Goal: Task Accomplishment & Management: Manage account settings

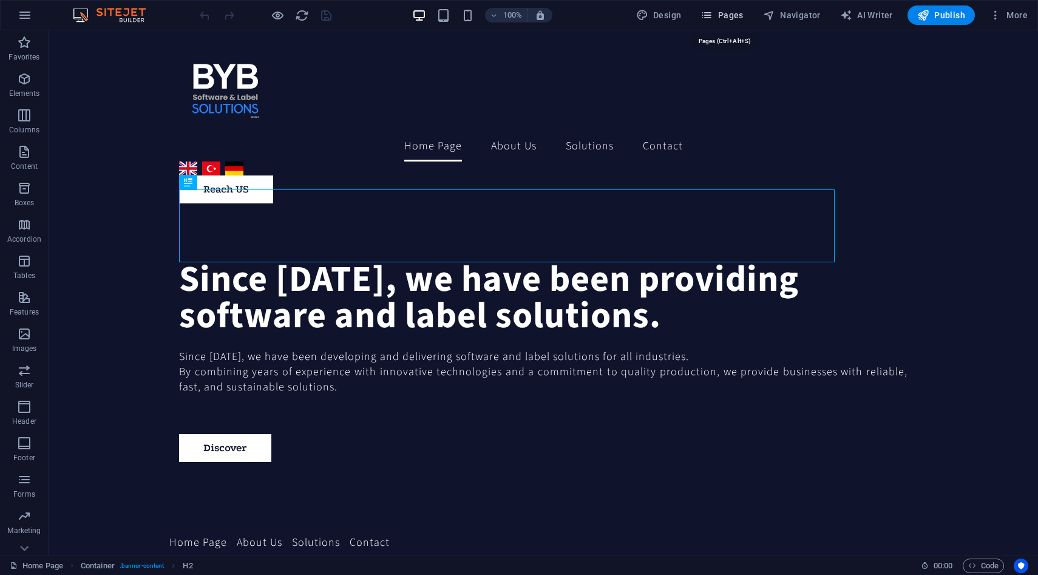
click at [724, 22] on button "Pages" at bounding box center [722, 14] width 52 height 19
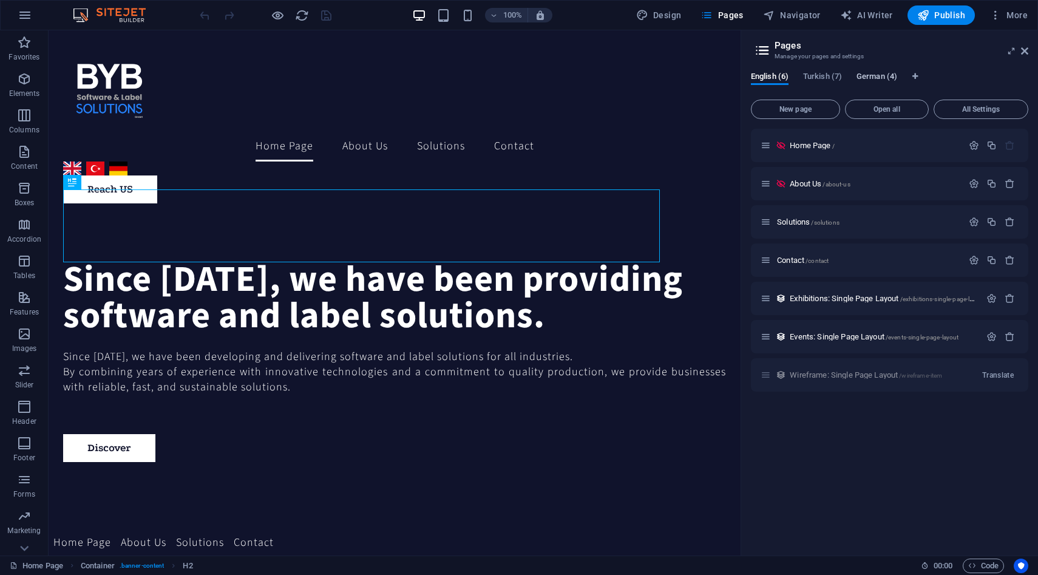
click at [875, 84] on button "German (4)" at bounding box center [876, 78] width 41 height 13
click at [972, 106] on span "All Settings" at bounding box center [981, 109] width 84 height 7
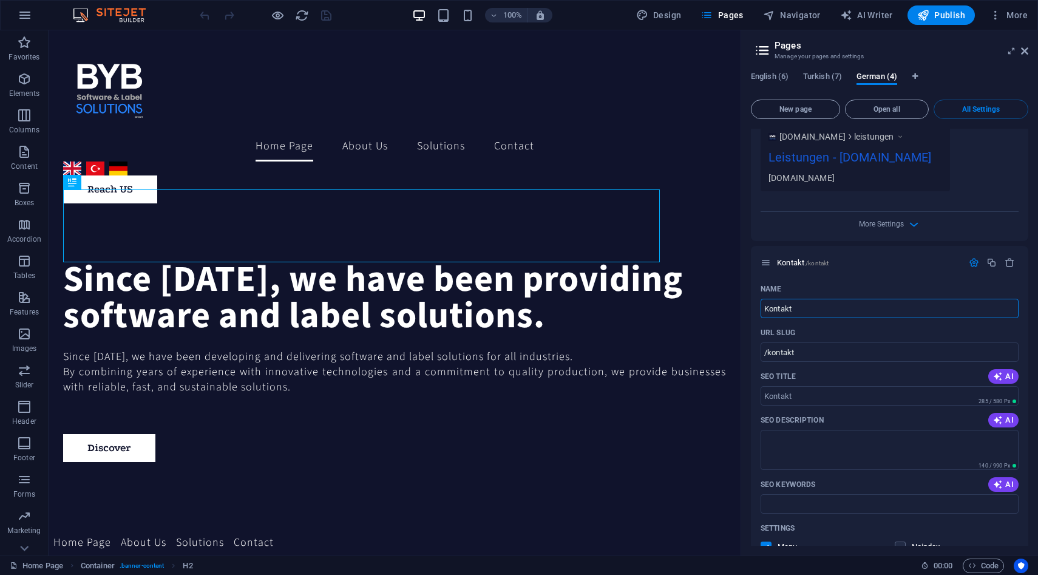
scroll to position [1290, 0]
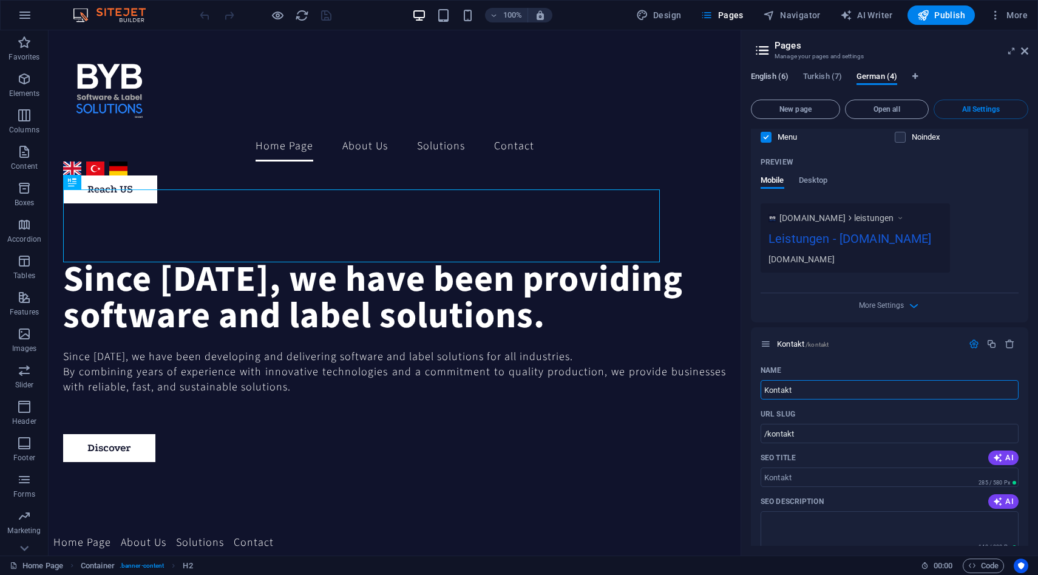
click at [773, 75] on span "English (6)" at bounding box center [770, 77] width 38 height 17
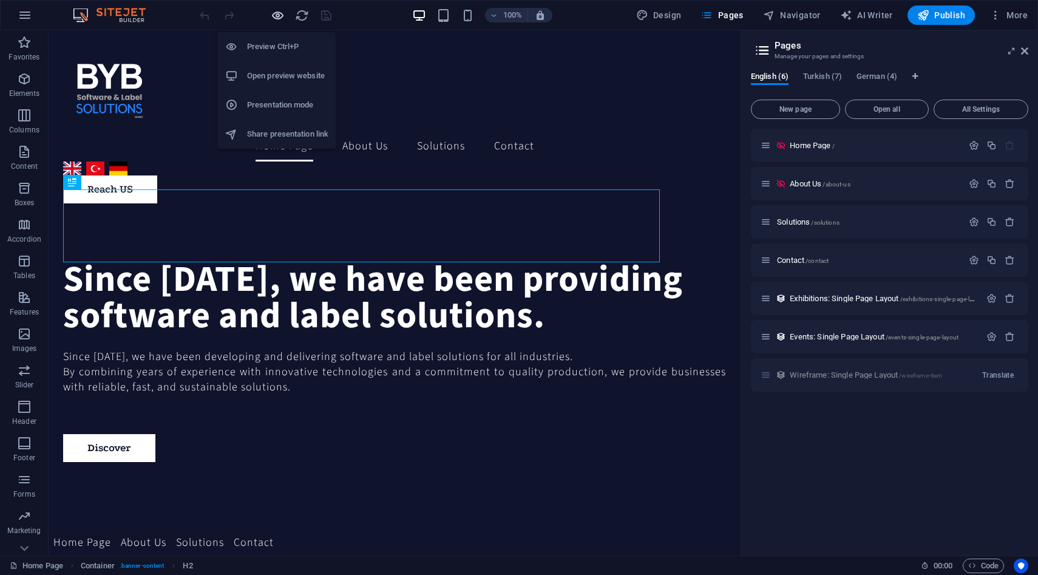
click at [279, 19] on icon "button" at bounding box center [278, 15] width 14 height 14
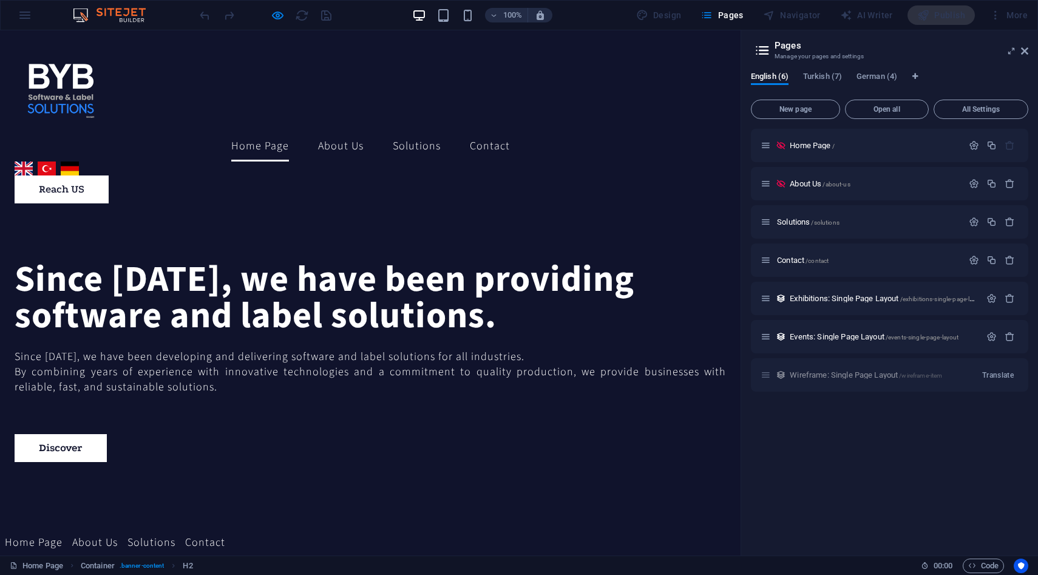
click at [231, 131] on link "Home Page" at bounding box center [260, 146] width 58 height 30
click at [56, 161] on link "Türkçe" at bounding box center [47, 168] width 18 height 14
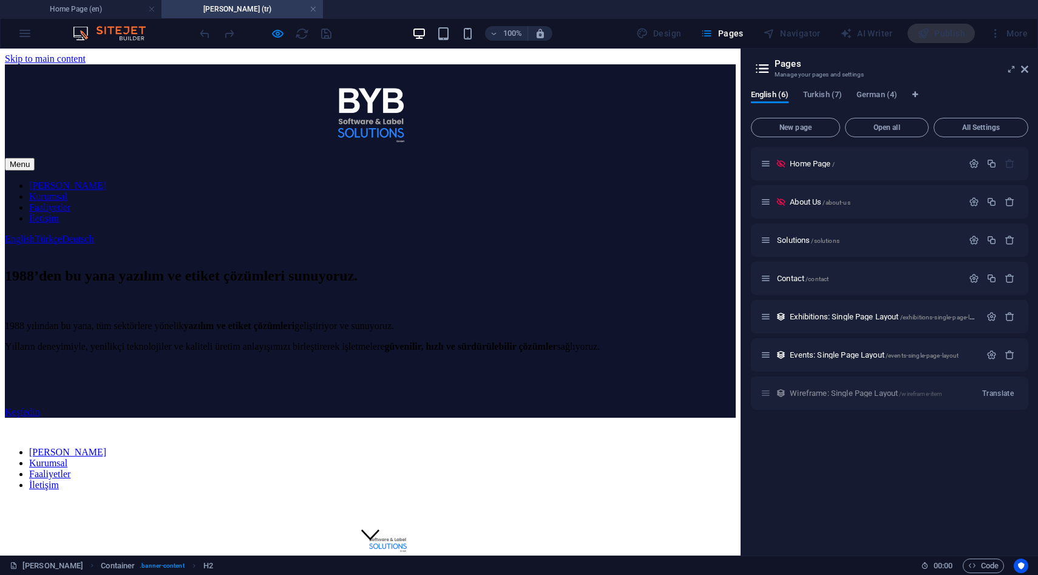
scroll to position [0, 0]
click at [826, 98] on span "Turkish (7)" at bounding box center [822, 95] width 39 height 17
click at [874, 97] on span "German (4)" at bounding box center [876, 95] width 41 height 17
click at [825, 98] on span "Turkish (7)" at bounding box center [822, 95] width 39 height 17
click at [767, 96] on span "English (6)" at bounding box center [770, 95] width 38 height 17
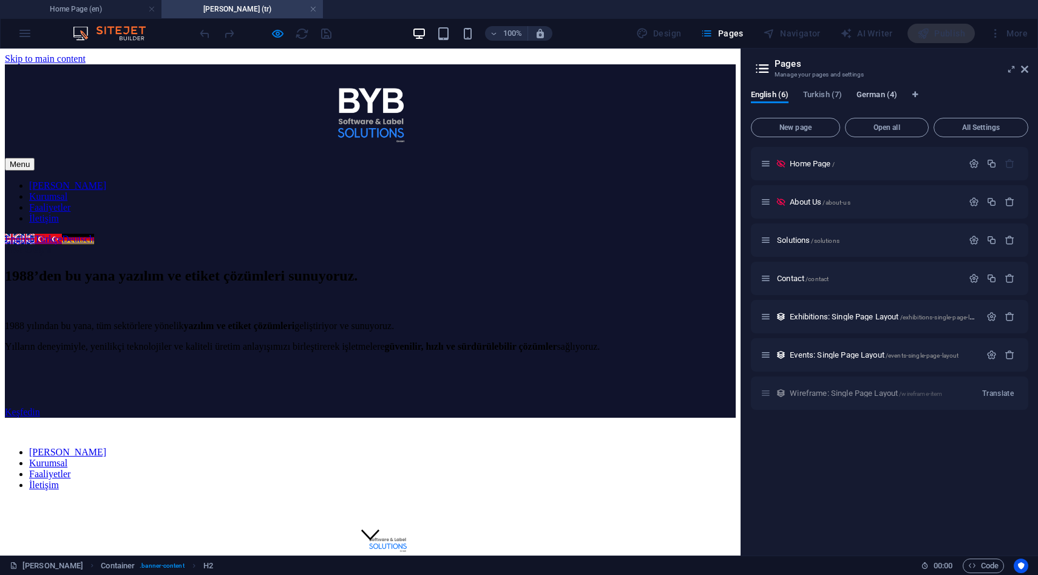
click at [889, 96] on span "German (4)" at bounding box center [876, 95] width 41 height 17
click at [815, 96] on span "Turkish (7)" at bounding box center [822, 95] width 39 height 17
click at [822, 94] on span "Turkish (7)" at bounding box center [822, 95] width 39 height 17
click at [876, 95] on span "German (4)" at bounding box center [876, 95] width 41 height 17
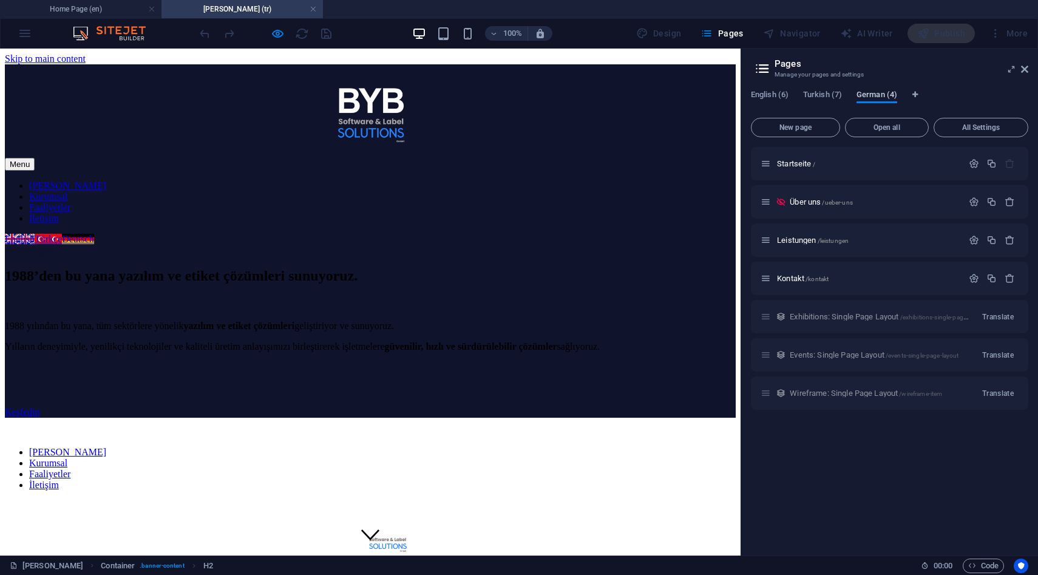
click at [876, 95] on span "German (4)" at bounding box center [876, 95] width 41 height 17
click at [786, 96] on span "English (6)" at bounding box center [770, 95] width 38 height 17
click at [830, 97] on span "Turkish (7)" at bounding box center [822, 95] width 39 height 17
drag, startPoint x: 866, startPoint y: 98, endPoint x: 814, endPoint y: 98, distance: 52.2
click at [814, 98] on div "English (6) Turkish (7) German (4)" at bounding box center [889, 101] width 277 height 23
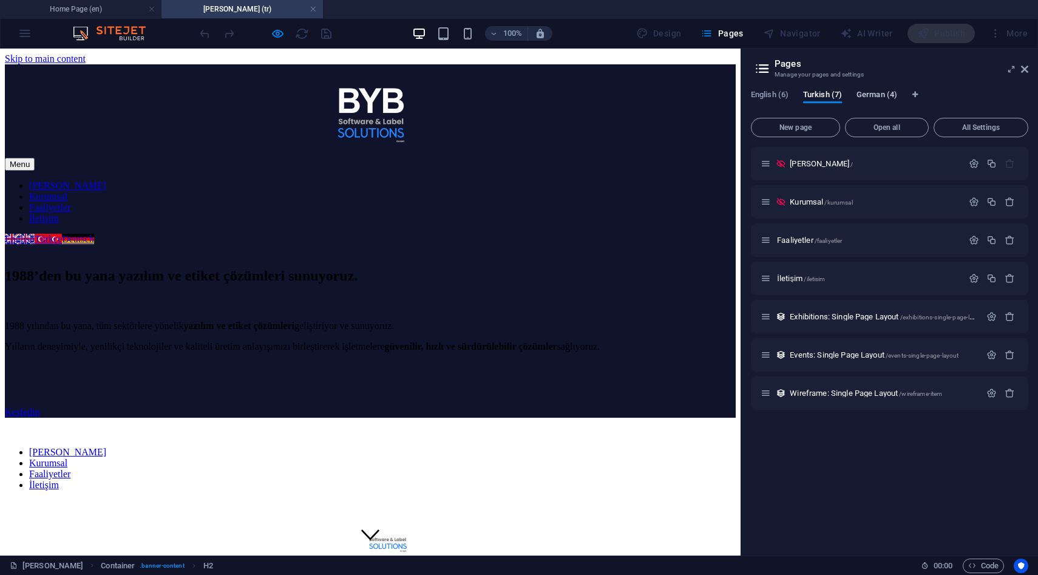
drag, startPoint x: 814, startPoint y: 98, endPoint x: 882, endPoint y: 99, distance: 68.0
click at [882, 99] on div "English (6) Turkish (7) German (4)" at bounding box center [889, 101] width 277 height 23
click at [882, 99] on span "German (4)" at bounding box center [876, 95] width 41 height 17
drag, startPoint x: 882, startPoint y: 99, endPoint x: 810, endPoint y: 94, distance: 71.8
click at [810, 94] on div "English (6) Turkish (7) German (4)" at bounding box center [889, 101] width 277 height 23
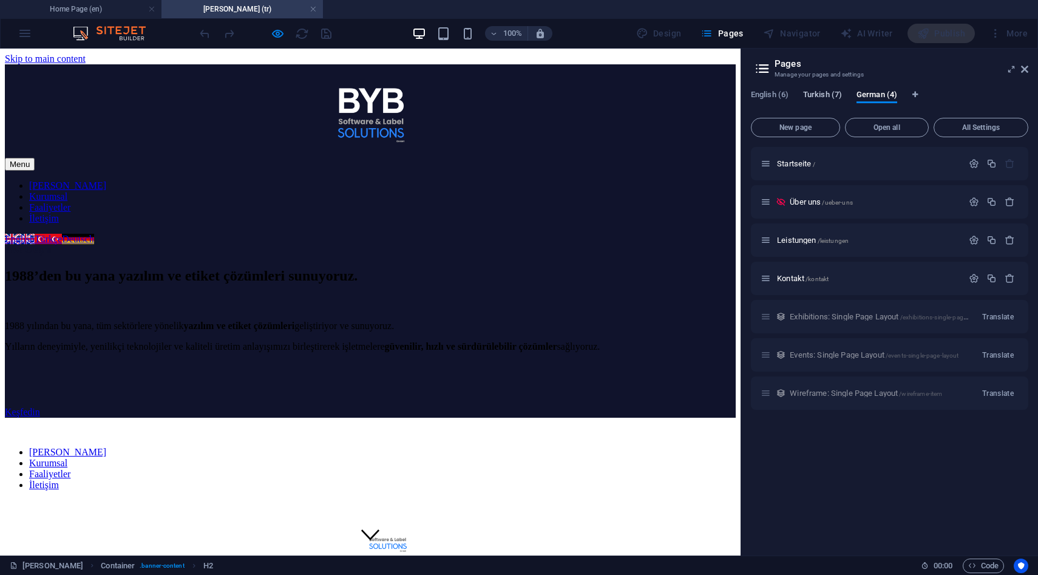
click at [819, 94] on span "Turkish (7)" at bounding box center [822, 95] width 39 height 17
click at [756, 98] on span "English (6)" at bounding box center [770, 95] width 38 height 17
click at [845, 98] on div "English (6) Turkish (7) German (4)" at bounding box center [889, 101] width 277 height 23
click at [818, 95] on span "Turkish (7)" at bounding box center [822, 95] width 39 height 17
click at [771, 98] on span "English (6)" at bounding box center [770, 95] width 38 height 17
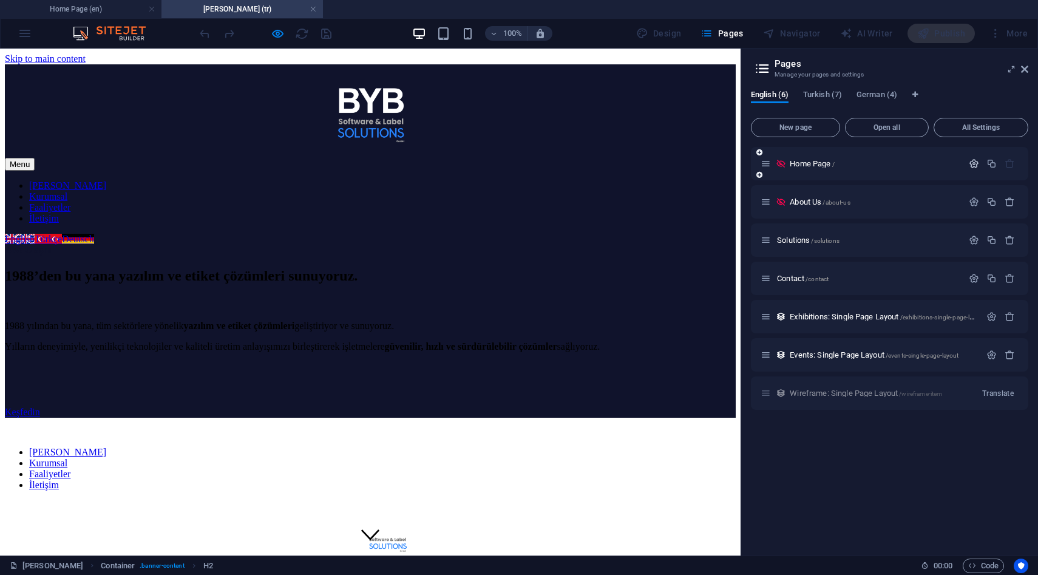
click at [975, 165] on icon "button" at bounding box center [974, 163] width 10 height 10
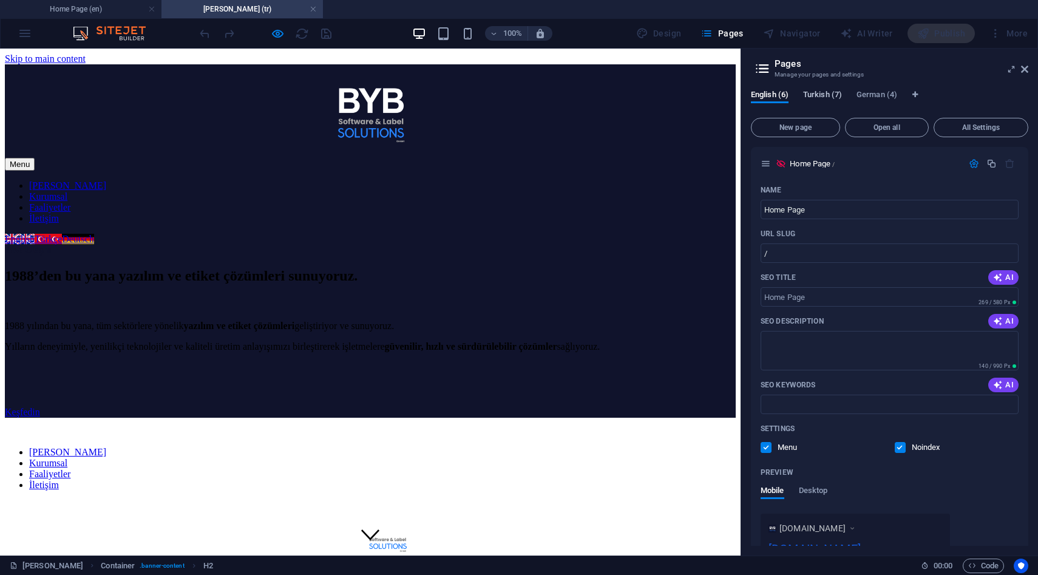
click at [834, 92] on span "Turkish (7)" at bounding box center [822, 95] width 39 height 17
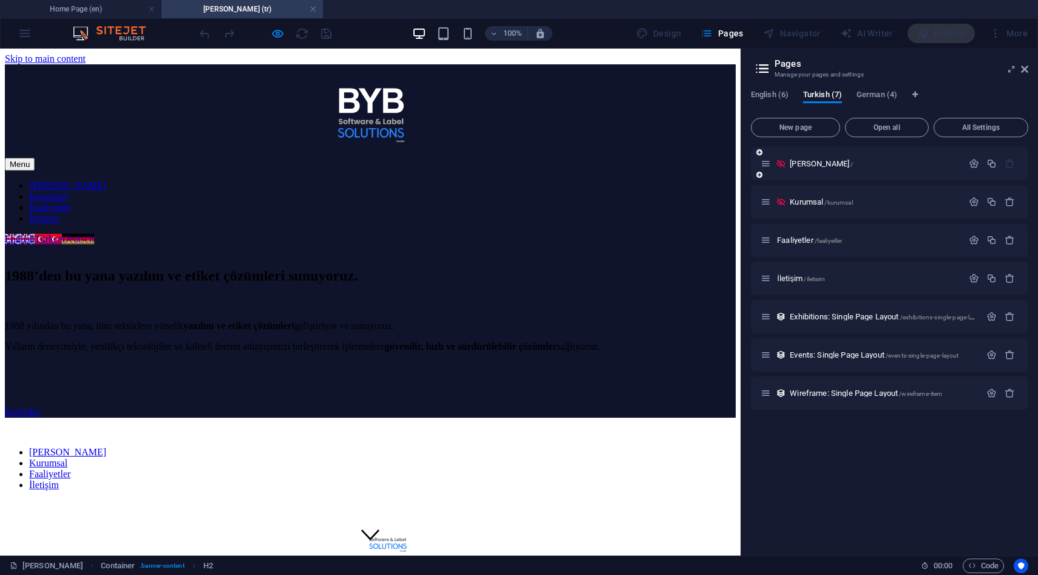
click at [972, 157] on div at bounding box center [991, 163] width 53 height 13
click at [972, 163] on icon "button" at bounding box center [974, 163] width 10 height 10
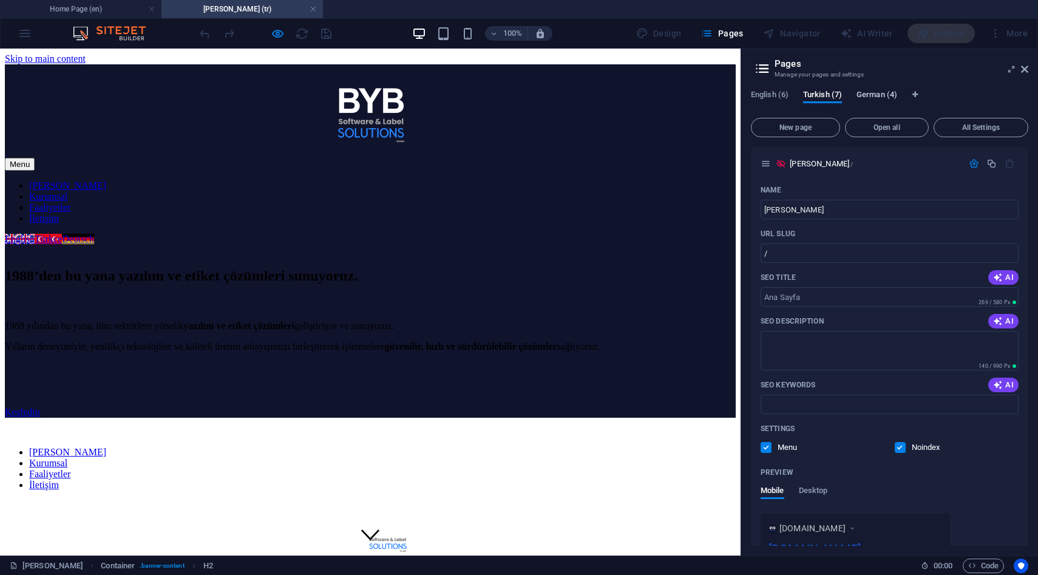
click at [880, 93] on span "German (4)" at bounding box center [876, 95] width 41 height 17
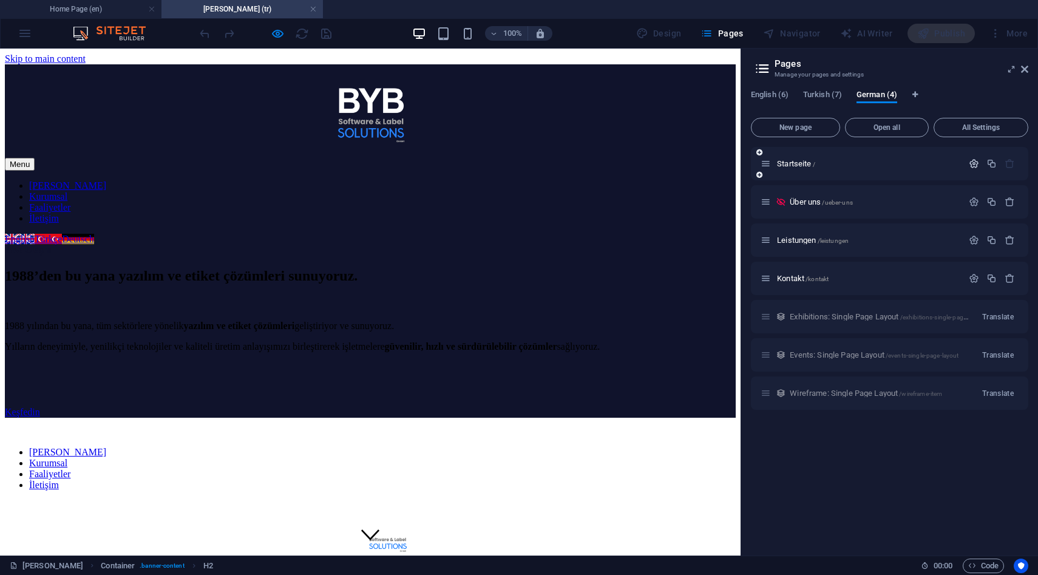
click at [975, 165] on icon "button" at bounding box center [974, 163] width 10 height 10
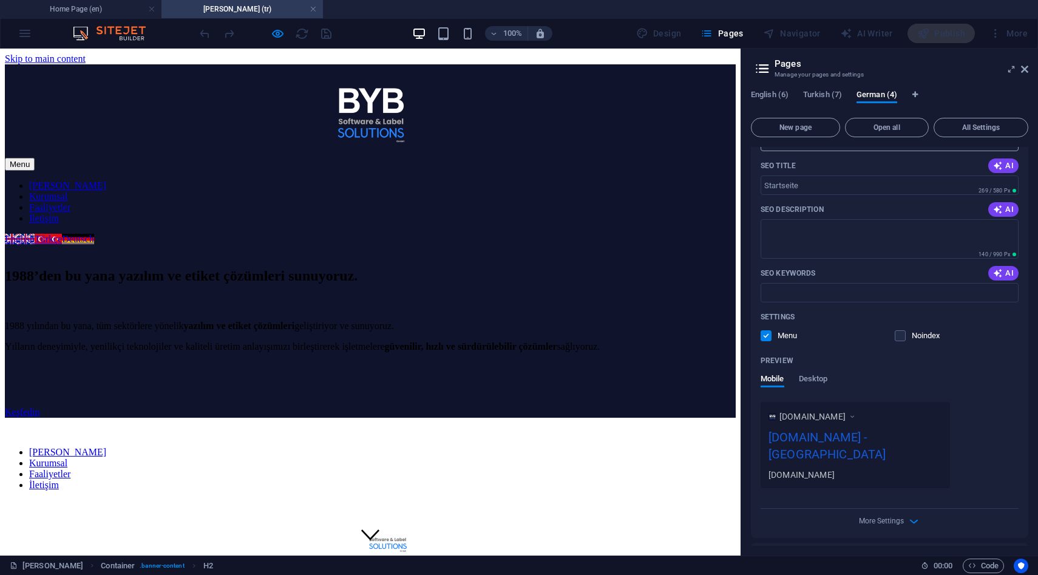
scroll to position [321, 0]
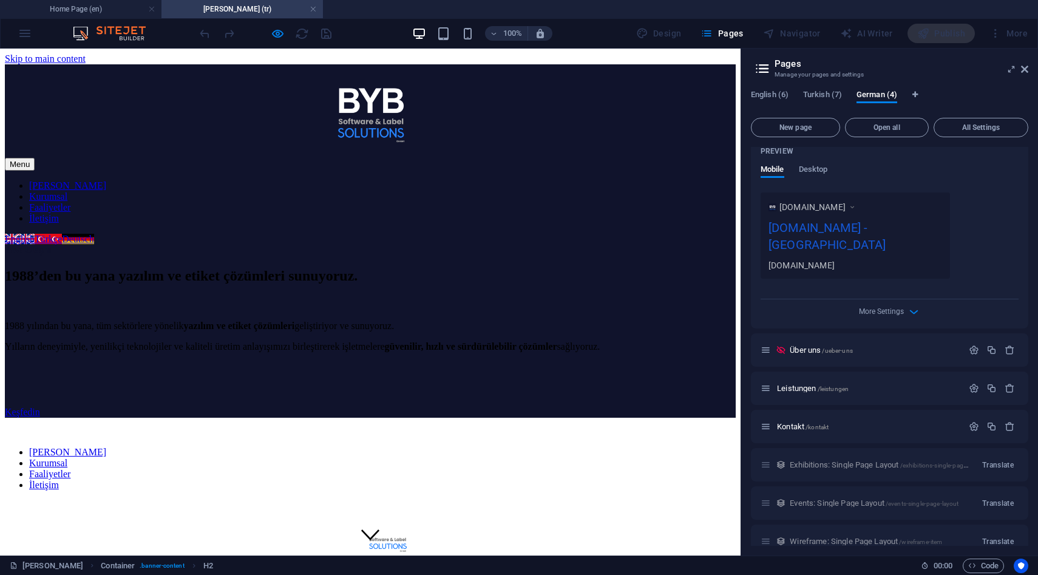
click at [818, 86] on div "English (6) Turkish (7) German (4) New page Open all All Settings Startseite / …" at bounding box center [889, 317] width 297 height 475
click at [818, 97] on span "Turkish (7)" at bounding box center [822, 95] width 39 height 17
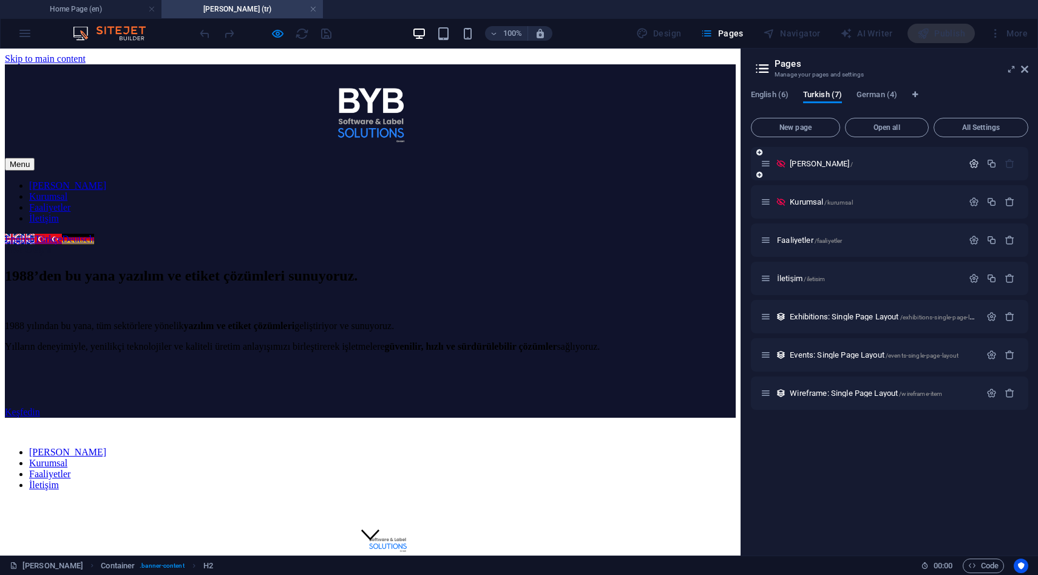
click at [972, 162] on icon "button" at bounding box center [974, 163] width 10 height 10
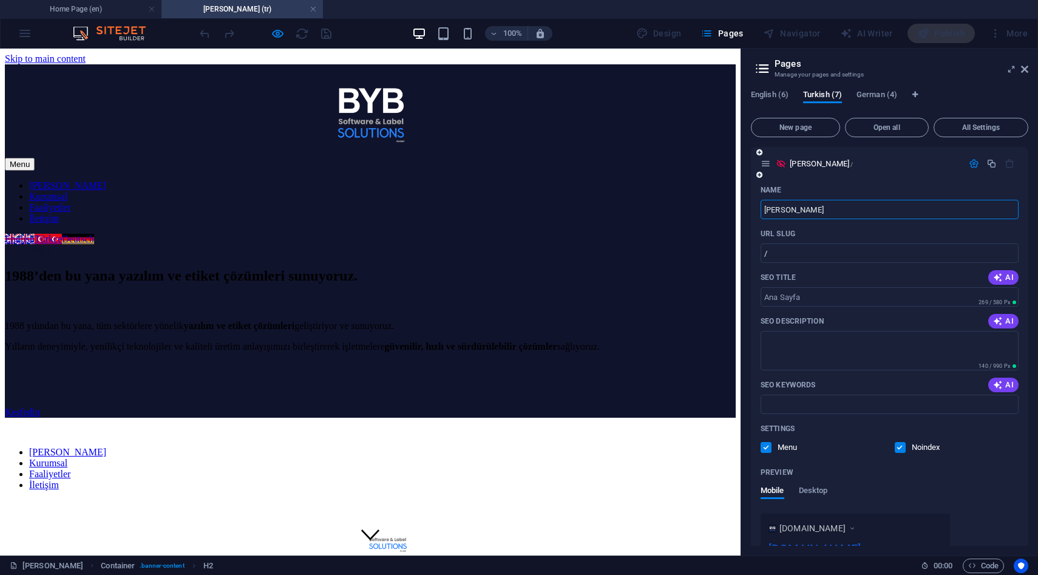
click at [901, 455] on div "Settings Menu Noindex" at bounding box center [889, 438] width 258 height 39
click at [901, 451] on label at bounding box center [900, 447] width 11 height 11
click at [0, 0] on input "checkbox" at bounding box center [0, 0] width 0 height 0
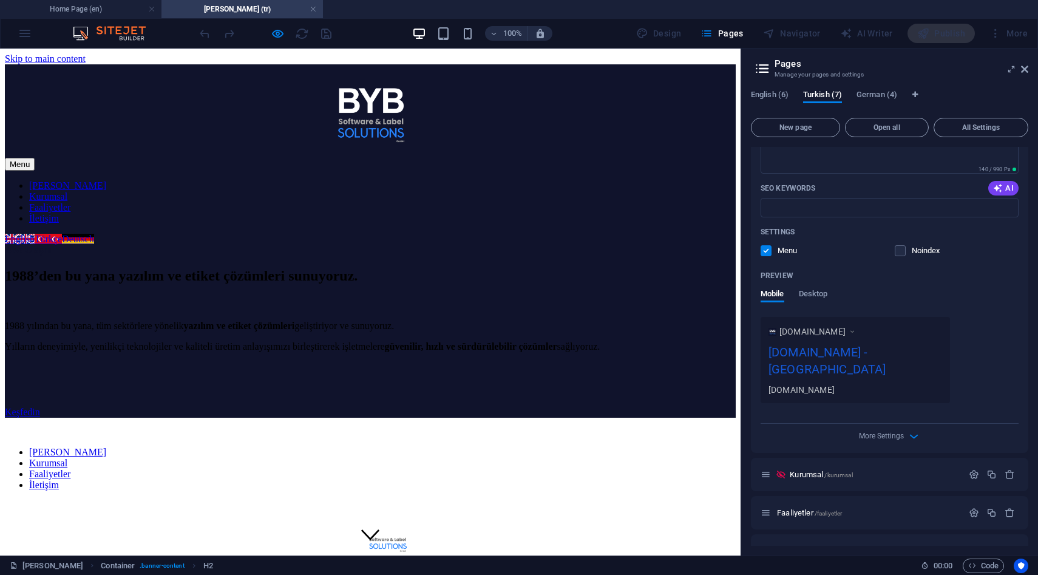
scroll to position [208, 0]
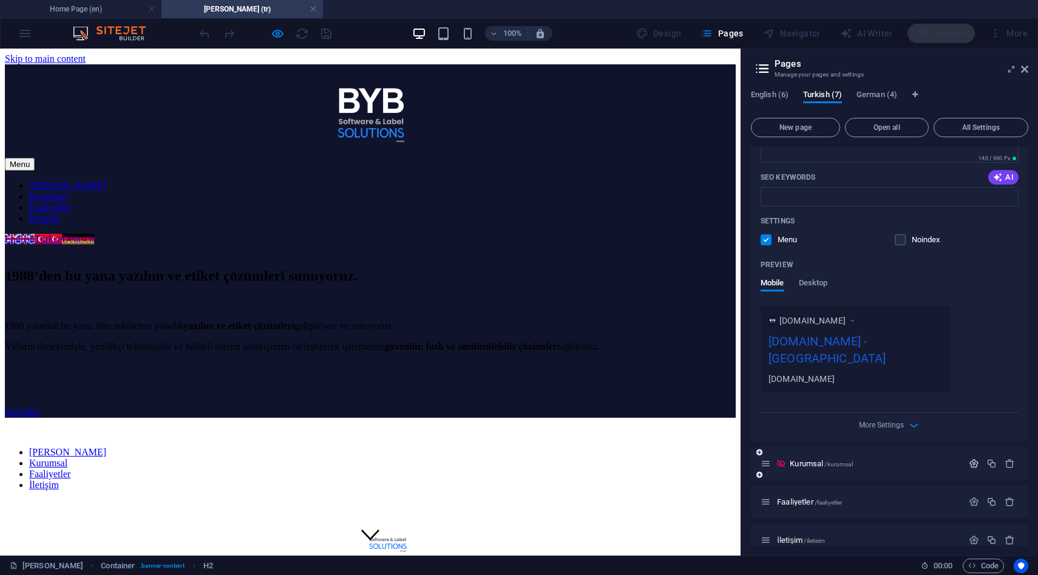
click at [972, 458] on icon "button" at bounding box center [974, 463] width 10 height 10
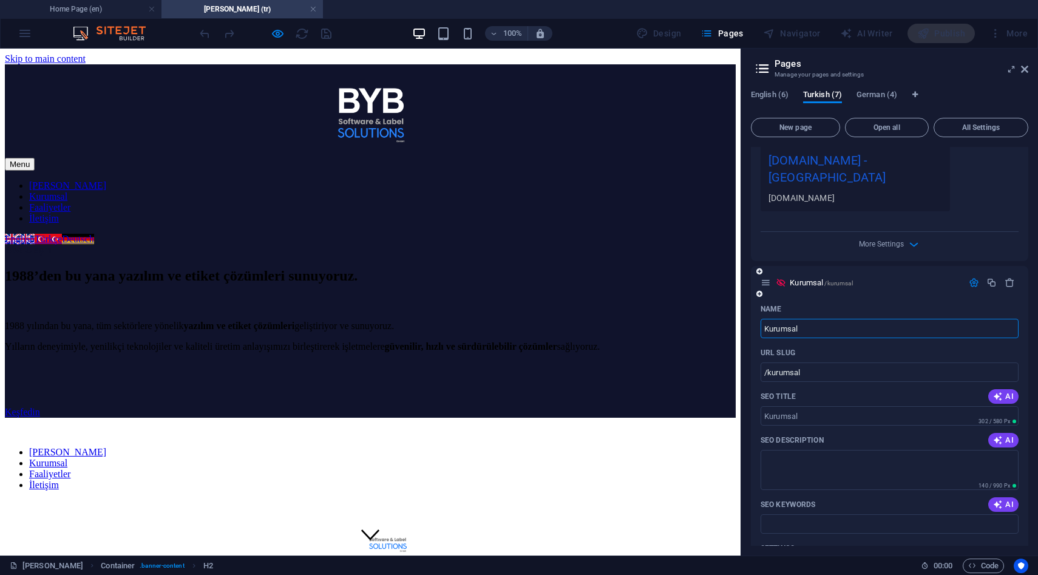
scroll to position [416, 0]
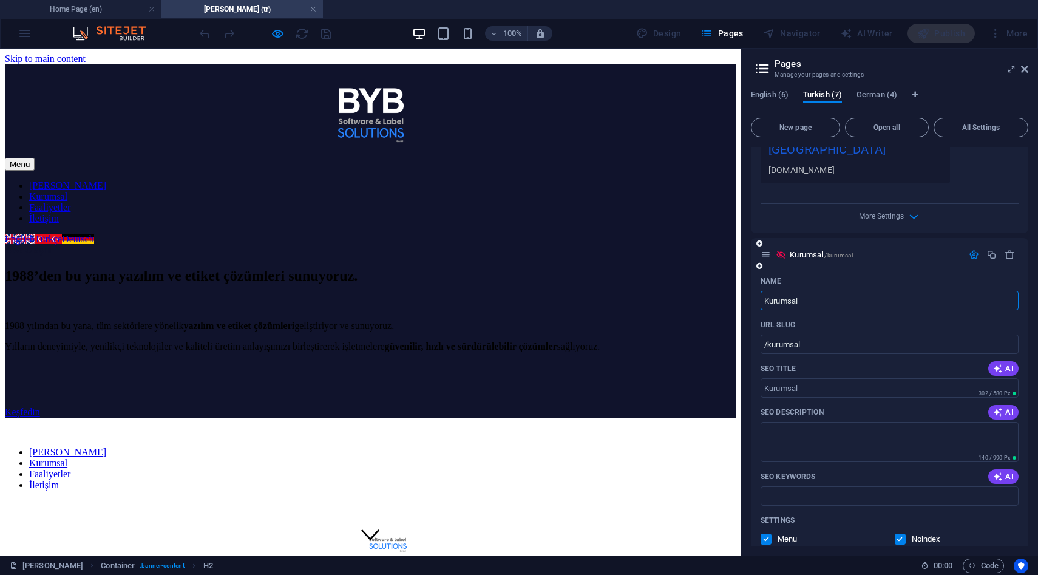
click at [899, 533] on label at bounding box center [900, 538] width 11 height 11
click at [0, 0] on input "checkbox" at bounding box center [0, 0] width 0 height 0
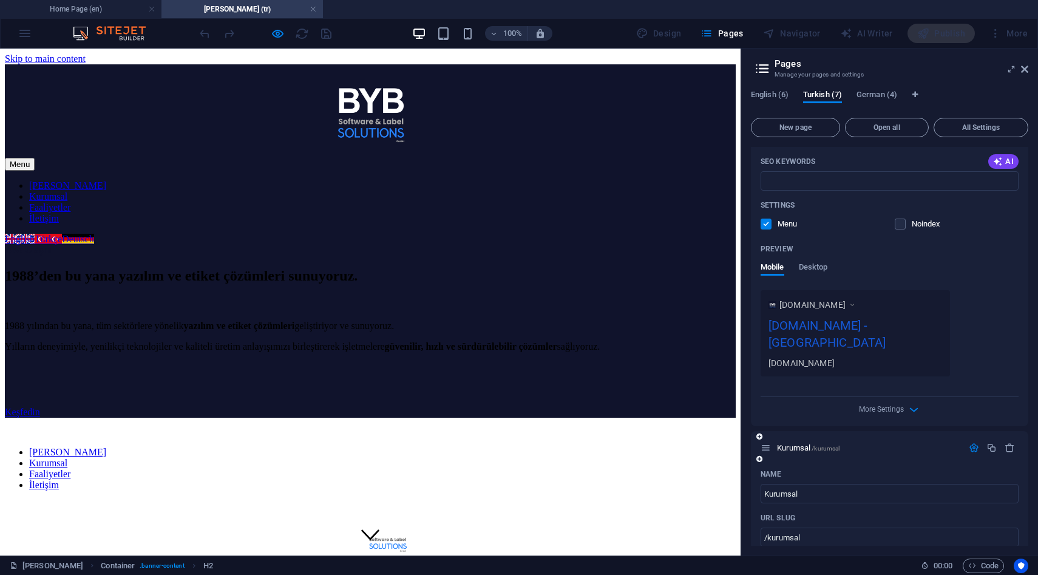
scroll to position [0, 0]
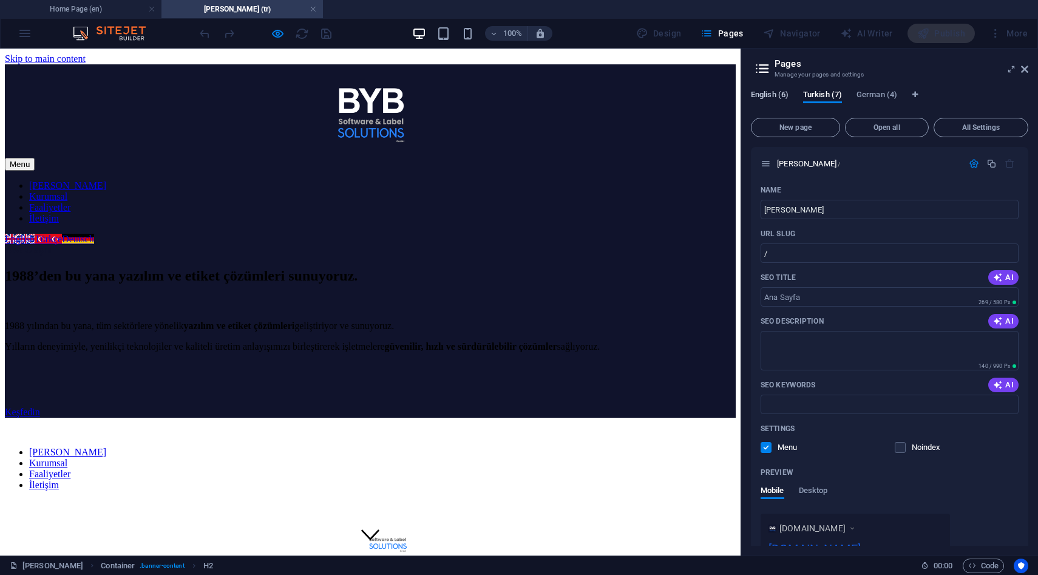
click at [768, 100] on span "English (6)" at bounding box center [770, 95] width 38 height 17
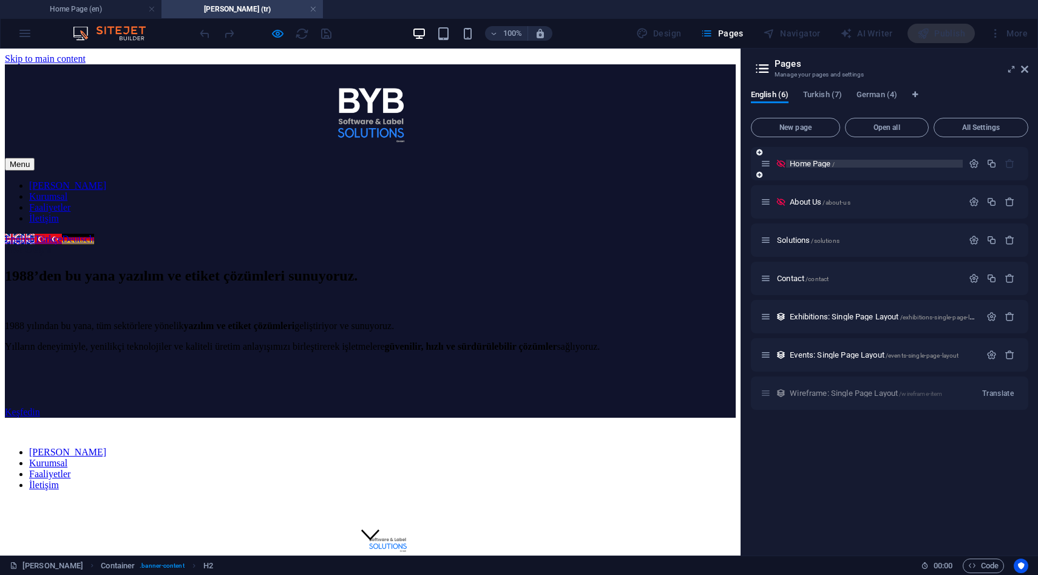
click at [861, 166] on p "Home Page /" at bounding box center [874, 164] width 169 height 8
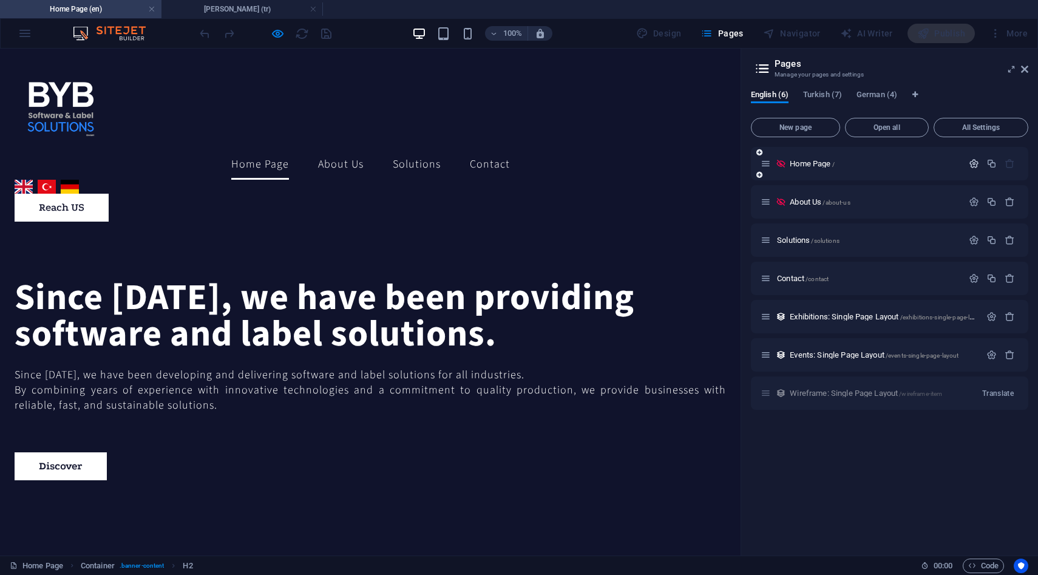
click at [972, 161] on icon "button" at bounding box center [974, 163] width 10 height 10
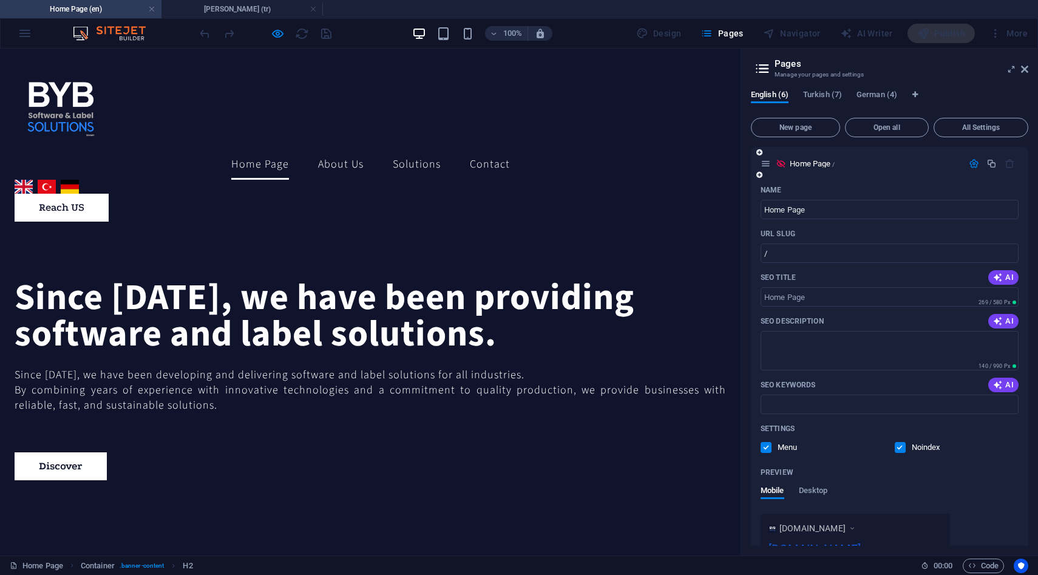
click at [901, 444] on label at bounding box center [900, 447] width 11 height 11
click at [0, 0] on input "checkbox" at bounding box center [0, 0] width 0 height 0
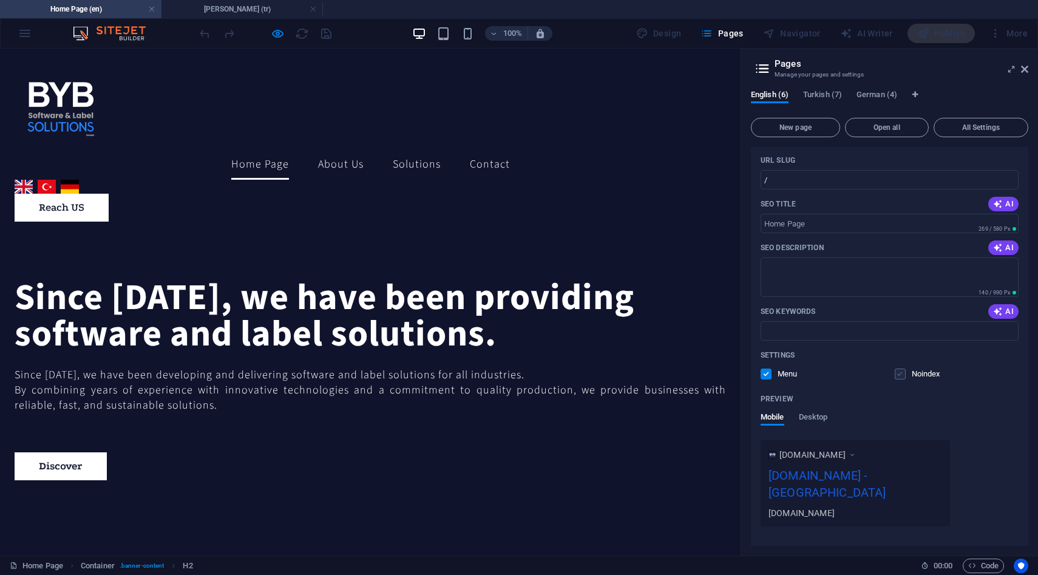
scroll to position [189, 0]
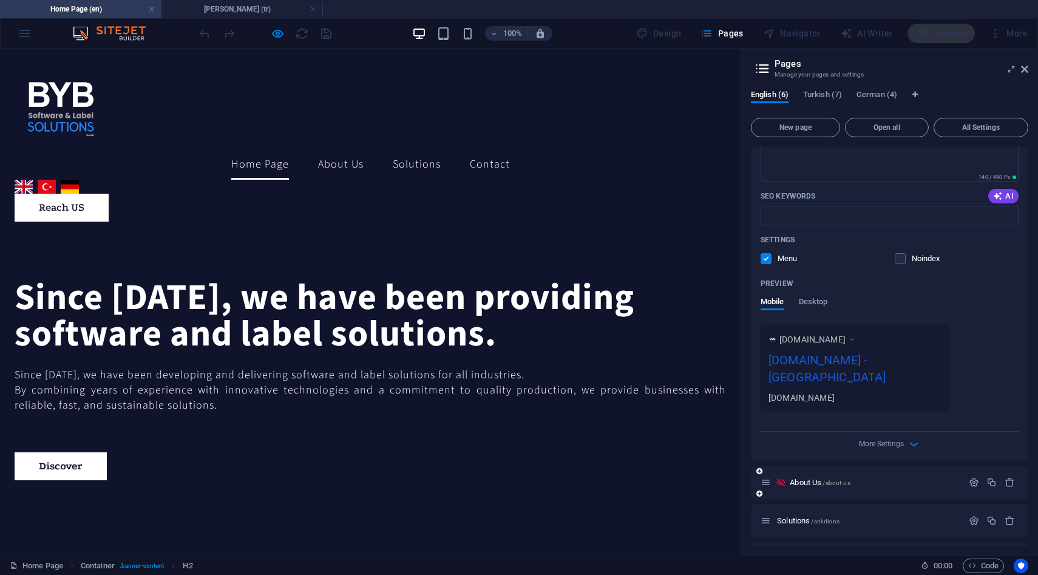
click at [881, 475] on div "About Us /about-us" at bounding box center [861, 482] width 202 height 14
click at [969, 477] on icon "button" at bounding box center [974, 482] width 10 height 10
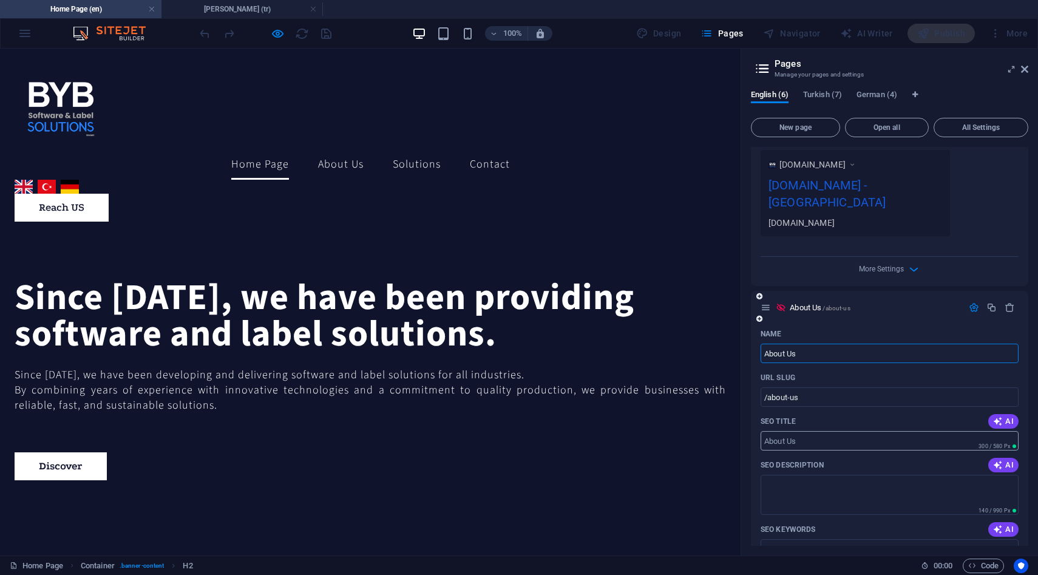
scroll to position [450, 0]
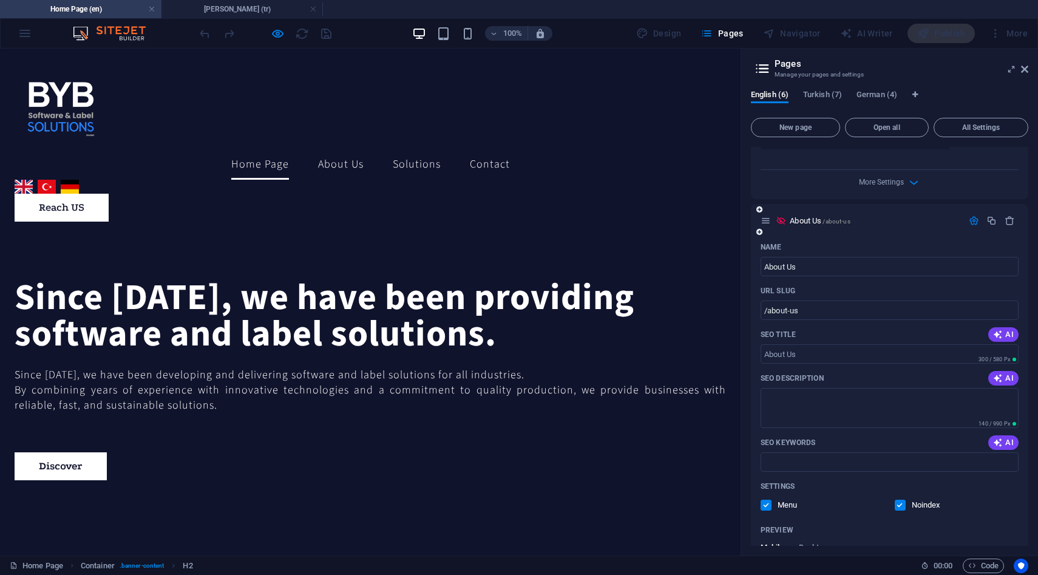
click at [898, 500] on label at bounding box center [900, 505] width 11 height 11
click at [0, 0] on input "checkbox" at bounding box center [0, 0] width 0 height 0
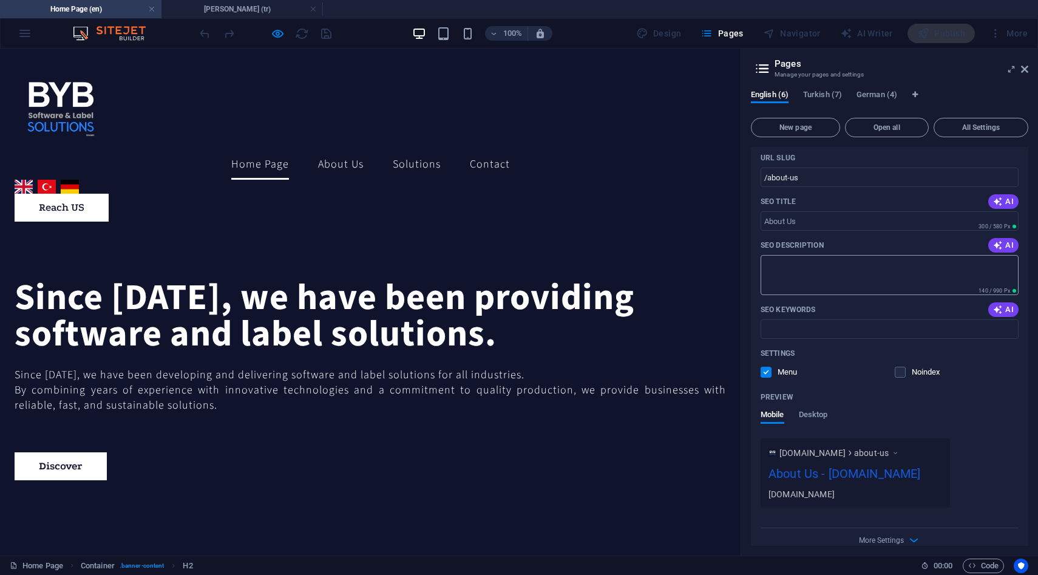
scroll to position [640, 0]
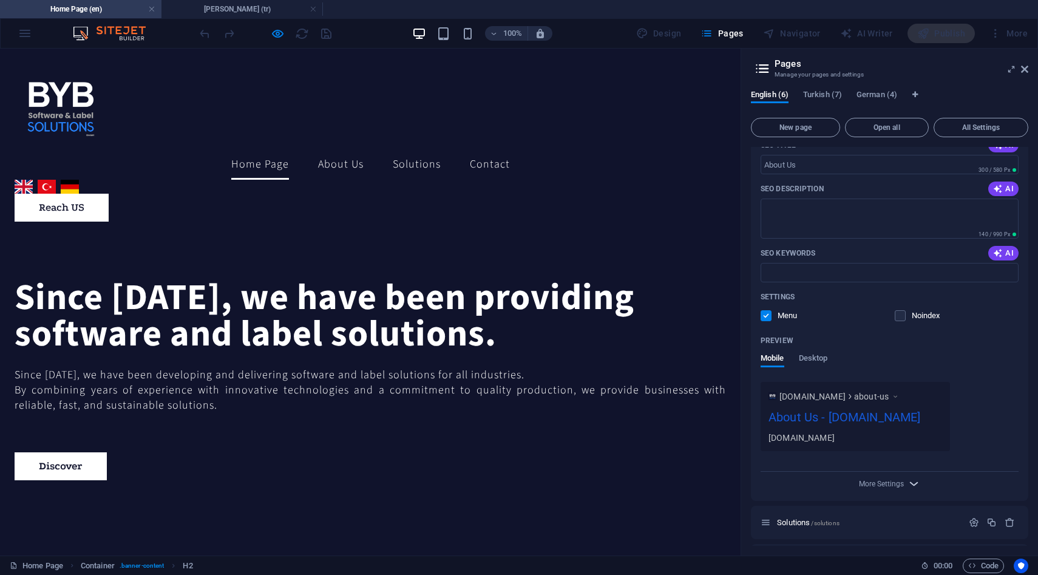
click at [890, 488] on span "More Settings" at bounding box center [889, 483] width 15 height 14
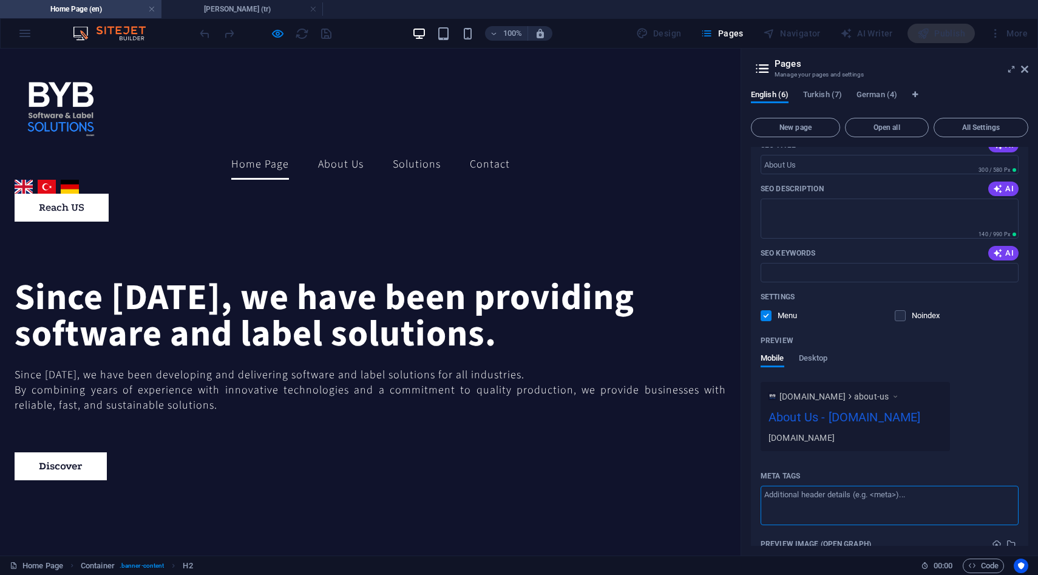
click at [895, 487] on textarea "Meta tags ​" at bounding box center [889, 505] width 258 height 39
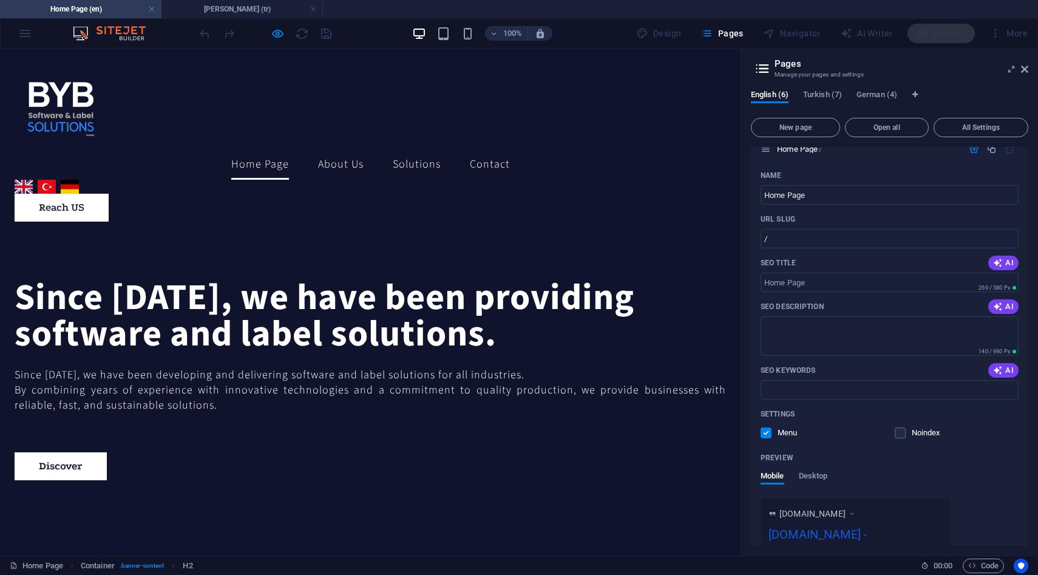
scroll to position [0, 0]
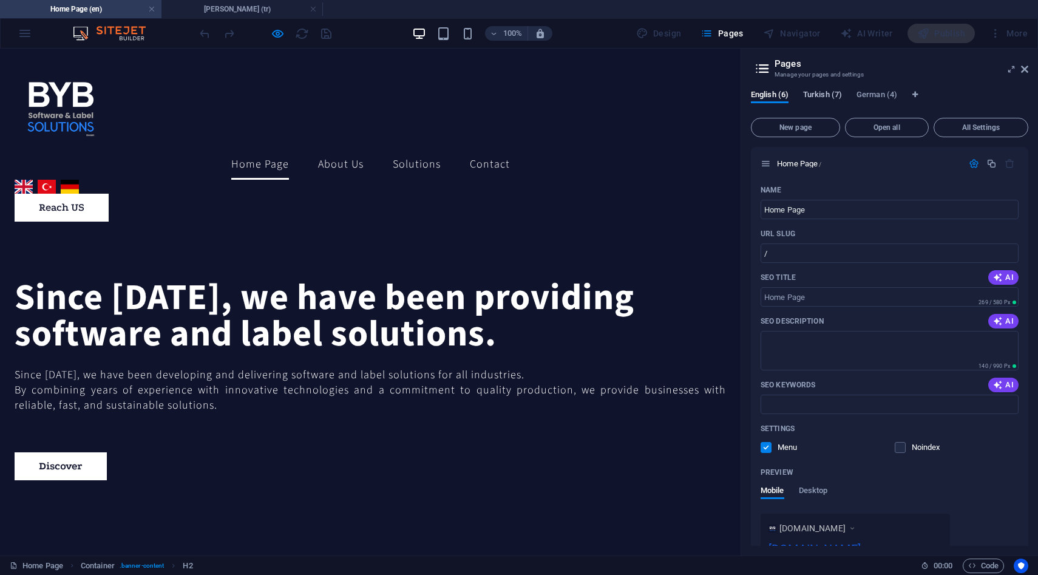
click at [824, 98] on span "Turkish (7)" at bounding box center [822, 95] width 39 height 17
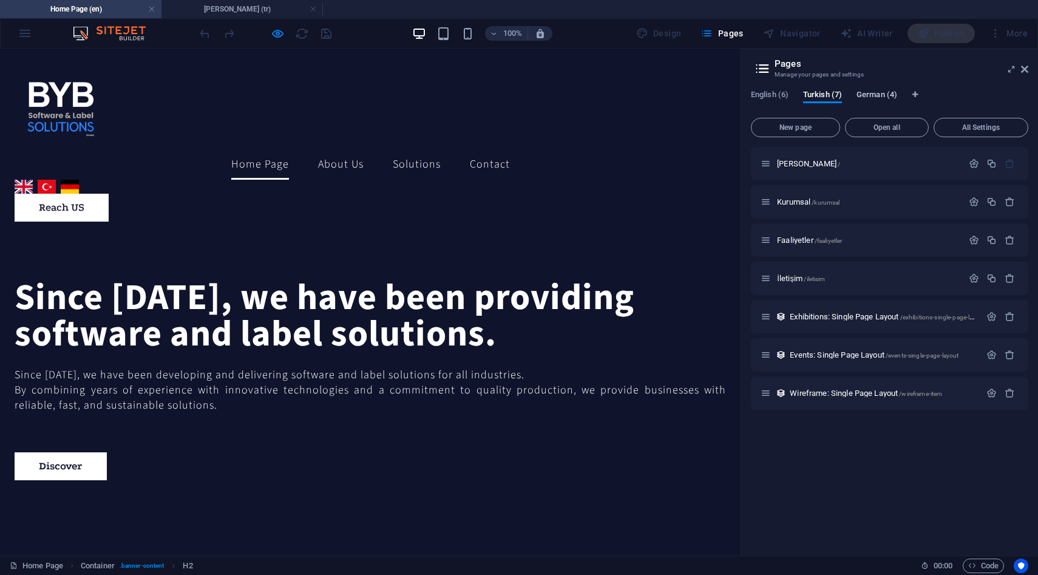
click at [867, 97] on span "German (4)" at bounding box center [876, 95] width 41 height 17
click at [958, 129] on span "All Settings" at bounding box center [981, 127] width 84 height 7
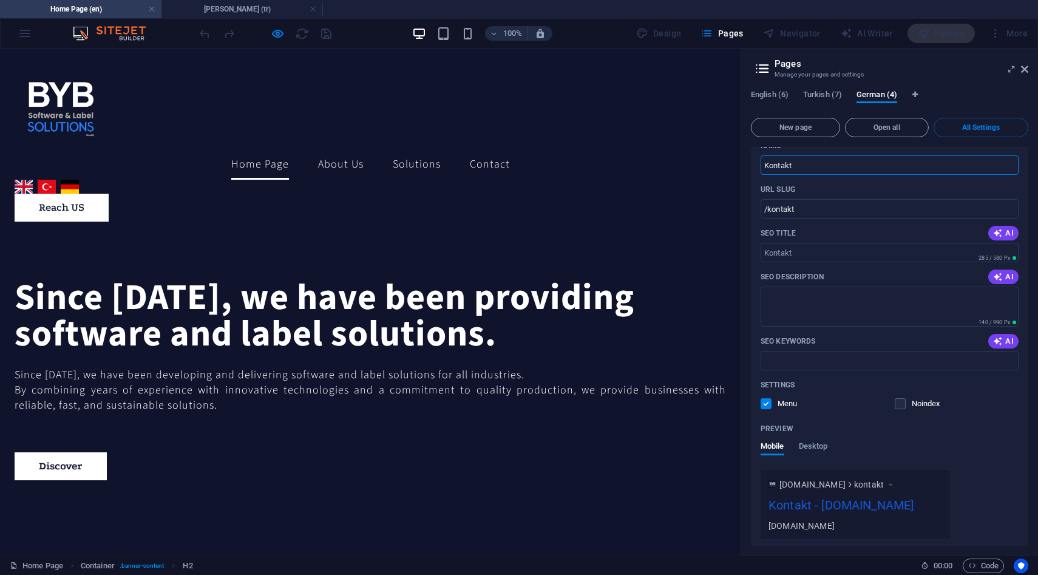
scroll to position [1713, 0]
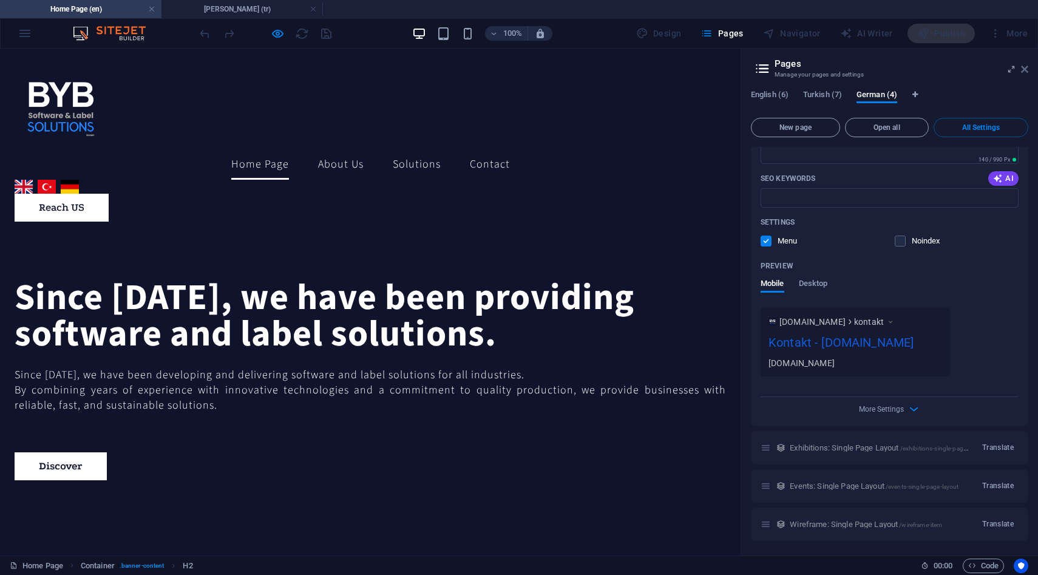
click at [1022, 65] on icon at bounding box center [1024, 69] width 7 height 10
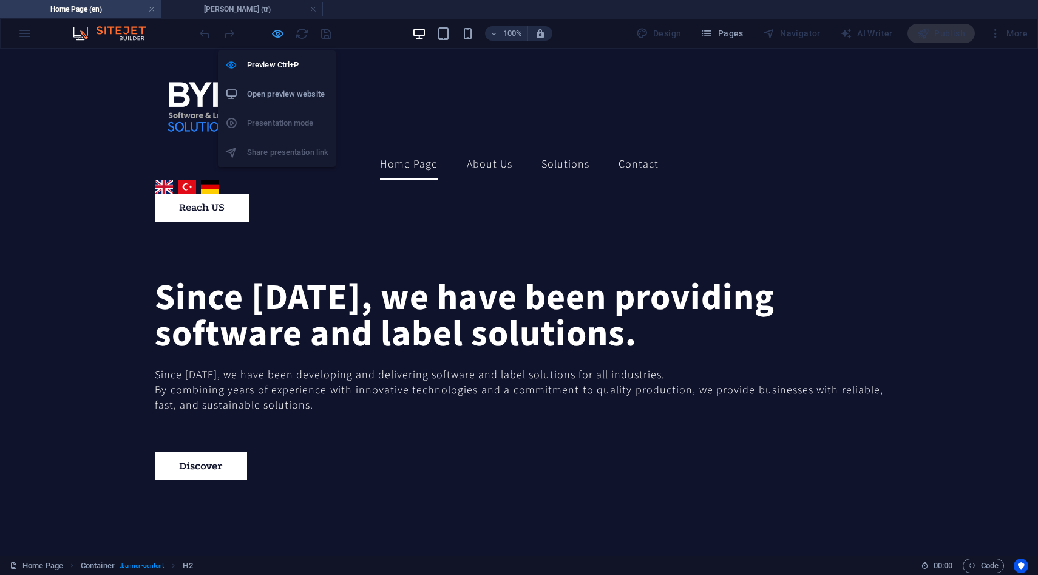
click at [276, 38] on icon "button" at bounding box center [278, 34] width 14 height 14
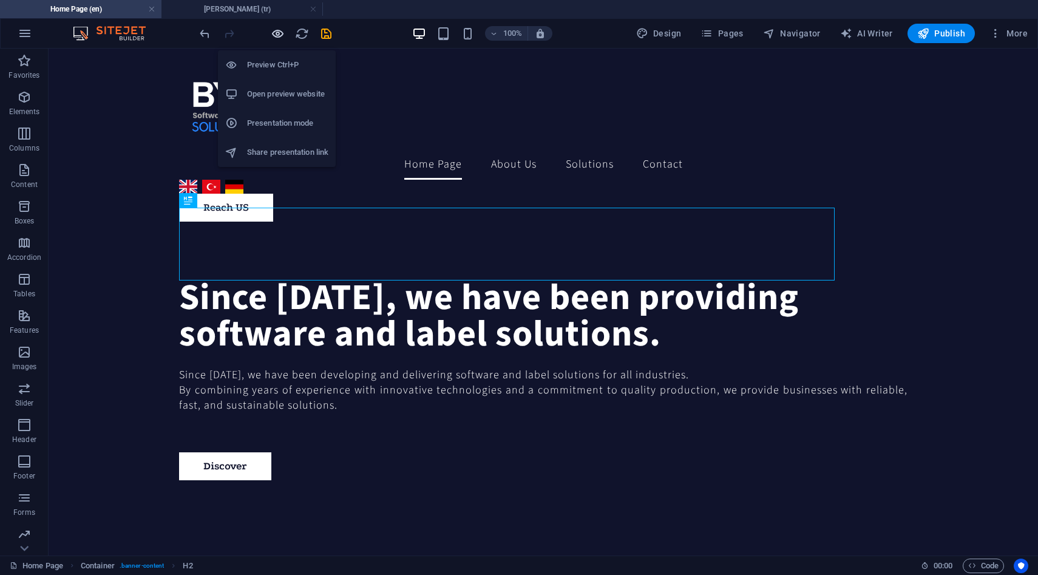
click at [276, 38] on icon "button" at bounding box center [278, 34] width 14 height 14
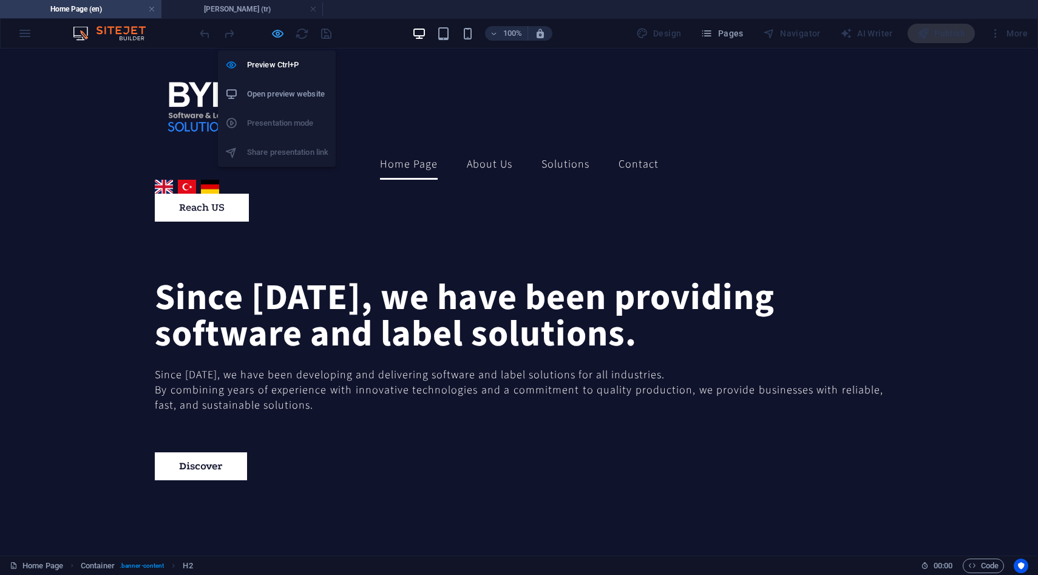
click at [276, 38] on icon "button" at bounding box center [278, 34] width 14 height 14
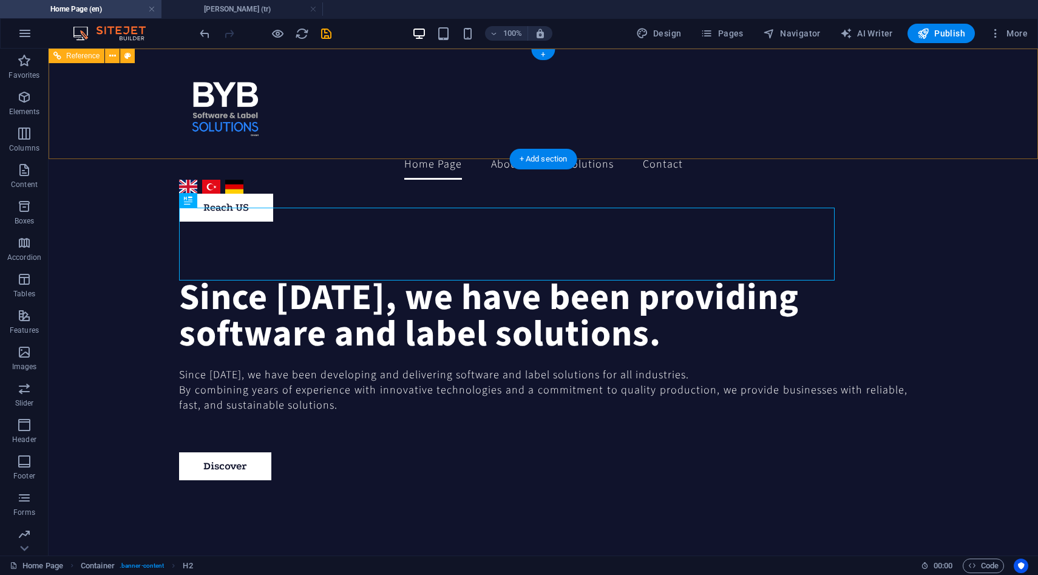
click at [254, 177] on div "English Türkçe Deutsch" at bounding box center [216, 186] width 78 height 19
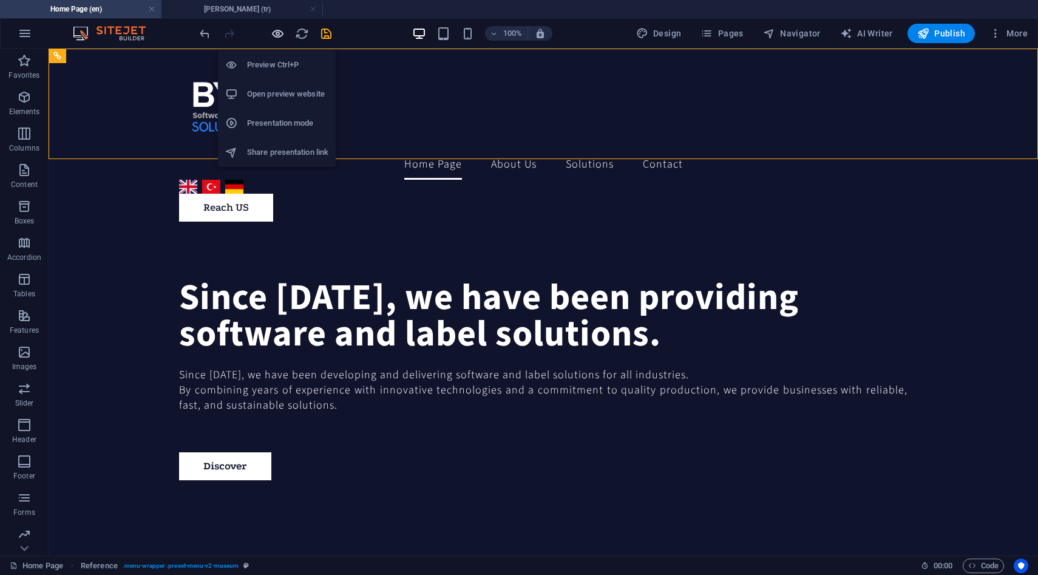
click at [272, 37] on icon "button" at bounding box center [278, 34] width 14 height 14
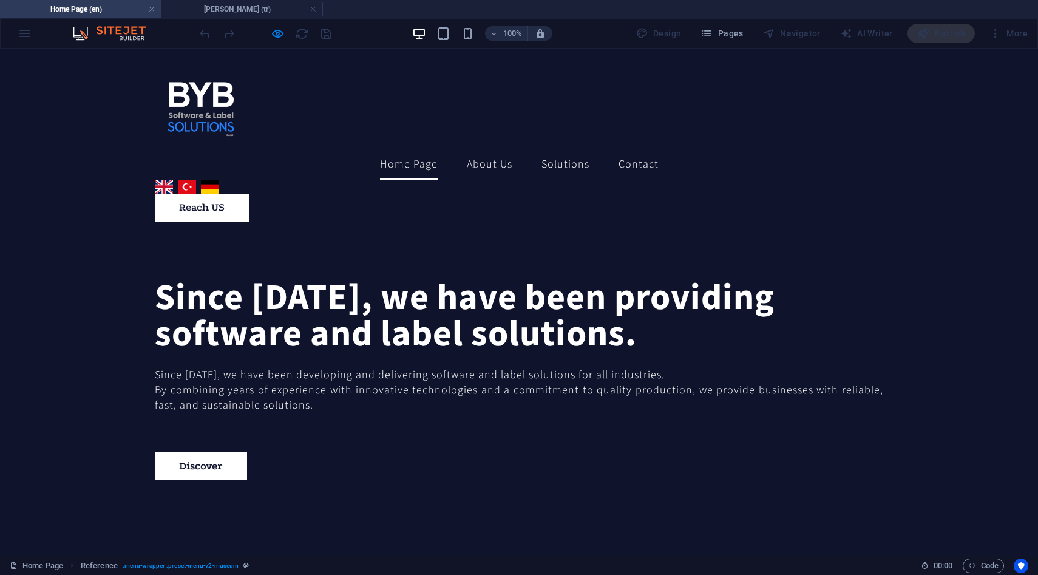
click at [196, 180] on link "Türkçe" at bounding box center [187, 187] width 18 height 14
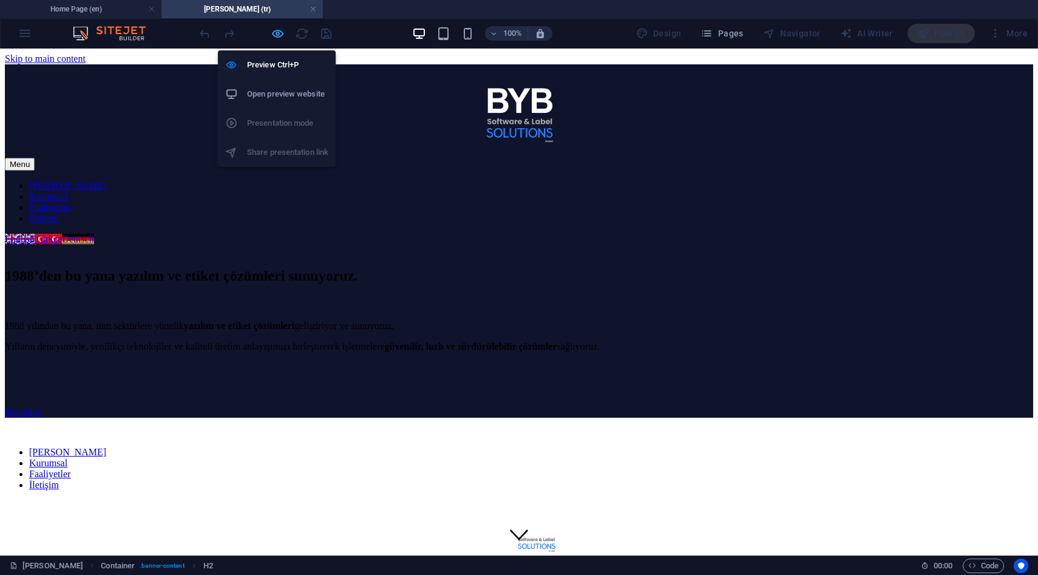
click at [274, 33] on icon "button" at bounding box center [278, 34] width 14 height 14
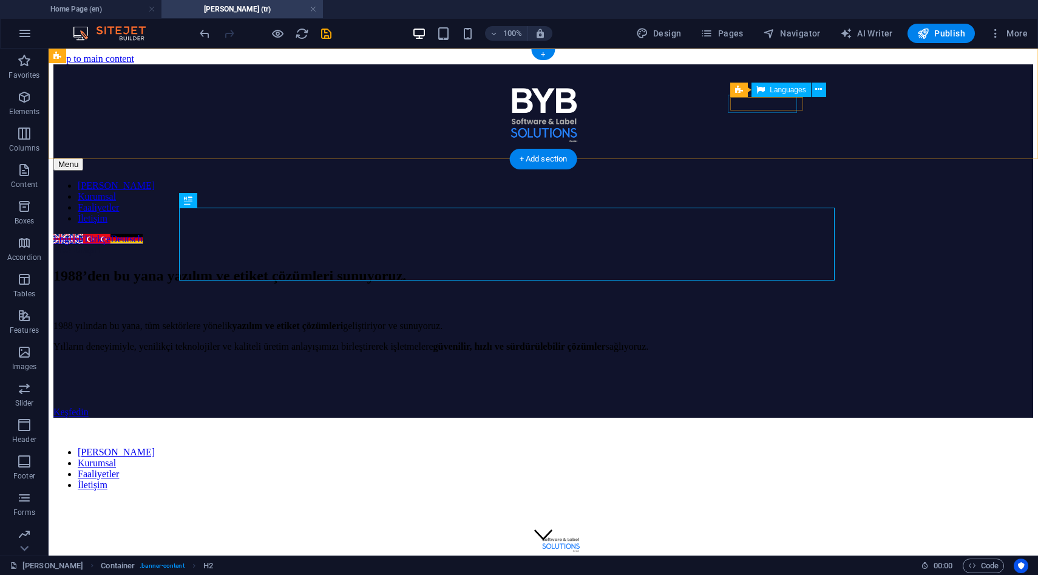
click at [151, 234] on div "English Türkçe Deutsch" at bounding box center [102, 239] width 98 height 11
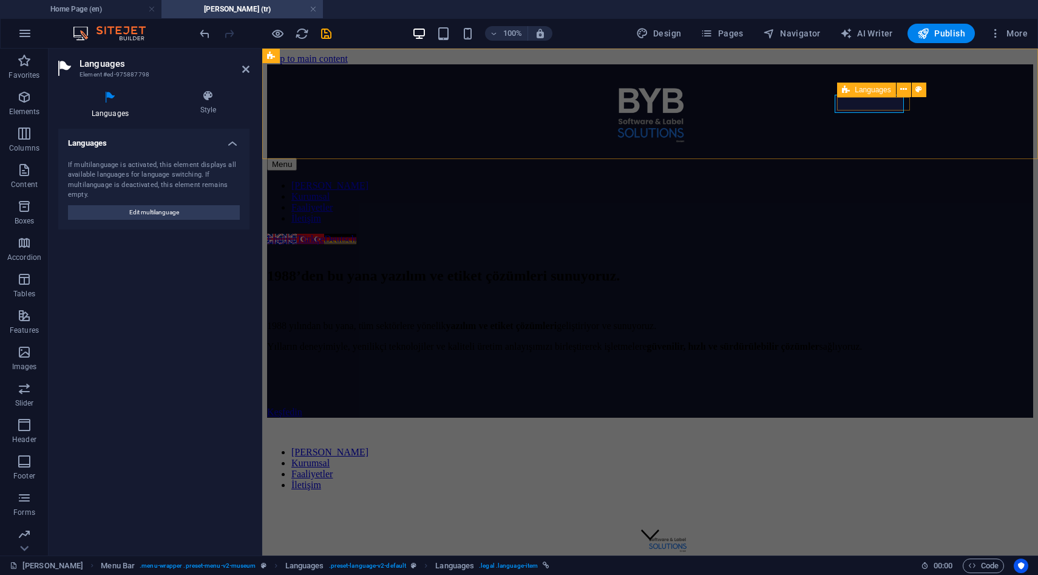
click at [848, 89] on icon at bounding box center [846, 90] width 8 height 15
select select "%"
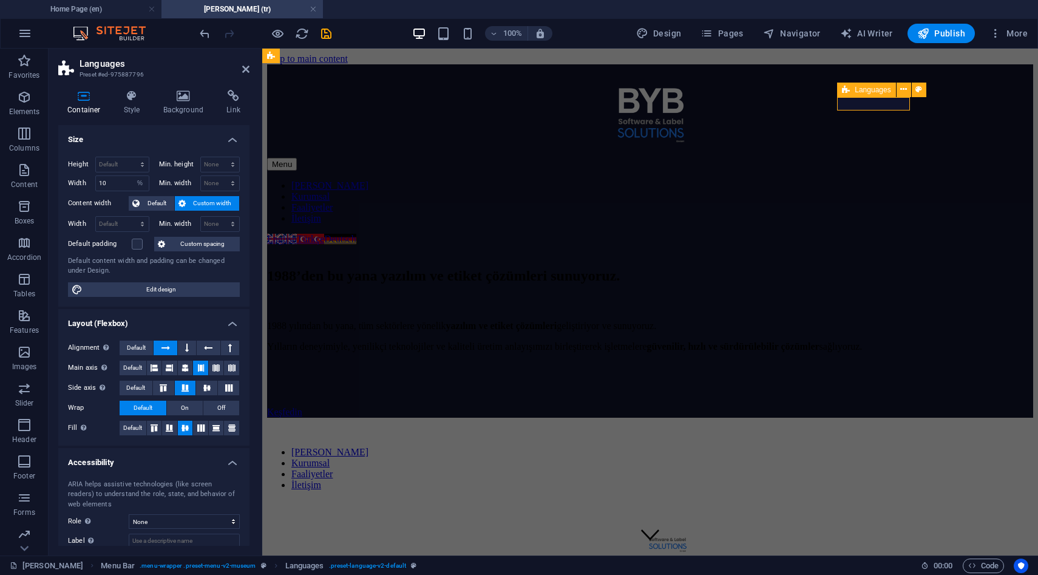
click at [871, 85] on div "Languages" at bounding box center [866, 90] width 58 height 15
click at [869, 86] on span "Languages" at bounding box center [873, 89] width 36 height 7
click at [896, 92] on span "Languages" at bounding box center [894, 89] width 36 height 7
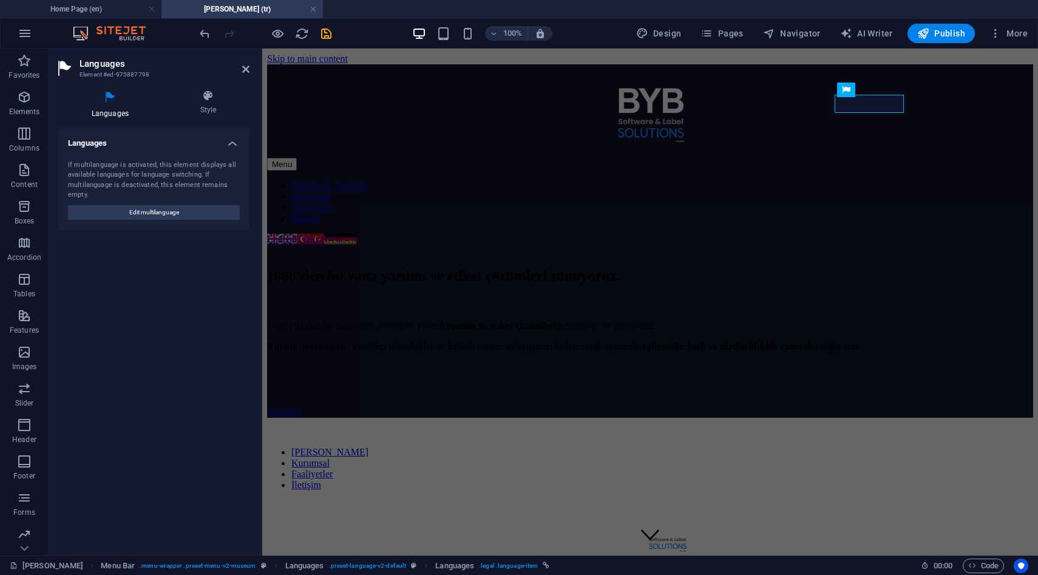
click at [178, 204] on div "If multilanguage is activated, this element displays all available languages fo…" at bounding box center [153, 190] width 191 height 79
click at [178, 209] on span "Edit multilanguage" at bounding box center [154, 212] width 50 height 15
select select "41"
select select "165"
select select "55"
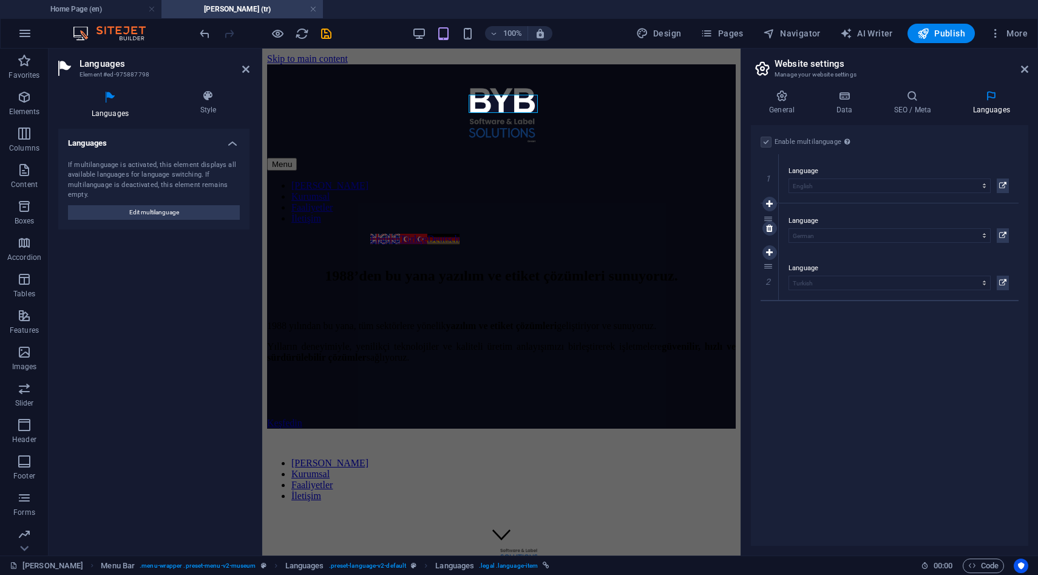
drag, startPoint x: 767, startPoint y: 266, endPoint x: 784, endPoint y: 218, distance: 50.9
select select "55"
click at [999, 284] on icon at bounding box center [1002, 284] width 7 height 15
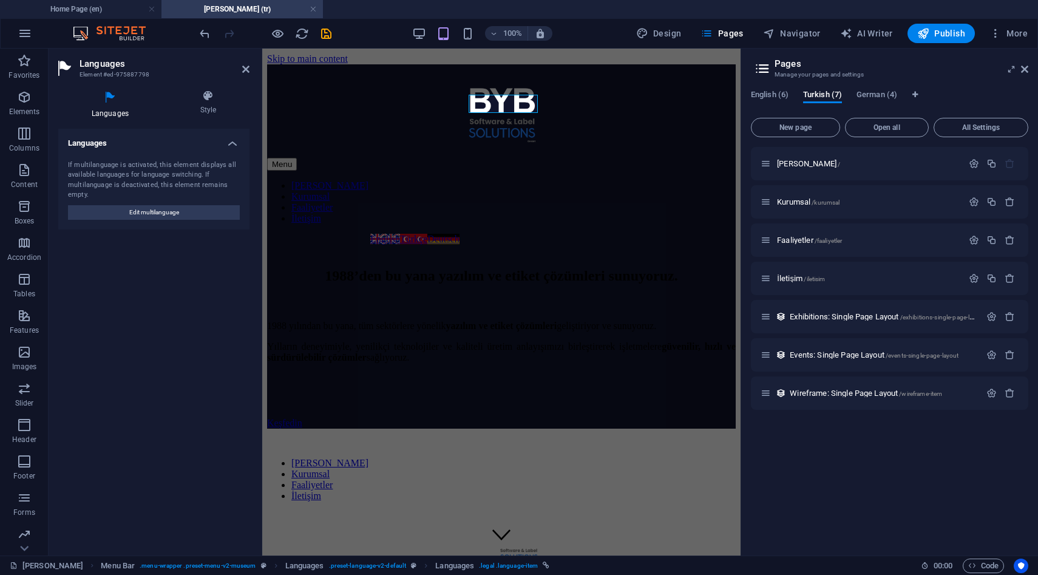
click at [875, 87] on div "English (6) Turkish (7) German (4) New page Open all All Settings Ana Sayfa / K…" at bounding box center [889, 317] width 297 height 475
click at [882, 92] on span "German (4)" at bounding box center [876, 95] width 41 height 17
click at [820, 98] on span "Turkish (7)" at bounding box center [822, 95] width 39 height 17
click at [1006, 309] on div "Exhibitions: Single Page Layout /exhibitions-single-page-layout" at bounding box center [889, 316] width 277 height 33
click at [1008, 318] on icon "button" at bounding box center [1009, 316] width 10 height 10
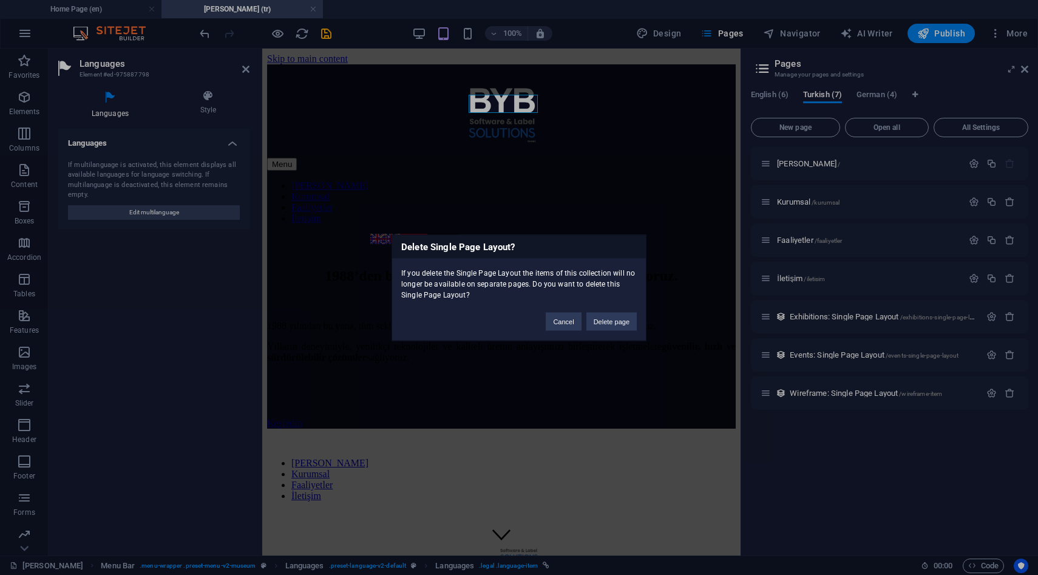
click button "Delete page" at bounding box center [611, 321] width 50 height 18
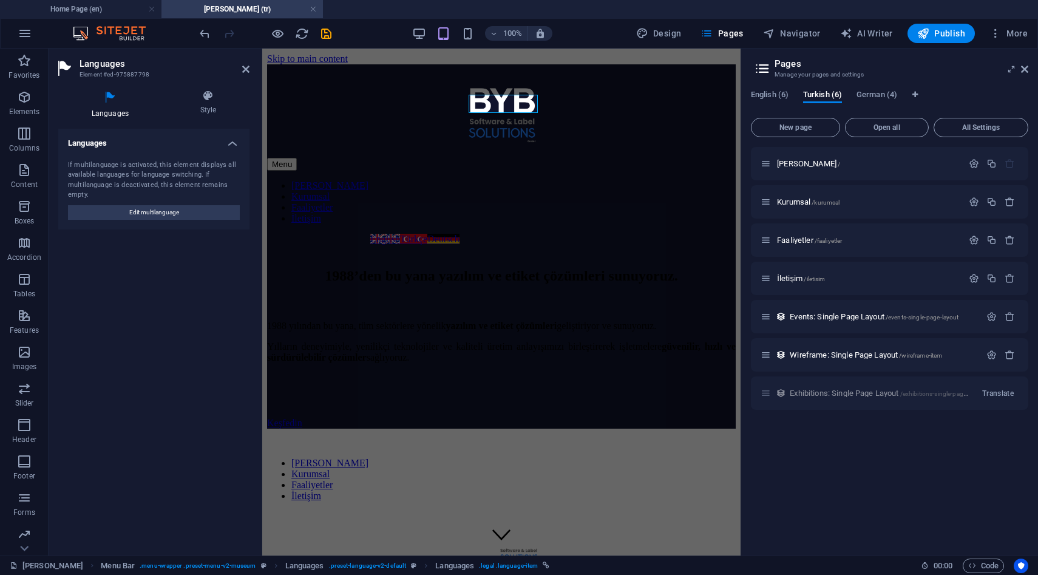
click at [1004, 318] on icon "button" at bounding box center [1009, 316] width 10 height 10
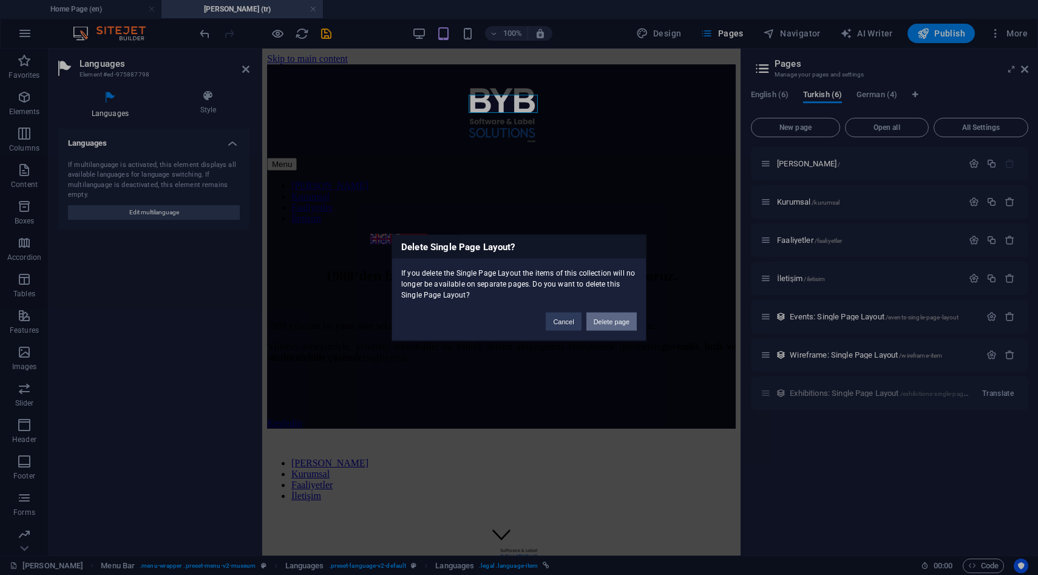
click button "Delete page" at bounding box center [611, 321] width 50 height 18
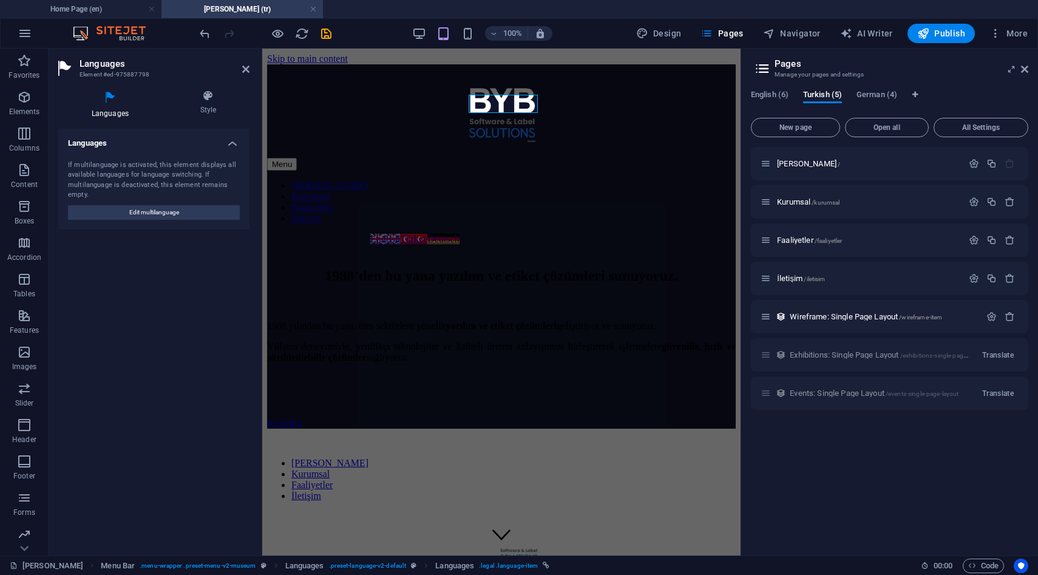
click at [1004, 318] on icon "button" at bounding box center [1009, 316] width 10 height 10
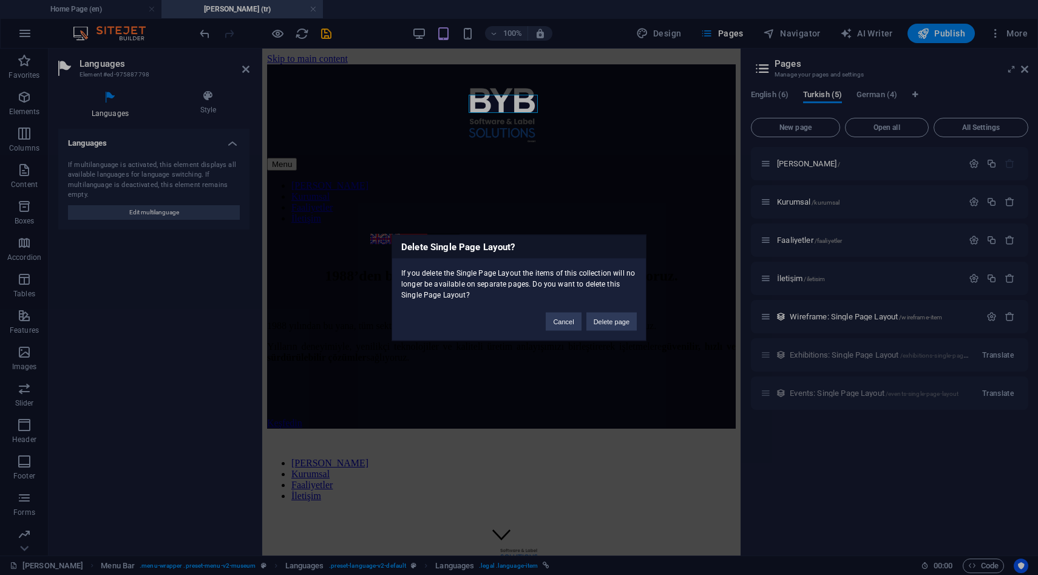
click button "Delete page" at bounding box center [611, 321] width 50 height 18
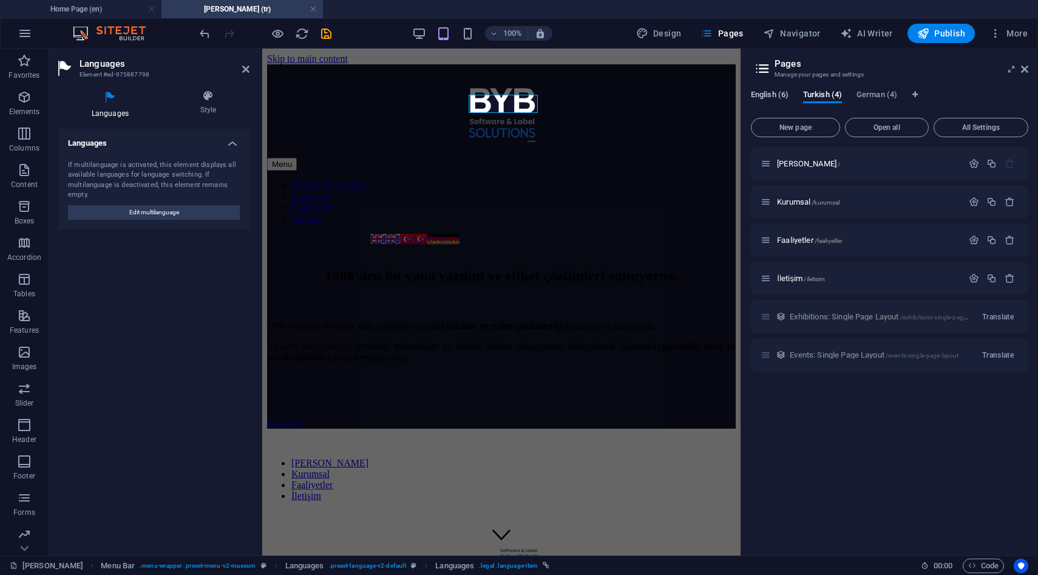
click at [785, 99] on span "English (6)" at bounding box center [770, 95] width 38 height 17
click at [1008, 318] on icon "button" at bounding box center [1009, 316] width 10 height 10
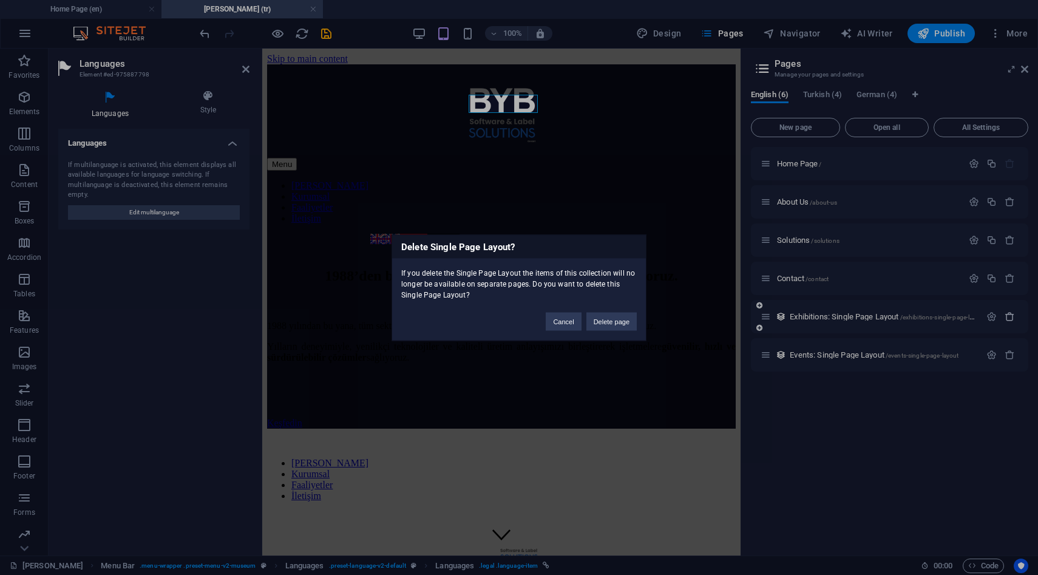
click button "Delete page" at bounding box center [611, 321] width 50 height 18
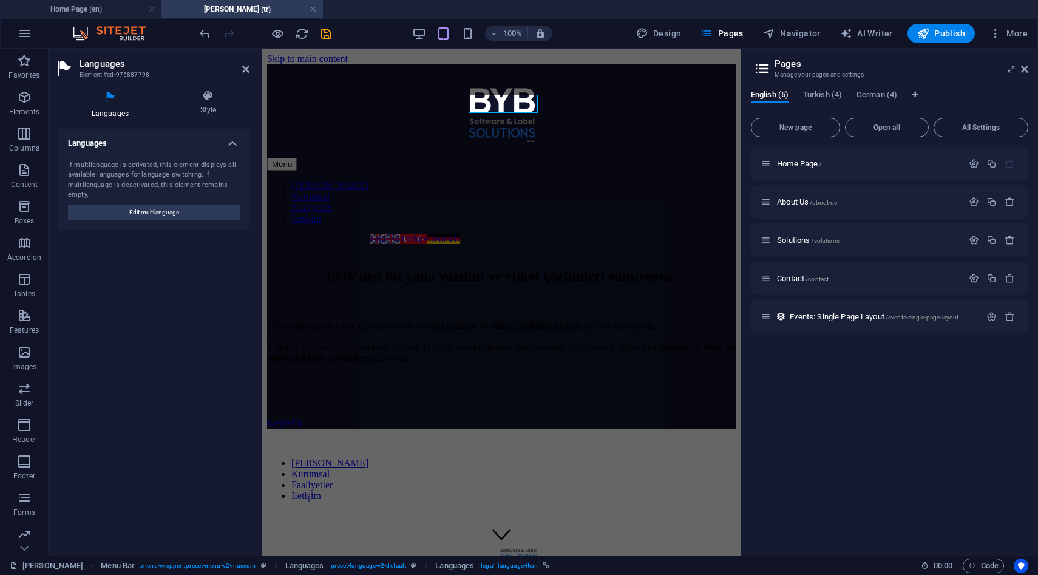
click at [1008, 318] on icon "button" at bounding box center [1009, 316] width 10 height 10
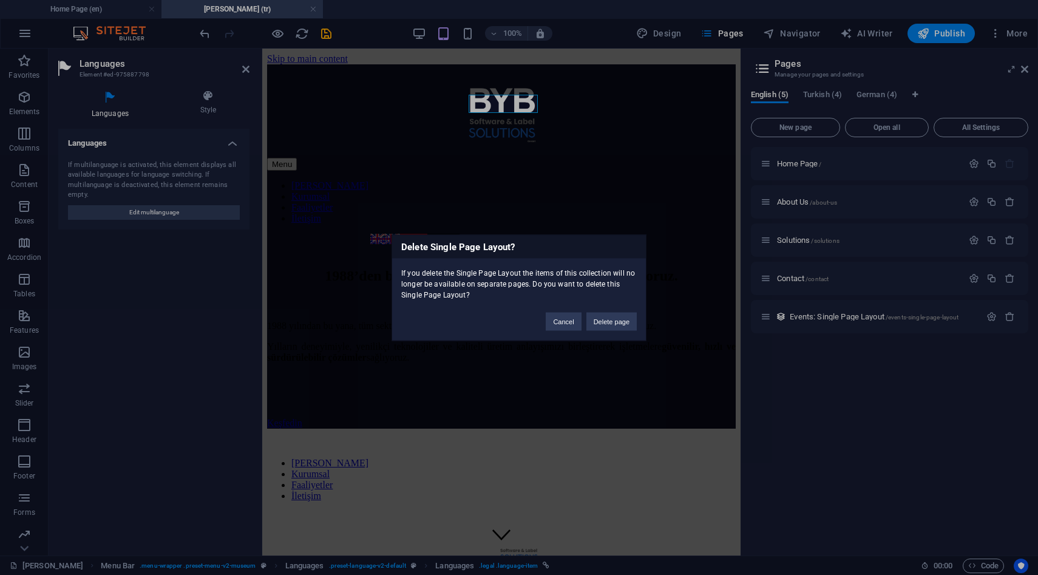
click button "Delete page" at bounding box center [611, 321] width 50 height 18
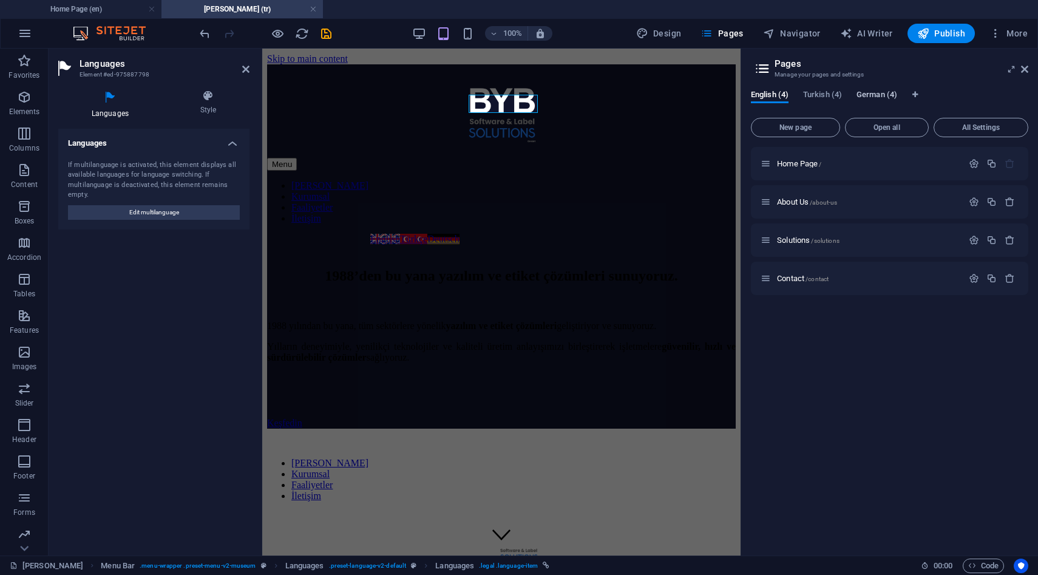
click at [881, 97] on span "German (4)" at bounding box center [876, 95] width 41 height 17
drag, startPoint x: 881, startPoint y: 97, endPoint x: 800, endPoint y: 95, distance: 81.3
click at [800, 95] on div "English (4) Turkish (4) German (4)" at bounding box center [889, 101] width 277 height 23
click at [819, 96] on span "Turkish (4)" at bounding box center [822, 95] width 39 height 17
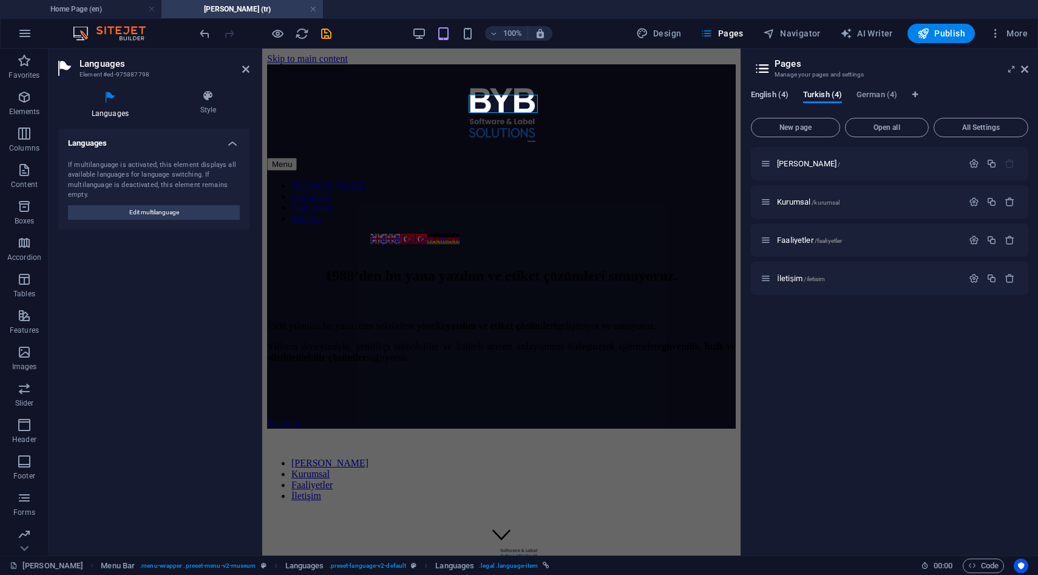
click at [773, 96] on span "English (4)" at bounding box center [770, 95] width 38 height 17
click at [880, 91] on span "German (4)" at bounding box center [876, 95] width 41 height 17
click at [973, 204] on icon "button" at bounding box center [974, 202] width 10 height 10
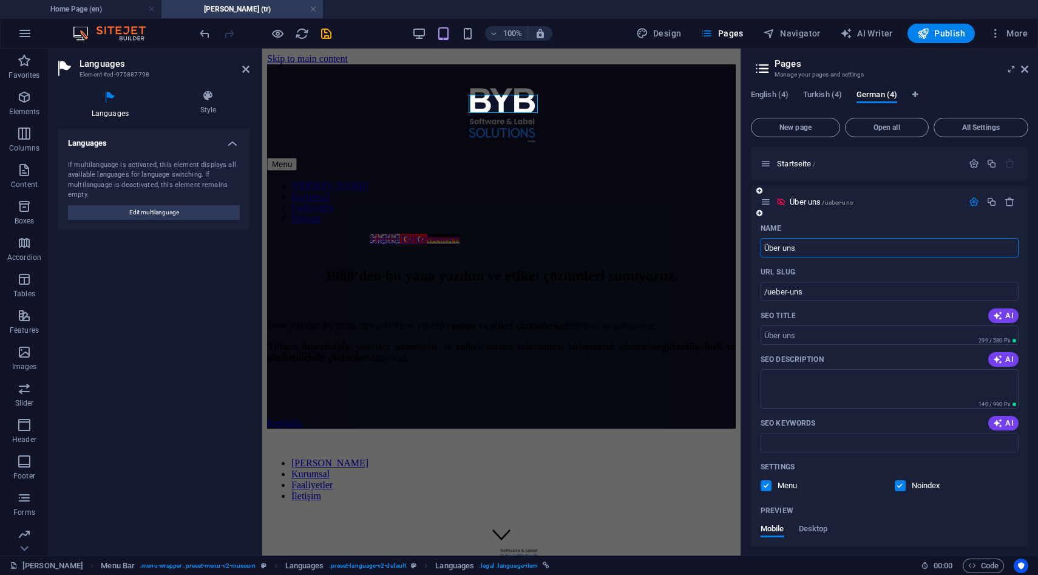
click at [904, 494] on div "Settings Menu Noindex" at bounding box center [889, 476] width 258 height 39
click at [909, 489] on div "Noindex" at bounding box center [918, 485] width 46 height 11
click at [899, 488] on label at bounding box center [900, 485] width 11 height 11
click at [0, 0] on input "checkbox" at bounding box center [0, 0] width 0 height 0
click at [818, 99] on span "Turkish (4)" at bounding box center [822, 95] width 39 height 17
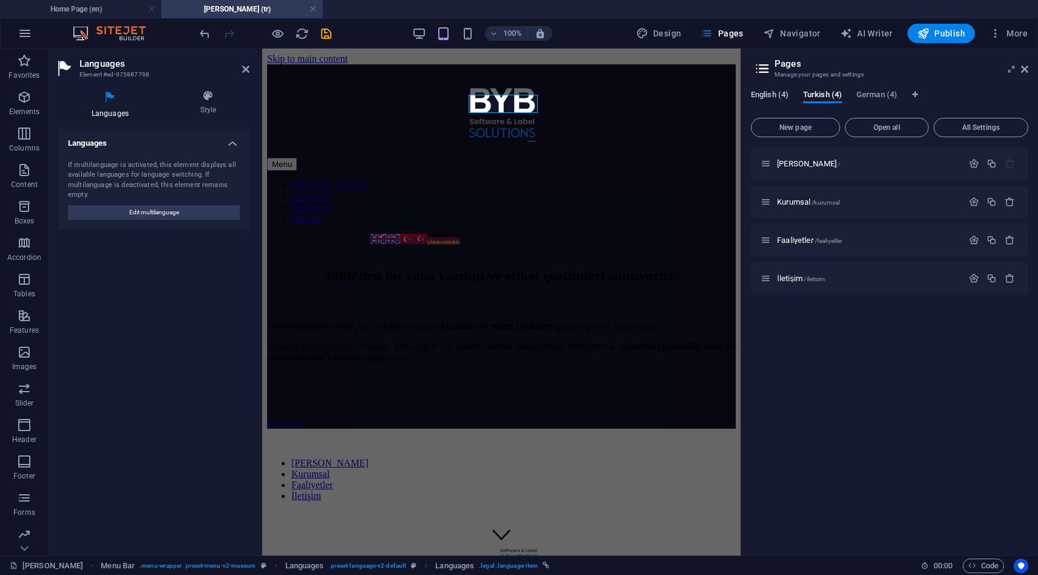
click at [779, 99] on span "English (4)" at bounding box center [770, 95] width 38 height 17
click at [831, 104] on div "English (4) Turkish (4) German (4)" at bounding box center [889, 101] width 277 height 23
click at [838, 95] on span "Turkish (4)" at bounding box center [822, 95] width 39 height 17
click at [866, 93] on span "German (4)" at bounding box center [876, 95] width 41 height 17
click at [869, 124] on span "Open all" at bounding box center [886, 127] width 73 height 7
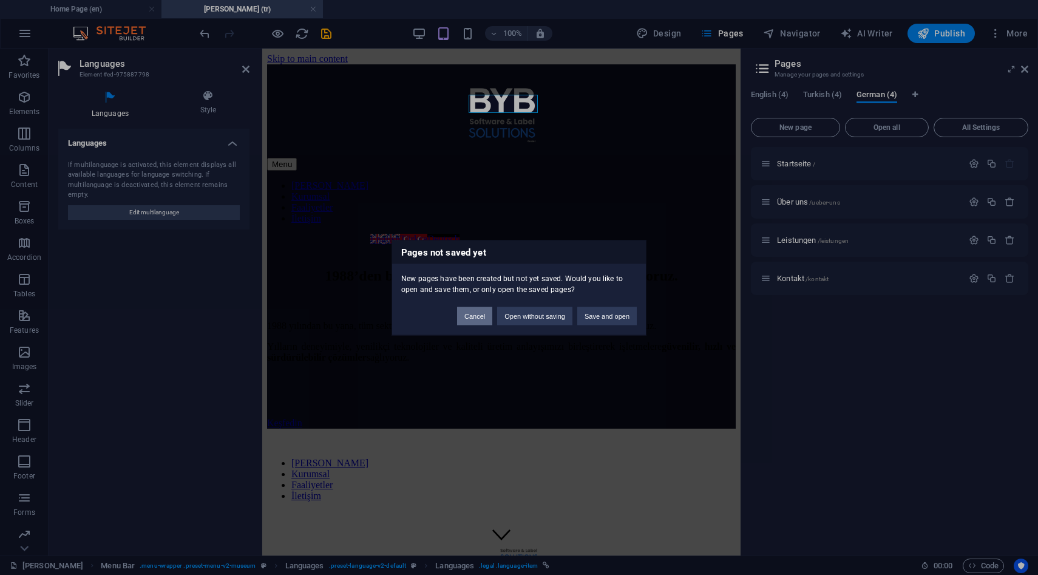
click at [483, 315] on button "Cancel" at bounding box center [474, 316] width 35 height 18
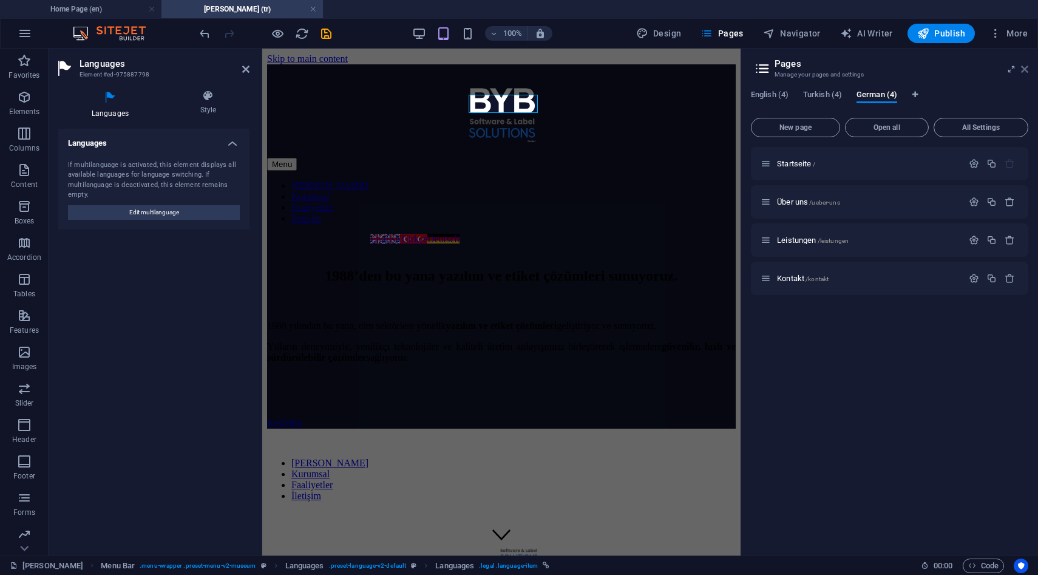
click at [1025, 67] on icon at bounding box center [1024, 69] width 7 height 10
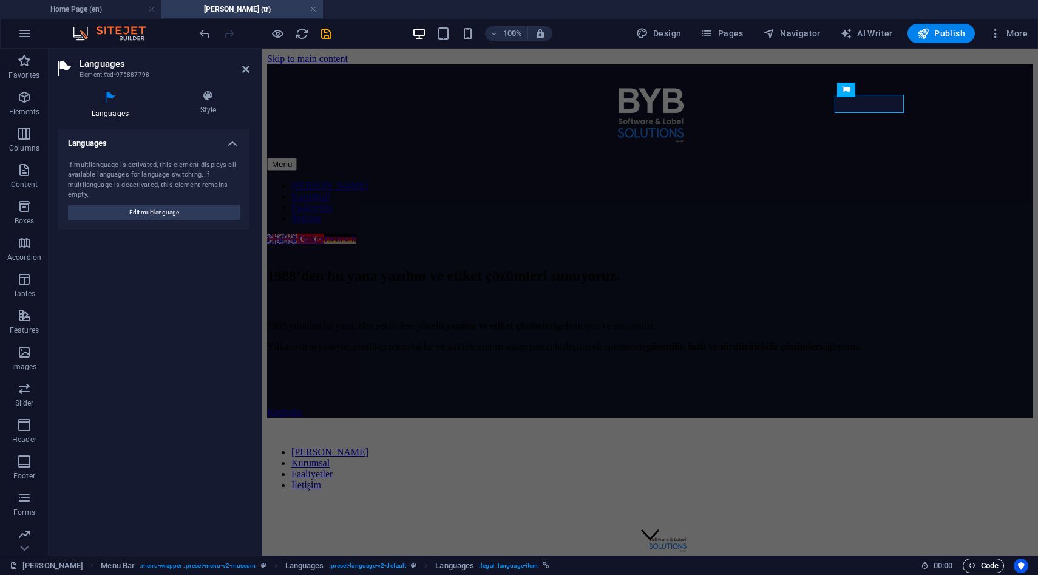
click at [969, 563] on icon "button" at bounding box center [972, 565] width 8 height 8
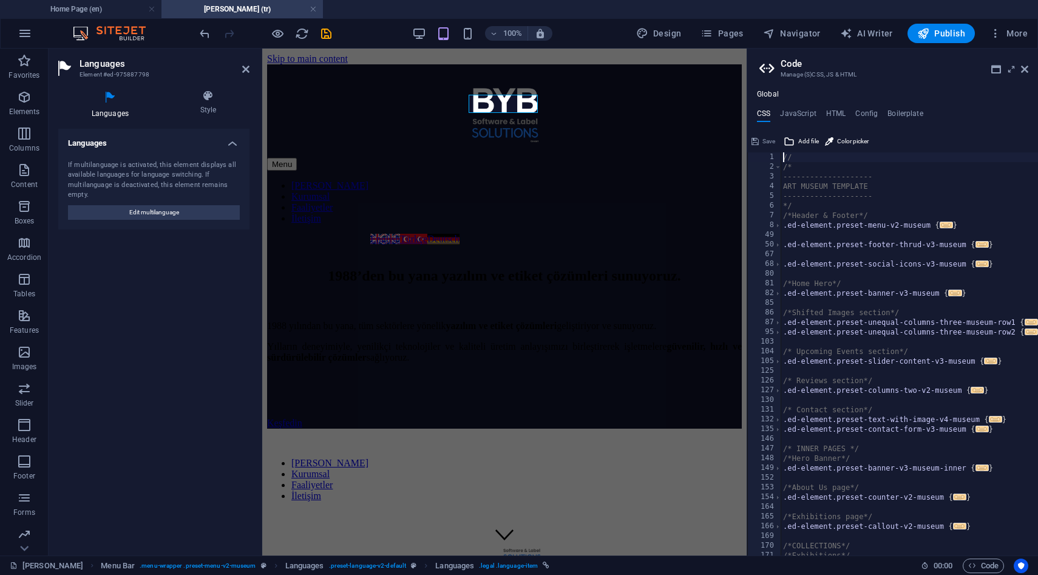
click at [1006, 43] on div "100% Design Pages Navigator AI Writer Publish More" at bounding box center [519, 33] width 1037 height 29
click at [1004, 38] on span "More" at bounding box center [1008, 33] width 38 height 12
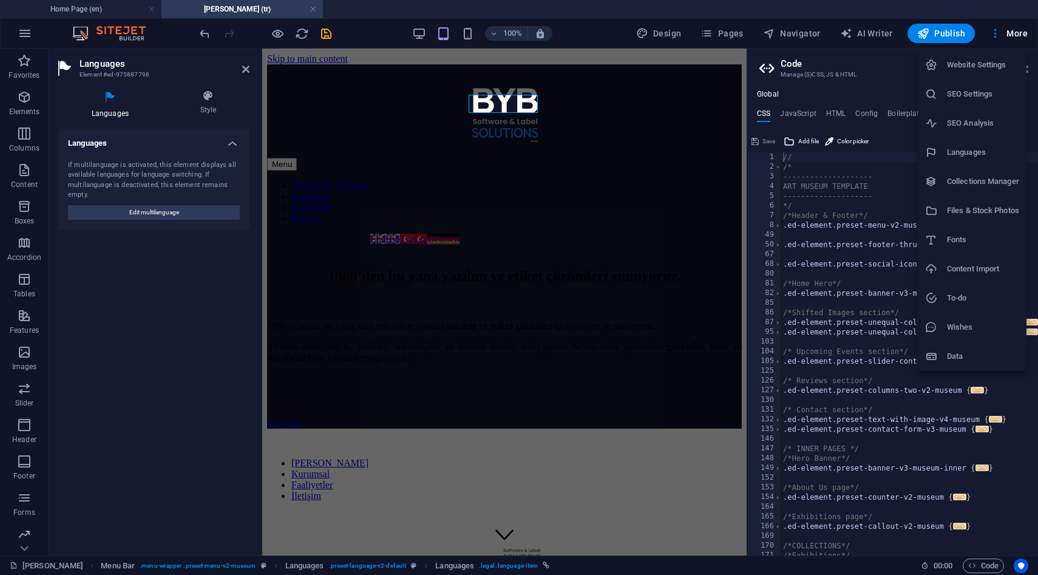
click at [1004, 38] on div at bounding box center [519, 287] width 1038 height 575
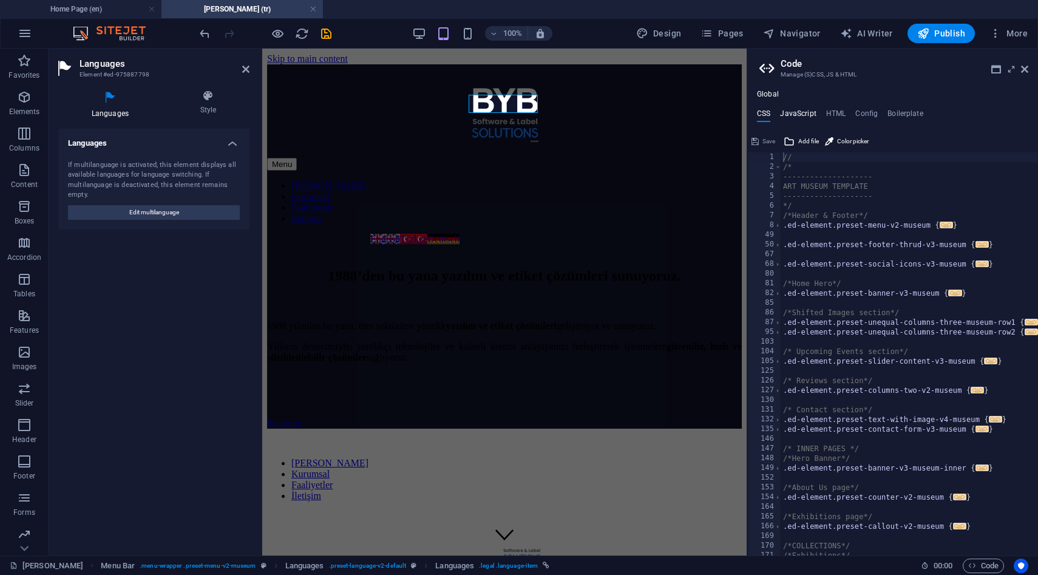
click at [812, 121] on h4 "JavaScript" at bounding box center [798, 115] width 36 height 13
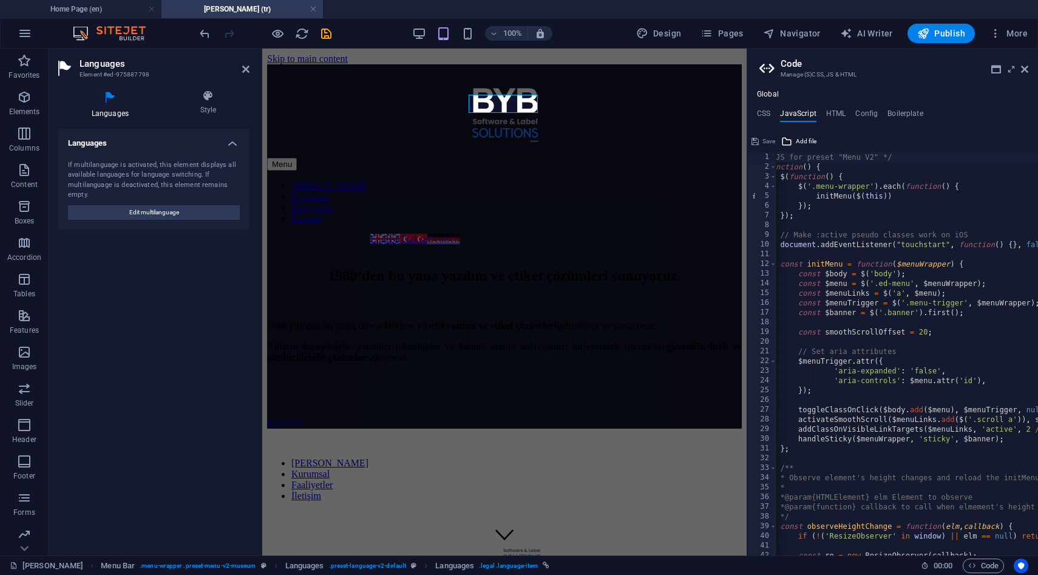
scroll to position [0, 0]
type textarea "(function() {"
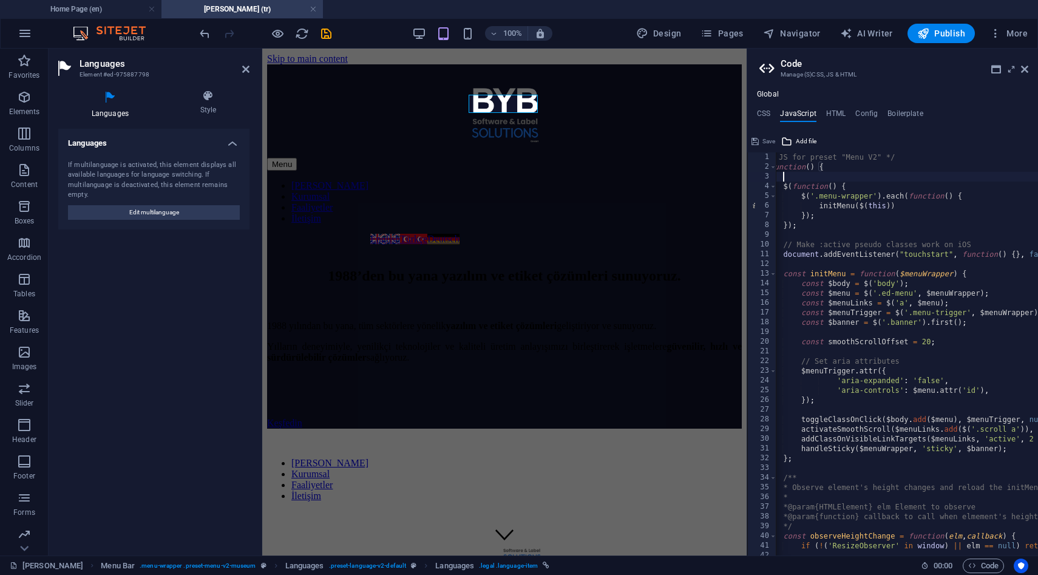
scroll to position [0, 1]
paste textarea
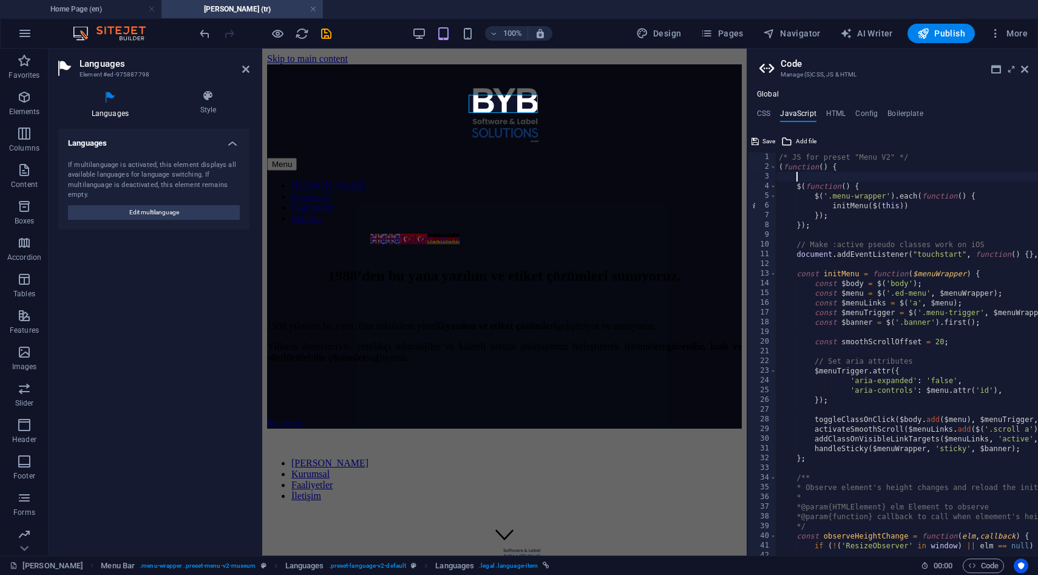
paste textarea
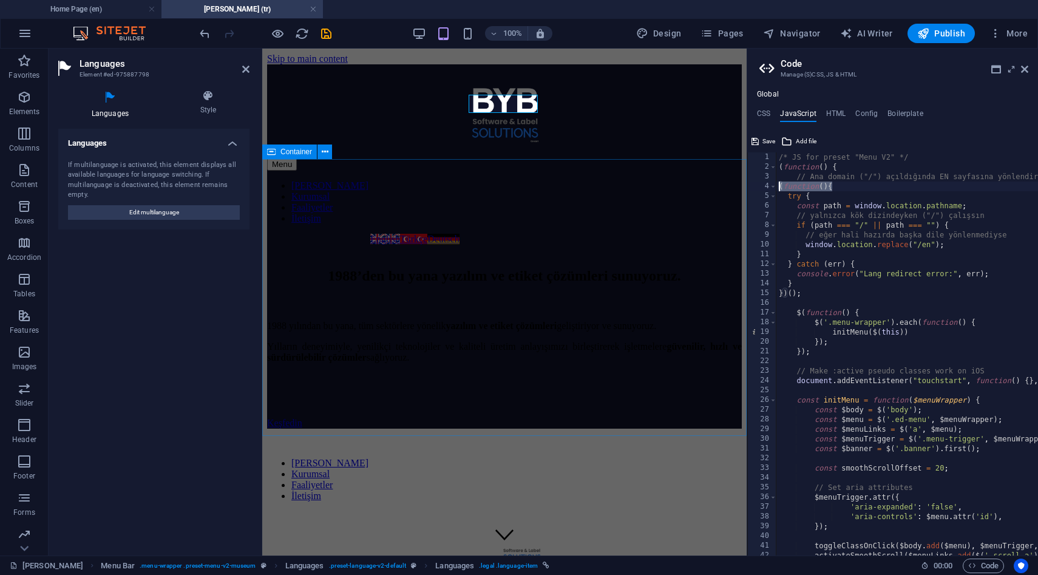
drag, startPoint x: 1111, startPoint y: 235, endPoint x: 730, endPoint y: 186, distance: 384.2
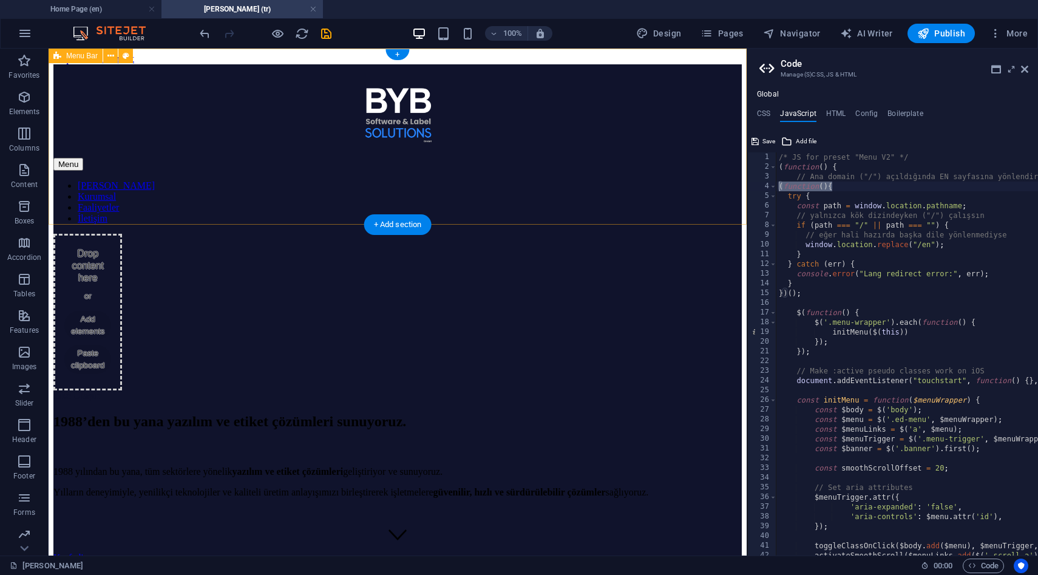
click at [615, 218] on div "Menu Ana Sayfa Kurumsal Faaliyetler İletişim Drop content here or Add elements …" at bounding box center [397, 232] width 688 height 337
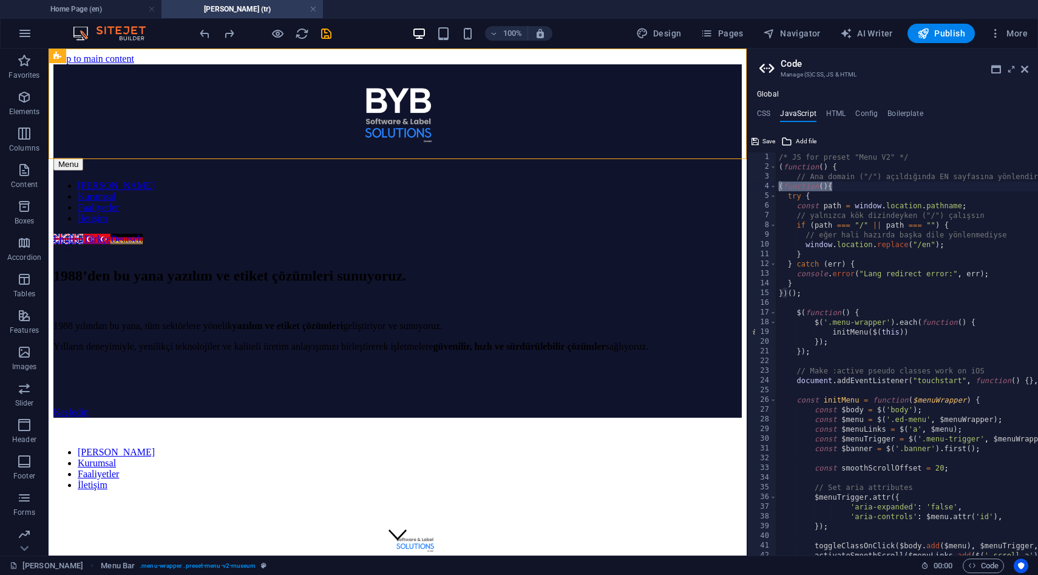
drag, startPoint x: 858, startPoint y: 183, endPoint x: 785, endPoint y: 188, distance: 73.0
type textarea "("
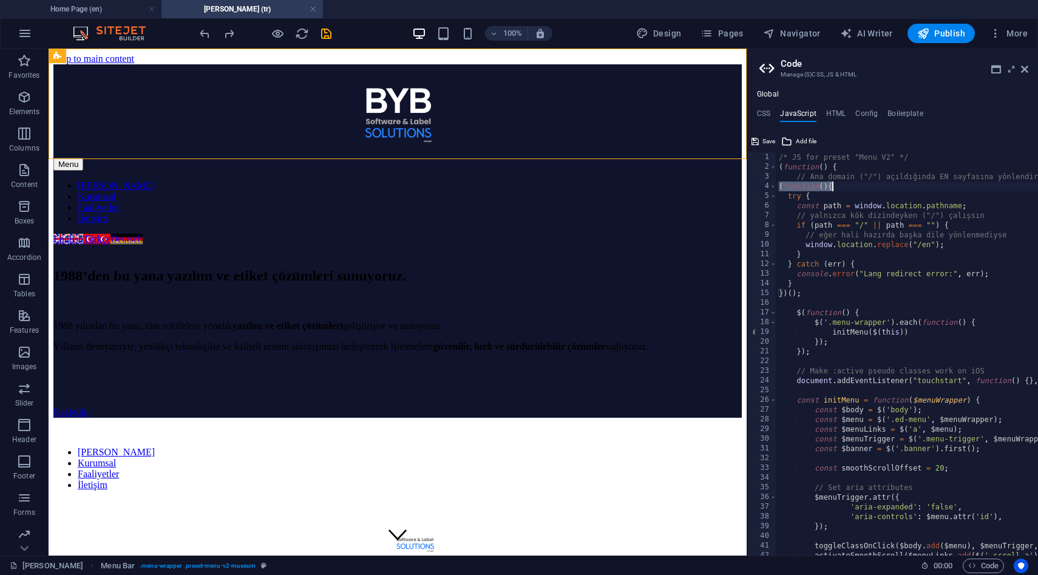
type textarea "$(function() {"
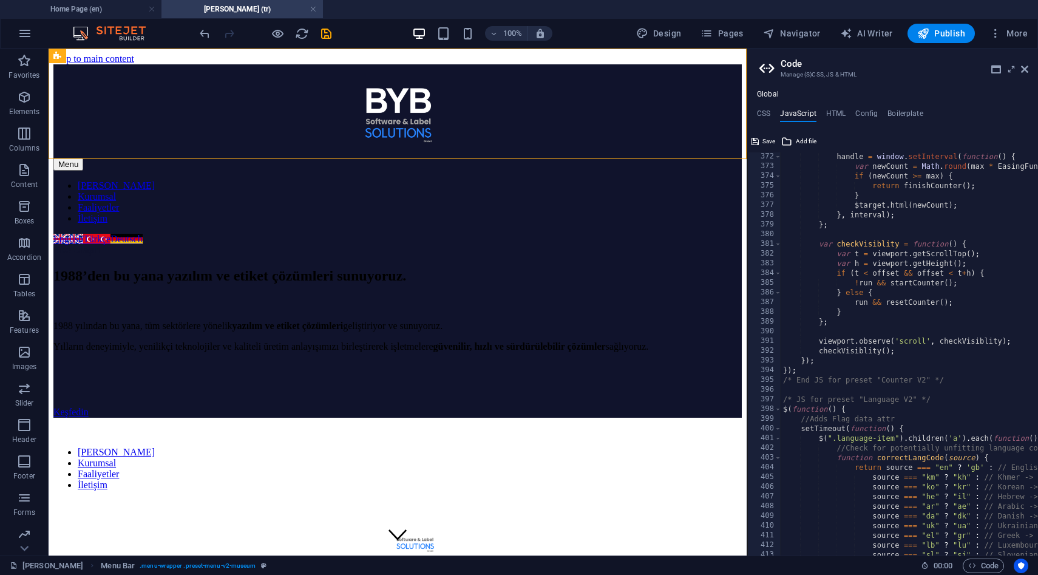
scroll to position [3603, 0]
paste textarea "})();"
type textarea "})();"
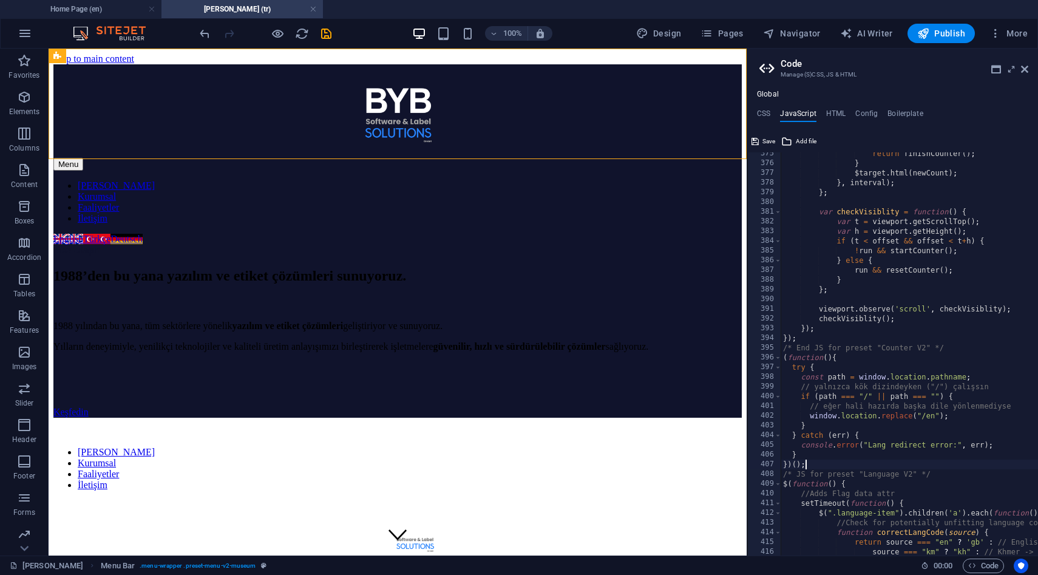
scroll to position [3650, 0]
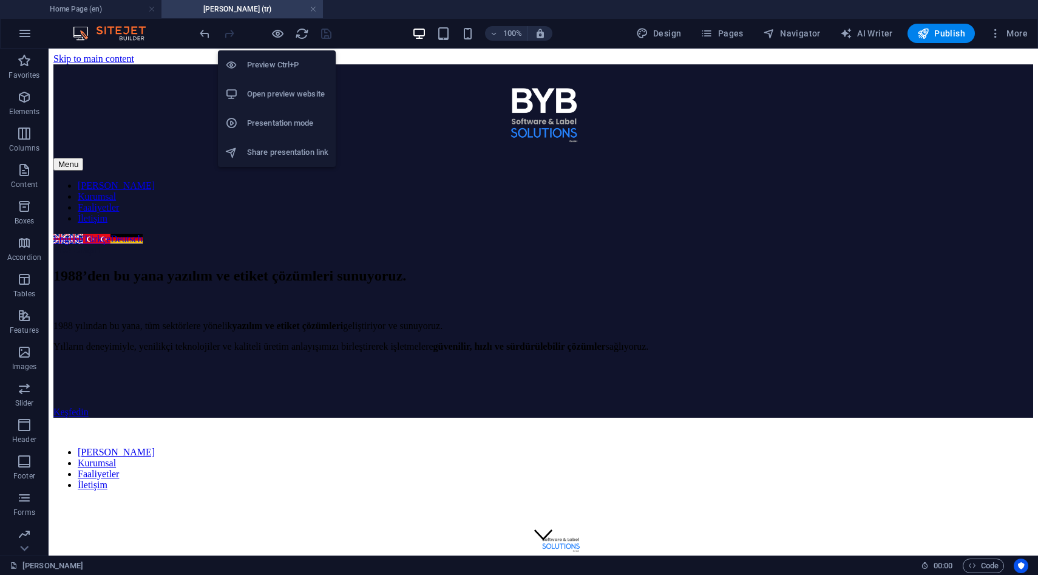
click at [284, 90] on h6 "Open preview website" at bounding box center [287, 94] width 81 height 15
click at [273, 38] on icon "button" at bounding box center [278, 34] width 14 height 14
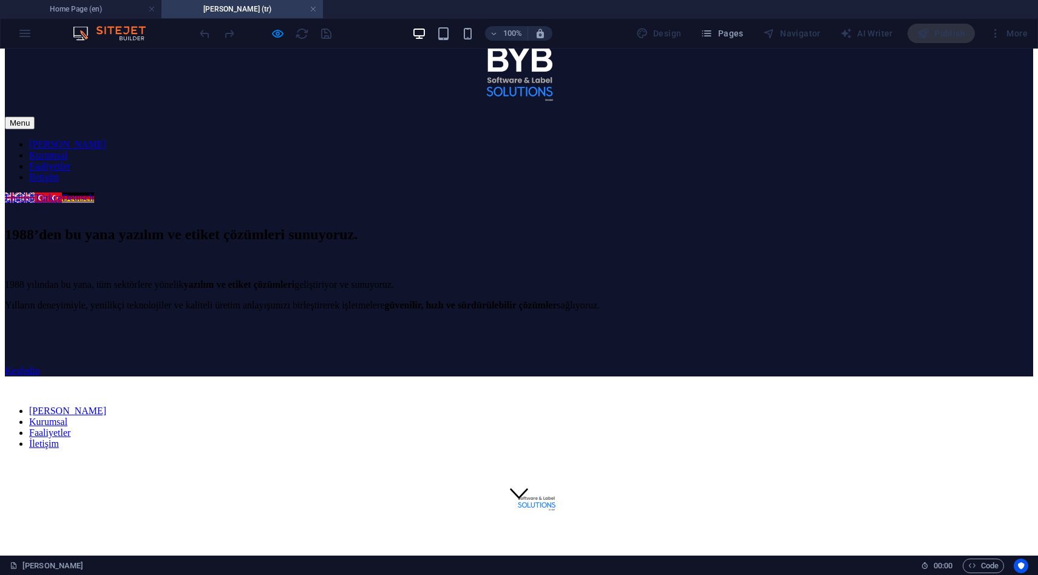
scroll to position [0, 0]
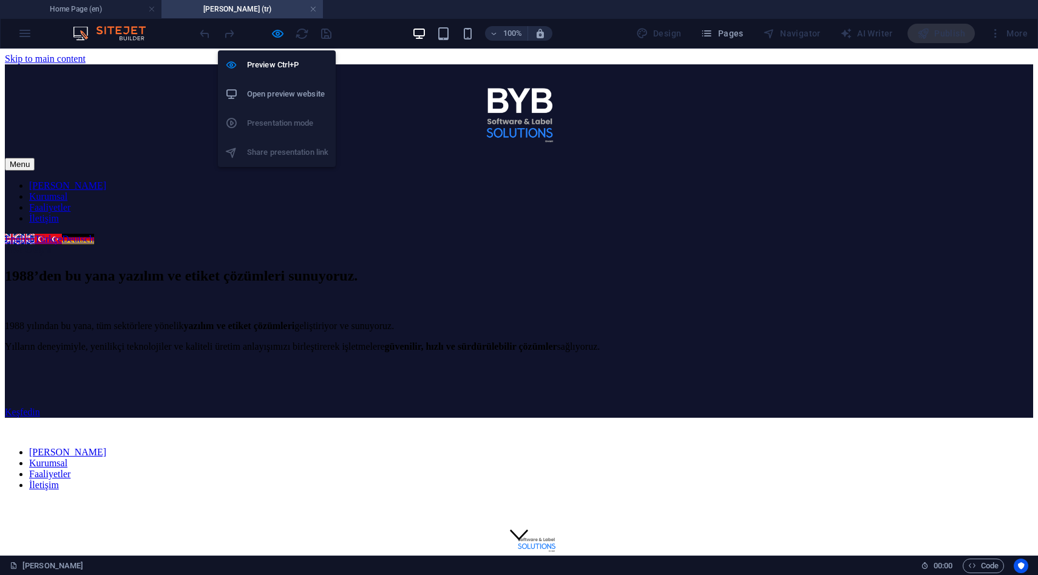
click at [277, 100] on h6 "Open preview website" at bounding box center [287, 94] width 81 height 15
click at [282, 38] on icon "button" at bounding box center [278, 34] width 14 height 14
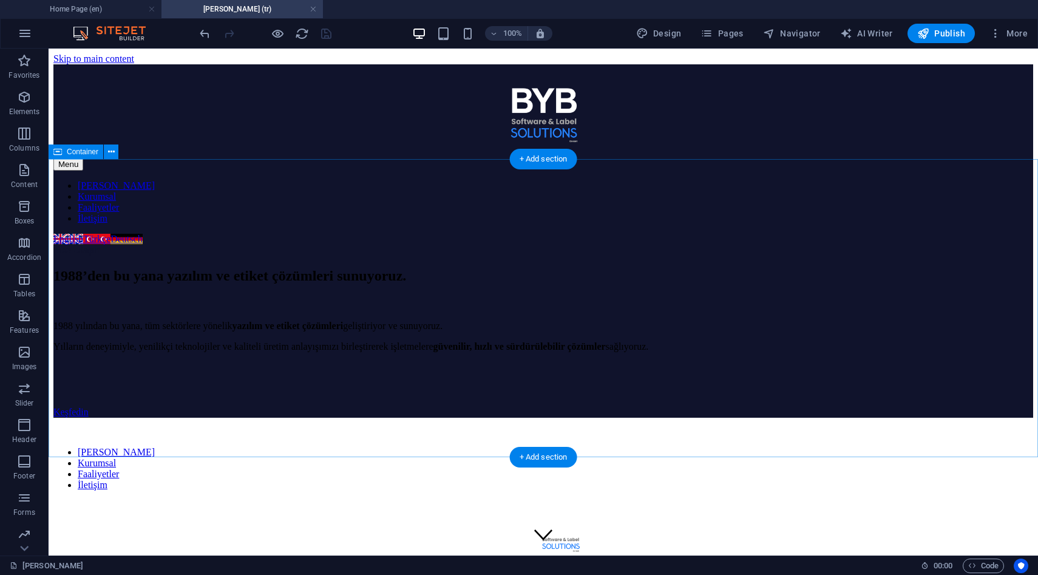
click at [726, 334] on div "1988’den bu yana yazılım ve etiket çözümleri sunuyoruz. 1988 yılından bu yana, …" at bounding box center [543, 337] width 980 height 162
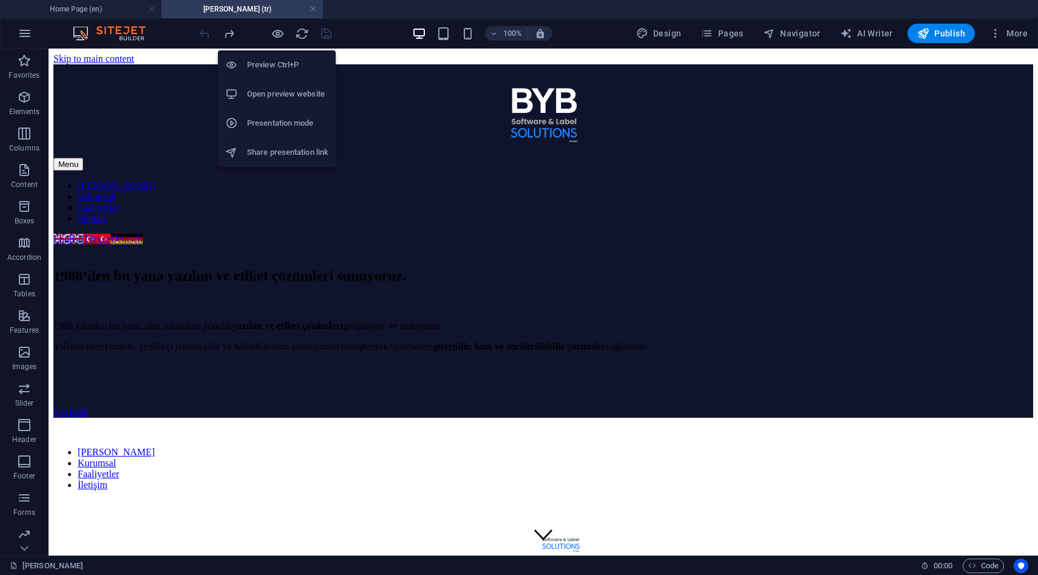
click at [294, 90] on h6 "Open preview website" at bounding box center [287, 94] width 81 height 15
click at [277, 40] on icon "button" at bounding box center [278, 34] width 14 height 14
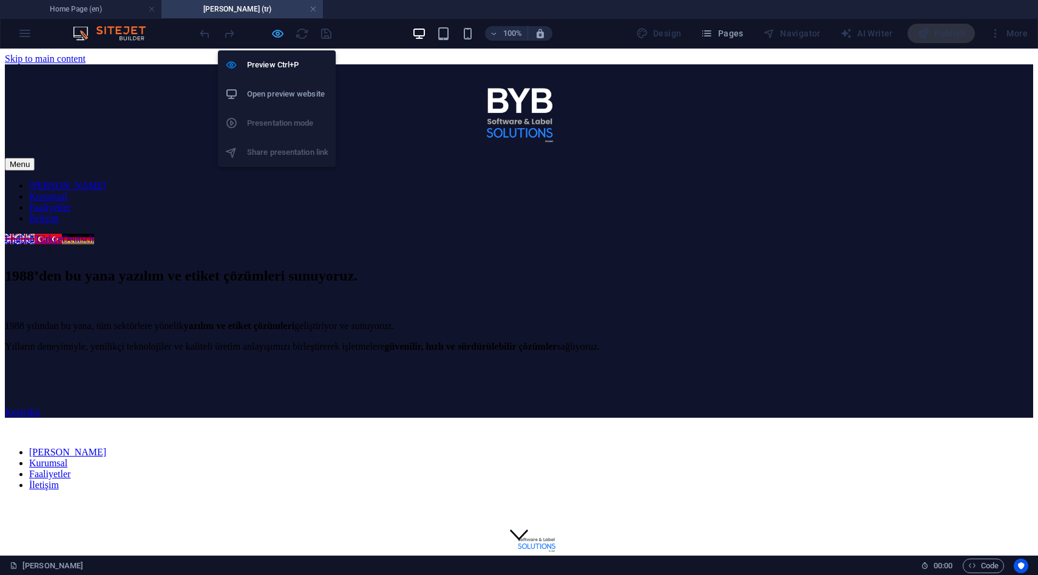
click at [277, 40] on icon "button" at bounding box center [278, 34] width 14 height 14
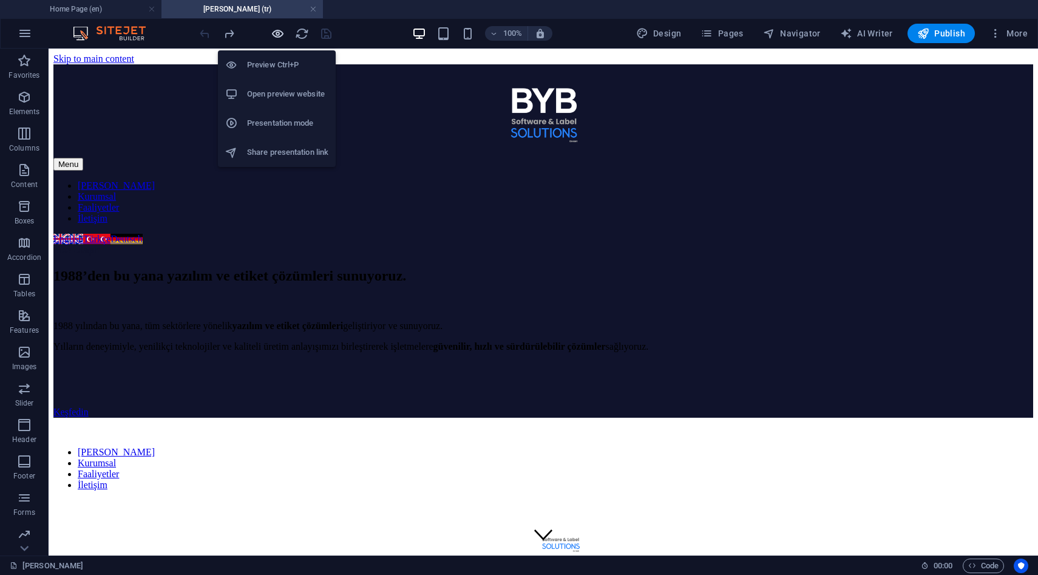
click at [277, 40] on icon "button" at bounding box center [278, 34] width 14 height 14
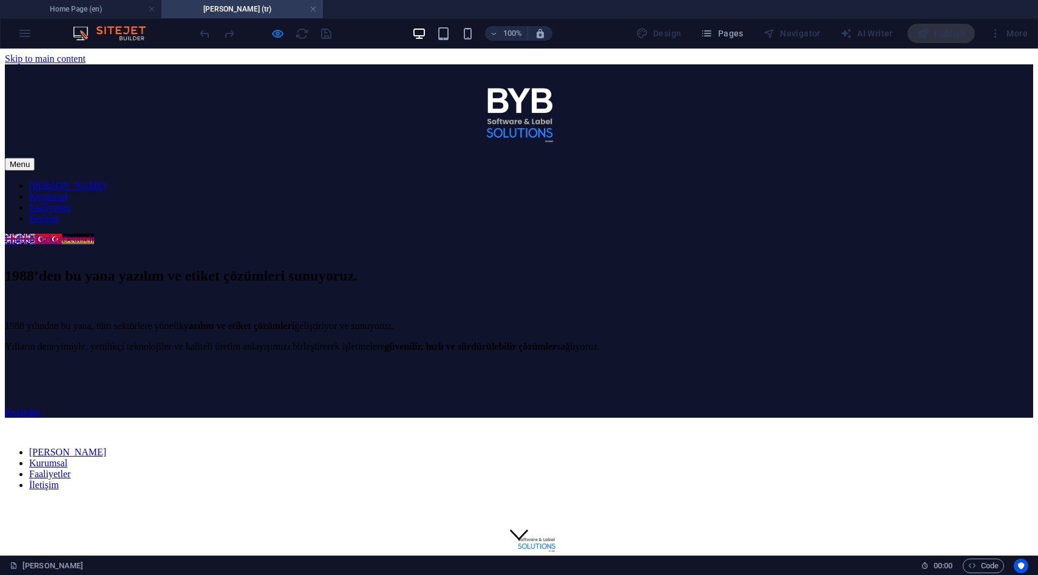
click at [67, 191] on link "Kurumsal" at bounding box center [48, 196] width 38 height 10
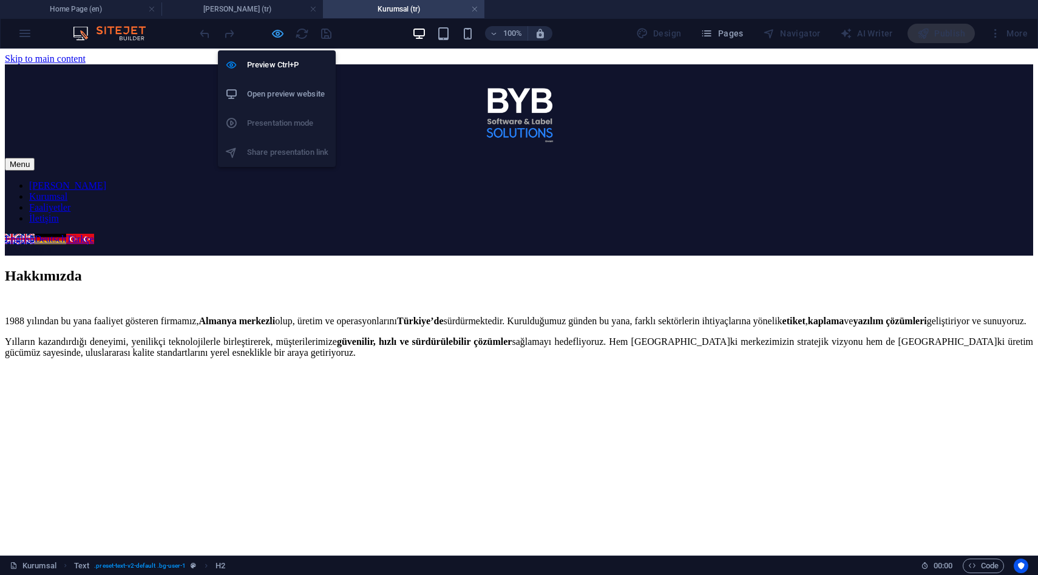
click at [273, 36] on icon "button" at bounding box center [278, 34] width 14 height 14
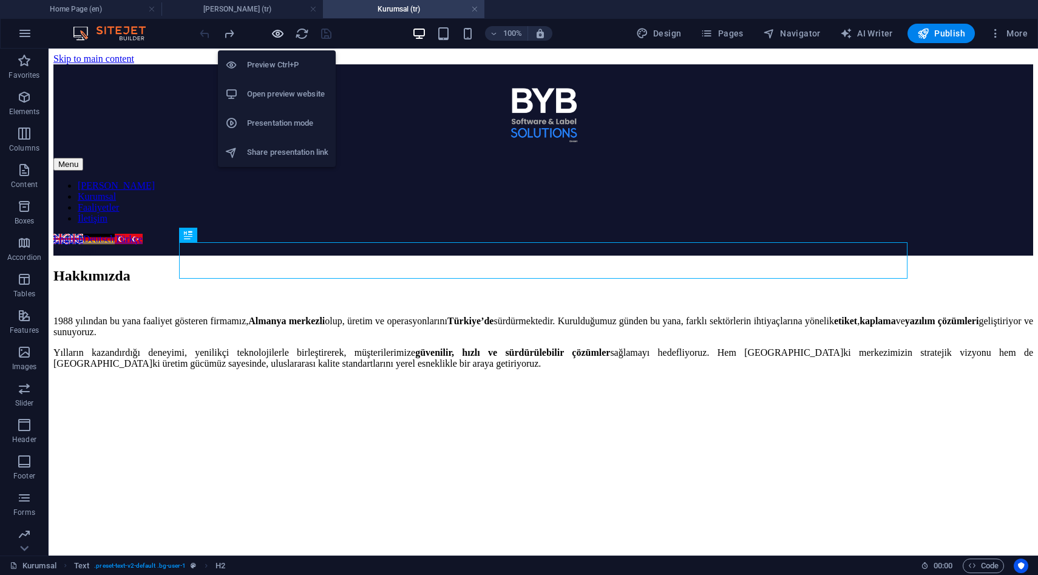
click at [273, 36] on icon "button" at bounding box center [278, 34] width 14 height 14
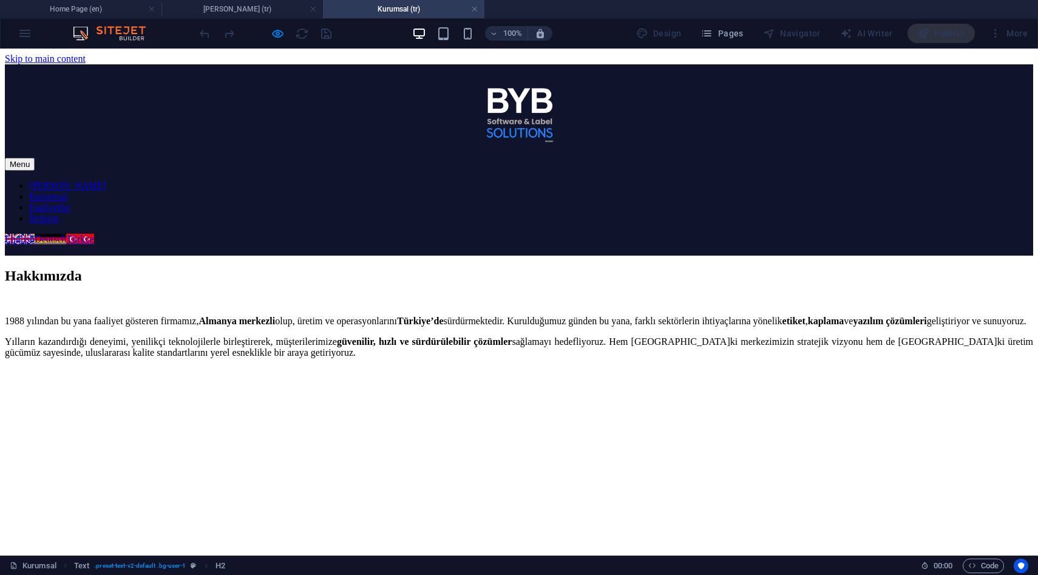
click at [70, 202] on link "Faaliyetler" at bounding box center [49, 207] width 41 height 10
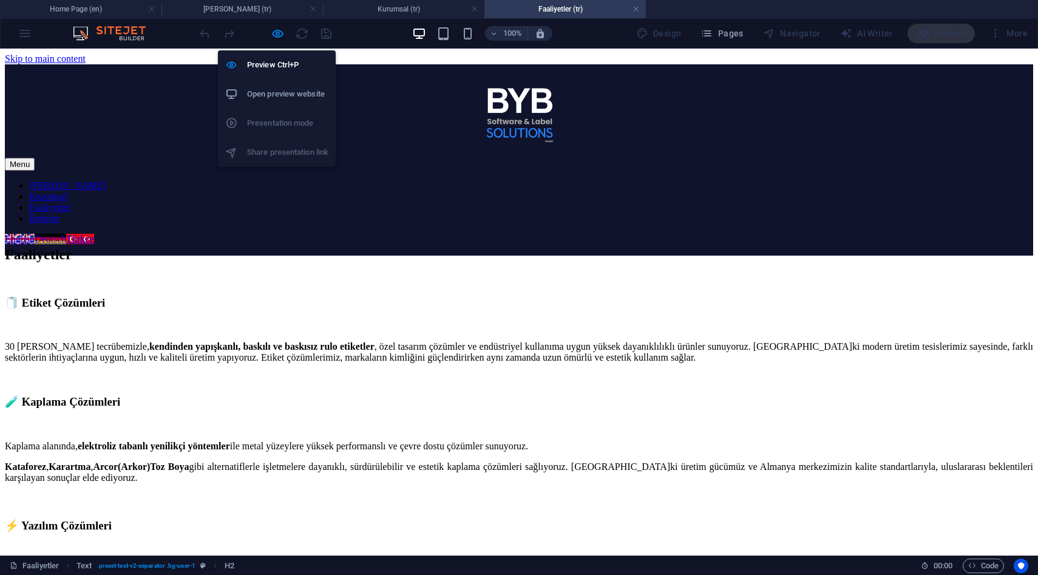
click at [280, 92] on h6 "Open preview website" at bounding box center [287, 94] width 81 height 15
click at [279, 38] on icon "button" at bounding box center [278, 34] width 14 height 14
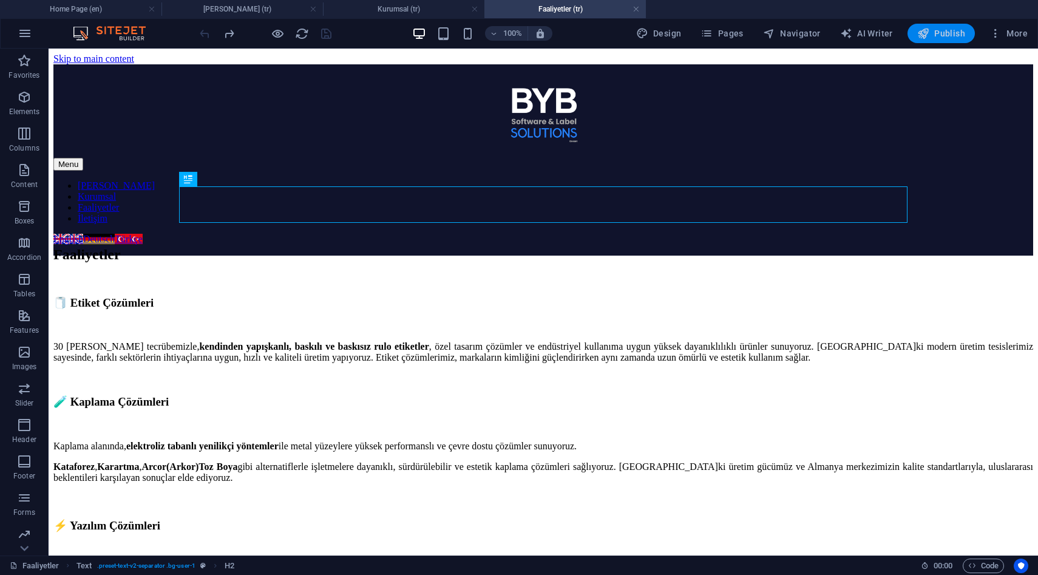
click at [941, 35] on span "Publish" at bounding box center [941, 33] width 48 height 12
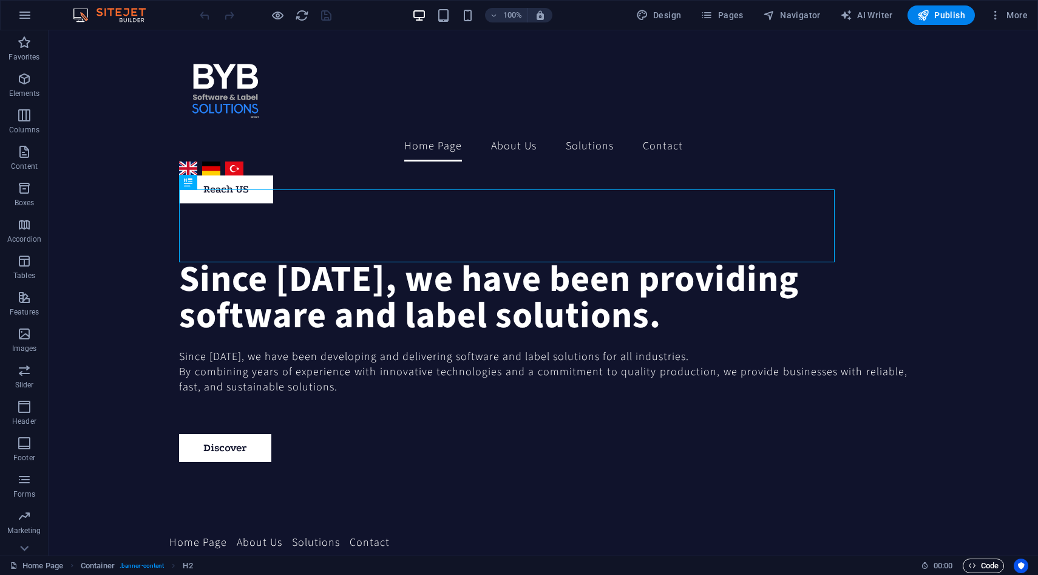
click at [964, 560] on button "Code" at bounding box center [983, 565] width 41 height 15
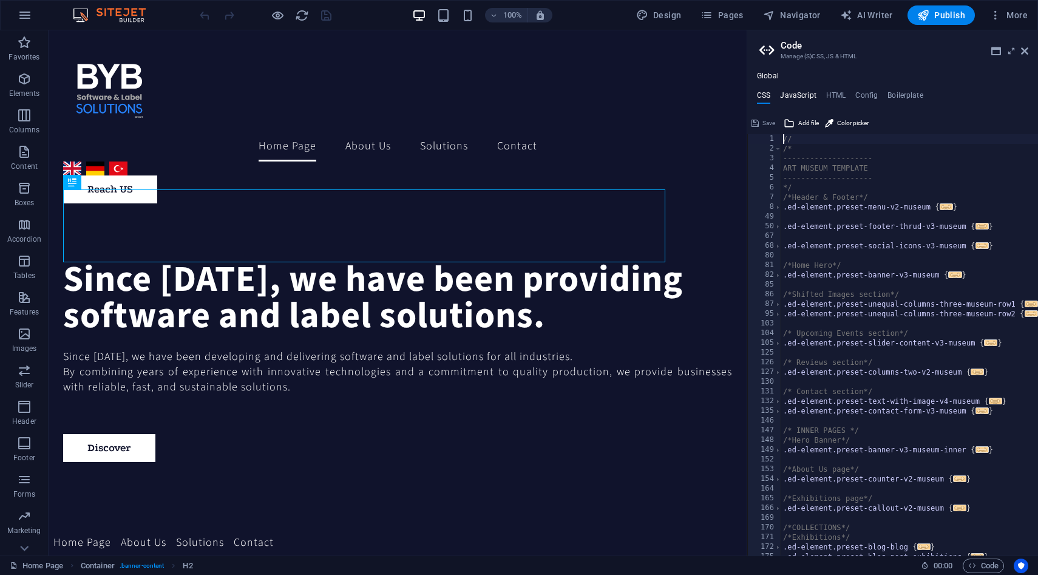
click at [804, 97] on h4 "JavaScript" at bounding box center [798, 97] width 36 height 13
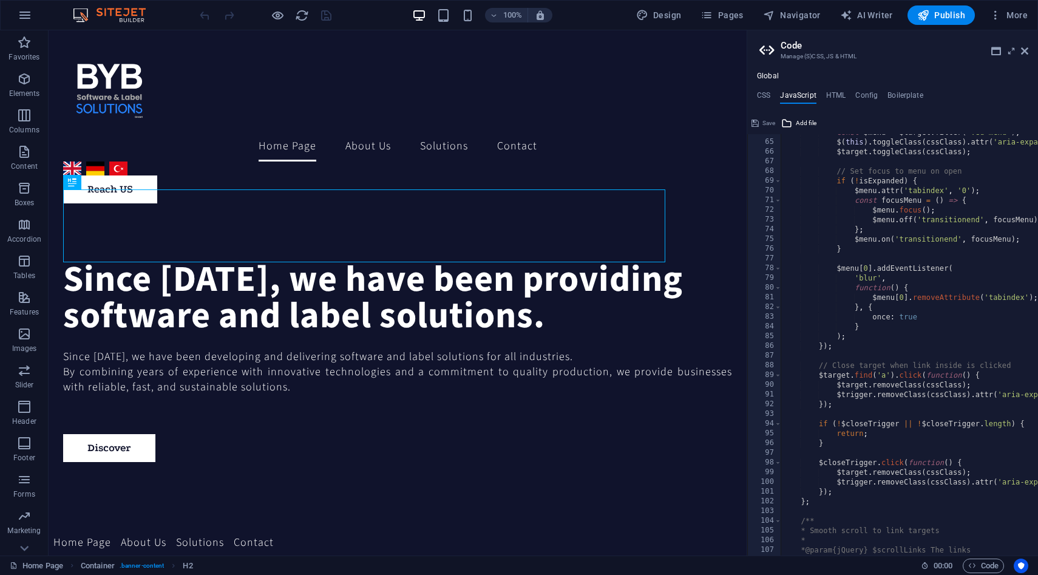
scroll to position [922, 0]
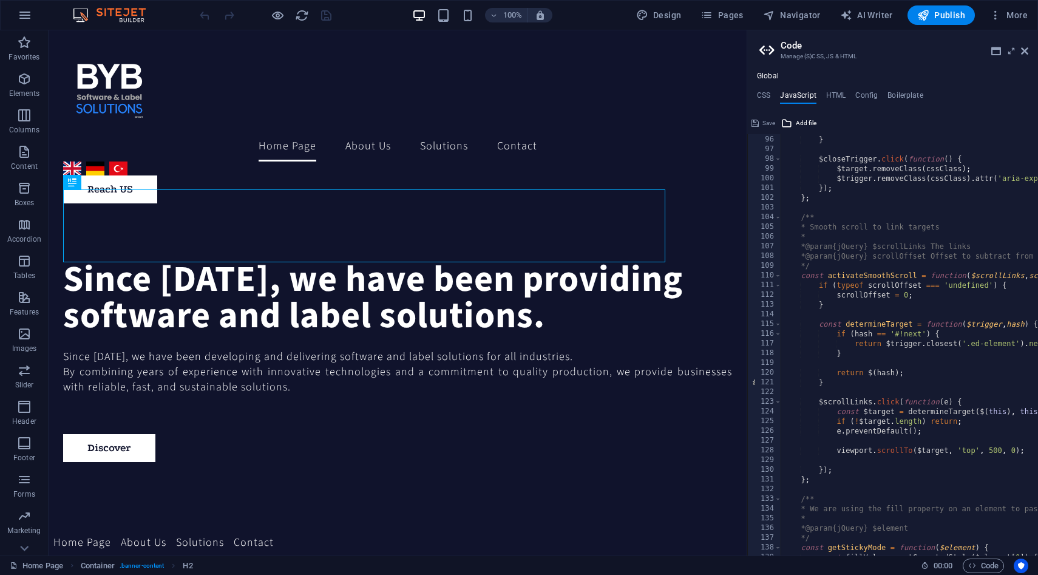
type textarea "* @param {jQuery} scrollOffset Offset to subtract from the scroll target positi…"
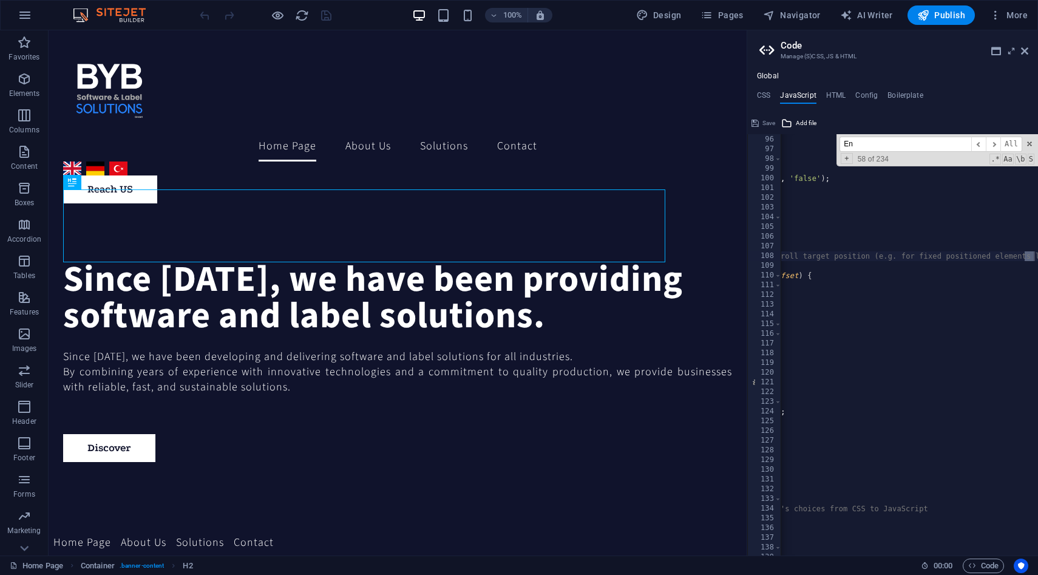
type input "E"
type input "e"
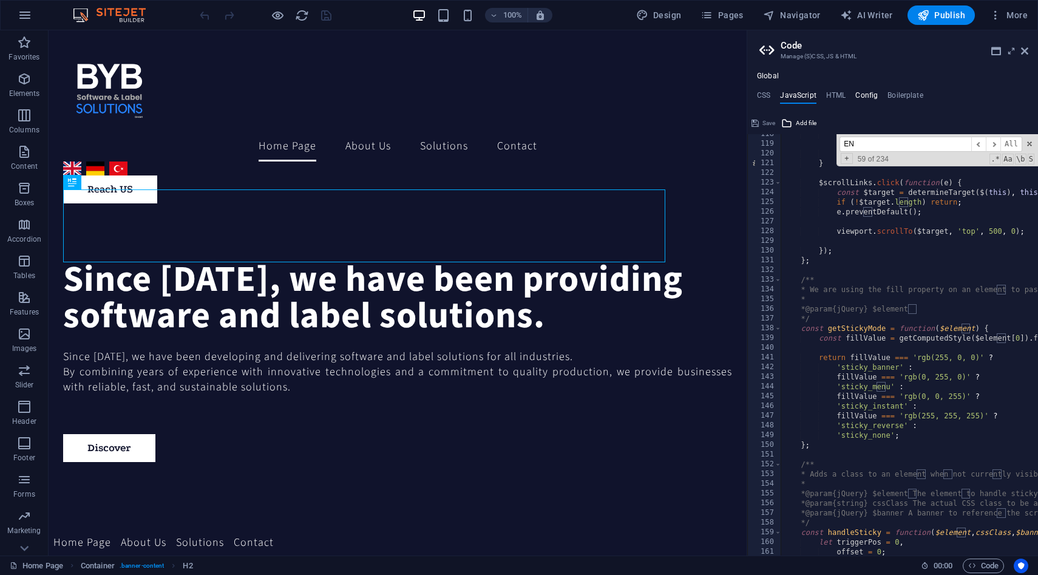
scroll to position [916, 0]
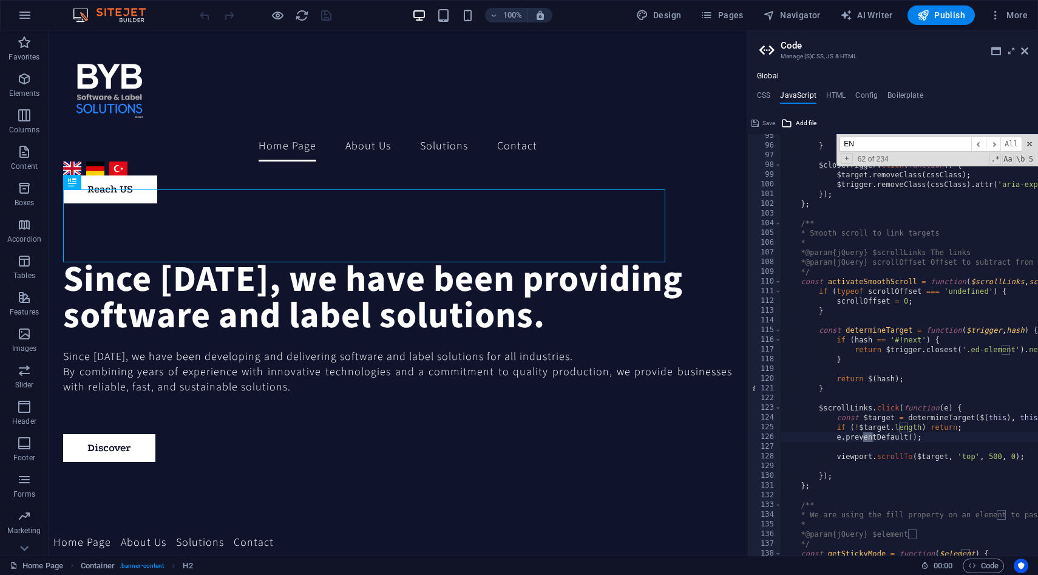
click at [881, 147] on input "EN" at bounding box center [905, 144] width 132 height 15
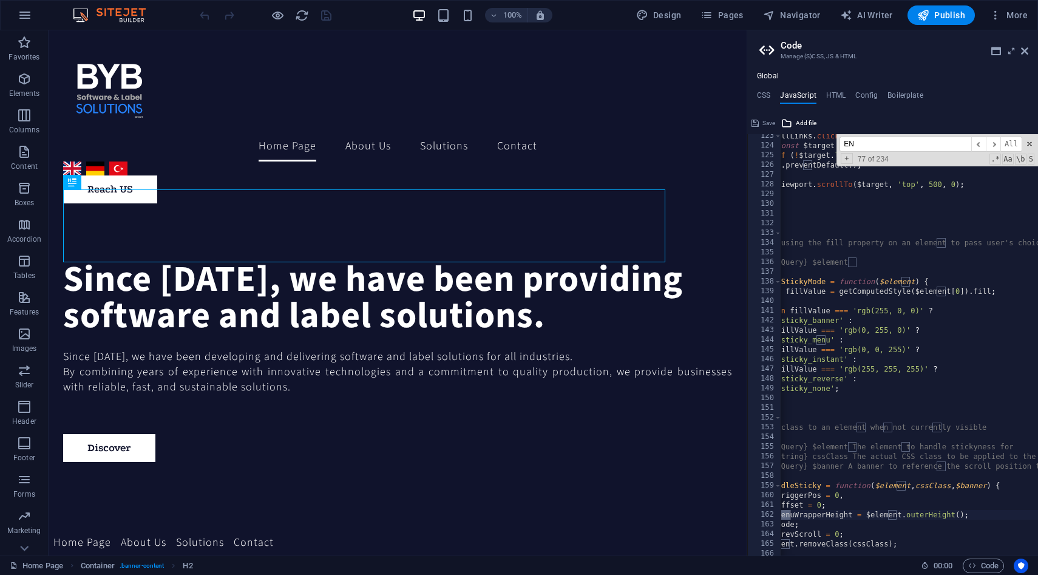
scroll to position [0, 60]
click at [862, 146] on input "EN" at bounding box center [905, 144] width 132 height 15
paste input "ath = window"
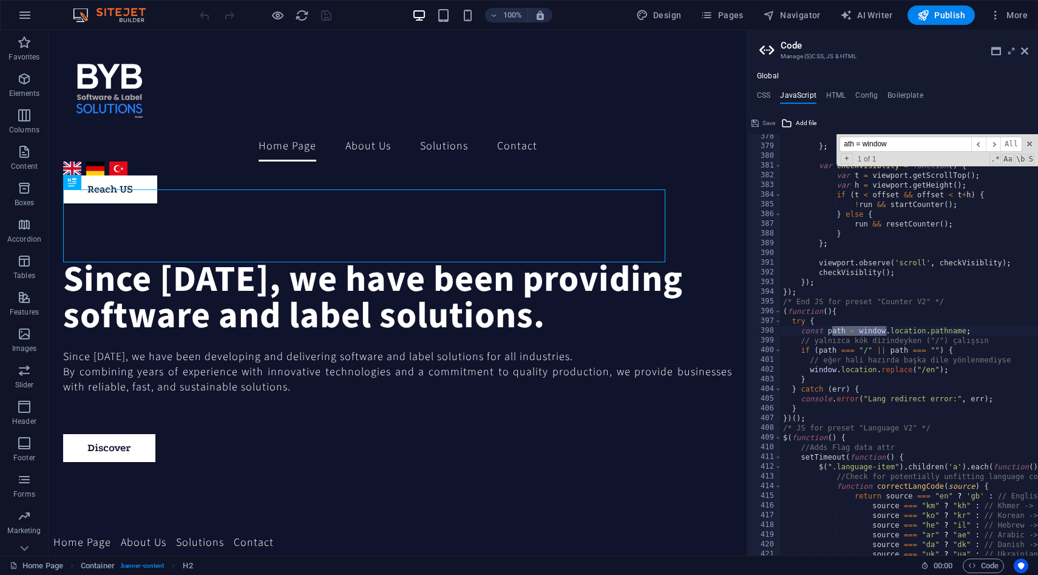
scroll to position [3663, 0]
type input "ath = window"
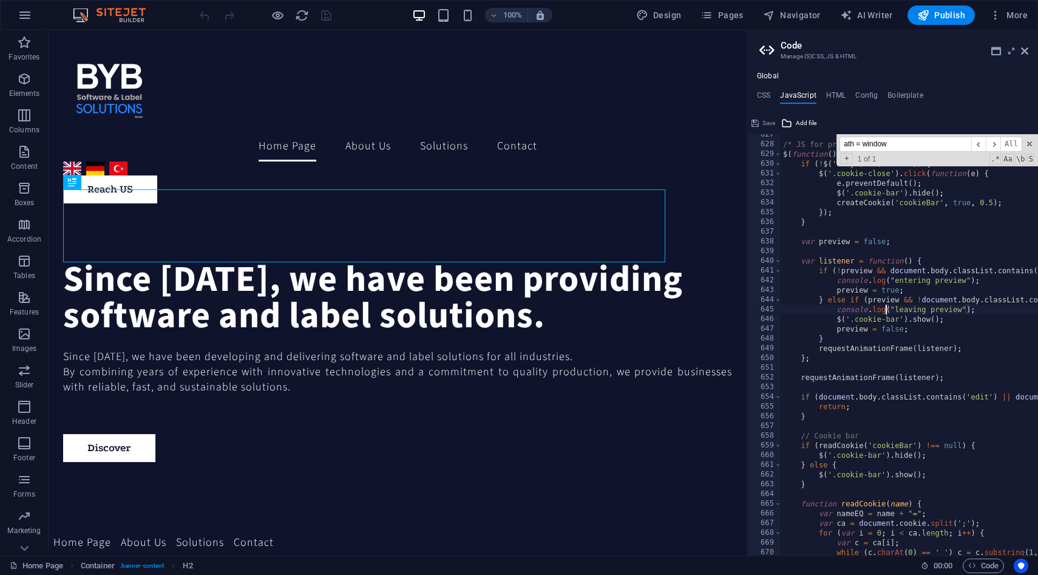
click at [924, 149] on input "ath = window" at bounding box center [905, 144] width 132 height 15
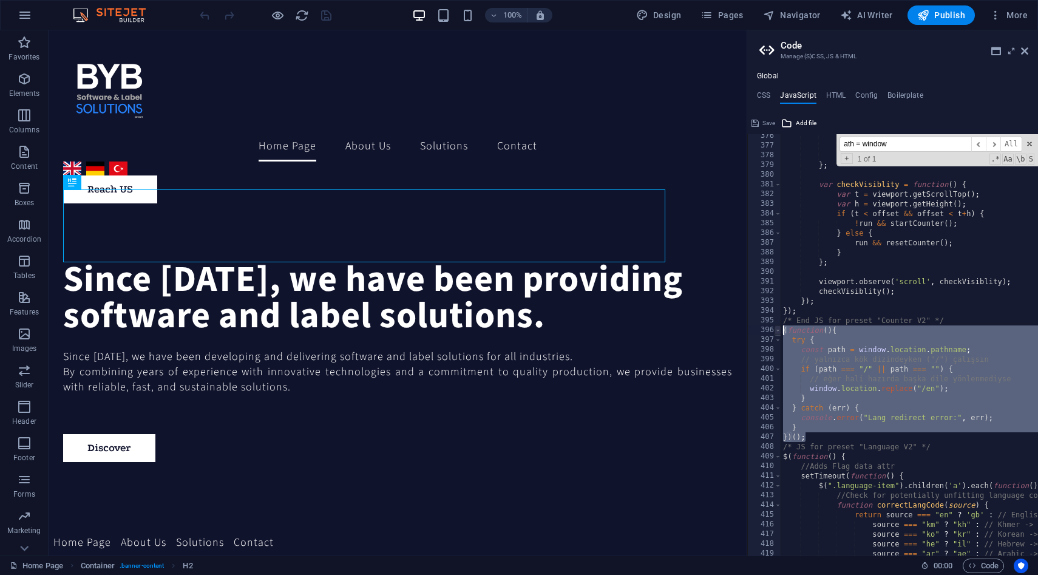
drag, startPoint x: 817, startPoint y: 440, endPoint x: 774, endPoint y: 333, distance: 115.5
click at [774, 333] on div "})(); 376 377 378 379 380 381 382 383 384 385 386 387 388 389 390 391 392 393 3…" at bounding box center [892, 344] width 291 height 421
type textarea "(function(){ try {"
paste textarea
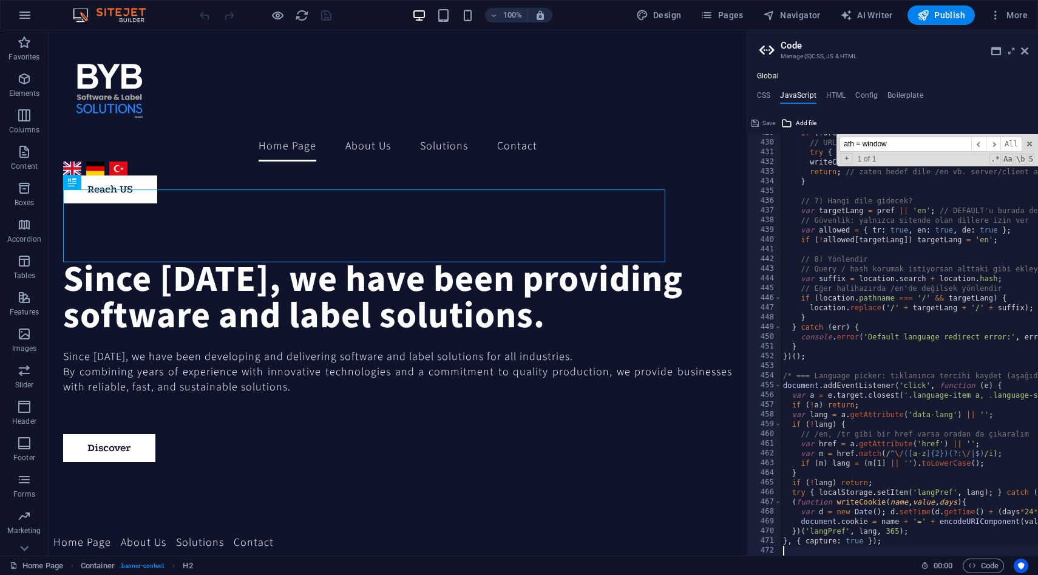
scroll to position [4162, 0]
type textarea "} })();"
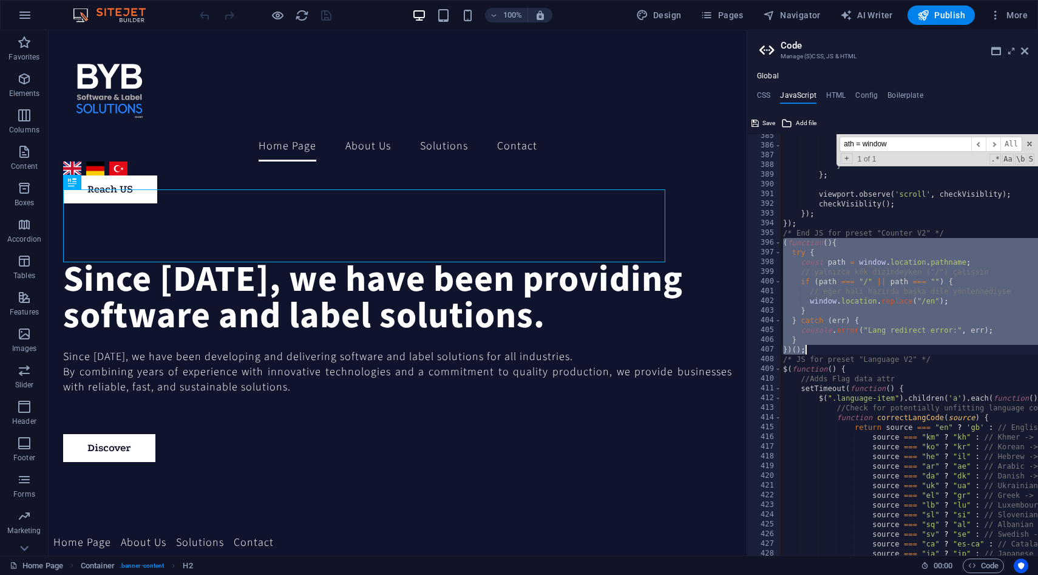
paste textarea "location.replace('/' + targetLang + '/' + suffix);"
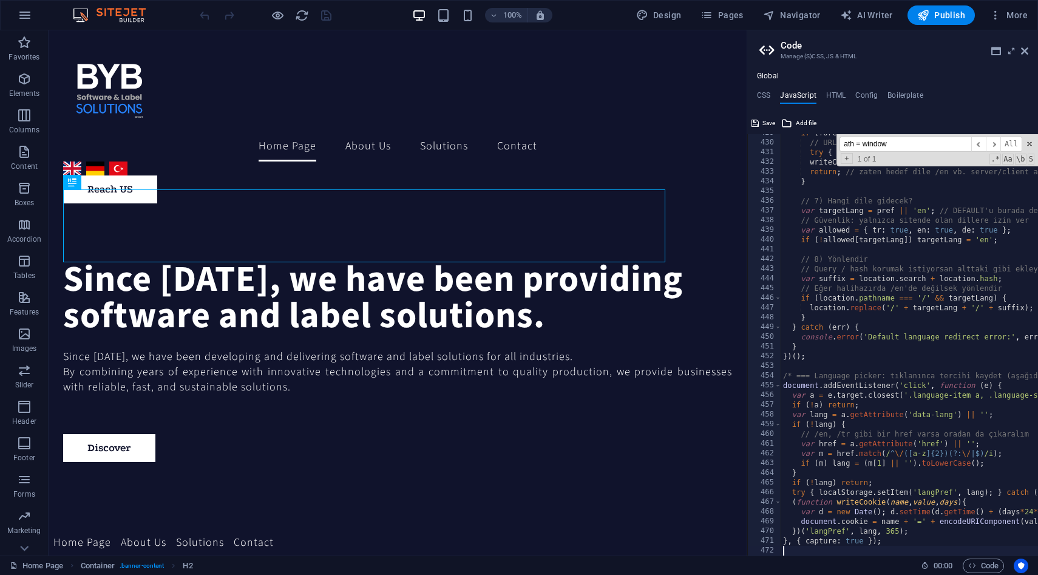
scroll to position [4162, 0]
type textarea "}); /* End JS for preset "Cookie Consent Bar V3" */"
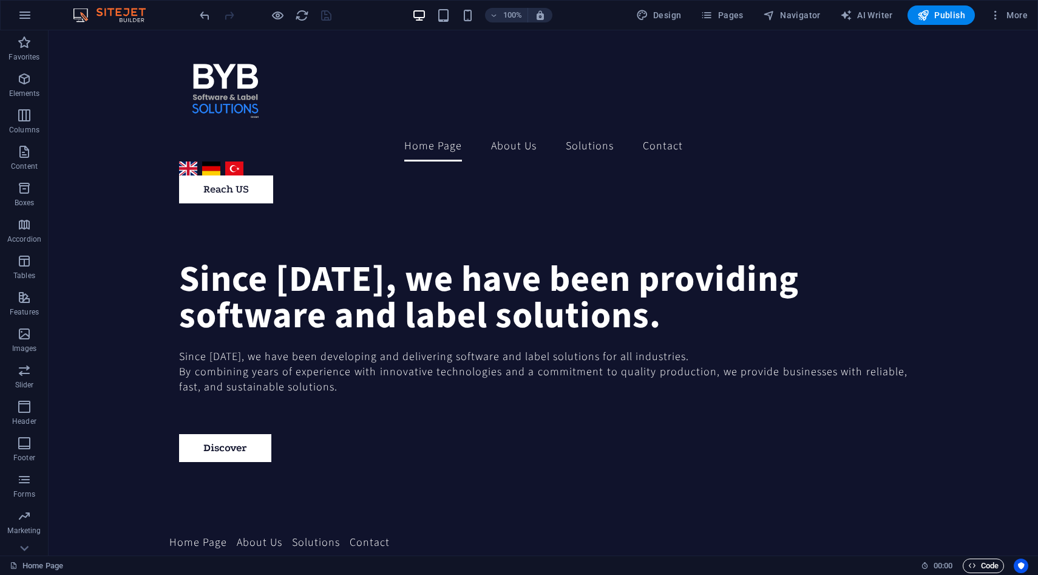
click at [986, 559] on span "Code" at bounding box center [983, 565] width 30 height 15
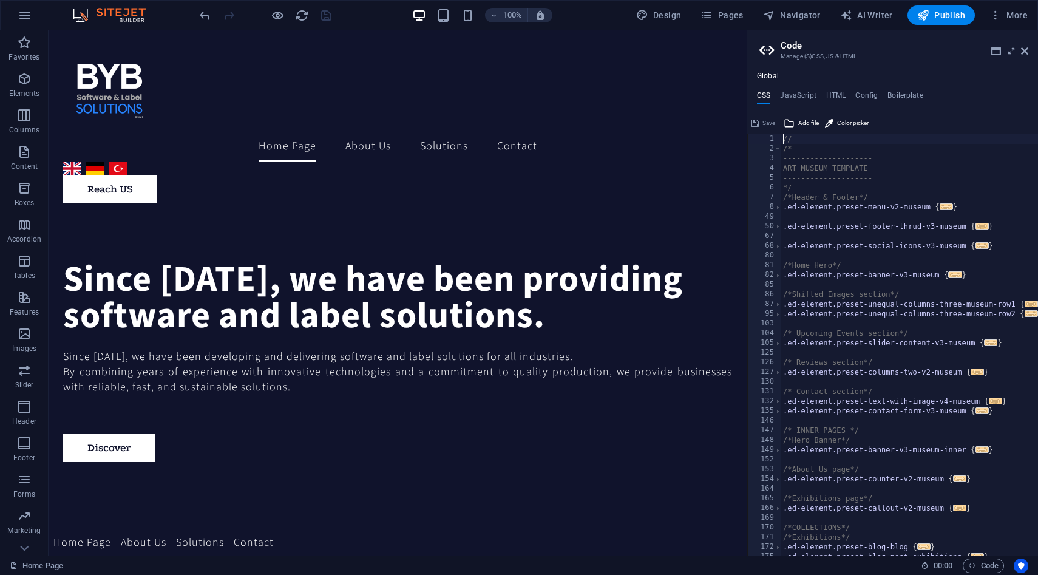
click at [815, 331] on div "// /* -------------------- ART MUSEUM TEMPLATE -------------------- */ /*Header…" at bounding box center [921, 354] width 281 height 441
type textarea "/* Upcoming Events section*/"
click at [800, 91] on h4 "JavaScript" at bounding box center [798, 97] width 36 height 13
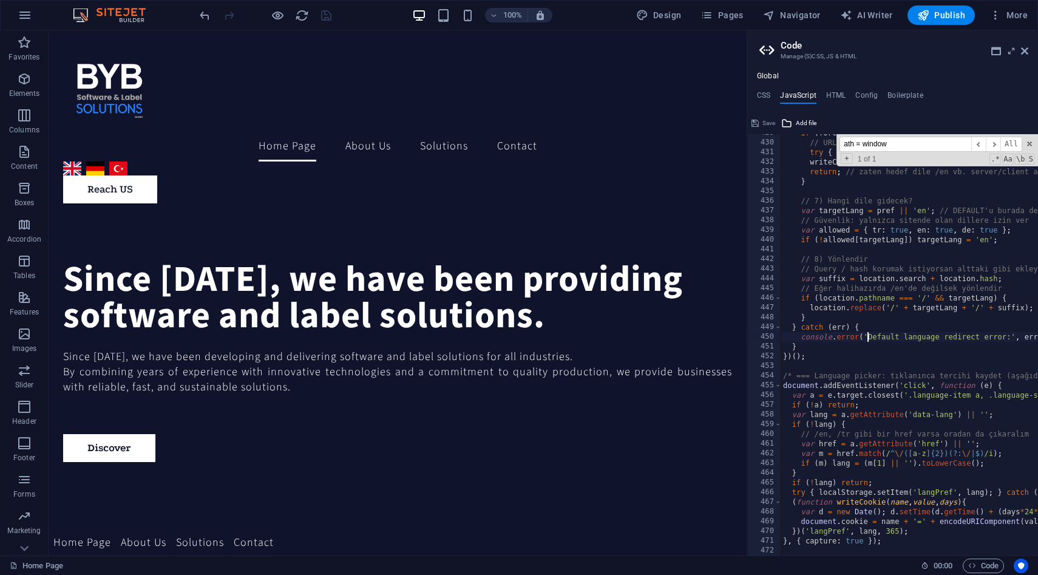
type textarea "console.error('Default language redirect error:', err);"
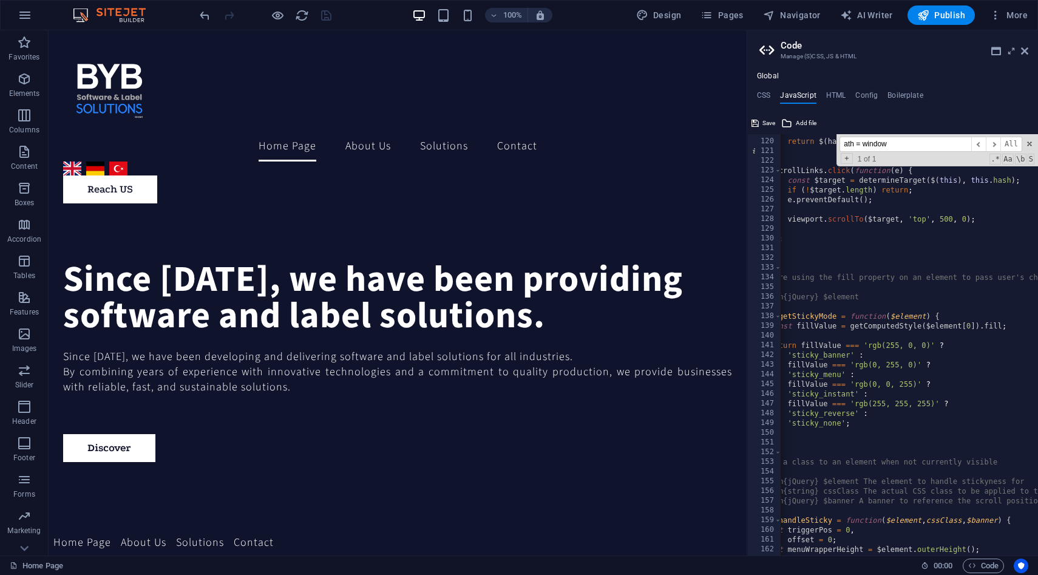
scroll to position [0, 0]
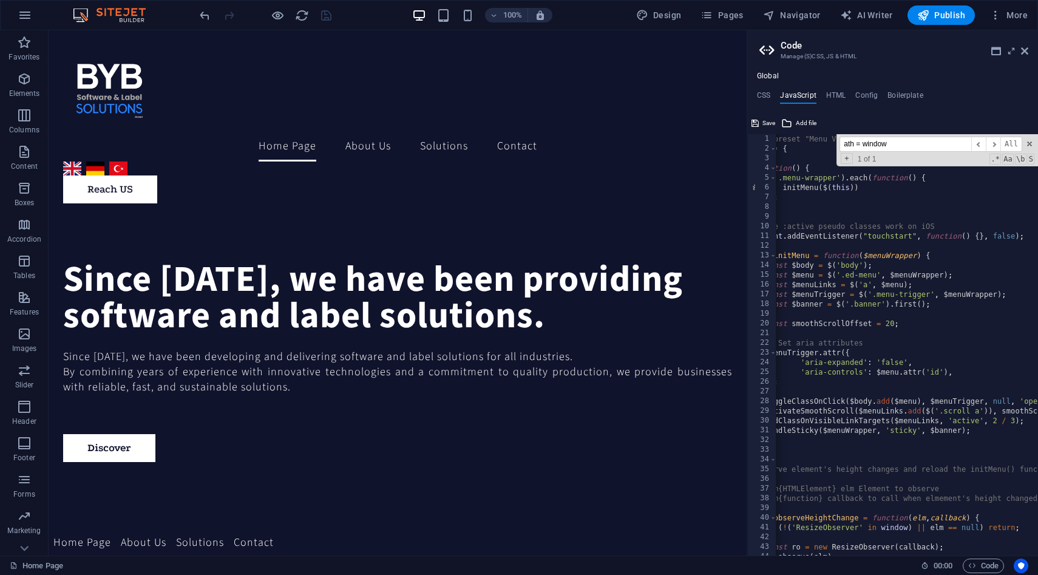
click at [787, 150] on div "/* JS for preset "Menu V2" */ ( function ( ) { $ ( function ( ) { $ ( '.menu-wr…" at bounding box center [1039, 354] width 624 height 441
type textarea "(function() {"
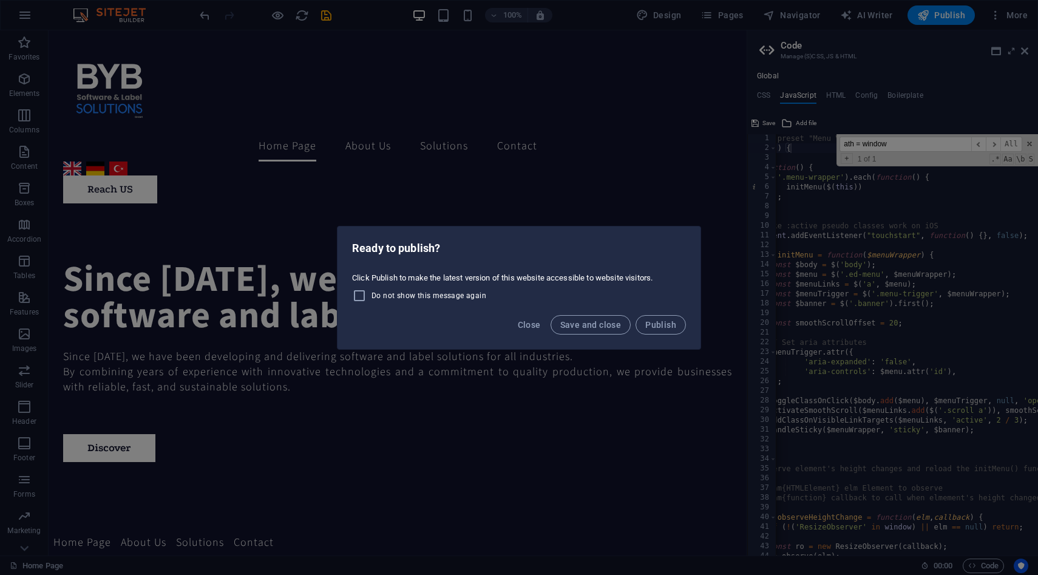
scroll to position [0, 46]
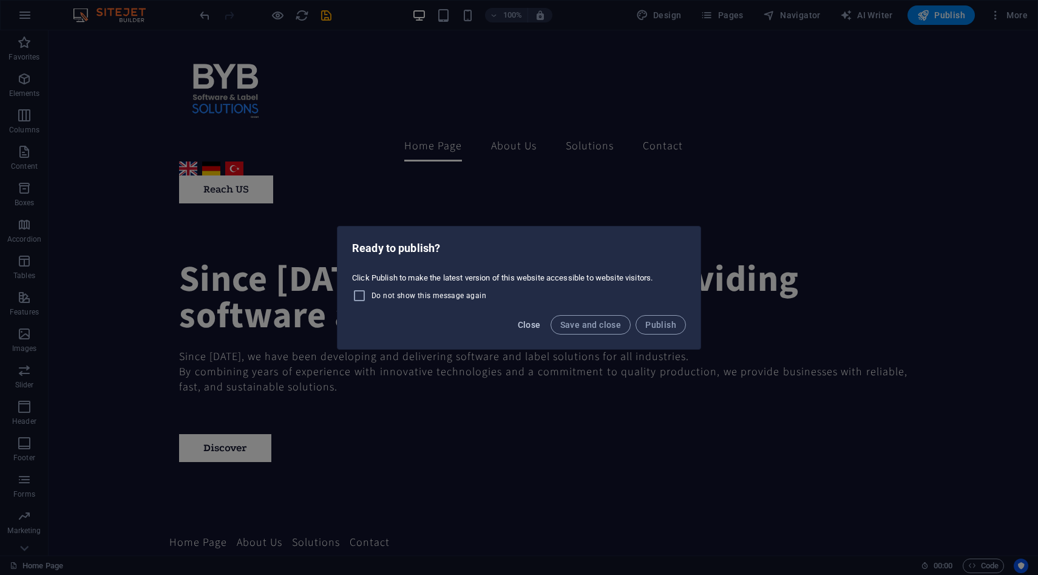
click at [538, 323] on span "Close" at bounding box center [529, 325] width 23 height 10
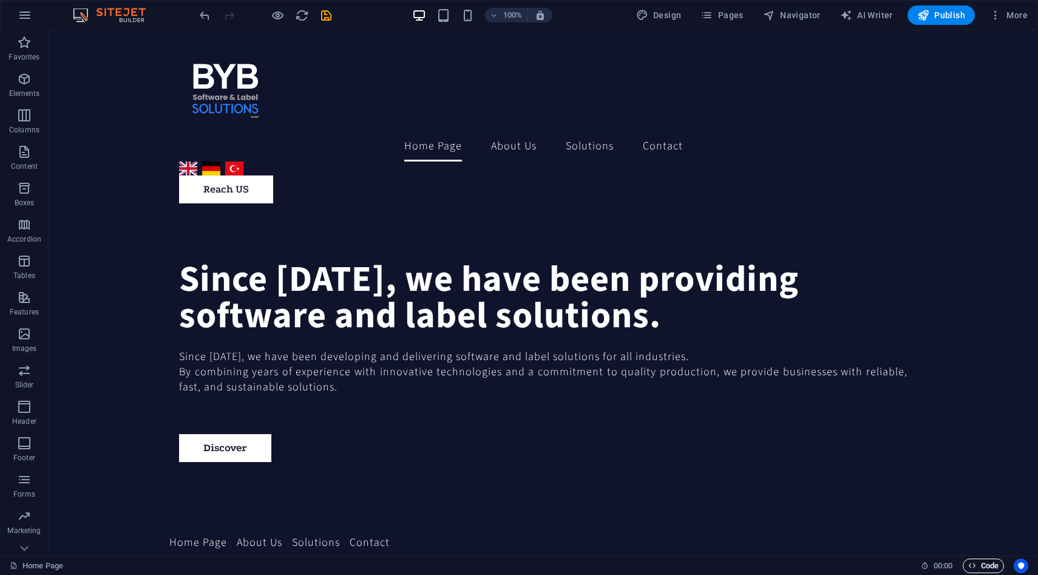
click at [972, 561] on span "Code" at bounding box center [983, 565] width 30 height 15
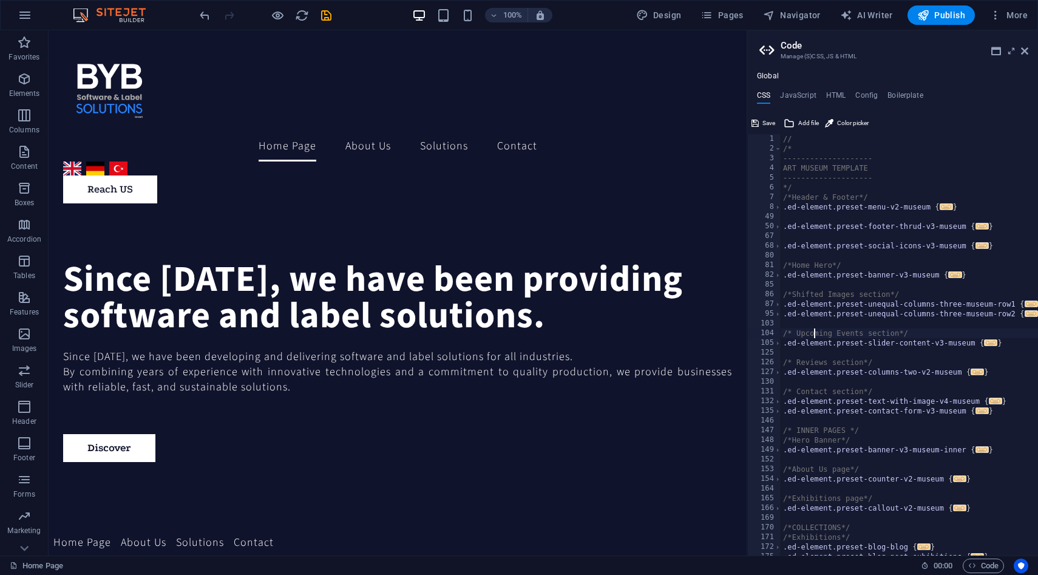
click at [850, 208] on div "// /* -------------------- ART MUSEUM TEMPLATE -------------------- */ /*Header…" at bounding box center [921, 354] width 281 height 441
click at [836, 300] on div "// /* -------------------- ART MUSEUM TEMPLATE -------------------- */ /*Header…" at bounding box center [921, 354] width 281 height 441
type textarea ".ed-element.preset-unequal-columns-three-museum-row1 {"
drag, startPoint x: 836, startPoint y: 300, endPoint x: 982, endPoint y: 300, distance: 145.7
click at [982, 300] on div "// /* -------------------- ART MUSEUM TEMPLATE -------------------- */ /*Header…" at bounding box center [921, 354] width 281 height 441
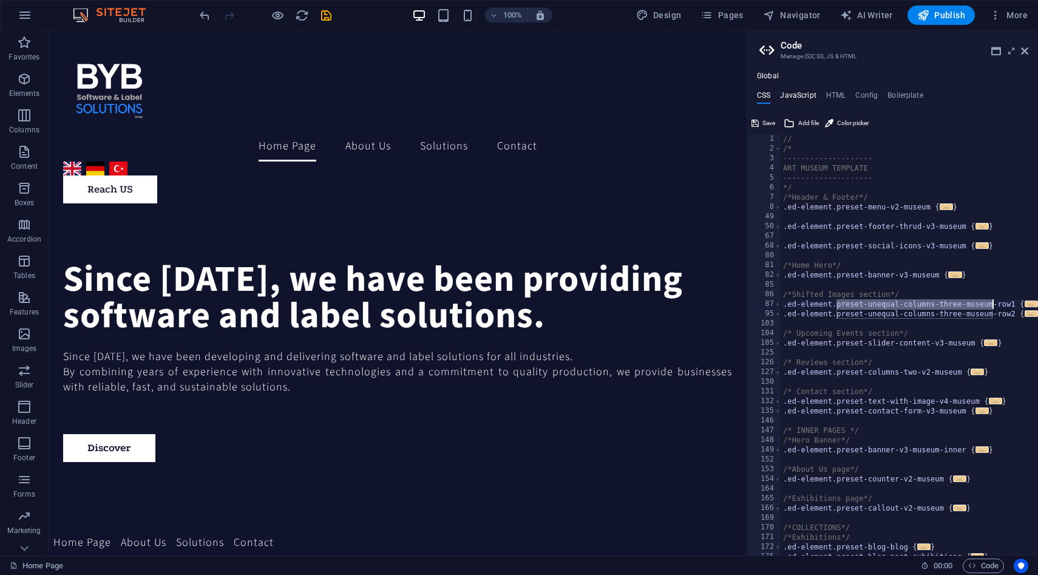
click at [795, 95] on h4 "JavaScript" at bounding box center [798, 97] width 36 height 13
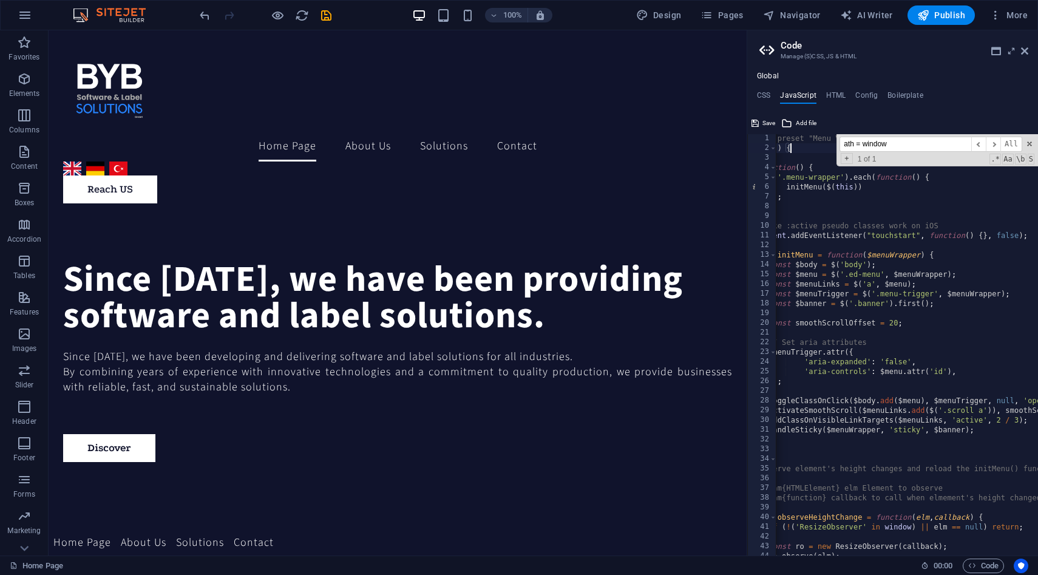
click at [818, 174] on div "/* JS for preset "Menu V2" */ ( function ( ) { $ ( function ( ) { $ ( '.menu-wr…" at bounding box center [1042, 354] width 624 height 441
type textarea "$('.menu-wrapper').each(function() {"
click at [798, 154] on div "/* JS for preset "Menu V2" */ ( function ( ) { $ ( function ( ) { $ ( '.menu-wr…" at bounding box center [1042, 354] width 624 height 441
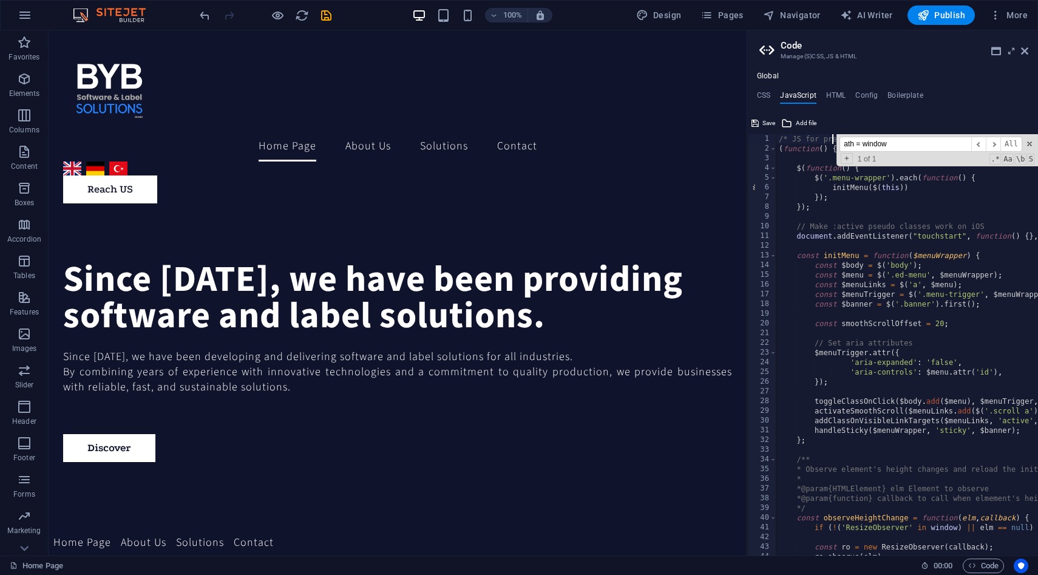
scroll to position [0, 0]
type textarea "(function() {"
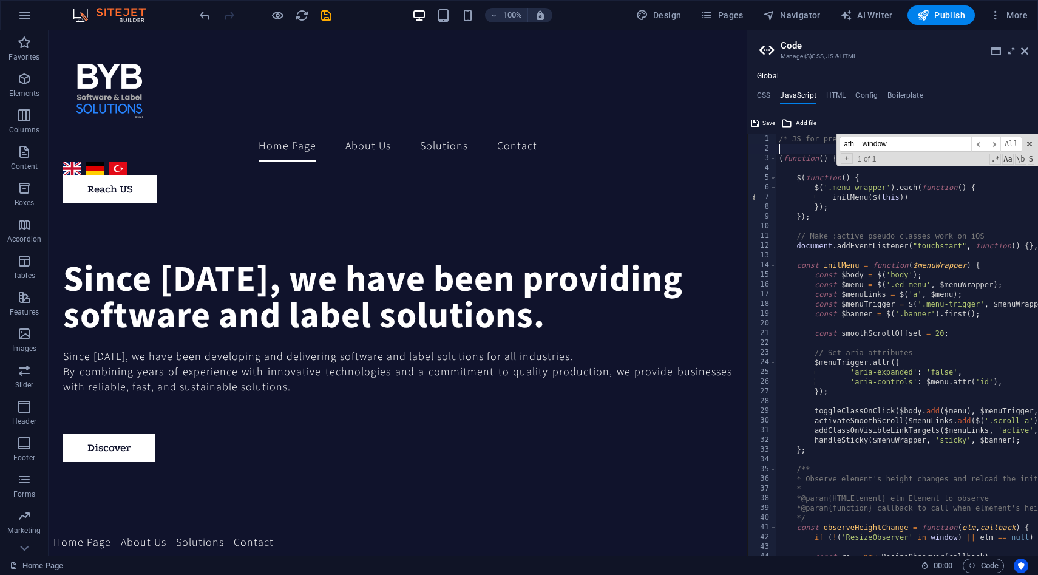
paste textarea "/* End JS for preset "Cookie Consent Bar V3" */"
type textarea "/* End JS for preset "Cookie Consent Bar V3" */"
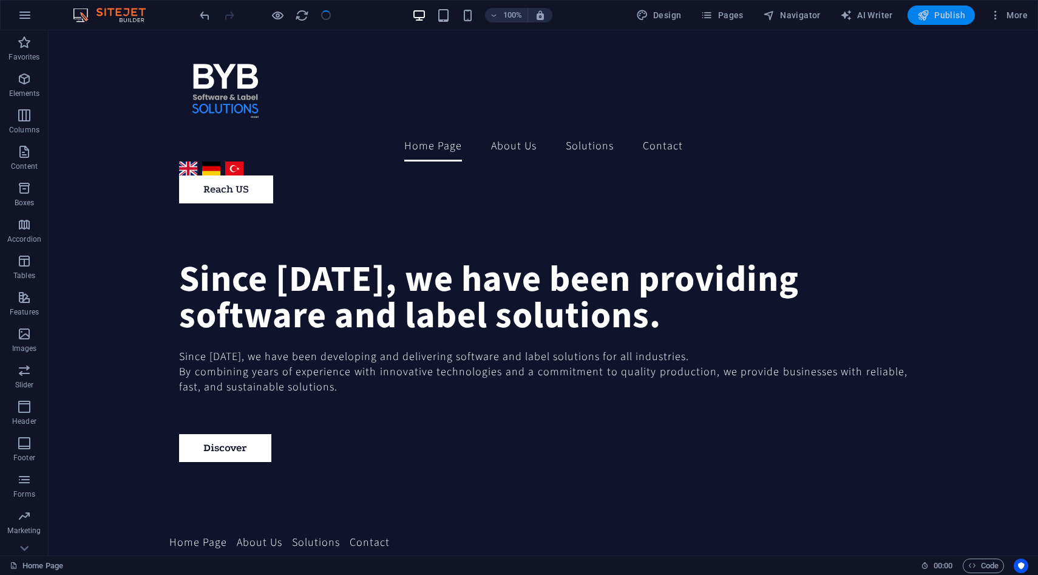
click at [929, 14] on icon "button" at bounding box center [923, 15] width 12 height 12
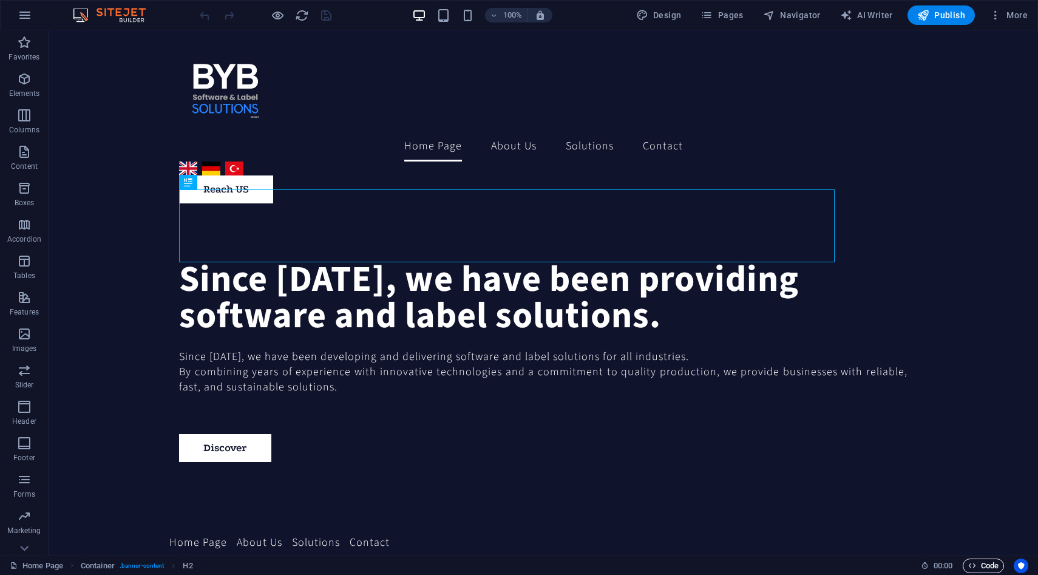
click at [980, 563] on span "Code" at bounding box center [983, 565] width 30 height 15
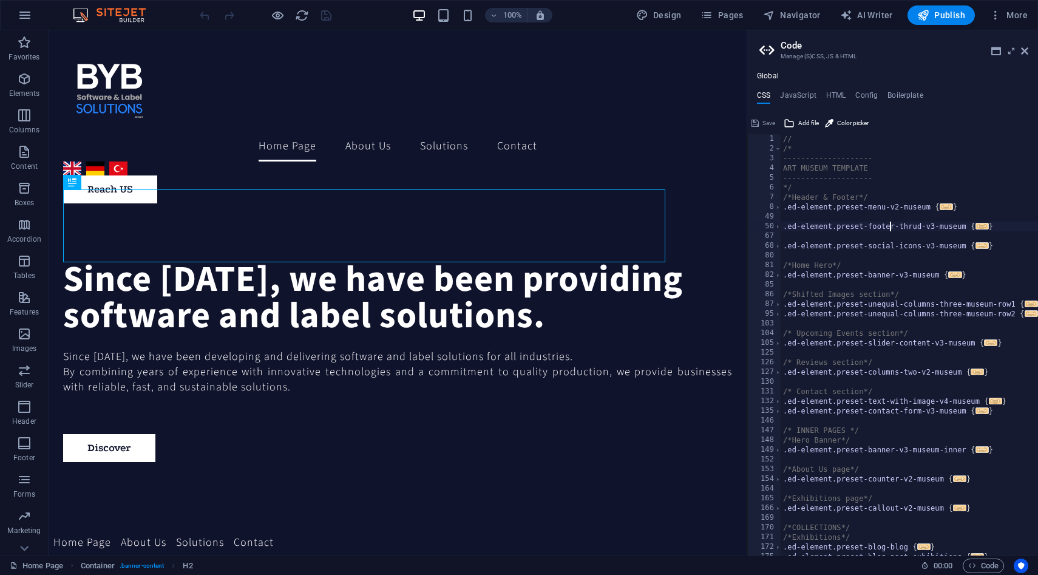
click at [890, 225] on div "// /* -------------------- ART MUSEUM TEMPLATE -------------------- */ /*Header…" at bounding box center [921, 354] width 281 height 441
type textarea ".ed-element.preset-footer-thrud-v3-museum {"
click at [793, 98] on h4 "JavaScript" at bounding box center [798, 97] width 36 height 13
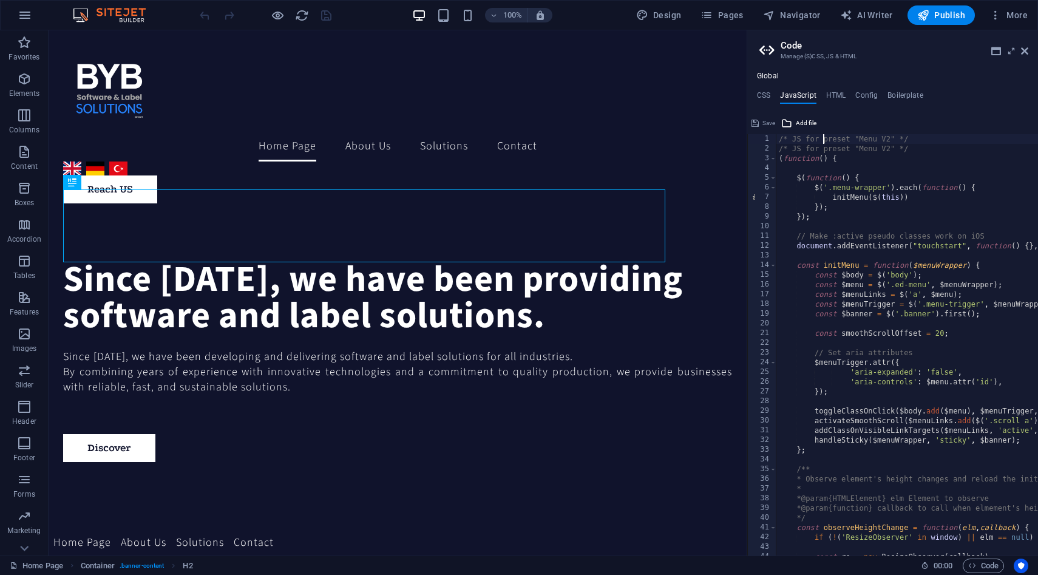
type textarea "}); /* End JS for preset "Cookie Consent Bar V3" */"
type textarea "$(function() {"
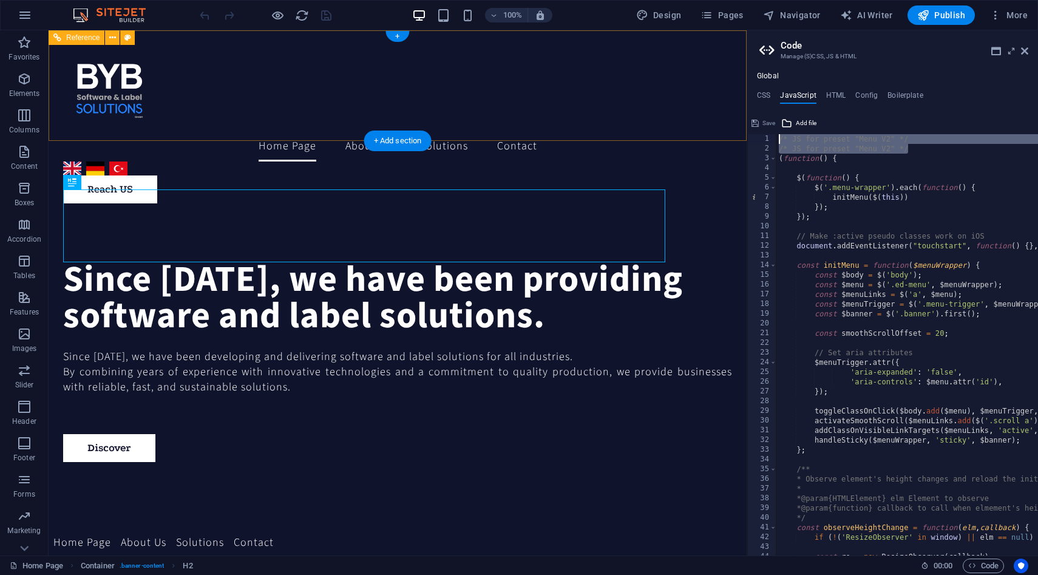
drag, startPoint x: 975, startPoint y: 178, endPoint x: 745, endPoint y: 126, distance: 235.3
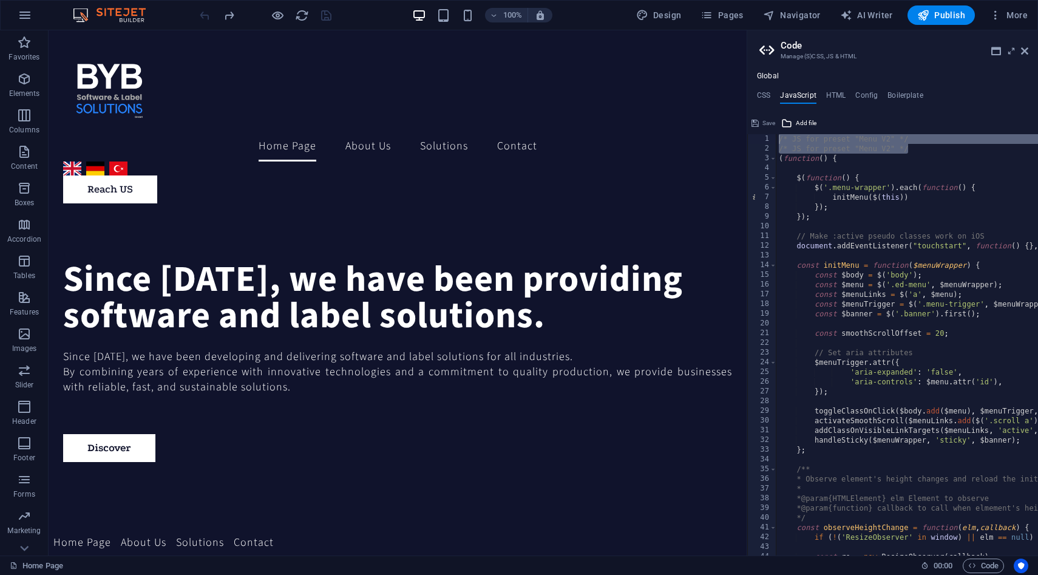
drag, startPoint x: 918, startPoint y: 149, endPoint x: 781, endPoint y: 142, distance: 138.0
type textarea "/* JS for preset "Menu V2" */ /* JS for preset "Menu V2" */"
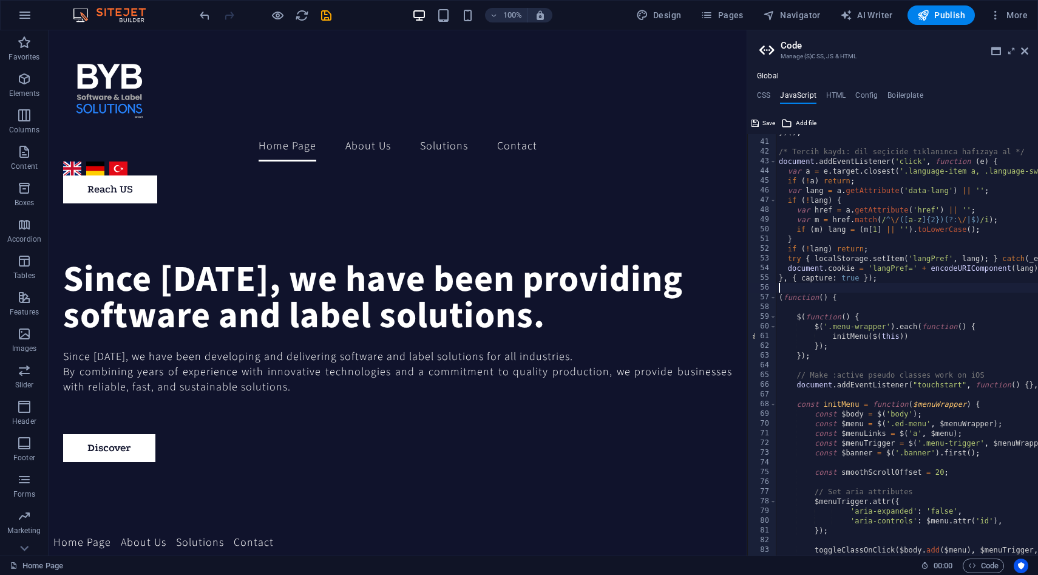
scroll to position [864, 0]
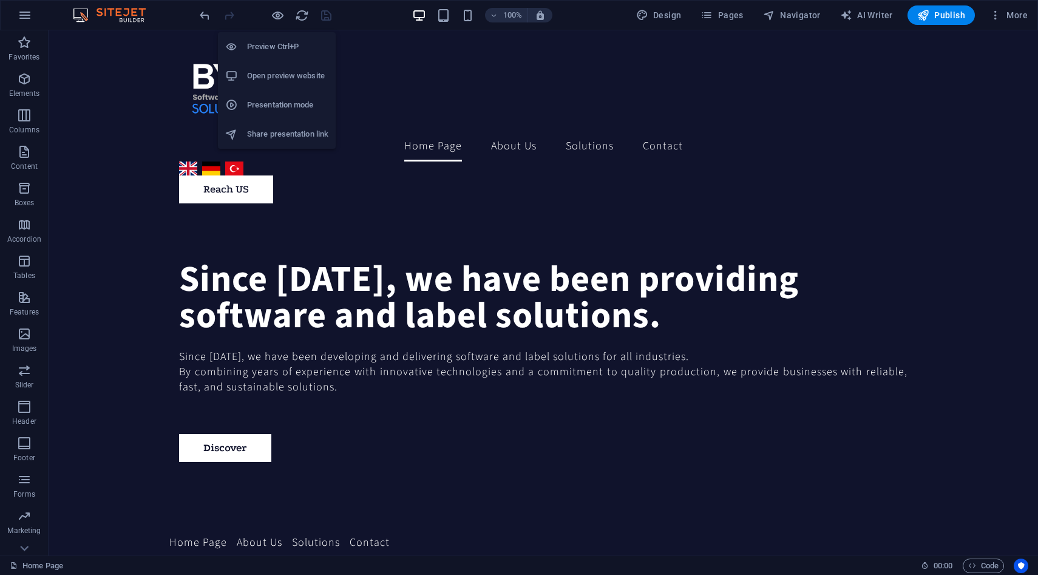
click at [294, 83] on li "Open preview website" at bounding box center [277, 75] width 118 height 29
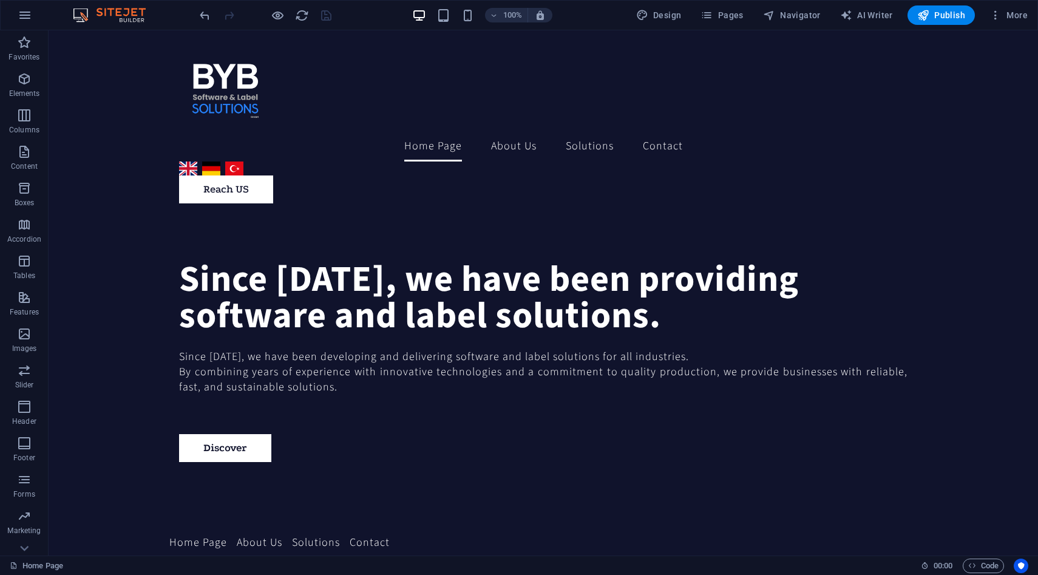
click at [289, 16] on div at bounding box center [265, 14] width 136 height 19
click at [276, 16] on icon "button" at bounding box center [278, 15] width 14 height 14
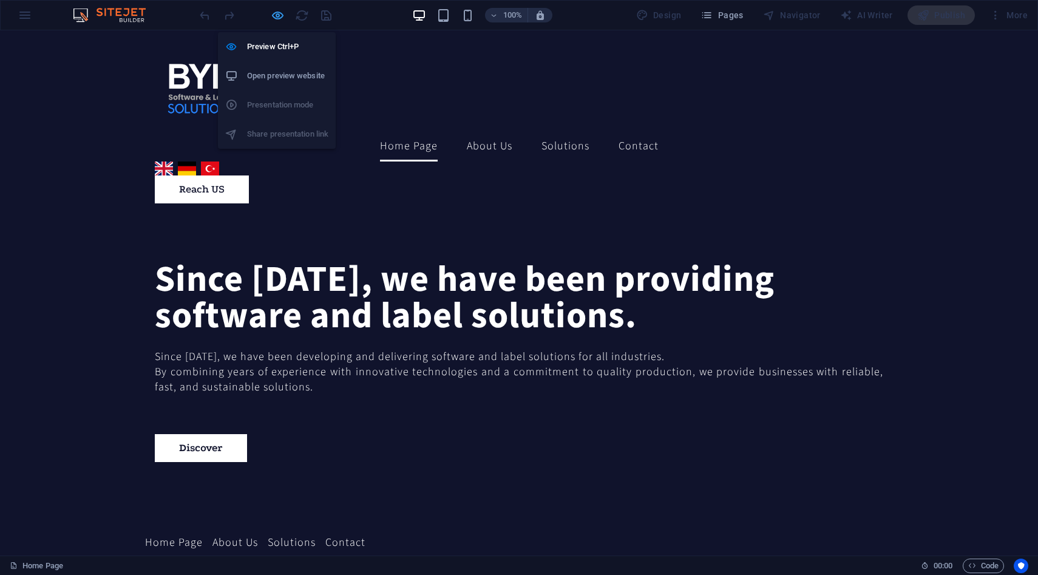
click at [276, 16] on icon "button" at bounding box center [278, 15] width 14 height 14
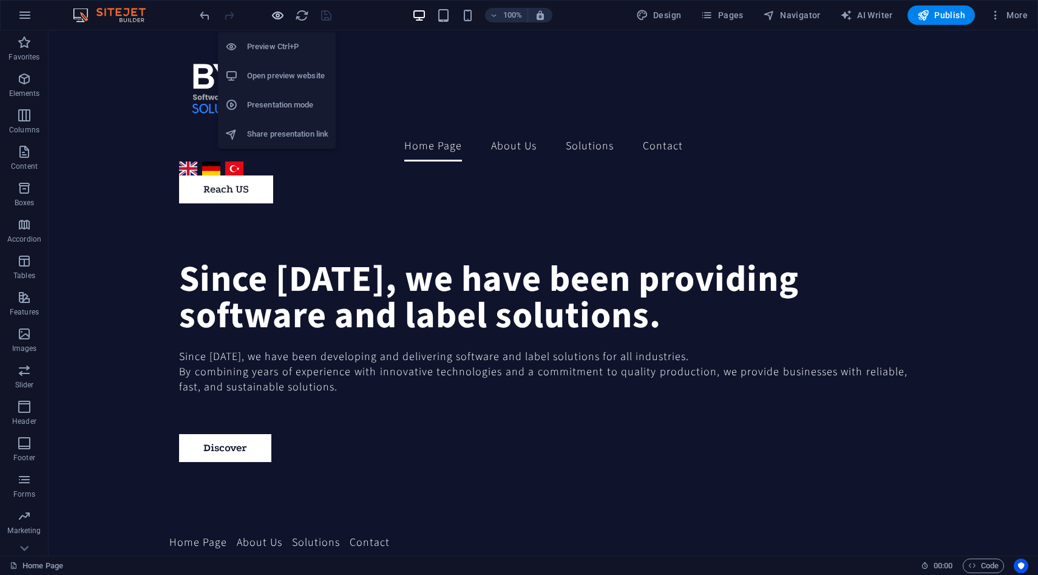
click at [276, 16] on icon "button" at bounding box center [278, 15] width 14 height 14
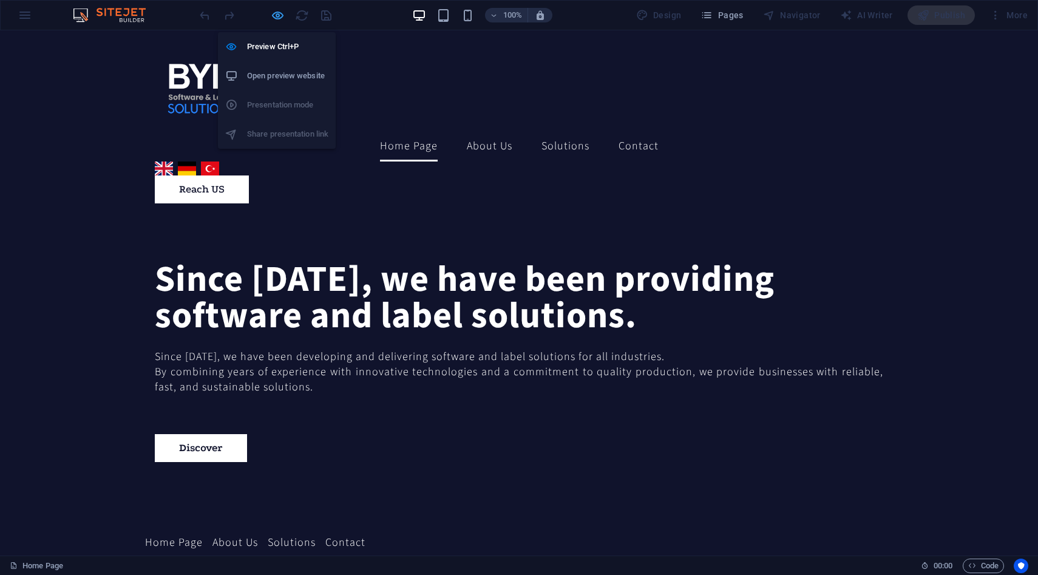
click at [276, 16] on icon "button" at bounding box center [278, 15] width 14 height 14
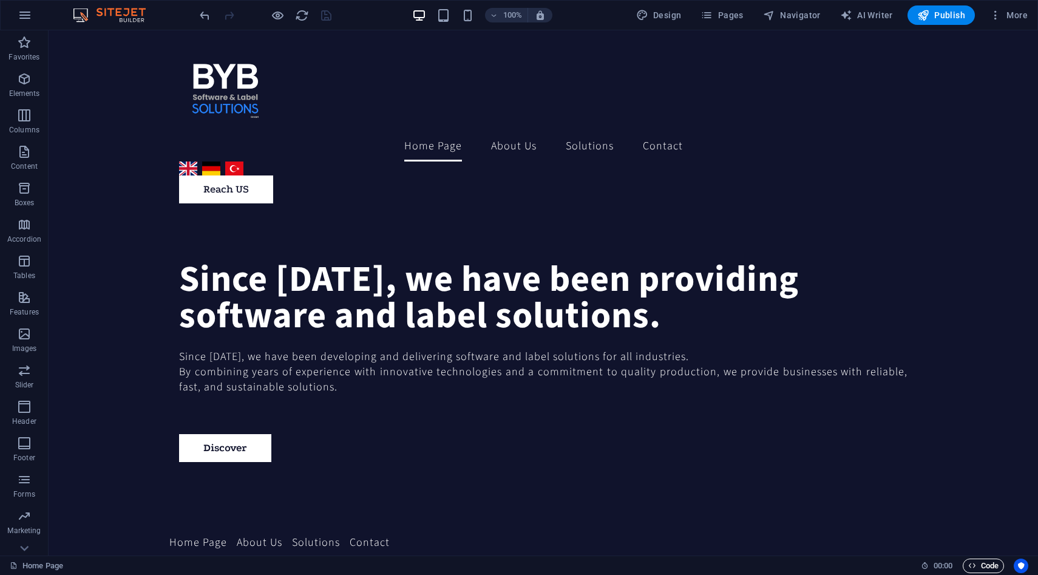
click at [987, 559] on span "Code" at bounding box center [983, 565] width 30 height 15
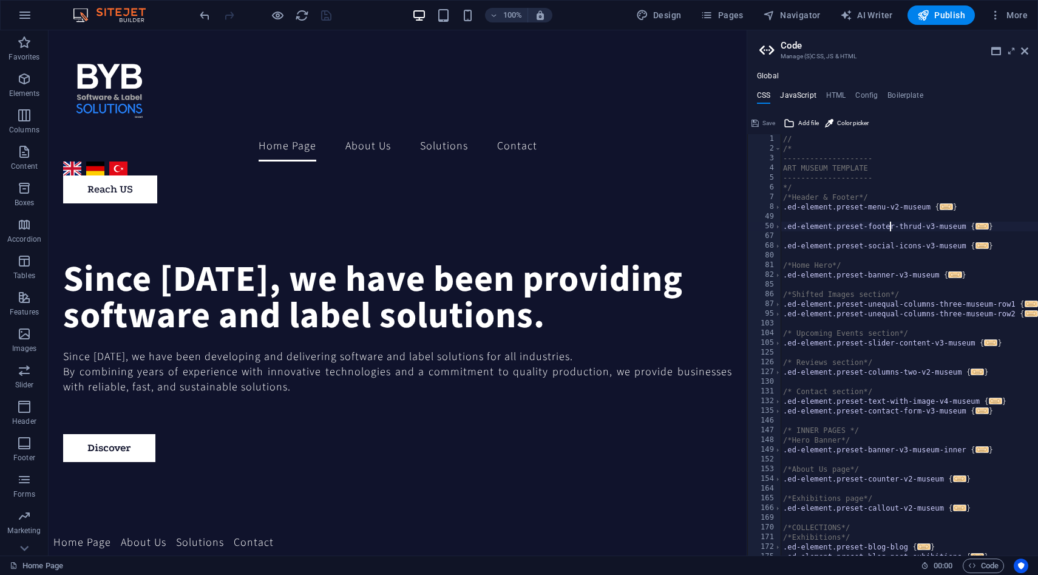
click at [799, 99] on h4 "JavaScript" at bounding box center [798, 97] width 36 height 13
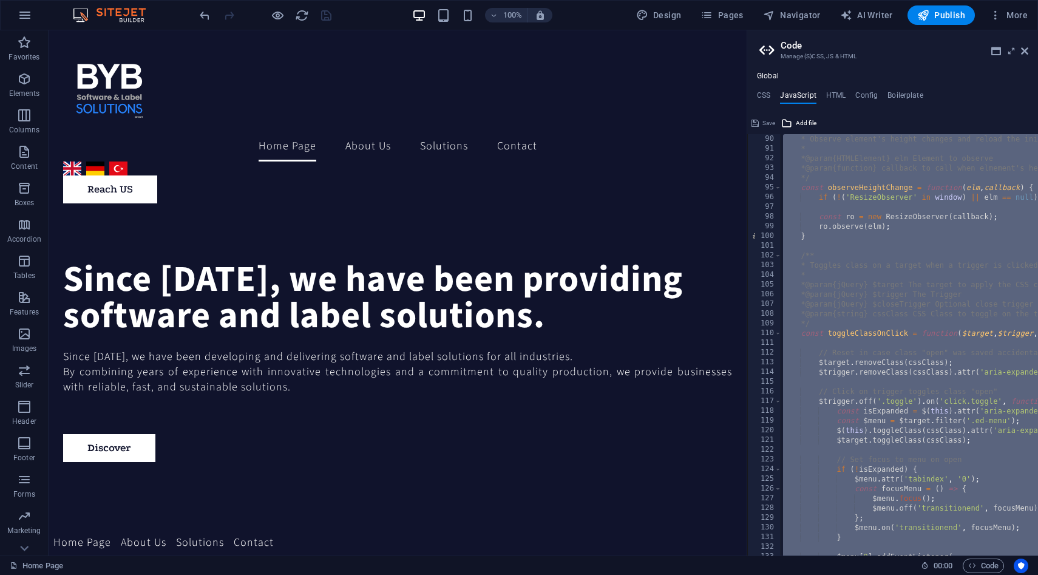
type textarea "const ro = new ResizeObserver(callback);"
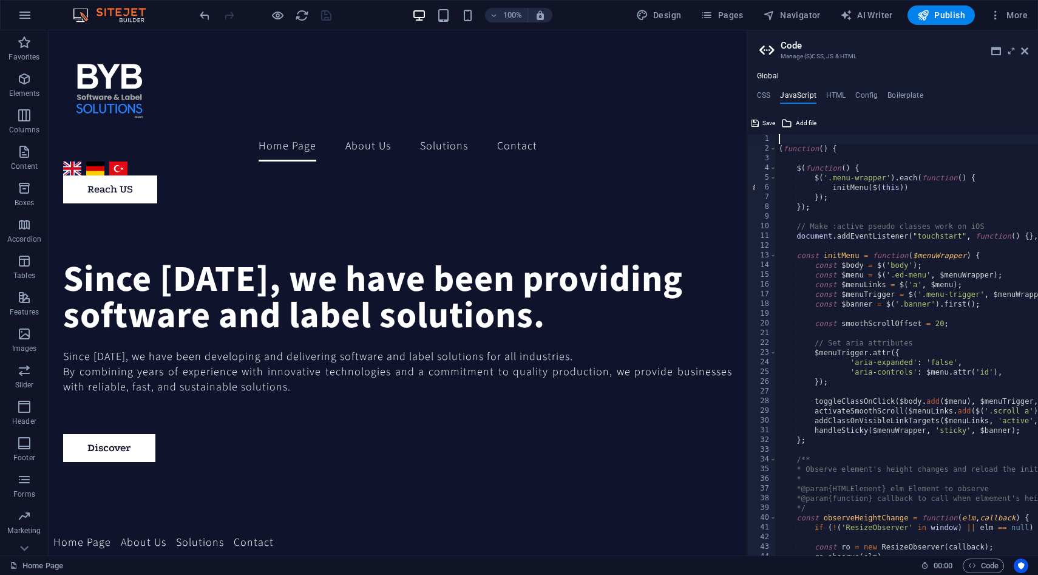
type textarea "}); /* End JS for preset "Cookie Consent Bar V3" */"
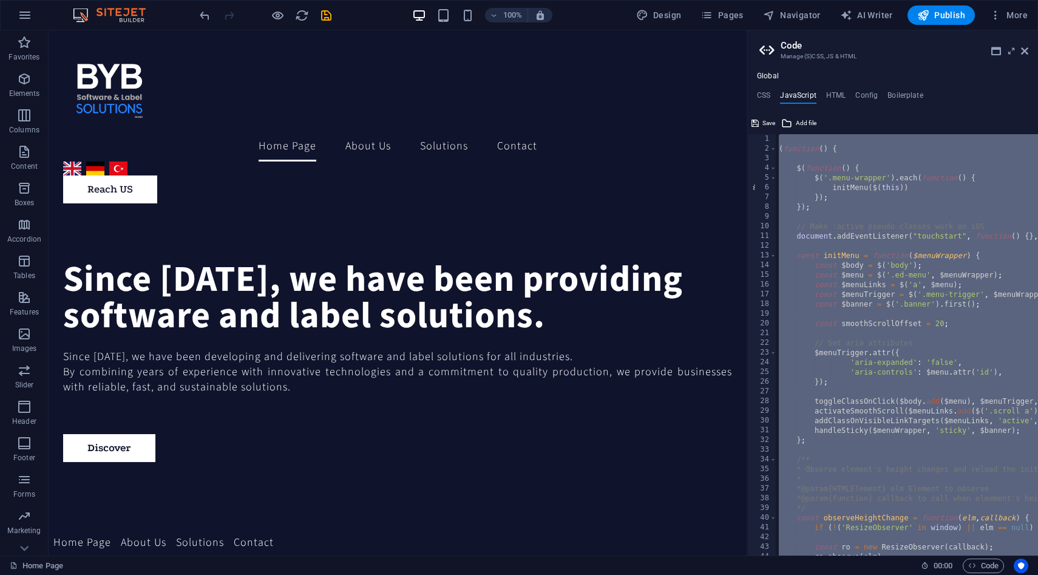
click at [865, 248] on div "( function ( ) { $ ( function ( ) { $ ( '.menu-wrapper' ) . each ( function ( )…" at bounding box center [907, 344] width 262 height 421
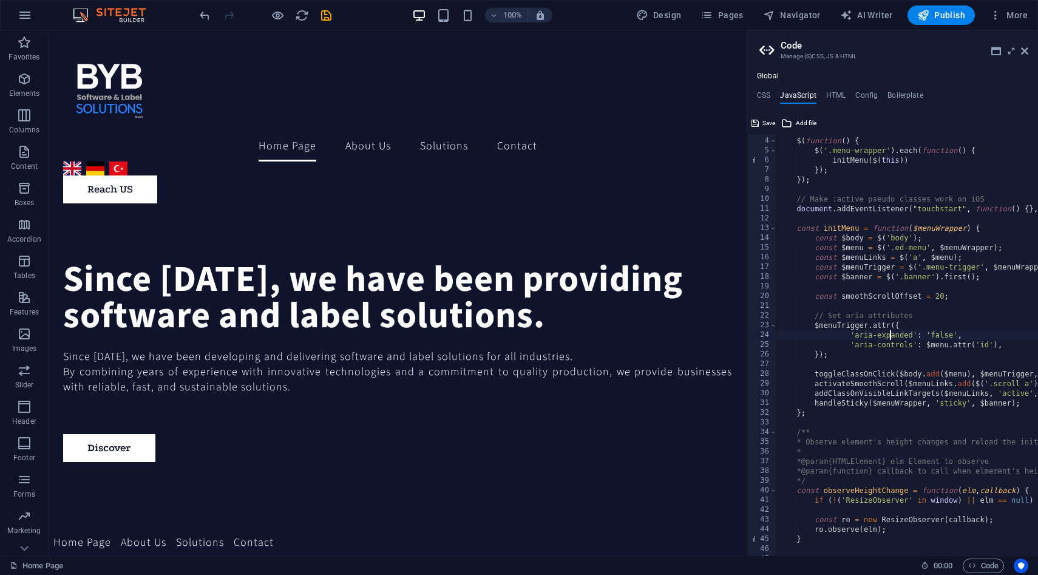
scroll to position [0, 0]
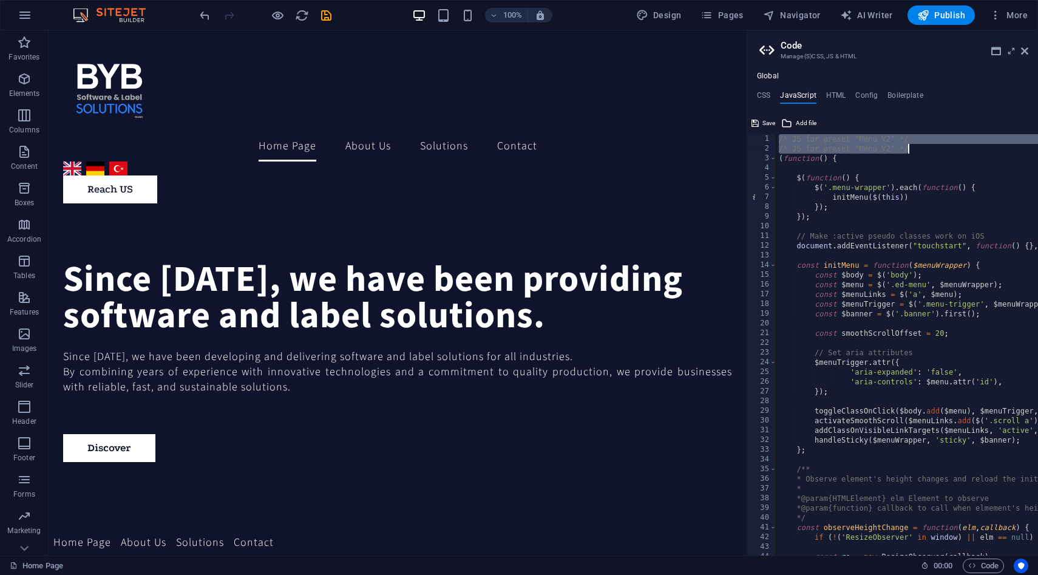
type textarea "'aria-expanded': 'false',"
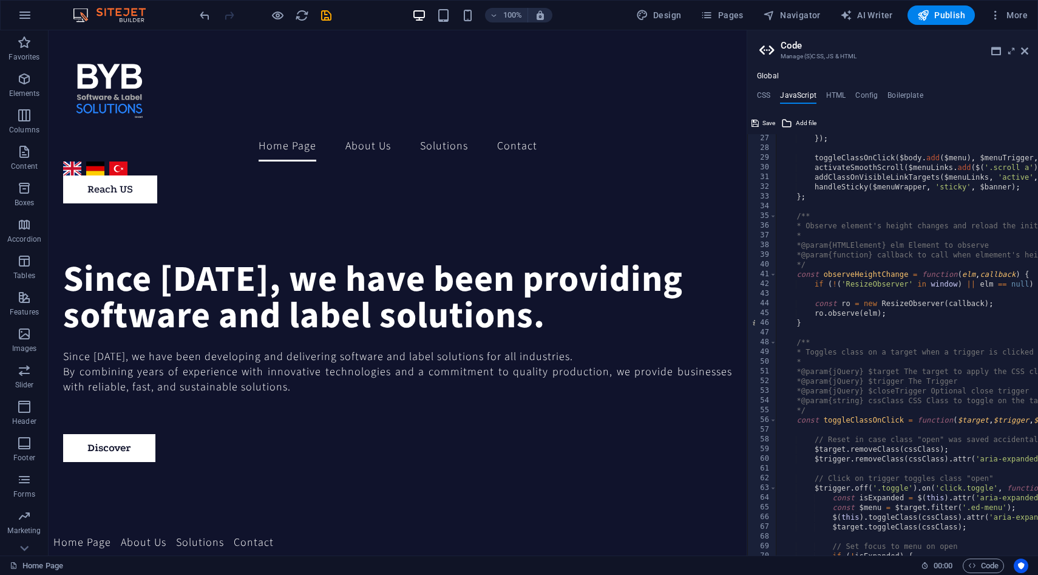
scroll to position [253, 0]
click at [907, 109] on div "CSS JavaScript HTML Config Boilerplate .ed-element.preset-footer-thrud-v3-museu…" at bounding box center [892, 323] width 291 height 464
click at [903, 92] on h4 "Boilerplate" at bounding box center [905, 97] width 36 height 13
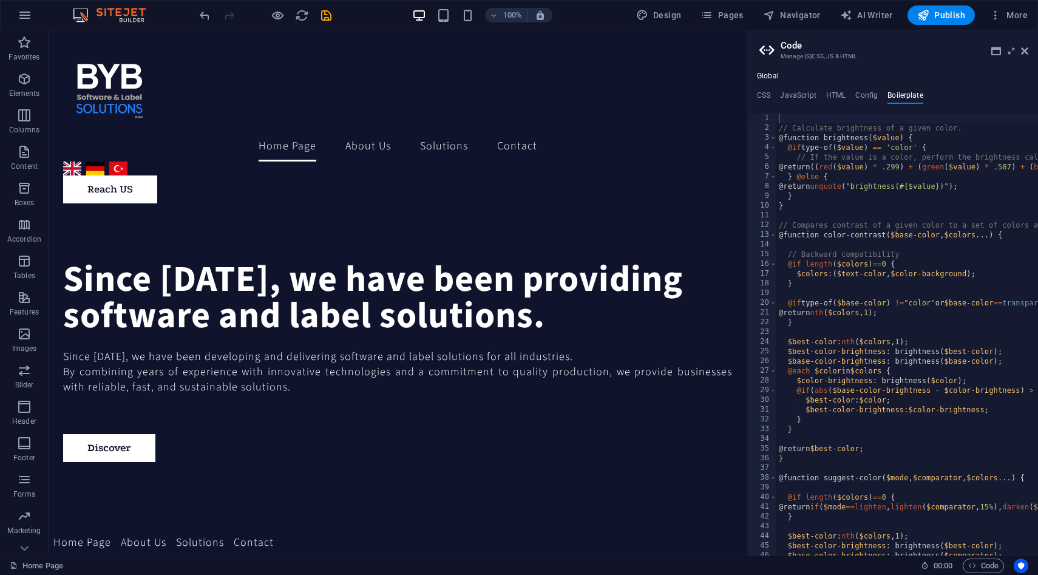
click at [878, 92] on ul "CSS JavaScript HTML Config Boilerplate" at bounding box center [892, 97] width 291 height 13
click at [872, 92] on h4 "Config" at bounding box center [866, 97] width 22 height 13
type textarea "$color-background: #ffffff;"
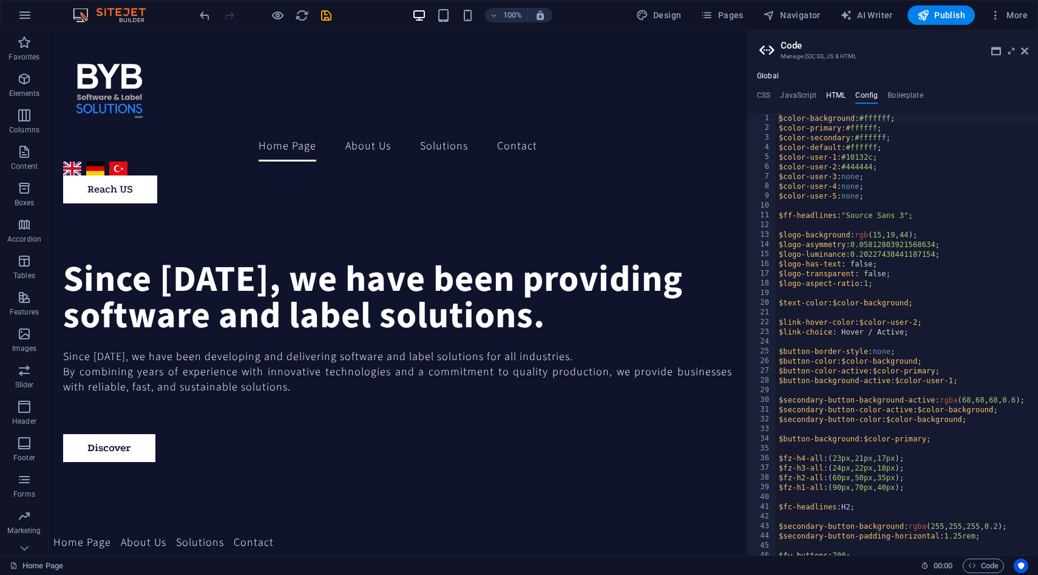
click at [841, 92] on h4 "HTML" at bounding box center [836, 97] width 20 height 13
type textarea "<a href="#main-content" class="wv-link-content button">Skip to main content</a>"
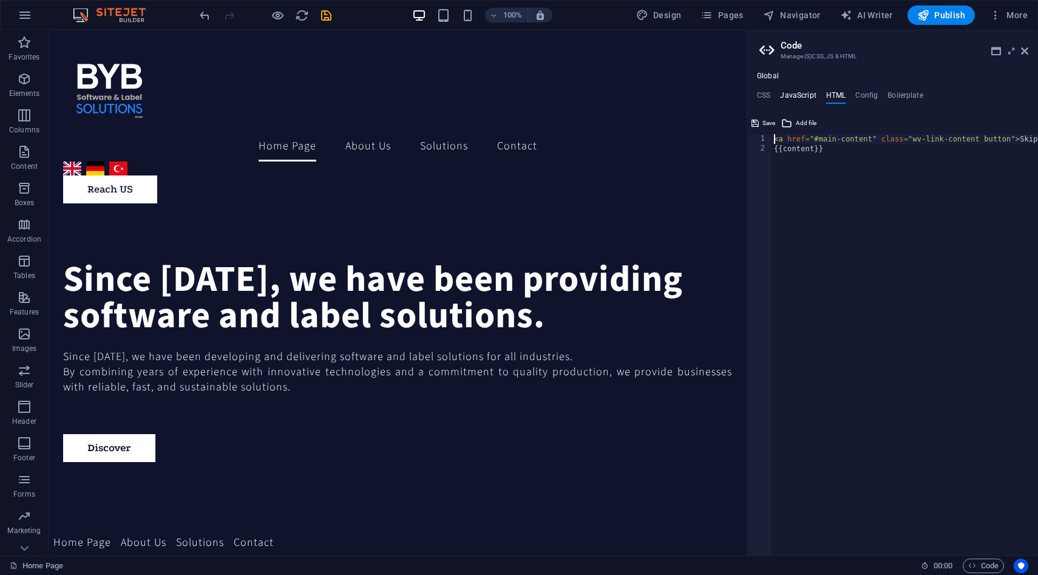
click at [811, 95] on h4 "JavaScript" at bounding box center [798, 97] width 36 height 13
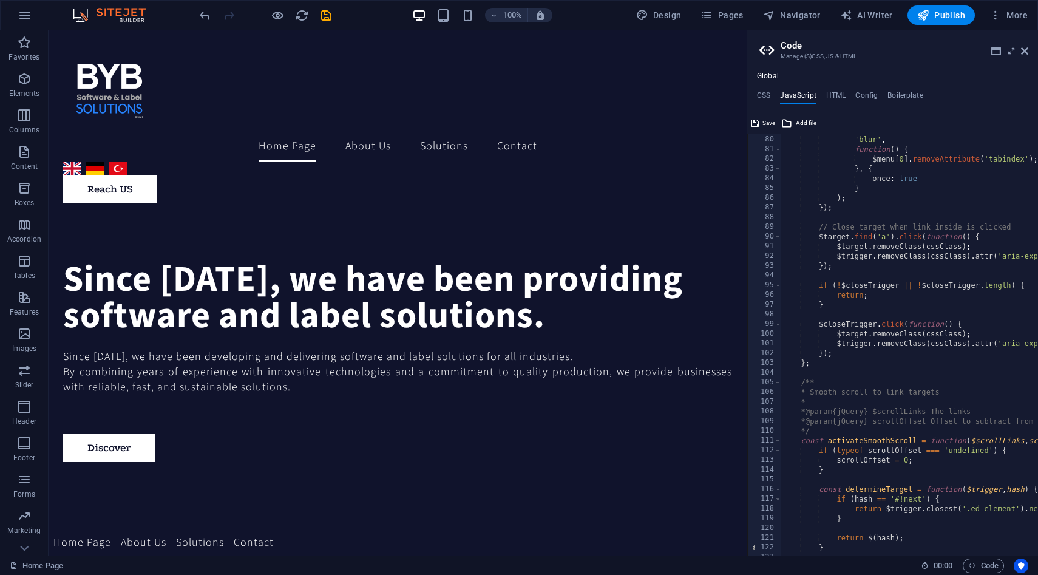
scroll to position [926, 0]
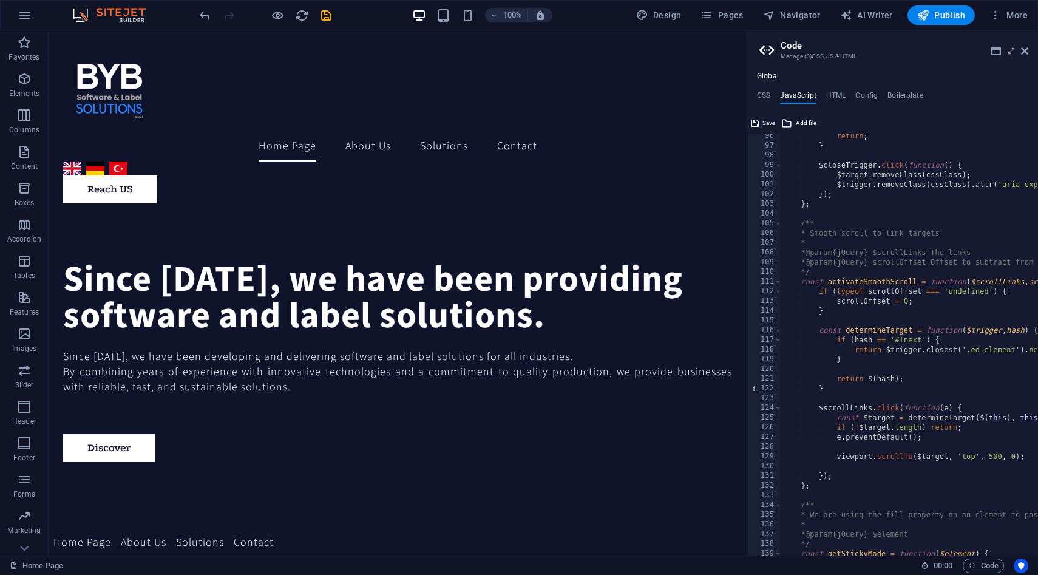
click at [835, 89] on div "Global CSS JavaScript HTML Config Boilerplate .ed-element.preset-footer-thrud-v…" at bounding box center [892, 314] width 291 height 484
click at [830, 95] on h4 "HTML" at bounding box center [836, 97] width 20 height 13
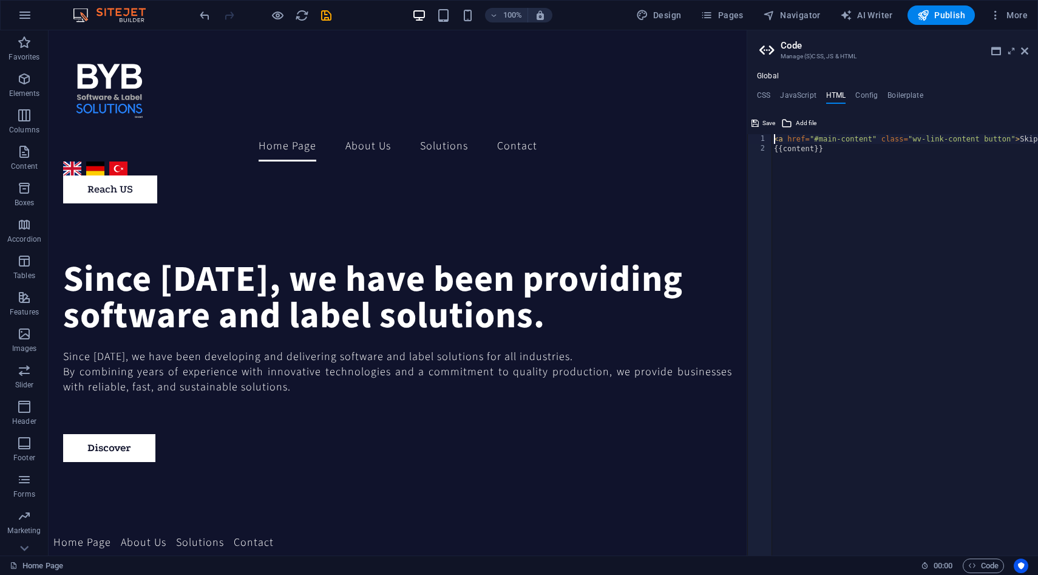
click at [869, 88] on div "Global CSS JavaScript HTML Config Boilerplate .ed-element.preset-footer-thrud-v…" at bounding box center [892, 314] width 291 height 484
click at [811, 103] on h4 "JavaScript" at bounding box center [798, 97] width 36 height 13
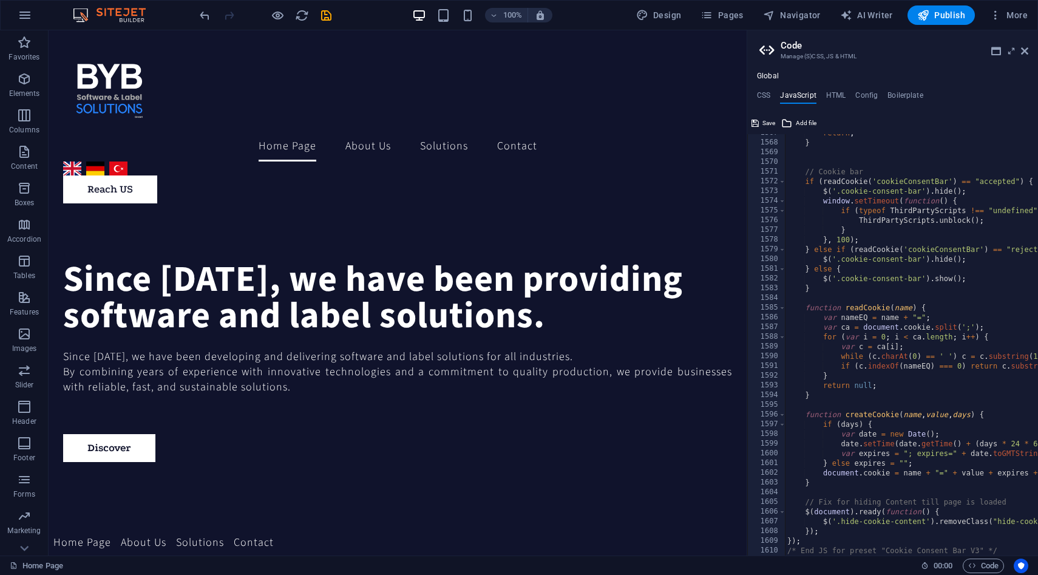
scroll to position [15213, 0]
type textarea "}); /* End JS for preset "Cookie Consent Bar V3" */"
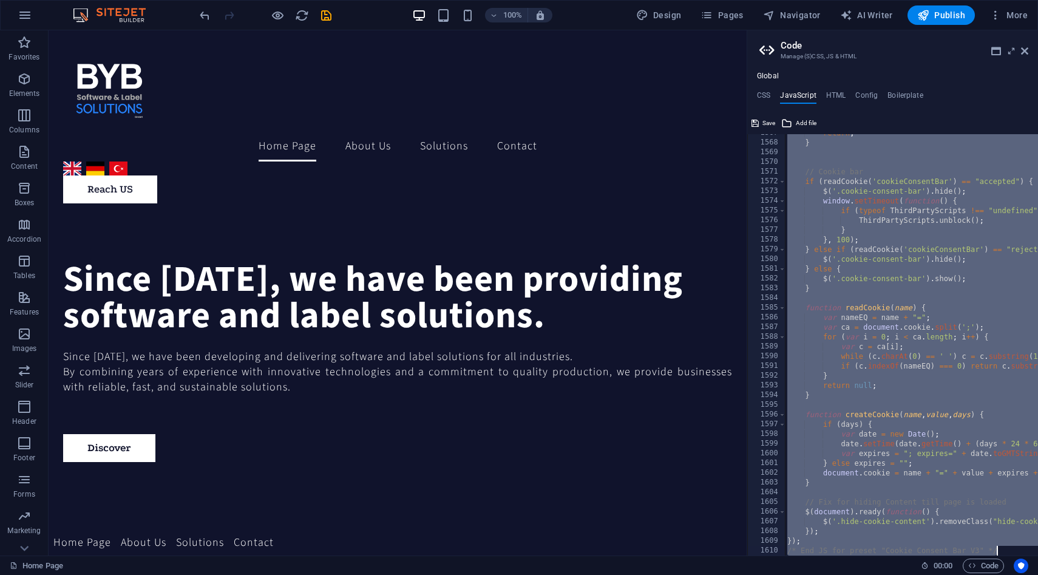
paste textarea
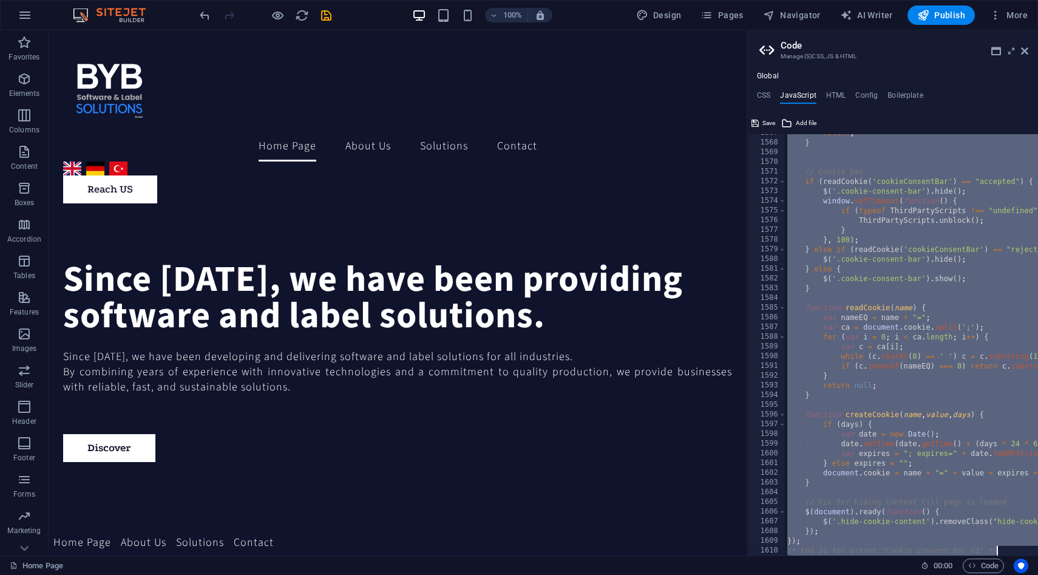
scroll to position [15213, 0]
type textarea "}"
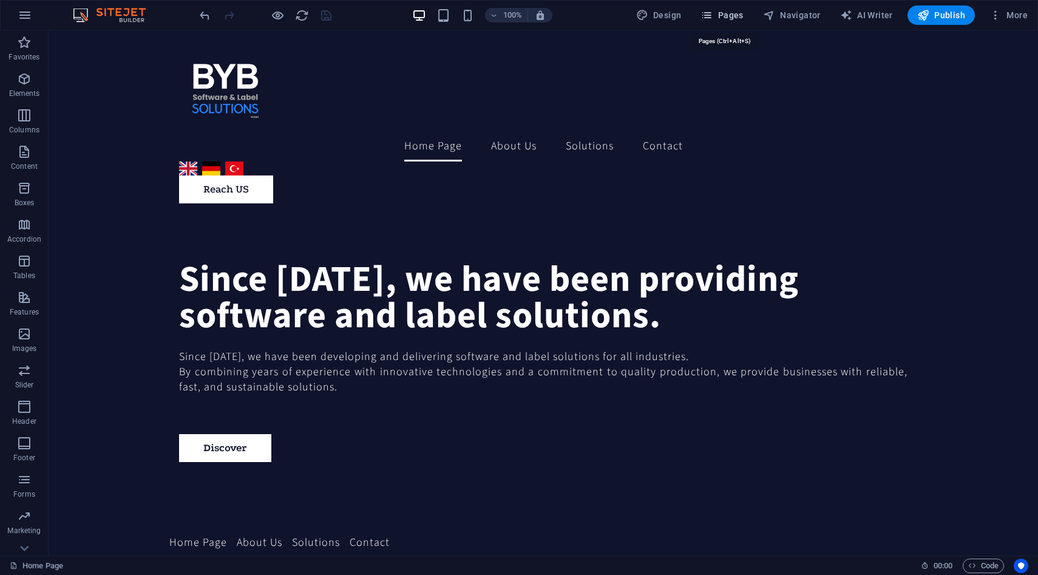
click at [739, 22] on button "Pages" at bounding box center [722, 14] width 52 height 19
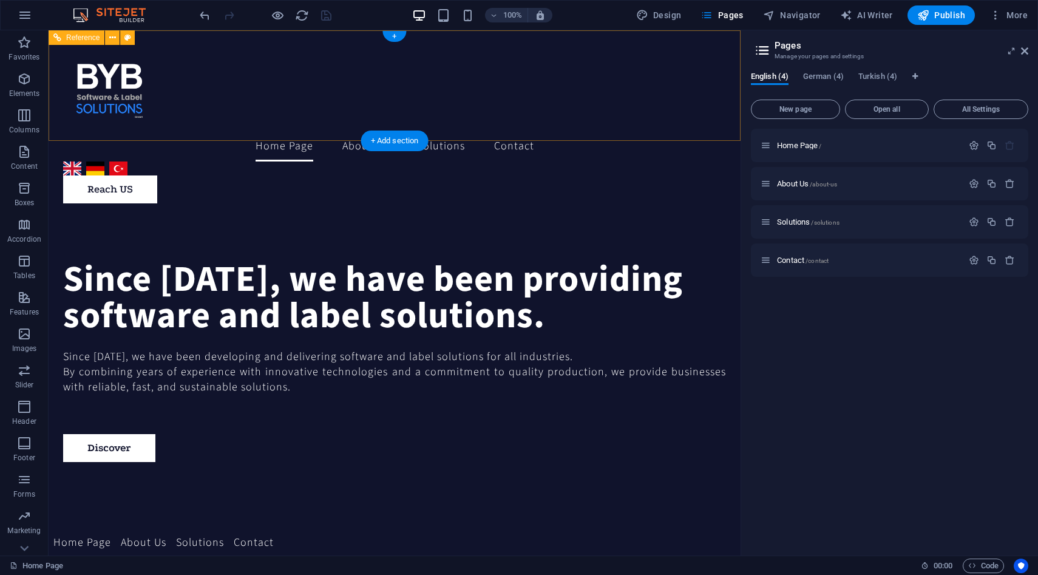
click at [132, 159] on div "English Deutsch Türkçe" at bounding box center [96, 168] width 71 height 19
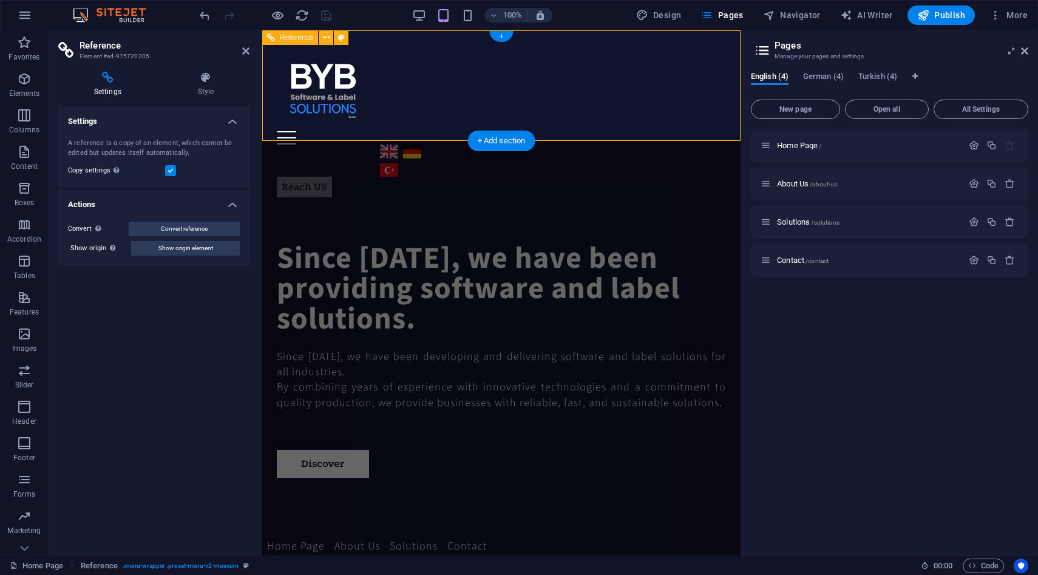
click at [456, 177] on div "Reach US" at bounding box center [501, 187] width 449 height 21
click at [887, 83] on span "Turkish (4)" at bounding box center [877, 77] width 39 height 17
click at [832, 82] on span "German (4)" at bounding box center [823, 77] width 41 height 17
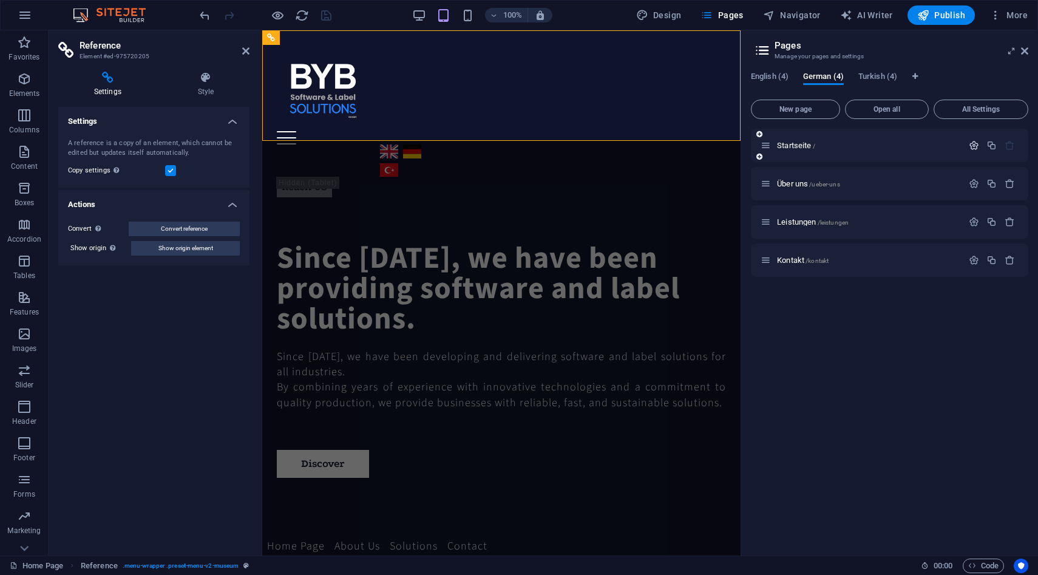
click at [975, 146] on icon "button" at bounding box center [974, 145] width 10 height 10
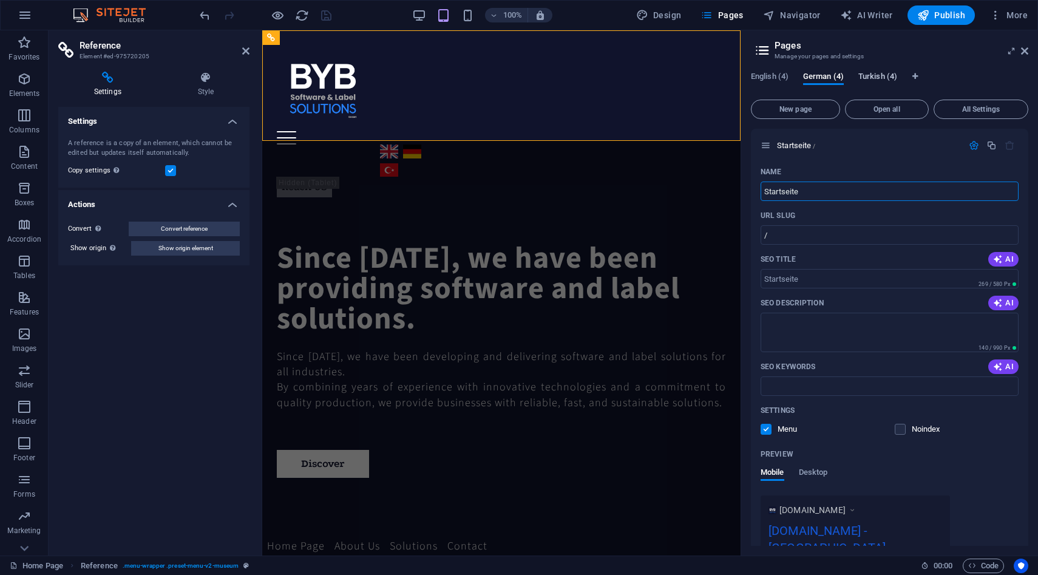
click at [865, 84] on button "Turkish (4)" at bounding box center [877, 78] width 39 height 13
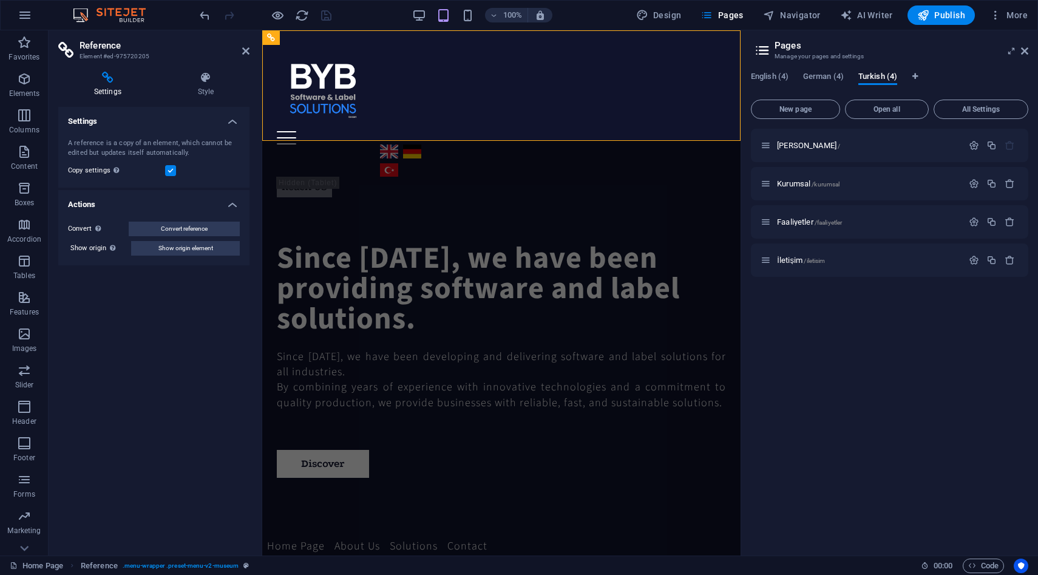
click at [773, 86] on div "English (4) German (4) Turkish (4)" at bounding box center [889, 83] width 277 height 23
click at [812, 116] on button "New page" at bounding box center [795, 109] width 89 height 19
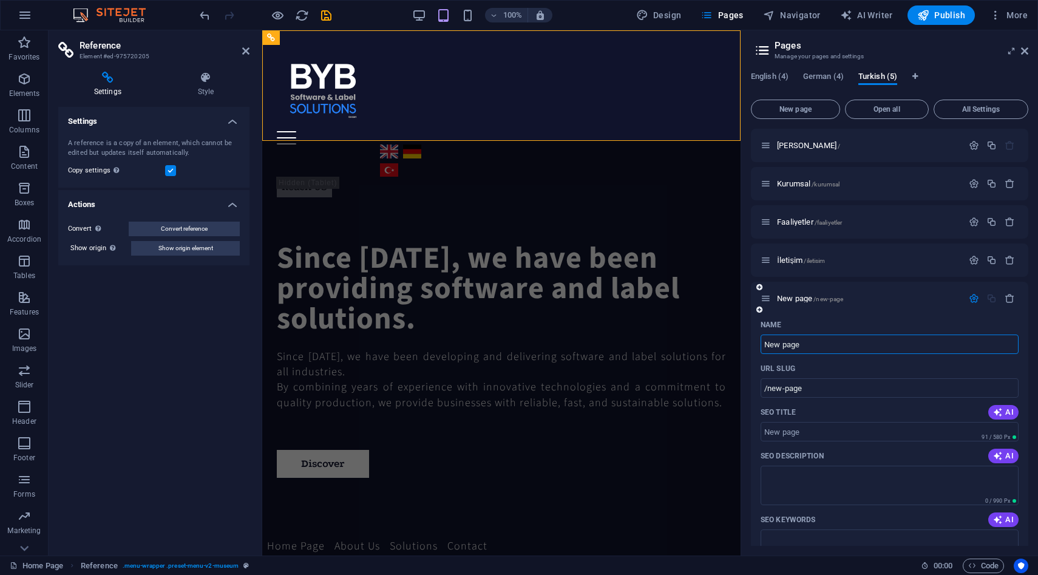
click at [1001, 303] on div at bounding box center [991, 298] width 53 height 13
click at [1005, 303] on div at bounding box center [991, 298] width 53 height 13
click at [1005, 297] on icon "button" at bounding box center [1009, 298] width 10 height 10
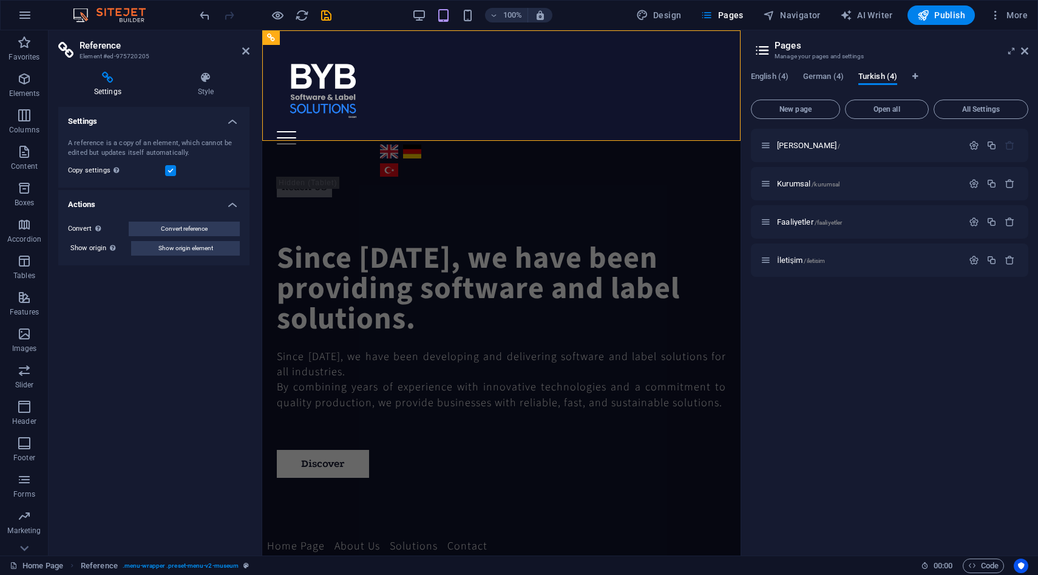
click at [819, 86] on div "English (4) German (4) Turkish (4)" at bounding box center [889, 83] width 277 height 23
click at [822, 81] on span "German (4)" at bounding box center [823, 77] width 41 height 17
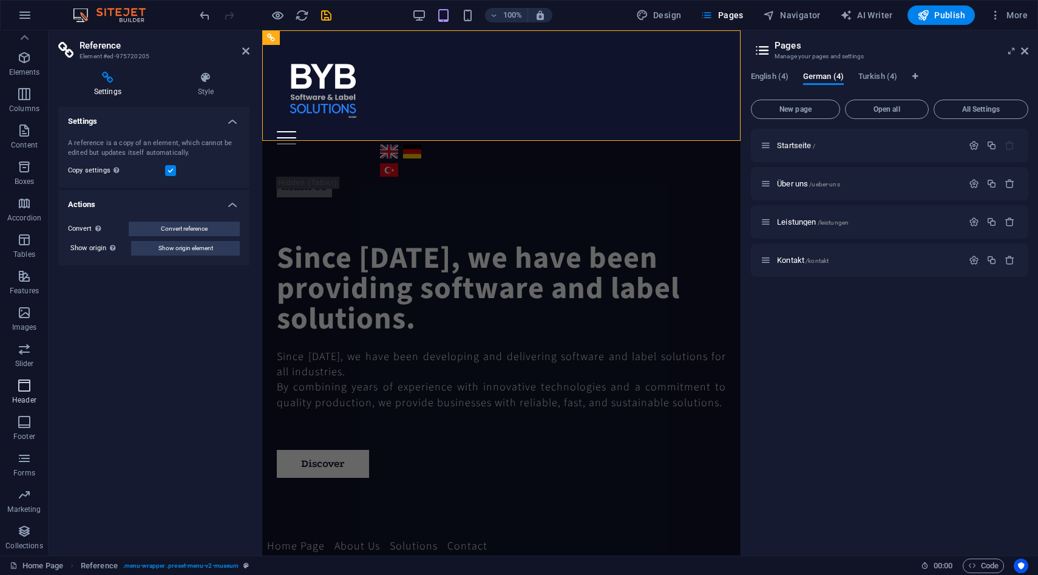
scroll to position [0, 0]
click at [30, 11] on icon "button" at bounding box center [25, 15] width 15 height 15
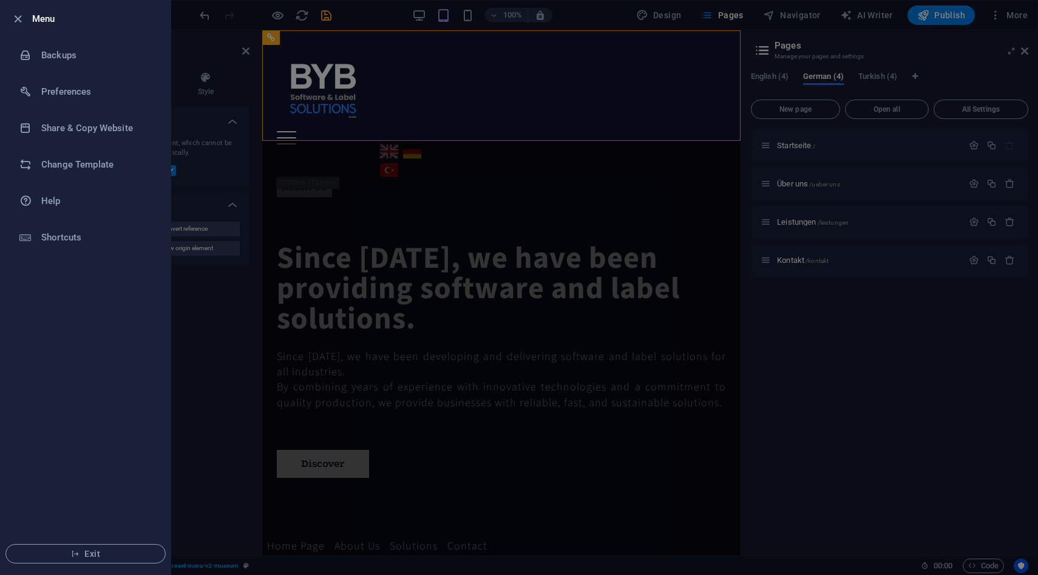
click at [293, 127] on div at bounding box center [519, 287] width 1038 height 575
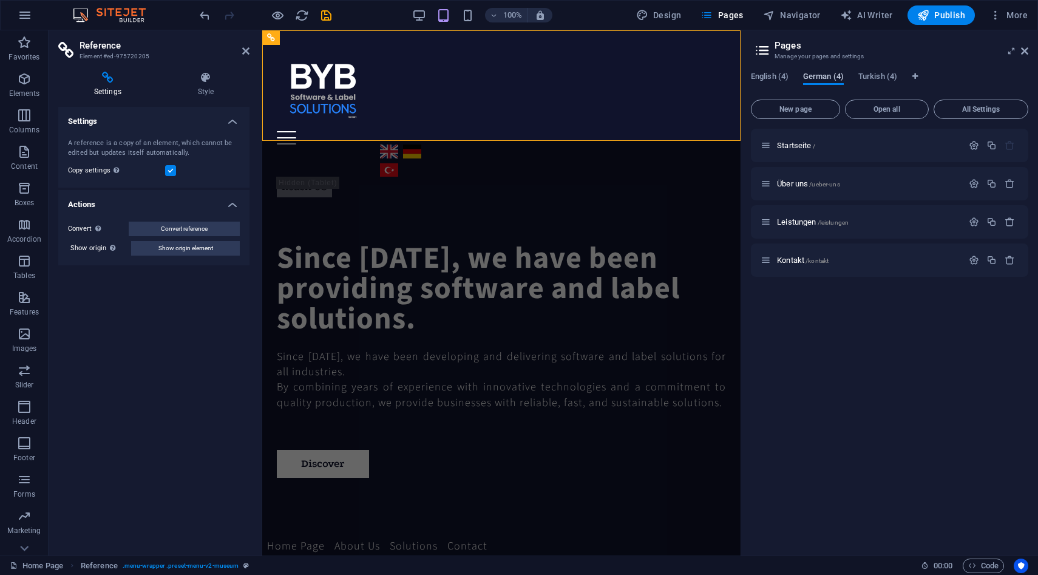
click at [828, 78] on span "German (4)" at bounding box center [823, 77] width 41 height 17
click at [857, 152] on div "Startseite /" at bounding box center [861, 145] width 202 height 14
click at [796, 150] on div "Startseite /" at bounding box center [861, 145] width 202 height 14
click at [878, 81] on span "Turkish (4)" at bounding box center [877, 77] width 39 height 17
click at [971, 144] on icon "button" at bounding box center [974, 145] width 10 height 10
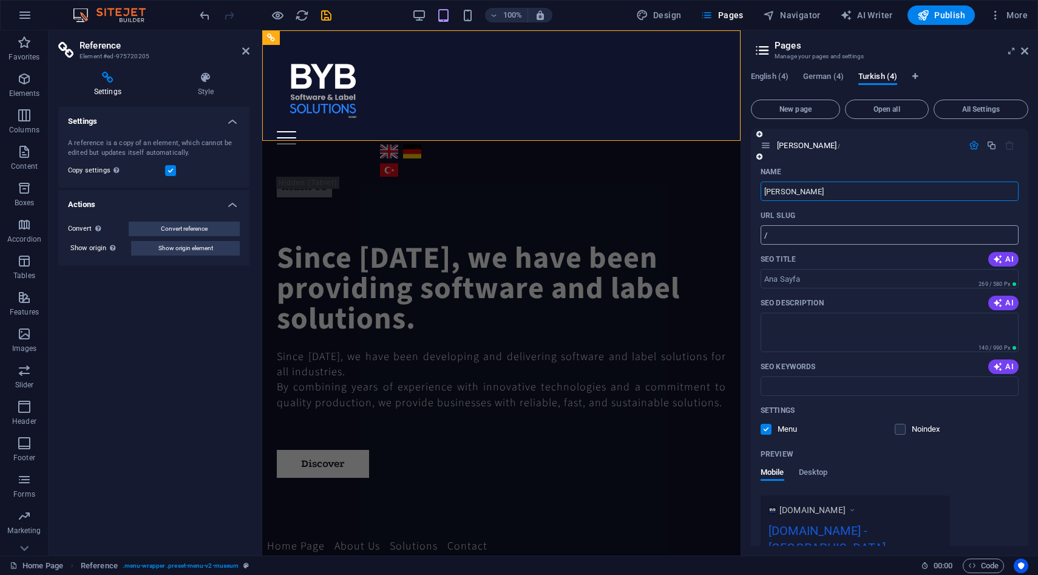
click at [818, 228] on input "/" at bounding box center [889, 234] width 258 height 19
click at [817, 235] on input "/" at bounding box center [889, 234] width 258 height 19
type input "/tr"
click at [779, 76] on span "English (4)" at bounding box center [770, 77] width 38 height 17
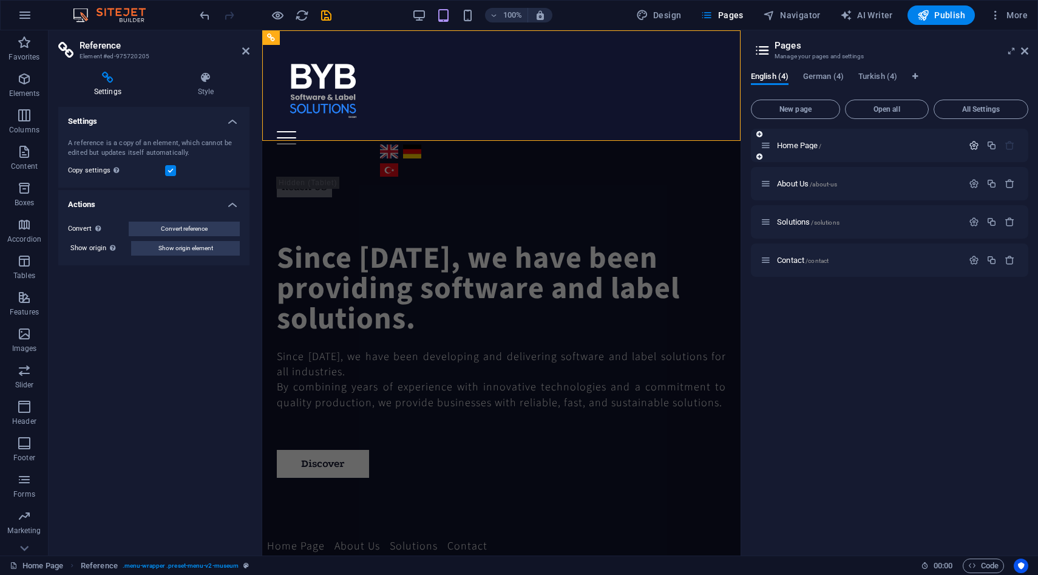
click at [970, 149] on icon "button" at bounding box center [974, 145] width 10 height 10
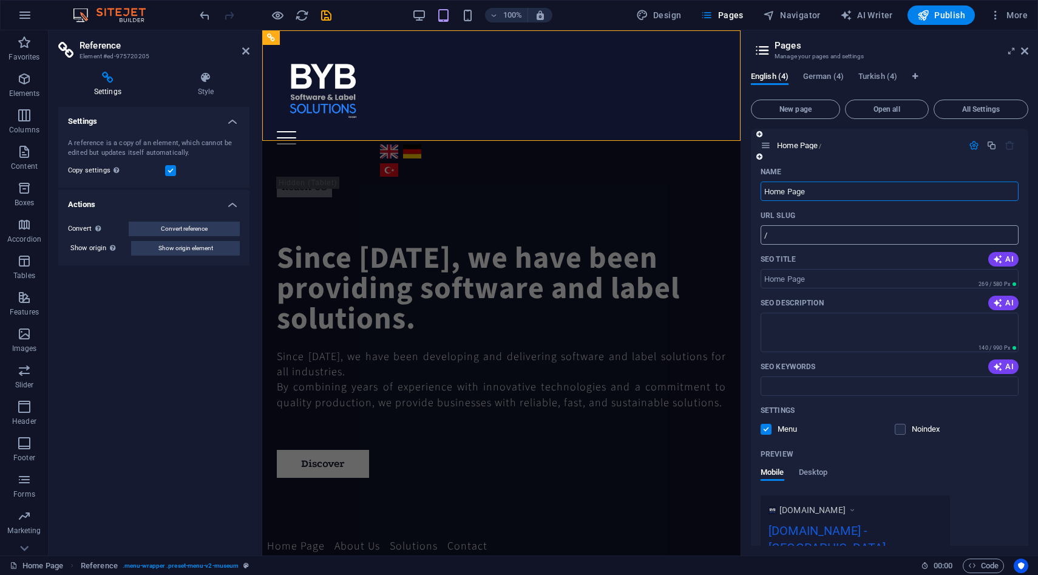
click at [782, 230] on input "/" at bounding box center [889, 234] width 258 height 19
click at [788, 235] on input "/" at bounding box center [889, 234] width 258 height 19
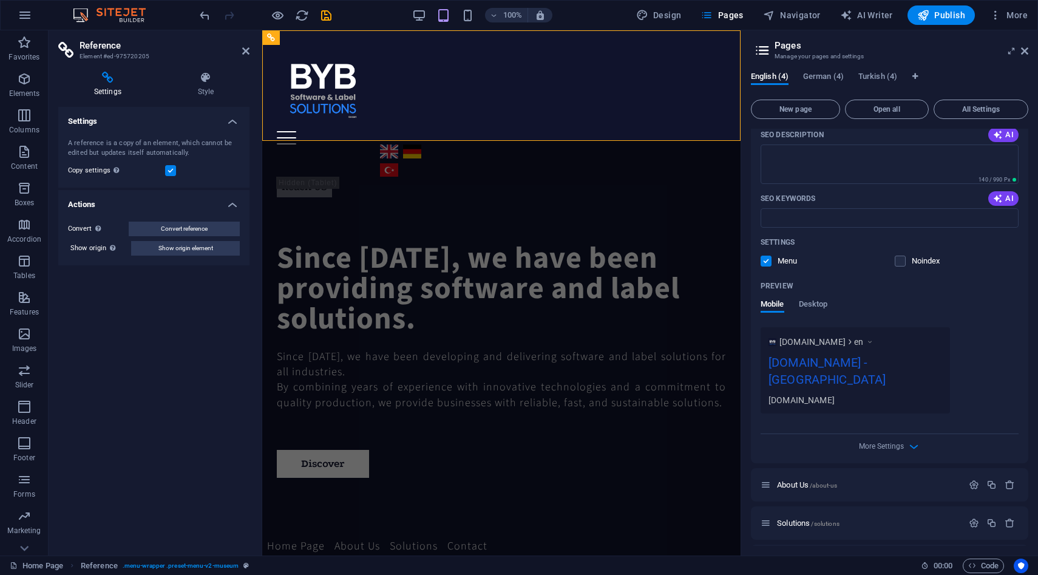
scroll to position [188, 0]
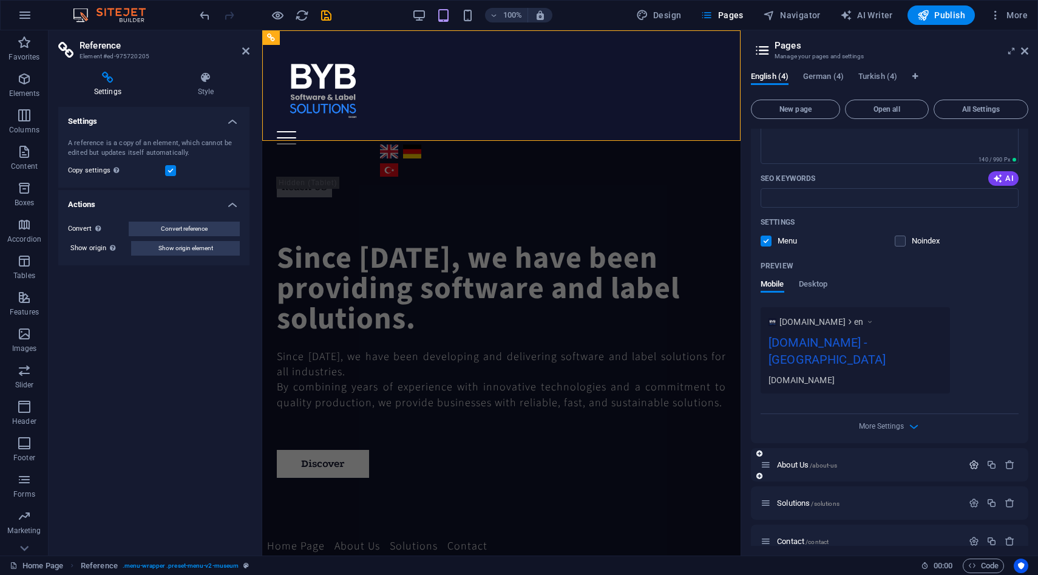
type input "/en"
click at [976, 459] on icon "button" at bounding box center [974, 464] width 10 height 10
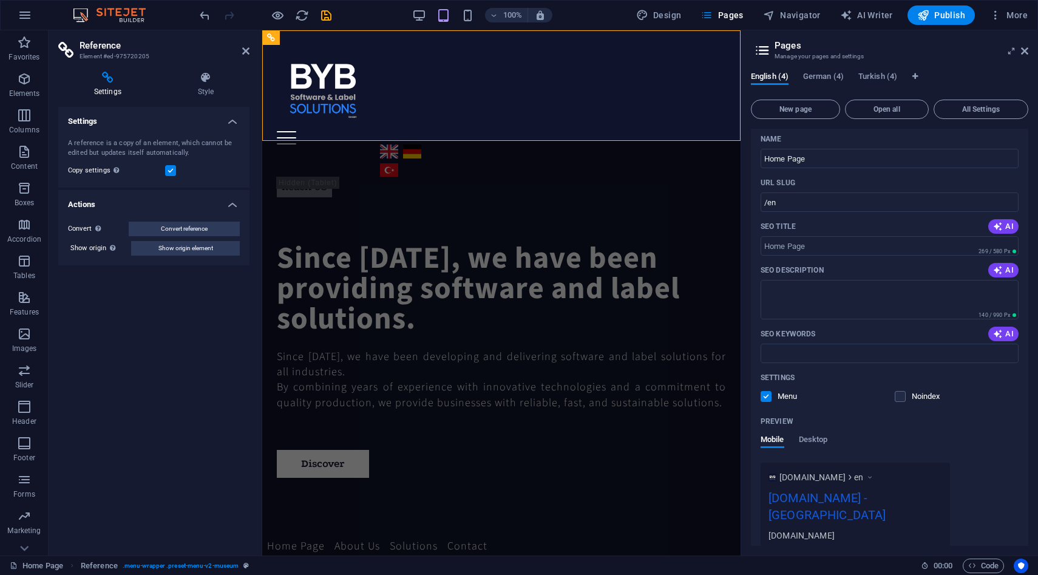
scroll to position [0, 0]
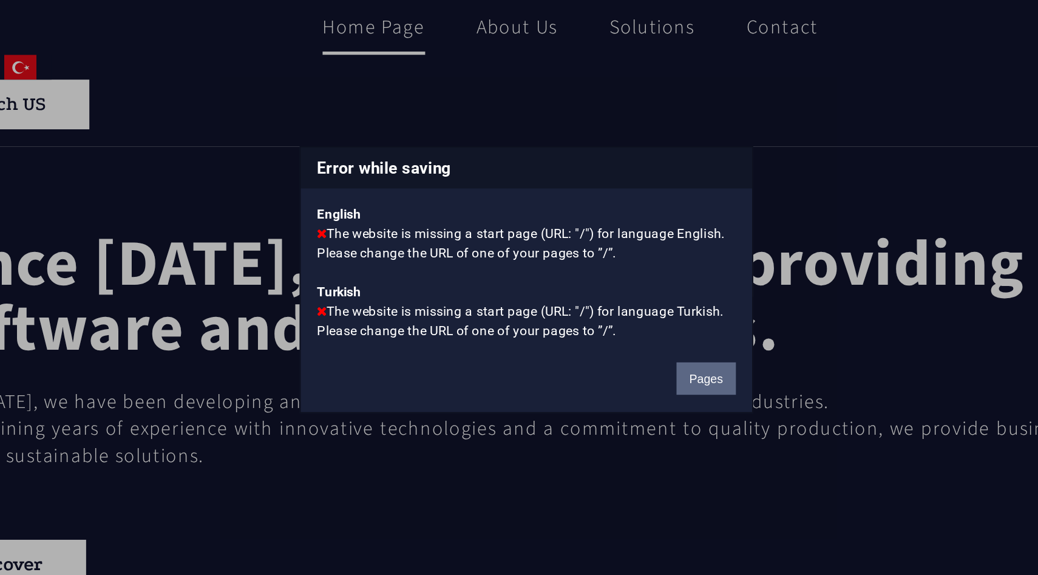
click at [615, 337] on button "Pages" at bounding box center [619, 343] width 33 height 18
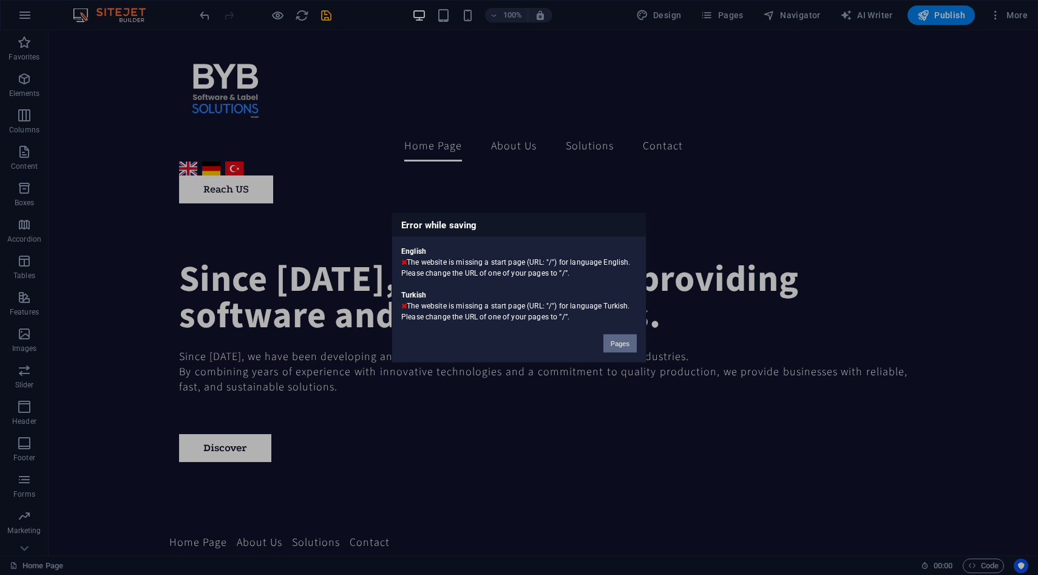
click at [614, 351] on button "Pages" at bounding box center [619, 343] width 33 height 18
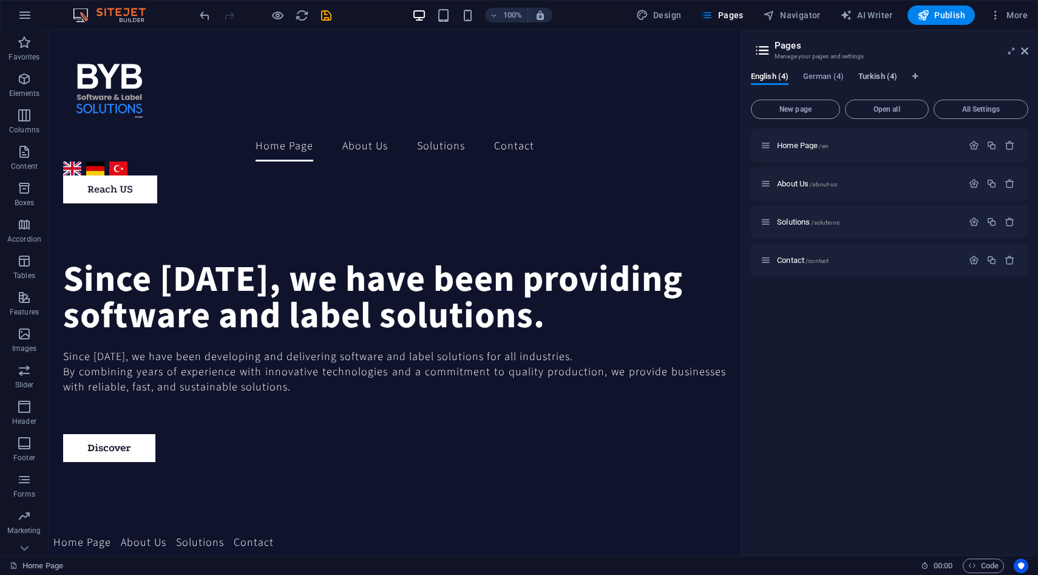
click at [883, 75] on span "Turkish (4)" at bounding box center [877, 77] width 39 height 17
click at [973, 144] on icon "button" at bounding box center [974, 145] width 10 height 10
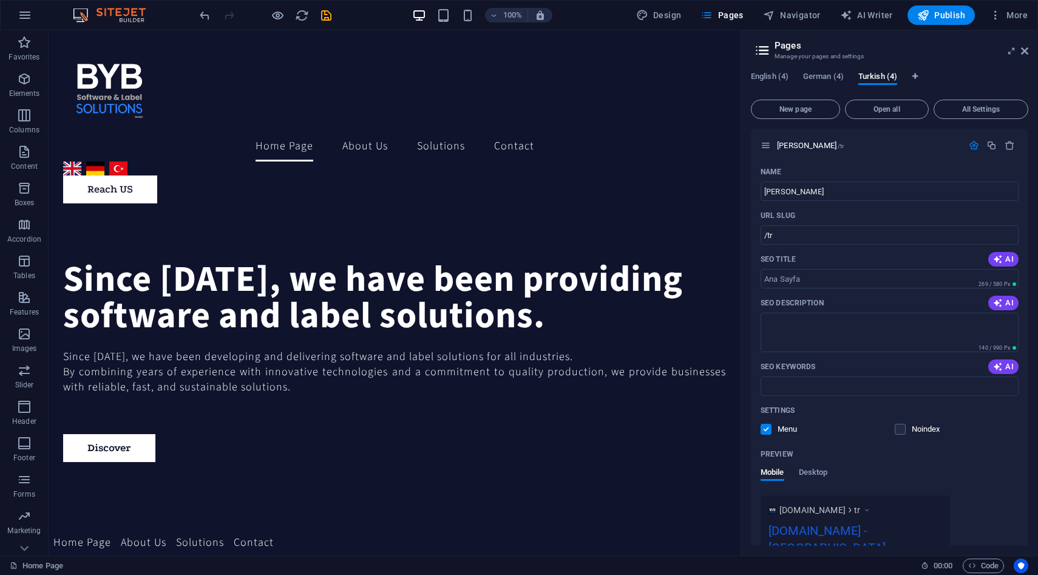
click at [822, 67] on div "English (4) German (4) Turkish (4) New page Open all All Settings Ana Sayfa /tr…" at bounding box center [889, 308] width 297 height 493
click at [820, 70] on div "English (4) German (4) Turkish (4) New page Open all All Settings Ana Sayfa /tr…" at bounding box center [889, 308] width 297 height 493
click at [819, 80] on span "German (4)" at bounding box center [823, 77] width 41 height 17
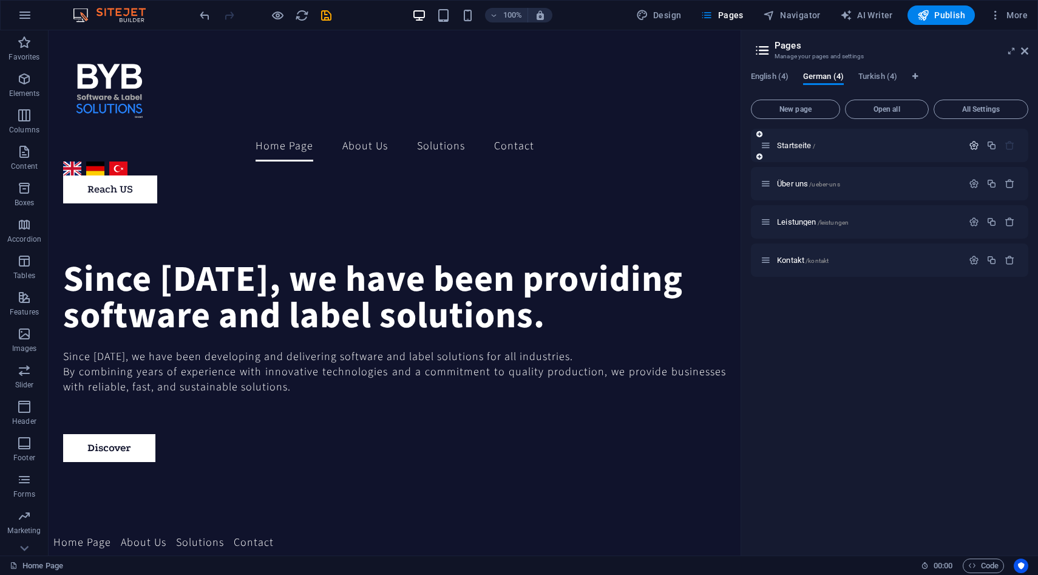
click at [975, 147] on icon "button" at bounding box center [974, 145] width 10 height 10
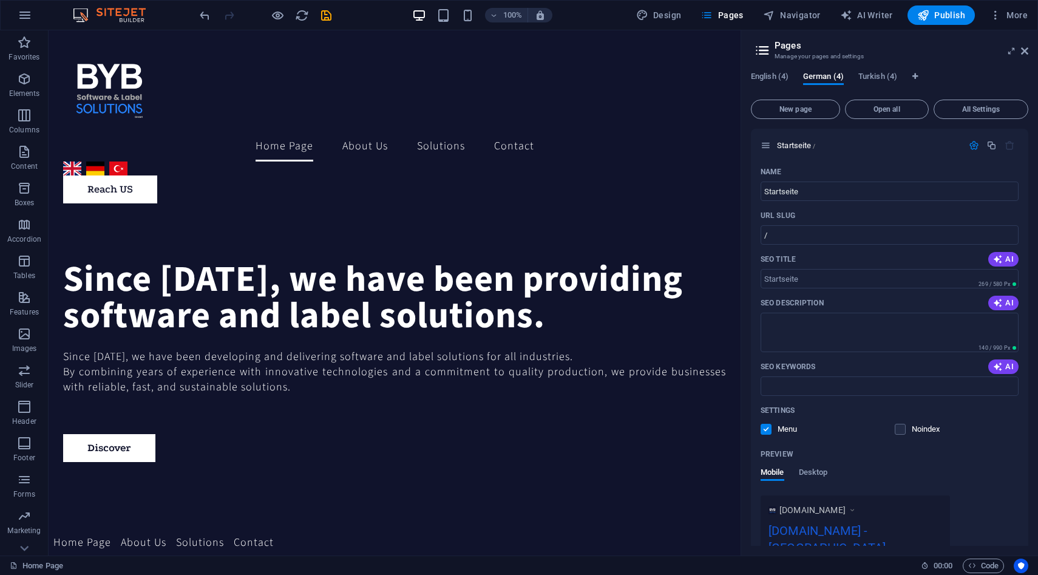
click at [875, 71] on div "English (4) German (4) Turkish (4) New page Open all All Settings Startseite / …" at bounding box center [889, 308] width 297 height 493
click at [875, 72] on span "Turkish (4)" at bounding box center [877, 77] width 39 height 17
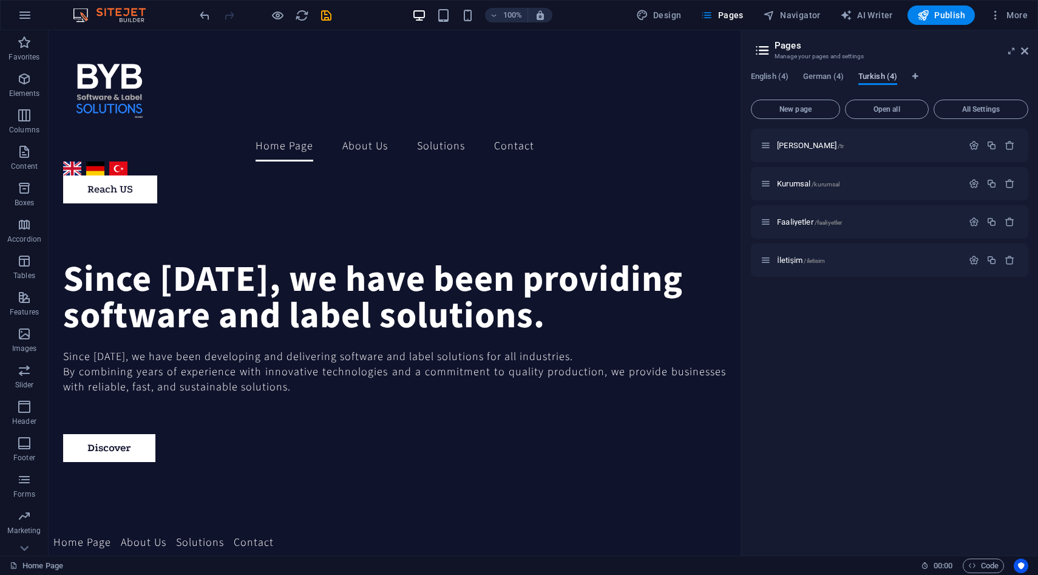
click at [875, 81] on span "Turkish (4)" at bounding box center [877, 77] width 39 height 17
click at [975, 150] on icon "button" at bounding box center [974, 145] width 10 height 10
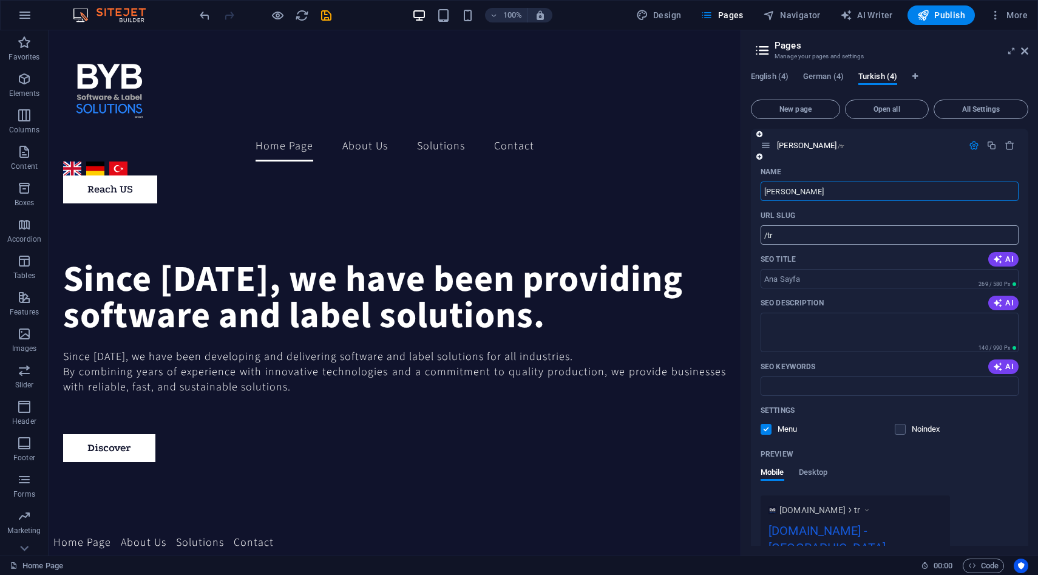
click at [813, 227] on input "/tr" at bounding box center [889, 234] width 258 height 19
type input "/tr/"
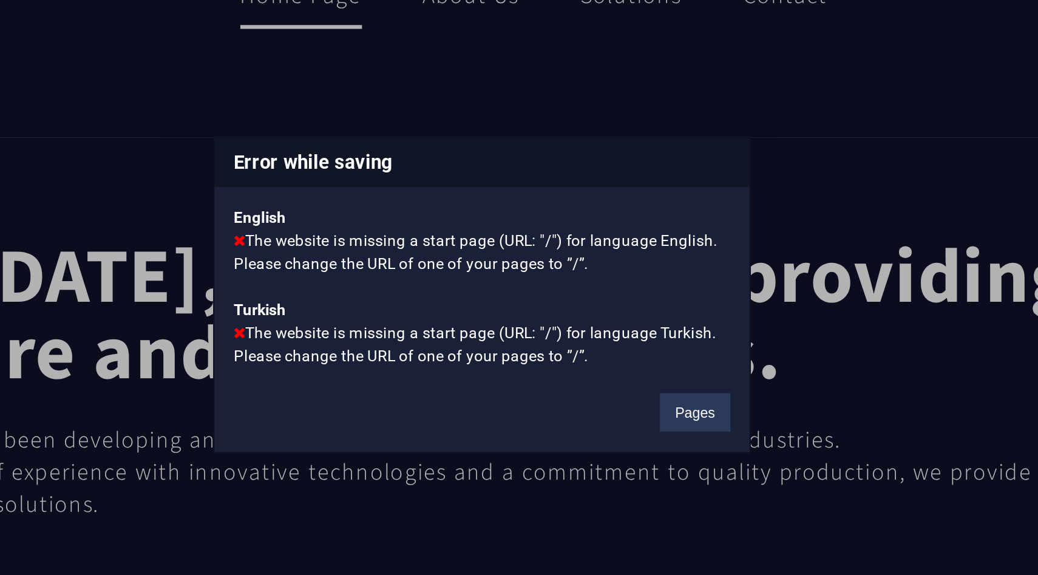
drag, startPoint x: 402, startPoint y: 246, endPoint x: 638, endPoint y: 338, distance: 252.9
click at [638, 338] on div "Error while saving English The website is missing a start page (URL: "/") for l…" at bounding box center [518, 287] width 255 height 150
copy div "English The website is missing a start page (URL: "/") for language English. Pl…"
click at [618, 348] on button "Pages" at bounding box center [619, 343] width 33 height 18
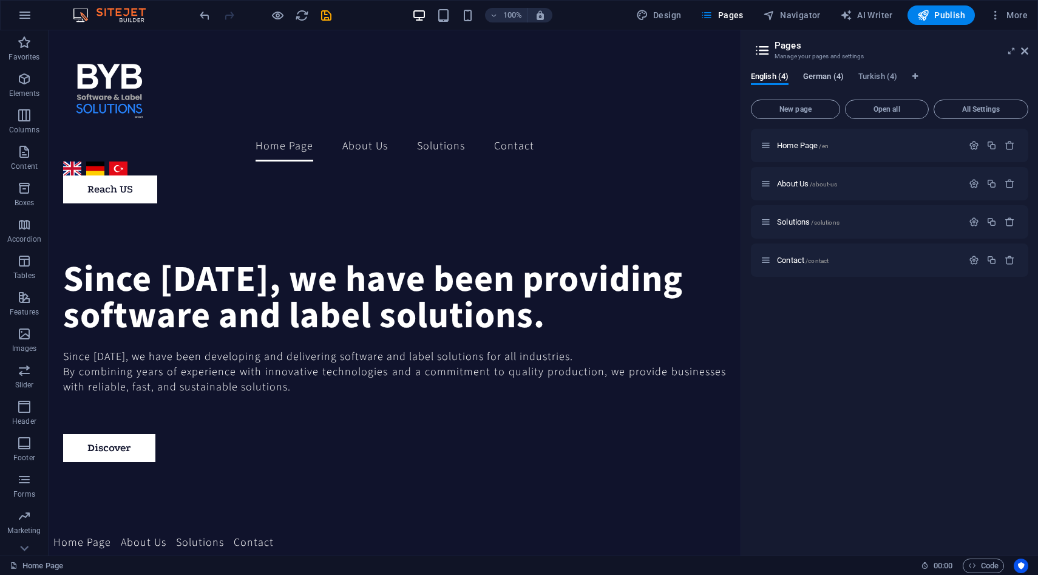
click at [828, 72] on span "German (4)" at bounding box center [823, 77] width 41 height 17
click at [975, 145] on icon "button" at bounding box center [974, 145] width 10 height 10
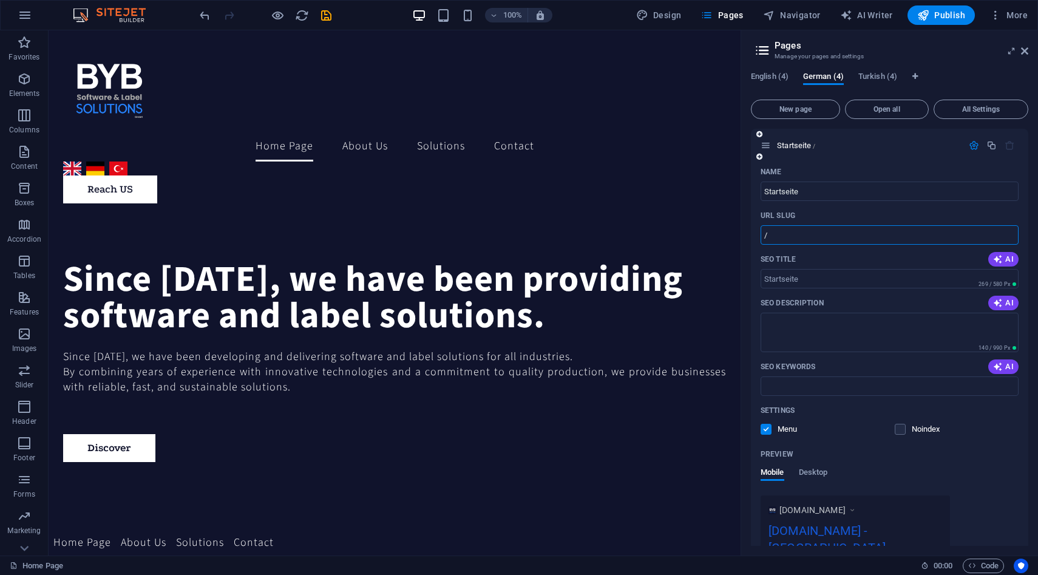
click at [829, 234] on input "/" at bounding box center [889, 234] width 258 height 19
click at [828, 234] on input "/" at bounding box center [889, 234] width 258 height 19
click at [813, 211] on div "URL SLUG" at bounding box center [889, 215] width 258 height 19
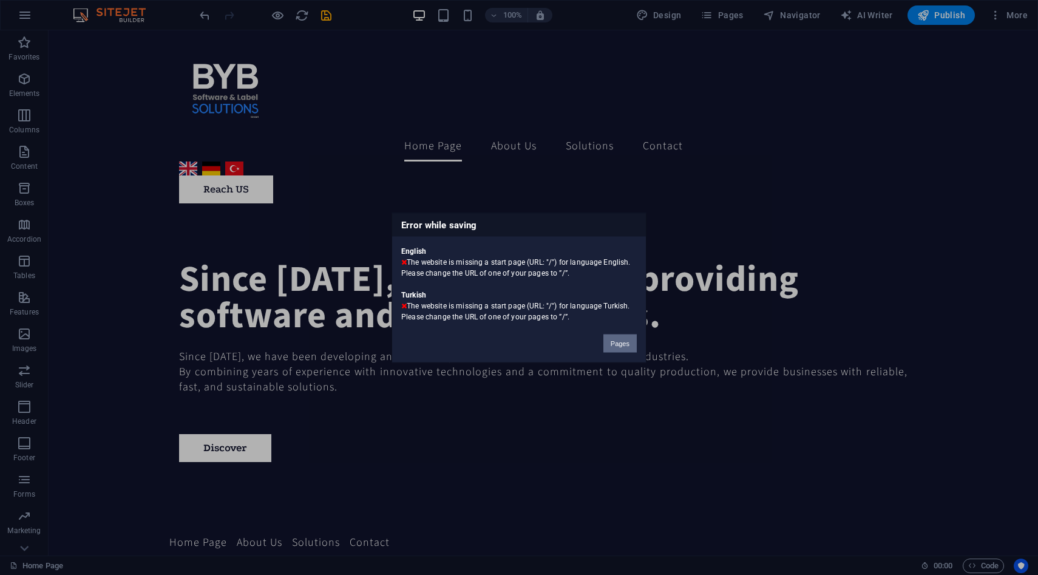
click at [615, 343] on button "Pages" at bounding box center [619, 343] width 33 height 18
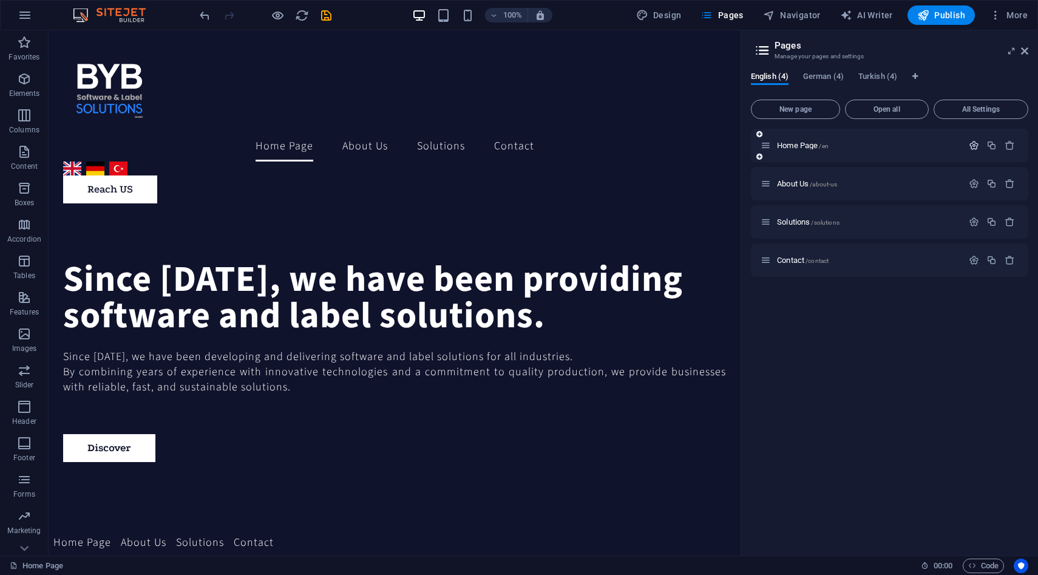
click at [972, 147] on icon "button" at bounding box center [974, 145] width 10 height 10
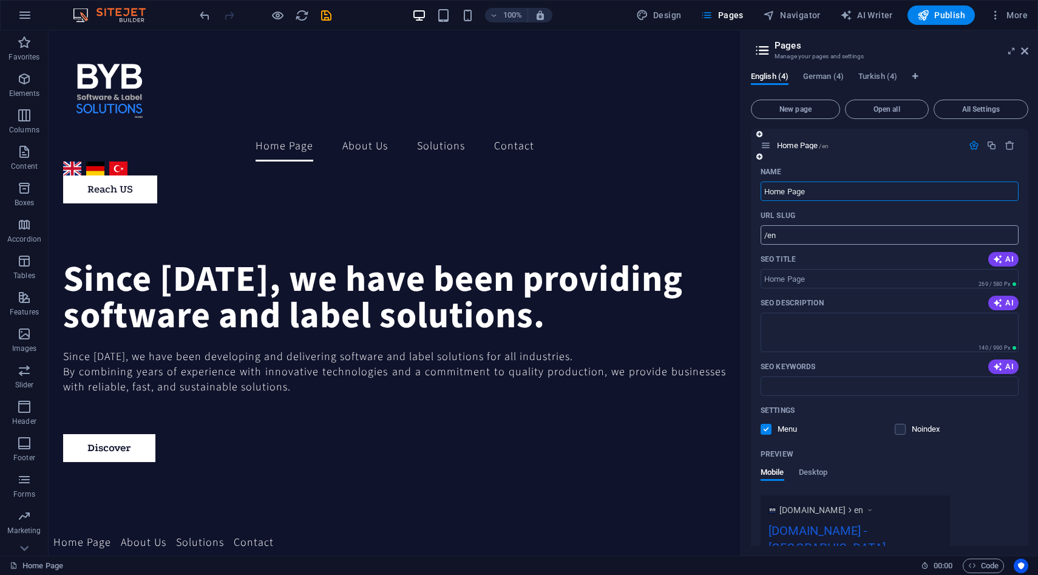
click at [836, 232] on input "/en" at bounding box center [889, 234] width 258 height 19
type input "/"
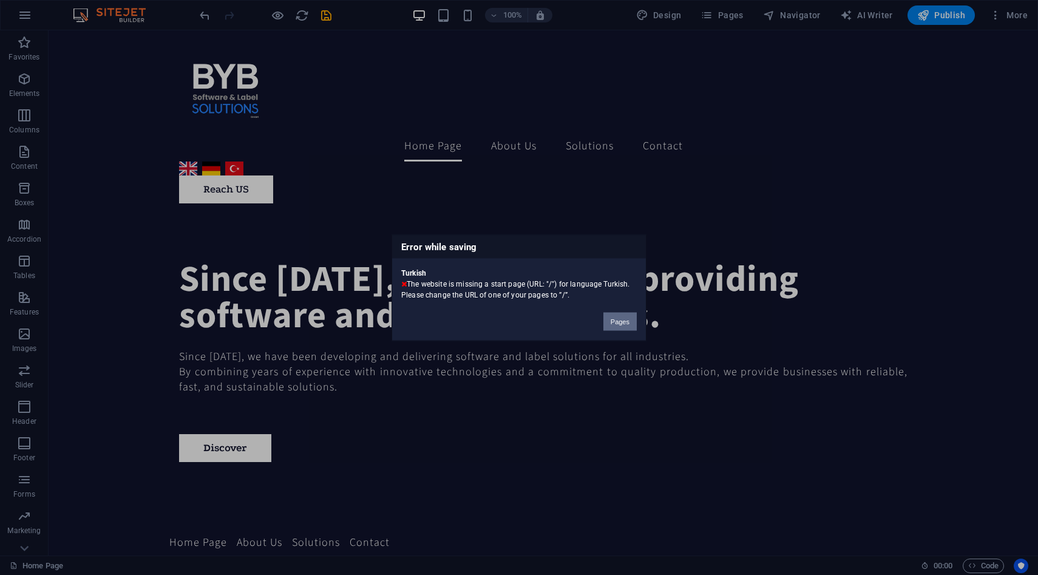
click at [608, 317] on button "Pages" at bounding box center [619, 321] width 33 height 18
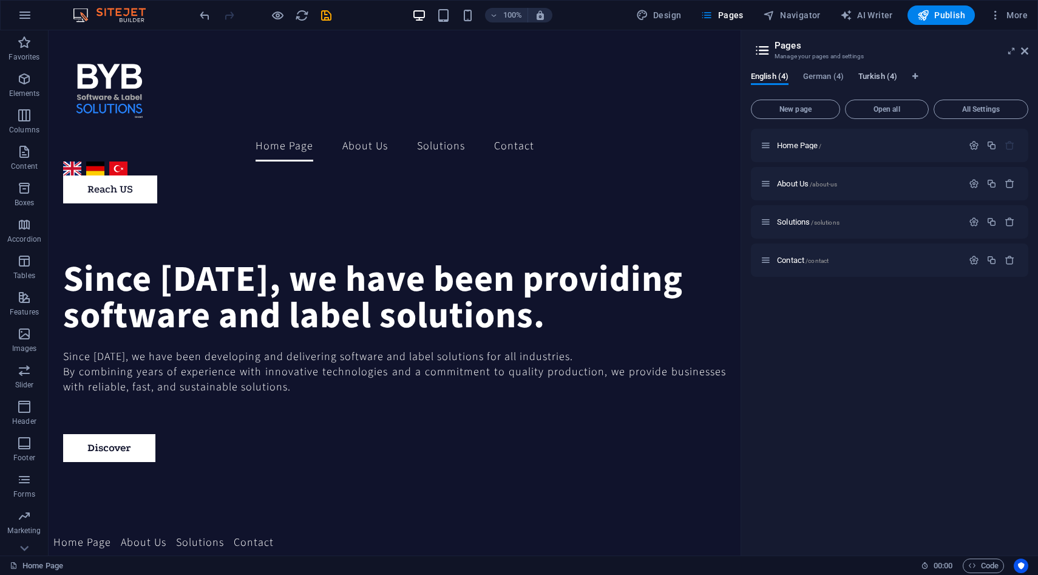
click at [859, 79] on span "Turkish (4)" at bounding box center [877, 77] width 39 height 17
click at [975, 146] on icon "button" at bounding box center [974, 145] width 10 height 10
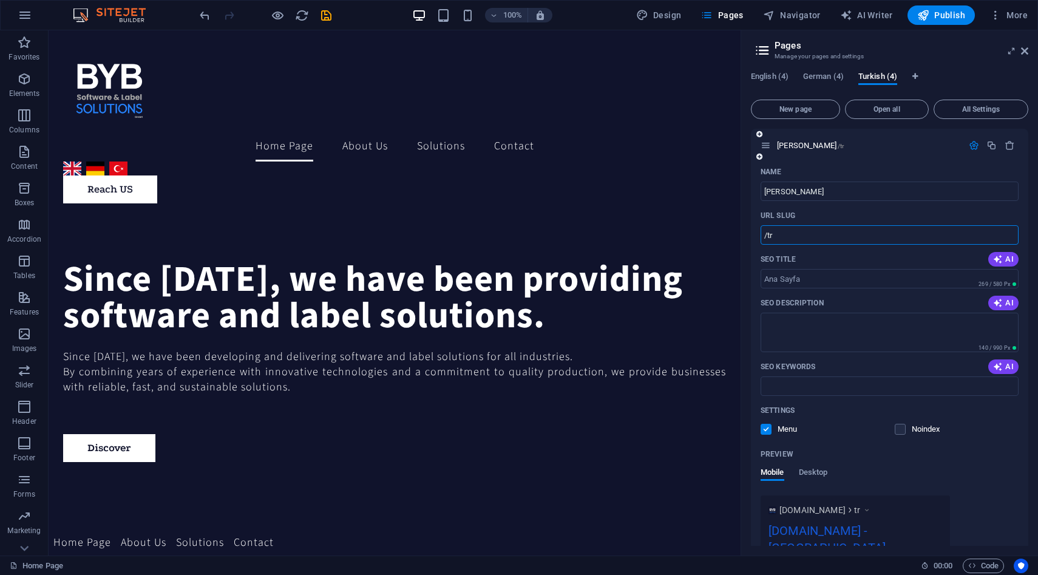
click at [862, 234] on input "/tr" at bounding box center [889, 234] width 258 height 19
type input "/"
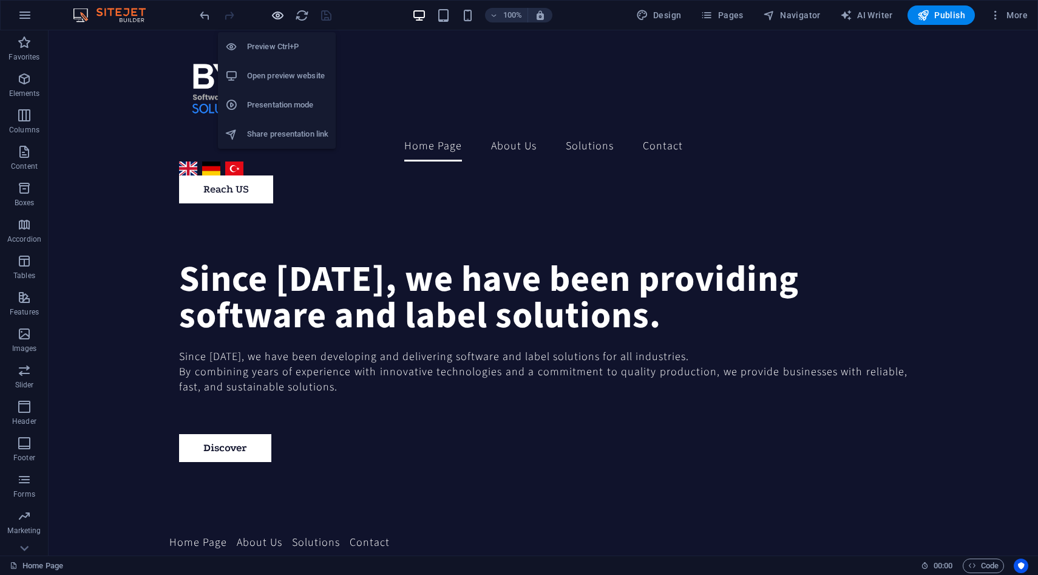
click at [274, 19] on icon "button" at bounding box center [278, 15] width 14 height 14
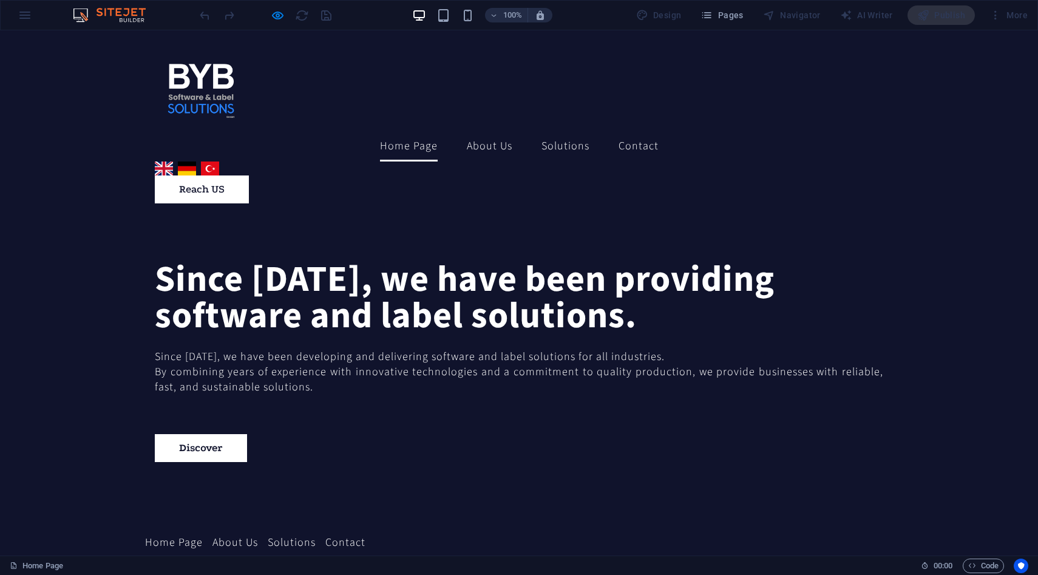
click at [196, 161] on link "Deutsch" at bounding box center [187, 168] width 18 height 14
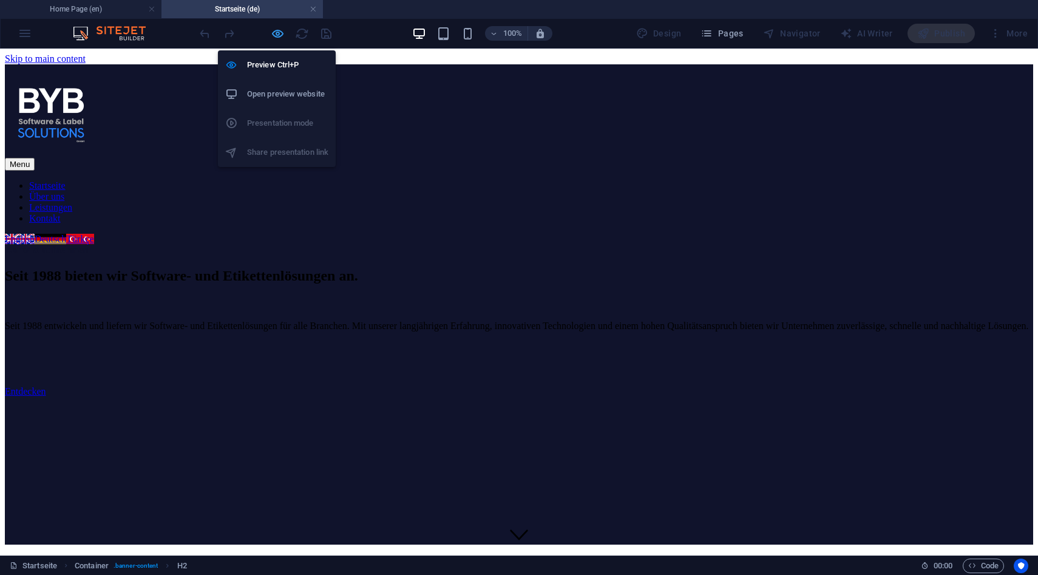
click at [277, 35] on icon "button" at bounding box center [278, 34] width 14 height 14
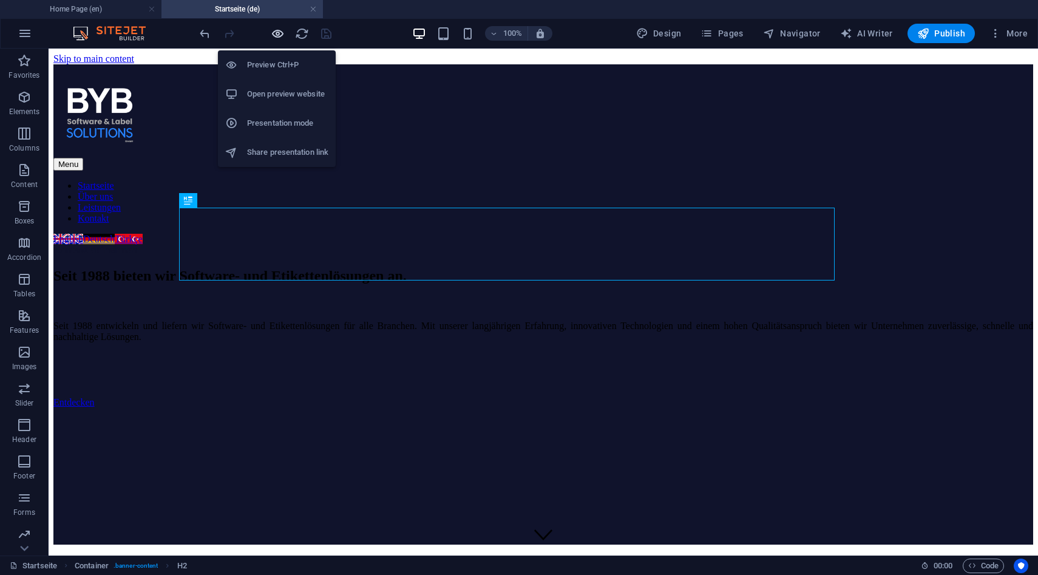
click at [277, 35] on icon "button" at bounding box center [278, 34] width 14 height 14
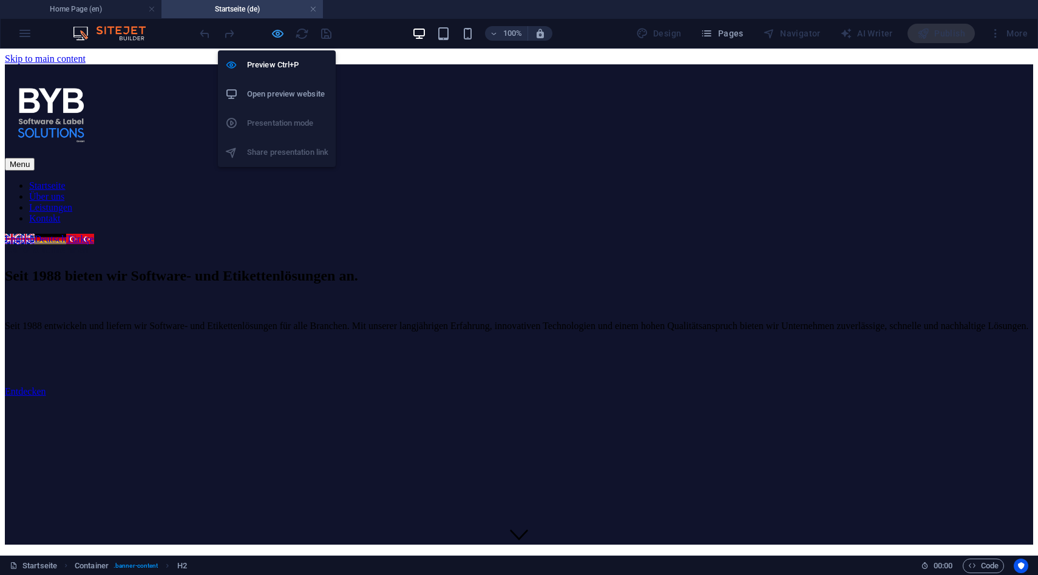
click at [280, 35] on icon "button" at bounding box center [278, 34] width 14 height 14
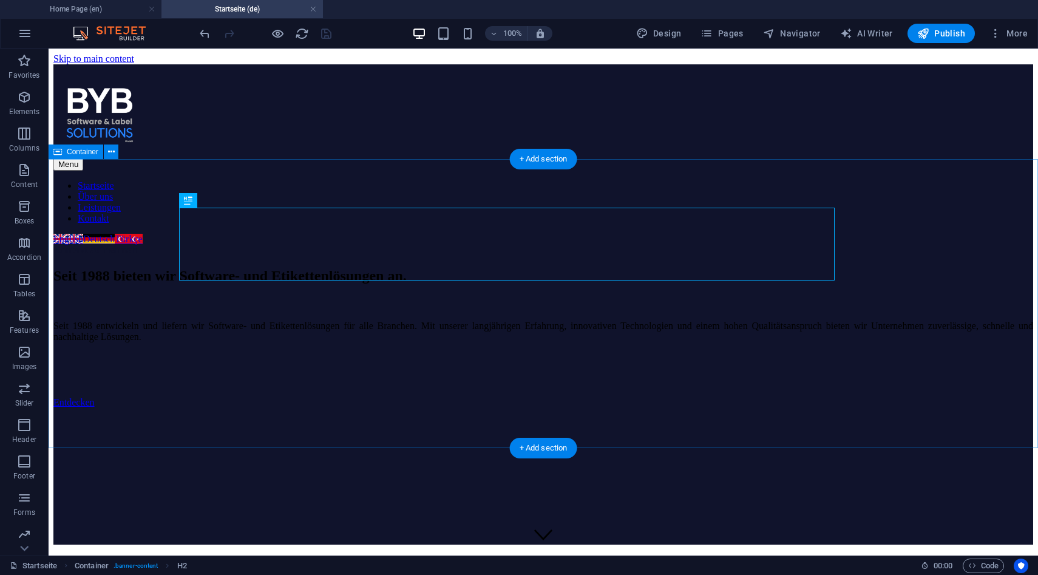
click at [90, 256] on div "Seit 1988 bieten wir Software- und Etikettenlösungen an. Seit 1988 entwickeln u…" at bounding box center [543, 400] width 980 height 289
select select "vh"
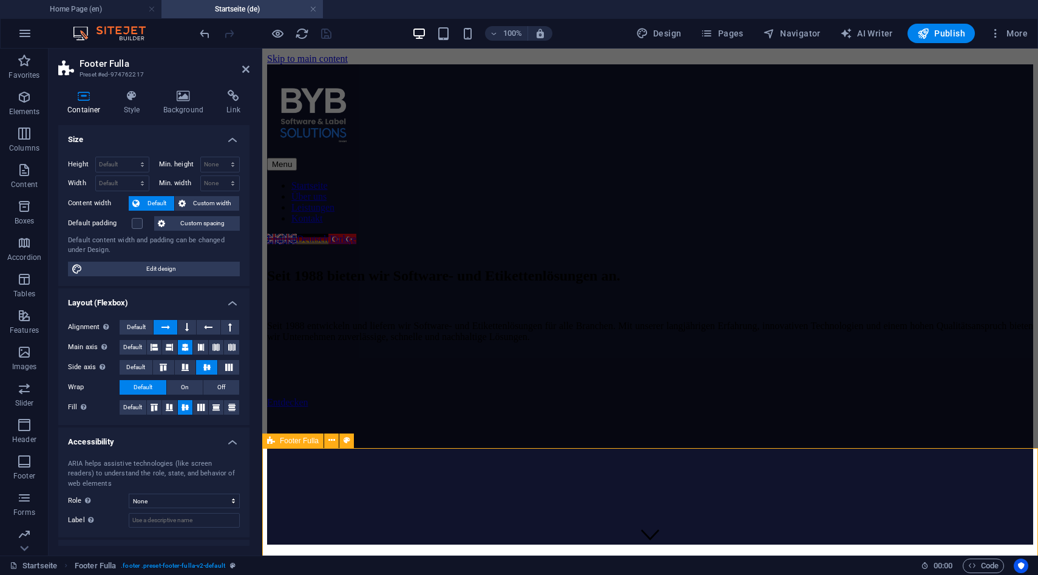
click at [279, 33] on icon "button" at bounding box center [278, 34] width 14 height 14
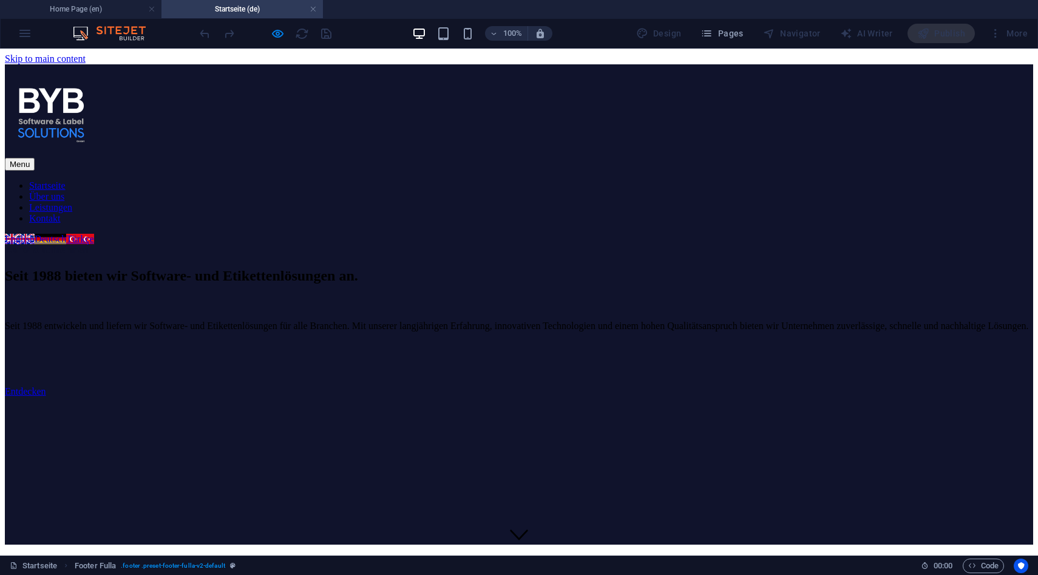
click at [442, 180] on ul "Startseite Über uns Leistungen Kontakt" at bounding box center [519, 202] width 1028 height 44
click at [64, 191] on link "Über uns" at bounding box center [46, 196] width 35 height 10
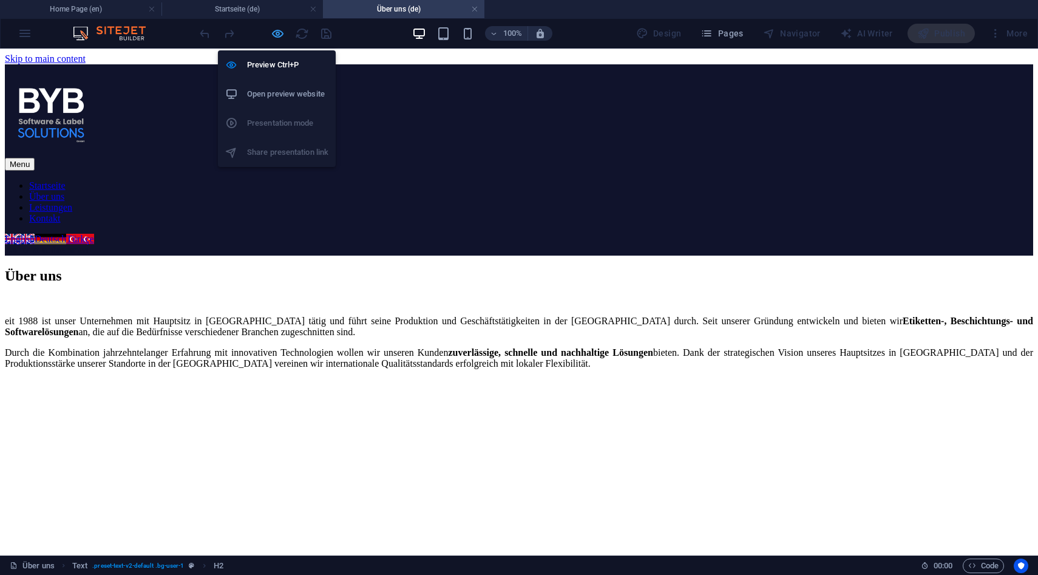
click at [275, 33] on icon "button" at bounding box center [278, 34] width 14 height 14
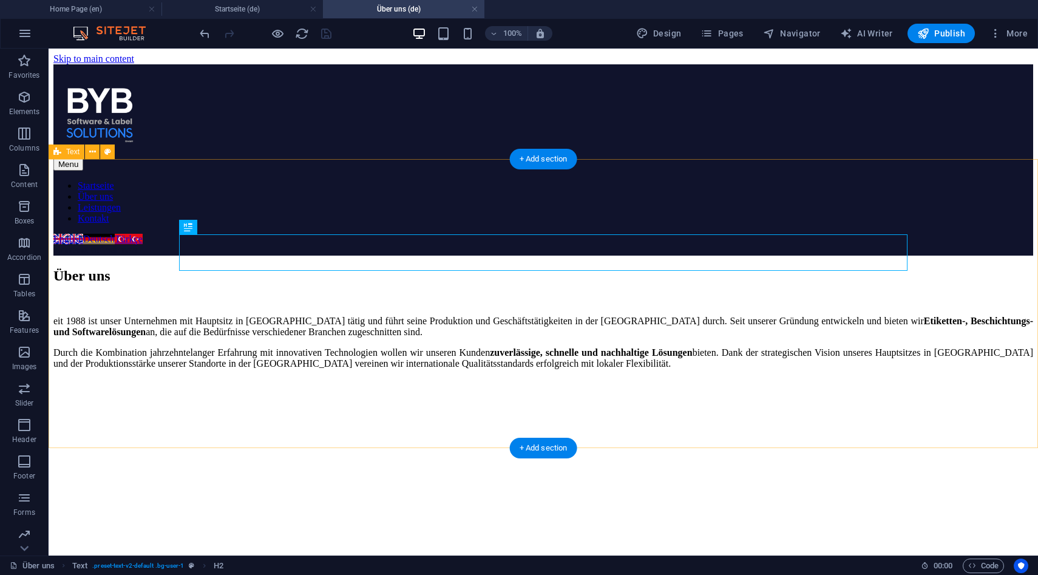
click at [138, 257] on div "Über uns eit 1988 ist unser Unternehmen mit Hauptsitz in Deutschland tätig und …" at bounding box center [543, 400] width 980 height 289
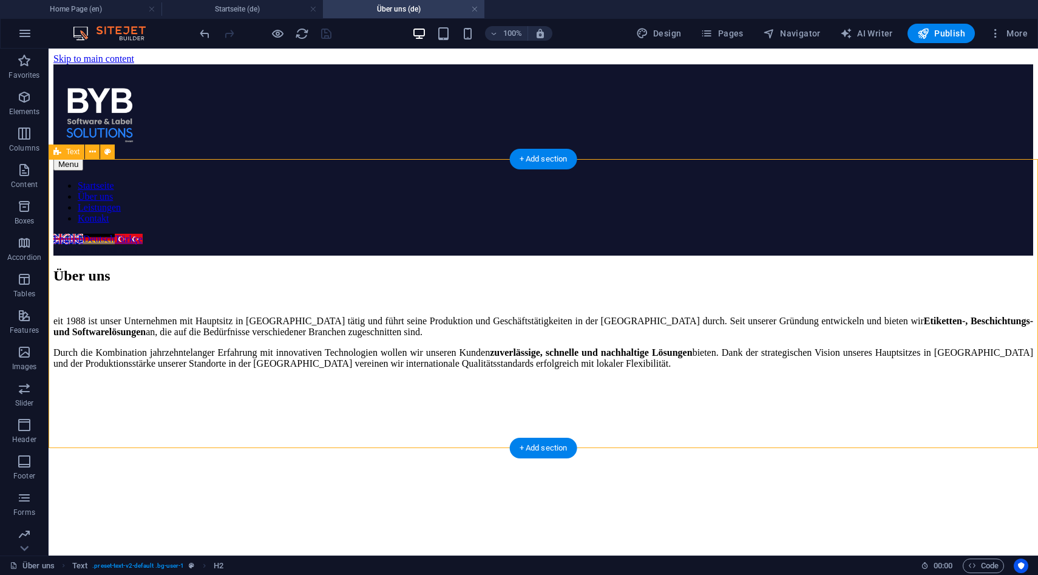
click at [138, 257] on div "Über uns eit 1988 ist unser Unternehmen mit Hauptsitz in Deutschland tätig und …" at bounding box center [543, 400] width 980 height 289
select select "vh"
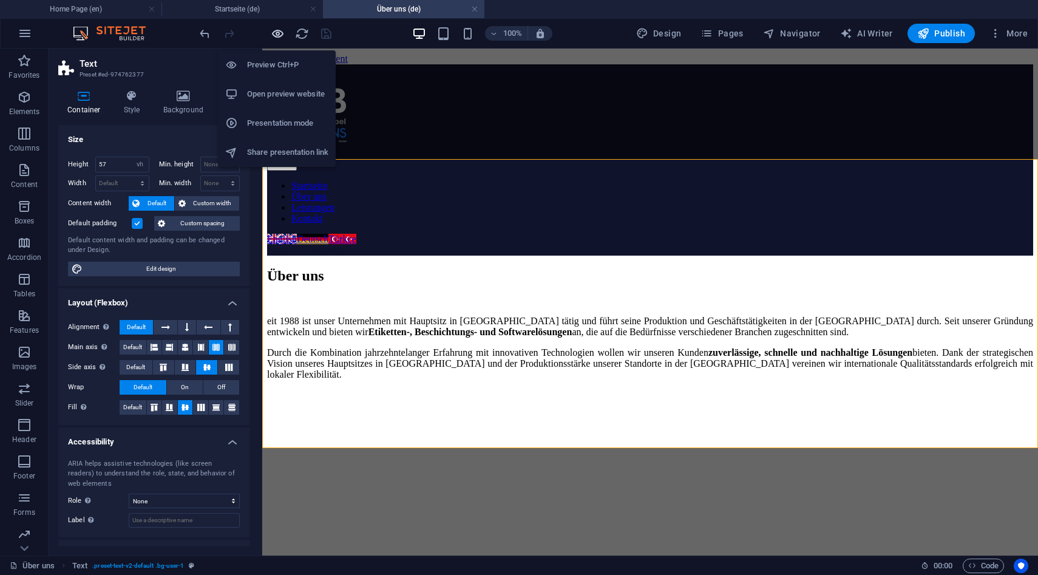
click at [277, 38] on icon "button" at bounding box center [278, 34] width 14 height 14
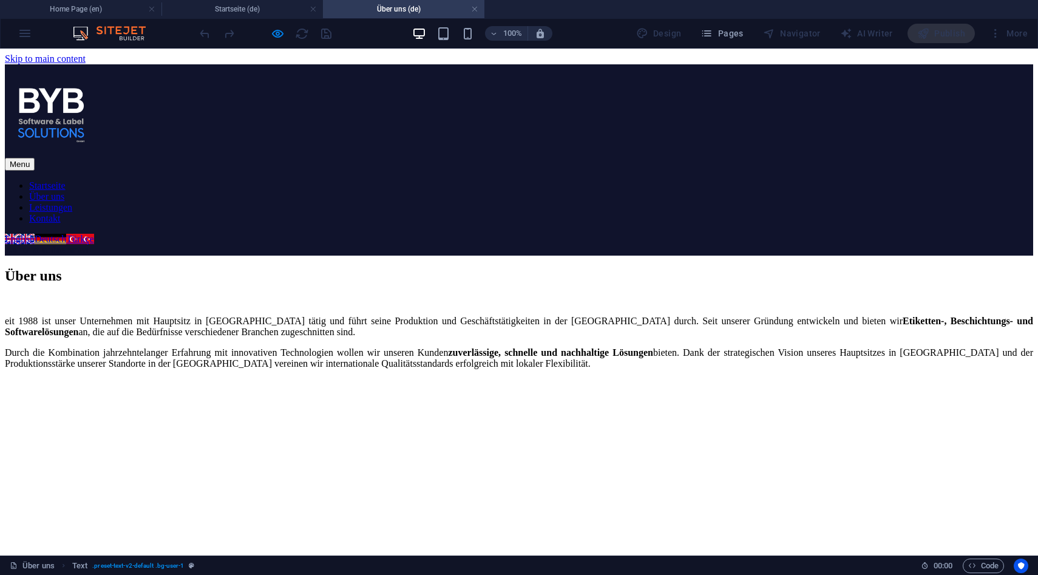
click at [107, 234] on div "English Deutsch Türkçe" at bounding box center [56, 239] width 103 height 11
click at [93, 234] on link "Türkçe" at bounding box center [79, 239] width 27 height 10
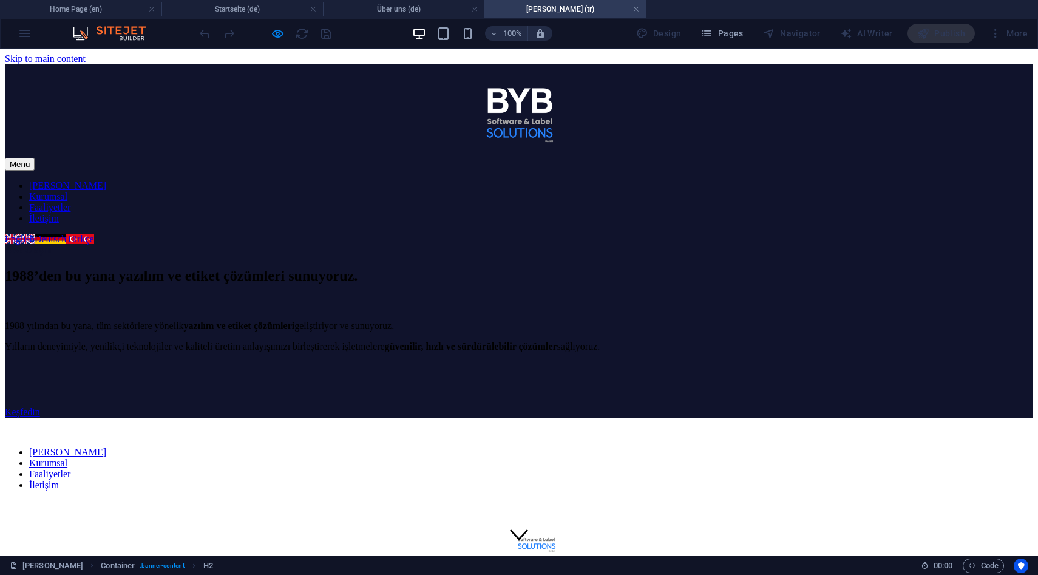
click at [269, 29] on div at bounding box center [265, 33] width 136 height 19
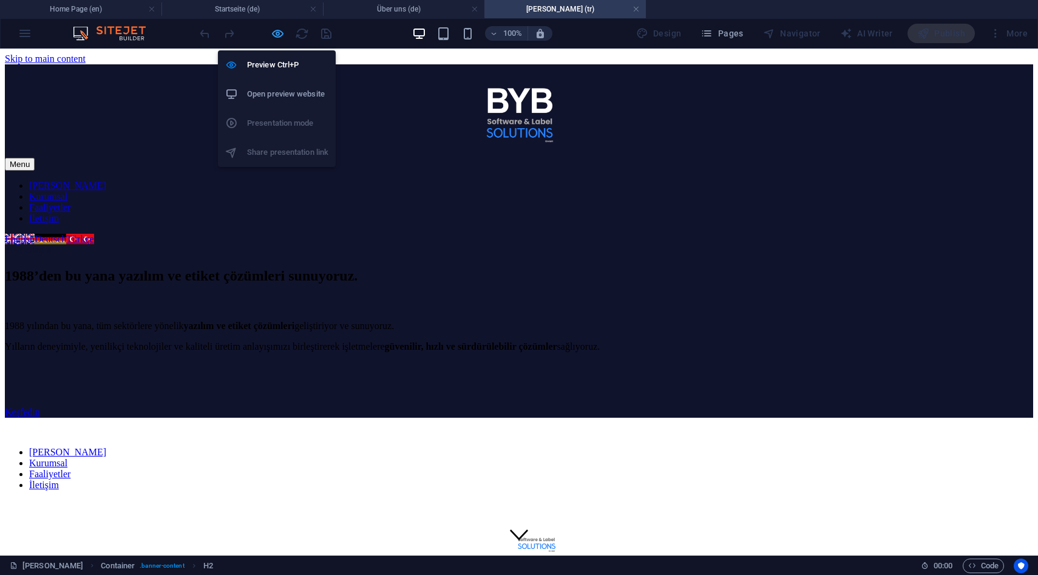
click at [273, 29] on icon "button" at bounding box center [278, 34] width 14 height 14
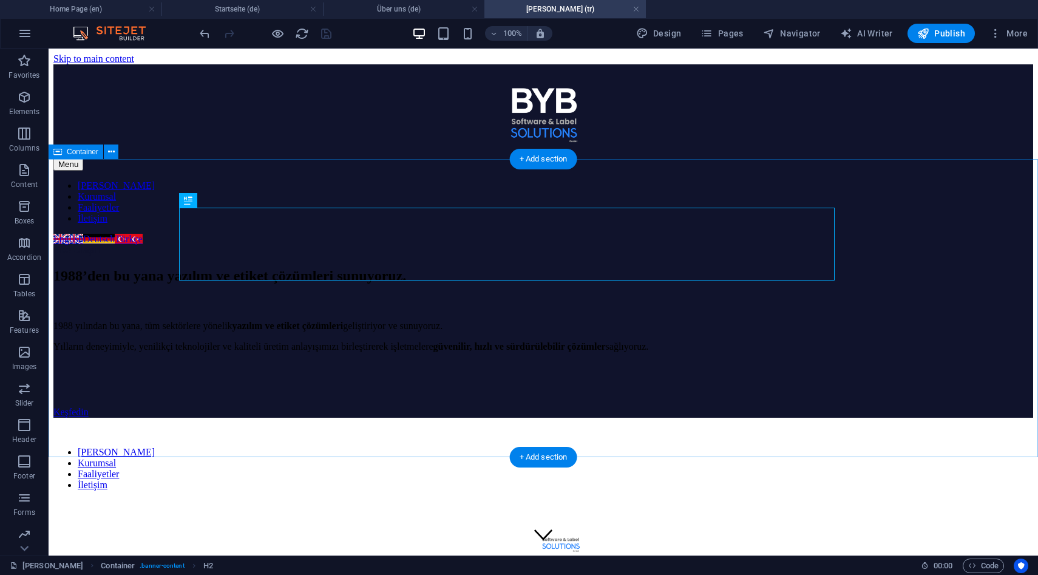
click at [92, 256] on div "1988’den bu yana yazılım ve etiket çözümleri sunuyoruz. 1988 yılından bu yana, …" at bounding box center [543, 337] width 980 height 162
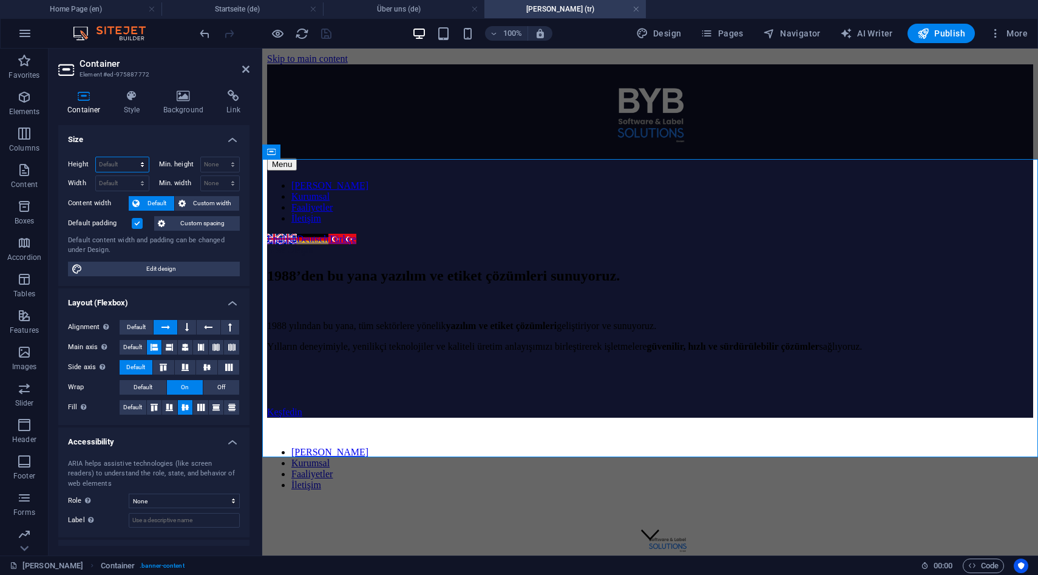
click at [133, 168] on select "Default px rem % vh vw" at bounding box center [122, 164] width 53 height 15
select select "vh"
click at [130, 157] on select "Default px rem % vh vw" at bounding box center [122, 164] width 53 height 15
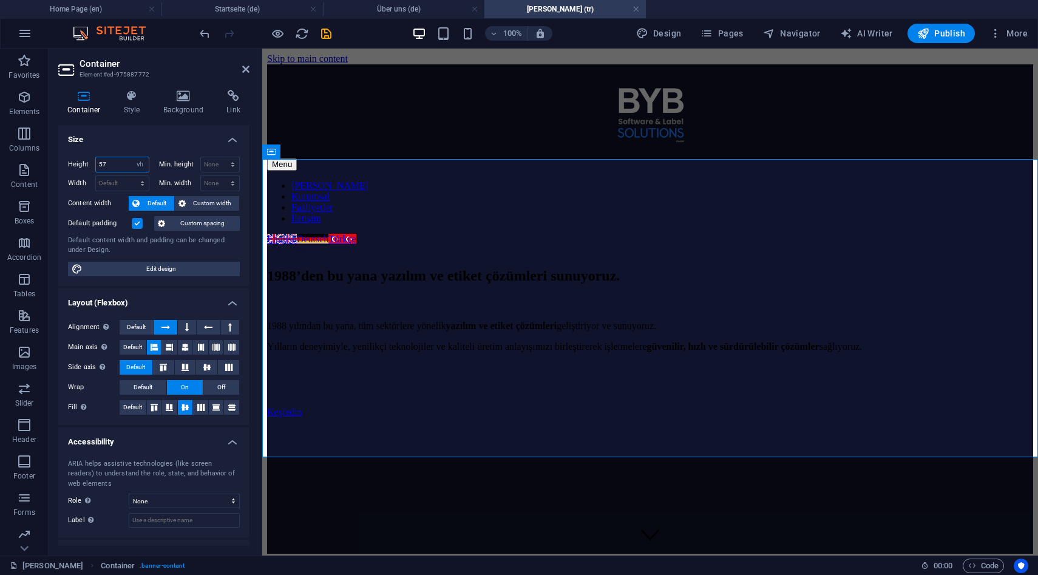
type input "57"
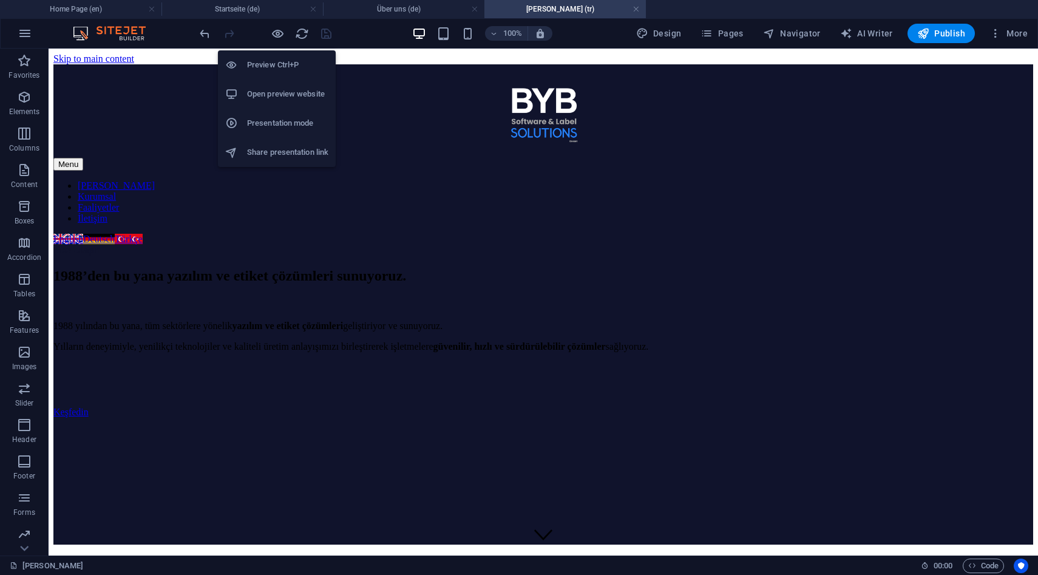
click at [277, 82] on li "Open preview website" at bounding box center [277, 94] width 118 height 29
click at [280, 38] on icon "button" at bounding box center [278, 34] width 14 height 14
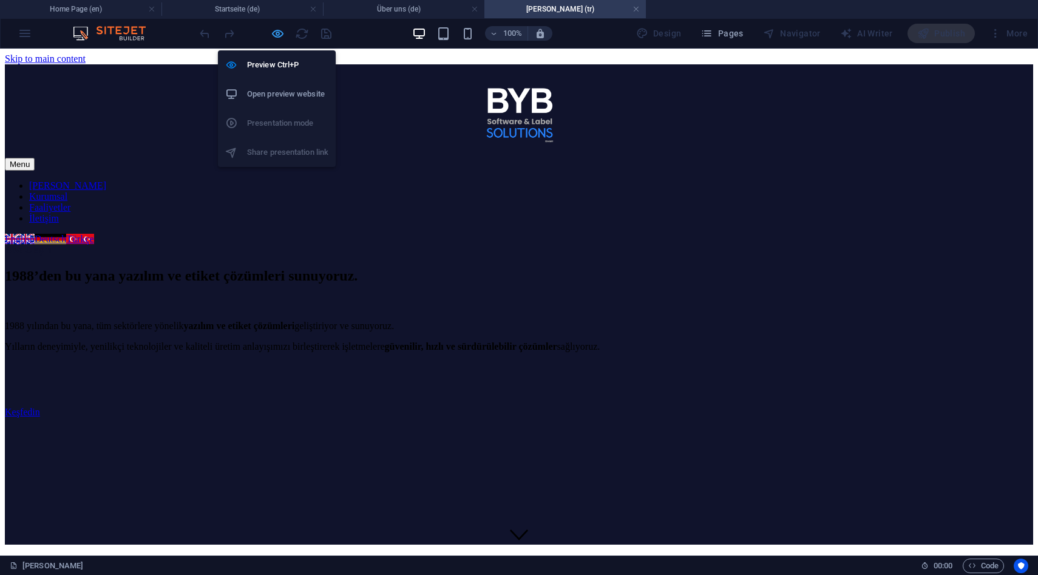
click at [280, 38] on icon "button" at bounding box center [278, 34] width 14 height 14
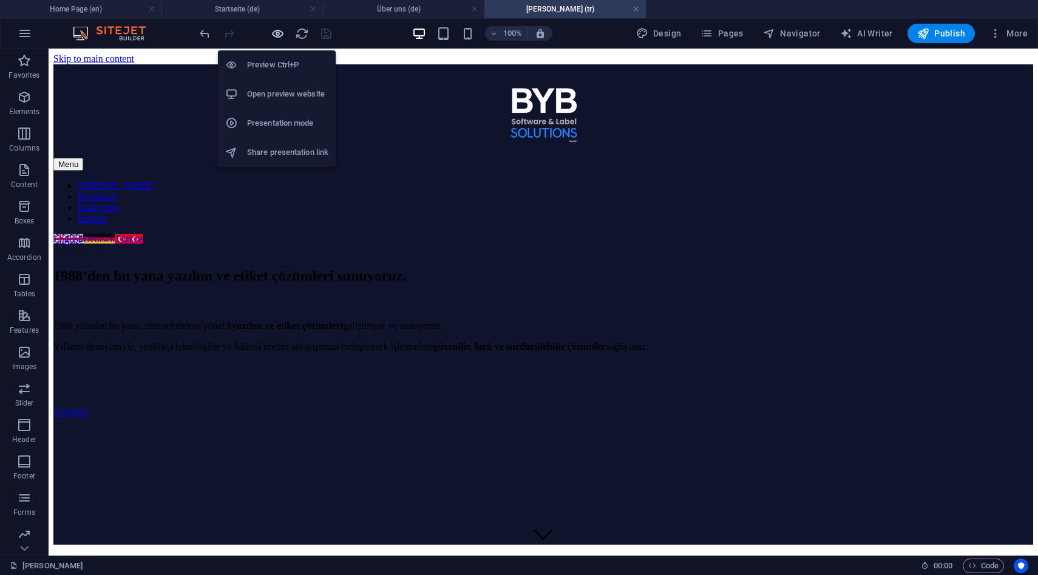
click at [280, 38] on icon "button" at bounding box center [278, 34] width 14 height 14
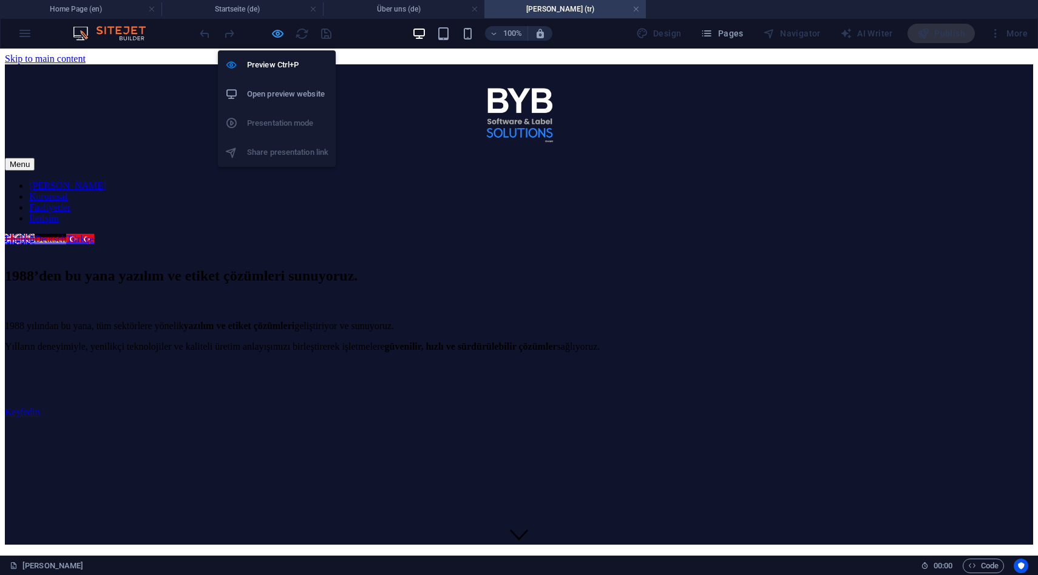
click at [280, 38] on icon "button" at bounding box center [278, 34] width 14 height 14
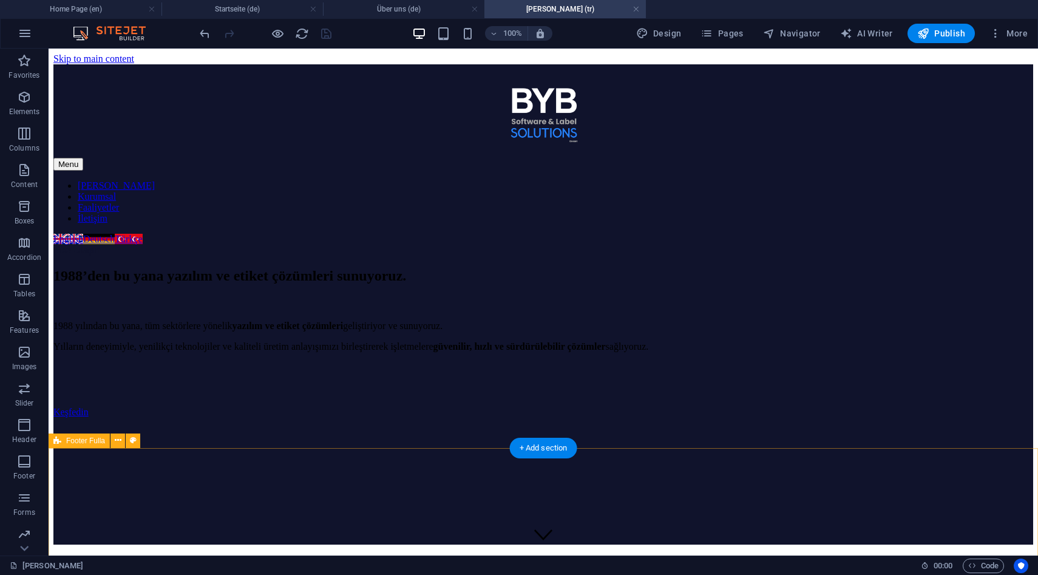
click at [280, 40] on icon "button" at bounding box center [278, 34] width 14 height 14
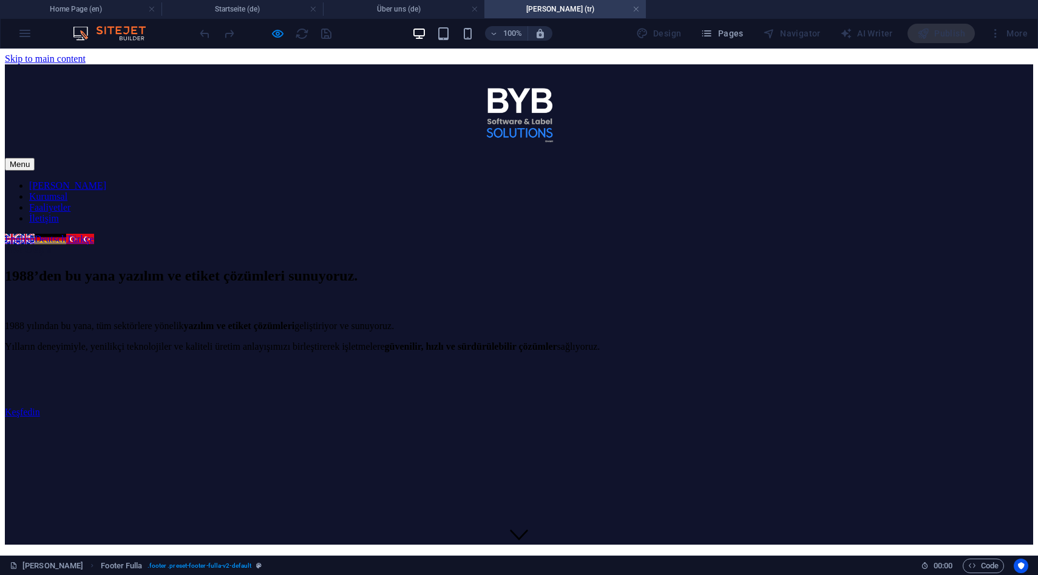
click at [413, 180] on ul "Ana Sayfa Kurumsal Faaliyetler İletişim" at bounding box center [519, 202] width 1028 height 44
click at [67, 191] on link "Kurumsal" at bounding box center [48, 196] width 38 height 10
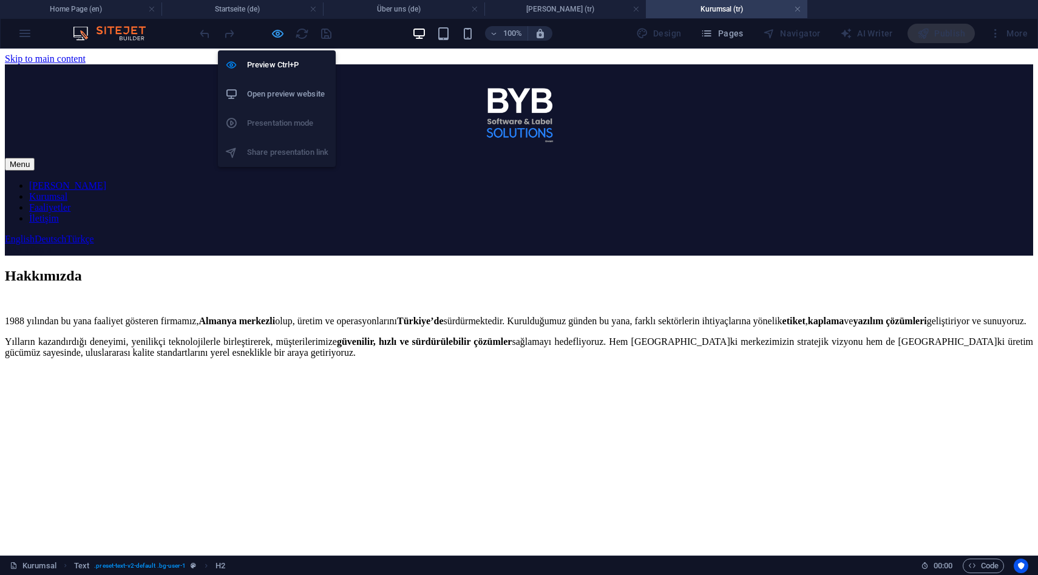
click at [277, 33] on icon "button" at bounding box center [278, 34] width 14 height 14
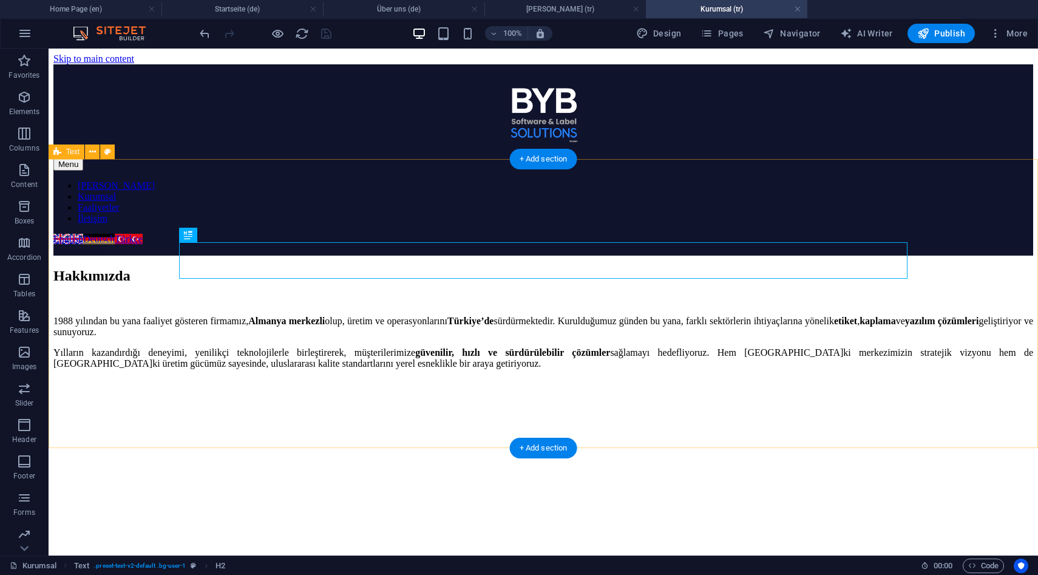
click at [115, 393] on div "Hakkımızda 1988 yılından bu yana faaliyet gösteren firmamız, Almanya merkezli o…" at bounding box center [543, 400] width 980 height 289
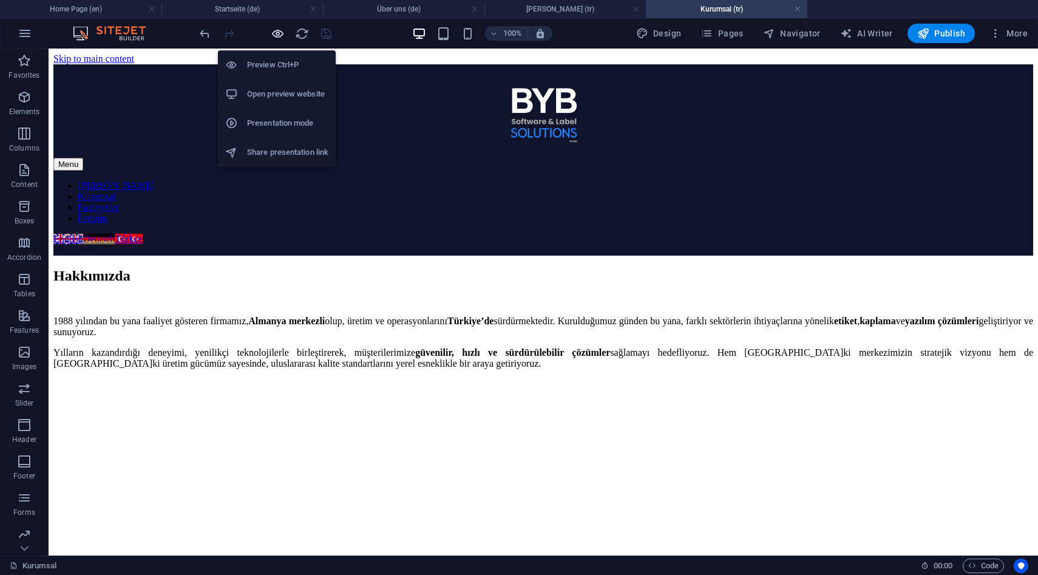
click at [280, 35] on icon "button" at bounding box center [278, 34] width 14 height 14
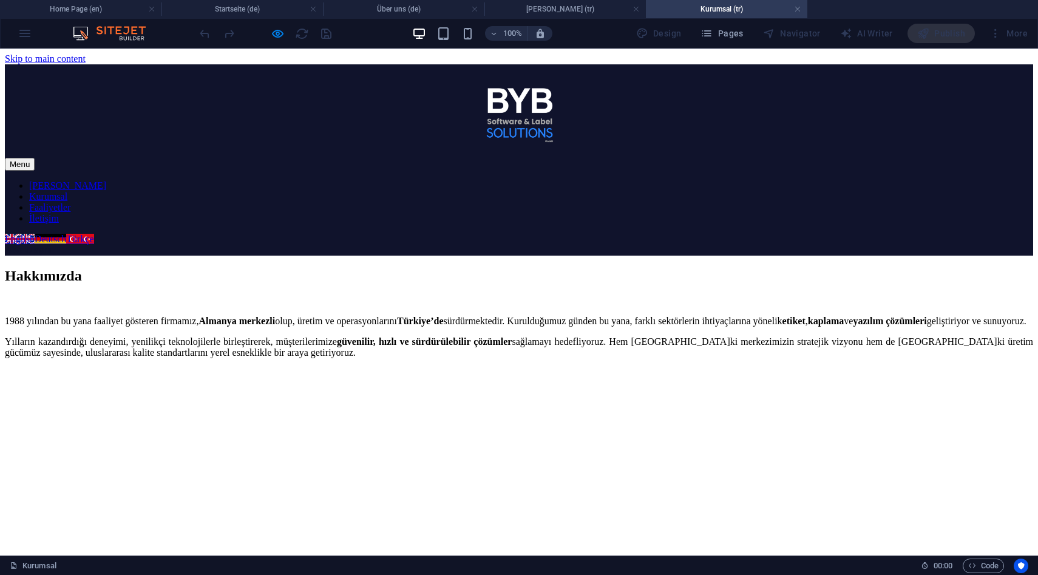
click at [70, 202] on link "Faaliyetler" at bounding box center [49, 207] width 41 height 10
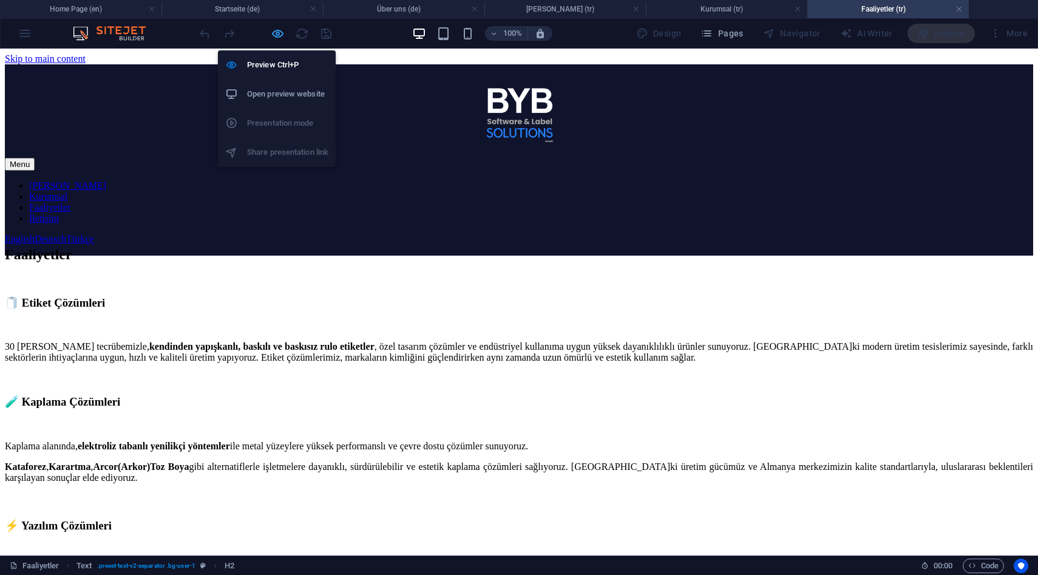
click at [273, 35] on icon "button" at bounding box center [278, 34] width 14 height 14
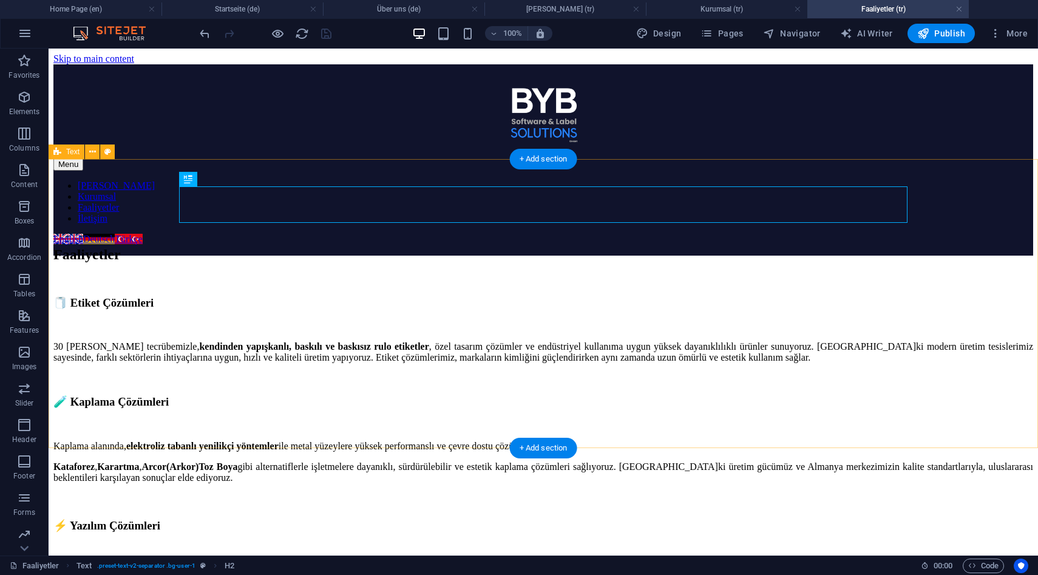
click at [114, 268] on div "Faaliyetler 🧻 Etiket Çözümleri 30 yılı aşkın tecrübemizle, kendinden yapışkanlı…" at bounding box center [543, 412] width 980 height 289
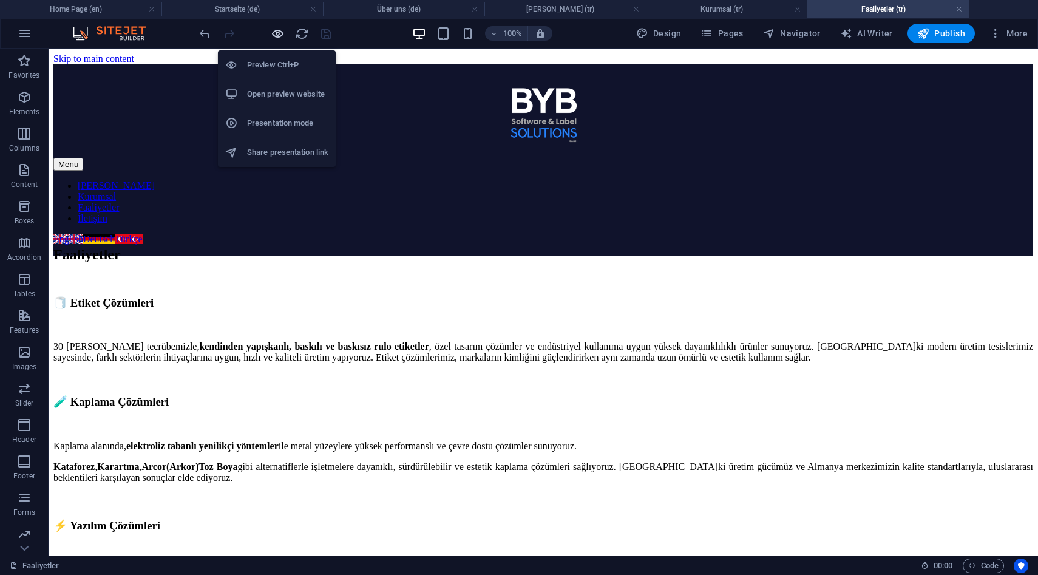
click at [279, 38] on icon "button" at bounding box center [278, 34] width 14 height 14
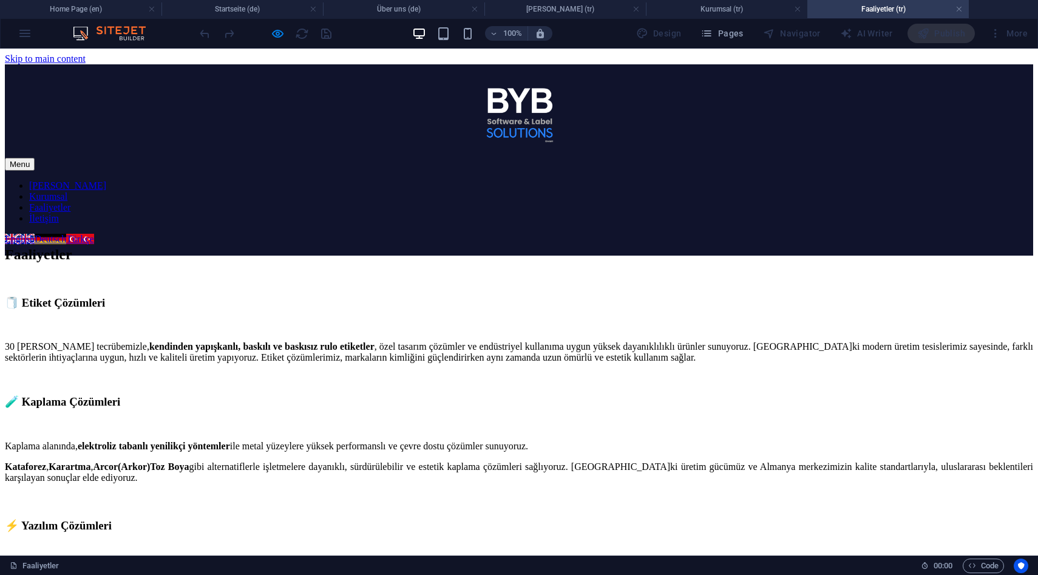
click at [107, 234] on div "English Deutsch Türkçe" at bounding box center [56, 239] width 103 height 11
click at [35, 234] on link "English" at bounding box center [20, 239] width 30 height 10
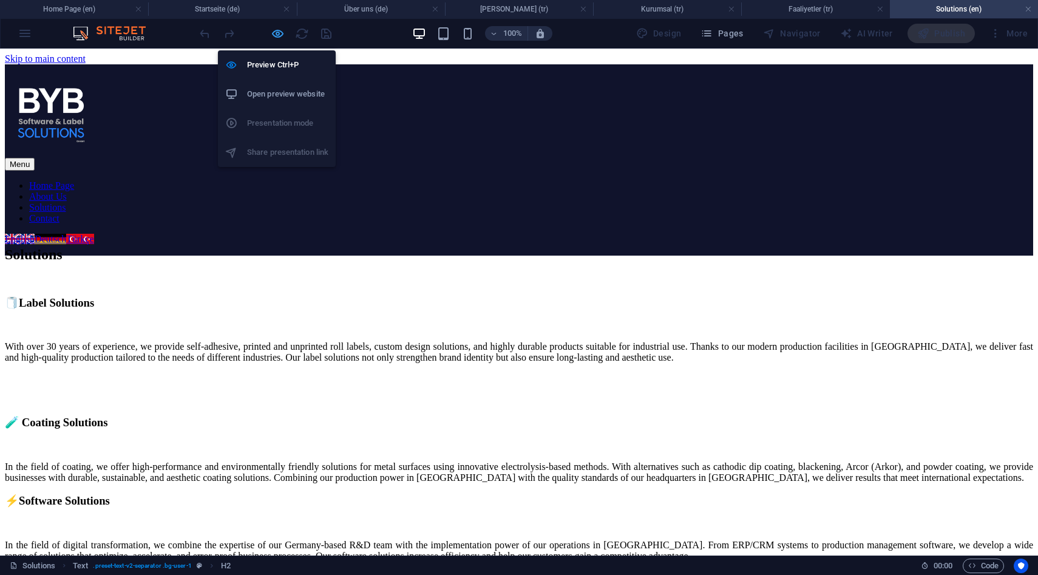
click at [283, 29] on icon "button" at bounding box center [278, 34] width 14 height 14
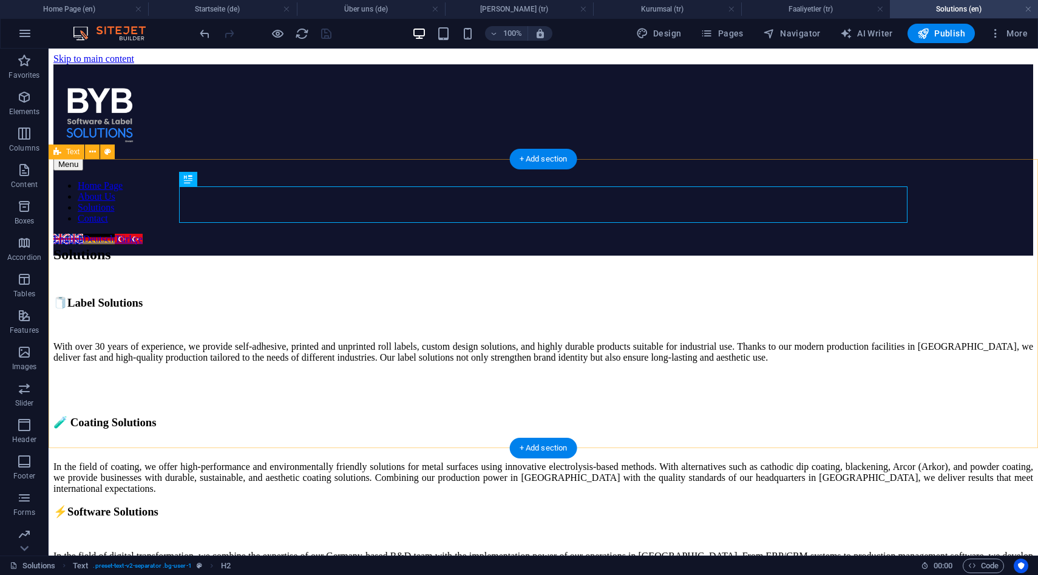
click at [112, 268] on div "Solutions 🧻Label Solutions With over 30 years of experience, we provide self-ad…" at bounding box center [543, 412] width 980 height 289
select select "vh"
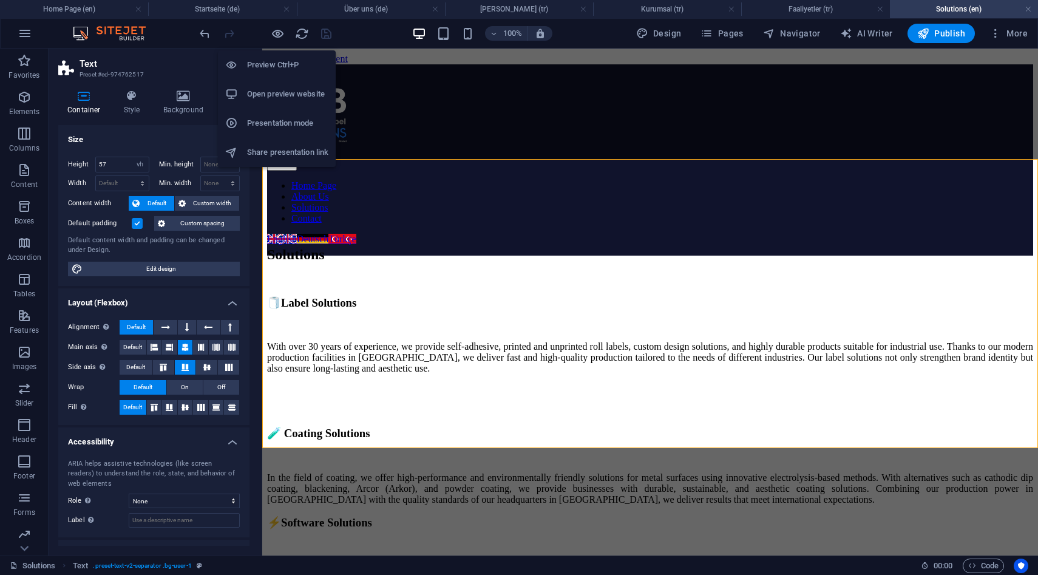
click at [289, 103] on li "Open preview website" at bounding box center [277, 94] width 118 height 29
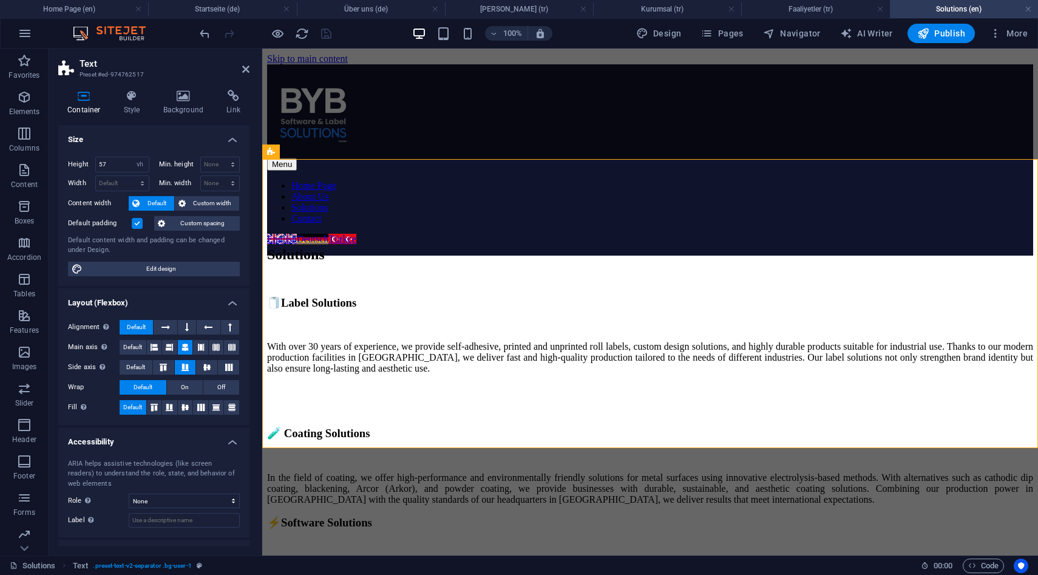
click at [289, 36] on div at bounding box center [265, 33] width 136 height 19
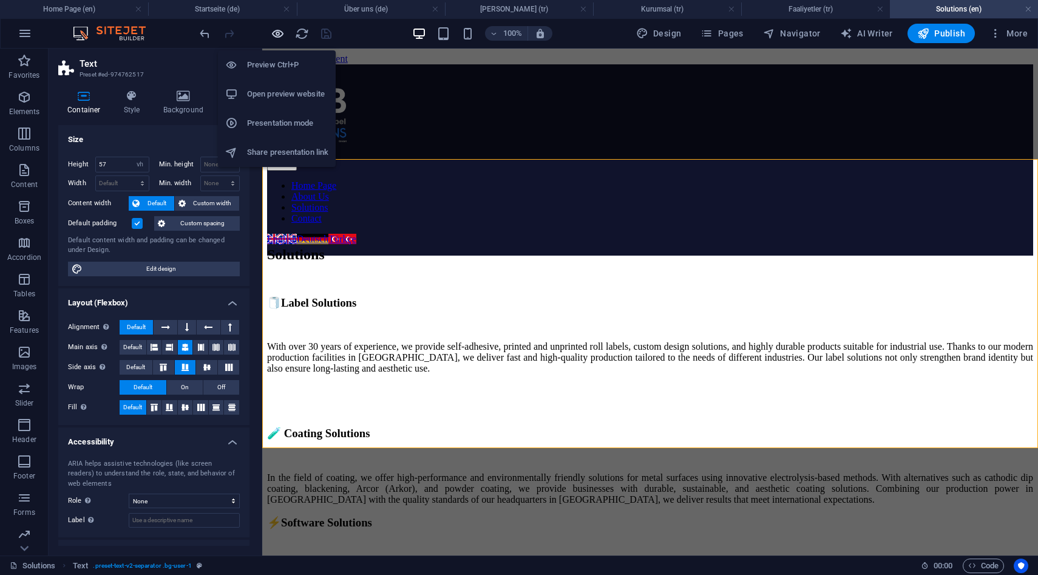
click at [271, 33] on icon "button" at bounding box center [278, 34] width 14 height 14
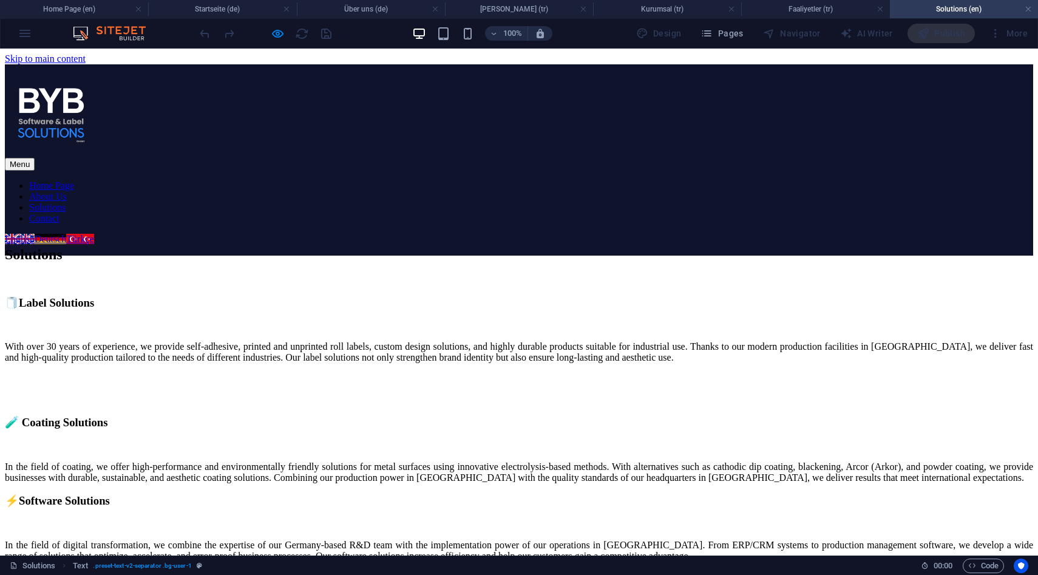
click at [74, 180] on link "Home Page" at bounding box center [51, 185] width 45 height 10
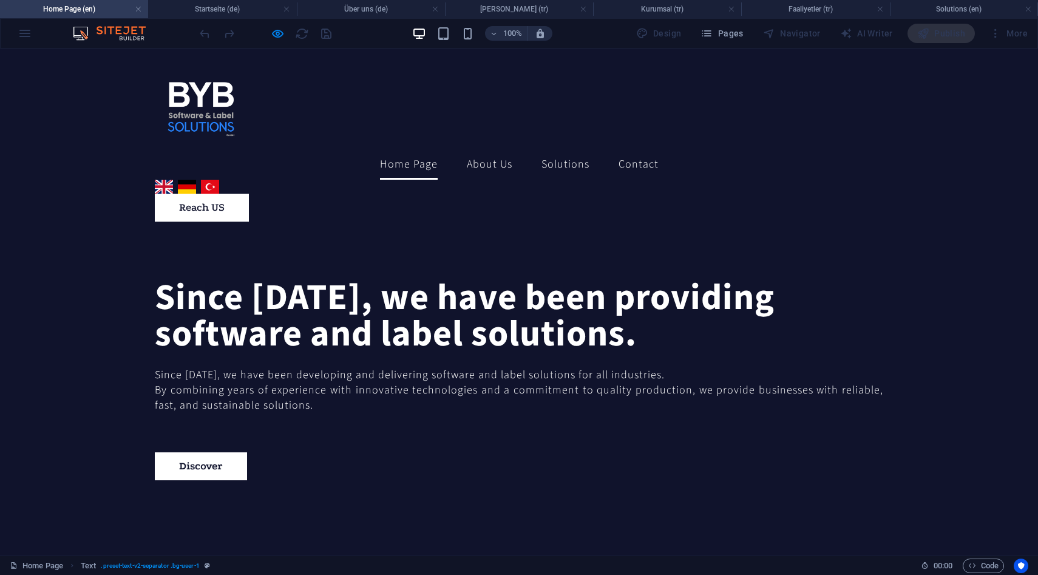
click at [266, 36] on div at bounding box center [265, 33] width 136 height 19
click at [286, 36] on div at bounding box center [265, 33] width 136 height 19
click at [274, 32] on icon "button" at bounding box center [278, 34] width 14 height 14
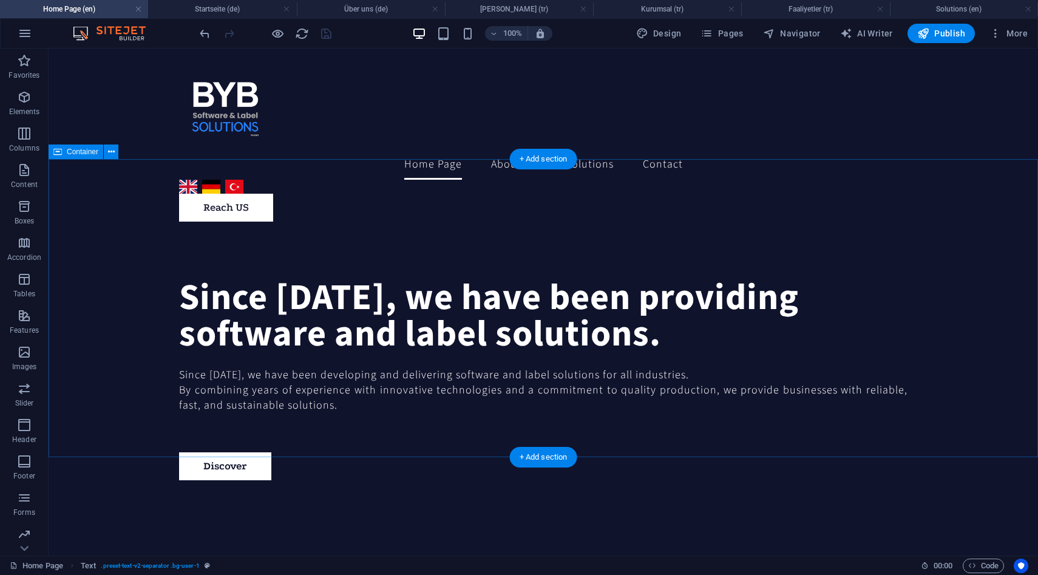
click at [114, 231] on div "Since [DATE], we have been providing software and label solutions. Since [DATE]…" at bounding box center [543, 380] width 989 height 298
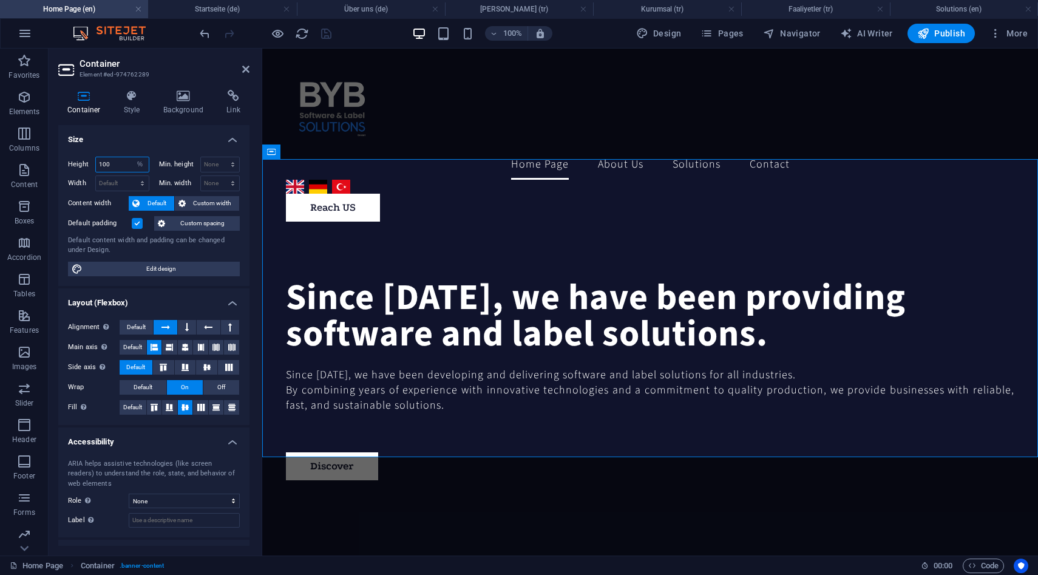
click at [124, 166] on input "100" at bounding box center [122, 164] width 53 height 15
click at [142, 165] on select "Default px rem % vh vw" at bounding box center [140, 164] width 17 height 15
select select "vh"
click at [132, 157] on select "Default px rem % vh vw" at bounding box center [140, 164] width 17 height 15
type input "57"
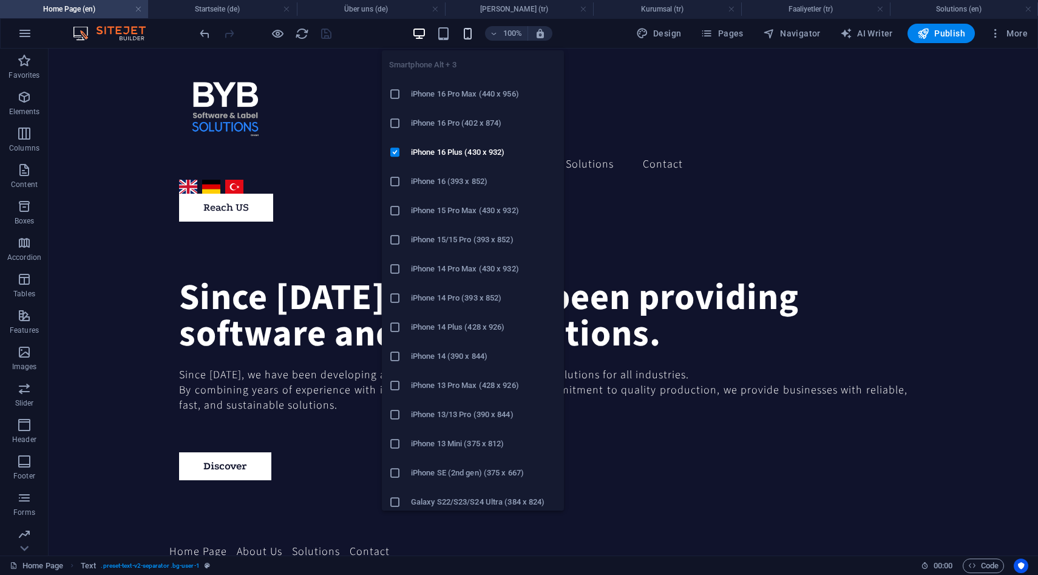
click at [473, 30] on icon "button" at bounding box center [468, 34] width 14 height 14
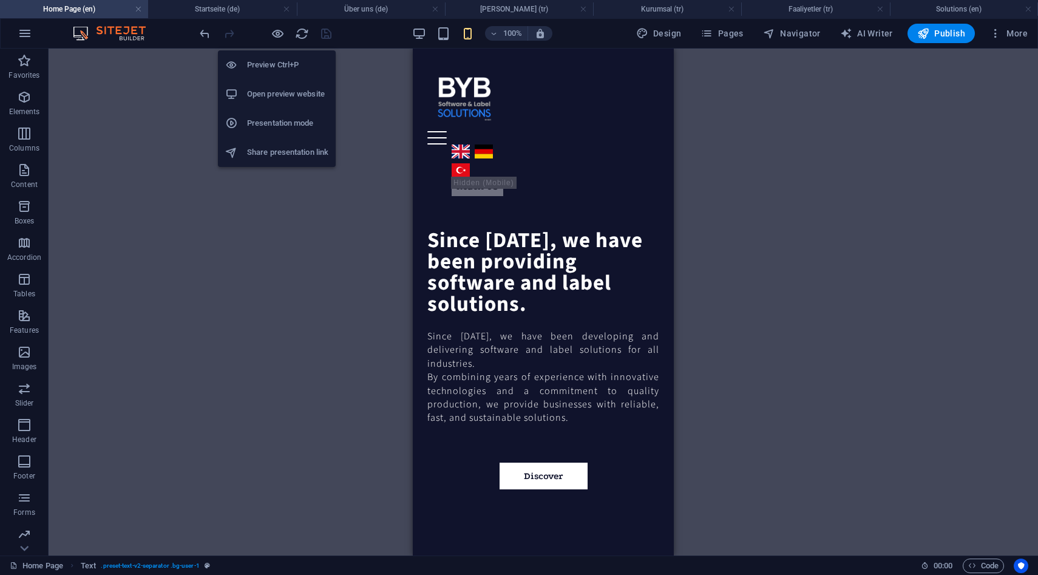
click at [279, 98] on h6 "Open preview website" at bounding box center [287, 94] width 81 height 15
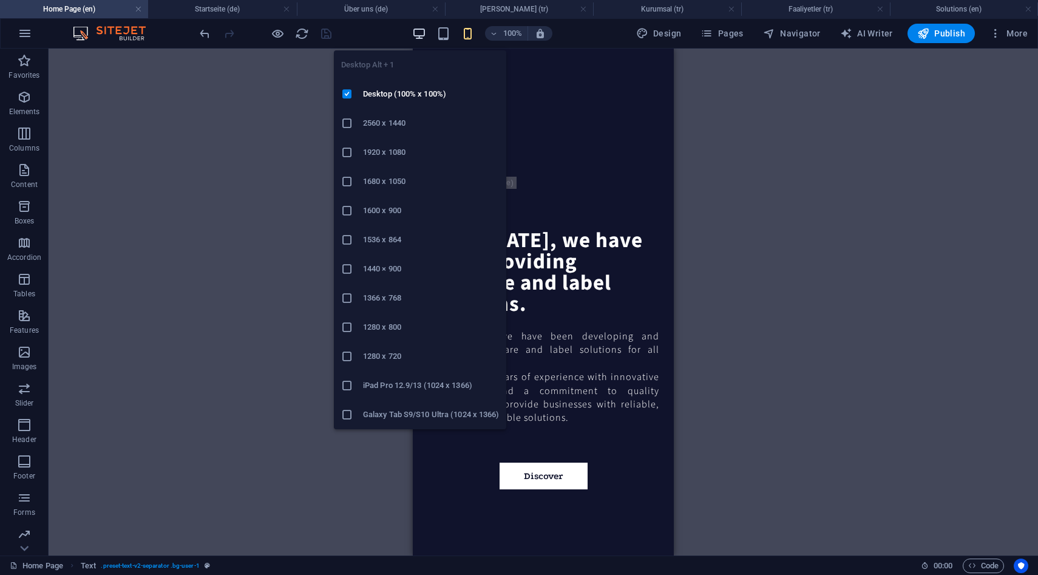
click at [421, 34] on icon "button" at bounding box center [419, 34] width 14 height 14
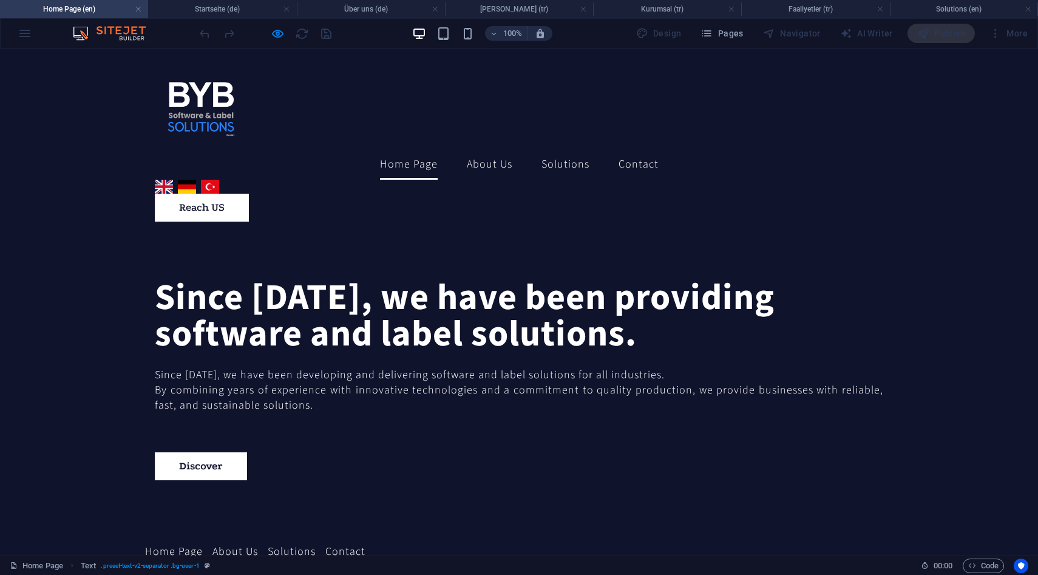
click at [196, 180] on link "Deutsch" at bounding box center [187, 187] width 18 height 14
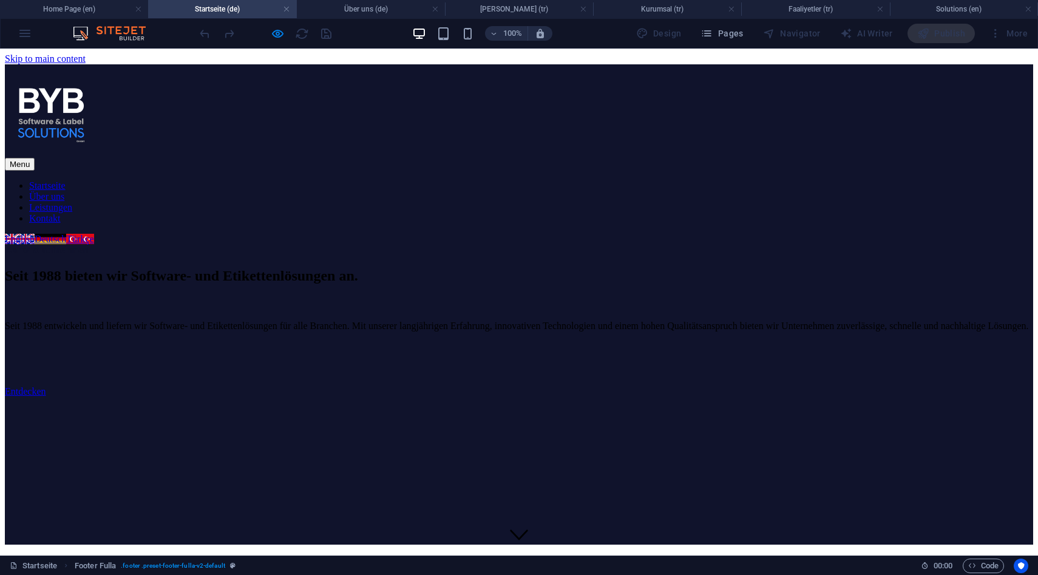
click at [66, 234] on link "Deutsch" at bounding box center [51, 239] width 32 height 10
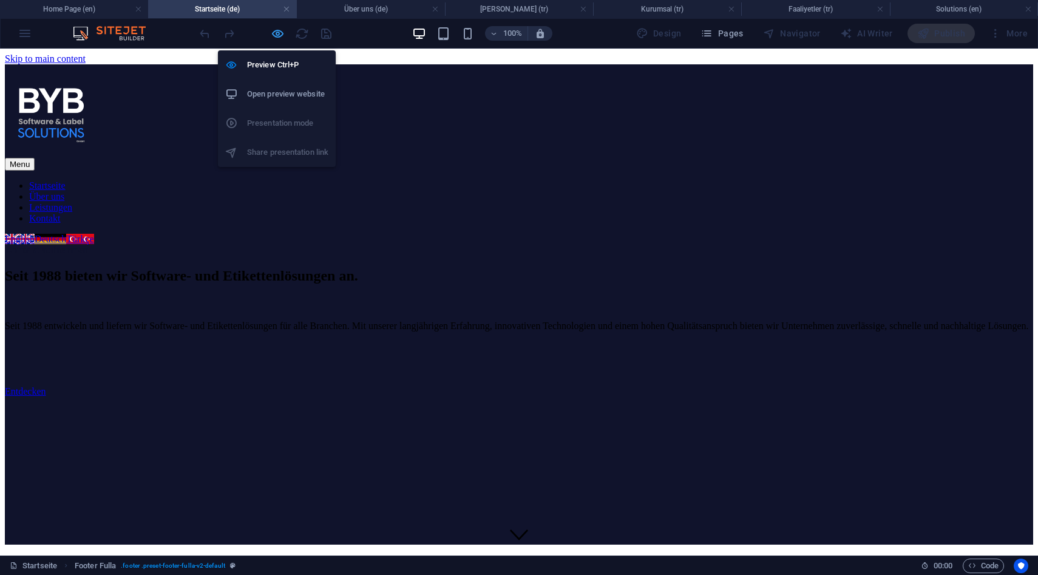
click at [275, 35] on icon "button" at bounding box center [278, 34] width 14 height 14
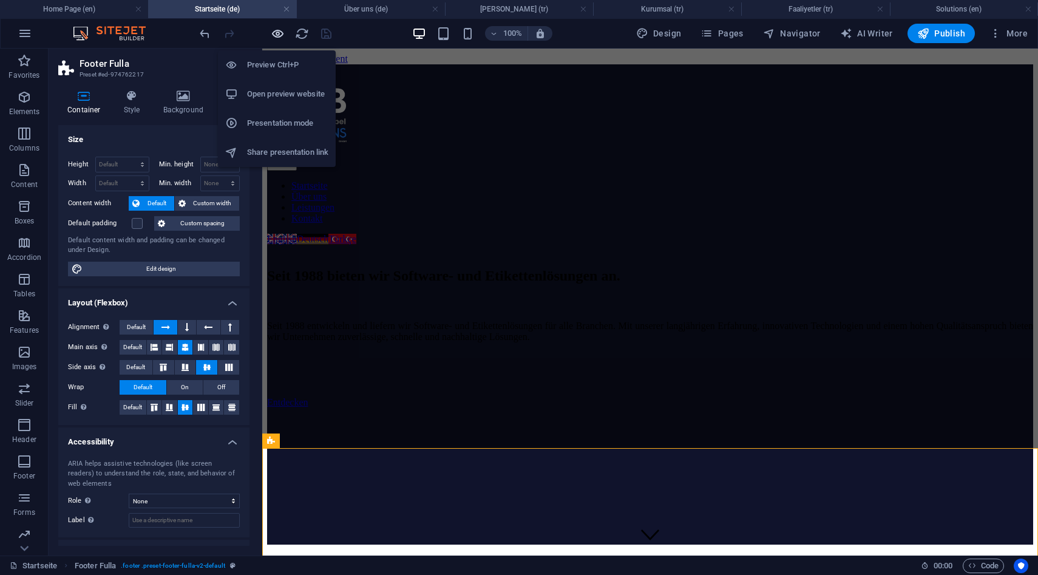
click at [275, 35] on icon "button" at bounding box center [278, 34] width 14 height 14
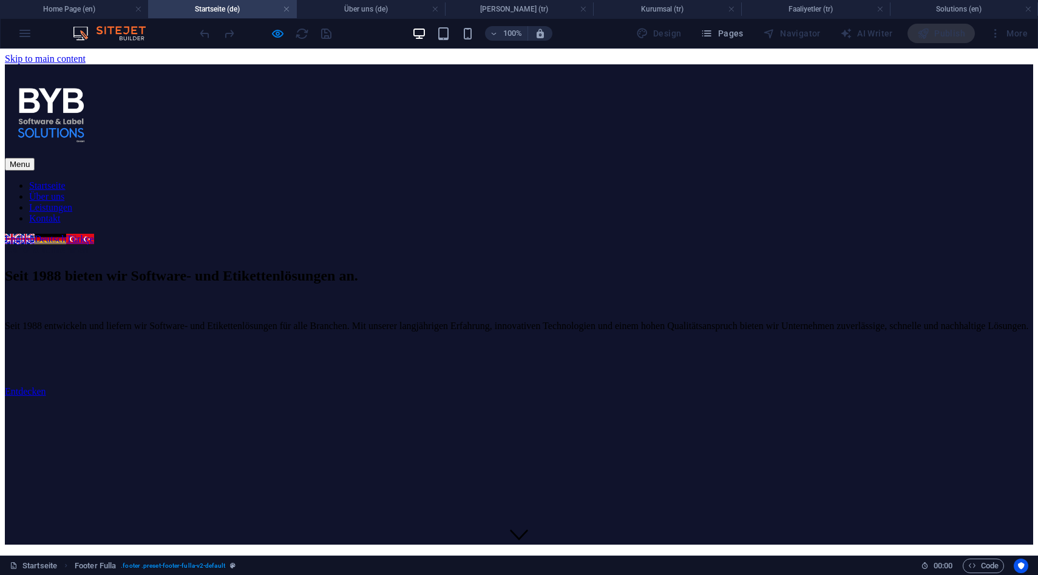
click at [61, 213] on link "Kontakt" at bounding box center [45, 218] width 32 height 10
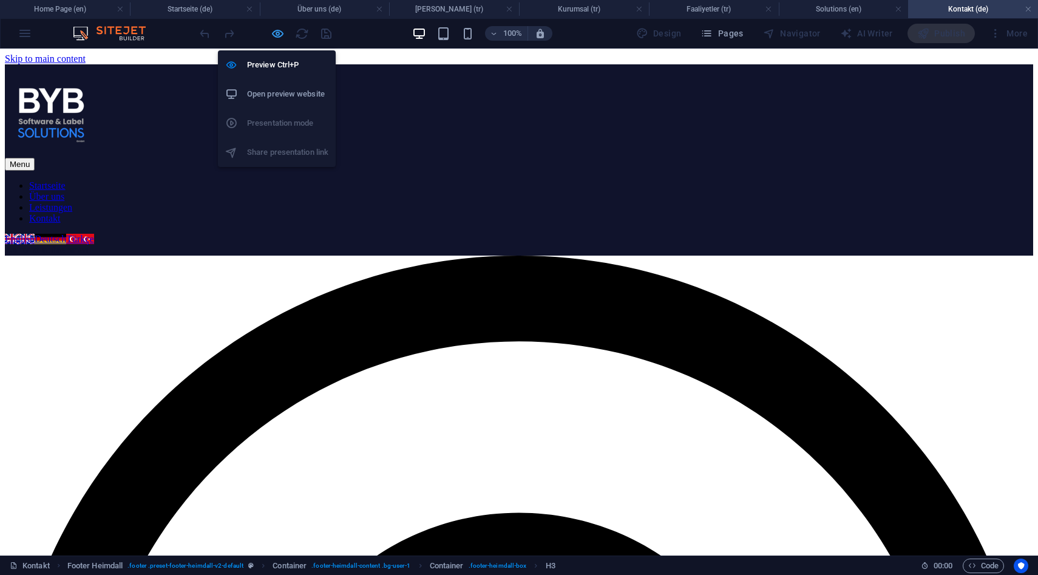
click at [274, 33] on icon "button" at bounding box center [278, 34] width 14 height 14
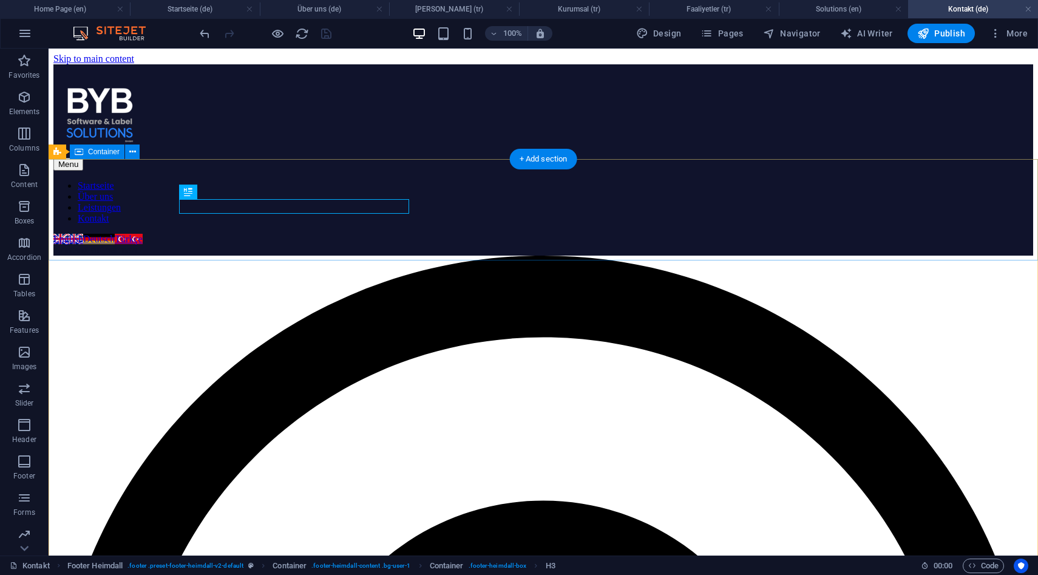
click at [121, 256] on div "Adresse Grafenberger Allee 293, Düsseldorf, North Rhine-Westphalia 40237, DE Te…" at bounding box center [543, 306] width 980 height 101
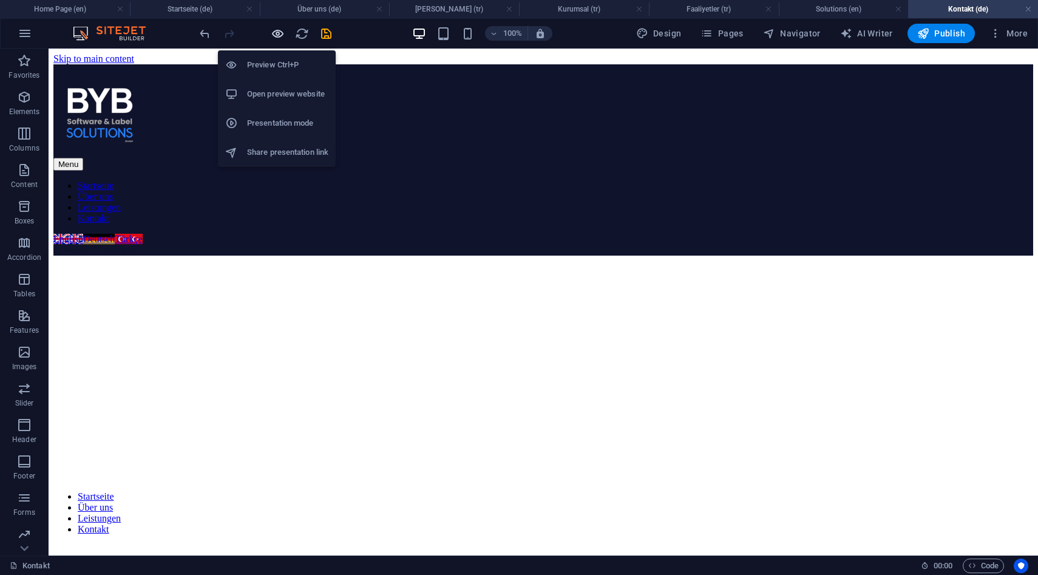
click at [276, 35] on icon "button" at bounding box center [278, 34] width 14 height 14
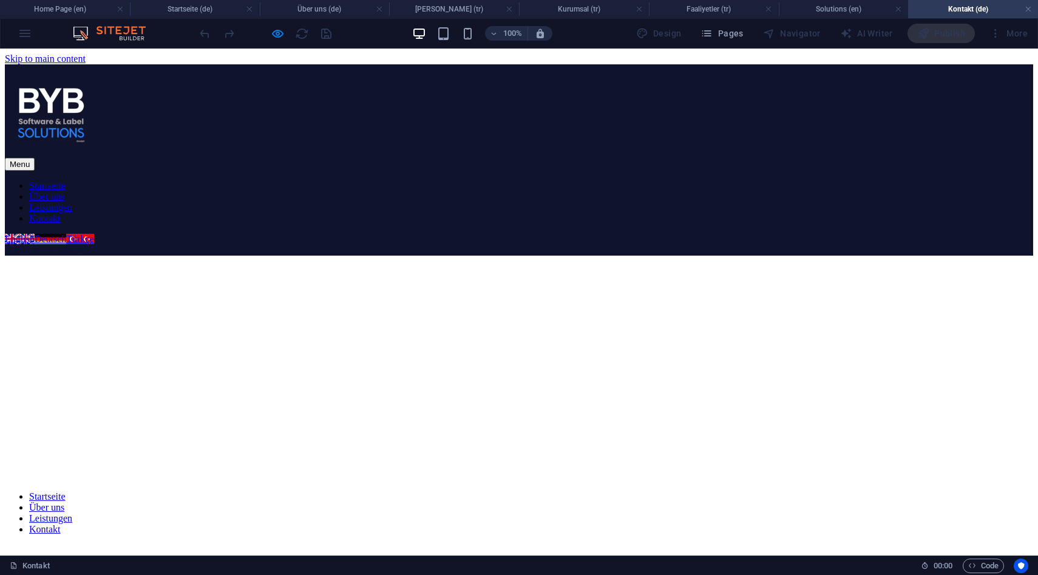
click at [35, 234] on link "English" at bounding box center [20, 239] width 30 height 10
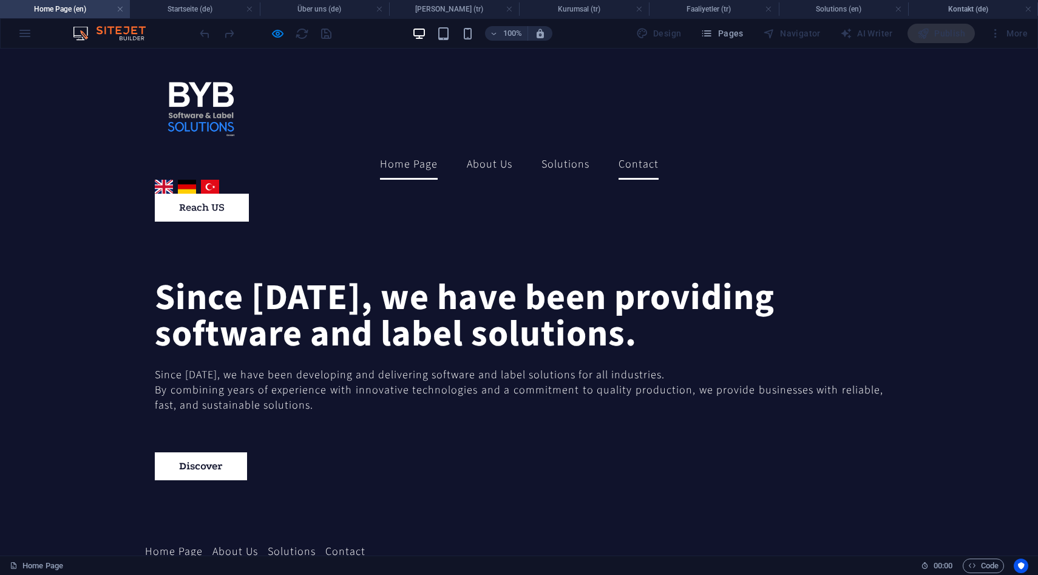
click at [618, 149] on link "Contact" at bounding box center [638, 164] width 40 height 30
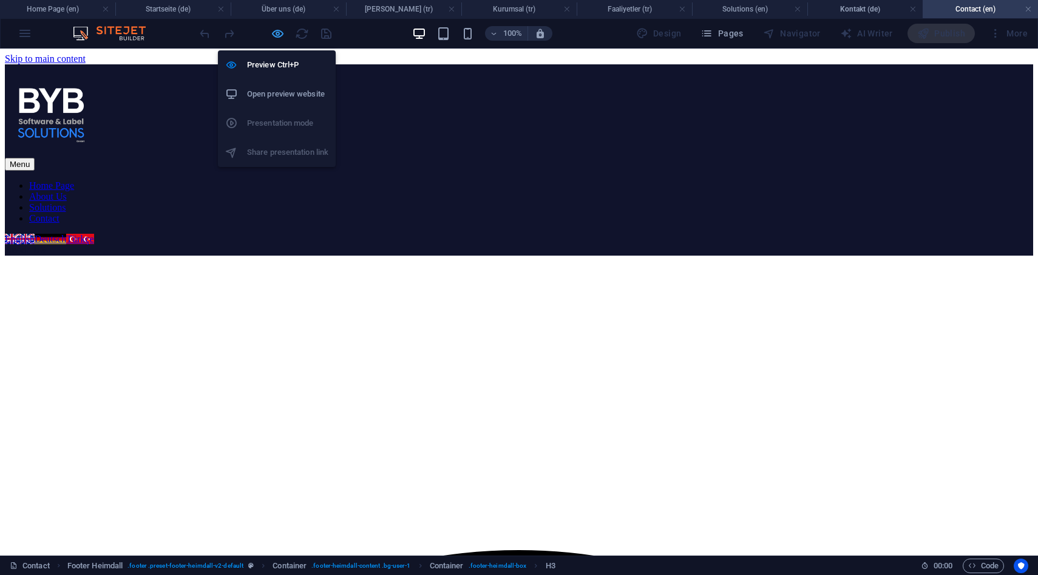
click at [274, 33] on icon "button" at bounding box center [278, 34] width 14 height 14
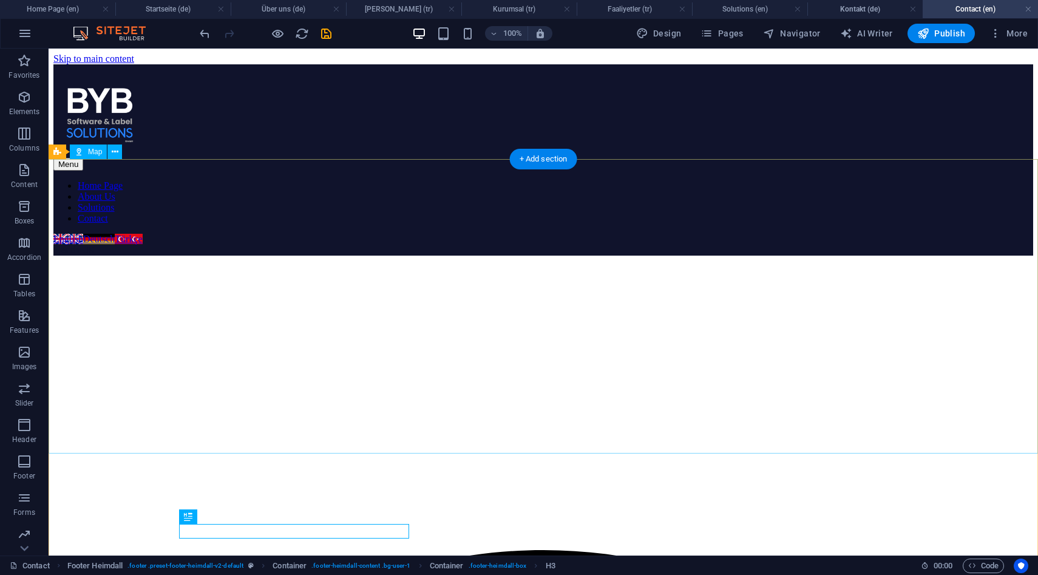
click at [158, 281] on div at bounding box center [543, 403] width 980 height 294
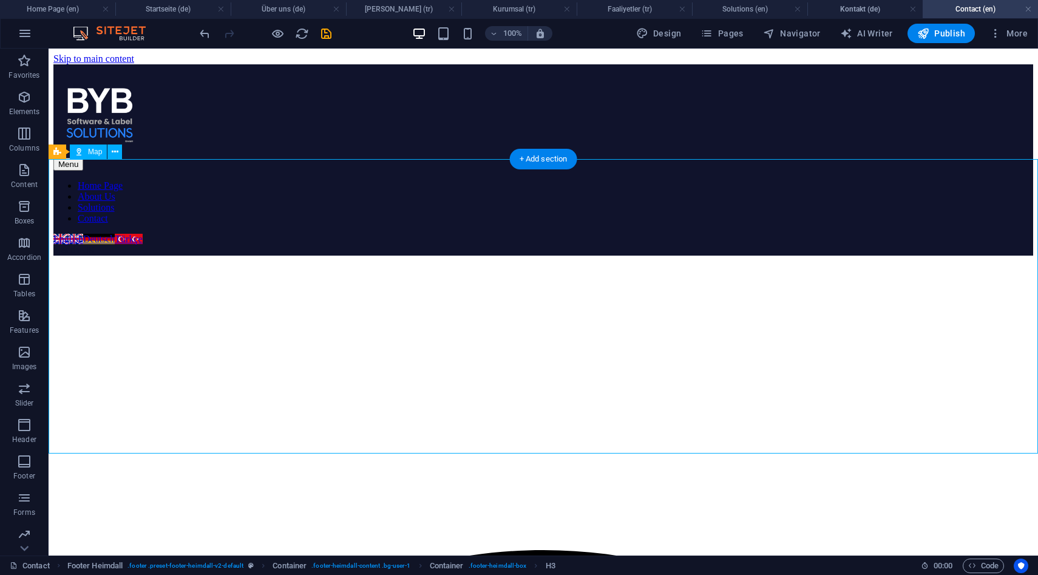
click at [158, 281] on div at bounding box center [543, 403] width 980 height 294
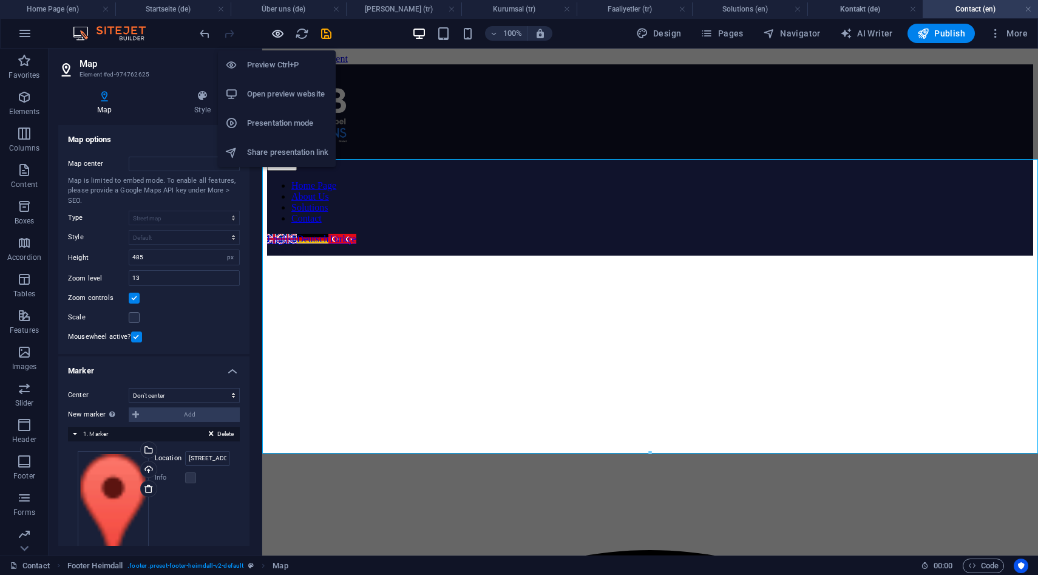
click at [277, 27] on icon "button" at bounding box center [278, 34] width 14 height 14
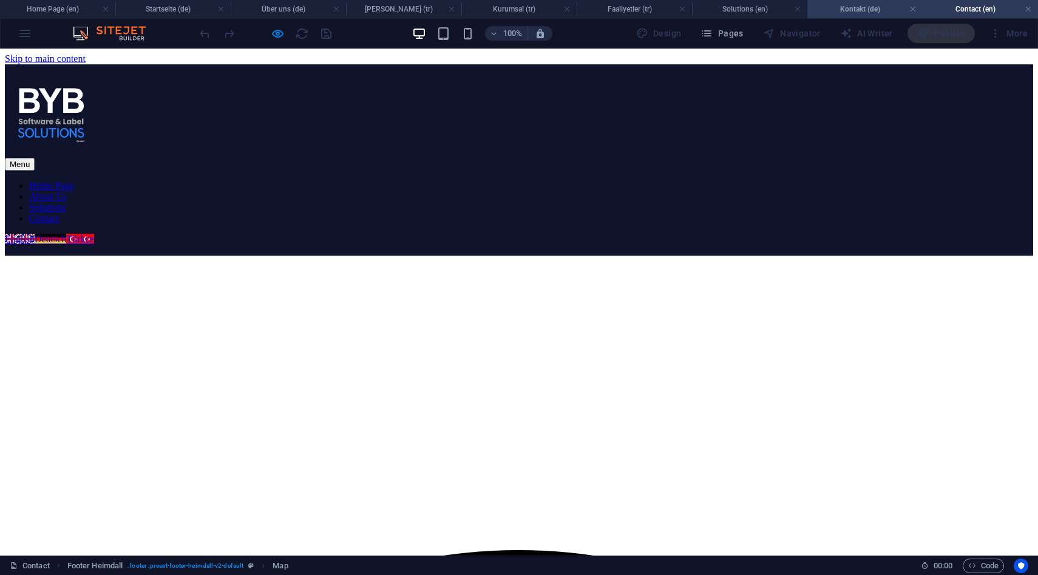
click at [866, 12] on h4 "Kontakt (de)" at bounding box center [864, 8] width 115 height 13
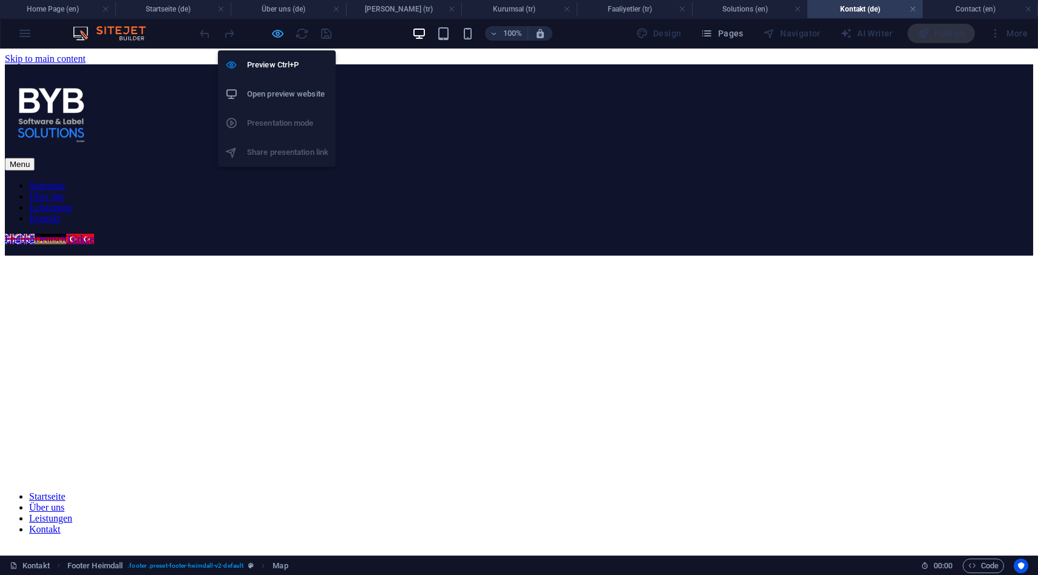
click at [270, 32] on span "button" at bounding box center [277, 34] width 15 height 14
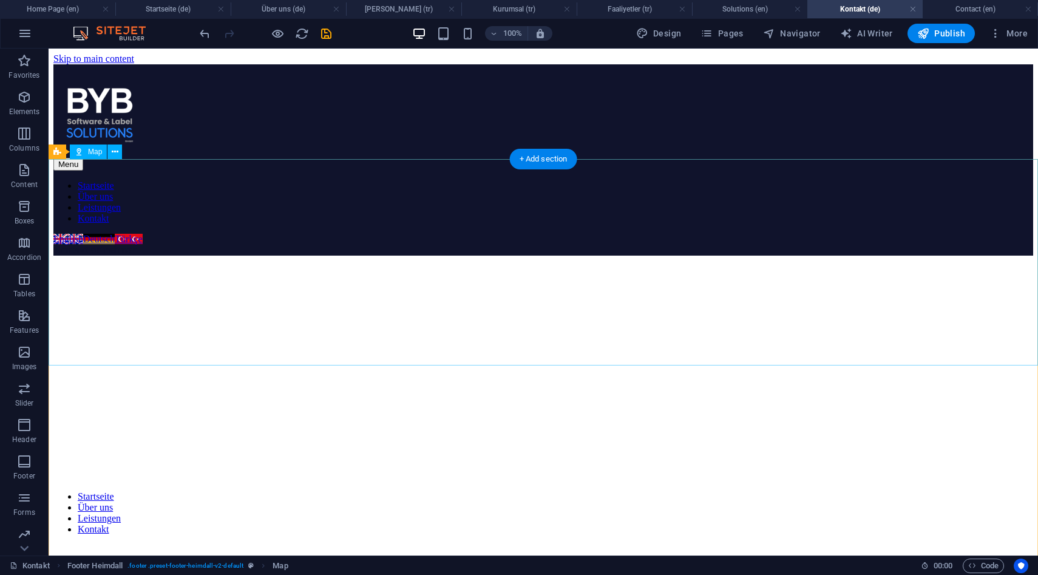
click at [183, 256] on div at bounding box center [543, 359] width 980 height 206
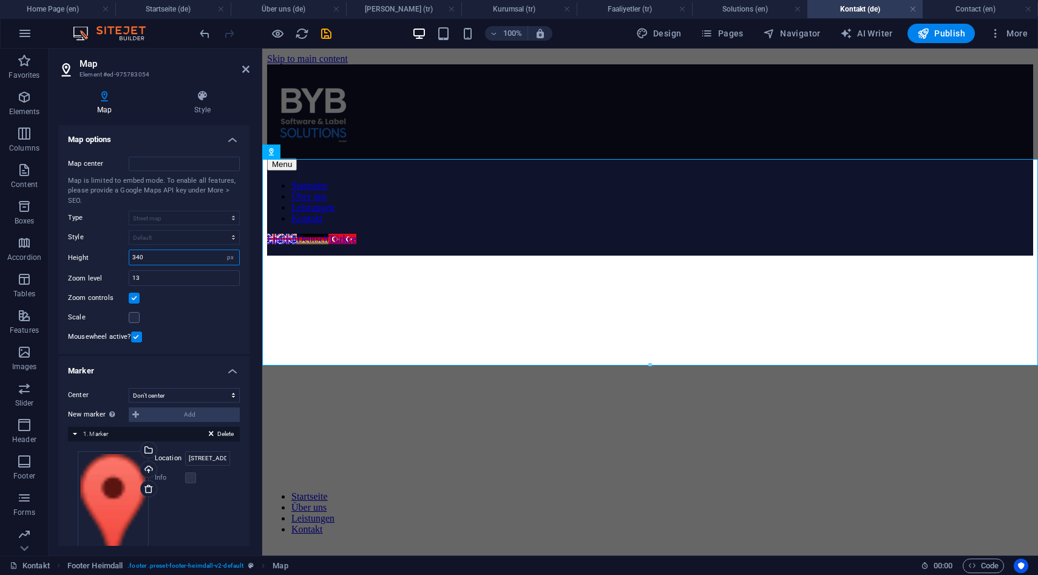
click at [159, 256] on input "340" at bounding box center [184, 257] width 110 height 15
type input "485"
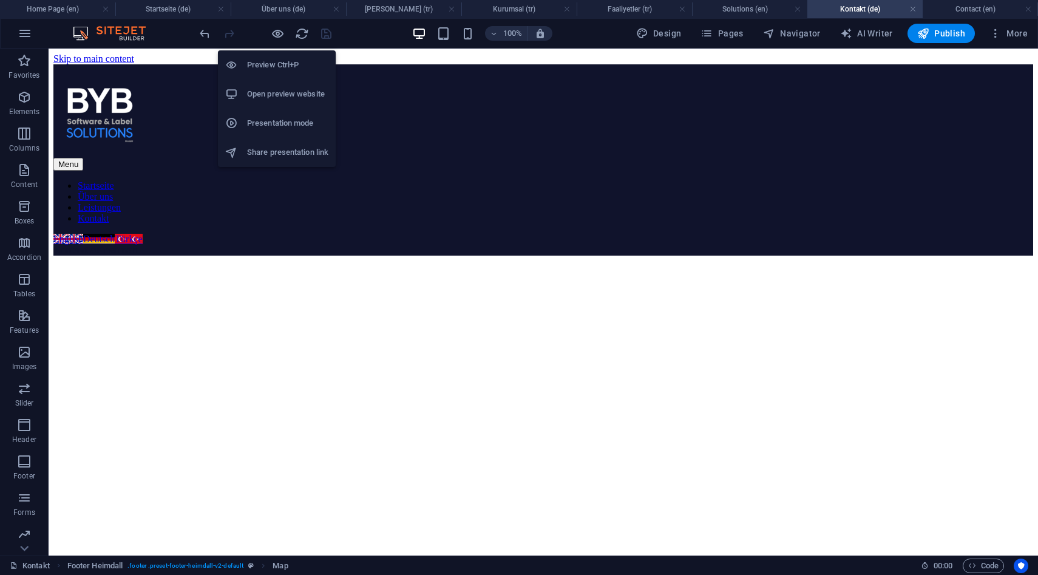
click at [281, 84] on li "Open preview website" at bounding box center [277, 94] width 118 height 29
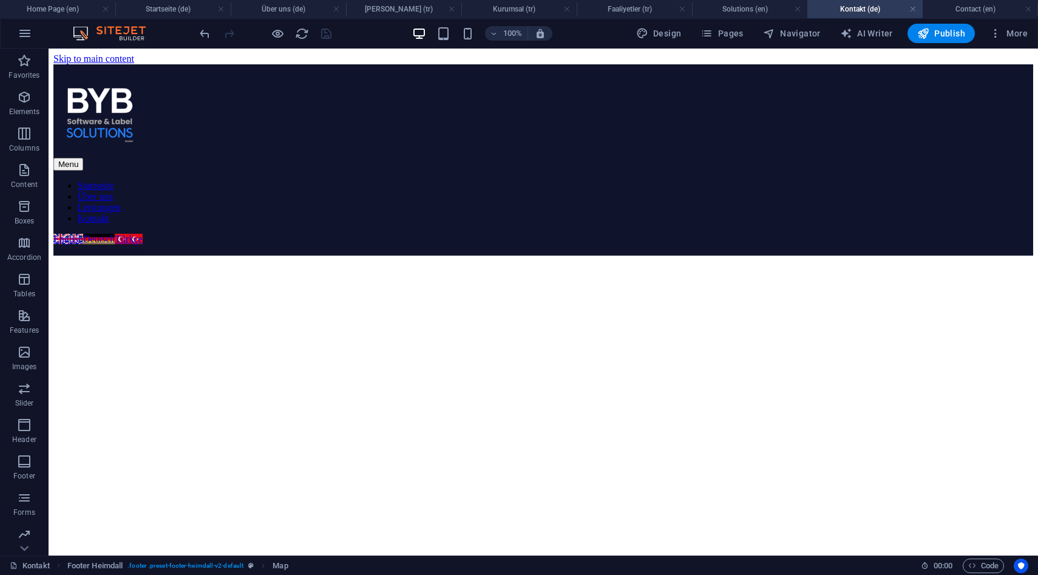
click at [286, 33] on div at bounding box center [265, 33] width 136 height 19
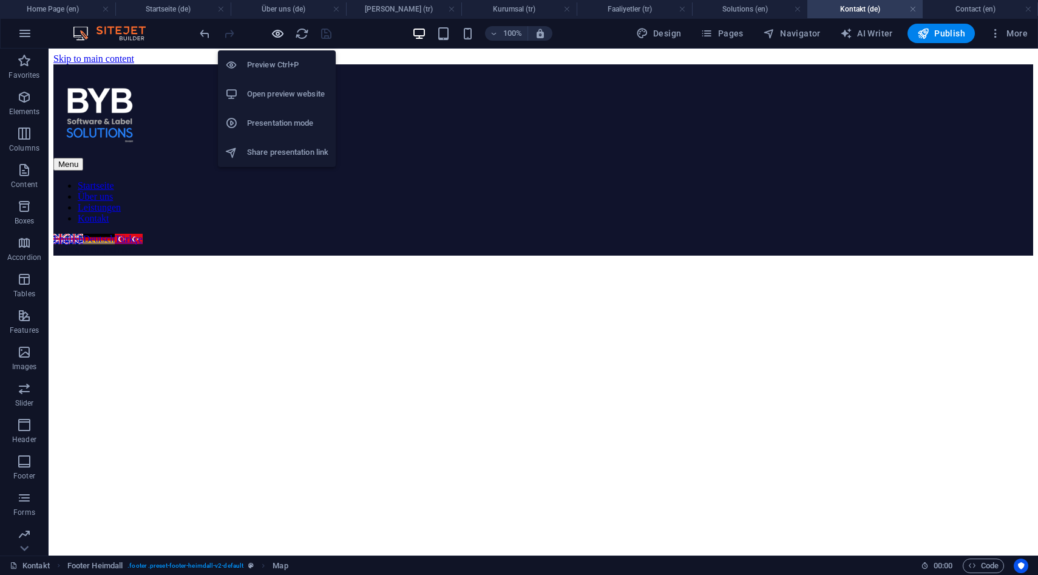
click at [275, 33] on icon "button" at bounding box center [278, 34] width 14 height 14
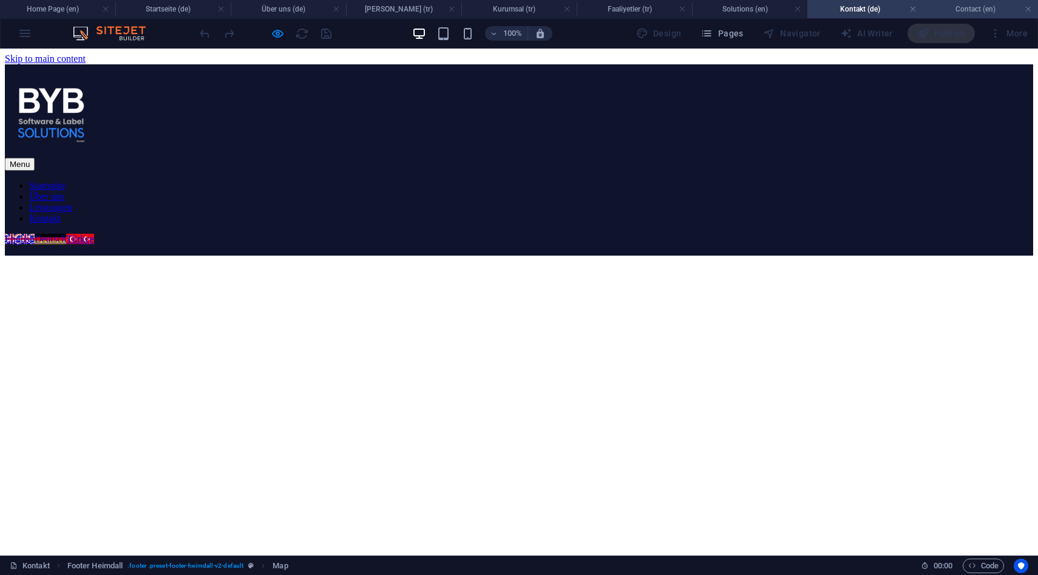
click at [974, 7] on h4 "Contact (en)" at bounding box center [980, 8] width 115 height 13
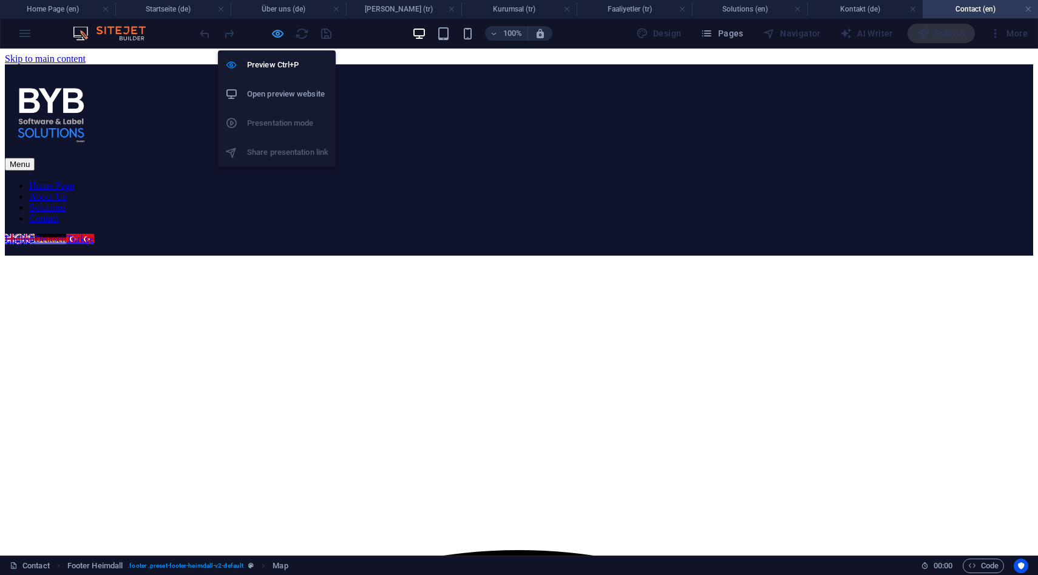
click at [277, 30] on icon "button" at bounding box center [278, 34] width 14 height 14
select select "vh"
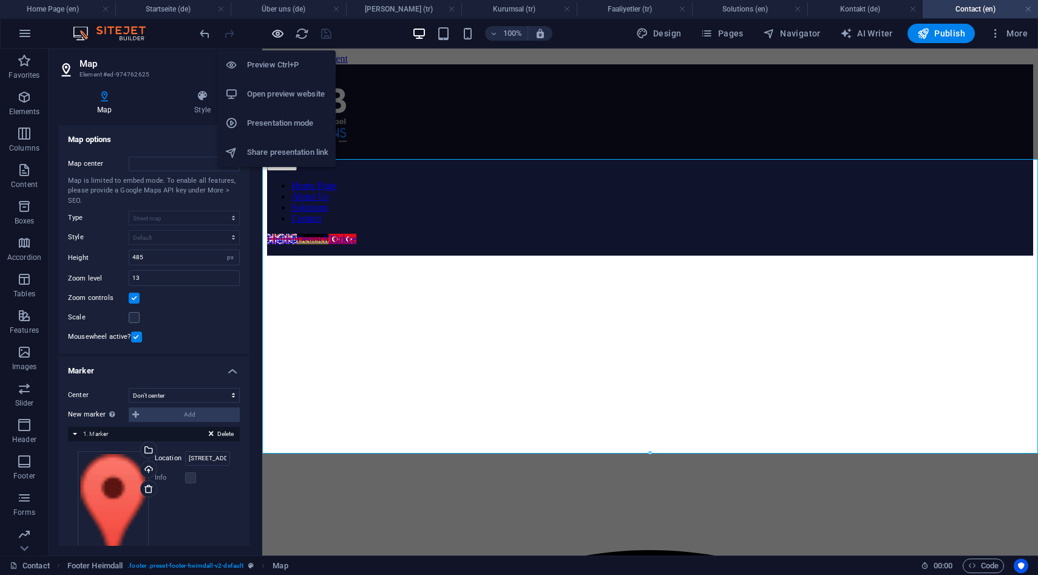
click at [277, 30] on icon "button" at bounding box center [278, 34] width 14 height 14
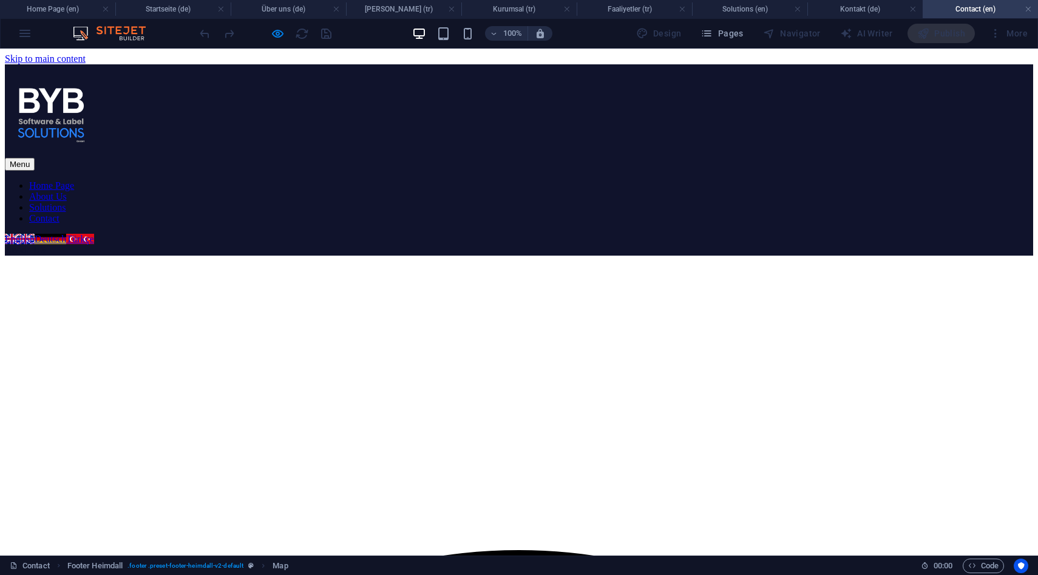
click at [66, 202] on link "Solutions" at bounding box center [47, 207] width 36 height 10
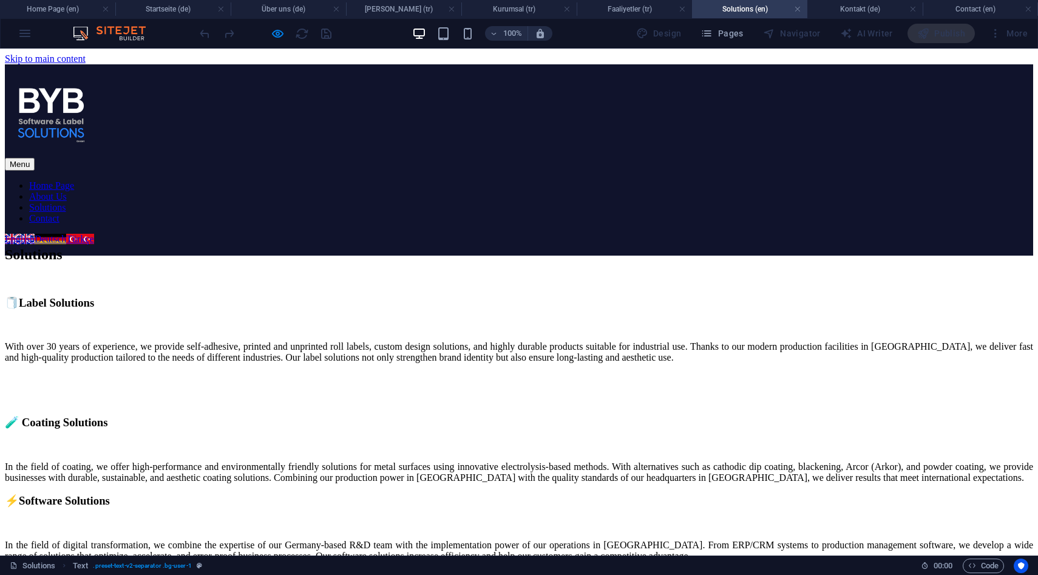
click at [272, 25] on div at bounding box center [265, 33] width 136 height 19
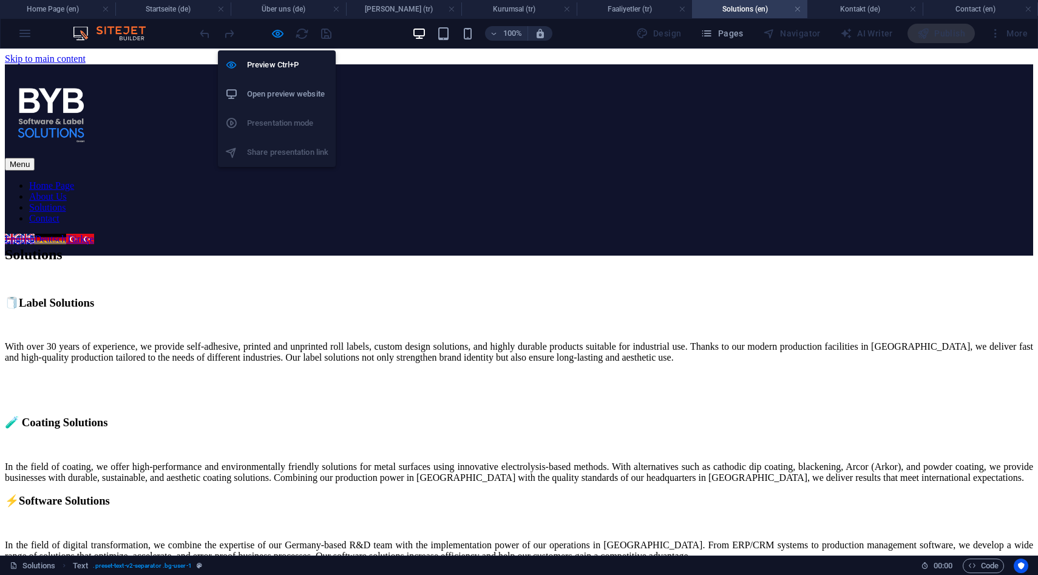
click at [277, 41] on div "Preview Ctrl+P Open preview website Presentation mode Share presentation link" at bounding box center [277, 104] width 118 height 126
click at [280, 36] on icon "button" at bounding box center [278, 34] width 14 height 14
select select "vh"
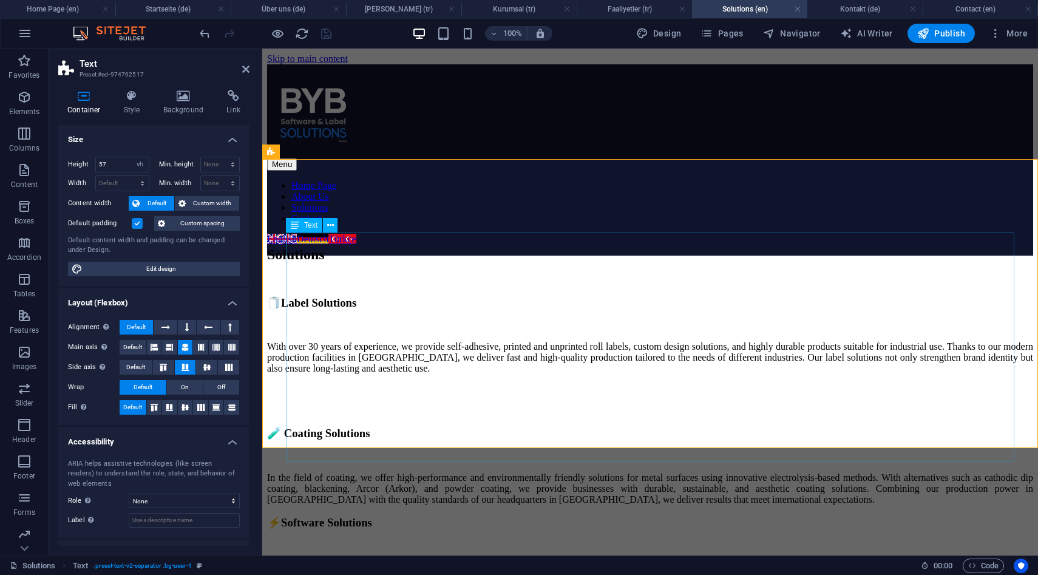
scroll to position [8, 0]
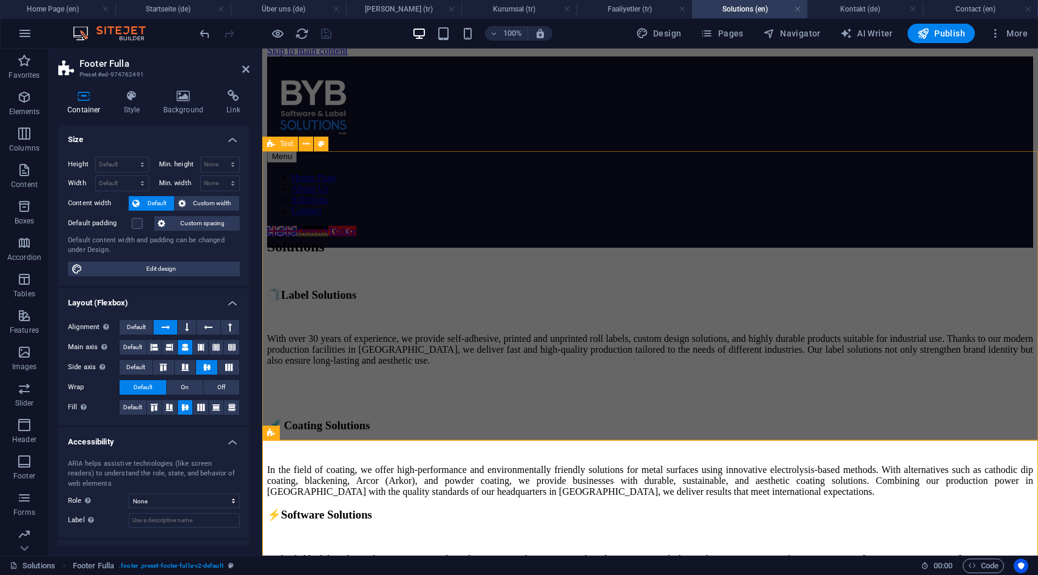
click at [523, 260] on div "Solutions 🧻Label Solutions With over 30 years of experience, we provide self-ad…" at bounding box center [650, 404] width 766 height 289
select select "vh"
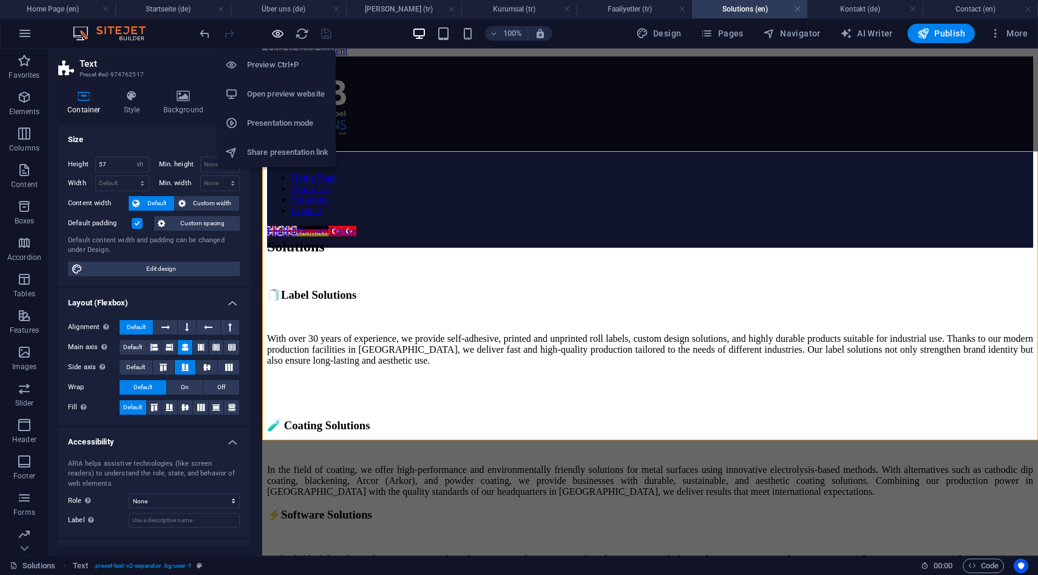
click at [281, 34] on icon "button" at bounding box center [278, 34] width 14 height 14
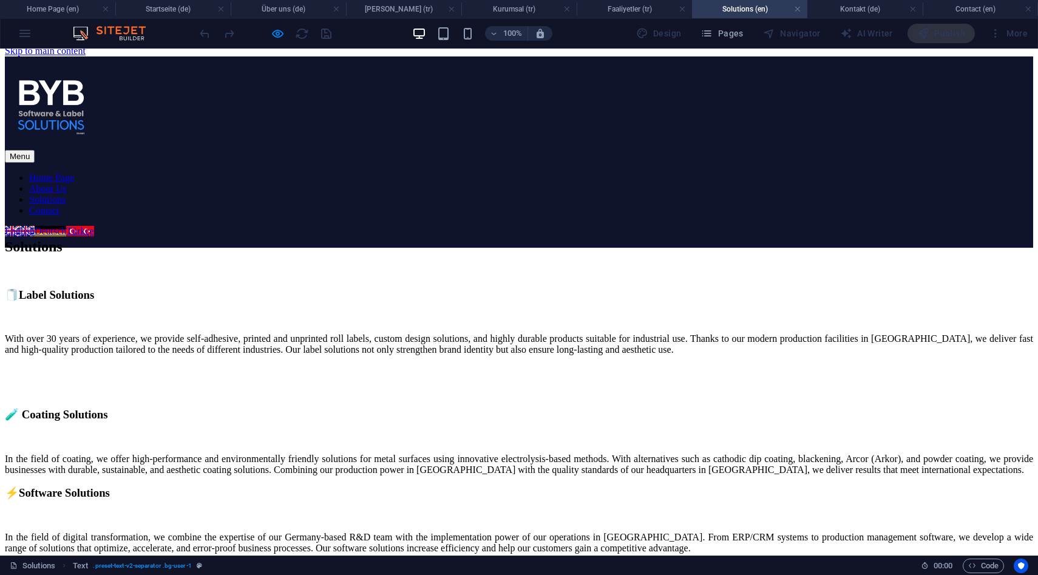
click at [67, 183] on link "About Us" at bounding box center [48, 188] width 38 height 10
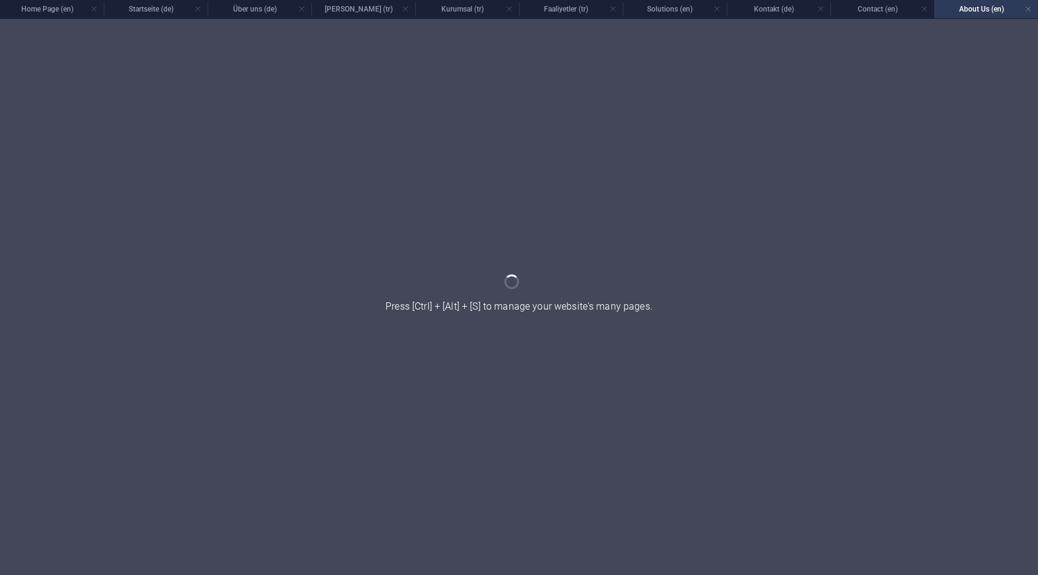
scroll to position [0, 0]
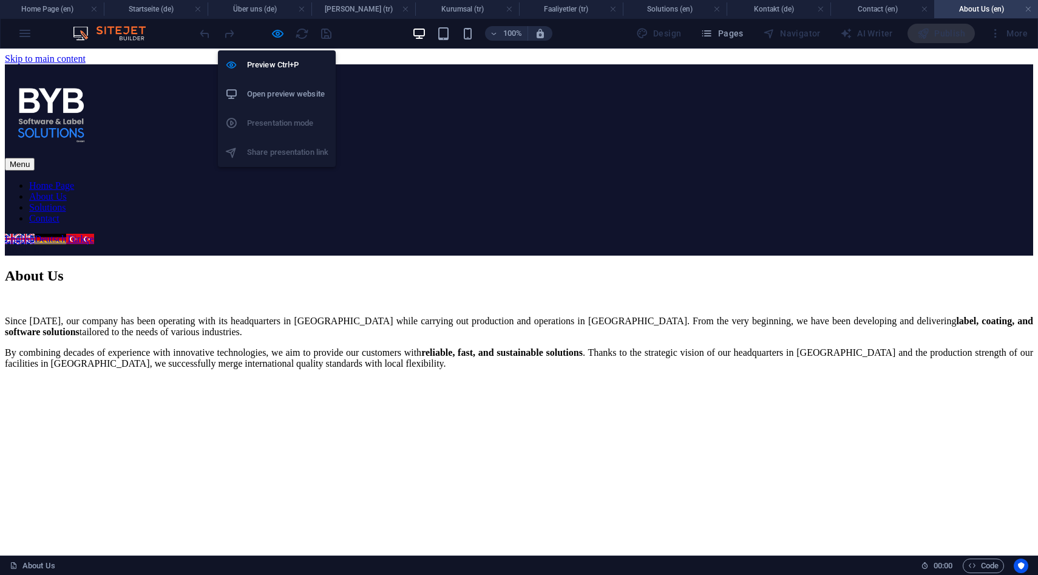
drag, startPoint x: 279, startPoint y: 29, endPoint x: 262, endPoint y: 48, distance: 26.2
click at [279, 29] on icon "button" at bounding box center [278, 34] width 14 height 14
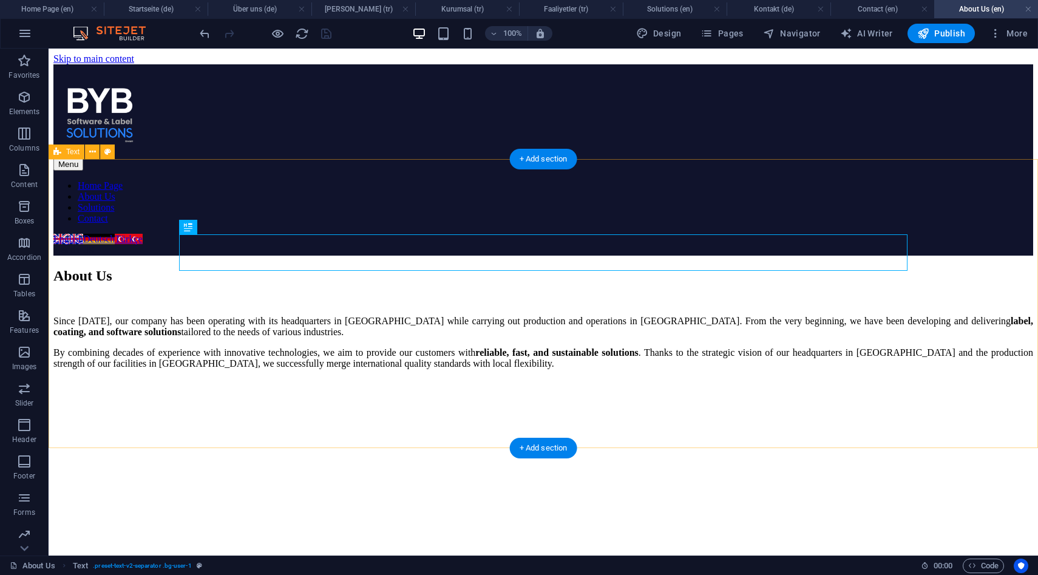
click at [119, 256] on div "About Us Since 1988, our company has been operating with its headquarters in Ge…" at bounding box center [543, 400] width 980 height 289
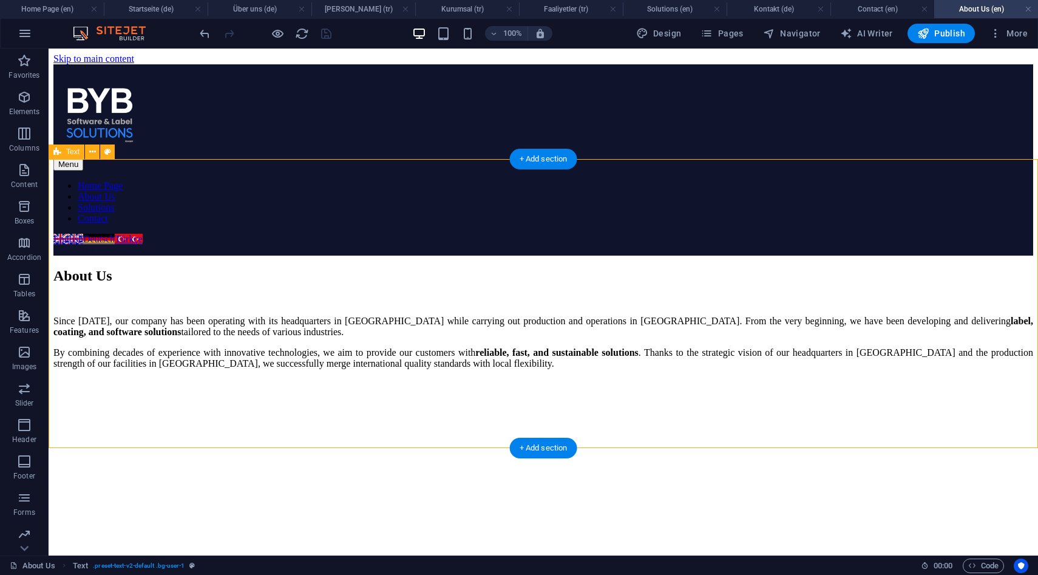
click at [119, 256] on div "About Us Since 1988, our company has been operating with its headquarters in Ge…" at bounding box center [543, 400] width 980 height 289
select select "vh"
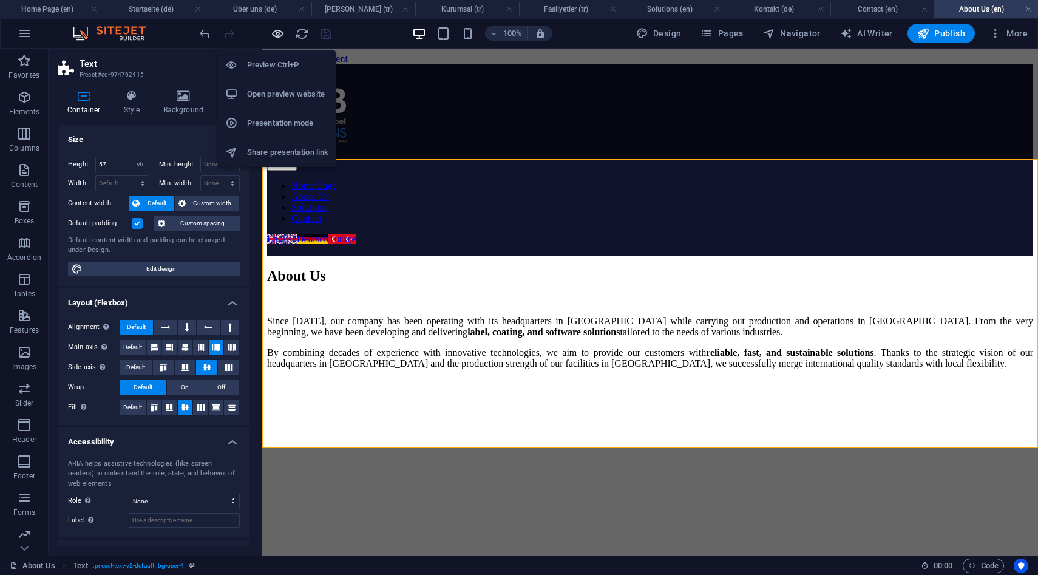
click at [279, 36] on icon "button" at bounding box center [278, 34] width 14 height 14
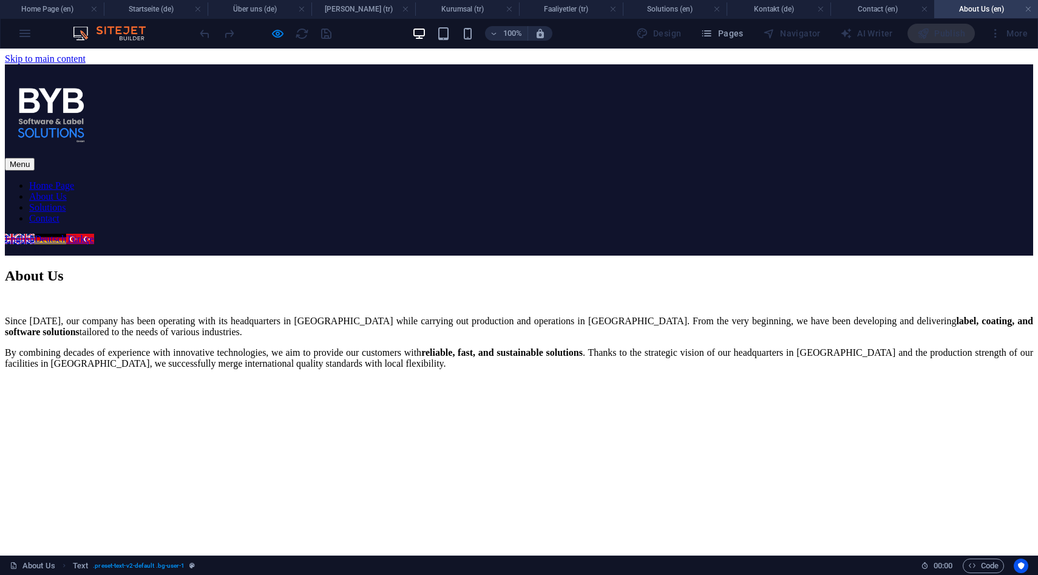
click at [59, 213] on link "Contact" at bounding box center [44, 218] width 30 height 10
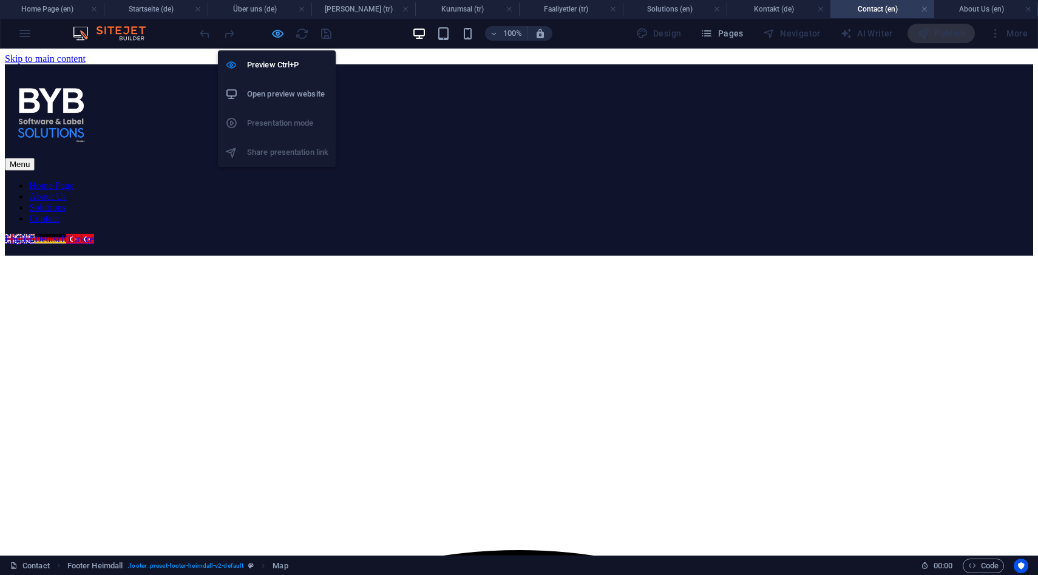
click at [279, 36] on icon "button" at bounding box center [278, 34] width 14 height 14
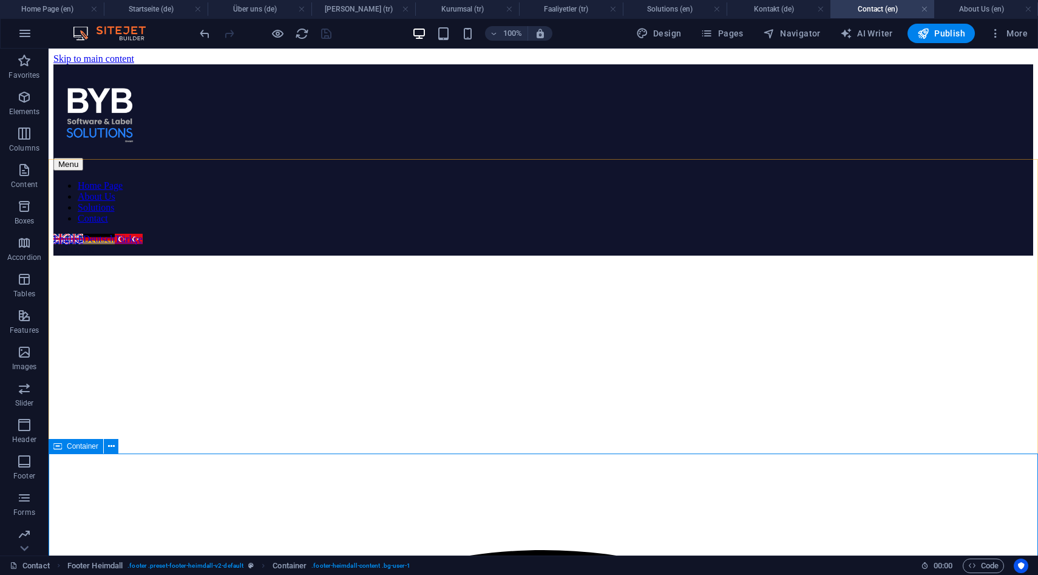
click at [56, 441] on icon at bounding box center [57, 446] width 8 height 15
select select "vh"
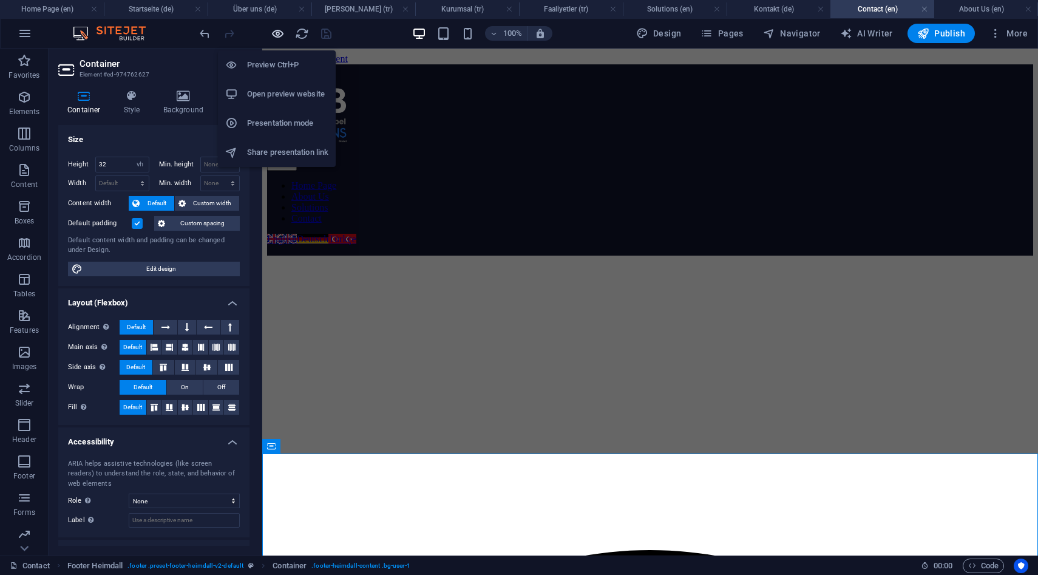
click at [277, 33] on icon "button" at bounding box center [278, 34] width 14 height 14
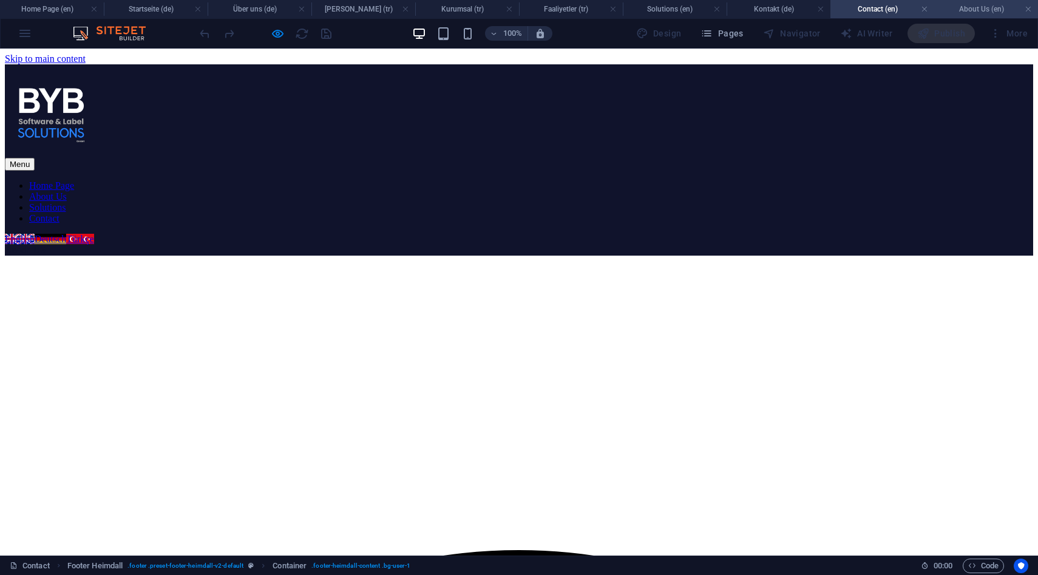
click at [962, 9] on h4 "About Us (en)" at bounding box center [986, 8] width 104 height 13
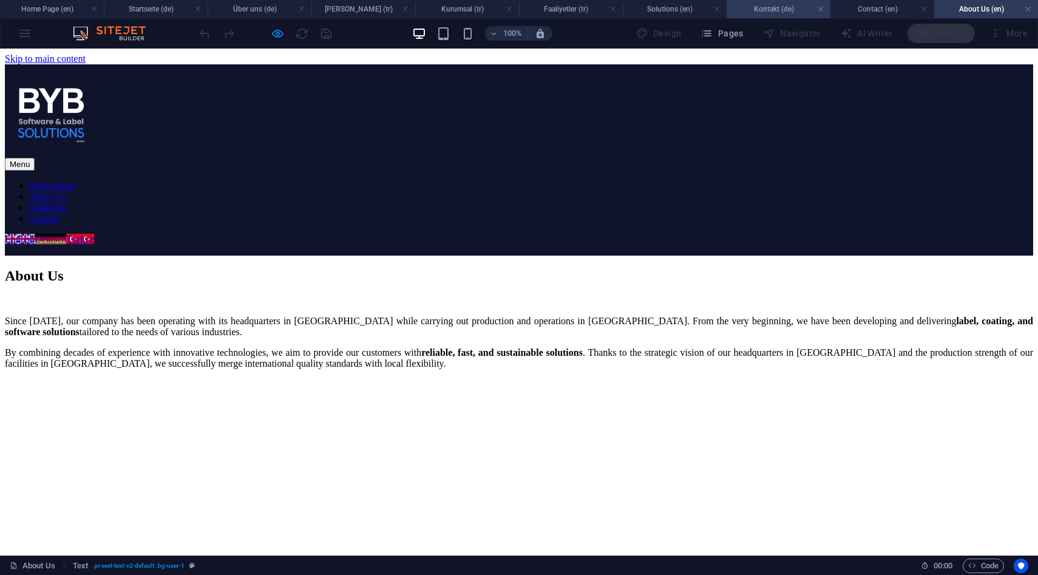
click at [760, 15] on h4 "Kontakt (de)" at bounding box center [779, 8] width 104 height 13
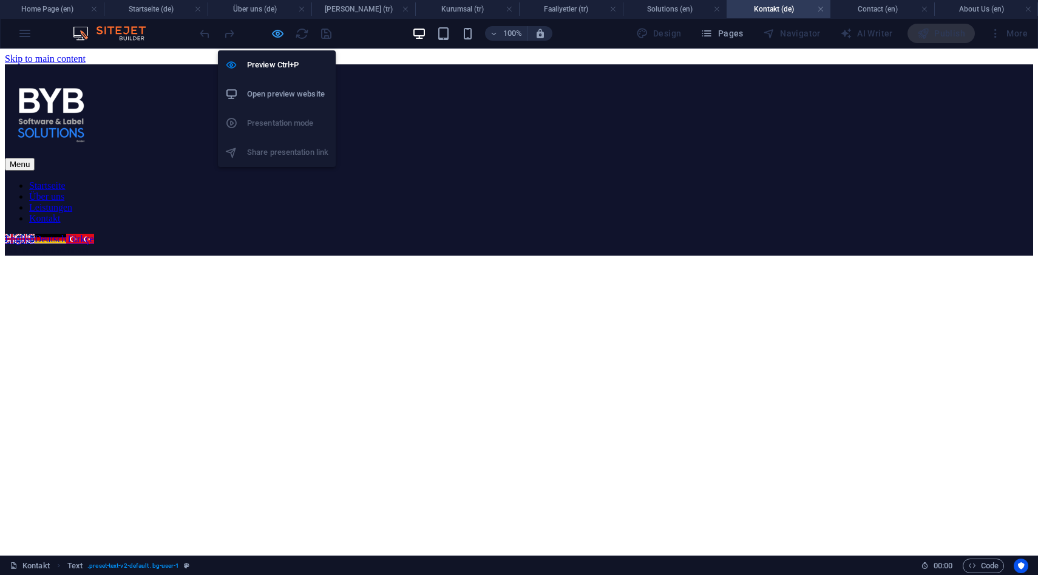
click at [274, 29] on icon "button" at bounding box center [278, 34] width 14 height 14
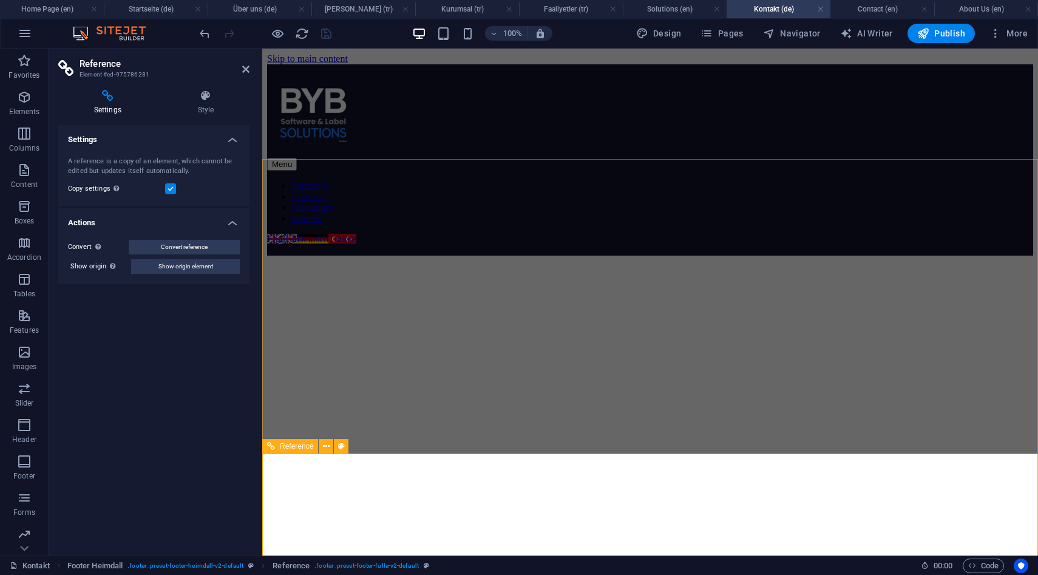
click at [289, 447] on span "Reference" at bounding box center [296, 445] width 33 height 7
click at [242, 73] on icon at bounding box center [245, 69] width 7 height 10
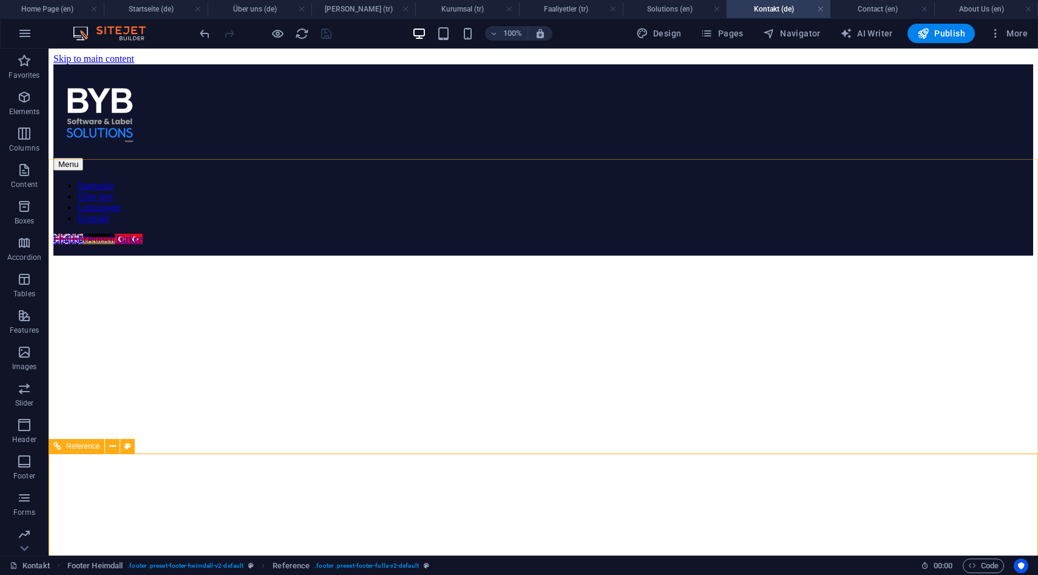
click at [69, 448] on span "Reference" at bounding box center [82, 445] width 33 height 7
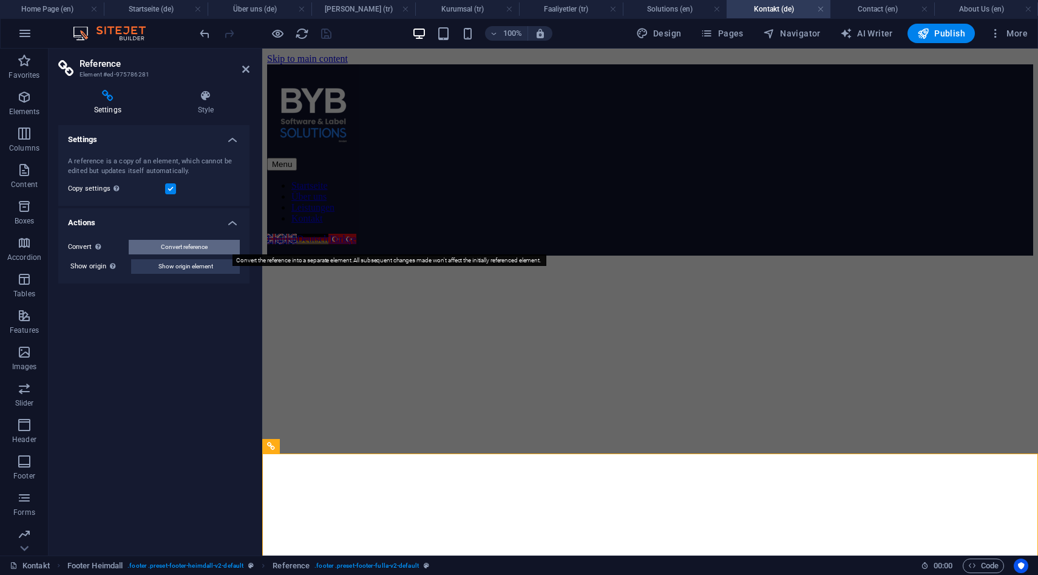
click at [223, 244] on button "Convert reference" at bounding box center [184, 247] width 111 height 15
select select "vh"
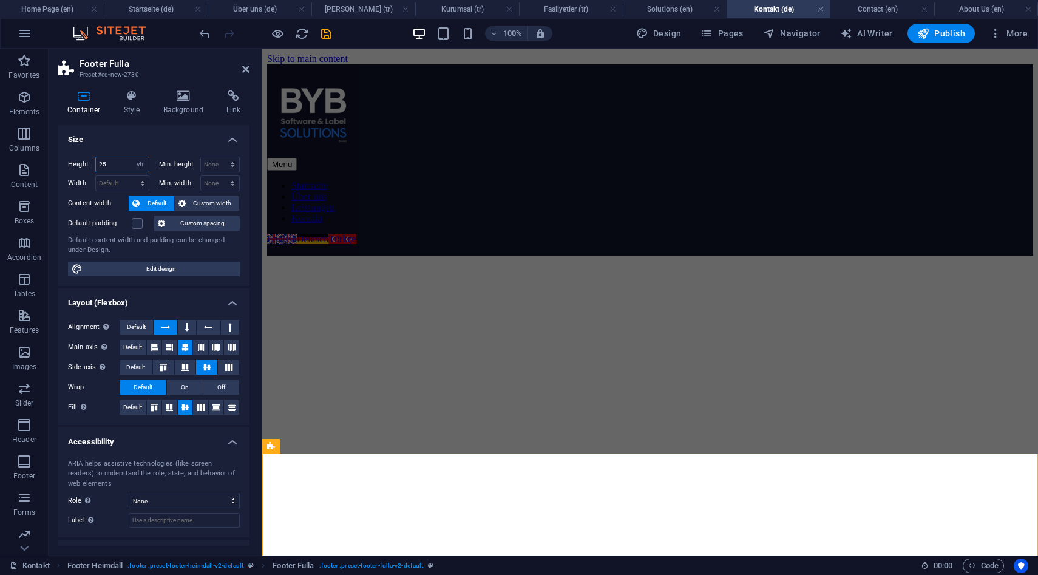
click at [118, 166] on input "25" at bounding box center [122, 164] width 53 height 15
type input "2"
type input "32"
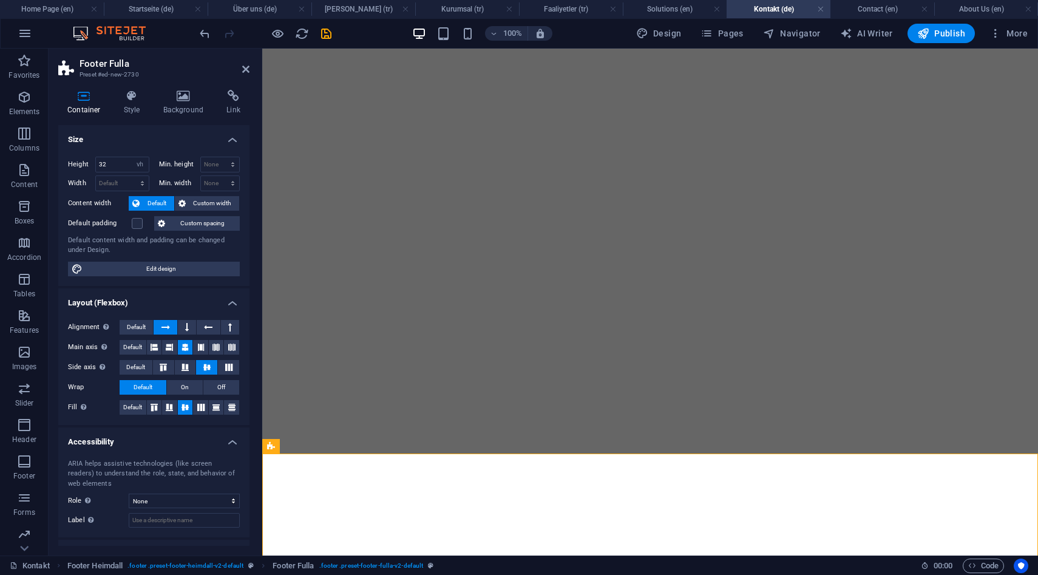
select select "vh"
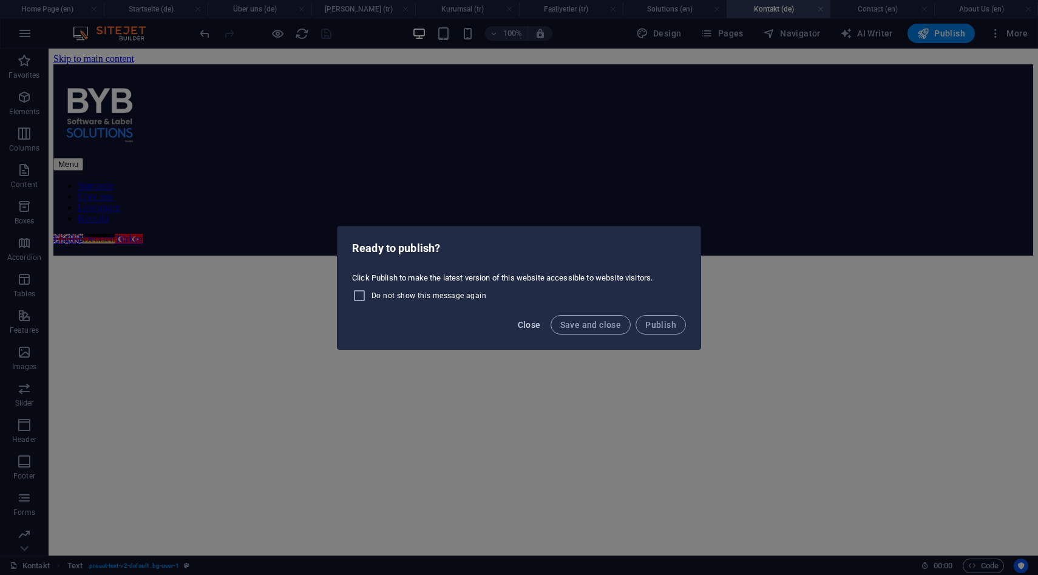
click at [537, 332] on button "Close" at bounding box center [529, 324] width 33 height 19
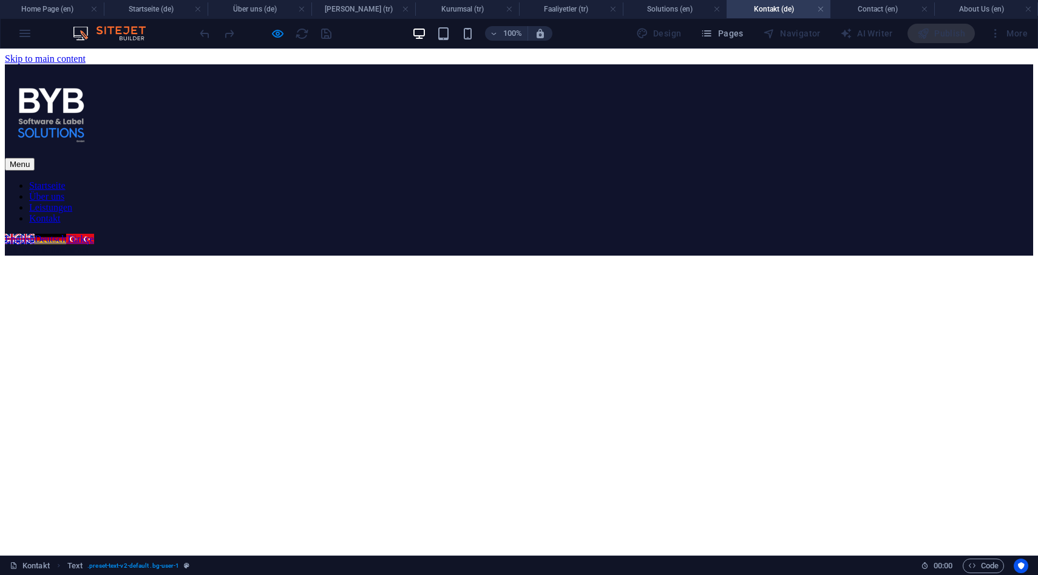
click at [72, 202] on link "Leistungen" at bounding box center [50, 207] width 43 height 10
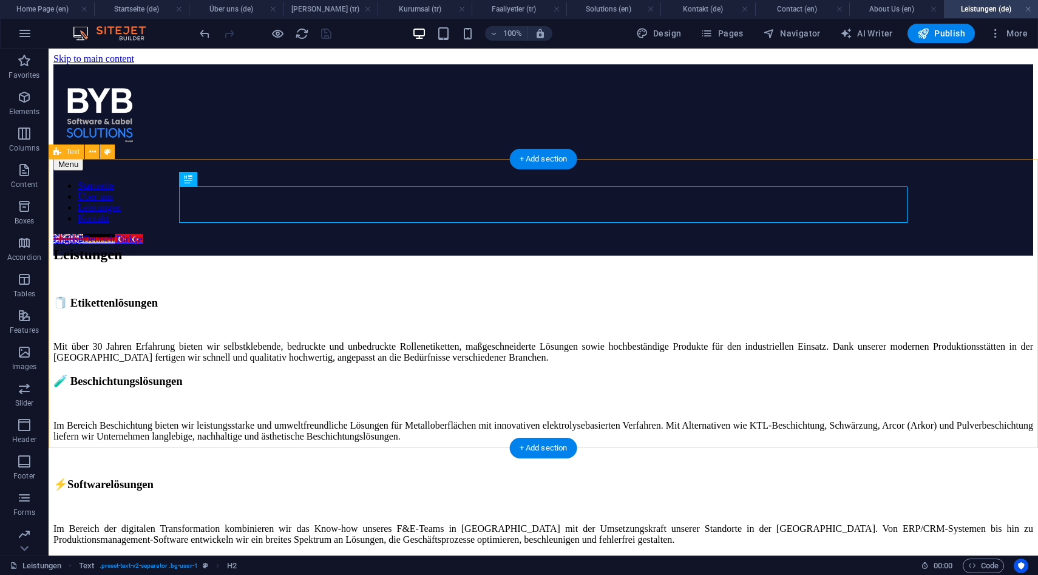
click at [141, 288] on div "Leistungen 🧻 Etikettenlösungen Mit über 30 Jahren Erfahrung bieten wir selbstkl…" at bounding box center [543, 400] width 980 height 289
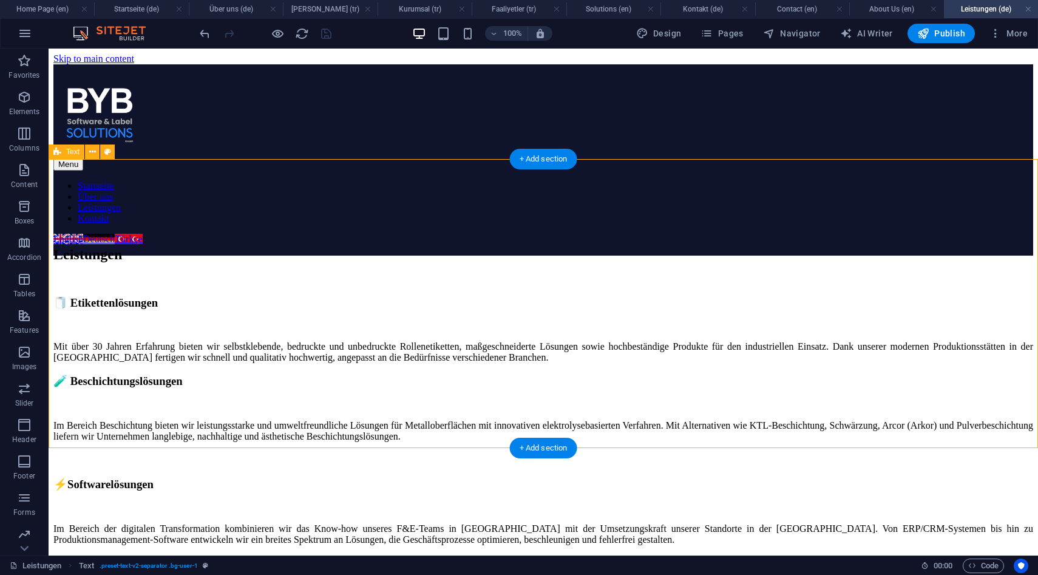
click at [141, 288] on div "Leistungen 🧻 Etikettenlösungen Mit über 30 Jahren Erfahrung bieten wir selbstkl…" at bounding box center [543, 400] width 980 height 289
select select "vh"
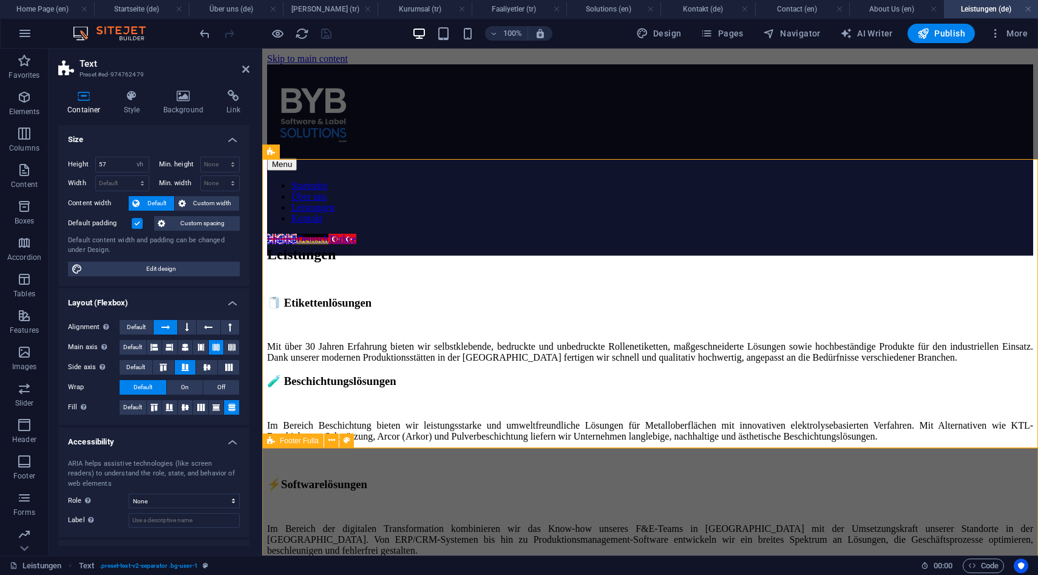
click at [294, 442] on span "Footer Fulla" at bounding box center [299, 440] width 39 height 7
select select "vh"
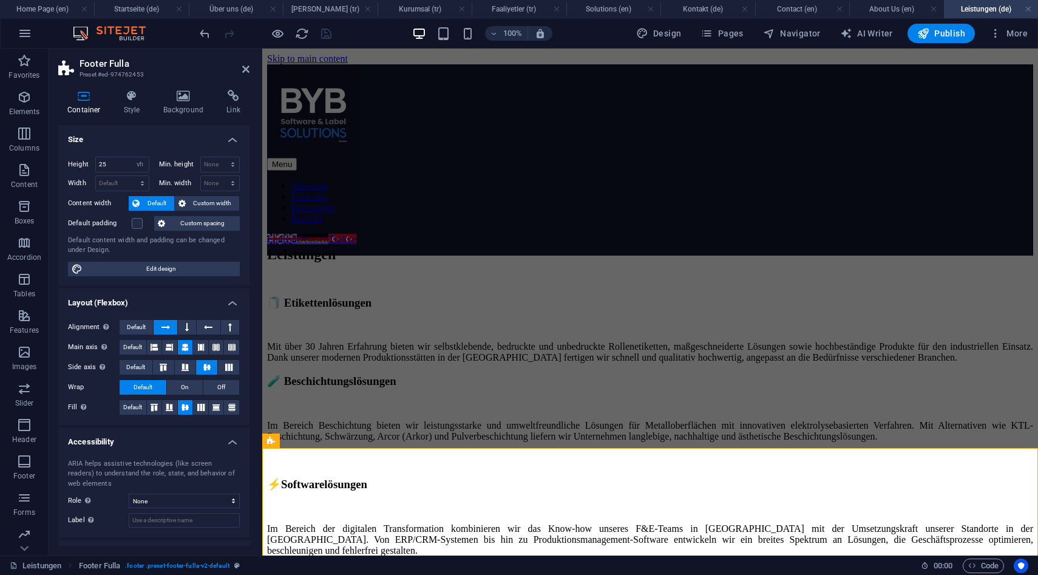
click at [285, 36] on div at bounding box center [265, 33] width 136 height 19
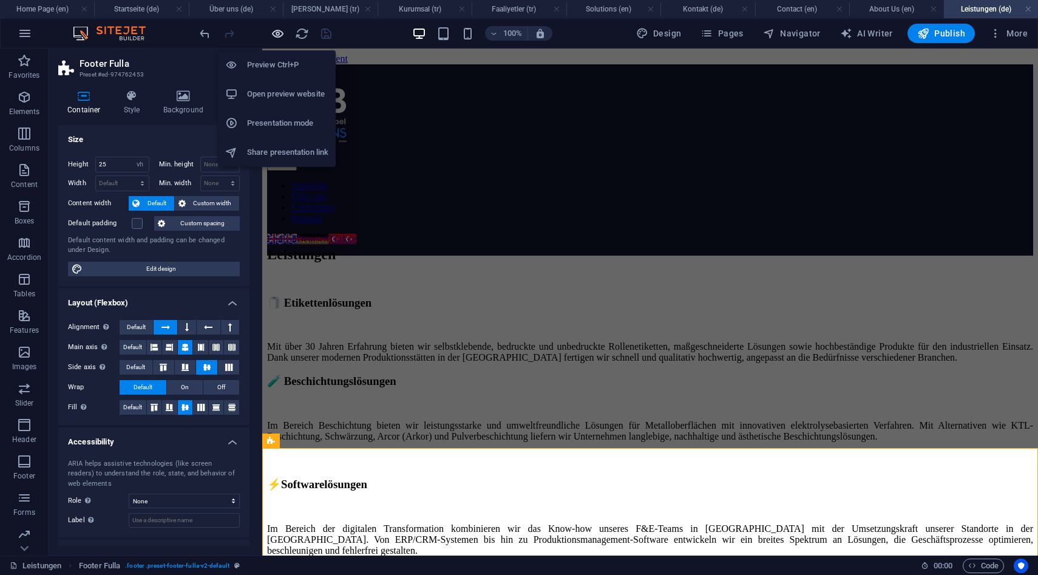
click at [280, 36] on icon "button" at bounding box center [278, 34] width 14 height 14
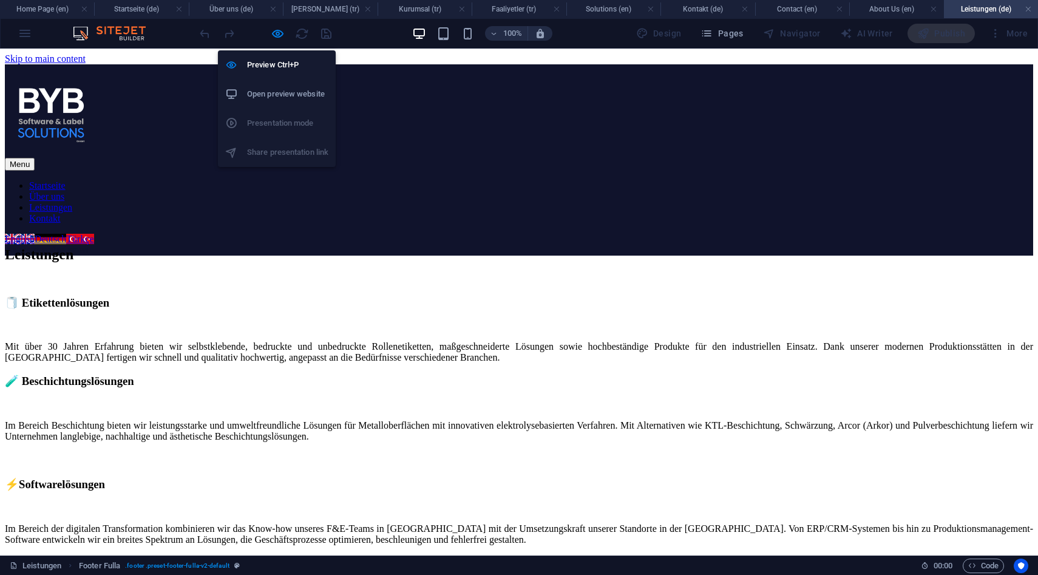
click at [268, 96] on h6 "Open preview website" at bounding box center [287, 94] width 81 height 15
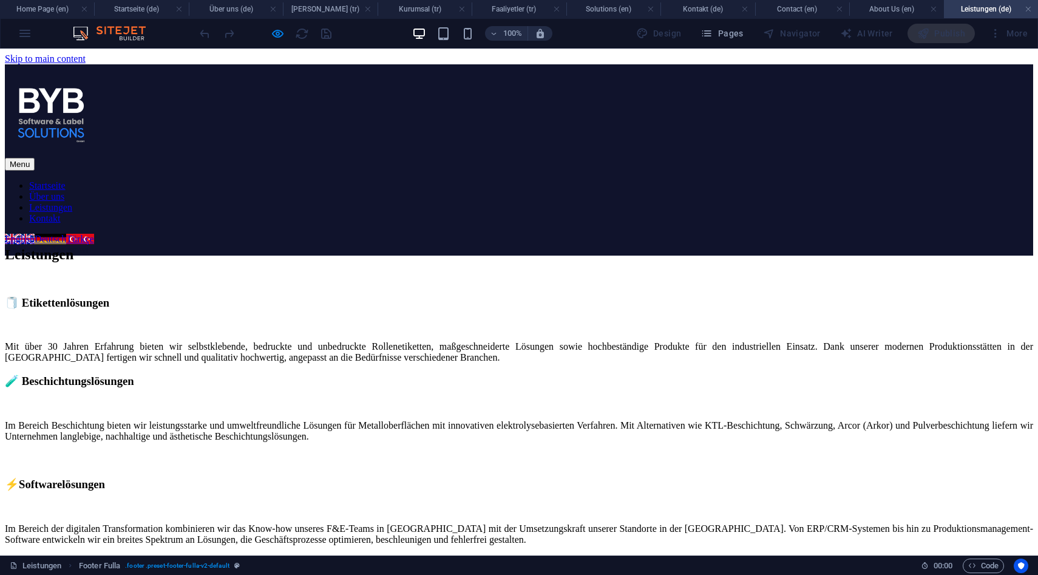
click at [61, 213] on link "Kontakt" at bounding box center [45, 218] width 32 height 10
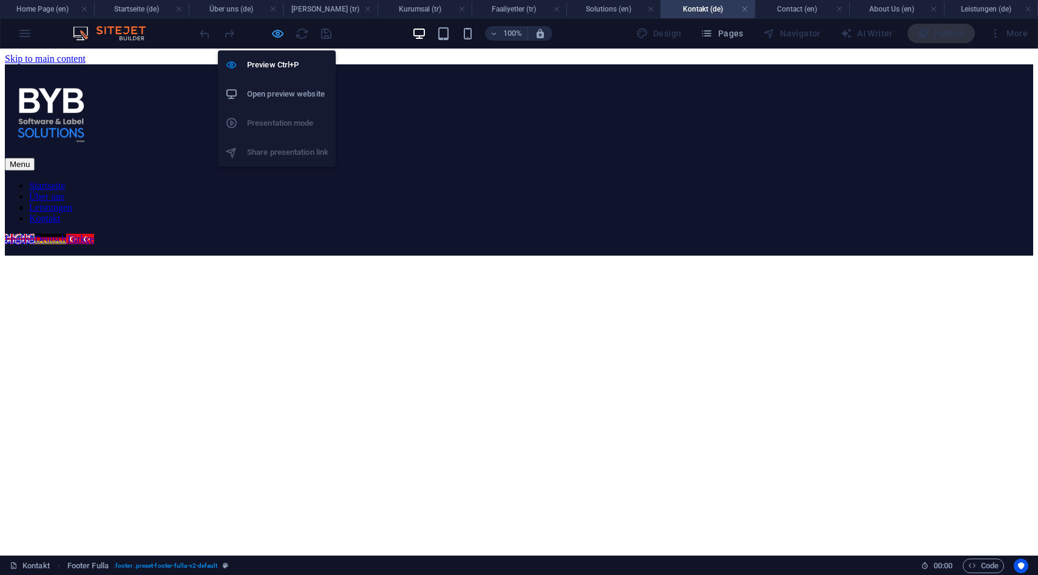
click at [282, 35] on icon "button" at bounding box center [278, 34] width 14 height 14
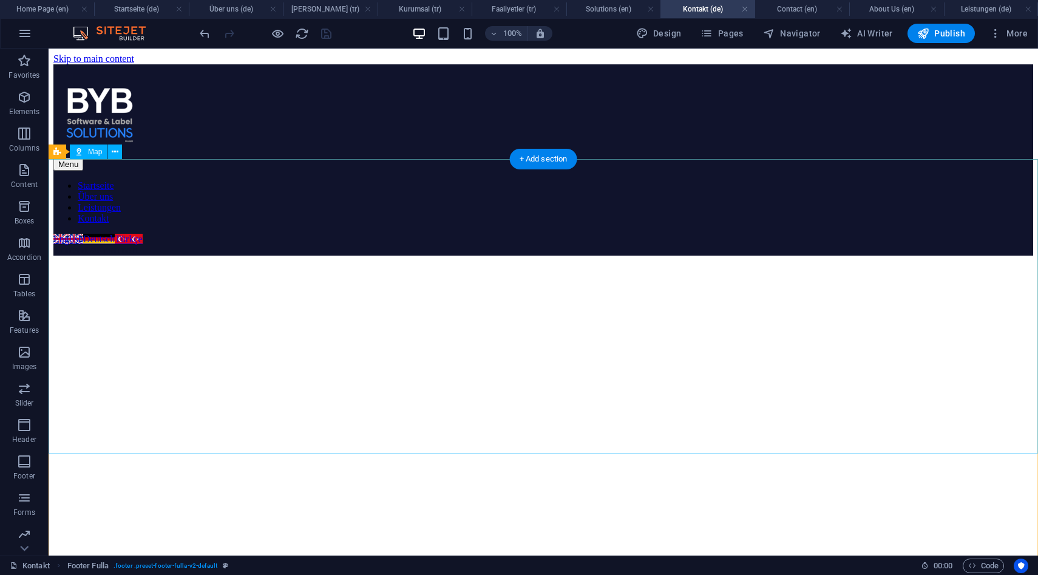
click at [427, 256] on div at bounding box center [543, 403] width 980 height 294
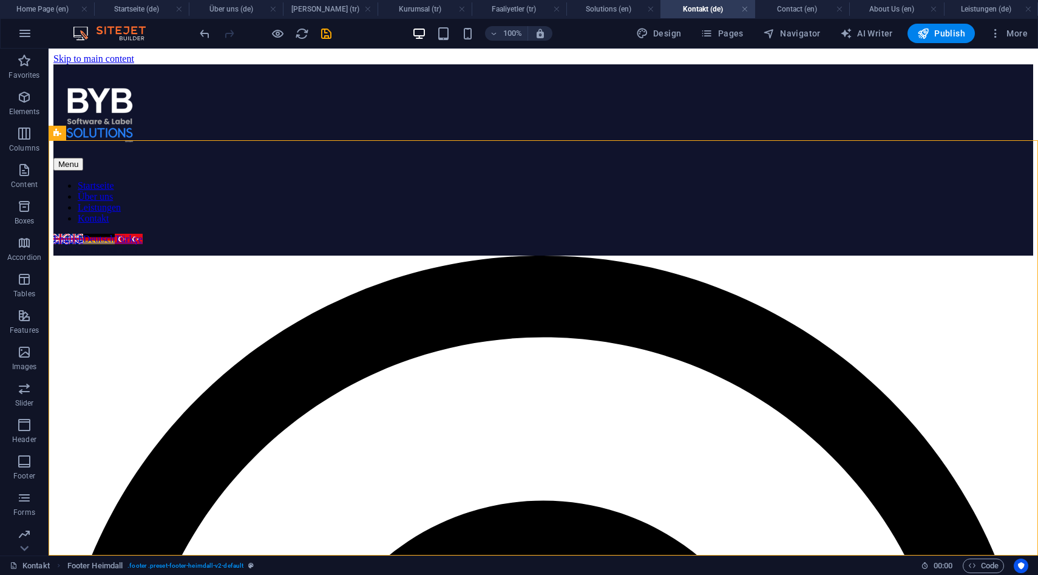
scroll to position [19, 0]
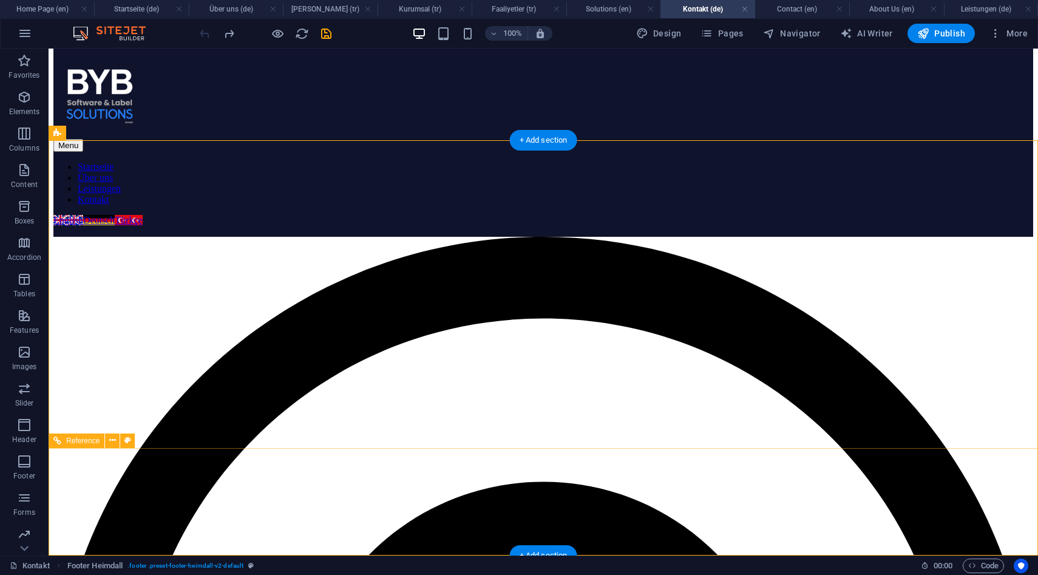
drag, startPoint x: 130, startPoint y: 180, endPoint x: 191, endPoint y: 501, distance: 327.4
click at [191, 501] on div "Adresse Grafenberger Allee 293, Düsseldorf, North Rhine-Westphalia 40237, DE Te…" at bounding box center [543, 445] width 980 height 416
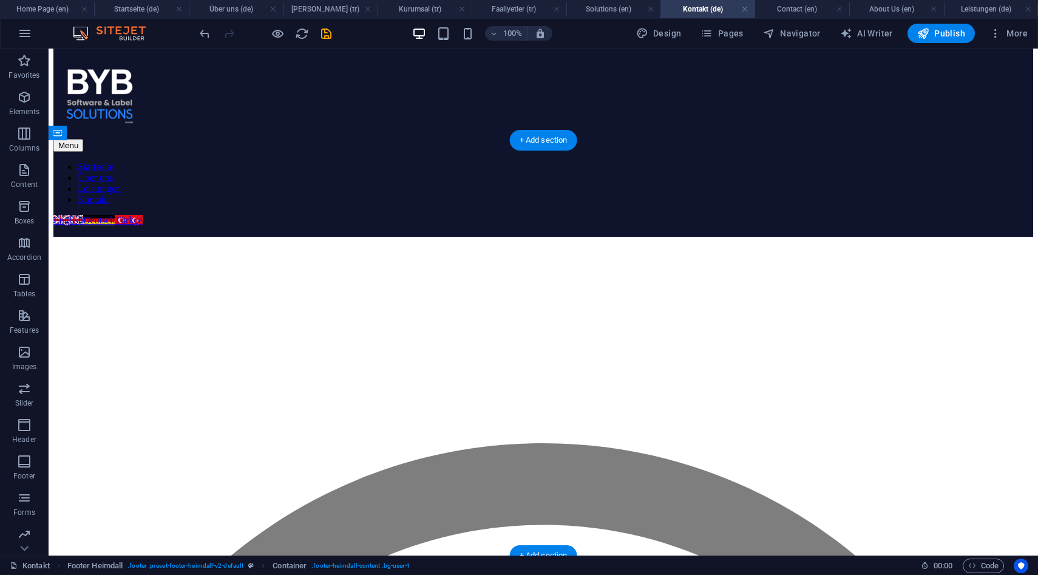
drag, startPoint x: 143, startPoint y: 163, endPoint x: 200, endPoint y: 320, distance: 168.0
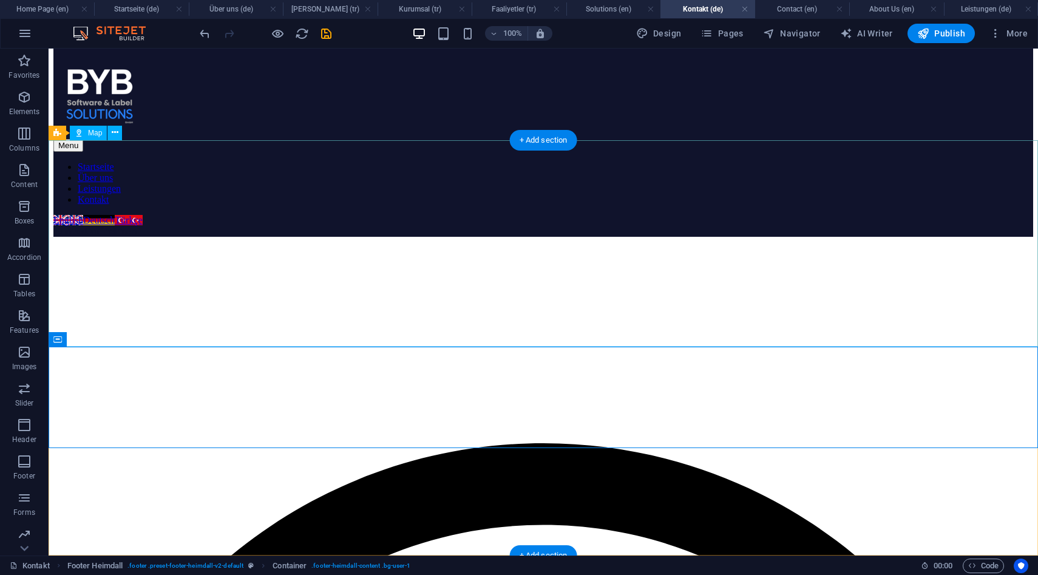
click at [290, 243] on div at bounding box center [543, 340] width 980 height 206
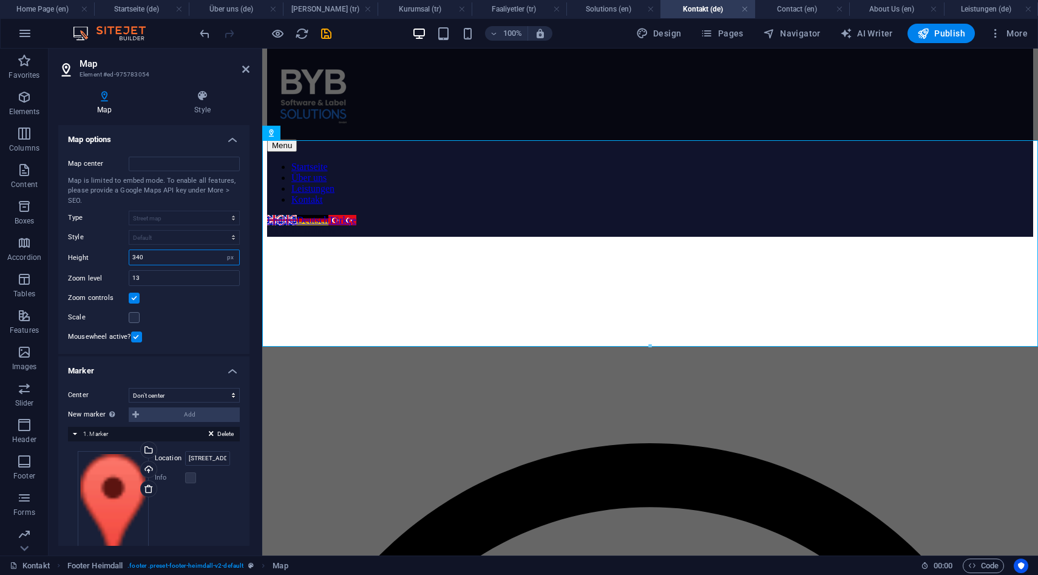
click at [170, 254] on input "340" at bounding box center [184, 257] width 110 height 15
type input "485"
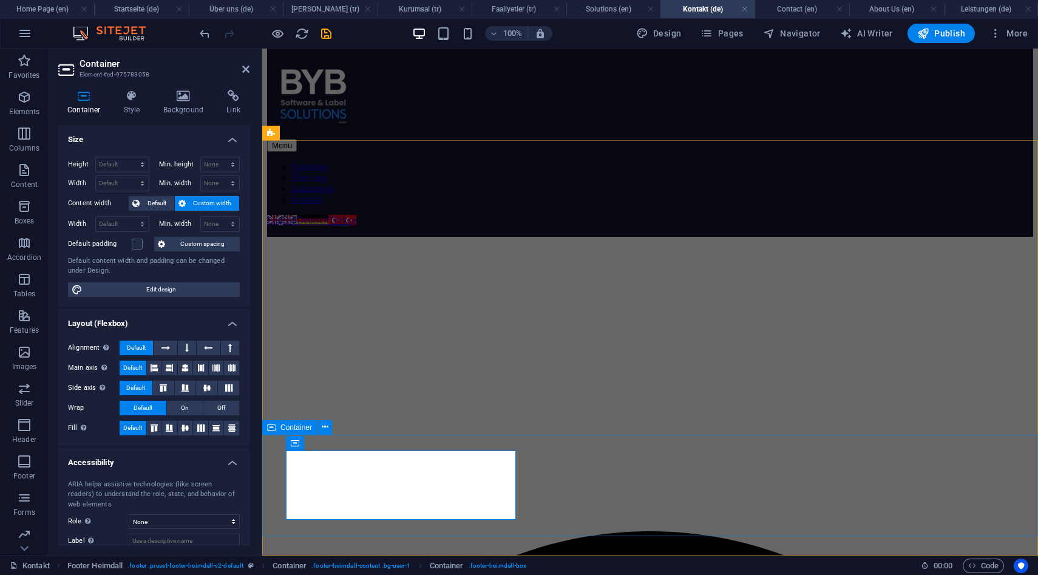
click at [282, 432] on div "Container" at bounding box center [289, 427] width 55 height 15
select select "vh"
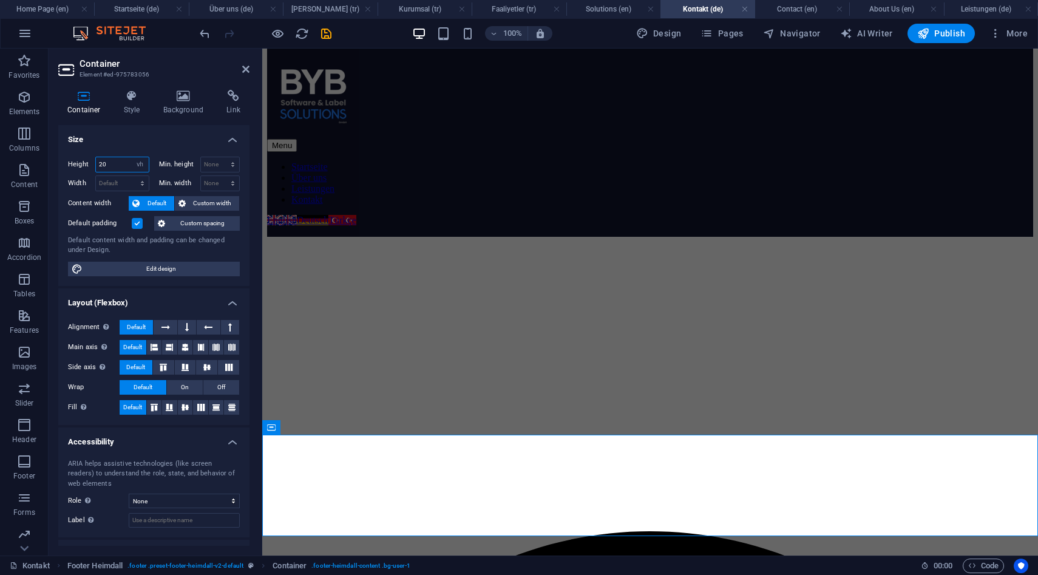
click at [107, 163] on input "20" at bounding box center [122, 164] width 53 height 15
type input "25"
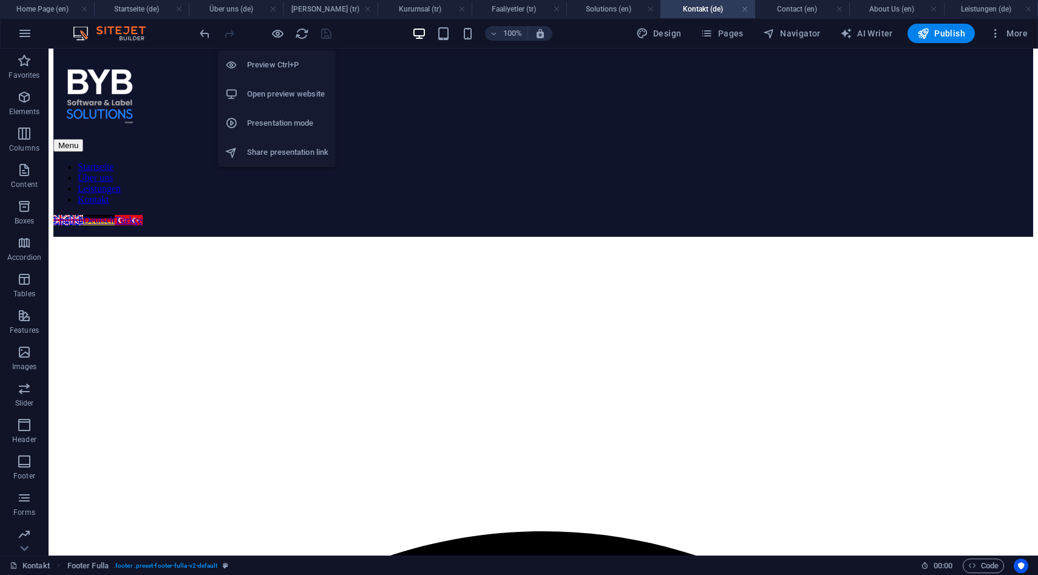
click at [302, 98] on h6 "Open preview website" at bounding box center [287, 94] width 81 height 15
click at [281, 35] on icon "button" at bounding box center [278, 34] width 14 height 14
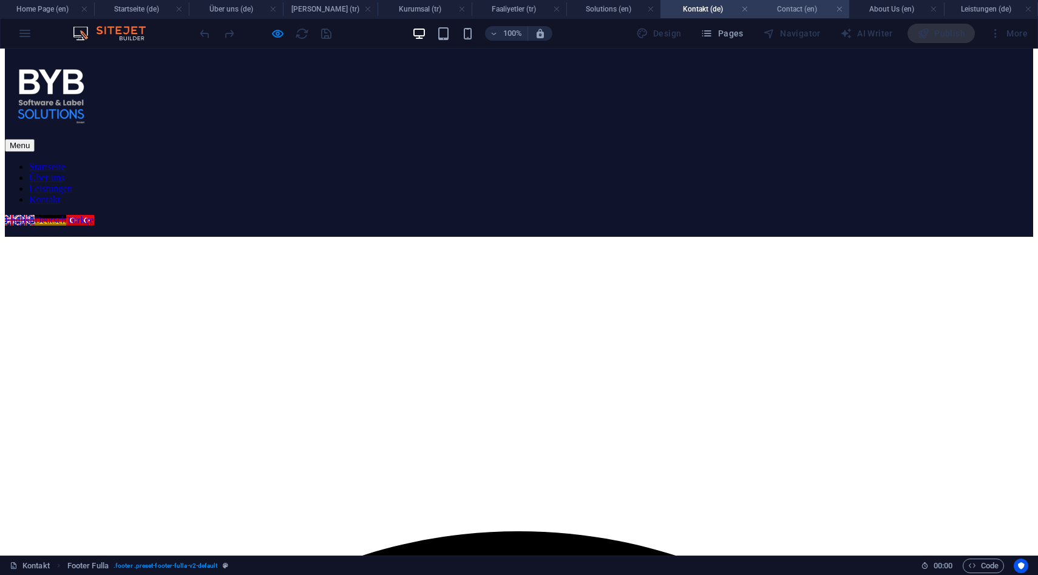
click at [782, 13] on h4 "Contact (en)" at bounding box center [802, 8] width 94 height 13
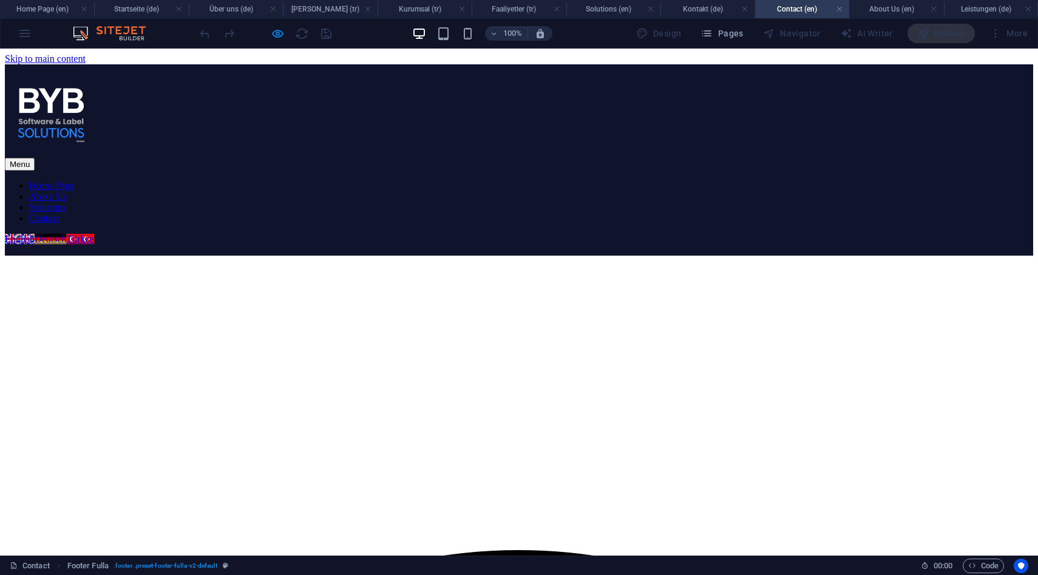
scroll to position [0, 0]
select select "vh"
click at [786, 5] on h4 "Contact (en)" at bounding box center [802, 8] width 94 height 13
click at [794, 18] on header "100% Design Pages Navigator AI Writer Publish More" at bounding box center [519, 33] width 1038 height 30
click at [699, 13] on h4 "Kontakt (de)" at bounding box center [707, 8] width 94 height 13
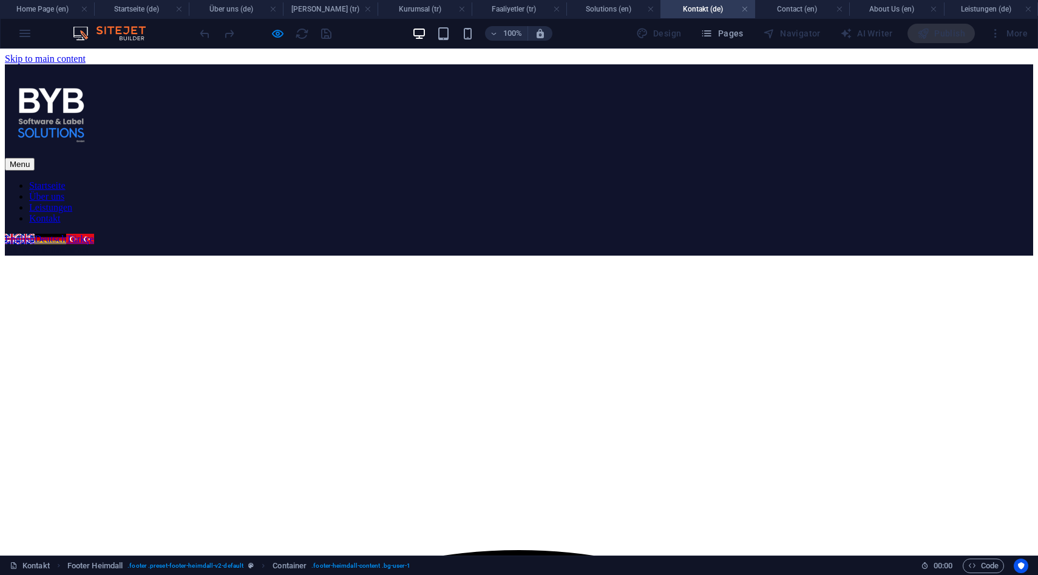
scroll to position [19, 0]
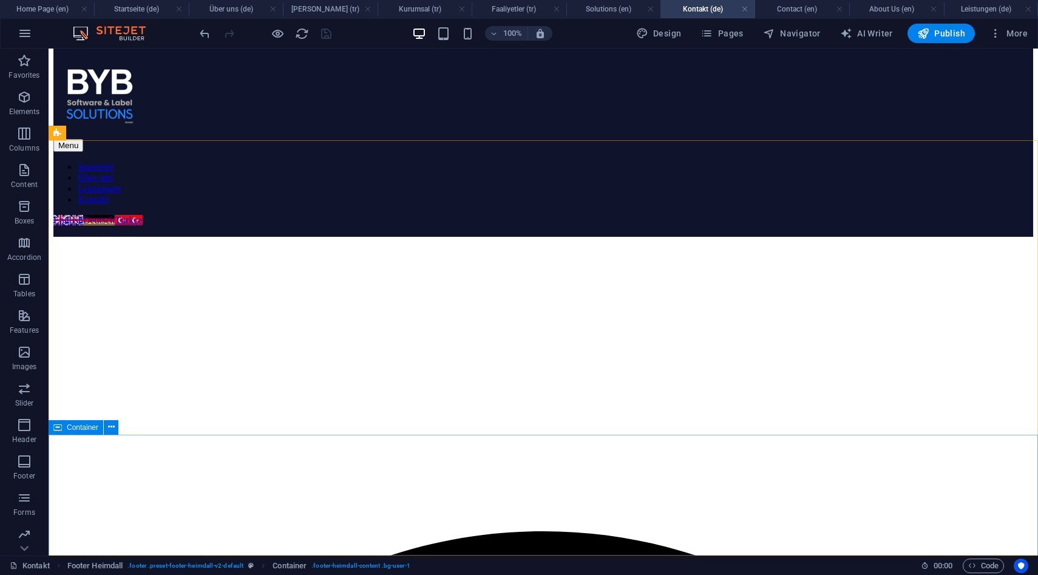
click at [68, 430] on span "Container" at bounding box center [83, 427] width 32 height 7
select select "vh"
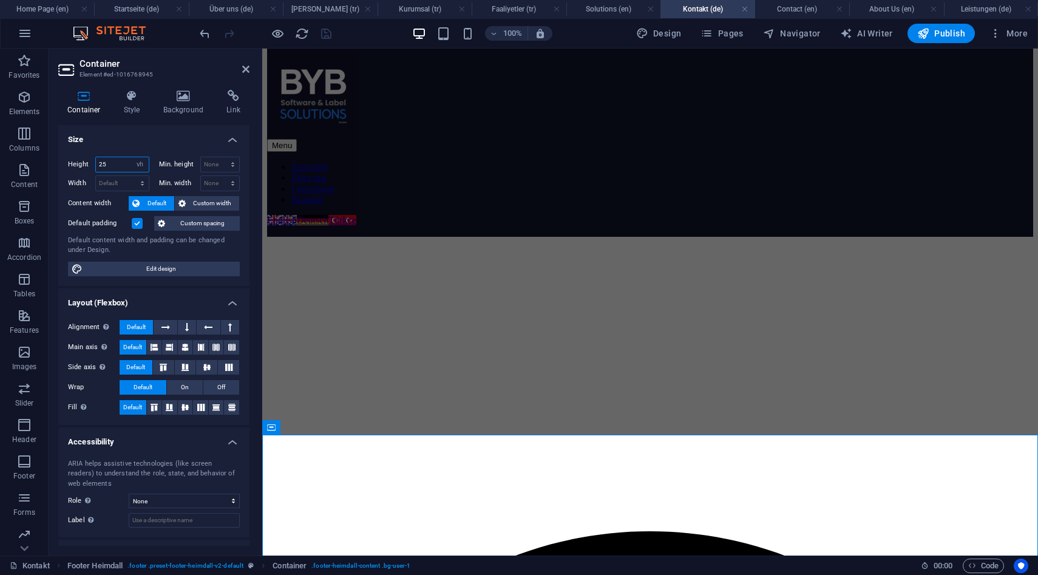
click at [111, 164] on input "25" at bounding box center [122, 164] width 53 height 15
type input "32"
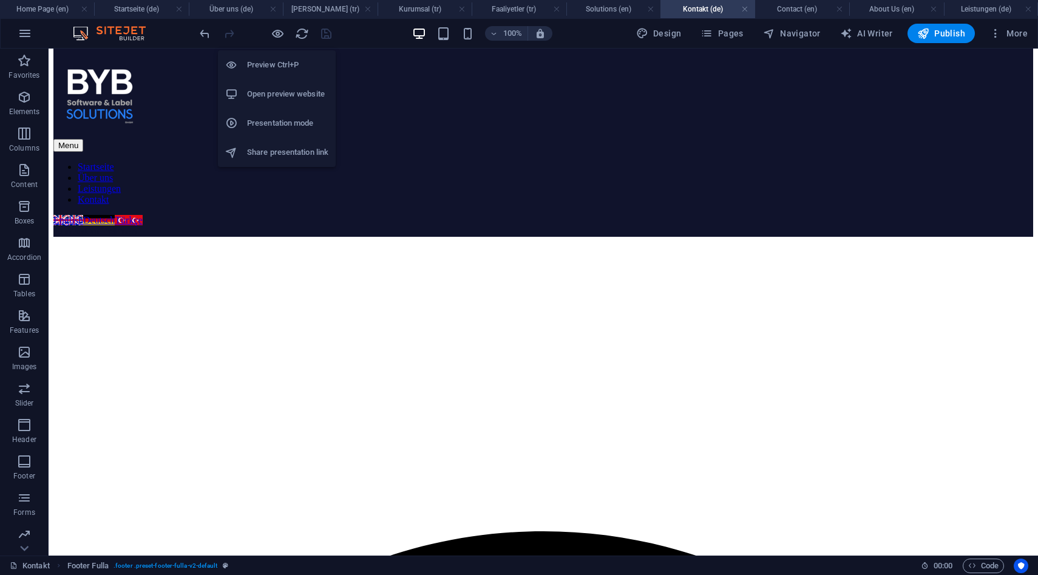
click at [274, 96] on h6 "Open preview website" at bounding box center [287, 94] width 81 height 15
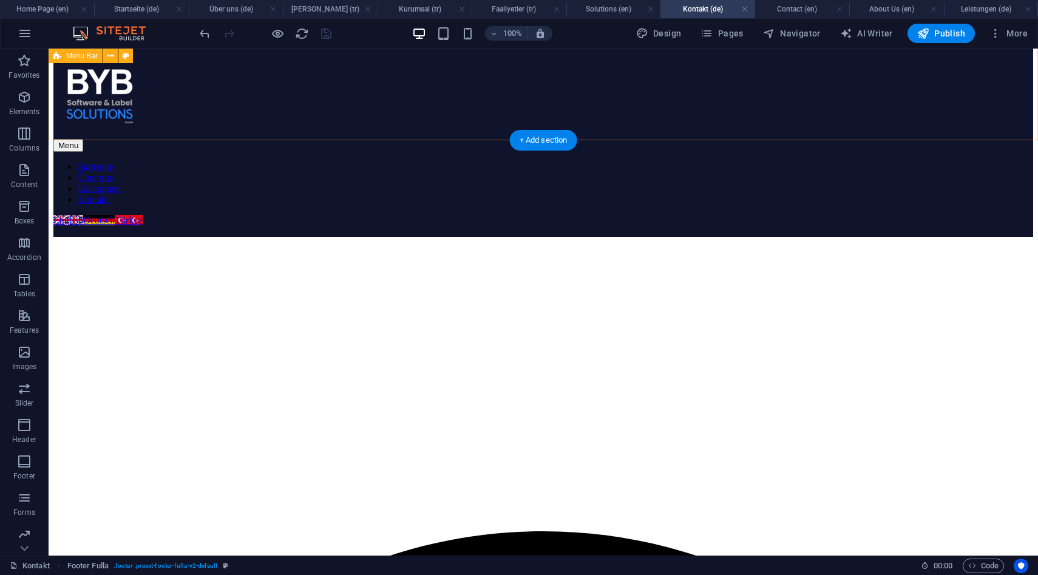
click at [130, 105] on div "Menu Startseite Über uns Leistungen Kontakt English Deutsch Türkçe Kontakt aufn…" at bounding box center [543, 141] width 980 height 191
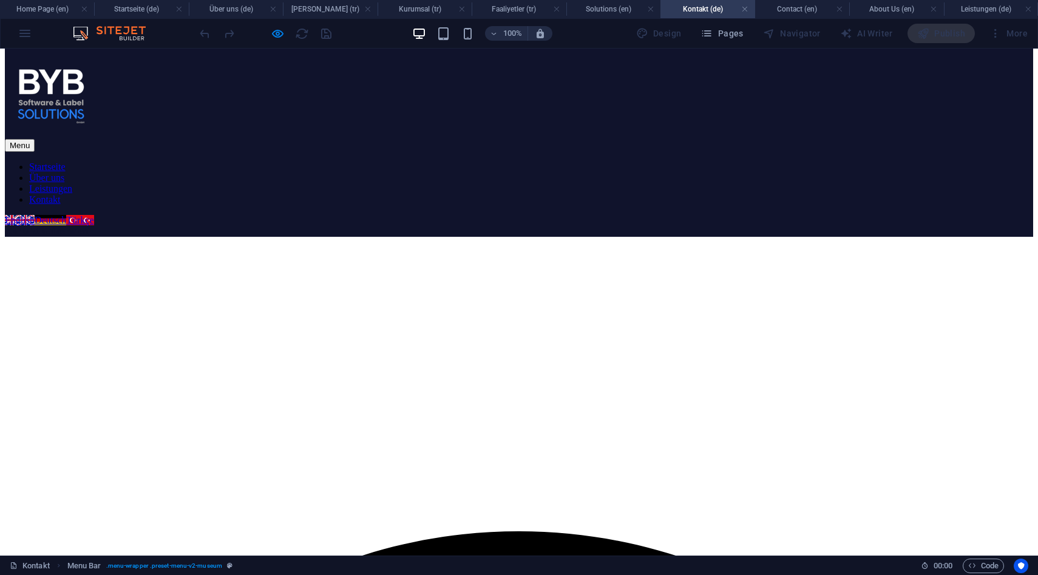
click at [72, 183] on link "Leistungen" at bounding box center [50, 188] width 43 height 10
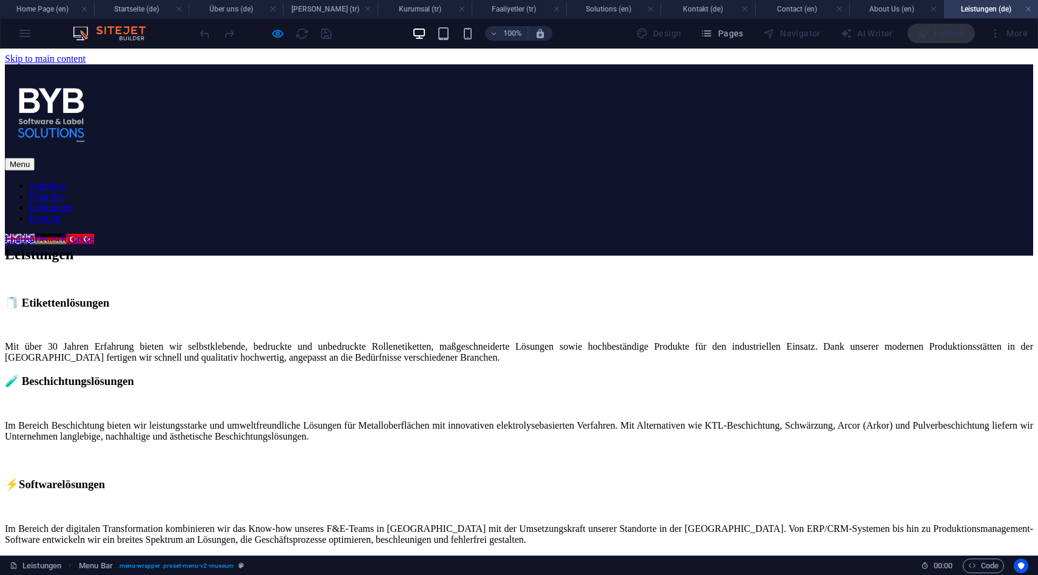
scroll to position [0, 0]
select select "vh"
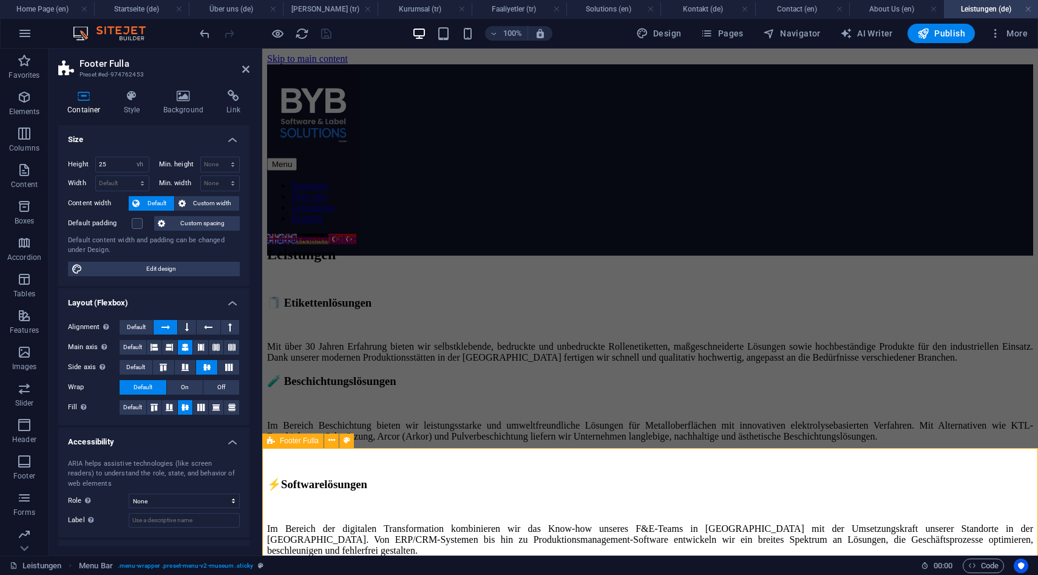
click at [279, 152] on div "Text" at bounding box center [280, 151] width 36 height 15
select select "vh"
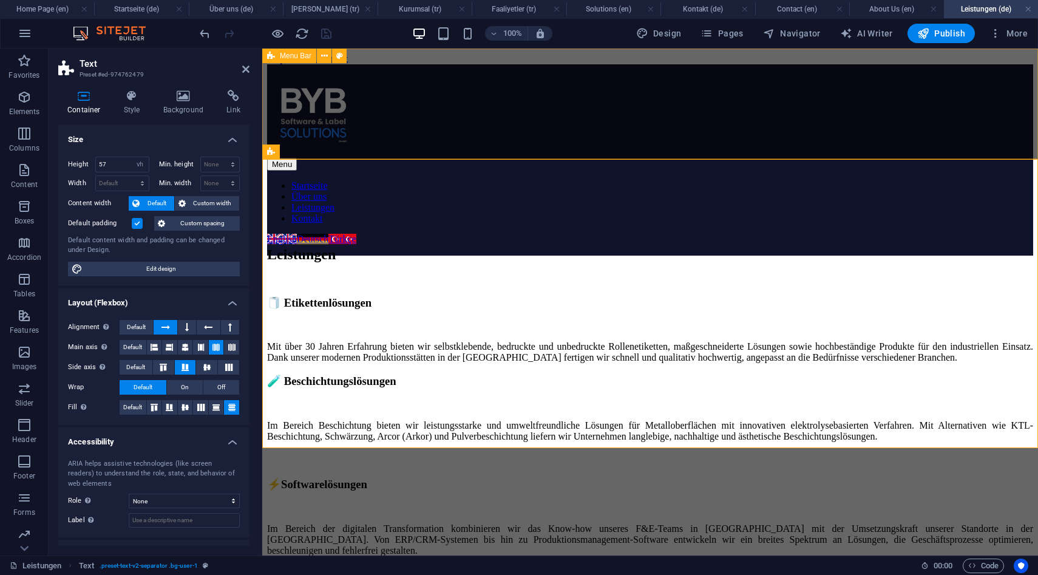
click at [278, 57] on div "Menu Bar" at bounding box center [289, 56] width 54 height 15
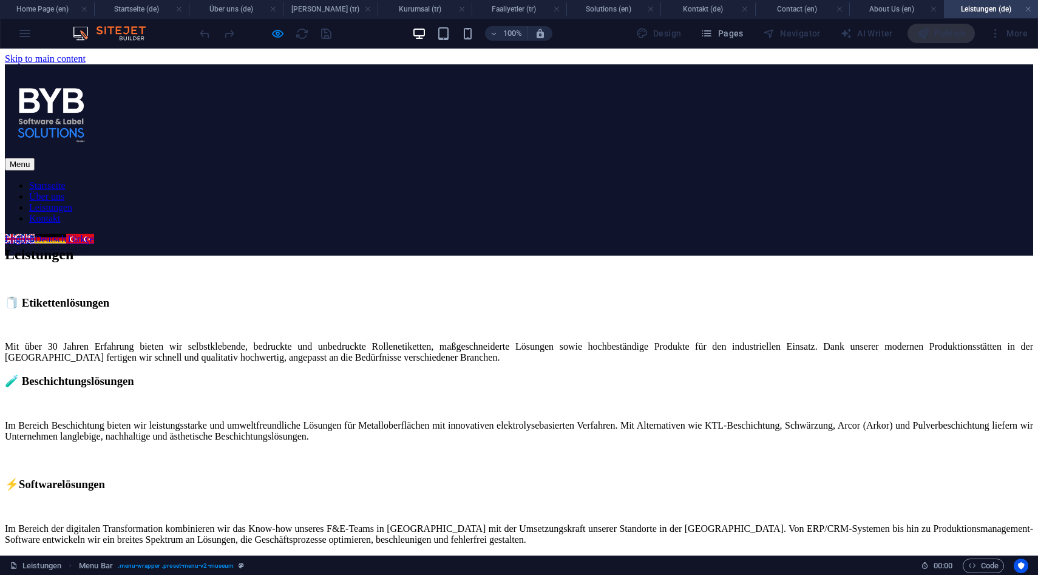
click at [64, 191] on link "Über uns" at bounding box center [46, 196] width 35 height 10
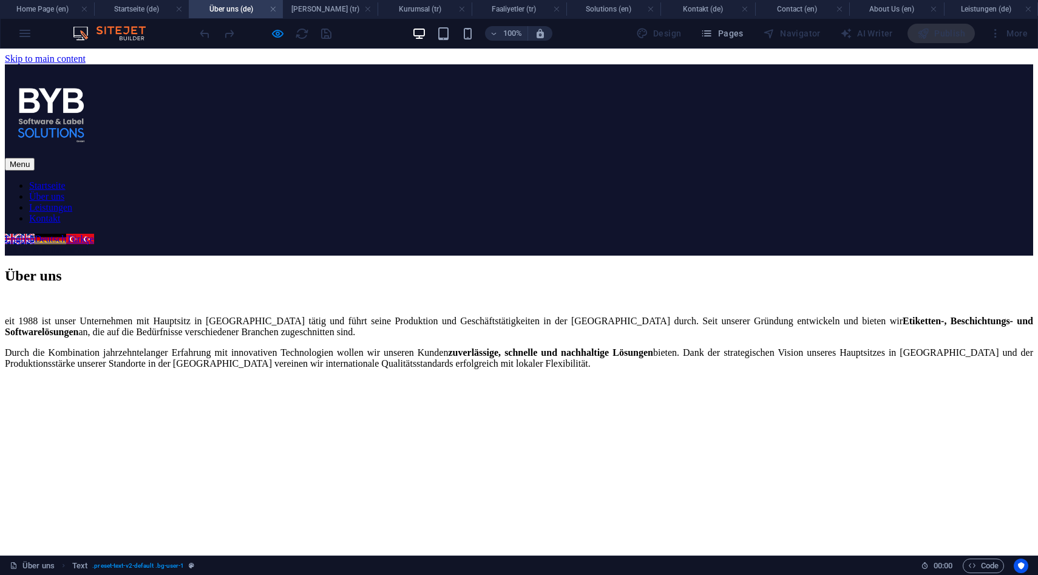
select select "vh"
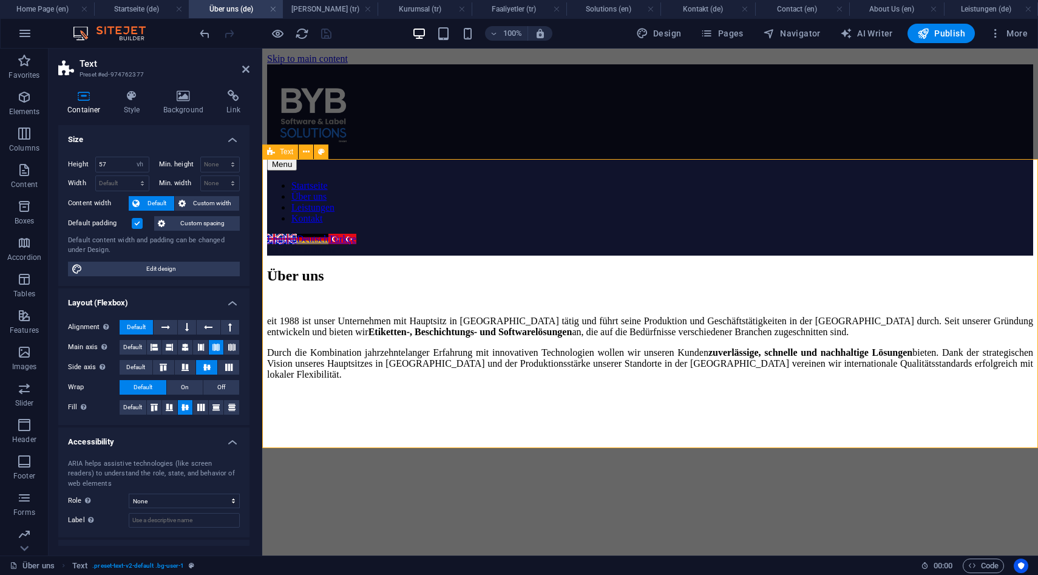
click at [311, 256] on div "Über uns eit 1988 ist unser Unternehmen mit Hauptsitz in Deutschland tätig und …" at bounding box center [650, 400] width 766 height 289
click at [276, 55] on div "Menu Bar" at bounding box center [289, 56] width 54 height 15
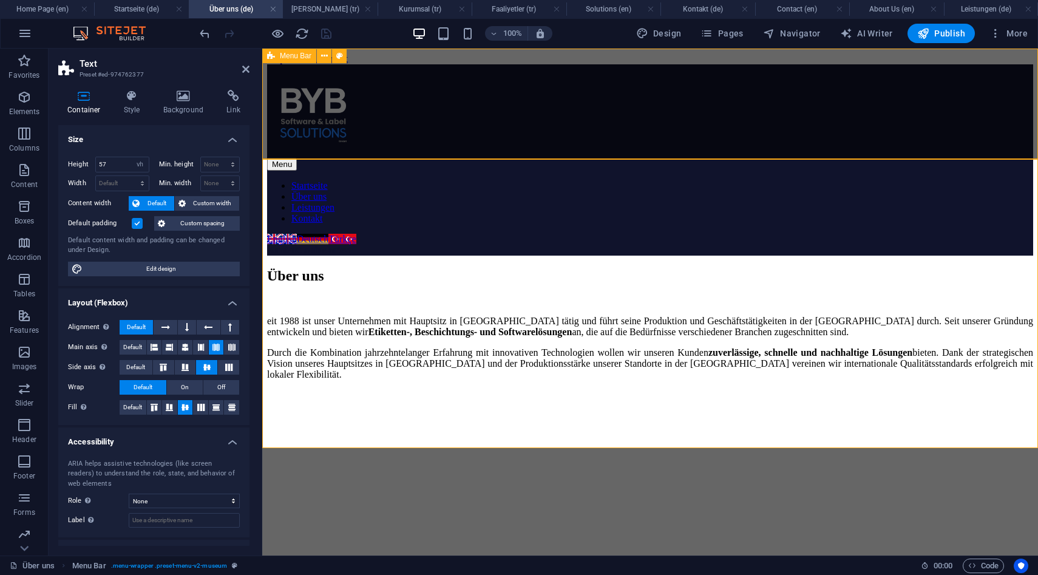
click at [276, 55] on div "Menu Bar" at bounding box center [289, 56] width 54 height 15
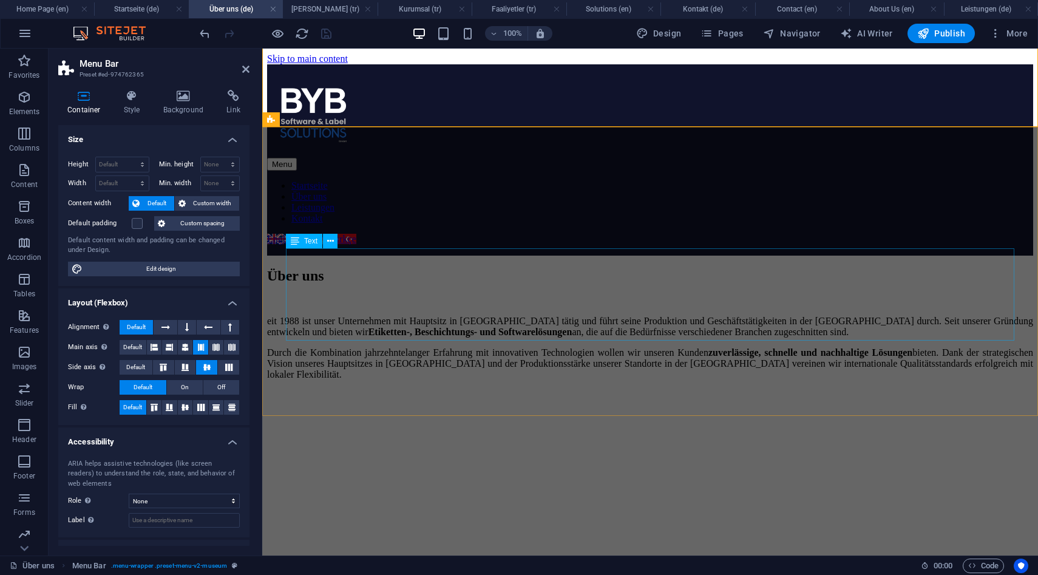
scroll to position [32, 0]
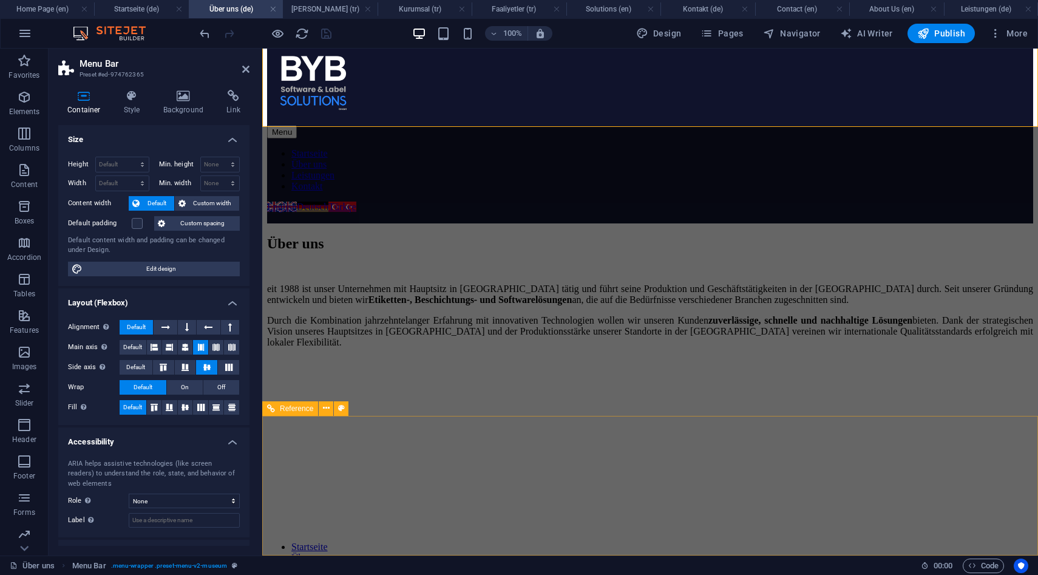
click at [308, 412] on span "Reference" at bounding box center [296, 408] width 33 height 7
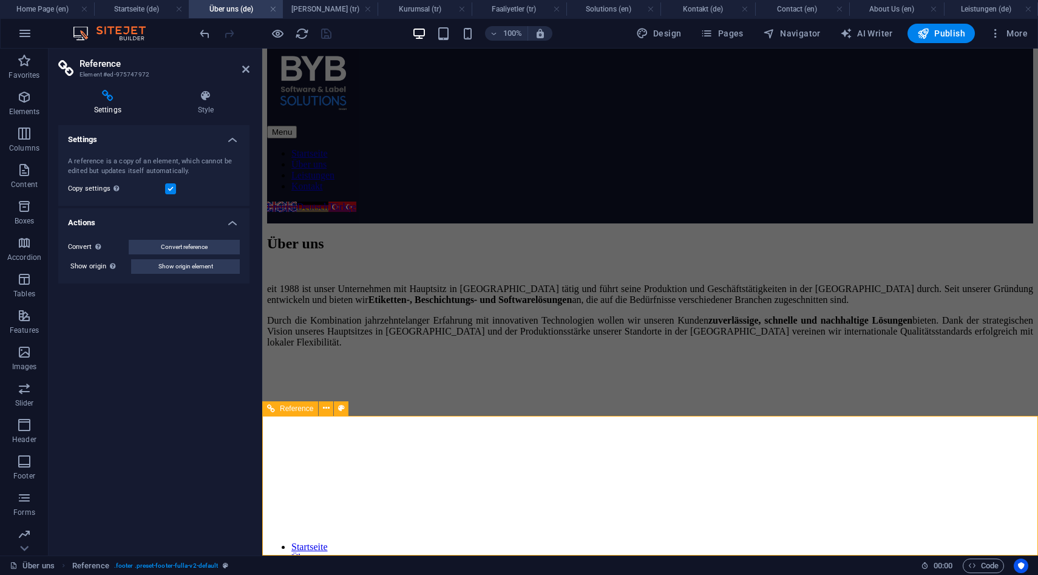
click at [311, 408] on span "Reference" at bounding box center [296, 408] width 33 height 7
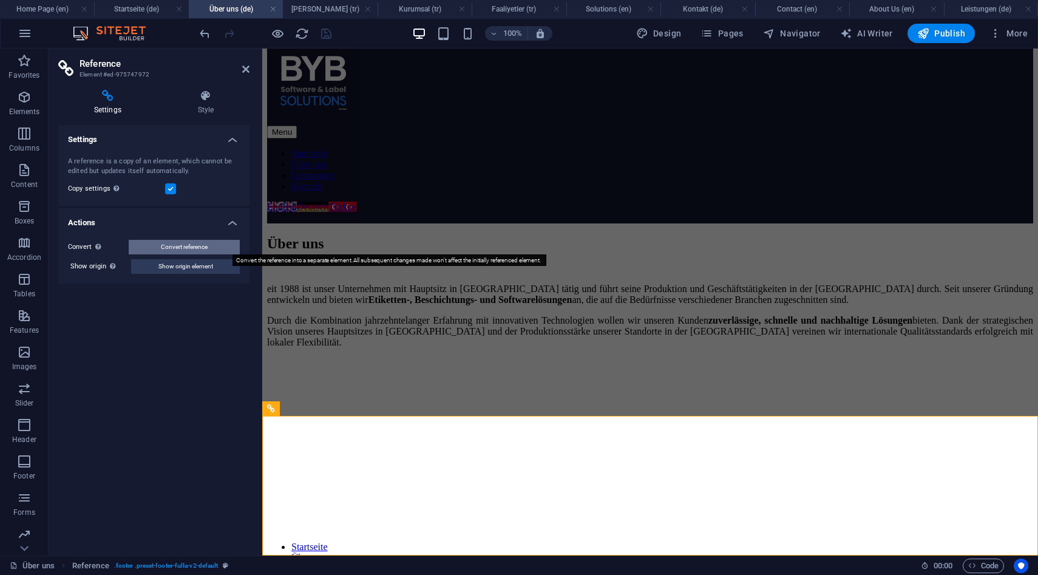
click at [219, 249] on button "Convert reference" at bounding box center [184, 247] width 111 height 15
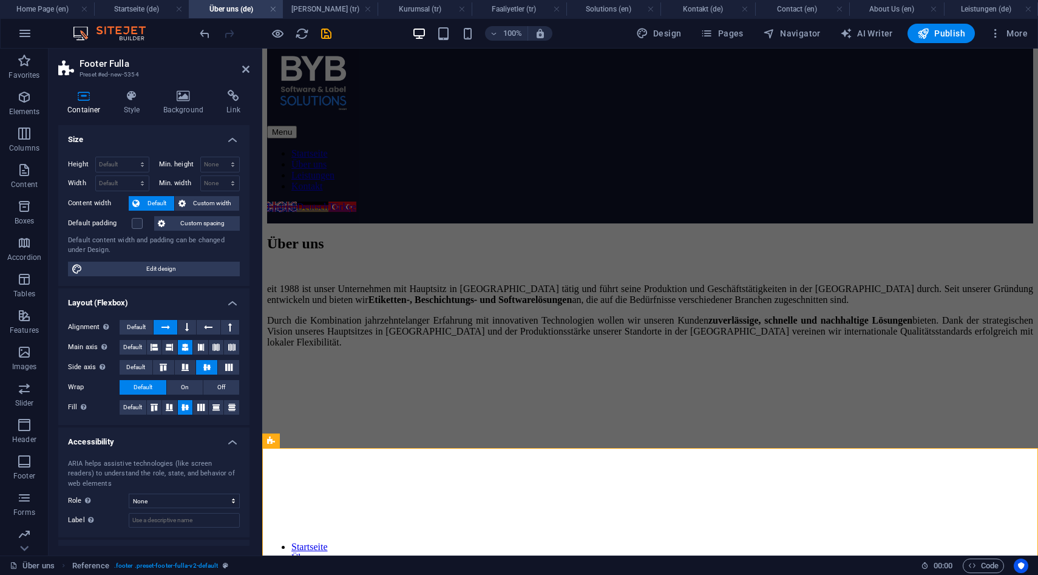
scroll to position [0, 0]
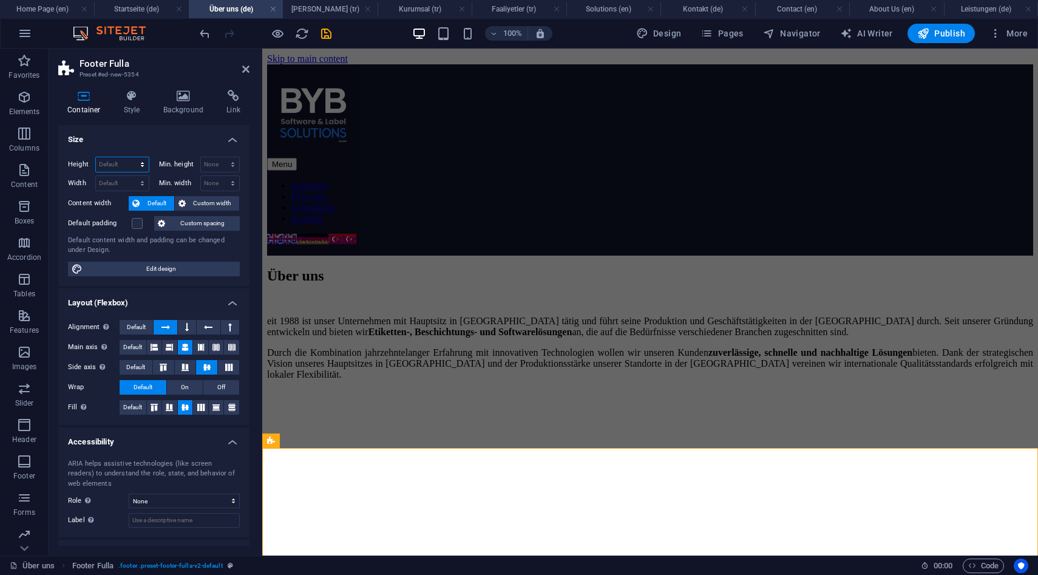
click at [137, 166] on select "Default px rem % vh vw" at bounding box center [122, 164] width 53 height 15
select select "vh"
click at [130, 157] on select "Default px rem % vh vw" at bounding box center [122, 164] width 53 height 15
type input "25"
click at [468, 132] on div "Menu Startseite Über uns Leistungen Kontakt English Deutsch Türkçe Kontakt aufn…" at bounding box center [650, 159] width 766 height 191
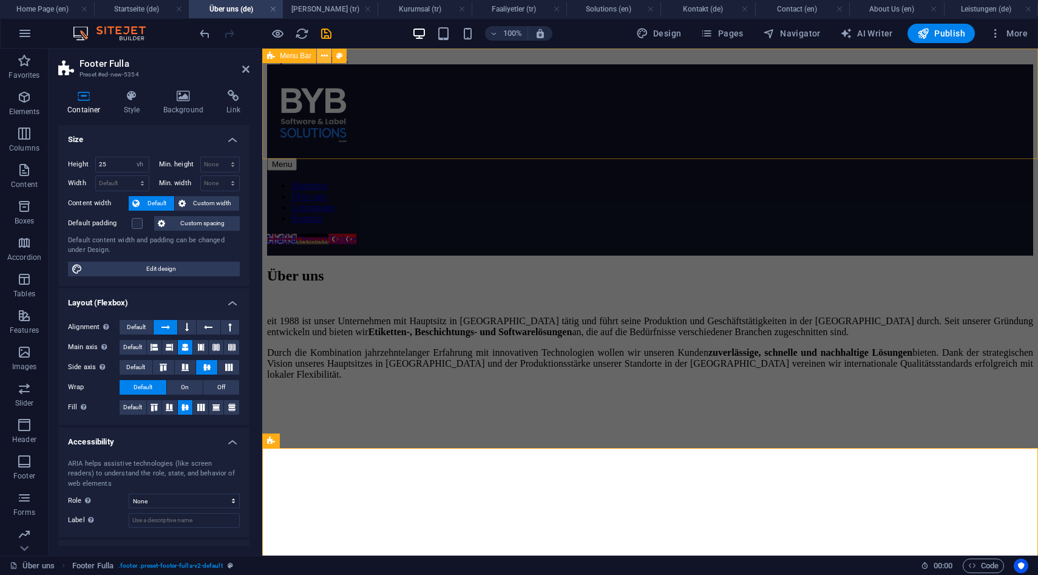
select select "vh"
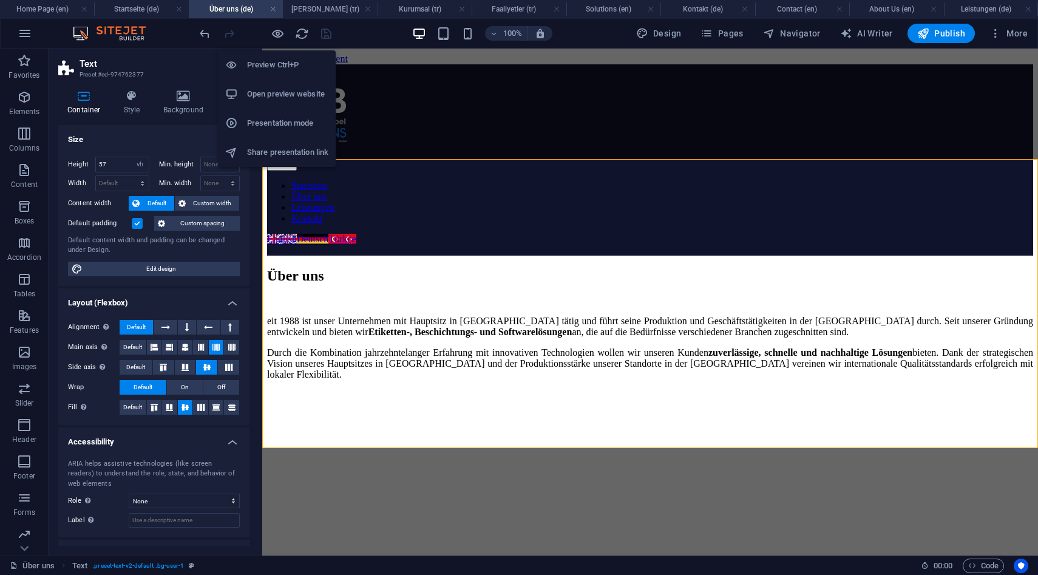
click at [289, 107] on li "Open preview website" at bounding box center [277, 94] width 118 height 29
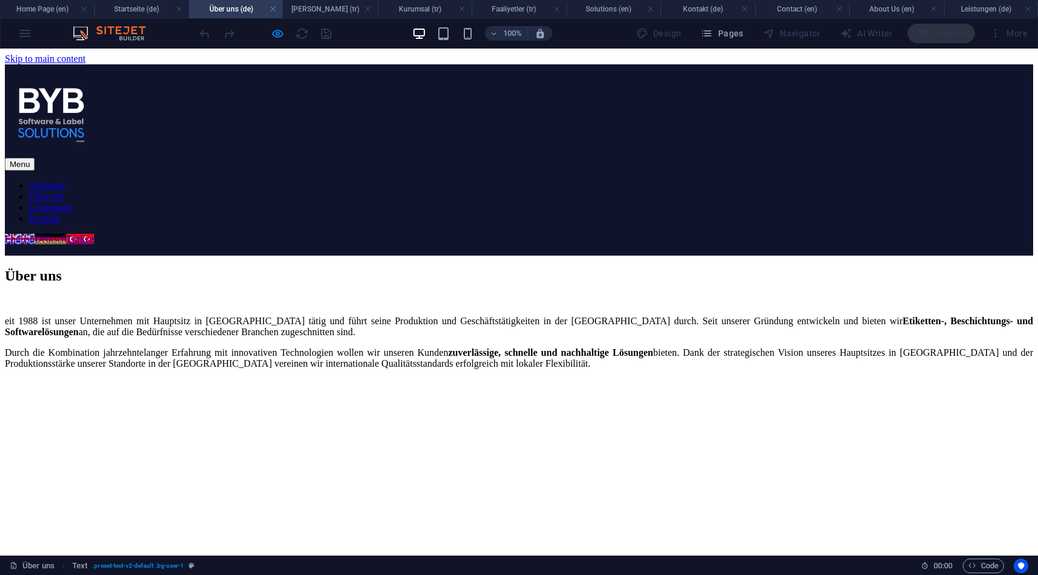
click at [66, 180] on link "Startseite" at bounding box center [47, 185] width 36 height 10
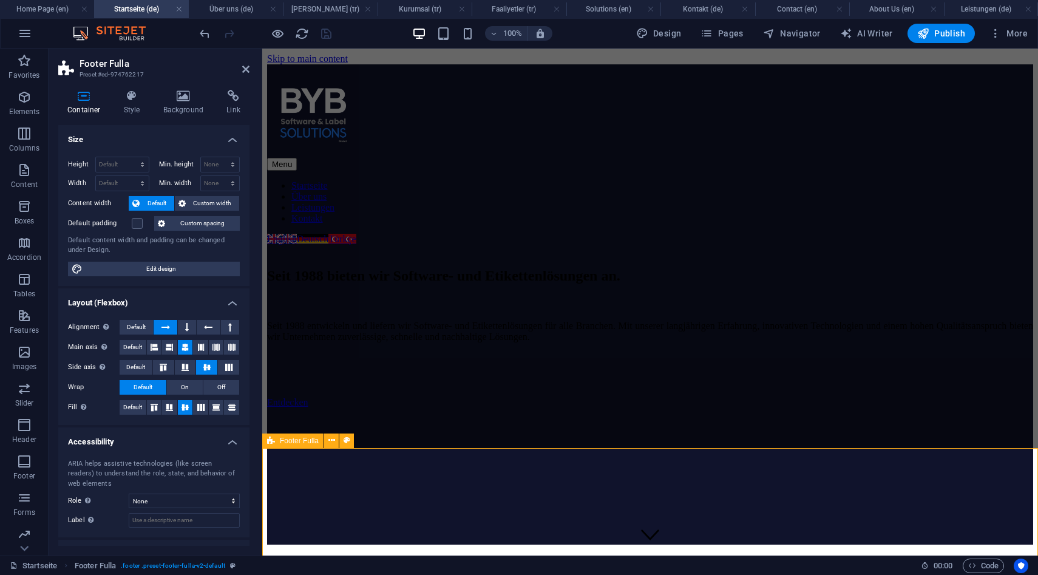
click at [293, 444] on div "Footer Fulla" at bounding box center [292, 440] width 61 height 15
click at [113, 165] on select "Default px rem % vh vw" at bounding box center [122, 164] width 53 height 15
select select "vh"
click at [130, 157] on select "Default px rem % vh vw" at bounding box center [122, 164] width 53 height 15
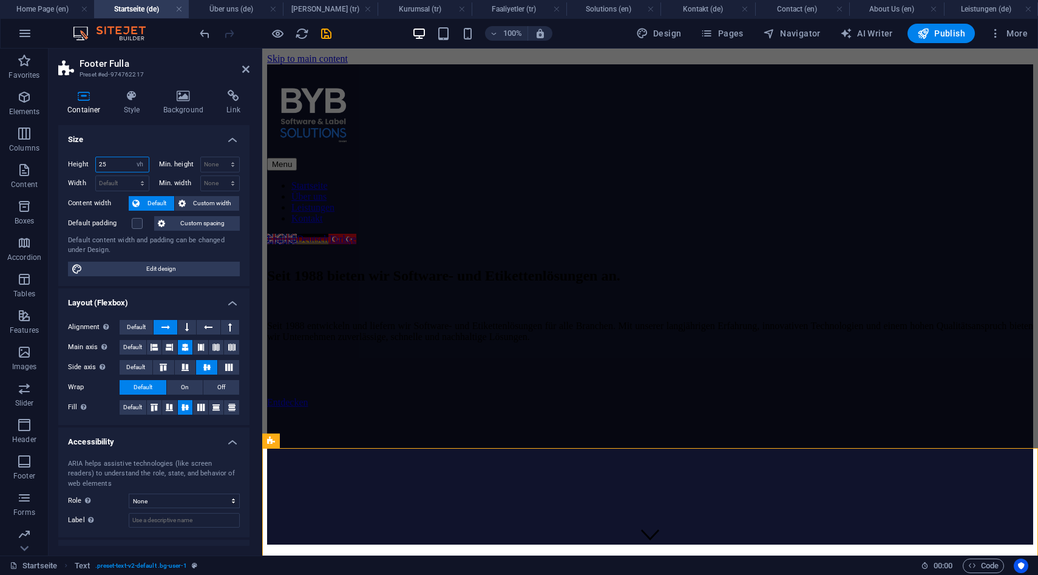
type input "25"
select select "vh"
click at [957, 33] on span "Publish" at bounding box center [941, 33] width 48 height 12
select select "vh"
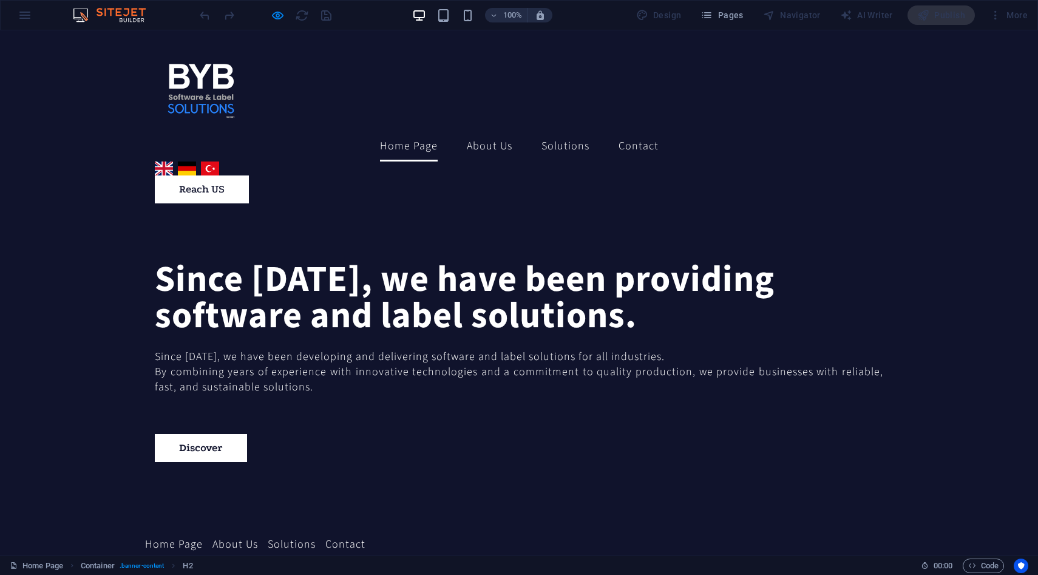
click at [196, 161] on link "Deutsch" at bounding box center [187, 168] width 18 height 14
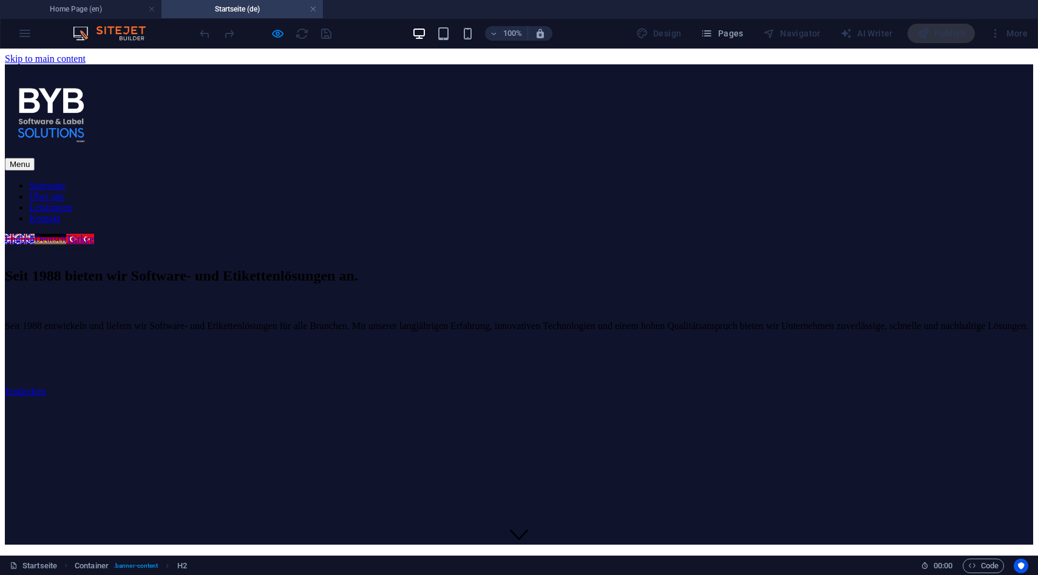
click at [64, 191] on link "Über uns" at bounding box center [46, 196] width 35 height 10
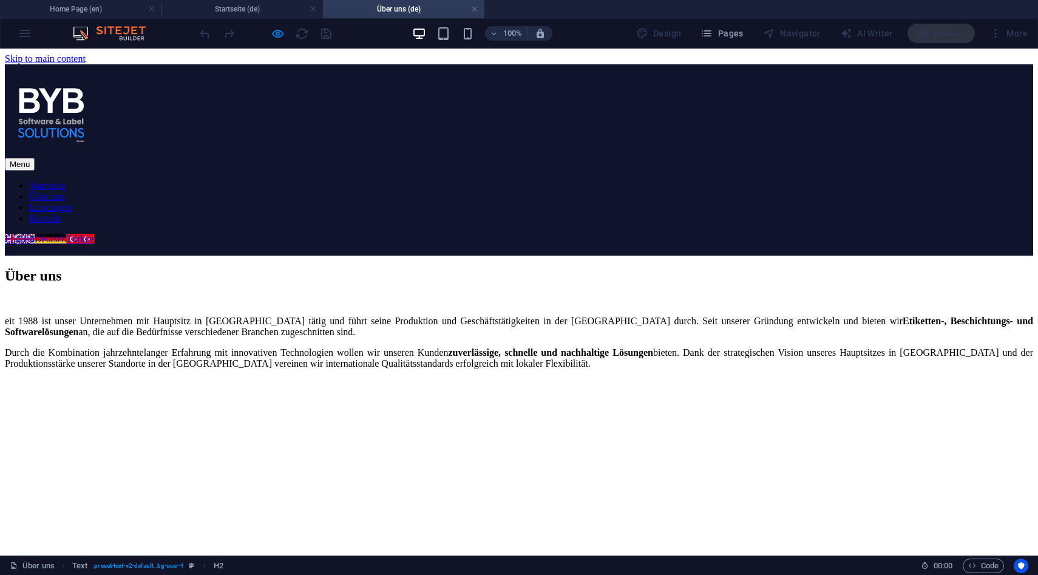
click at [72, 202] on link "Leistungen" at bounding box center [50, 207] width 43 height 10
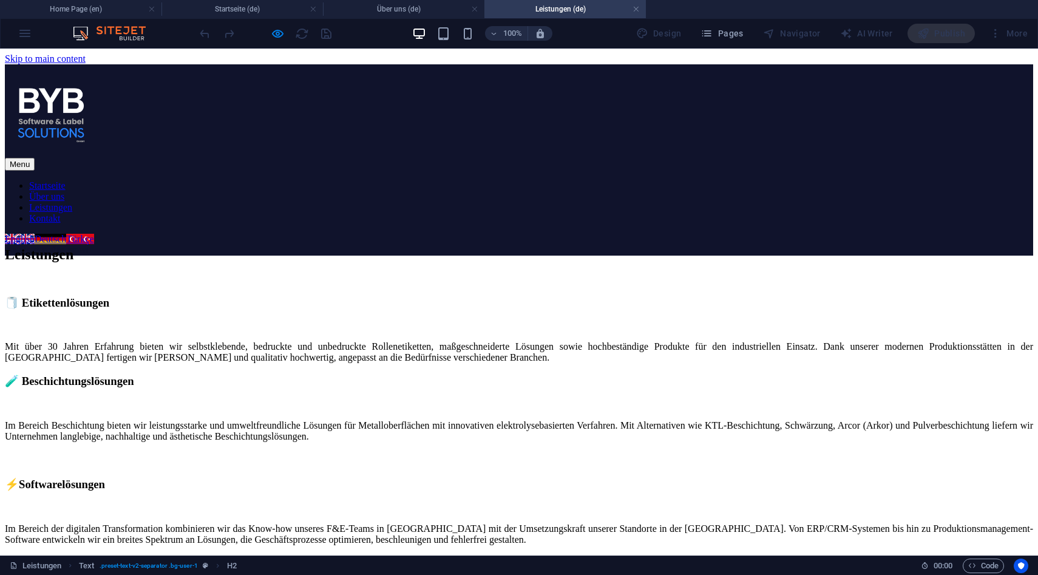
click at [473, 42] on div "100%" at bounding box center [482, 33] width 140 height 19
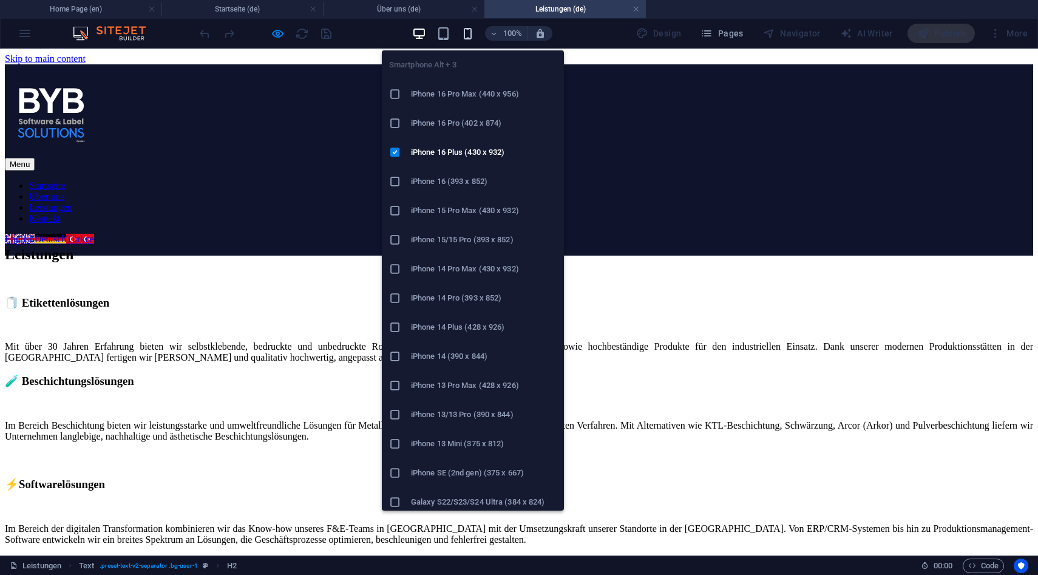
click at [472, 37] on icon "button" at bounding box center [468, 34] width 14 height 14
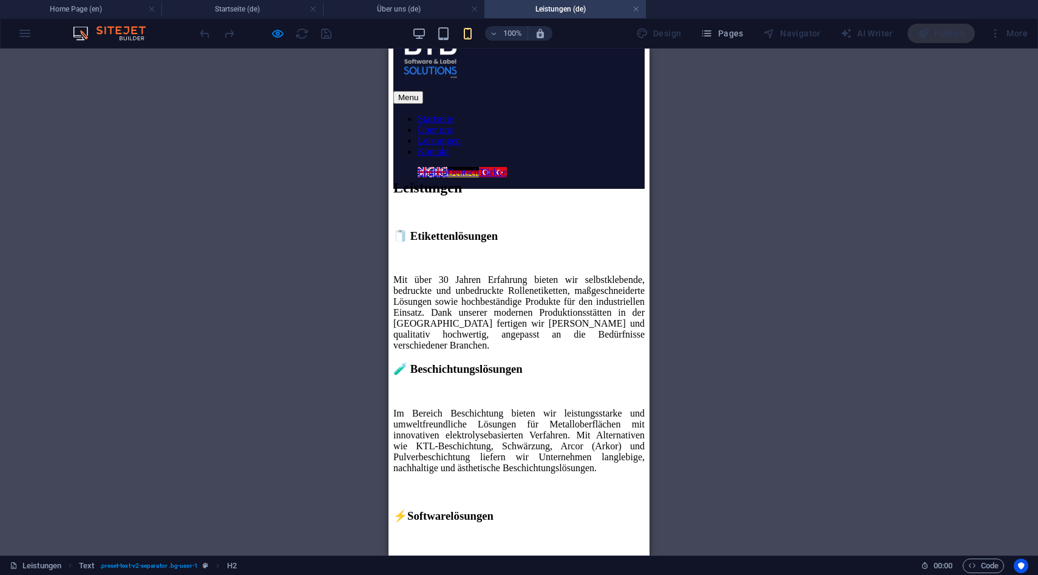
scroll to position [52, 0]
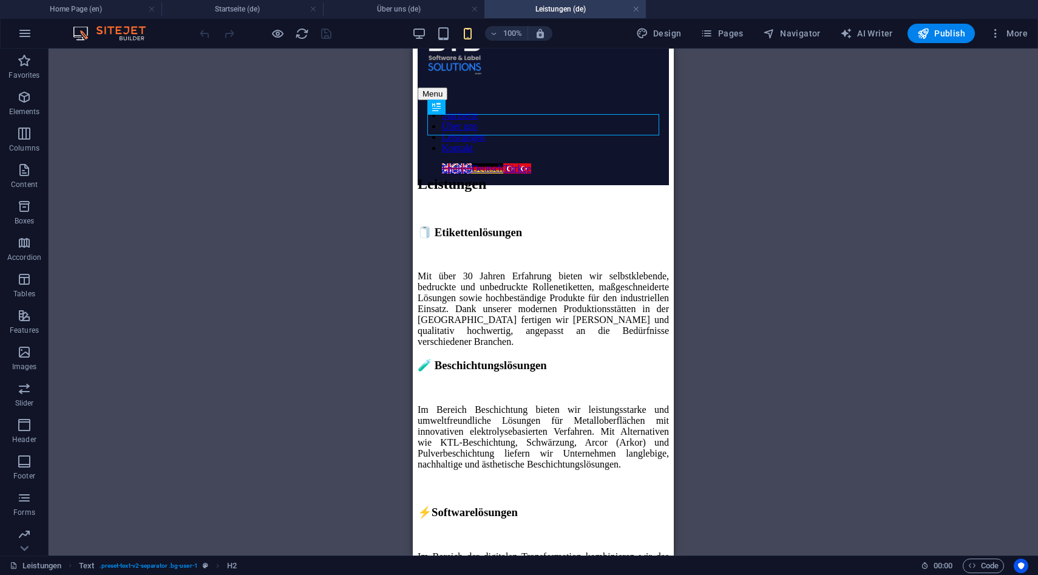
click at [571, 316] on div "🧻 Etikettenlösungen Mit über 30 Jahren Erfahrung bieten wir selbstklebende, bed…" at bounding box center [543, 427] width 251 height 402
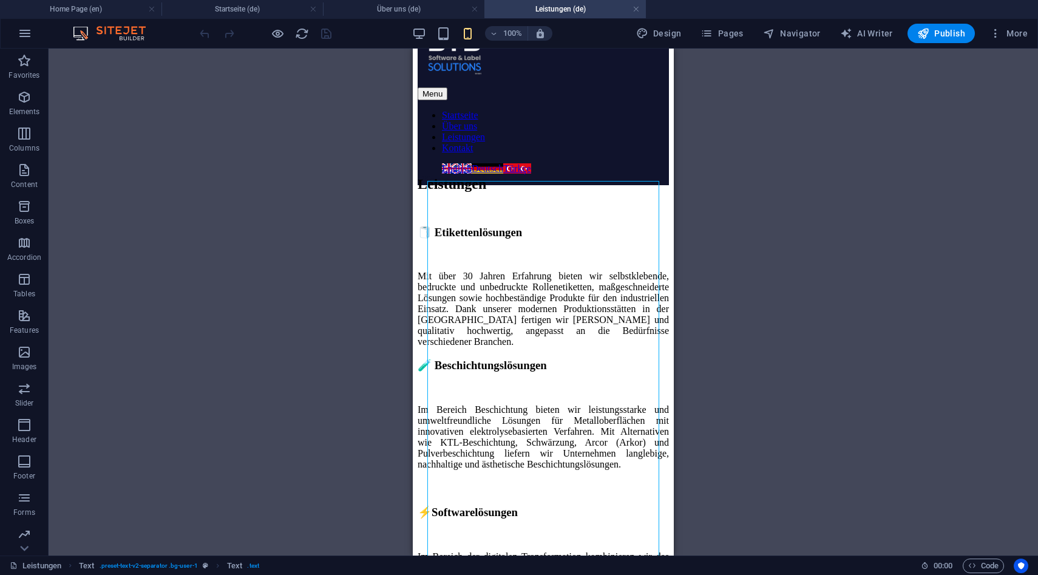
click at [581, 322] on div "🧻 Etikettenlösungen Mit über 30 Jahren Erfahrung bieten wir selbstklebende, bed…" at bounding box center [543, 427] width 251 height 402
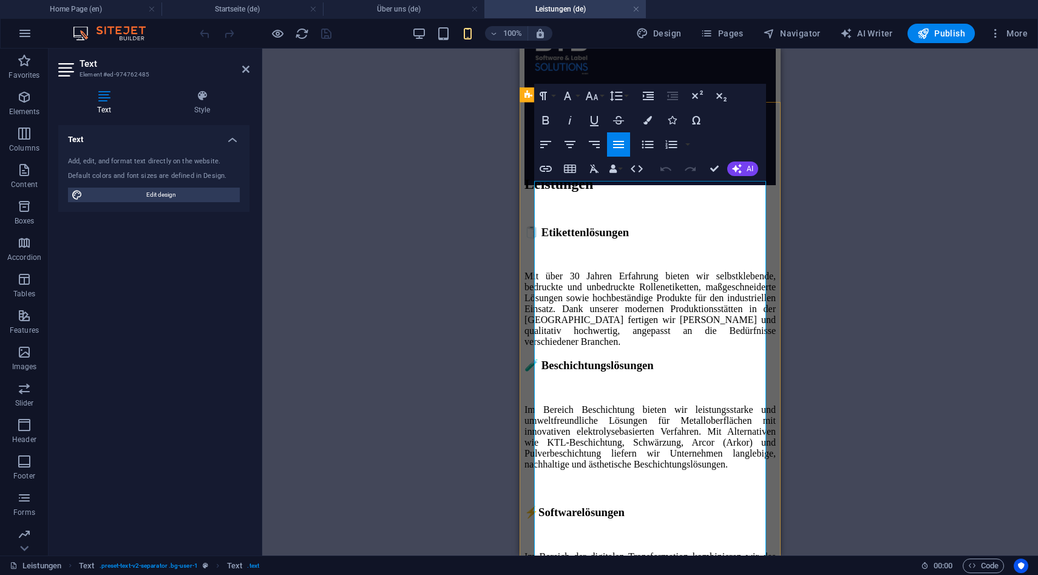
click at [706, 302] on p "Mit über 30 Jahren Erfahrung bieten wir selbstklebende, bedruckte und unbedruck…" at bounding box center [649, 309] width 251 height 76
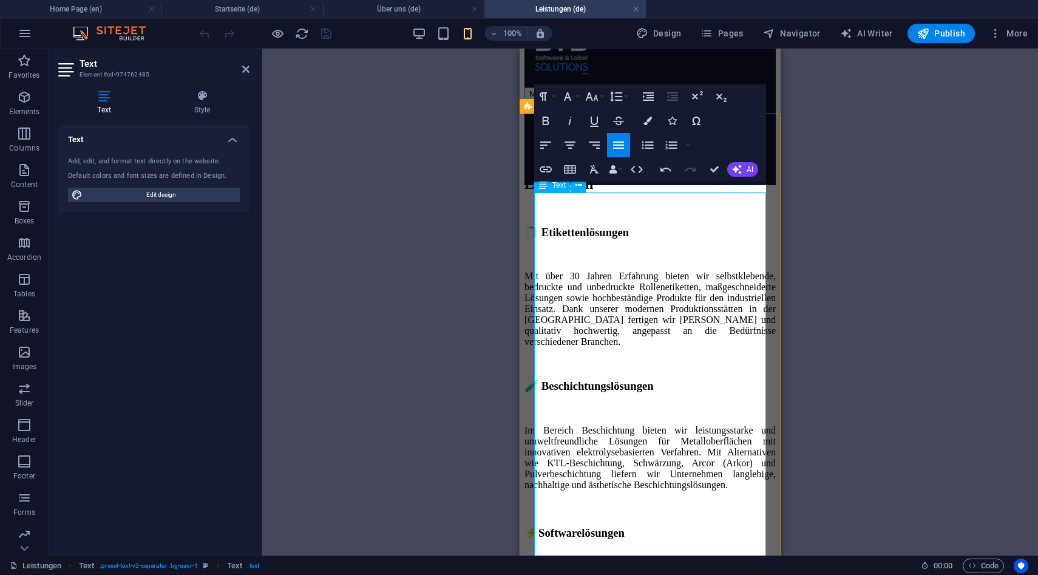
scroll to position [41, 0]
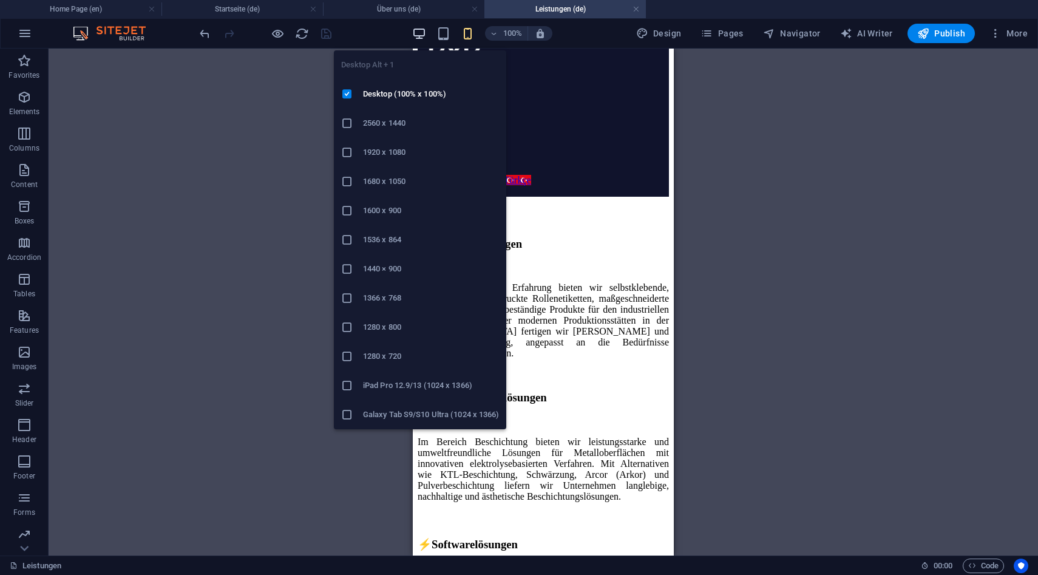
click at [416, 33] on icon "button" at bounding box center [419, 34] width 14 height 14
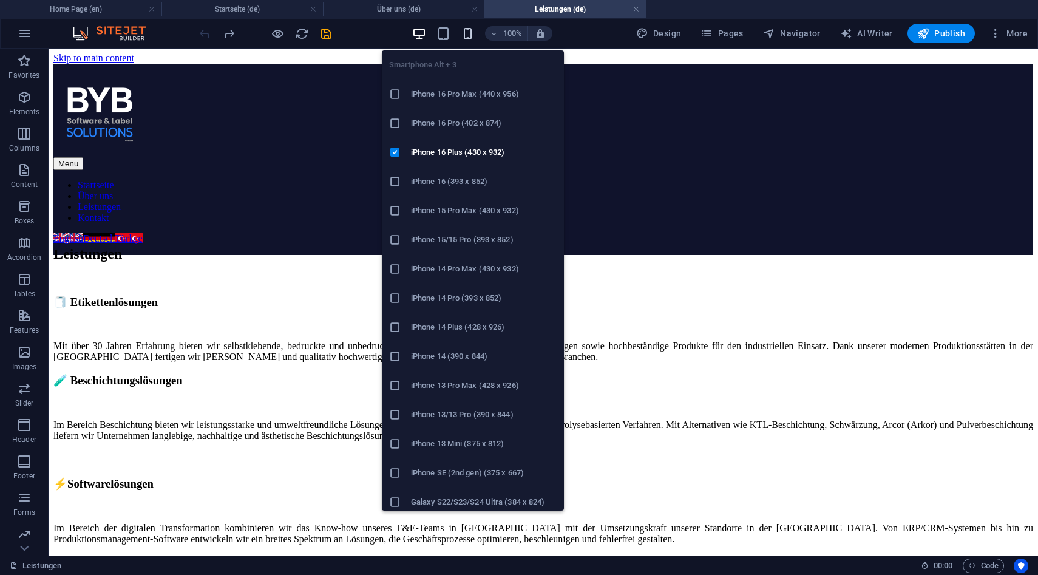
click at [471, 38] on icon "button" at bounding box center [468, 34] width 14 height 14
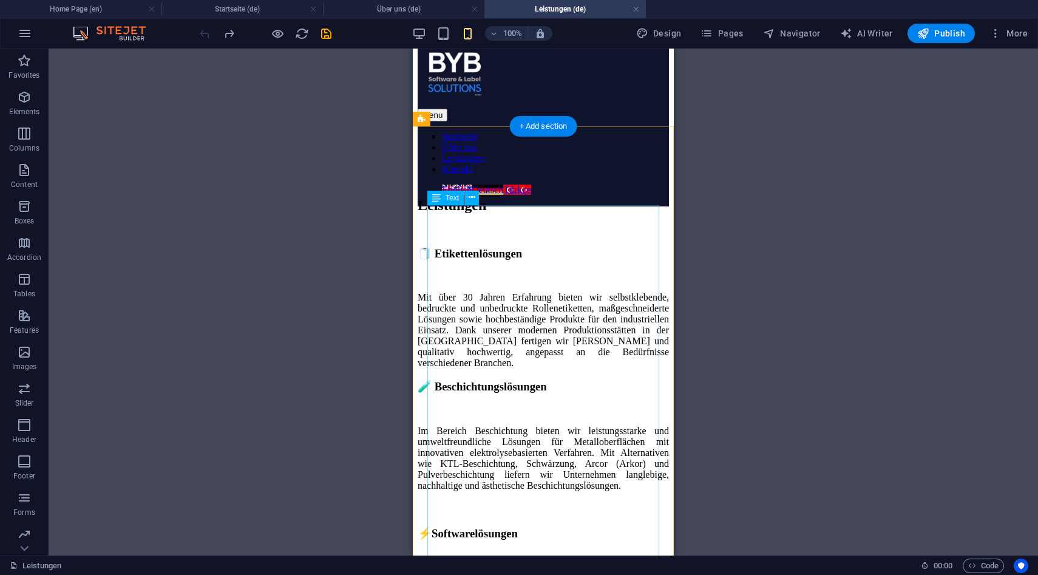
scroll to position [33, 0]
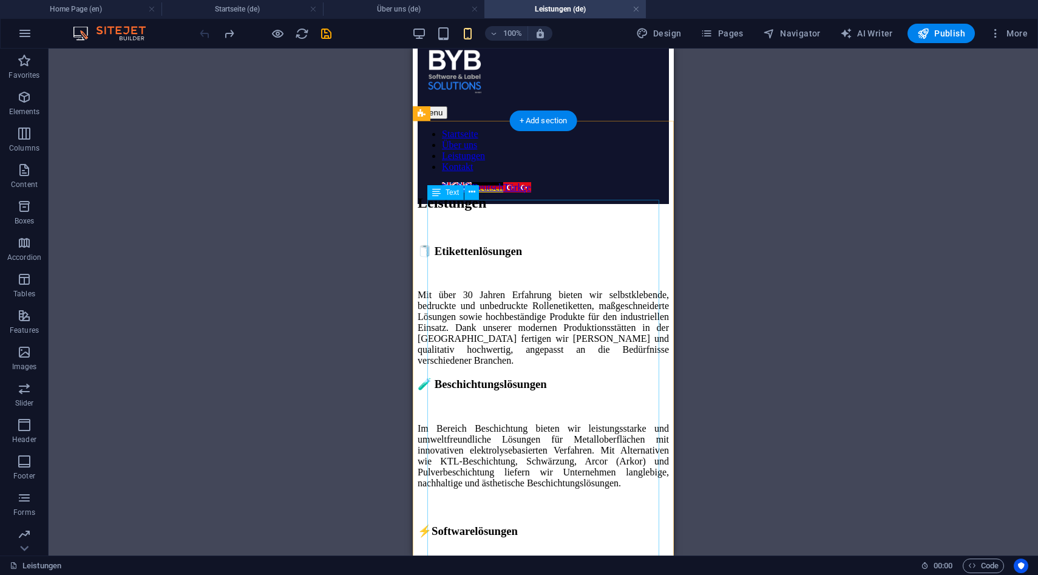
click at [601, 330] on div "🧻 Etikettenlösungen Mit über 30 Jahren Erfahrung bieten wir selbstklebende, bed…" at bounding box center [543, 446] width 251 height 402
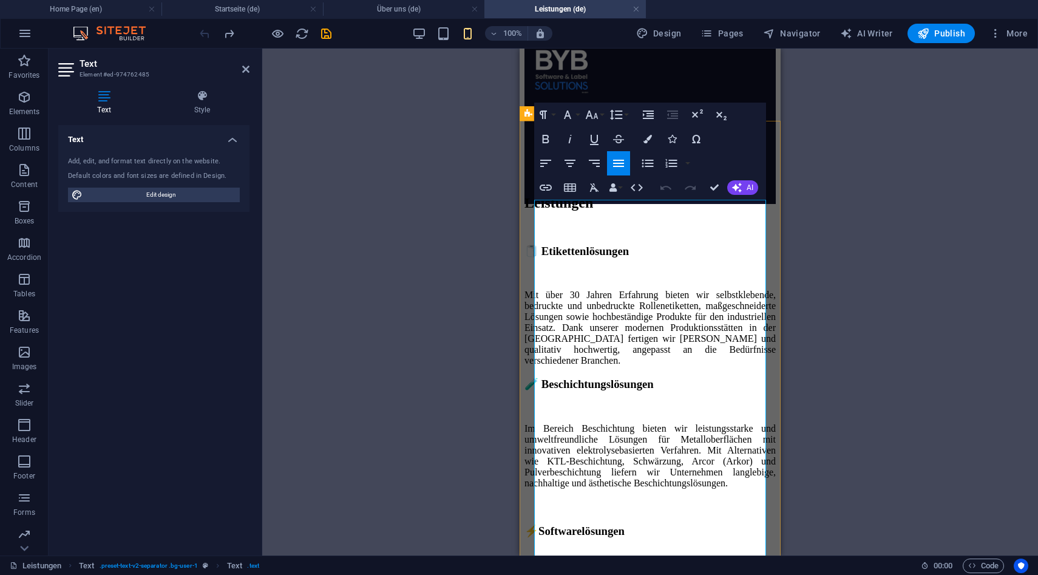
click at [709, 321] on p "Mit über 30 Jahren Erfahrung bieten wir selbstklebende, bedruckte und unbedruck…" at bounding box center [649, 328] width 251 height 76
click at [711, 325] on p "Mit über 30 Jahren Erfahrung bieten wir selbstklebende, bedruckte und unbedruck…" at bounding box center [649, 328] width 251 height 76
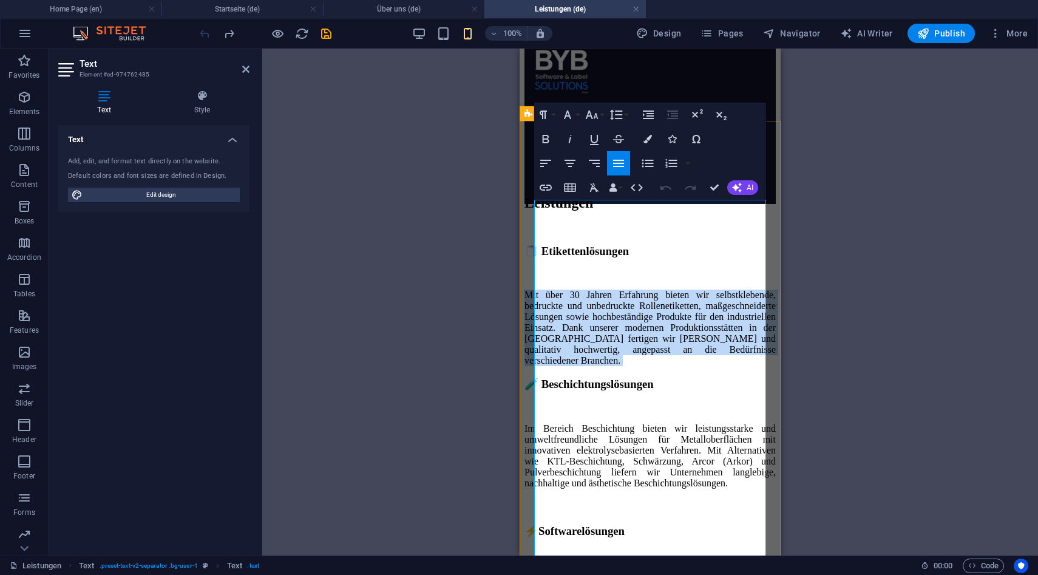
click at [711, 325] on p "Mit über 30 Jahren Erfahrung bieten wir selbstklebende, bedruckte und unbedruck…" at bounding box center [649, 328] width 251 height 76
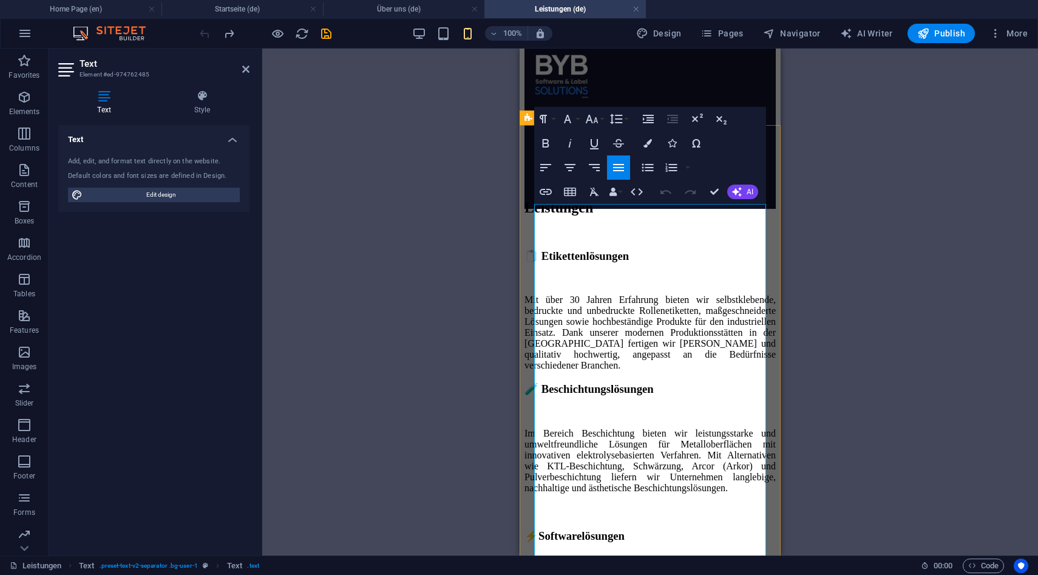
scroll to position [29, 0]
click at [200, 111] on h4 "Style" at bounding box center [202, 102] width 95 height 25
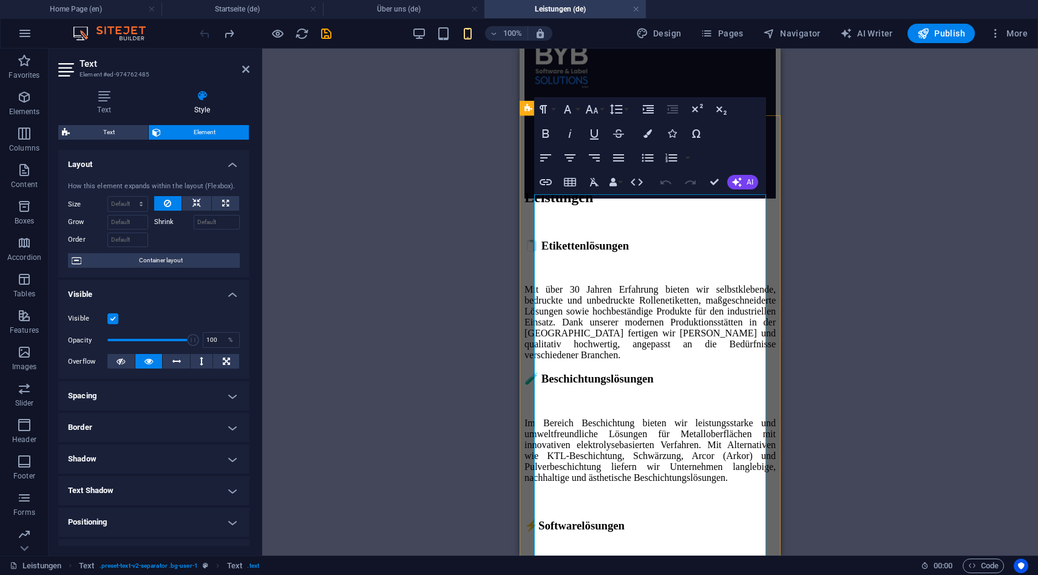
scroll to position [65, 0]
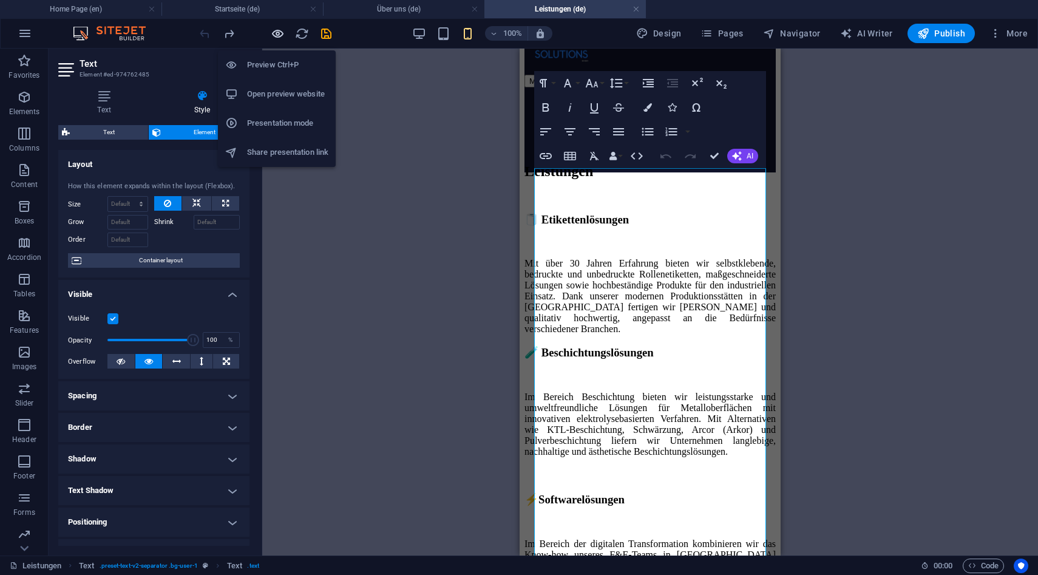
click at [273, 32] on icon "button" at bounding box center [278, 34] width 14 height 14
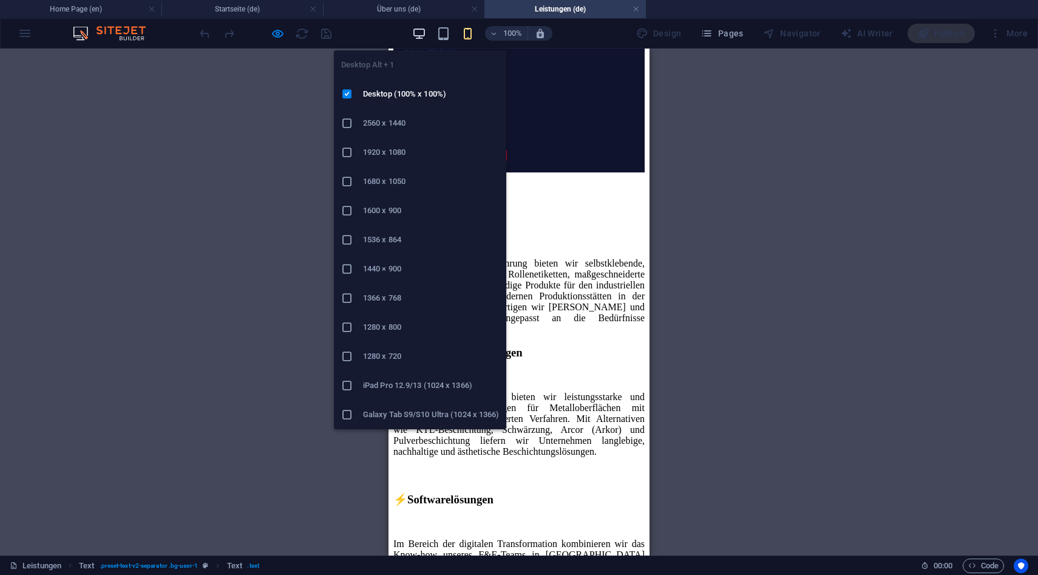
click at [419, 35] on icon "button" at bounding box center [419, 34] width 14 height 14
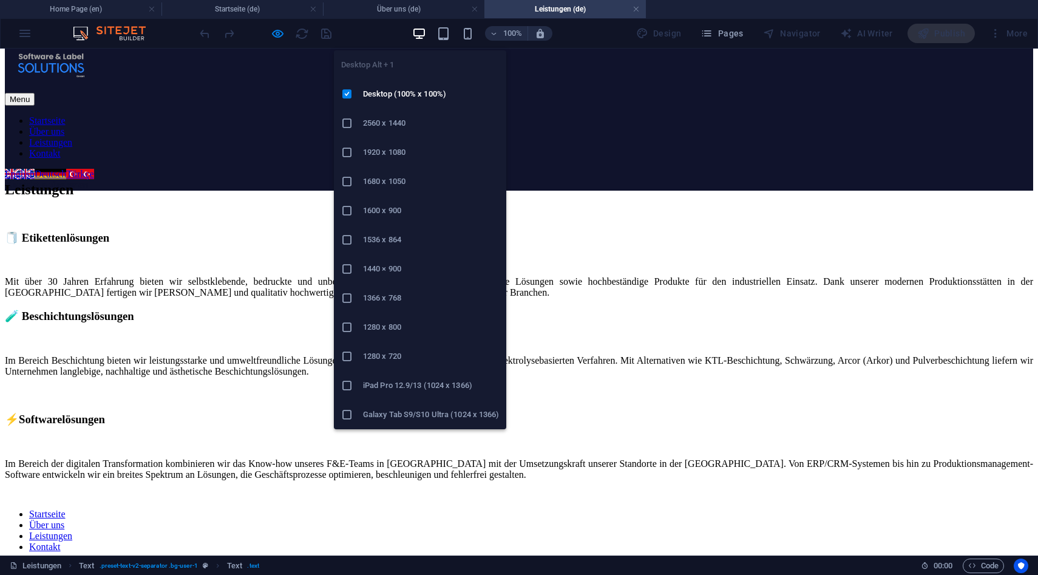
scroll to position [1, 0]
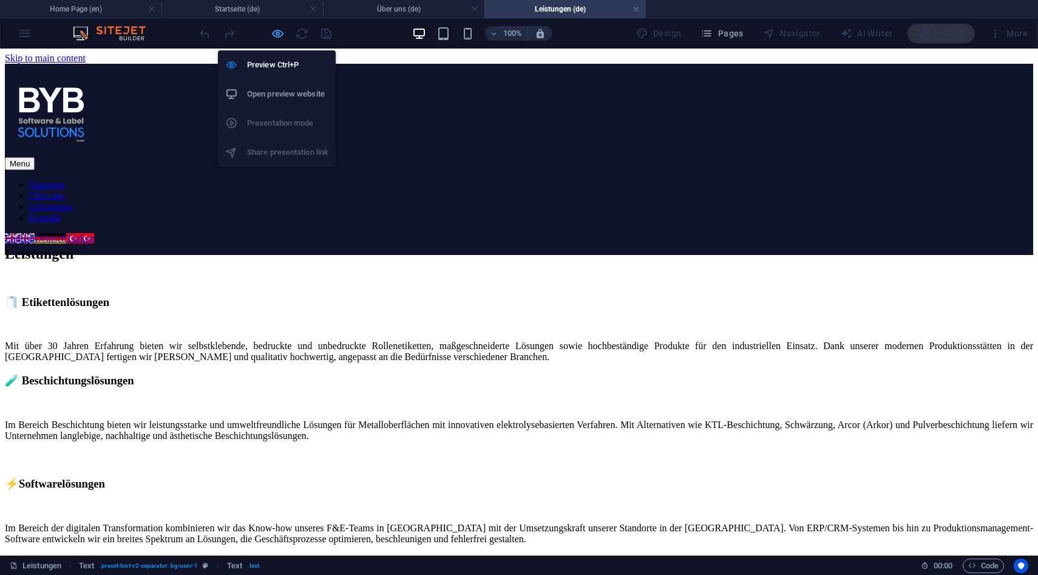
click at [279, 36] on icon "button" at bounding box center [278, 34] width 14 height 14
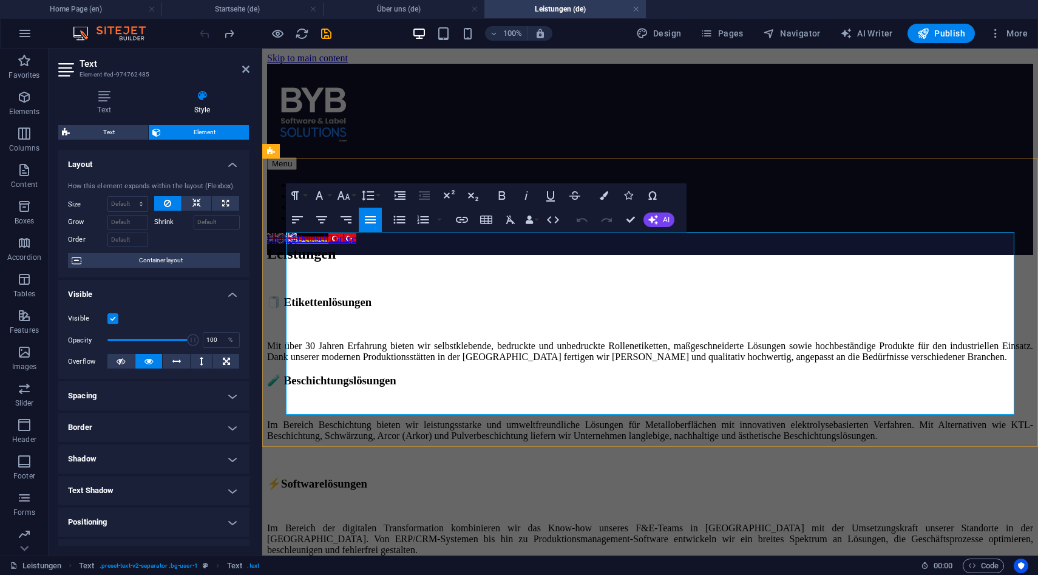
click at [603, 419] on p "Im Bereich Beschichtung bieten wir leistungsstarke und umweltfreundliche Lösung…" at bounding box center [650, 430] width 766 height 22
click at [577, 399] on p at bounding box center [650, 404] width 766 height 11
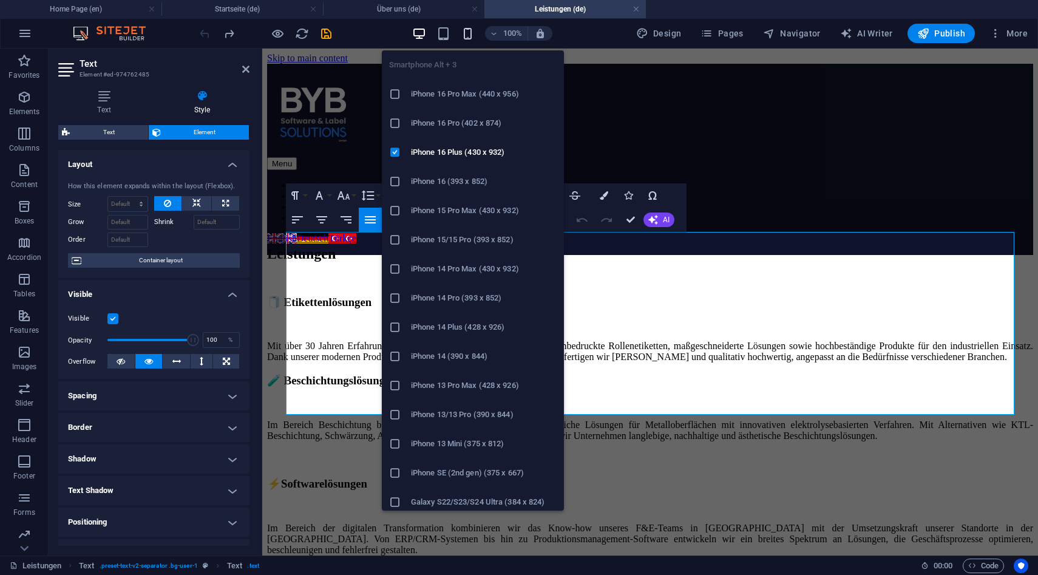
click at [466, 35] on icon "button" at bounding box center [468, 34] width 14 height 14
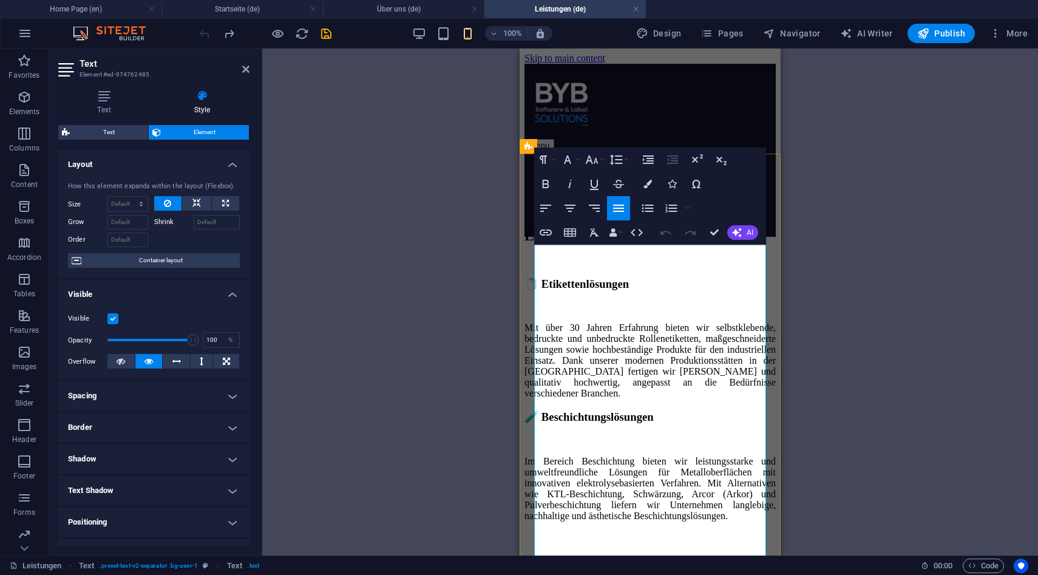
click at [725, 410] on h3 "🧪 Beschichtungslösungen" at bounding box center [649, 416] width 251 height 13
click at [719, 359] on p "Mit über 30 Jahren Erfahrung bieten wir selbstklebende, bedruckte und unbedruck…" at bounding box center [649, 360] width 251 height 76
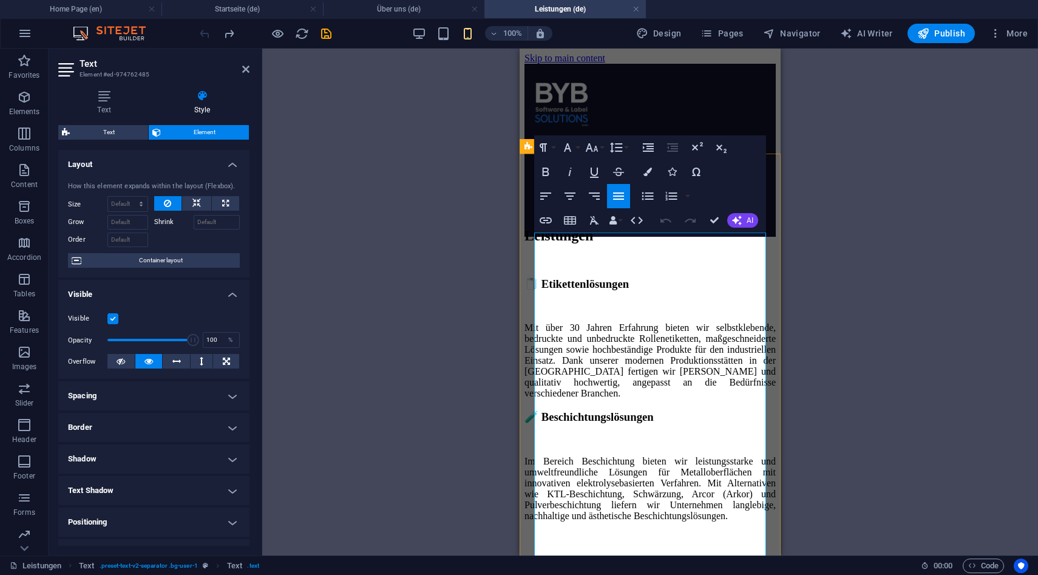
scroll to position [0, 0]
click at [719, 359] on p "Mit über 30 Jahren Erfahrung bieten wir selbstklebende, bedruckte und unbedruck…" at bounding box center [649, 361] width 251 height 76
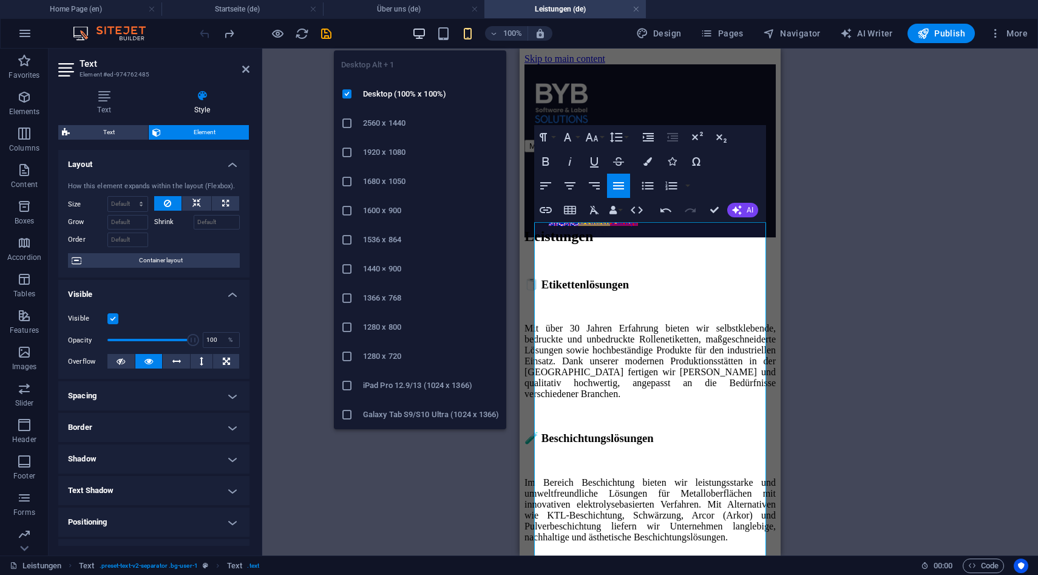
click at [425, 39] on icon "button" at bounding box center [419, 34] width 14 height 14
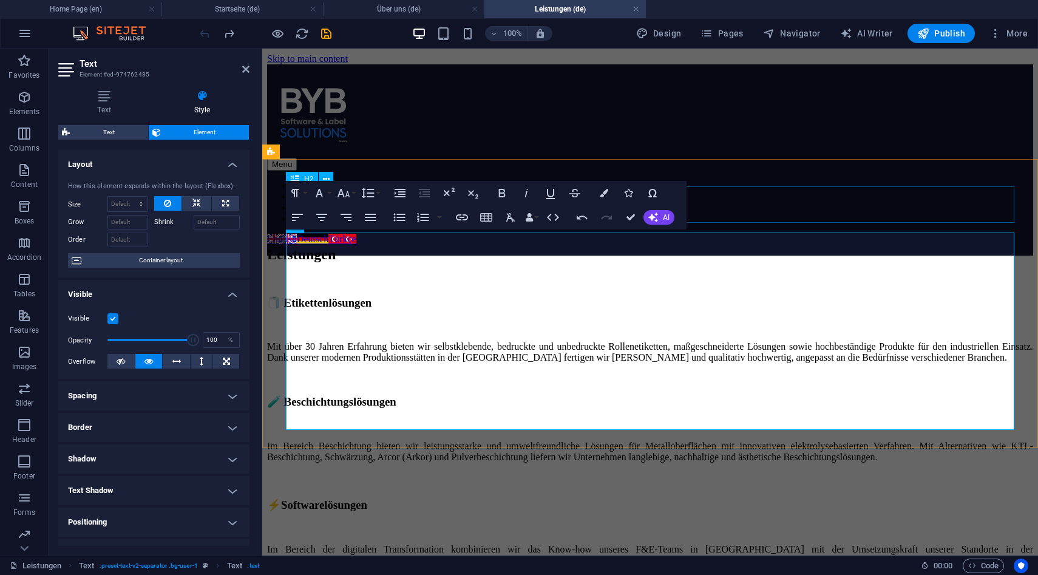
click at [849, 246] on div "Leistungen" at bounding box center [650, 254] width 766 height 16
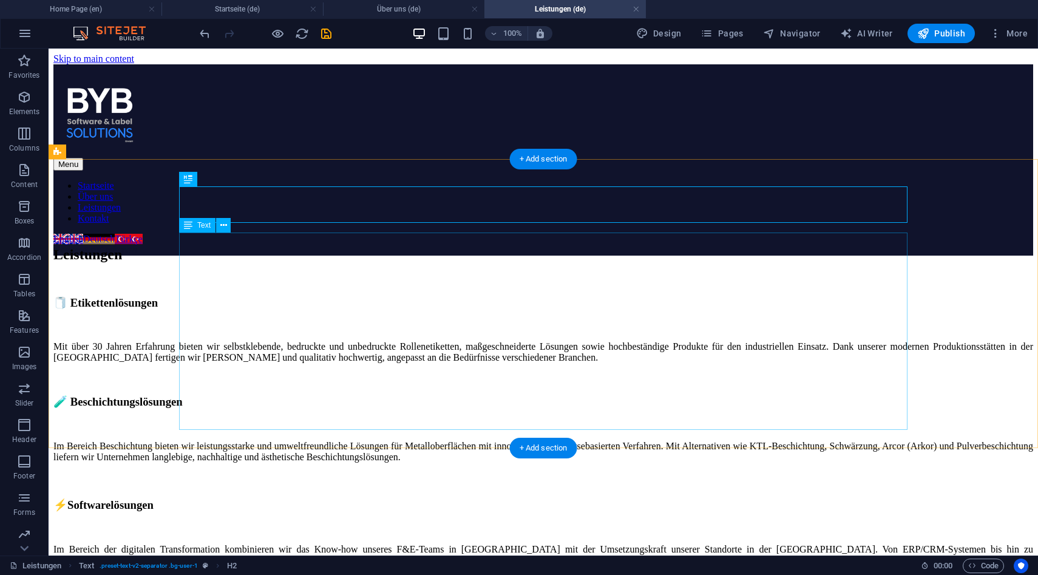
click at [619, 410] on div "🧻 Etikettenlösungen Mit über 30 Jahren Erfahrung bieten wir selbstklebende, bed…" at bounding box center [543, 430] width 980 height 269
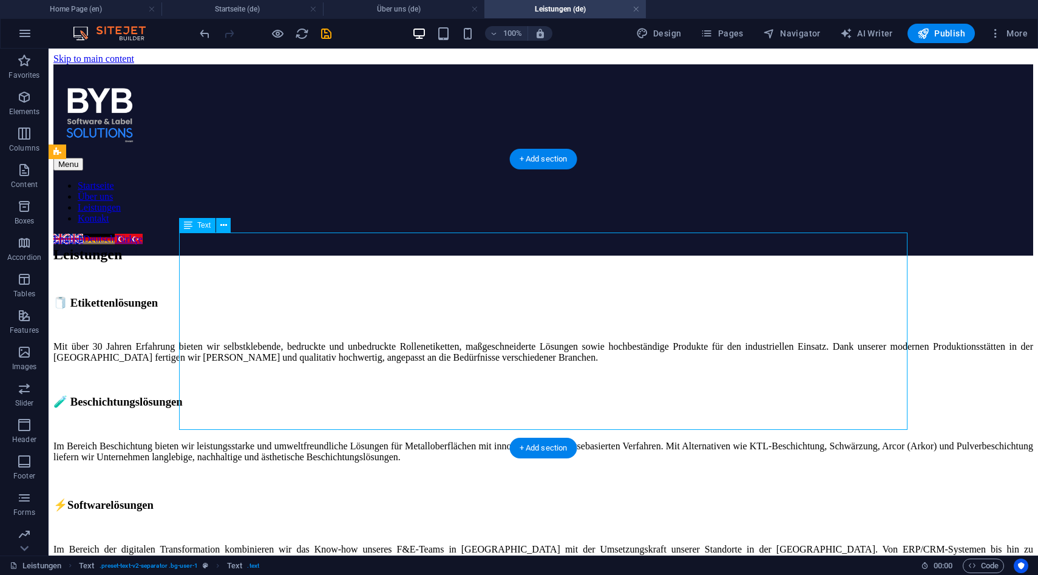
click at [631, 410] on div "🧻 Etikettenlösungen Mit über 30 Jahren Erfahrung bieten wir selbstklebende, bed…" at bounding box center [543, 430] width 980 height 269
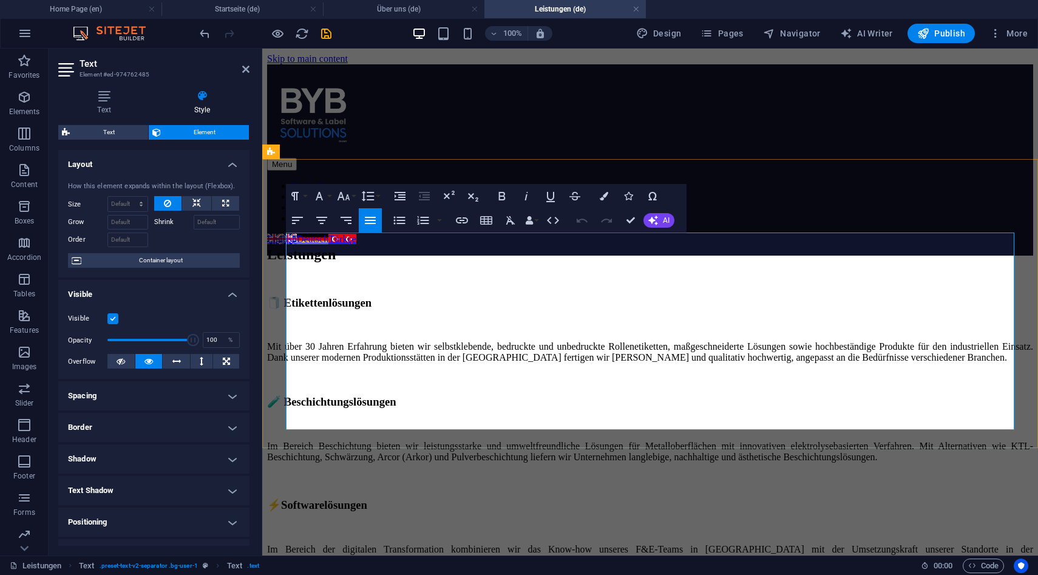
click at [731, 441] on p "Im Bereich Beschichtung bieten wir leistungsstarke und umweltfreundliche Lösung…" at bounding box center [650, 452] width 766 height 22
click at [727, 441] on p "Im Bereich Beschichtung bieten wir leistungsstarke und umweltfreundliche Lösung…" at bounding box center [650, 452] width 766 height 22
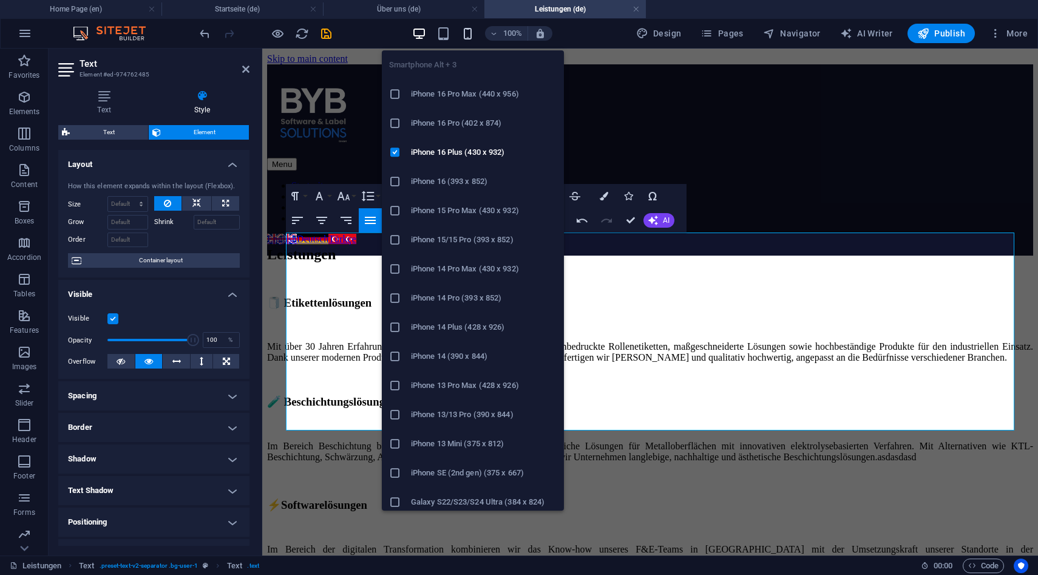
click at [467, 33] on icon "button" at bounding box center [468, 34] width 14 height 14
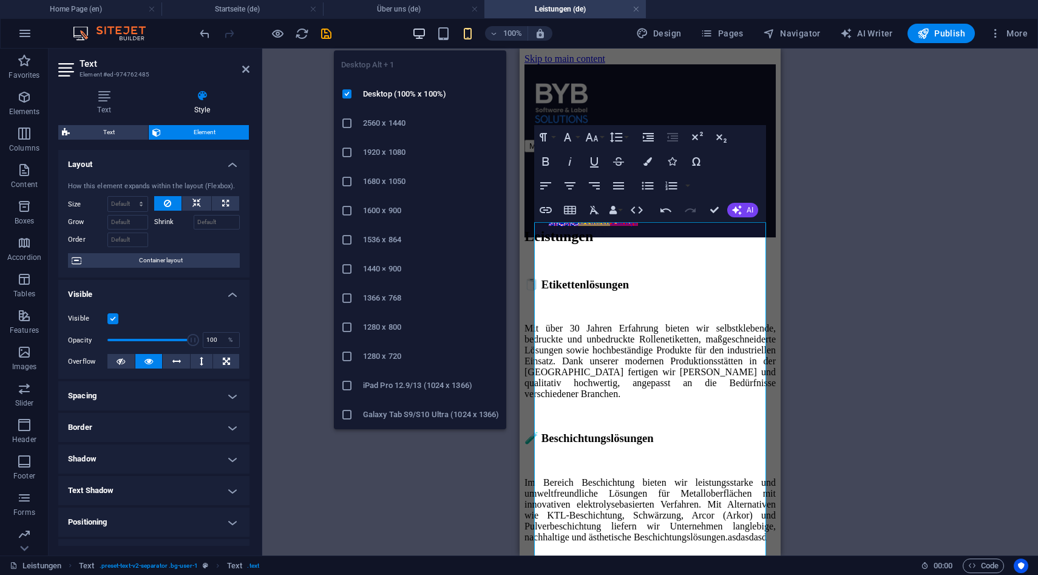
click at [424, 32] on icon "button" at bounding box center [419, 34] width 14 height 14
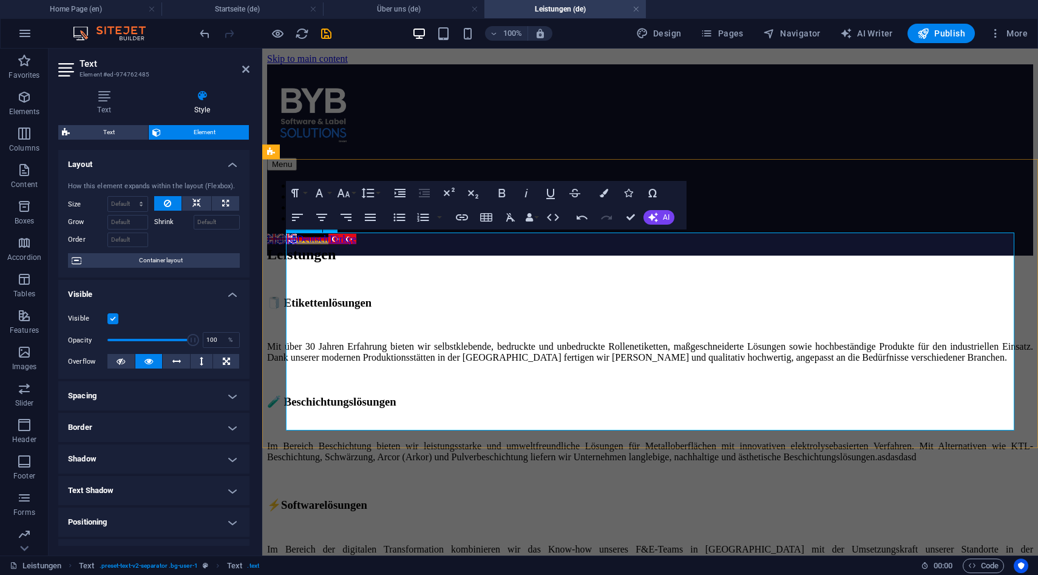
click at [700, 441] on p "Im Bereich Beschichtung bieten wir leistungsstarke und umweltfreundliche Lösung…" at bounding box center [650, 452] width 766 height 22
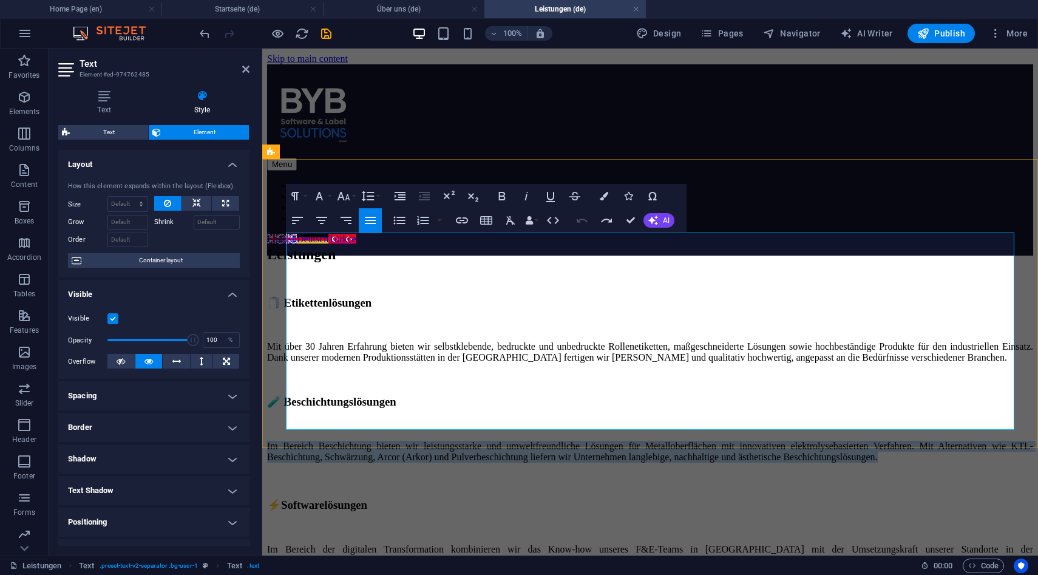
drag, startPoint x: 731, startPoint y: 404, endPoint x: 540, endPoint y: 283, distance: 226.1
click at [540, 296] on div "🧻 Etikettenlösungen Mit über 30 Jahren Erfahrung bieten wir selbstklebende, bed…" at bounding box center [650, 436] width 766 height 280
copy p "Im Bereich Beschichtung bieten wir leistungsstarke und umweltfreundliche Lösung…"
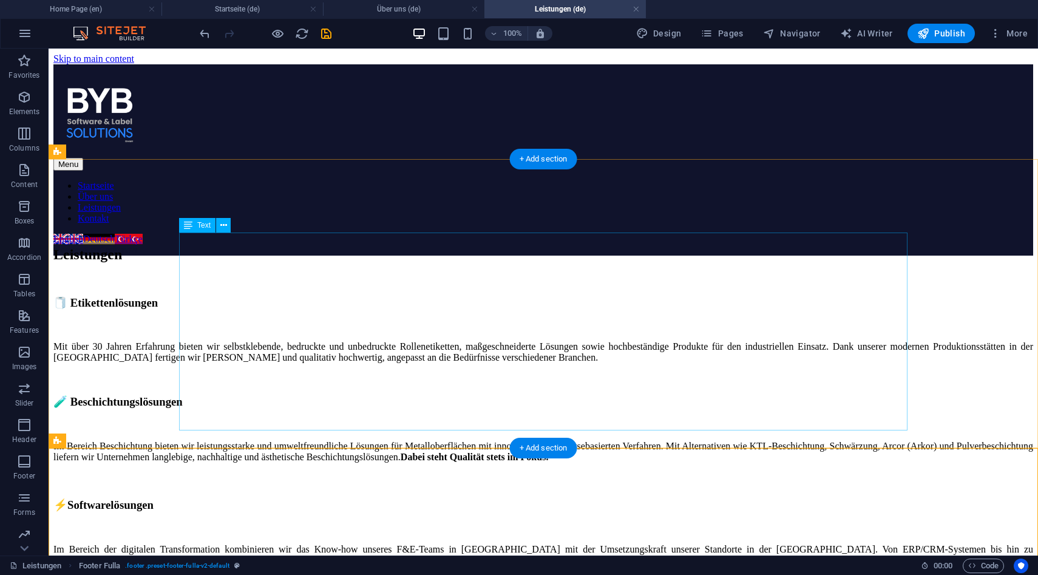
click at [604, 403] on div "🧻 Etikettenlösungen Mit über 30 Jahren Erfahrung bieten wir selbstklebende, bed…" at bounding box center [543, 430] width 980 height 269
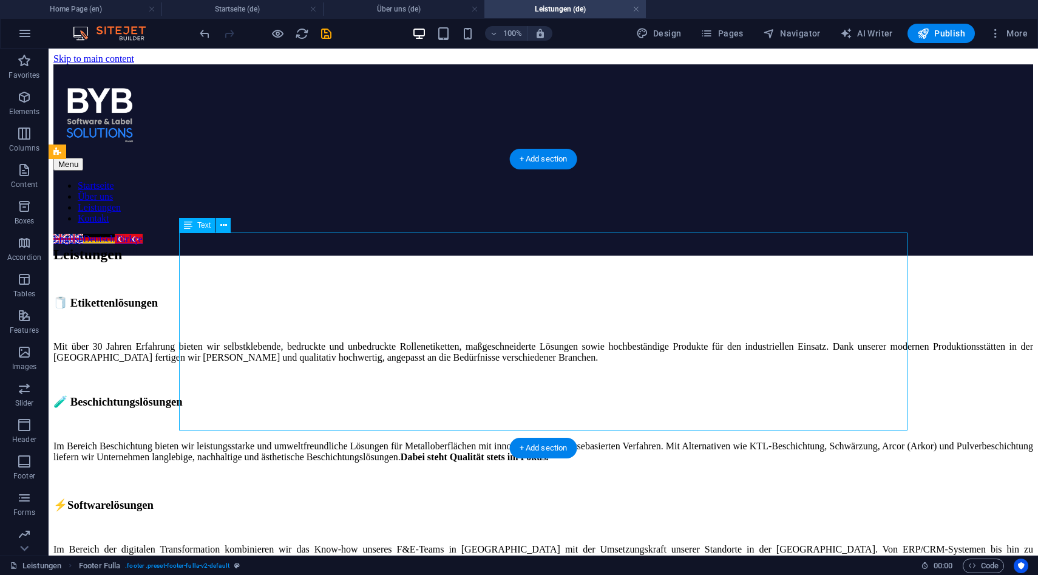
click at [604, 403] on div "🧻 Etikettenlösungen Mit über 30 Jahren Erfahrung bieten wir selbstklebende, bed…" at bounding box center [543, 430] width 980 height 269
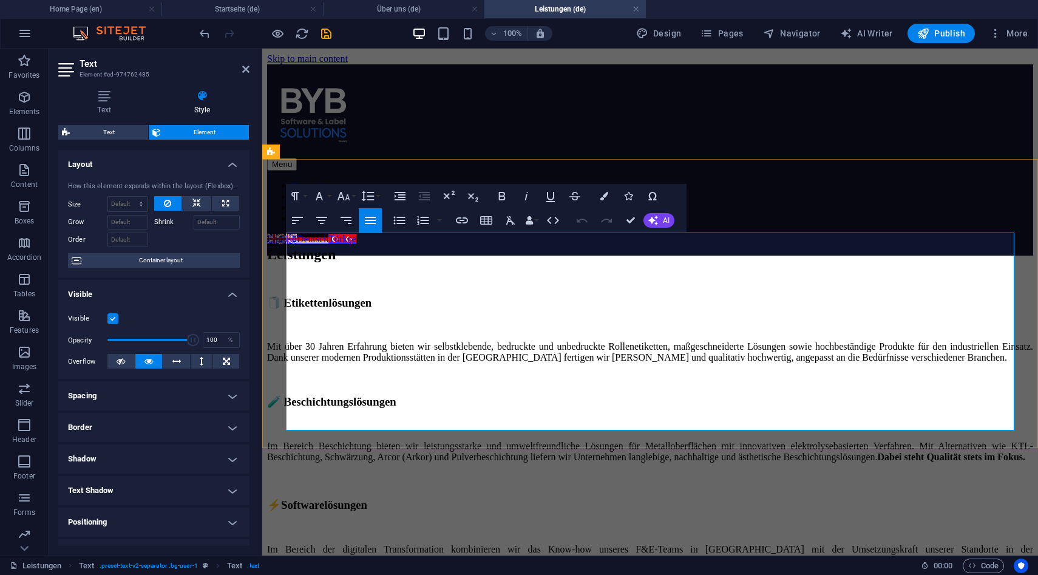
click at [878, 452] on strong "Dabei steht Qualität stets im Fokus." at bounding box center [952, 457] width 148 height 10
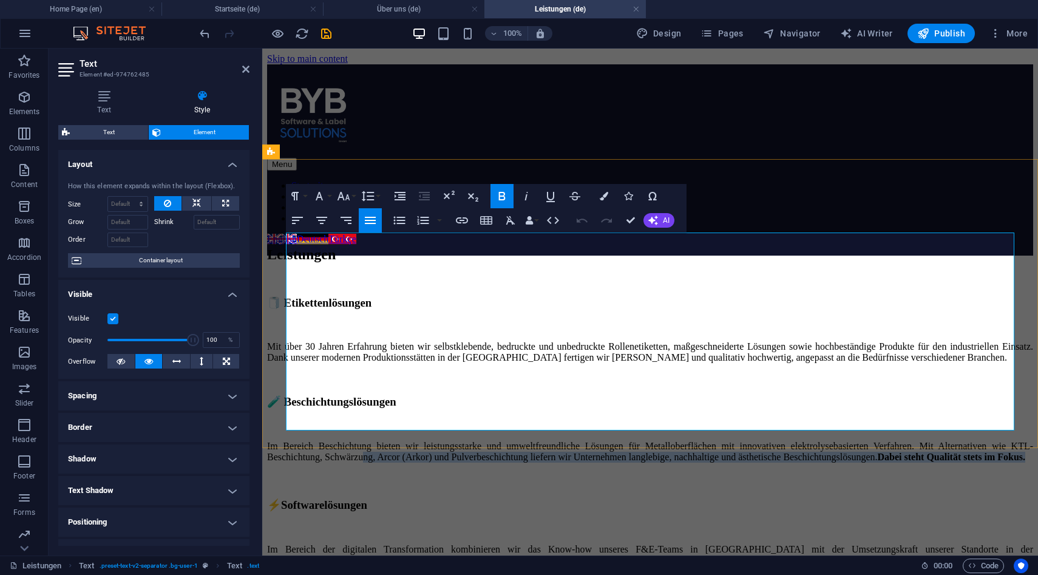
drag, startPoint x: 711, startPoint y: 410, endPoint x: 587, endPoint y: 351, distance: 137.6
click at [587, 441] on p "Im Bereich Beschichtung bieten wir leistungsstarke und umweltfreundliche Lösung…" at bounding box center [650, 452] width 766 height 22
click at [500, 197] on icon "button" at bounding box center [502, 196] width 15 height 15
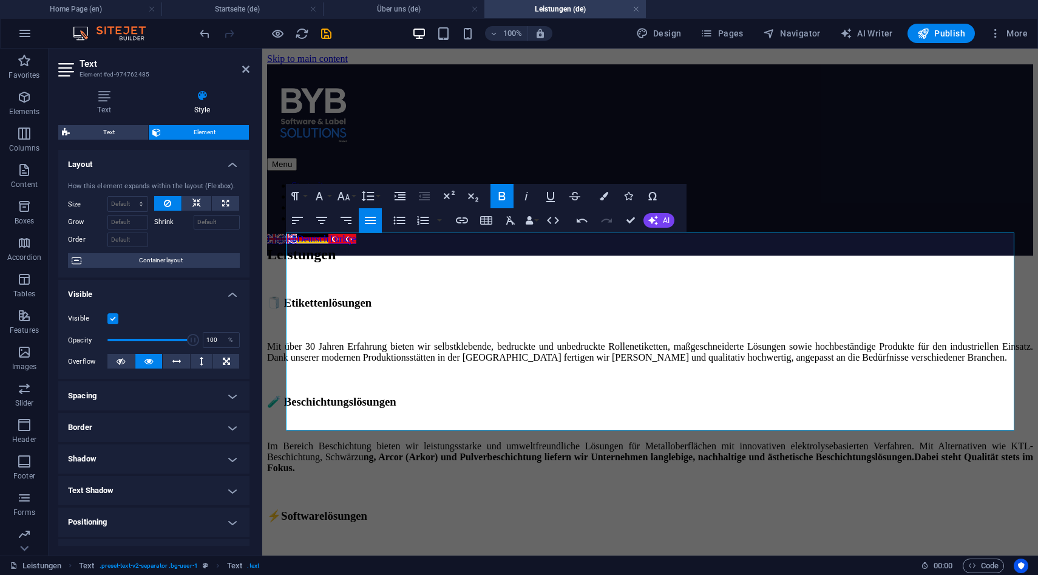
click at [500, 197] on icon "button" at bounding box center [502, 196] width 15 height 15
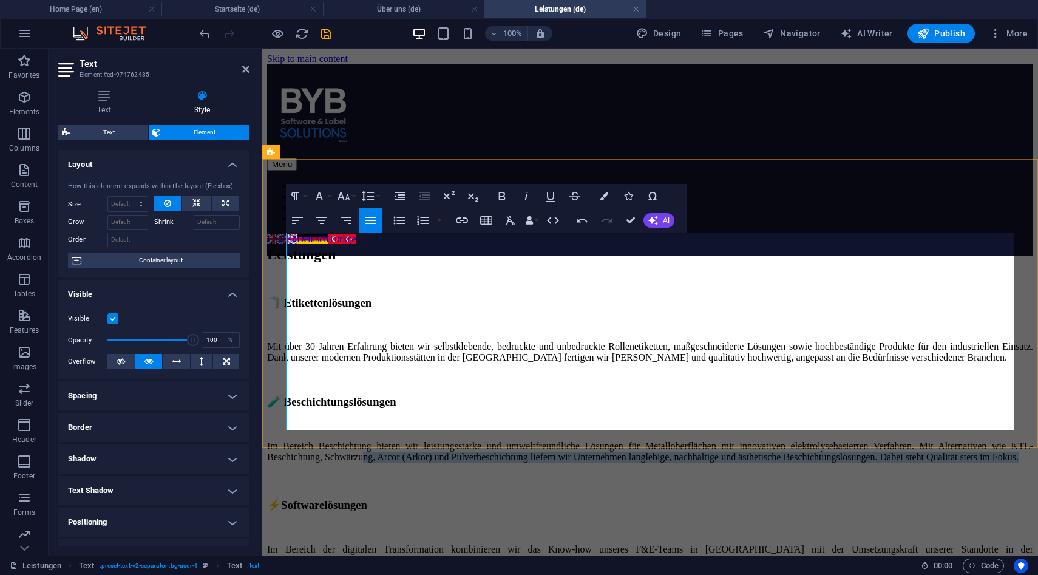
click at [719, 441] on p "Im Bereich Beschichtung bieten wir leistungsstarke und umweltfreundliche Lösung…" at bounding box center [650, 452] width 766 height 22
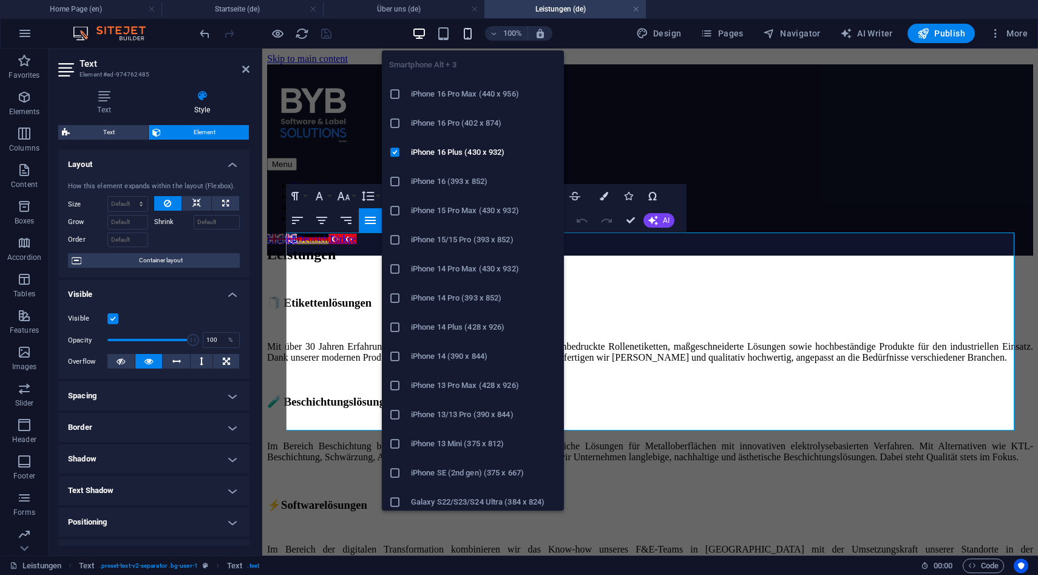
click at [473, 32] on icon "button" at bounding box center [468, 34] width 14 height 14
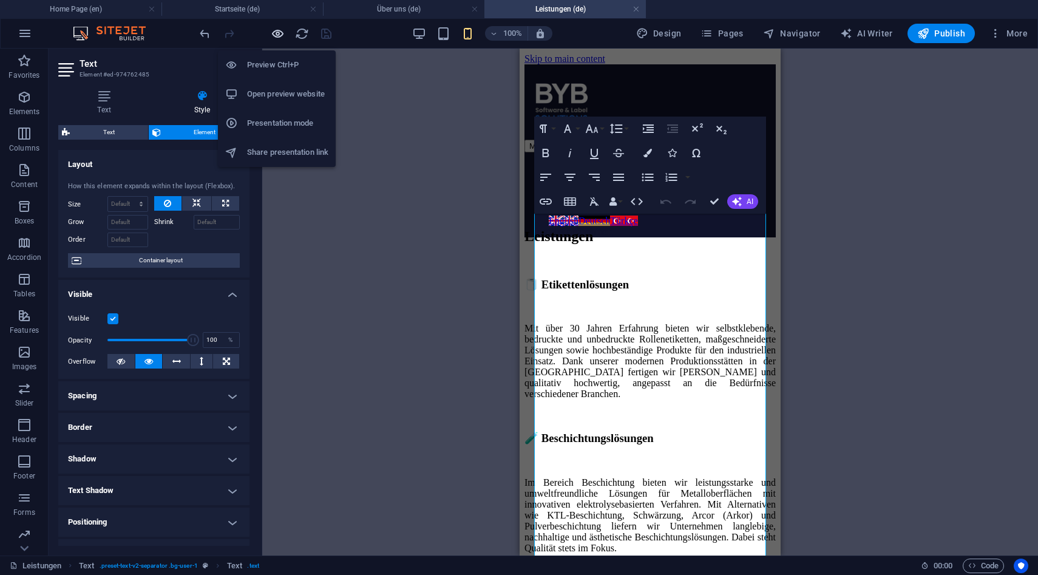
click at [280, 38] on icon "button" at bounding box center [278, 34] width 14 height 14
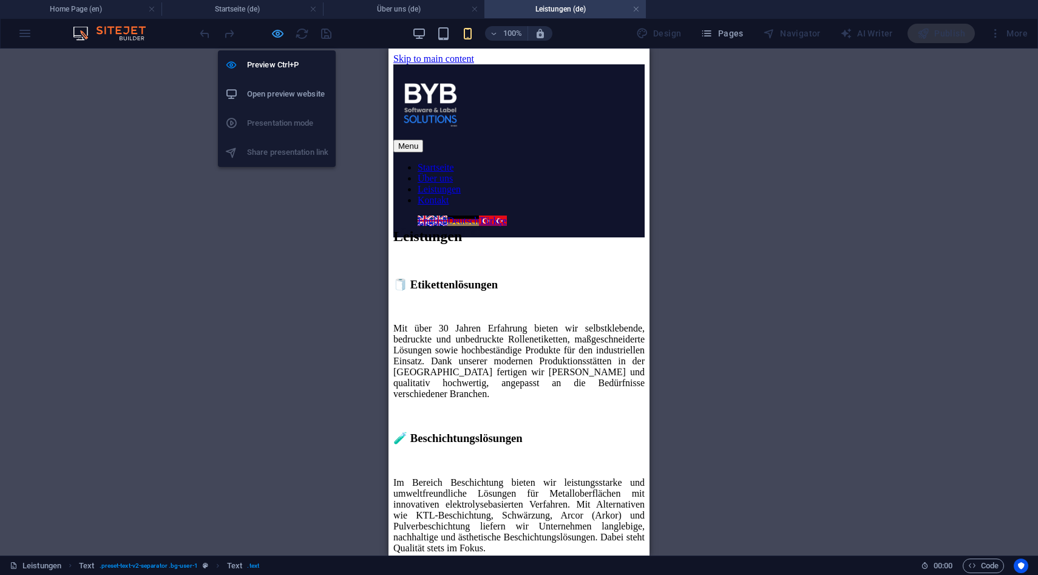
click at [280, 38] on icon "button" at bounding box center [278, 34] width 14 height 14
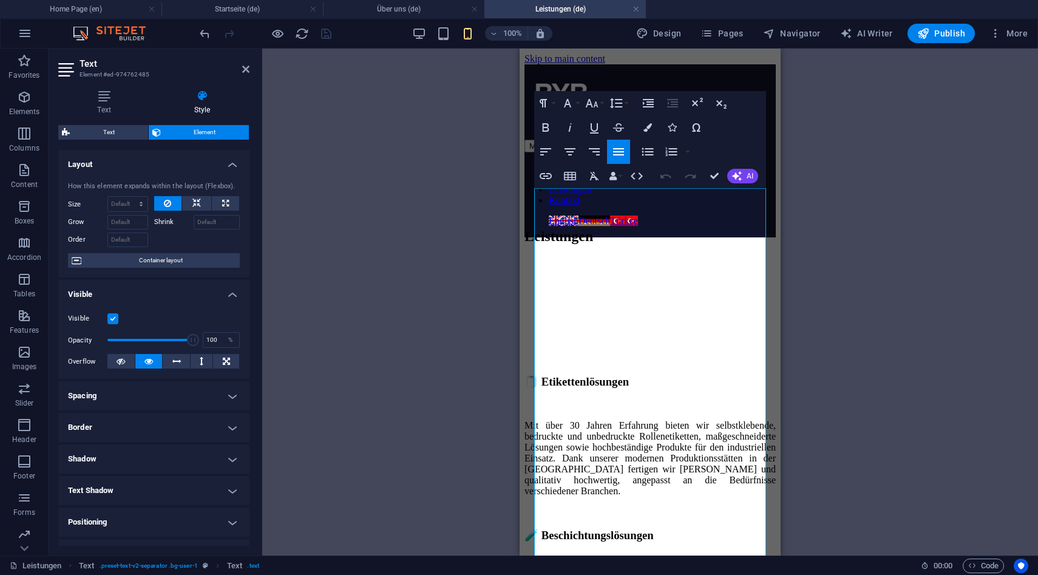
click at [409, 35] on div "100% Design Pages Navigator AI Writer Publish More" at bounding box center [614, 33] width 835 height 19
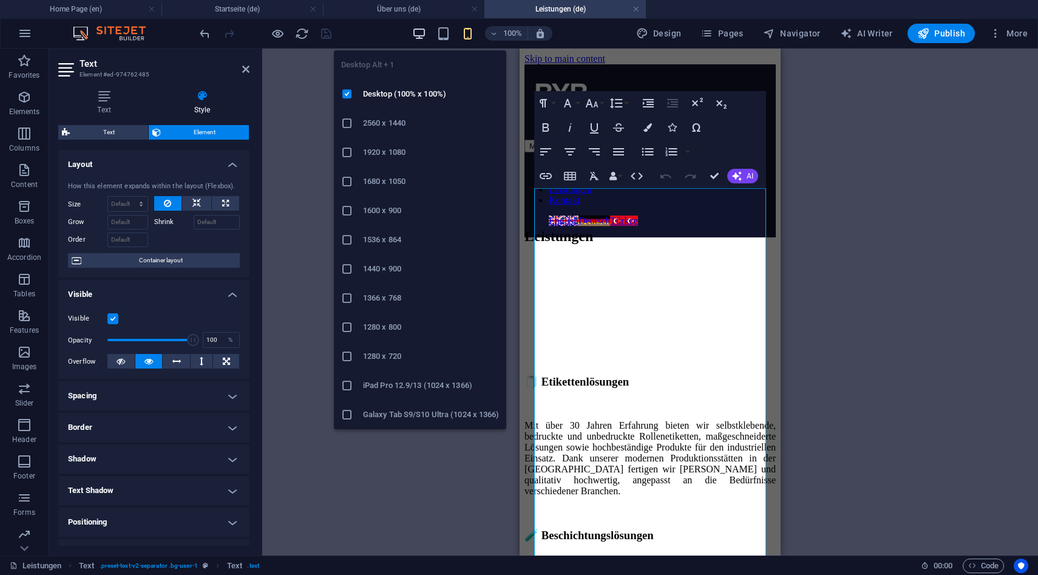
click at [418, 35] on icon "button" at bounding box center [419, 34] width 14 height 14
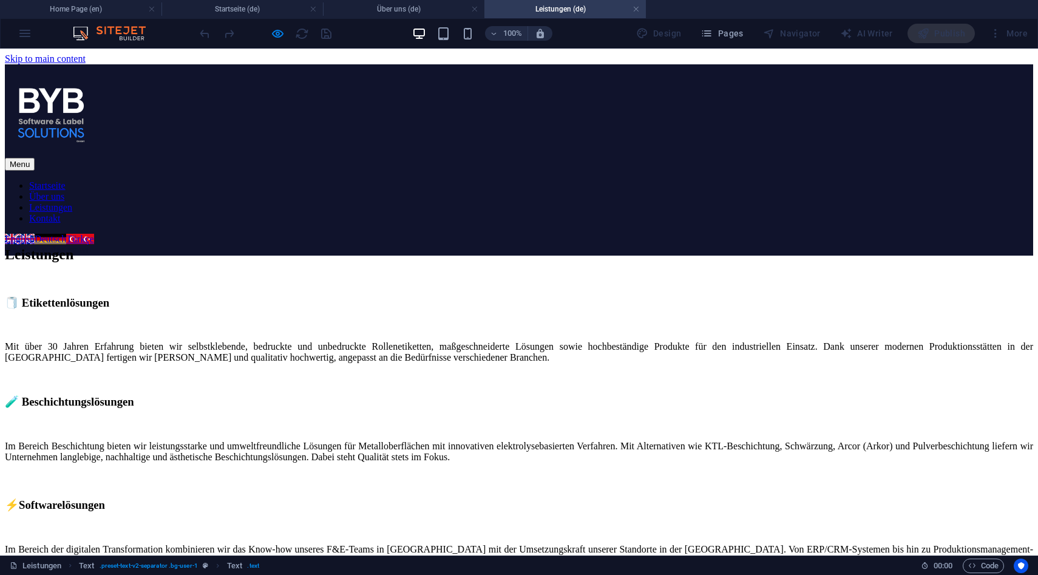
click at [107, 234] on div "English Deutsch Türkçe" at bounding box center [56, 239] width 103 height 11
click at [35, 234] on link "English" at bounding box center [20, 239] width 30 height 10
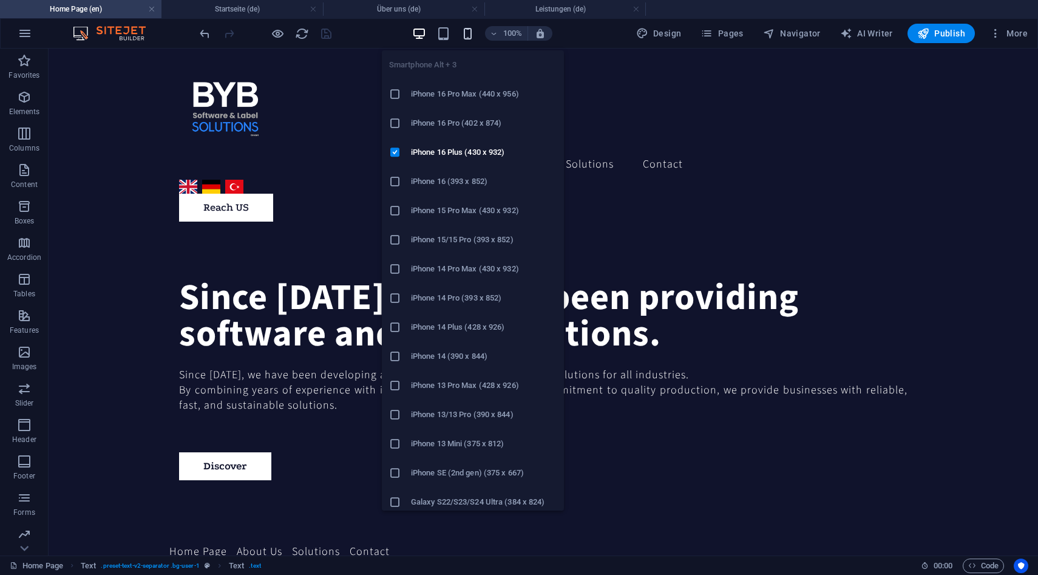
click at [465, 32] on icon "button" at bounding box center [468, 34] width 14 height 14
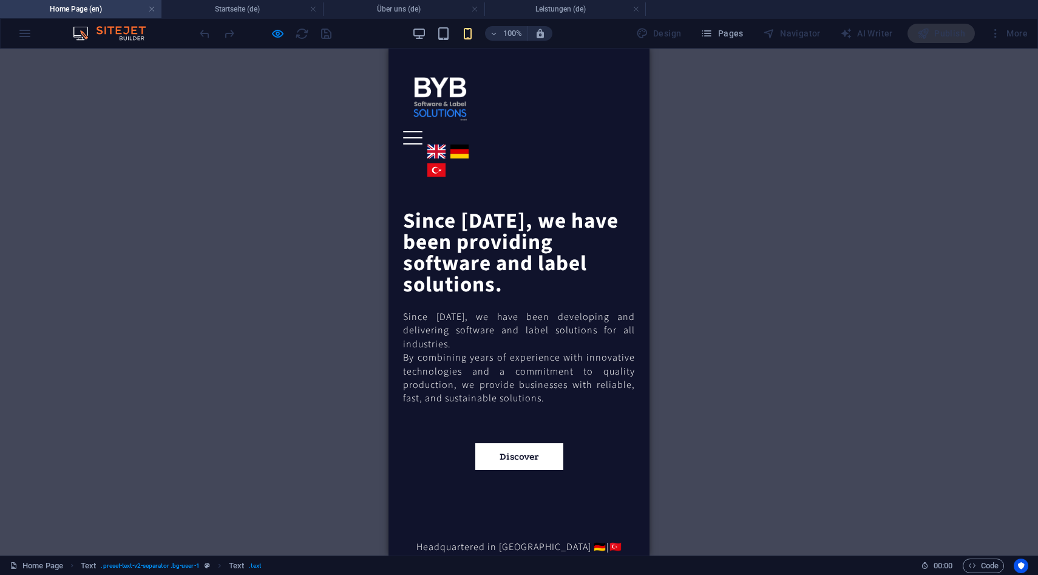
click at [422, 131] on div "Menu" at bounding box center [412, 137] width 19 height 13
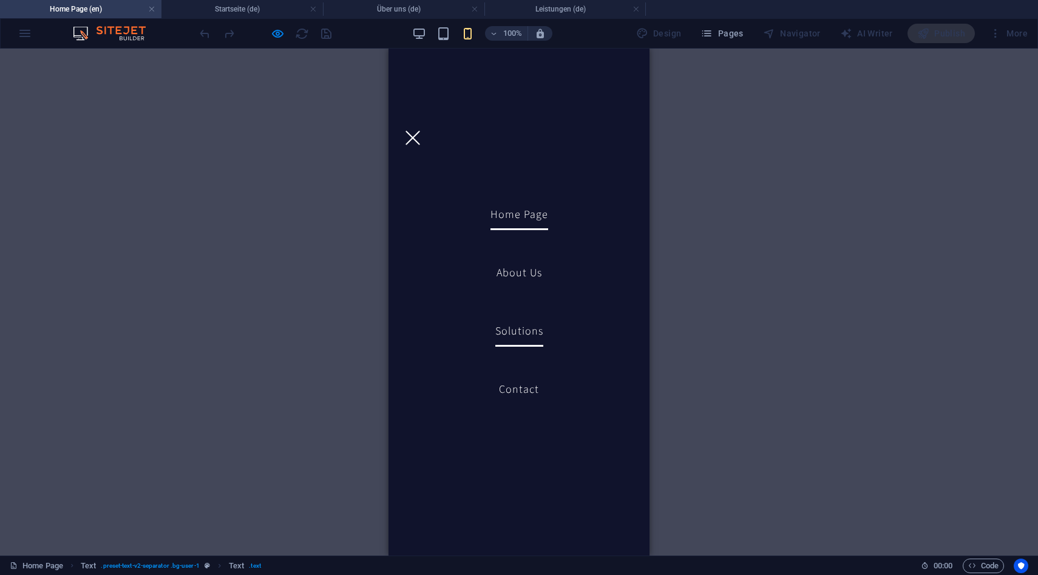
click at [521, 327] on link "Solutions" at bounding box center [519, 331] width 48 height 30
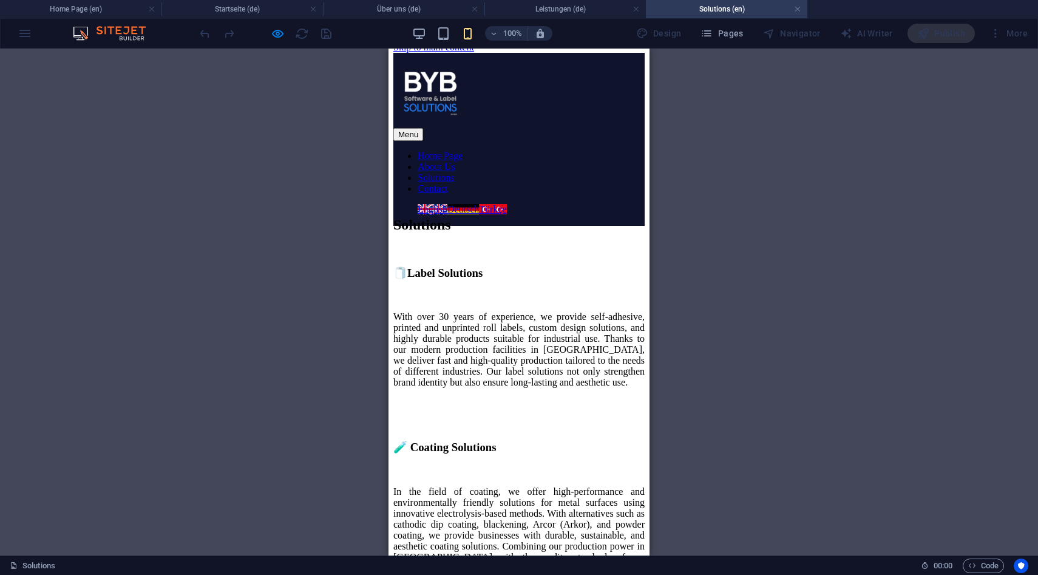
scroll to position [30, 0]
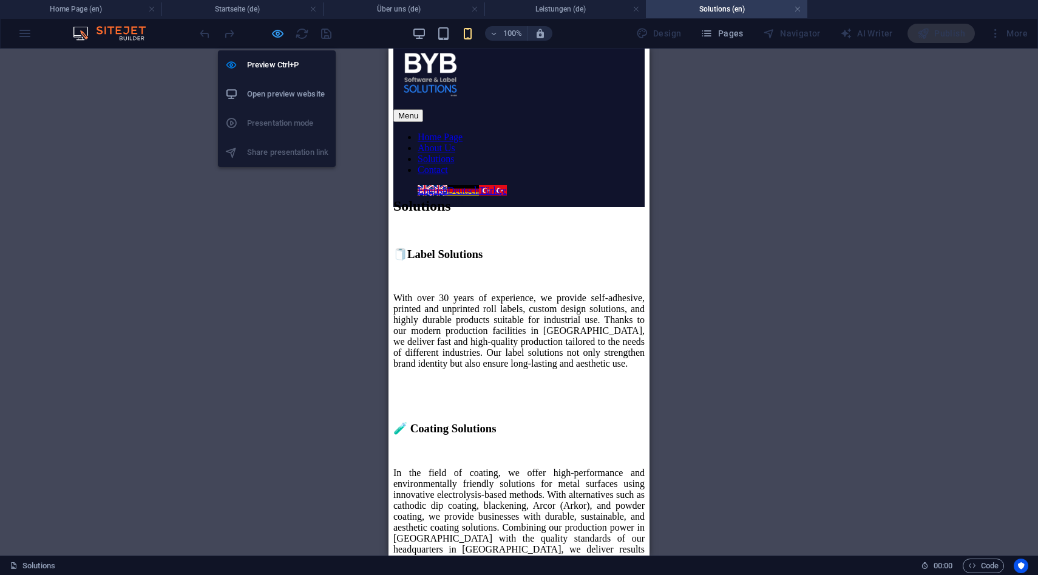
click at [281, 37] on icon "button" at bounding box center [278, 34] width 14 height 14
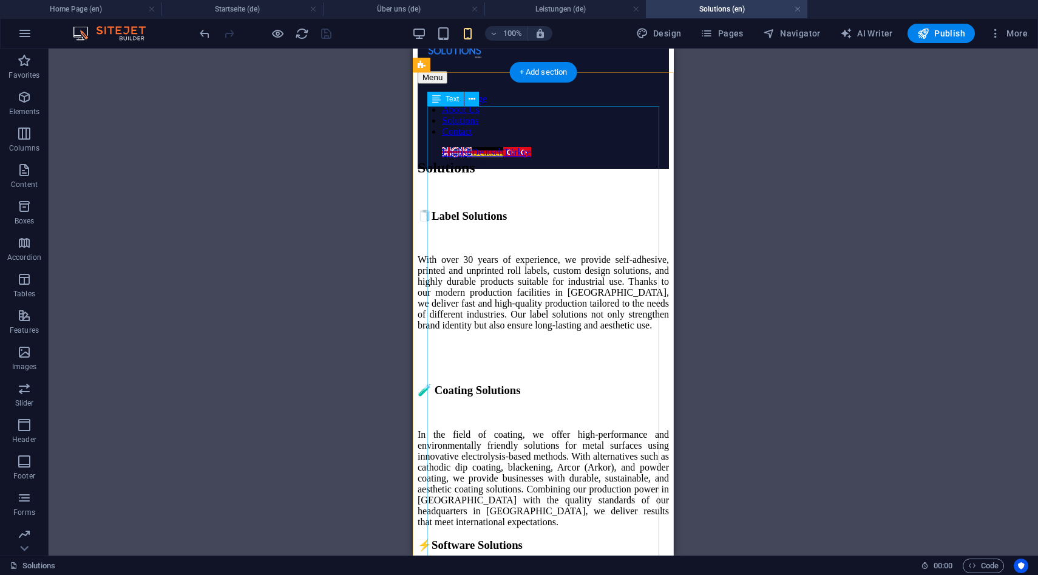
scroll to position [110, 0]
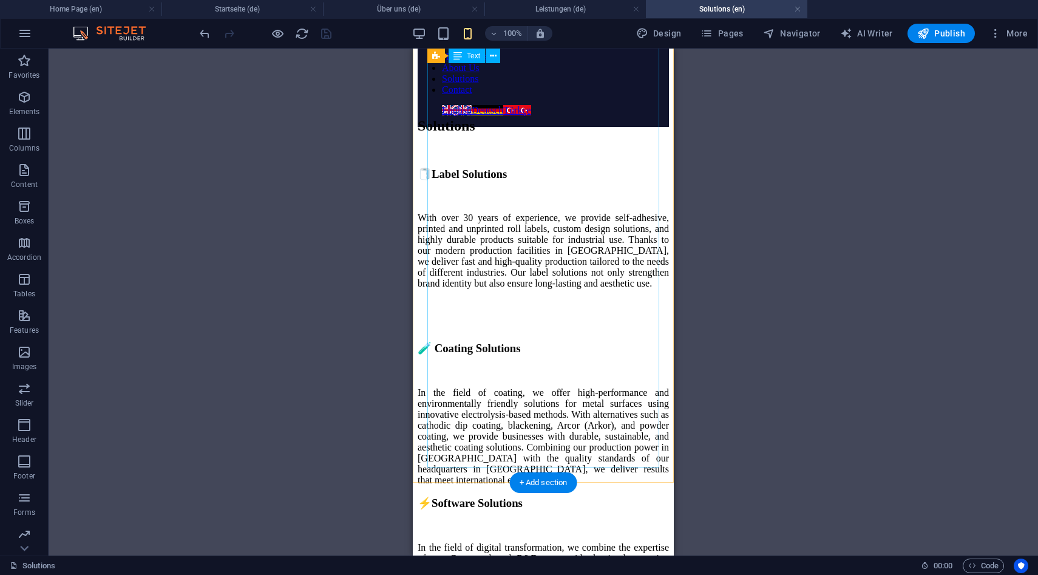
click at [503, 312] on div "🧻Label Solutions With over 30 years of experience, we provide self-adhesive, pr…" at bounding box center [543, 394] width 251 height 452
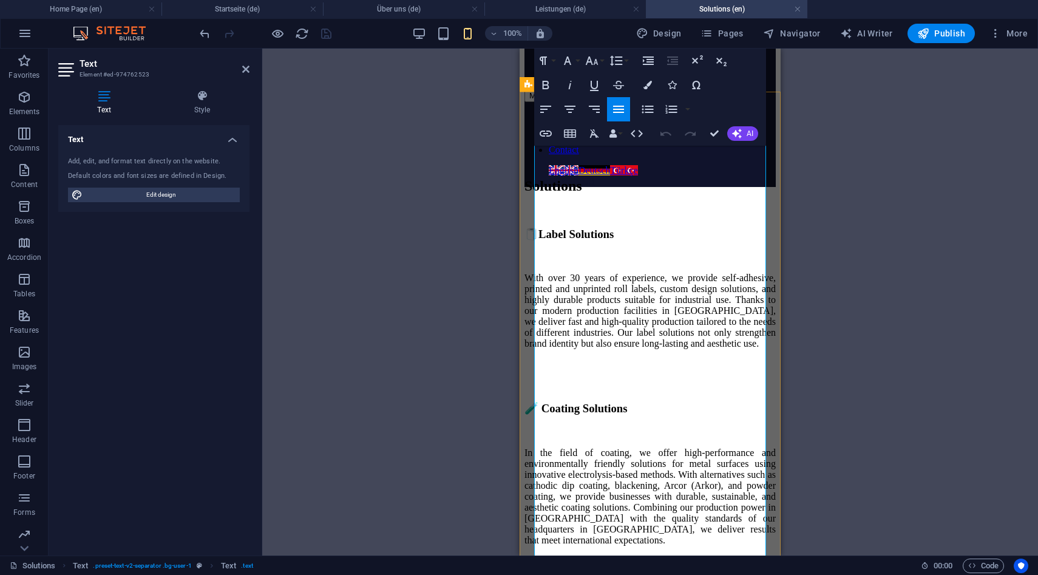
scroll to position [52, 0]
click at [609, 465] on p "In the field of coating, we offer high-performance and environmentally friendly…" at bounding box center [649, 494] width 251 height 98
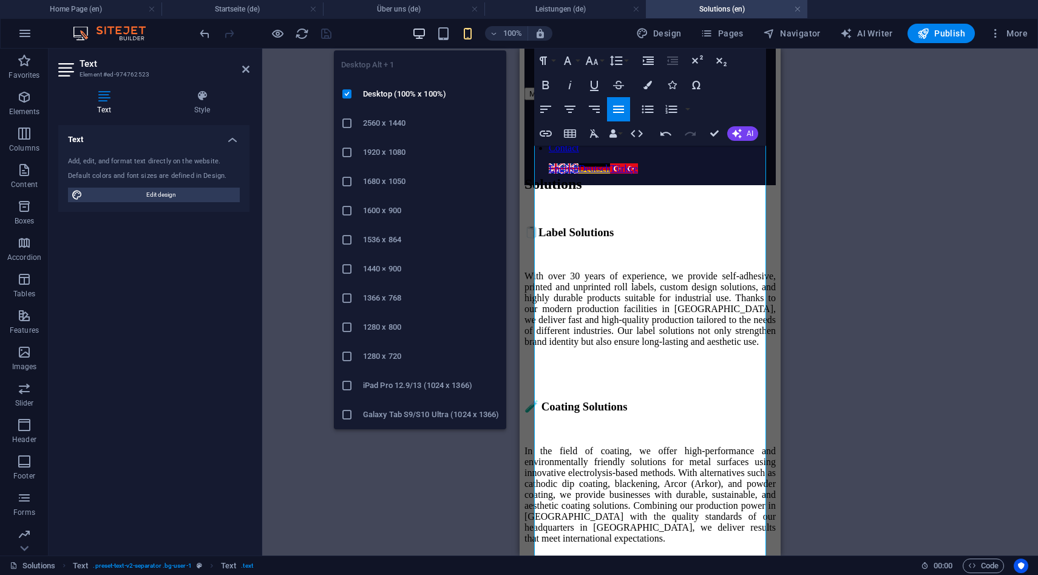
click at [425, 31] on icon "button" at bounding box center [419, 34] width 14 height 14
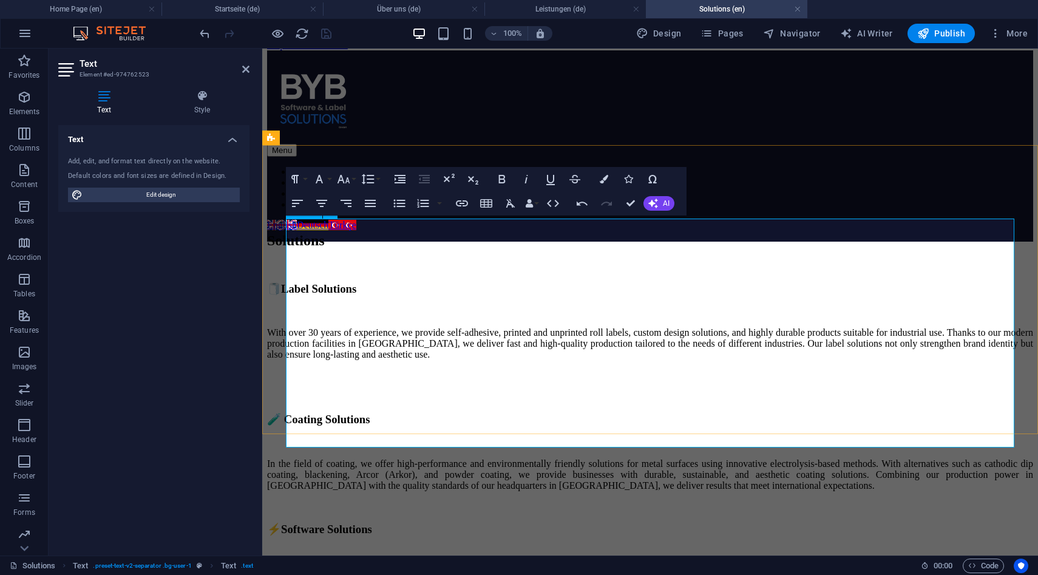
click at [801, 523] on h3 "⚡️Software Solutions" at bounding box center [650, 529] width 766 height 13
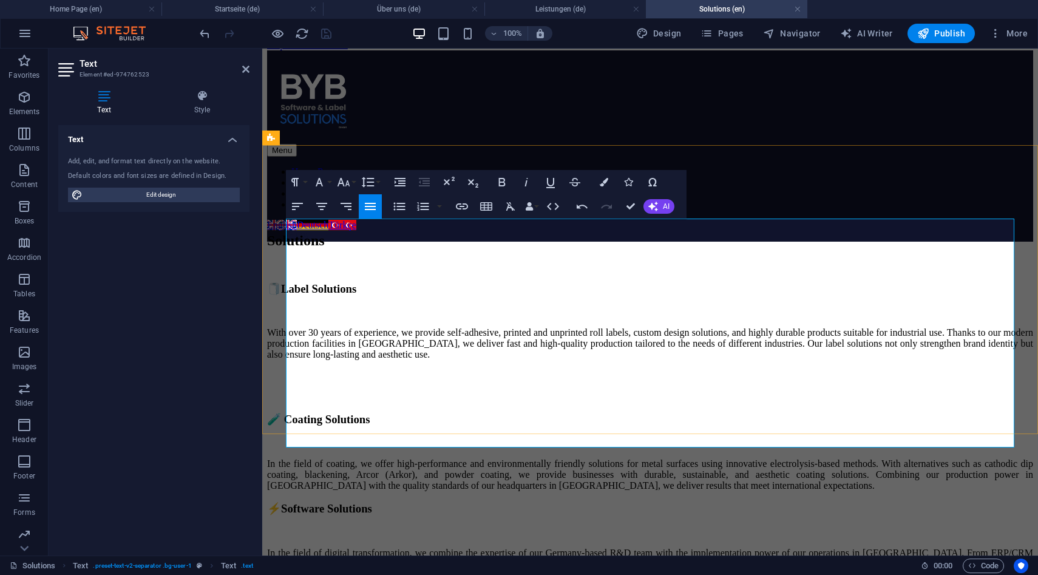
click at [762, 427] on div "🧻Label Solutions With over 30 years of experience, we provide self-adhesive, pr…" at bounding box center [650, 431] width 766 height 299
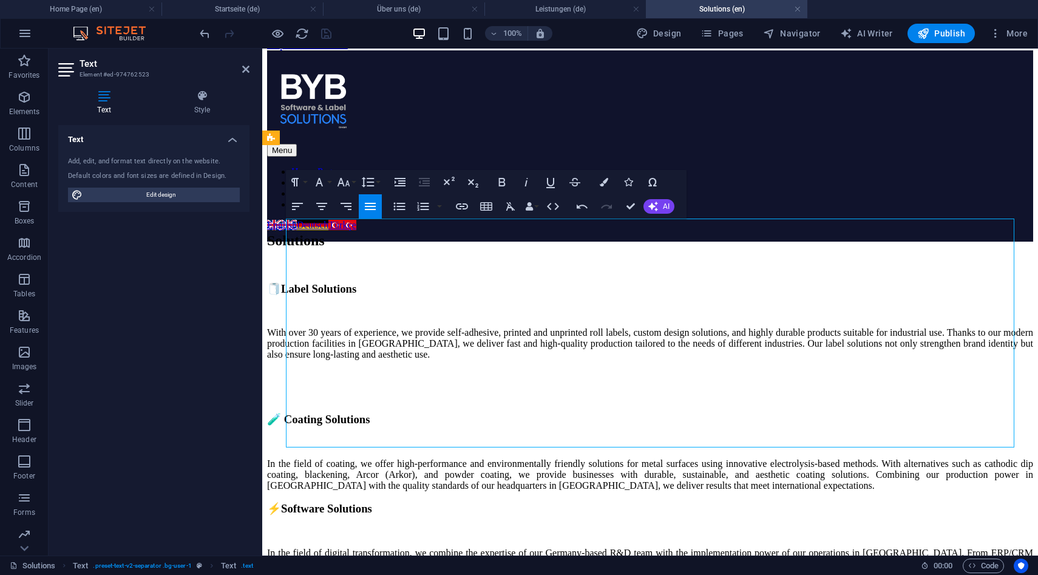
drag, startPoint x: 764, startPoint y: 426, endPoint x: 549, endPoint y: 279, distance: 260.3
click at [549, 282] on div "🧻Label Solutions With over 30 years of experience, we provide self-adhesive, pr…" at bounding box center [650, 431] width 766 height 299
drag, startPoint x: 540, startPoint y: 249, endPoint x: 672, endPoint y: 374, distance: 182.0
click at [672, 374] on div "🧻Label Solutions With over 30 years of experience, we provide self-adhesive, pr…" at bounding box center [650, 431] width 766 height 299
click at [765, 432] on div "🧻Label Solutions With over 30 years of experience, we provide self-adhesive, pr…" at bounding box center [650, 431] width 766 height 299
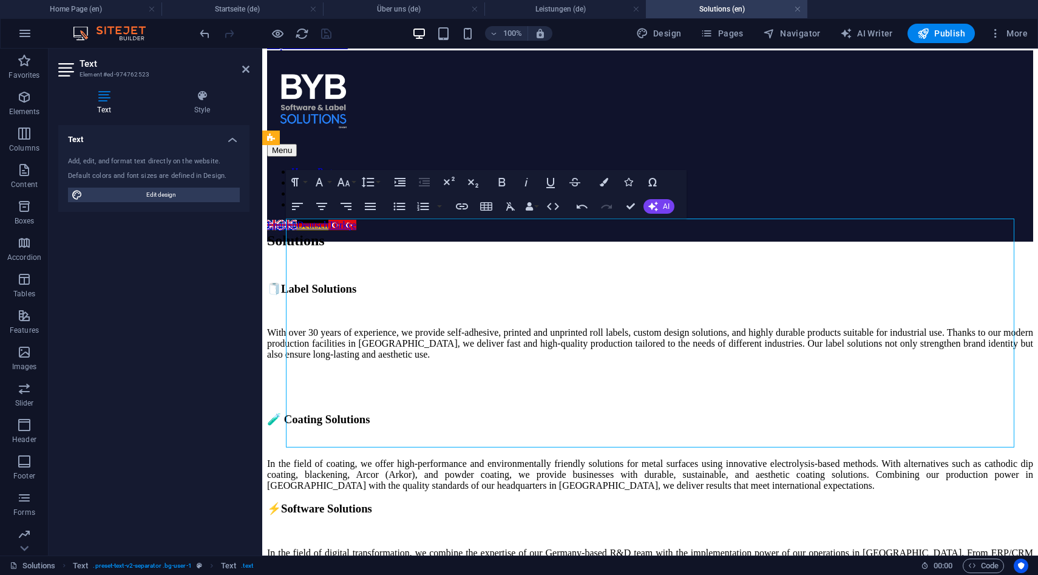
click at [756, 458] on p "In the field of coating, we offer high-performance and environmentally friendly…" at bounding box center [650, 474] width 766 height 33
click at [767, 424] on div "🧻Label Solutions With over 30 years of experience, we provide self-adhesive, pr…" at bounding box center [650, 431] width 766 height 299
click at [753, 458] on p "In the field of coating, we offer high-performance and environmentally friendly…" at bounding box center [650, 474] width 766 height 33
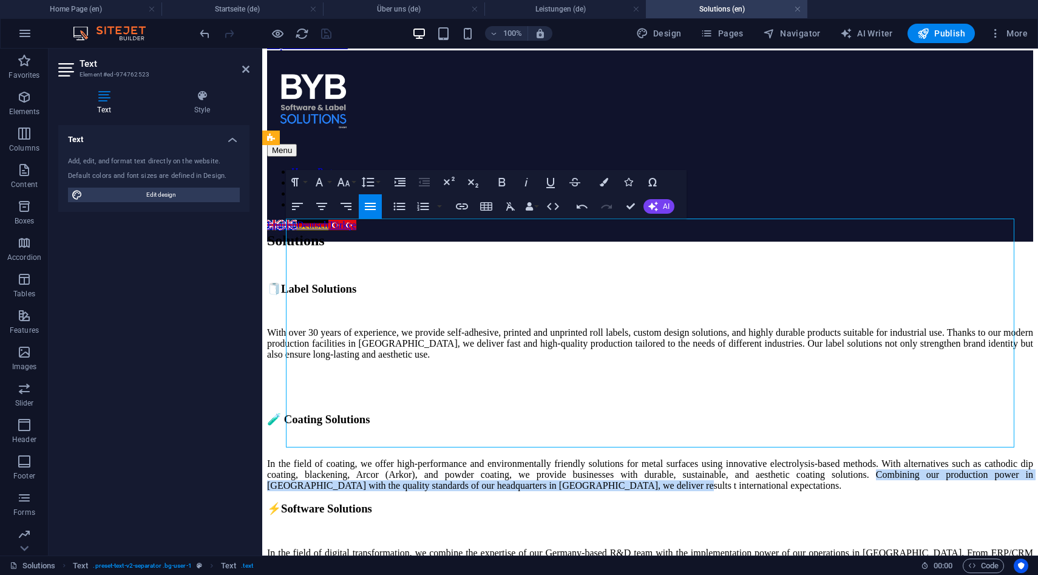
drag, startPoint x: 659, startPoint y: 376, endPoint x: 761, endPoint y: 428, distance: 114.3
click at [761, 428] on div "🧻Label Solutions With over 30 years of experience, we provide self-adhesive, pr…" at bounding box center [650, 431] width 766 height 299
copy p "Combining our production power in [GEOGRAPHIC_DATA] with the quality standards …"
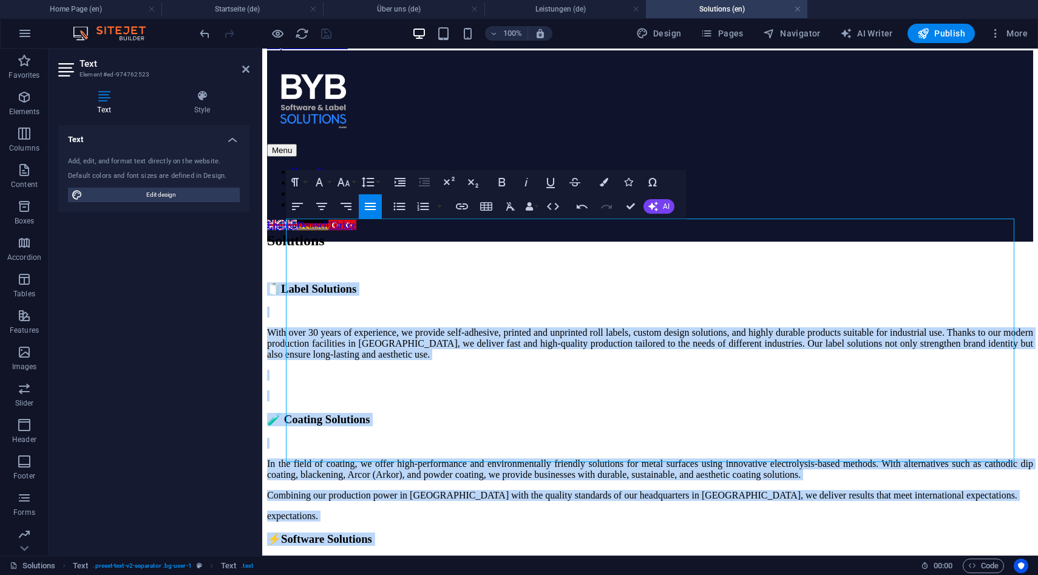
click at [362, 209] on button "Align Justify" at bounding box center [370, 206] width 23 height 24
click at [642, 458] on p "In the field of coating, we offer high-performance and environmentally friendly…" at bounding box center [650, 469] width 766 height 22
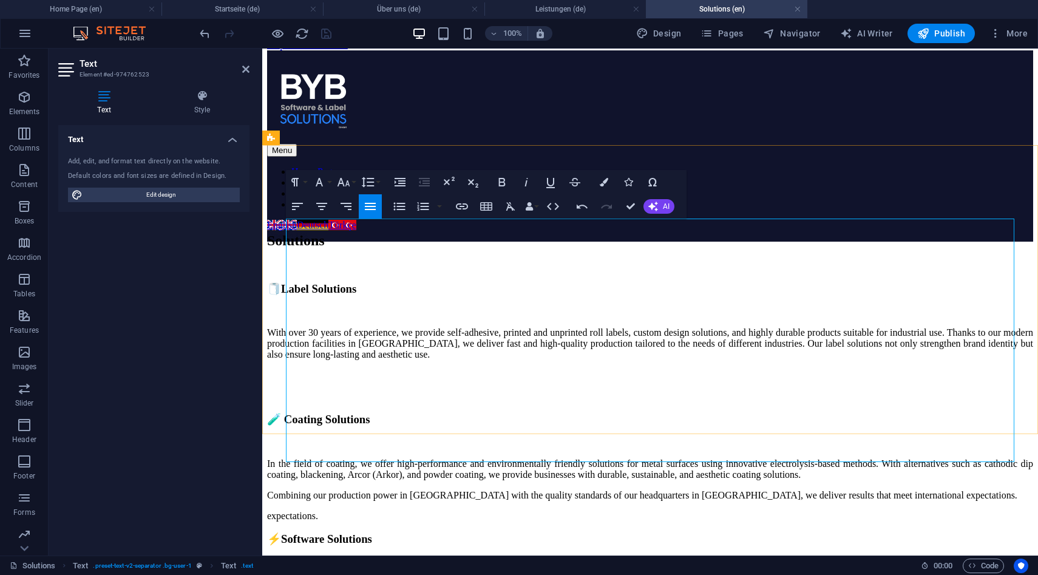
click at [545, 490] on p "Combining our production power in [GEOGRAPHIC_DATA] with the quality standards …" at bounding box center [650, 495] width 766 height 11
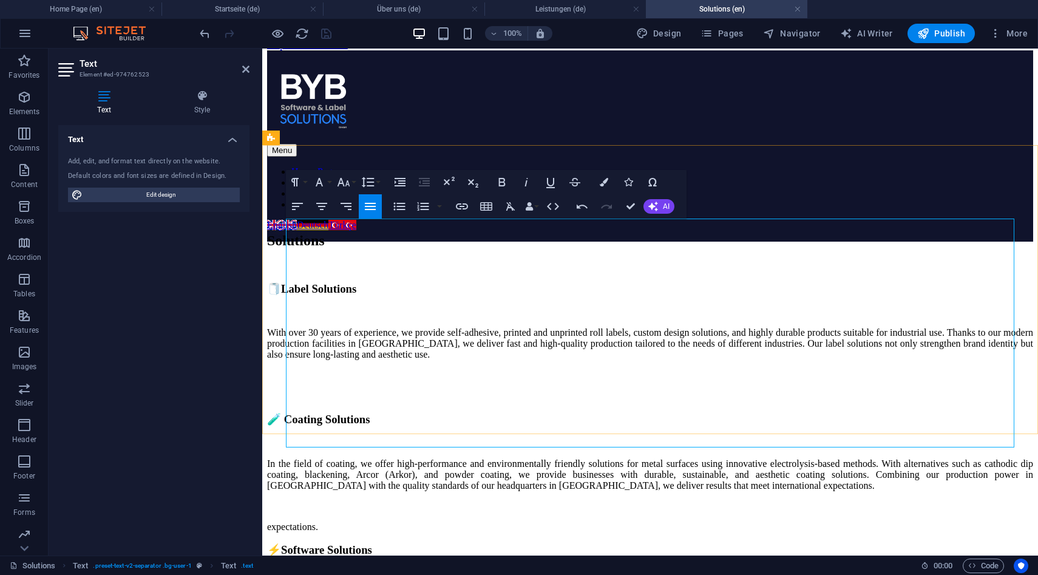
click at [713, 458] on p "In the field of coating, we offer high-performance and environmentally friendly…" at bounding box center [650, 474] width 766 height 33
click at [669, 458] on p "In the field of coating, we offer high-performance and environmentally friendly…" at bounding box center [650, 474] width 766 height 33
click at [801, 521] on p "expectations." at bounding box center [650, 526] width 766 height 11
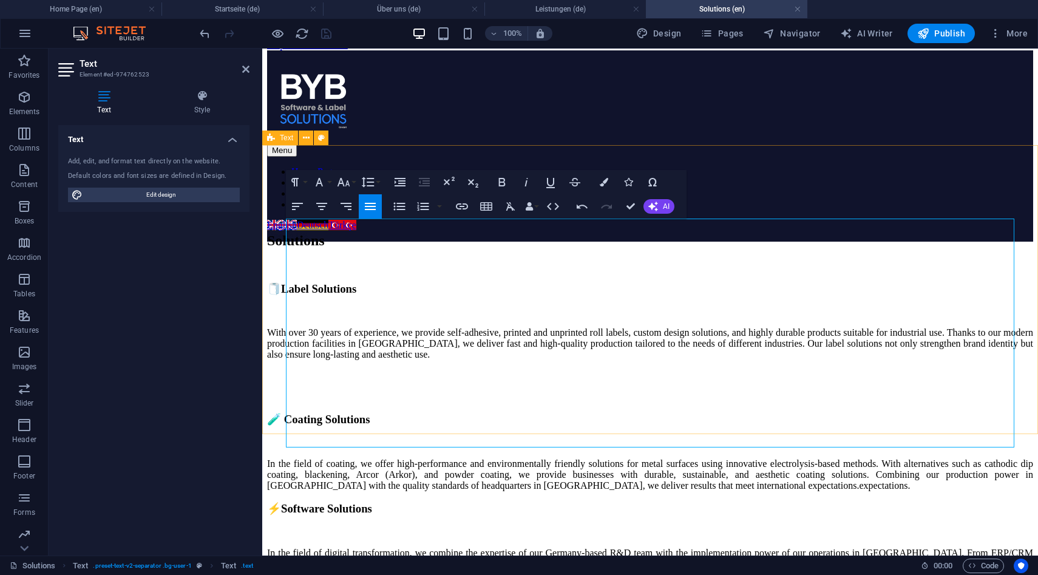
click at [829, 254] on div "Solutions 🧻Label Solutions With over 30 years of experience, we provide self-ad…" at bounding box center [650, 398] width 766 height 289
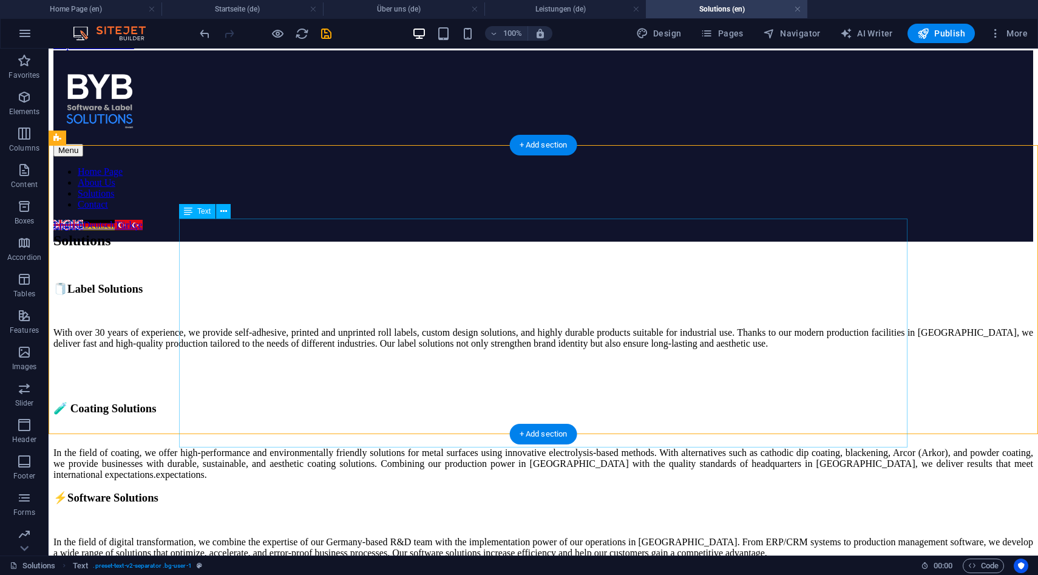
click at [654, 294] on div "🧻Label Solutions With over 30 years of experience, we provide self-adhesive, pr…" at bounding box center [543, 420] width 980 height 277
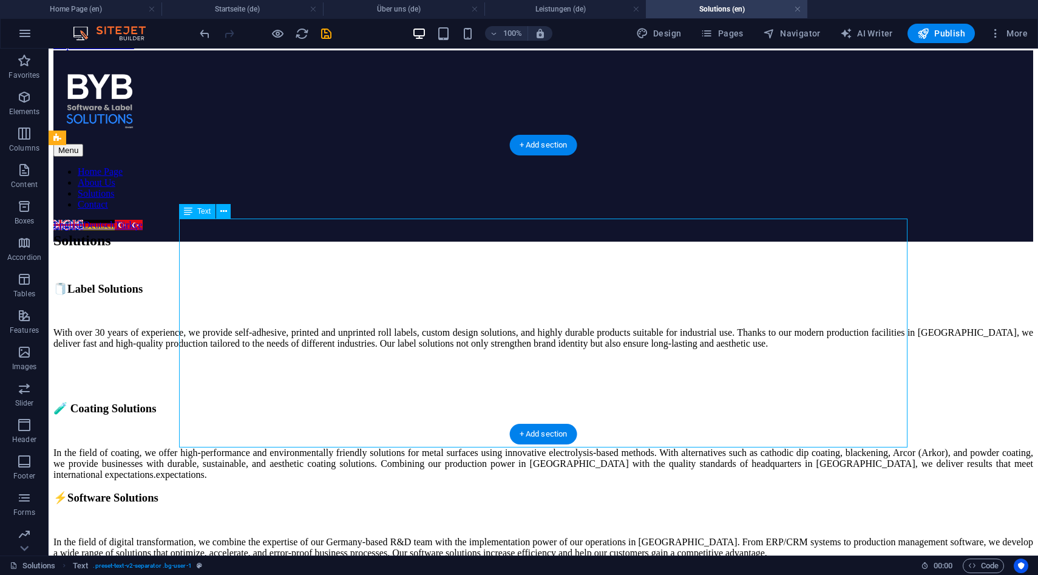
click at [654, 294] on div "🧻Label Solutions With over 30 years of experience, we provide self-adhesive, pr…" at bounding box center [543, 420] width 980 height 277
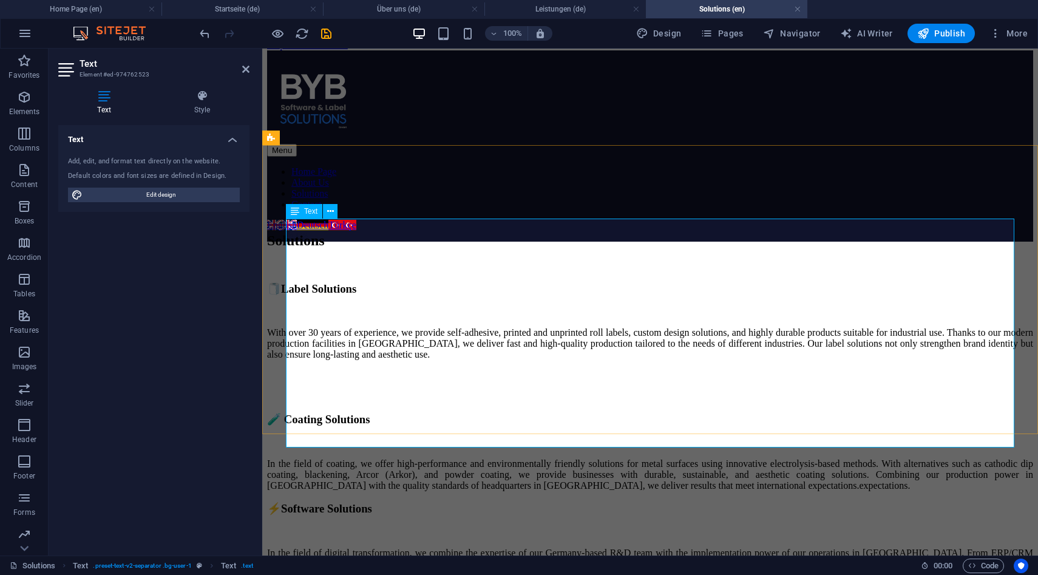
click at [623, 458] on p "In the field of coating, we offer high-performance and environmentally friendly…" at bounding box center [650, 474] width 766 height 33
click at [535, 282] on div "🧻Label Solutions With over 30 years of experience, we provide self-adhesive, pr…" at bounding box center [650, 431] width 766 height 299
click at [545, 458] on p "In the field of coating, we offer high-performance and environmentally friendly…" at bounding box center [650, 474] width 766 height 33
drag, startPoint x: 545, startPoint y: 260, endPoint x: 660, endPoint y: 293, distance: 119.7
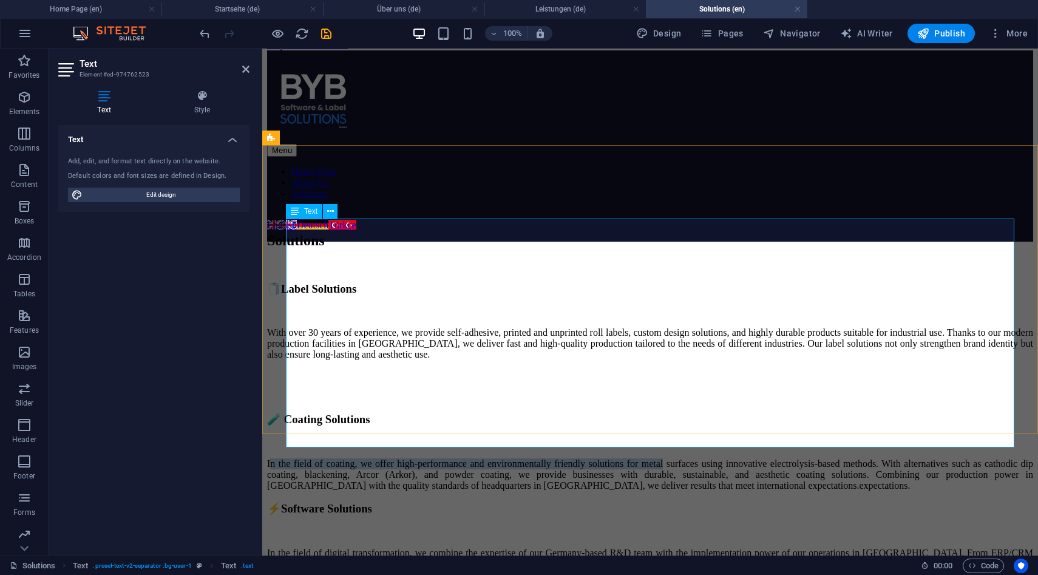
click at [660, 458] on p "In the field of coating, we offer high-performance and environmentally friendly…" at bounding box center [650, 474] width 766 height 33
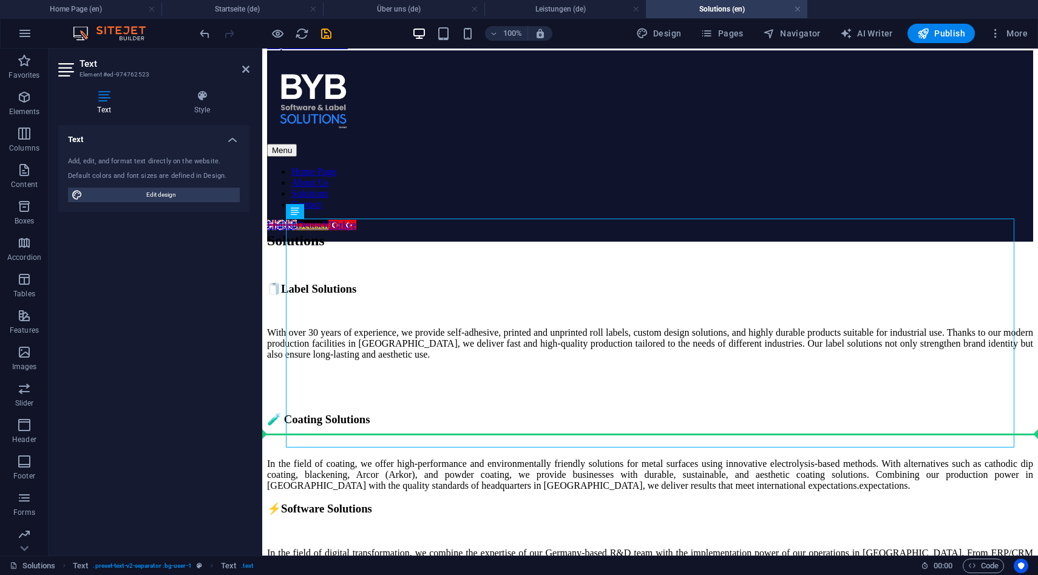
drag, startPoint x: 537, startPoint y: 249, endPoint x: 749, endPoint y: 453, distance: 294.0
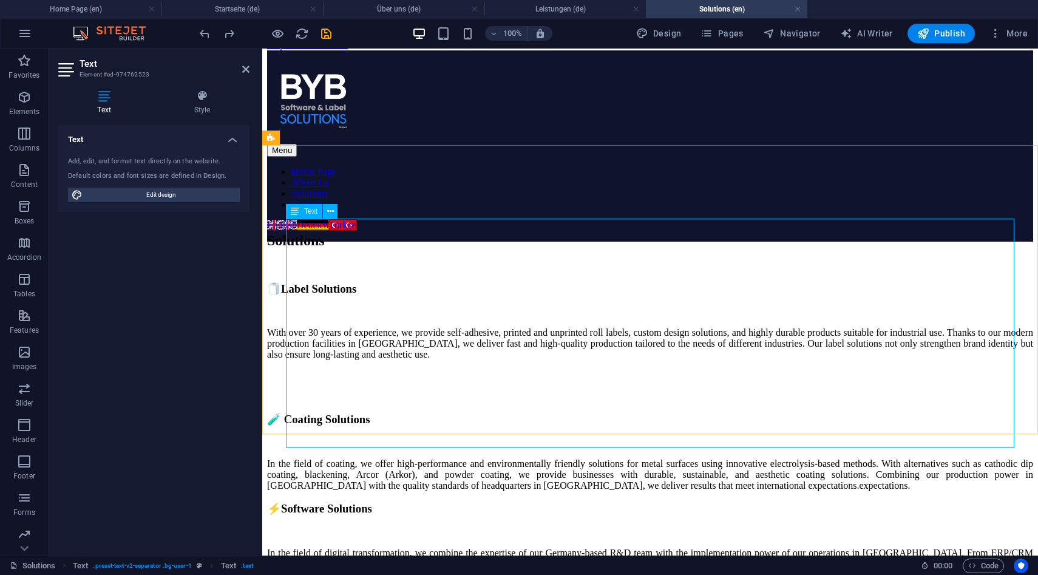
click at [713, 458] on p "In the field of coating, we offer high-performance and environmentally friendly…" at bounding box center [650, 474] width 766 height 33
click at [779, 342] on div "🧻Label Solutions With over 30 years of experience, we provide self-adhesive, pr…" at bounding box center [650, 431] width 766 height 299
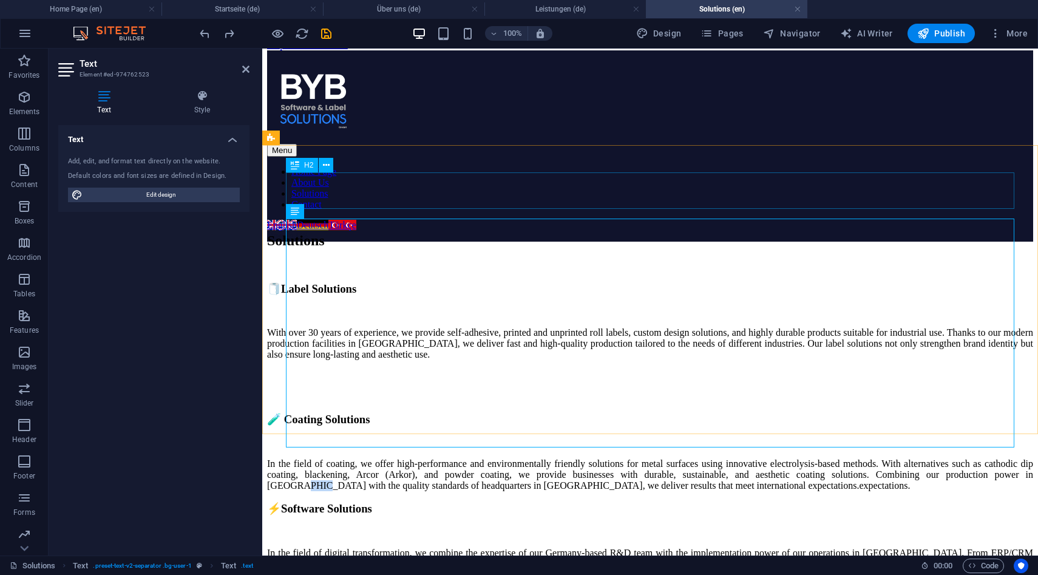
click at [710, 232] on div "Solutions" at bounding box center [650, 240] width 766 height 16
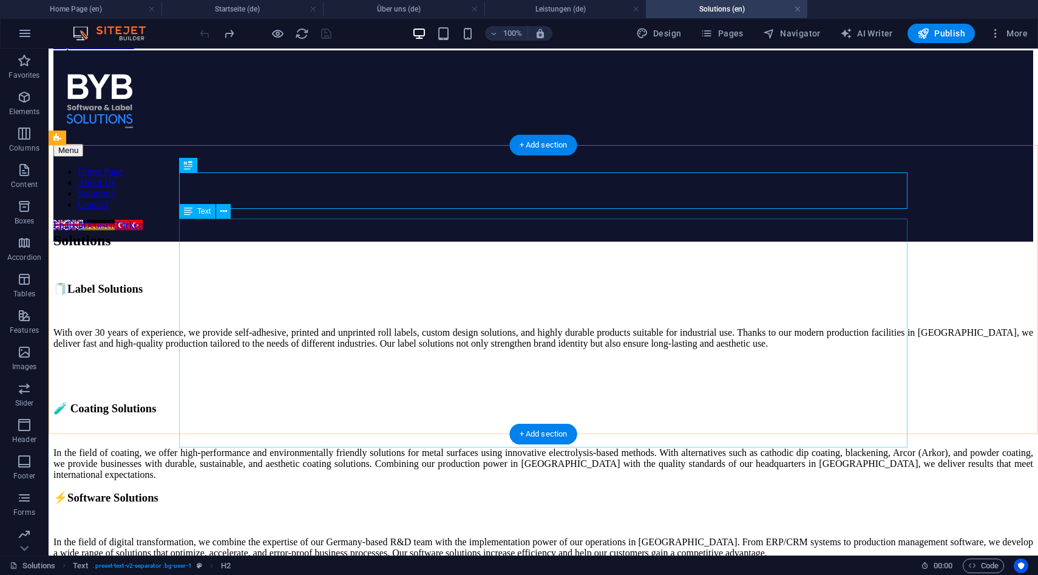
click at [737, 302] on div "🧻Label Solutions With over 30 years of experience, we provide self-adhesive, pr…" at bounding box center [543, 420] width 980 height 277
click at [879, 282] on div "🧻Label Solutions With over 30 years of experience, we provide self-adhesive, pr…" at bounding box center [543, 420] width 980 height 277
click at [591, 291] on div "🧻Label Solutions With over 30 years of experience, we provide self-adhesive, pr…" at bounding box center [543, 420] width 980 height 277
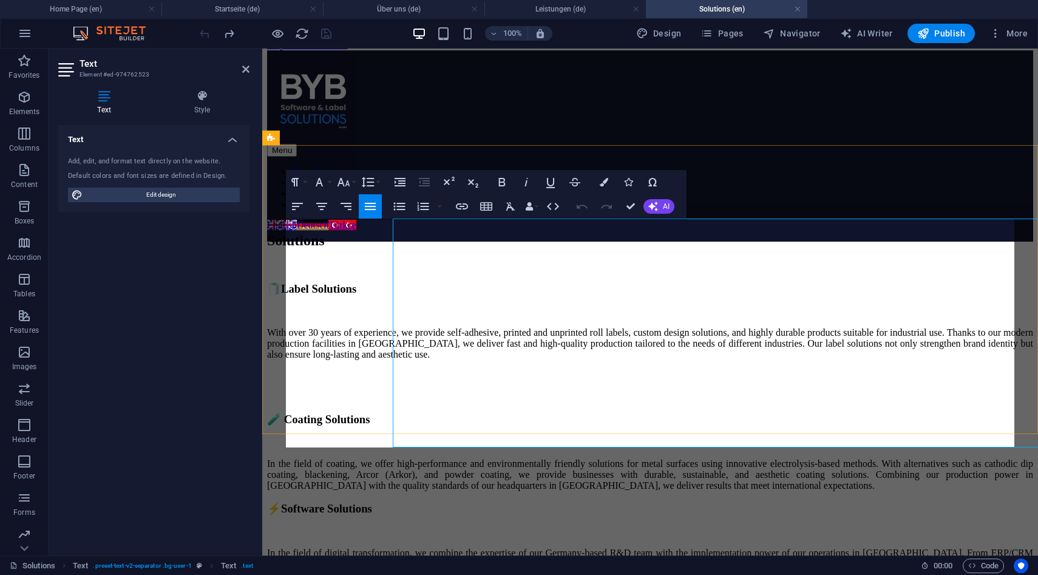
click at [591, 458] on p "In the field of coating, we offer high-performance and environmentally friendly…" at bounding box center [650, 474] width 766 height 33
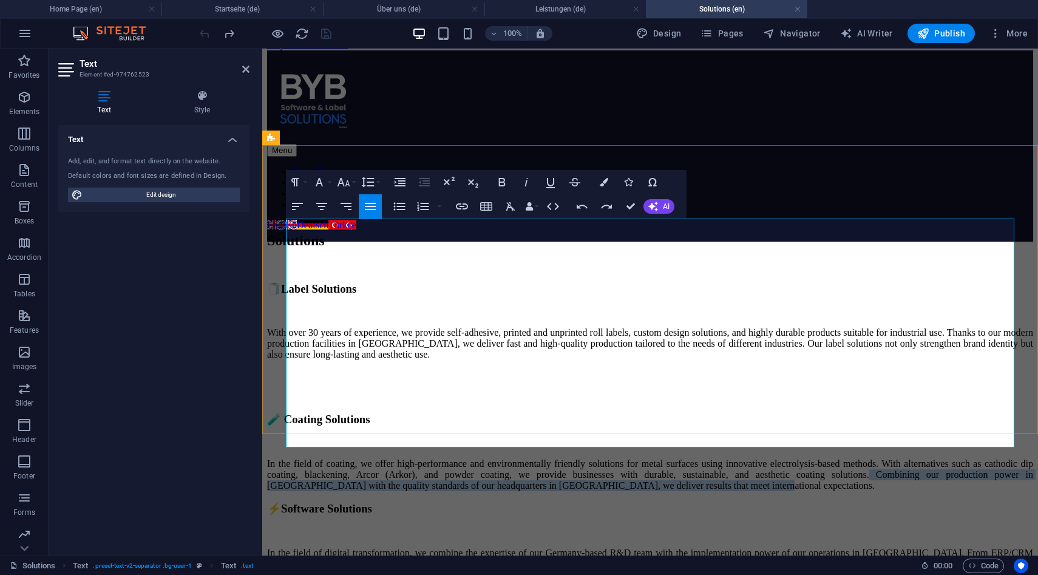
click at [654, 458] on p "In the field of coating, we offer high-performance and environmentally friendly…" at bounding box center [650, 474] width 766 height 33
copy p "Combining our production power in [GEOGRAPHIC_DATA] with the quality standards …"
click at [370, 205] on icon "button" at bounding box center [370, 206] width 15 height 15
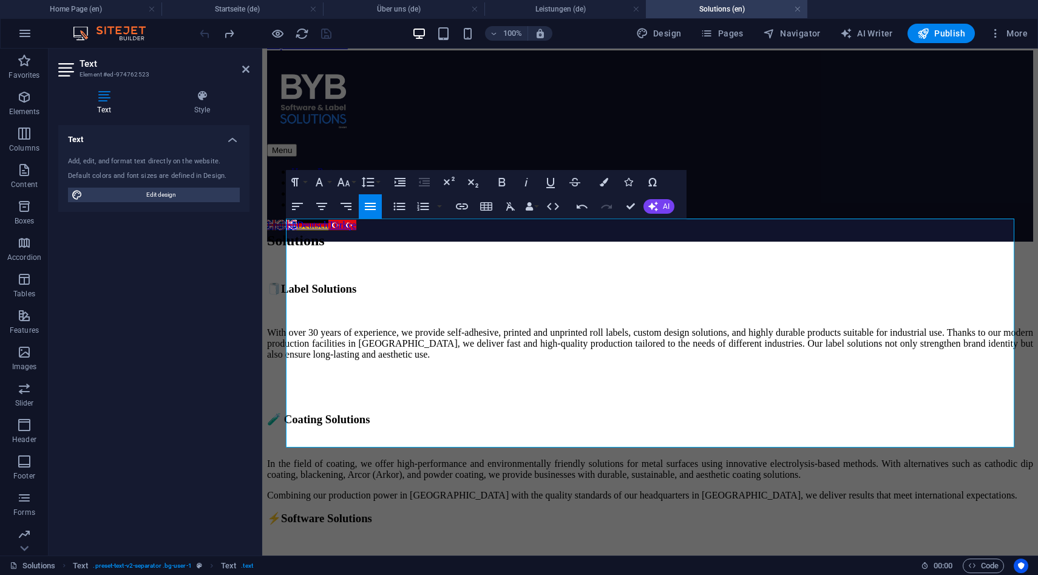
click at [370, 205] on icon "button" at bounding box center [370, 206] width 15 height 15
click at [545, 490] on p "Combining our production power in [GEOGRAPHIC_DATA] with the quality standards …" at bounding box center [650, 495] width 766 height 11
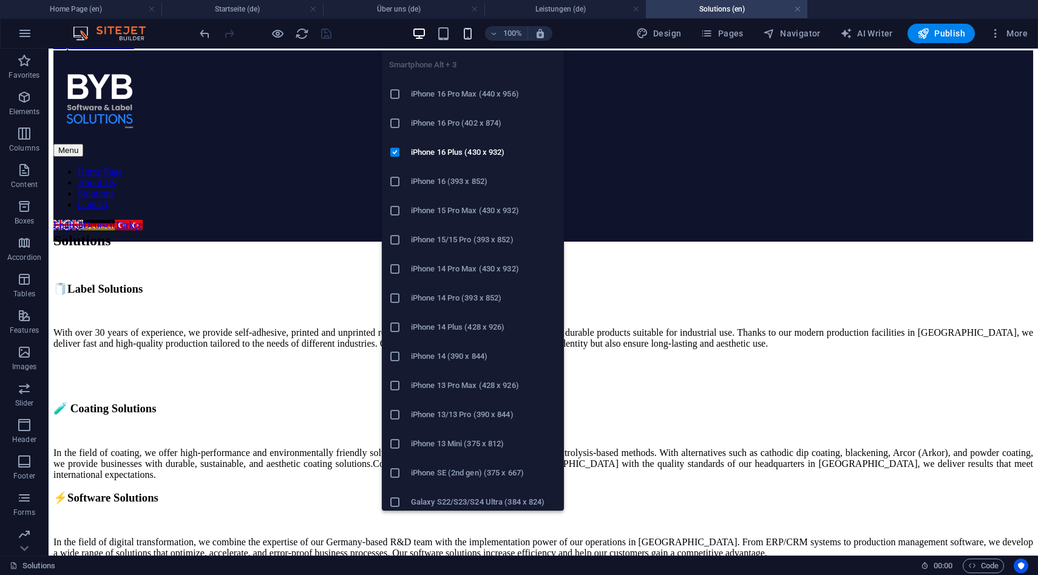
click at [465, 31] on icon "button" at bounding box center [468, 34] width 14 height 14
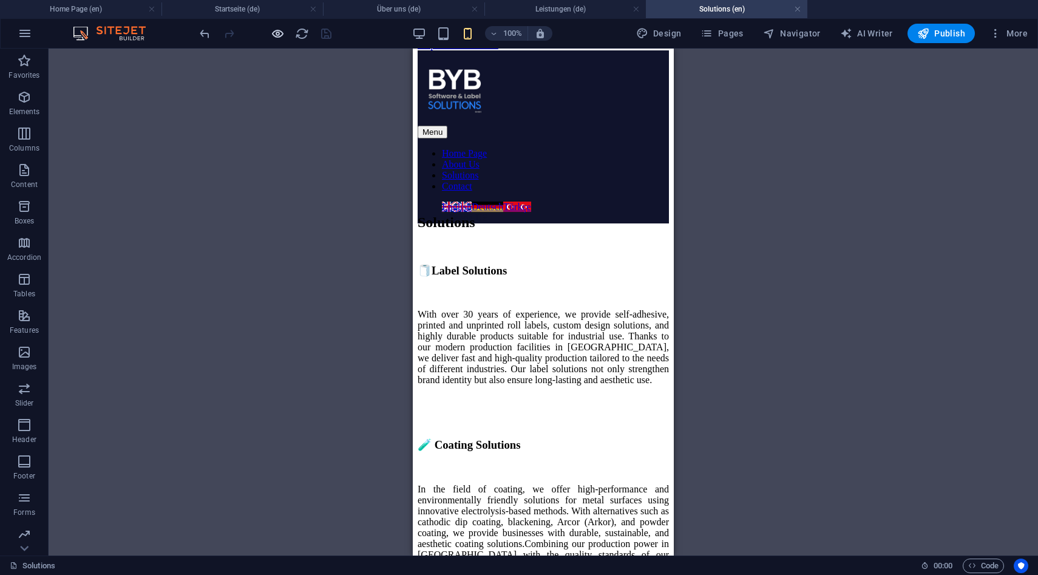
click at [275, 39] on icon "button" at bounding box center [278, 34] width 14 height 14
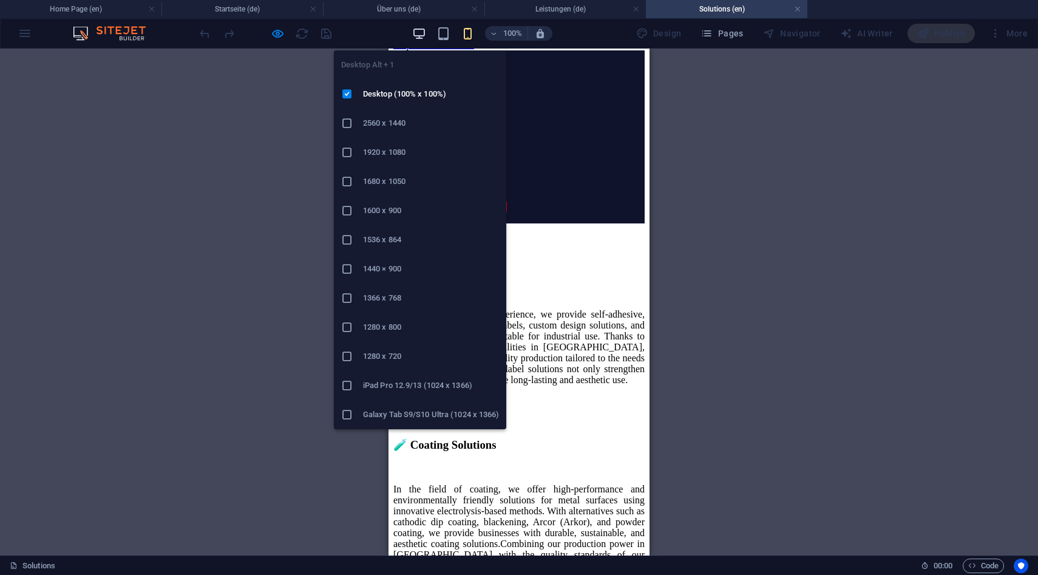
click at [416, 36] on icon "button" at bounding box center [419, 34] width 14 height 14
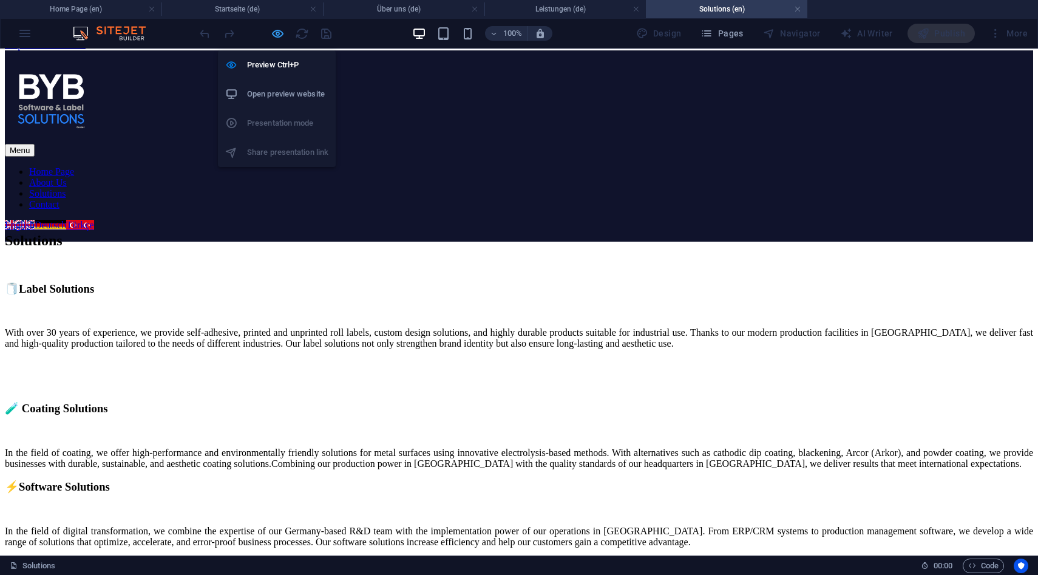
click at [277, 32] on icon "button" at bounding box center [278, 34] width 14 height 14
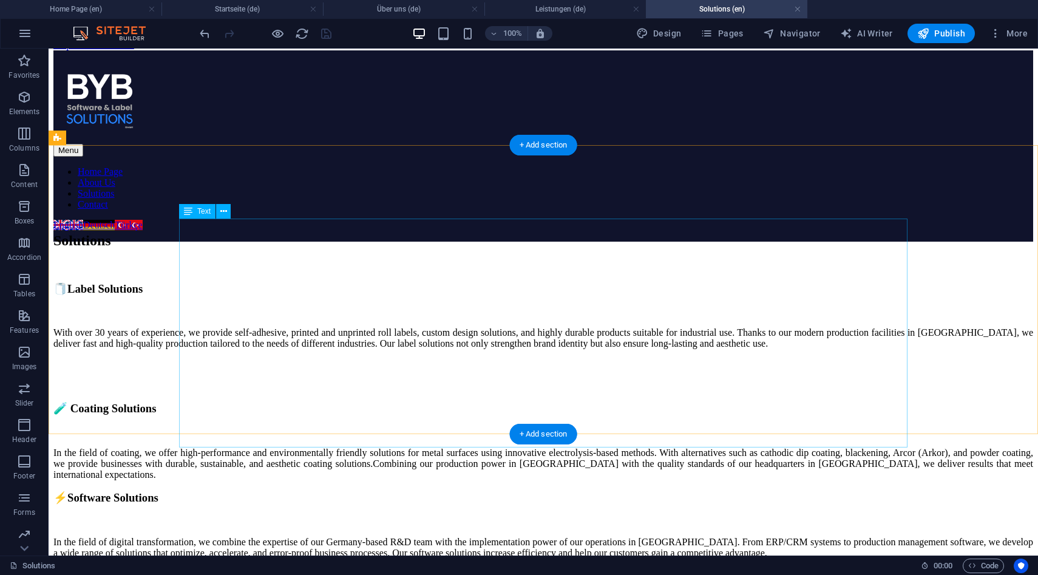
click at [815, 408] on div "🧻Label Solutions With over 30 years of experience, we provide self-adhesive, pr…" at bounding box center [543, 420] width 980 height 277
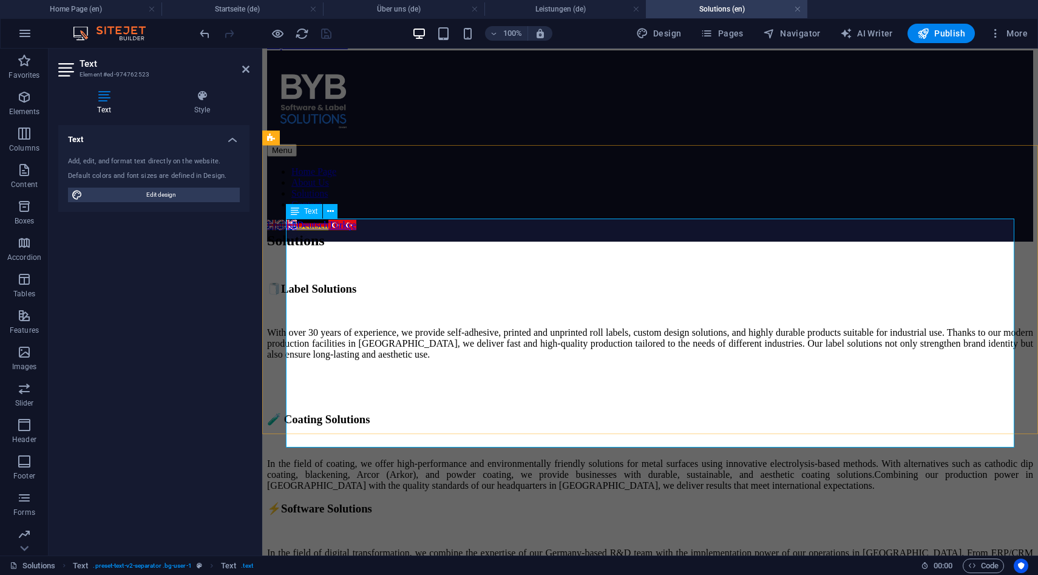
click at [935, 547] on p "In the field of digital transformation, we combine the expertise of our Germany…" at bounding box center [650, 563] width 766 height 33
click at [924, 547] on p "In the field of digital transformation, we combine the expertise of our Germany…" at bounding box center [650, 563] width 766 height 33
click at [728, 458] on p "In the field of coating, we offer high-performance and environmentally friendly…" at bounding box center [650, 474] width 766 height 33
click at [661, 458] on p "In the field of coating, we offer high-performance and environmentally friendly…" at bounding box center [650, 474] width 766 height 33
click at [692, 458] on p "In the field of coating, we offer high-performance and environmentally friendly…" at bounding box center [650, 474] width 766 height 33
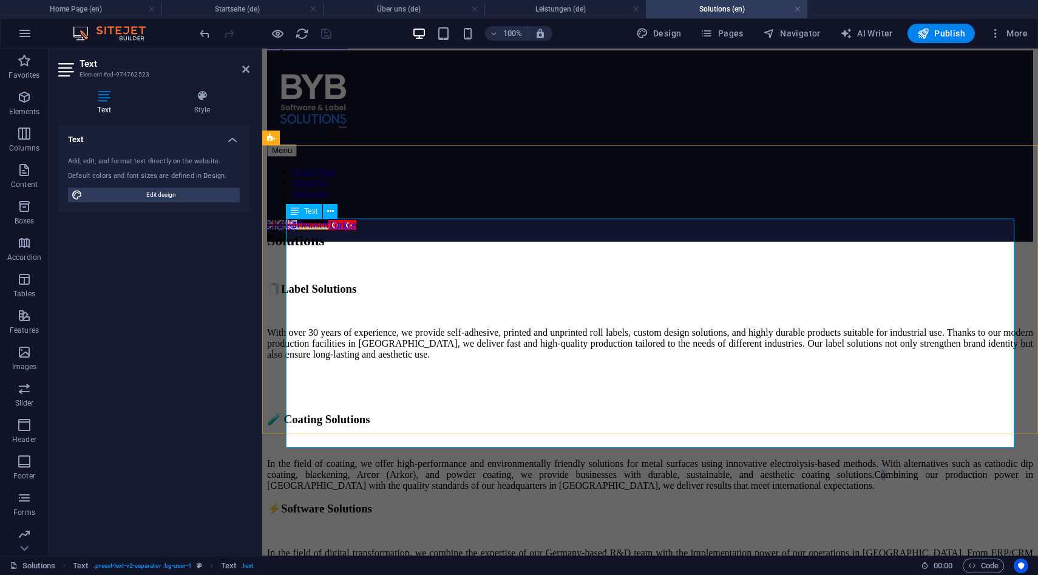
drag, startPoint x: 661, startPoint y: 378, endPoint x: 671, endPoint y: 382, distance: 10.6
click at [671, 458] on p "In the field of coating, we offer high-performance and environmentally friendly…" at bounding box center [650, 474] width 766 height 33
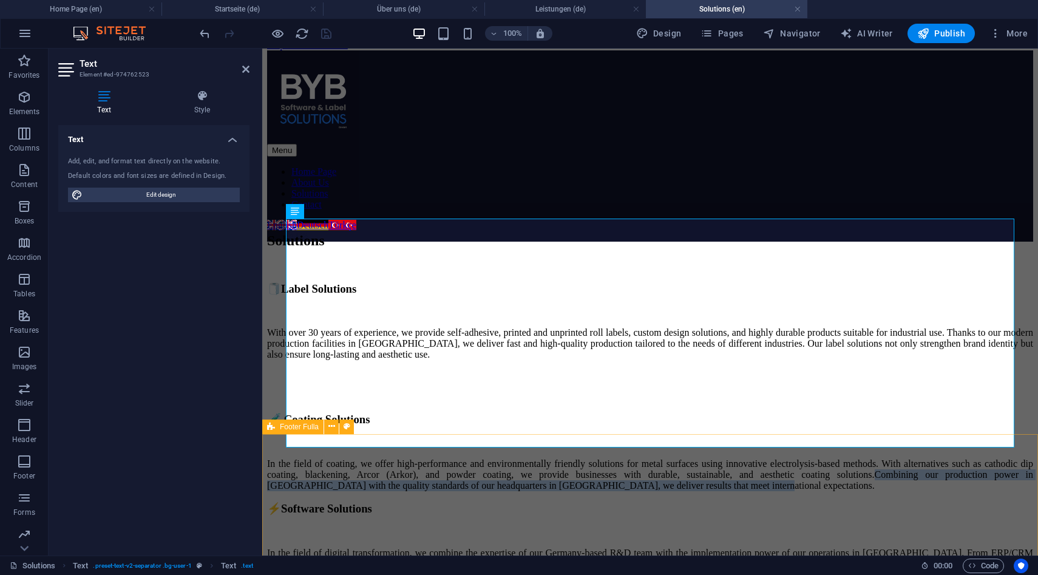
drag, startPoint x: 657, startPoint y: 380, endPoint x: 762, endPoint y: 453, distance: 127.8
click at [762, 453] on div "Menu Home Page About Us Solutions Contact English Deutsch Türkçe Reach US Solut…" at bounding box center [650, 409] width 766 height 719
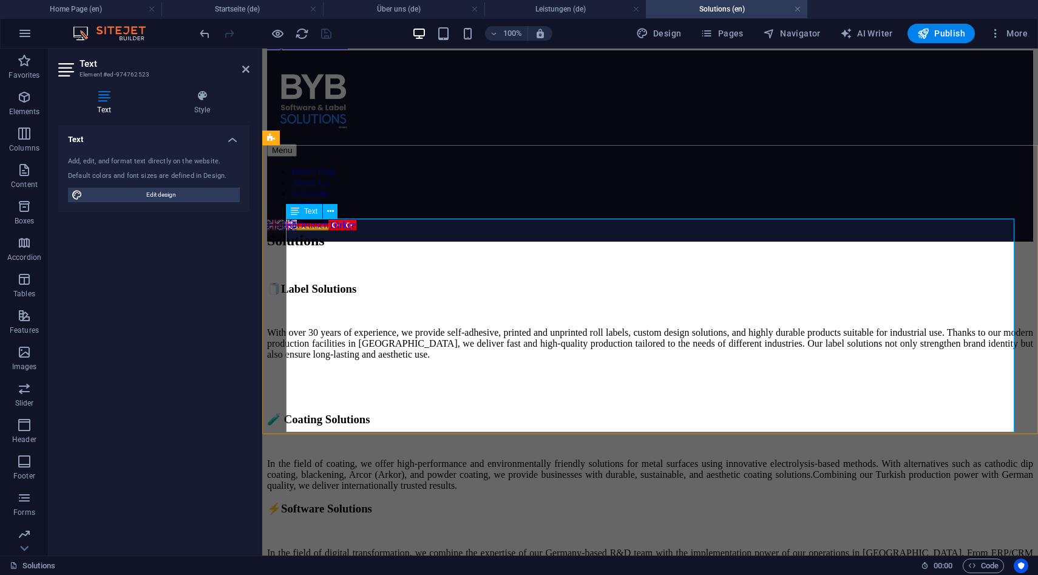
click at [546, 413] on h3 "🧪 Coating Solutions" at bounding box center [650, 419] width 766 height 13
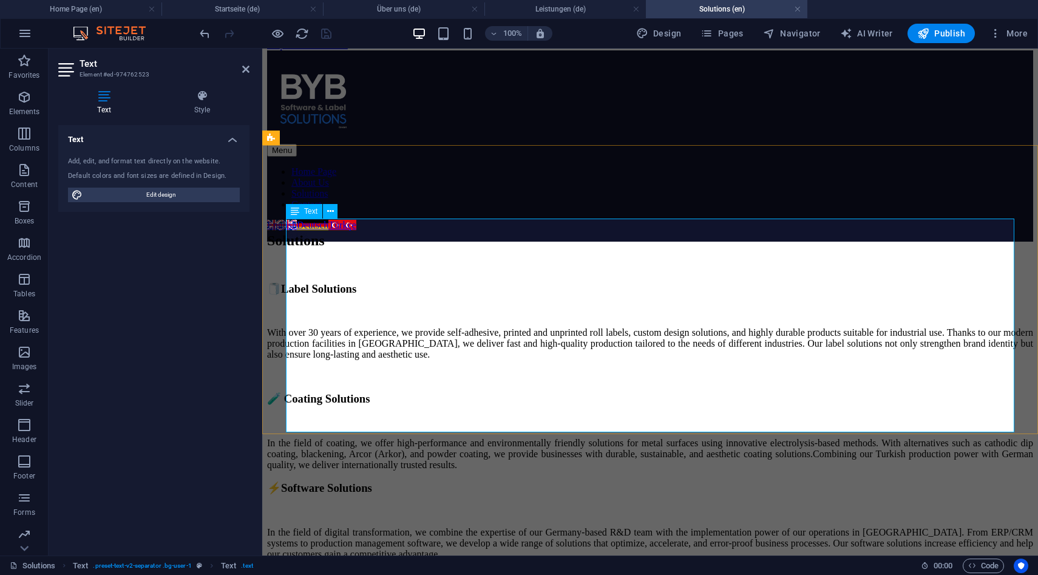
click at [741, 438] on p "In the field of coating, we offer high-performance and environmentally friendly…" at bounding box center [650, 454] width 766 height 33
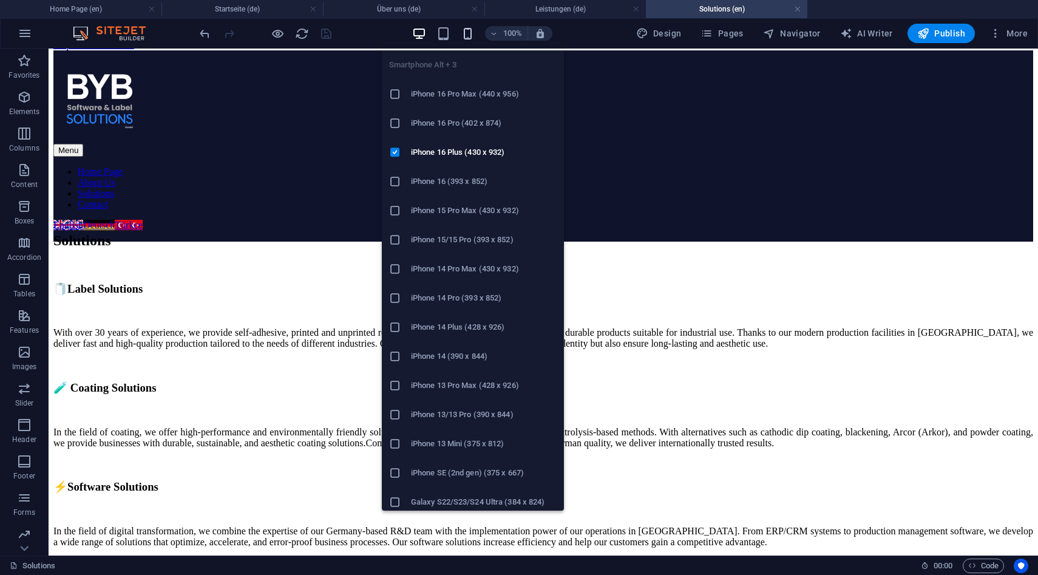
click at [472, 31] on icon "button" at bounding box center [468, 34] width 14 height 14
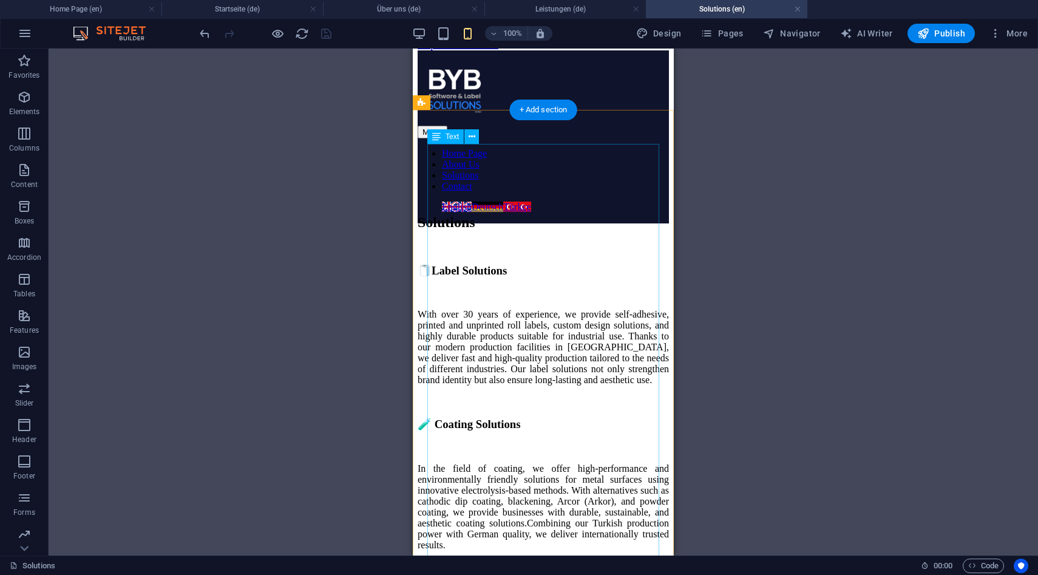
scroll to position [185, 0]
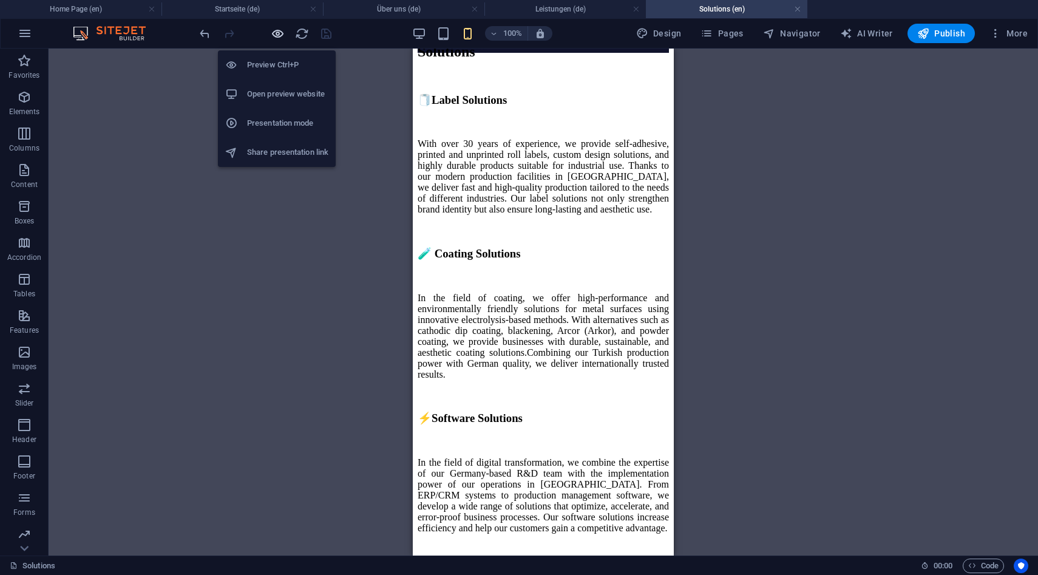
click at [275, 39] on icon "button" at bounding box center [278, 34] width 14 height 14
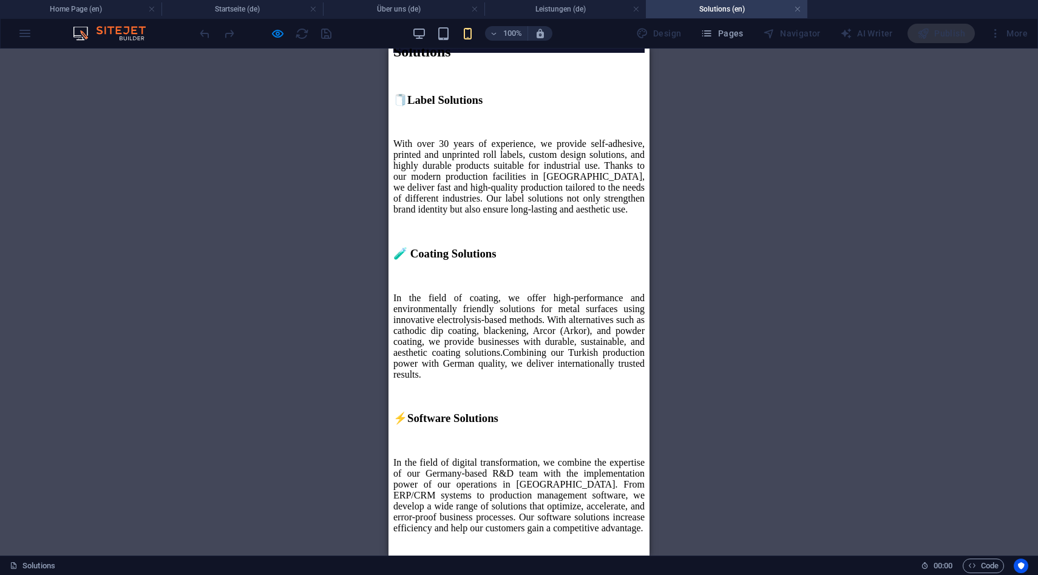
scroll to position [0, 0]
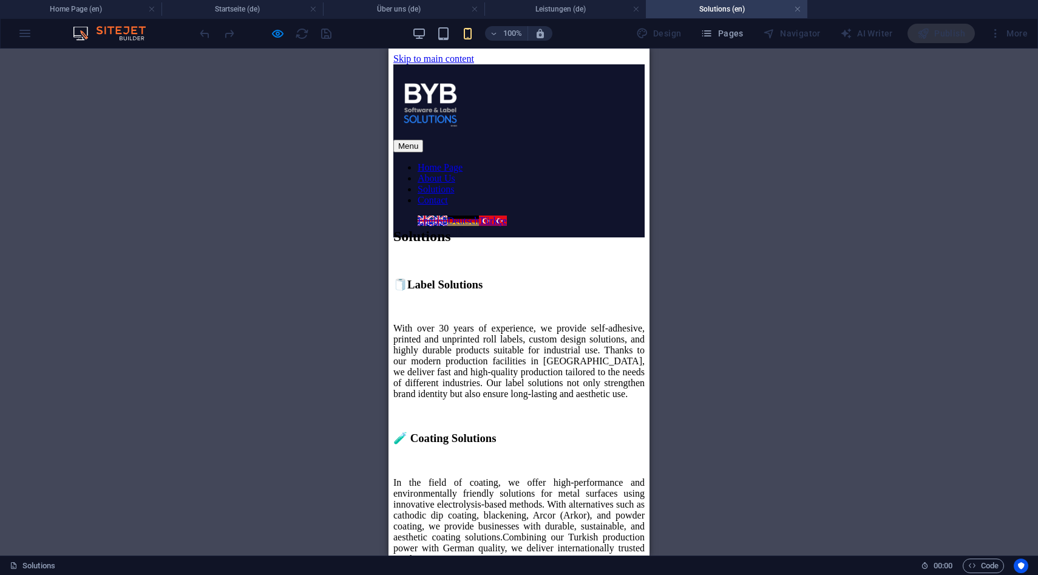
click at [531, 140] on div "Menu" at bounding box center [518, 146] width 251 height 13
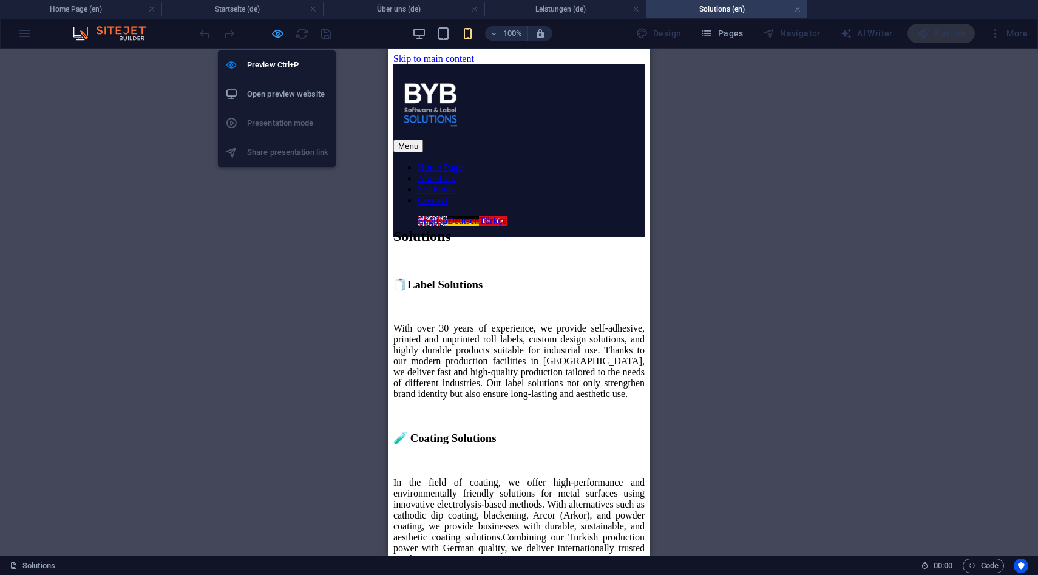
click at [277, 37] on icon "button" at bounding box center [278, 34] width 14 height 14
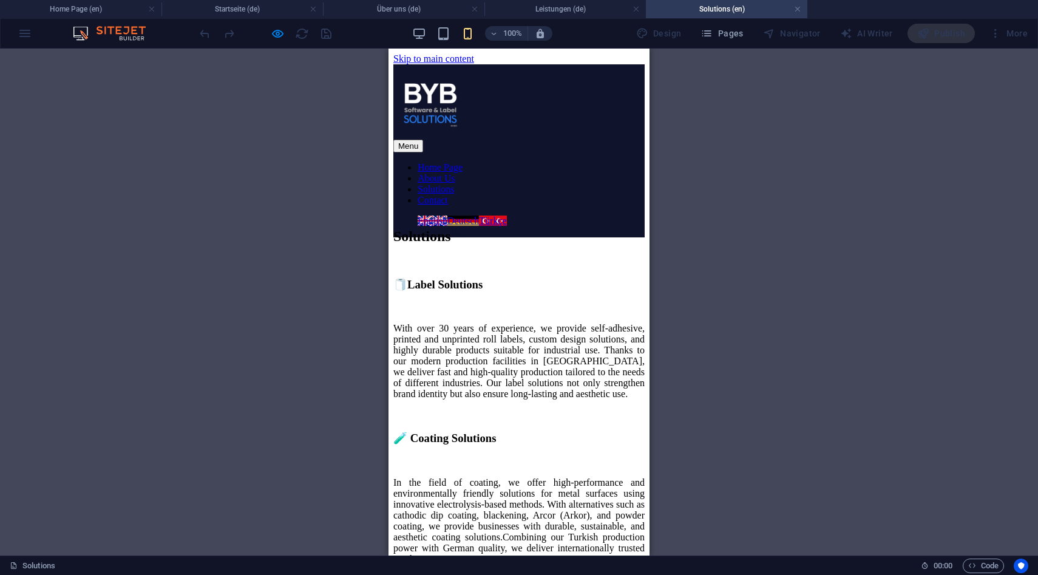
click at [533, 140] on div "Menu" at bounding box center [518, 146] width 251 height 13
click at [447, 215] on link "English" at bounding box center [433, 220] width 30 height 10
click at [410, 33] on div "100% Design Pages Navigator AI Writer Publish More" at bounding box center [614, 33] width 835 height 19
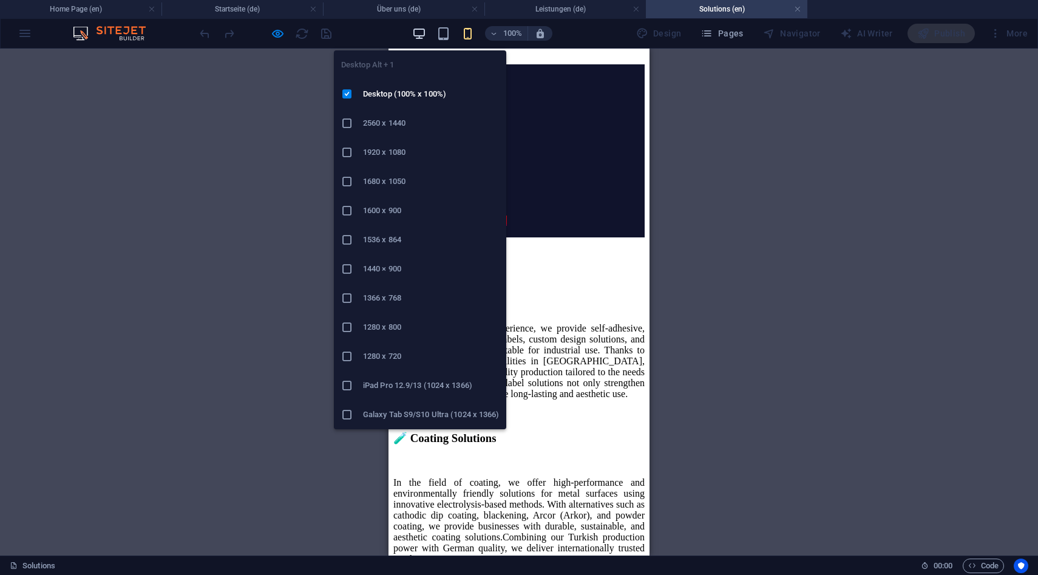
click at [420, 33] on icon "button" at bounding box center [419, 34] width 14 height 14
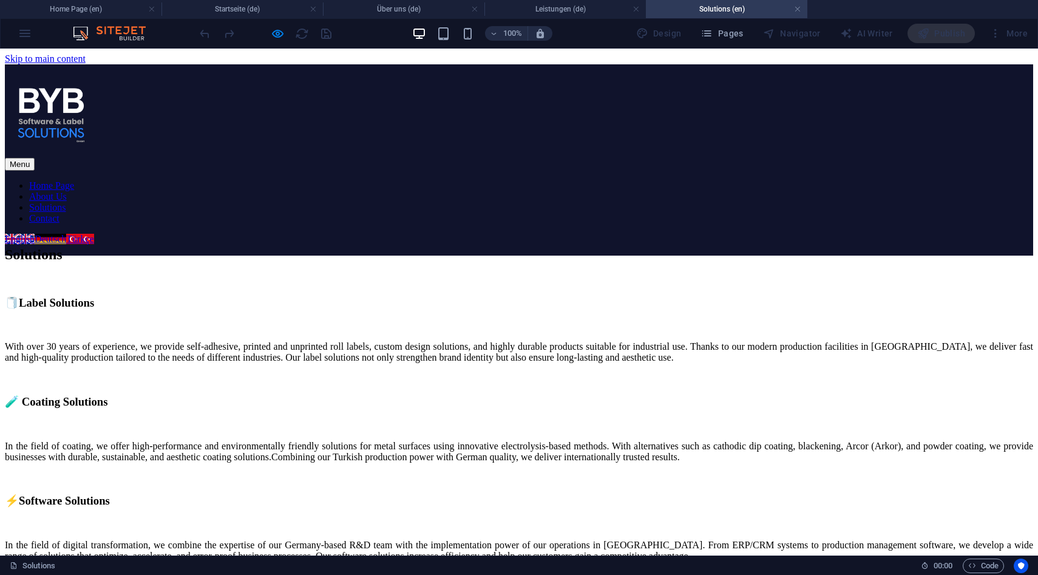
click at [67, 191] on link "About Us" at bounding box center [48, 196] width 38 height 10
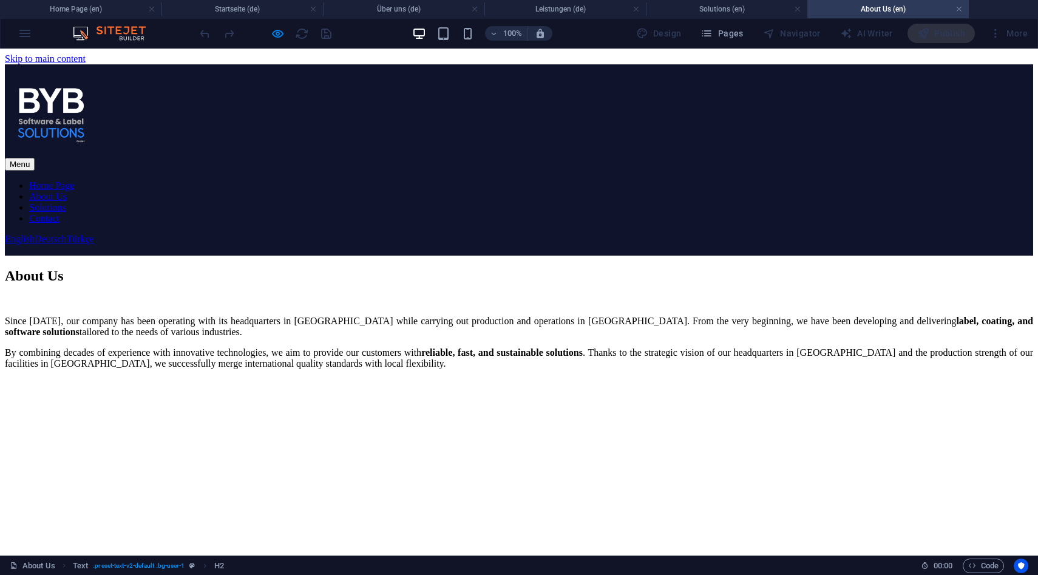
click at [375, 180] on nav "Home Page About Us Solutions Contact" at bounding box center [519, 202] width 1028 height 44
click at [384, 180] on nav "Home Page About Us Solutions Contact" at bounding box center [519, 202] width 1028 height 44
click at [74, 180] on link "Home Page" at bounding box center [51, 185] width 45 height 10
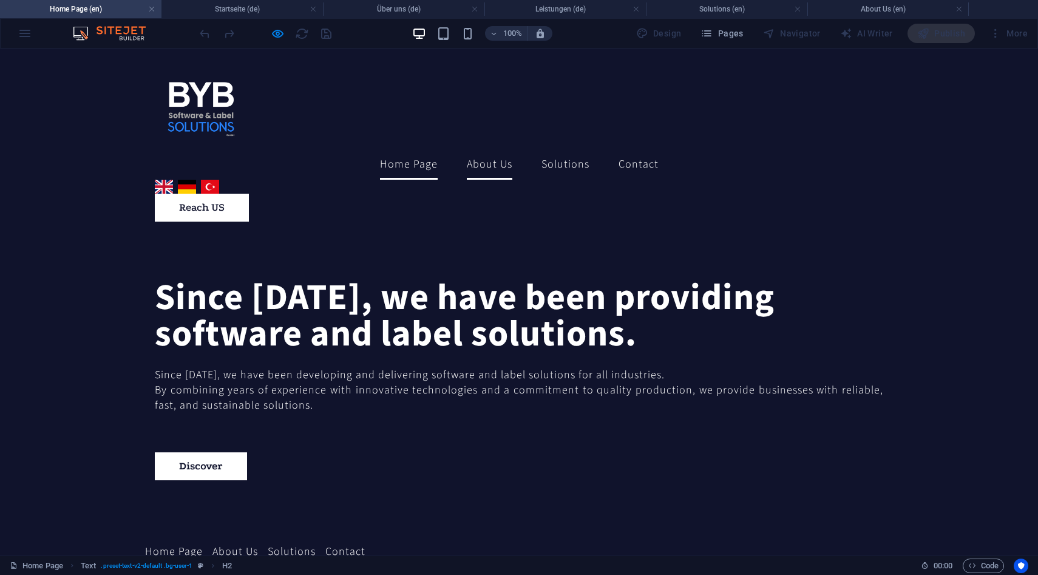
click at [467, 149] on link "About Us" at bounding box center [490, 164] width 46 height 30
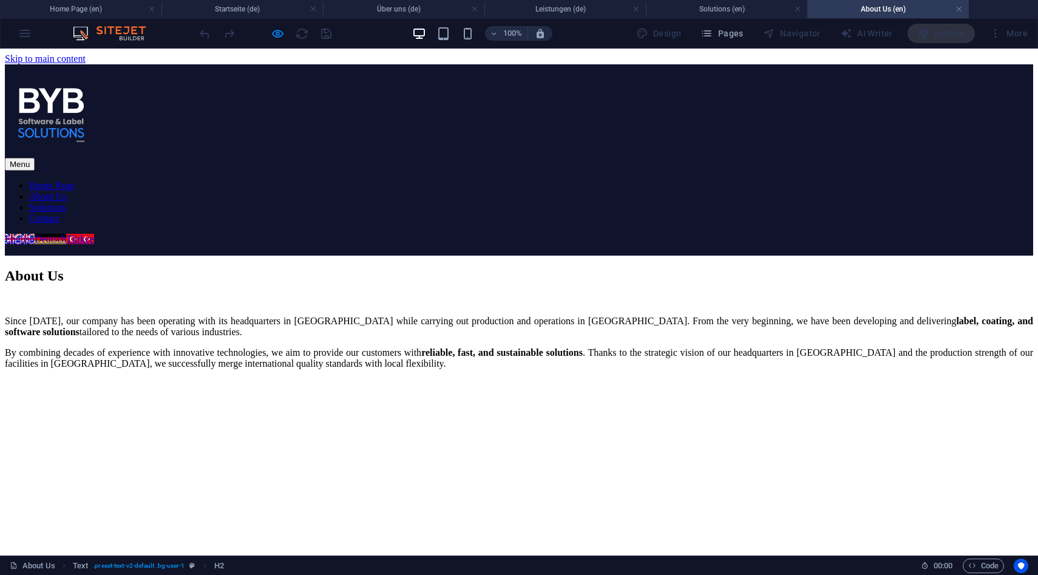
click at [66, 202] on link "Solutions" at bounding box center [47, 207] width 36 height 10
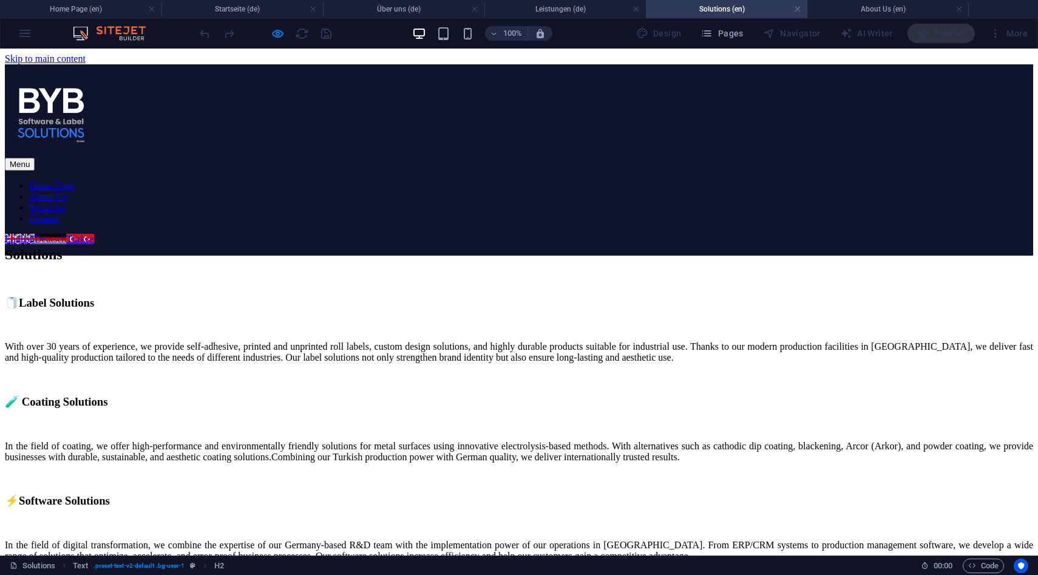
click at [59, 213] on link "Contact" at bounding box center [44, 218] width 30 height 10
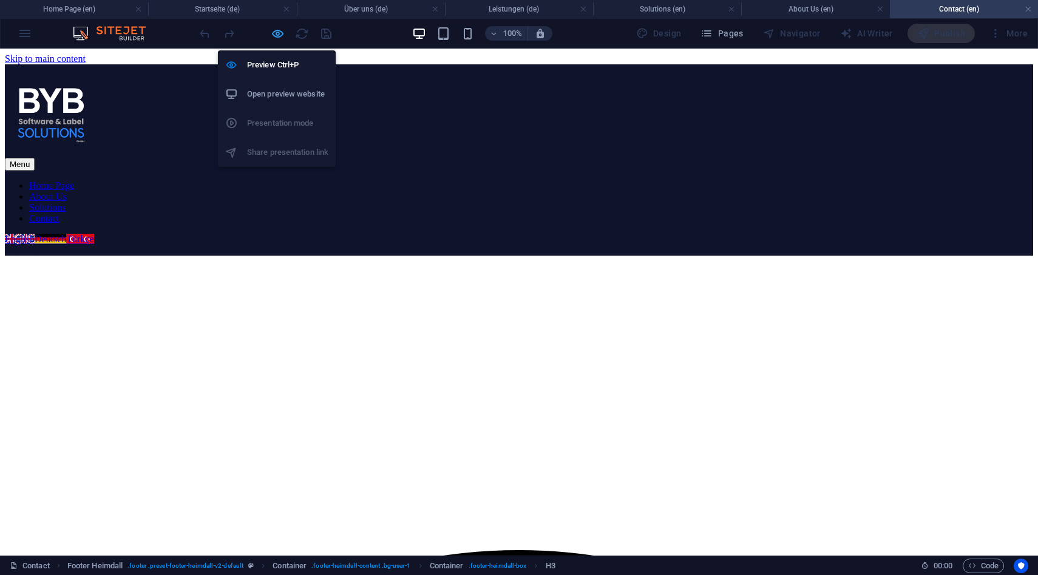
click at [278, 35] on icon "button" at bounding box center [278, 34] width 14 height 14
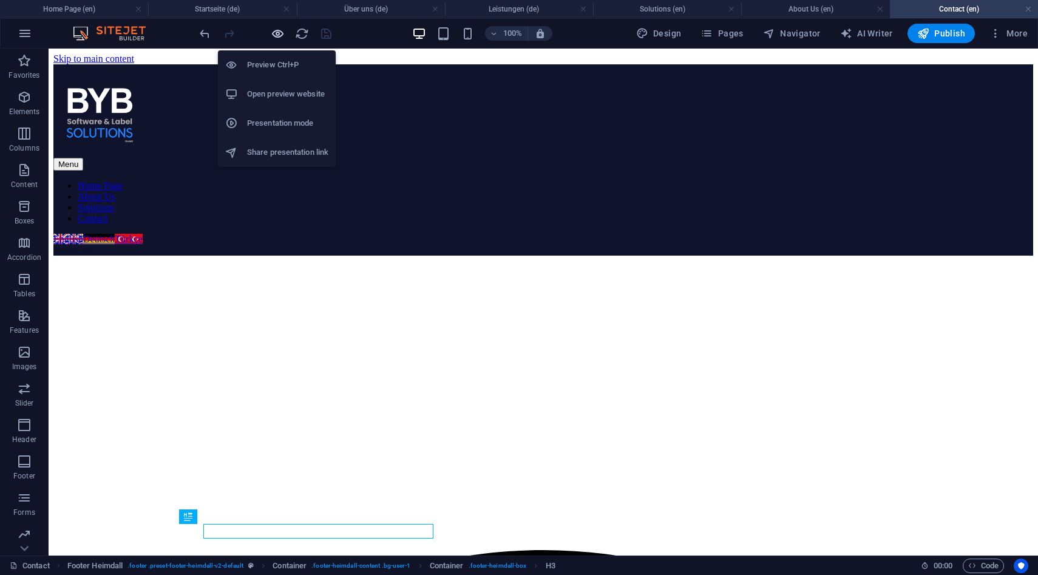
click at [278, 35] on icon "button" at bounding box center [278, 34] width 14 height 14
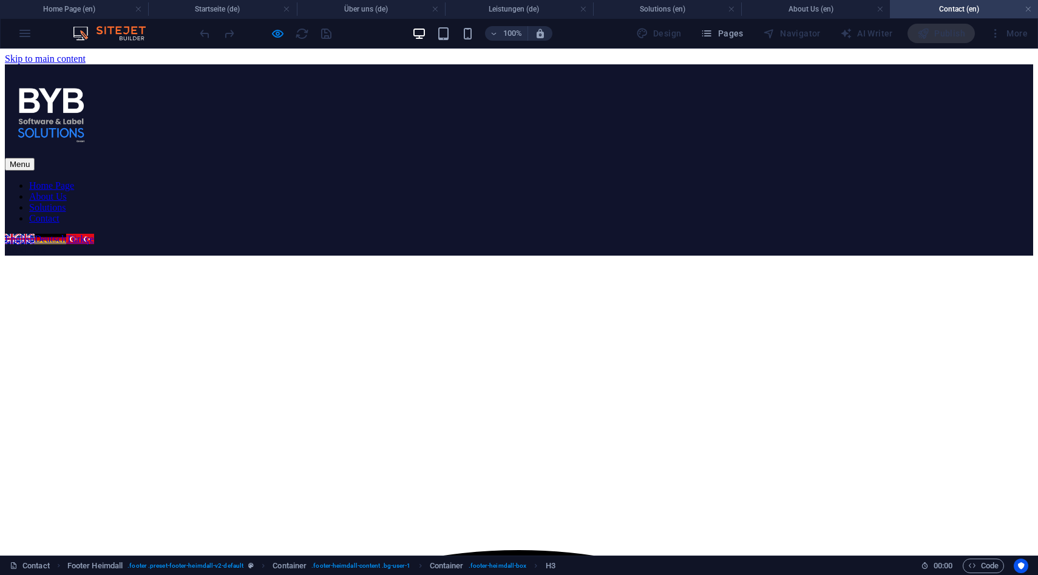
click at [35, 234] on link "English" at bounding box center [20, 239] width 30 height 10
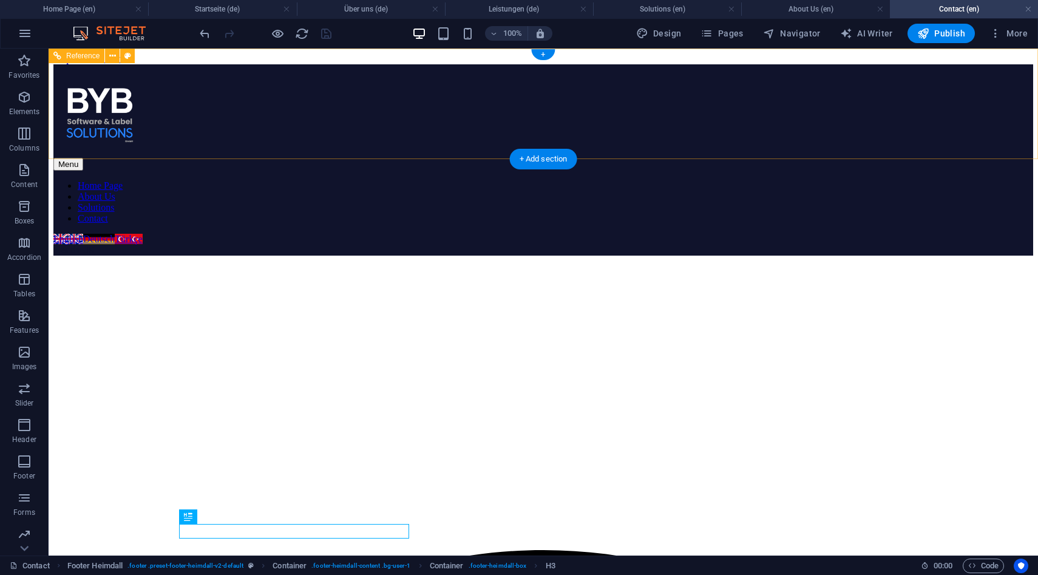
click at [151, 234] on div "English Deutsch Türkçe" at bounding box center [102, 239] width 98 height 11
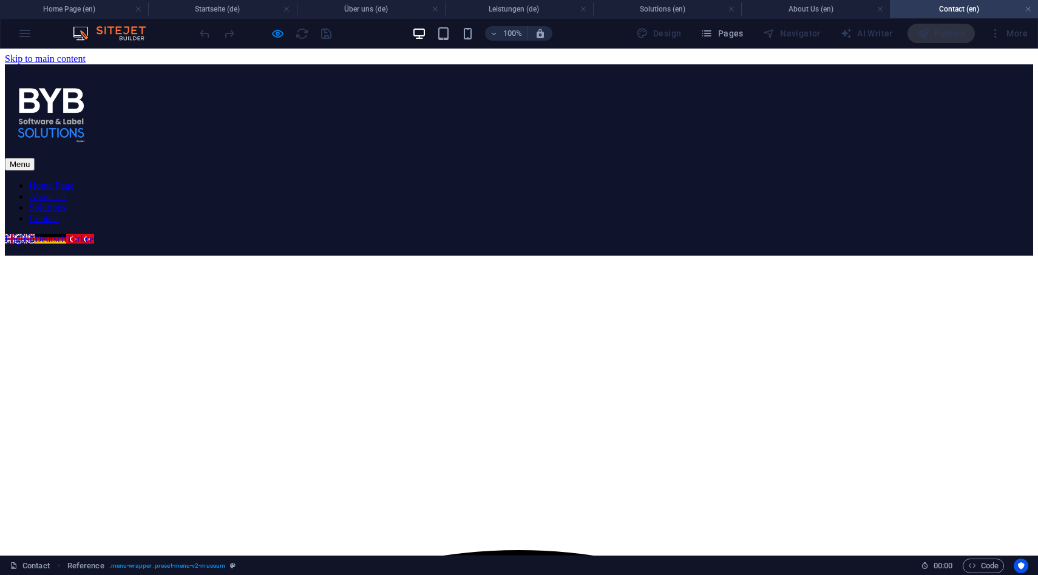
click at [93, 234] on link "Türkçe" at bounding box center [79, 239] width 27 height 10
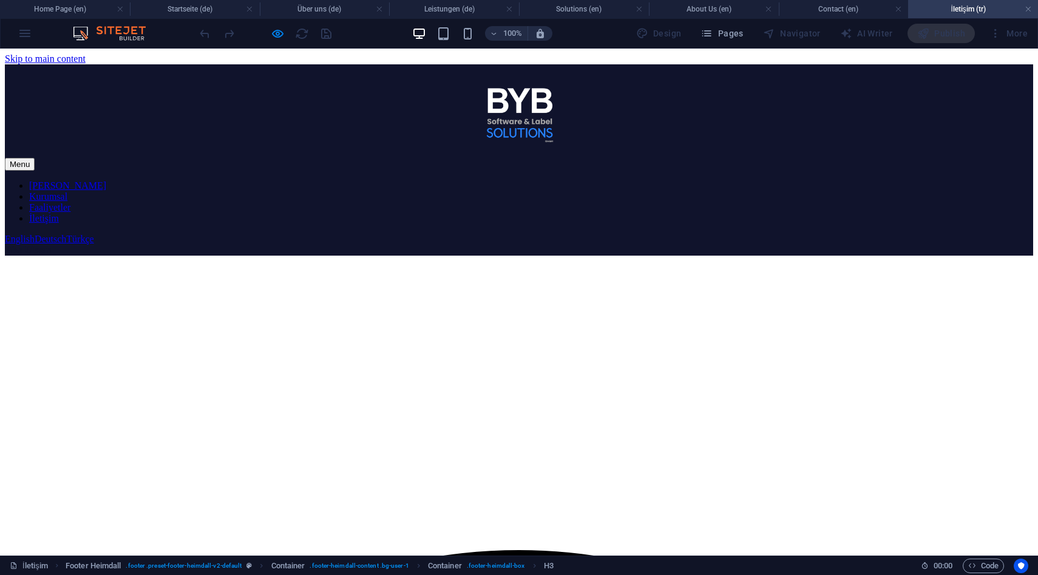
click at [521, 124] on div "Menu Ana Sayfa Kurumsal Faaliyetler İletişim English Deutsch Türkçe Bize Ulaşın" at bounding box center [519, 159] width 1028 height 191
click at [530, 180] on nav "Ana Sayfa Kurumsal Faaliyetler İletişim" at bounding box center [519, 202] width 1028 height 44
click at [518, 180] on nav "Ana Sayfa Kurumsal Faaliyetler İletişim" at bounding box center [519, 202] width 1028 height 44
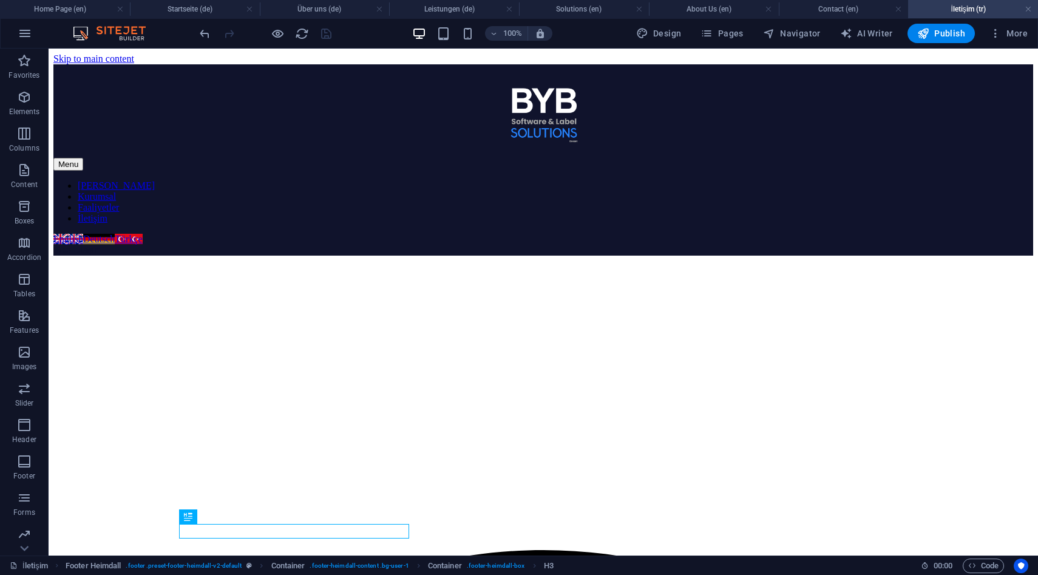
click at [518, 180] on nav "Ana Sayfa Kurumsal Faaliyetler İletişim" at bounding box center [543, 202] width 980 height 44
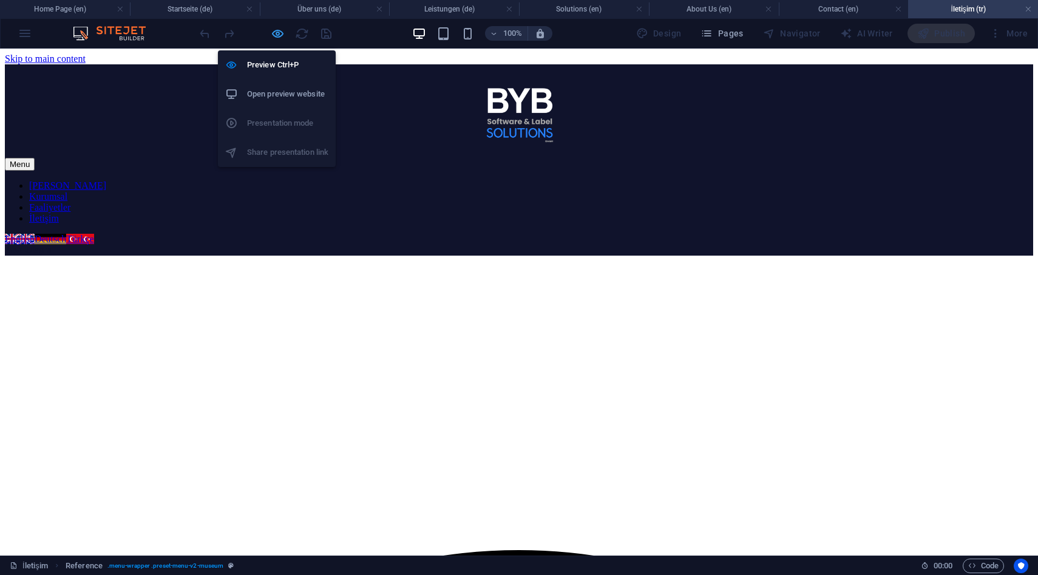
click at [274, 29] on icon "button" at bounding box center [278, 34] width 14 height 14
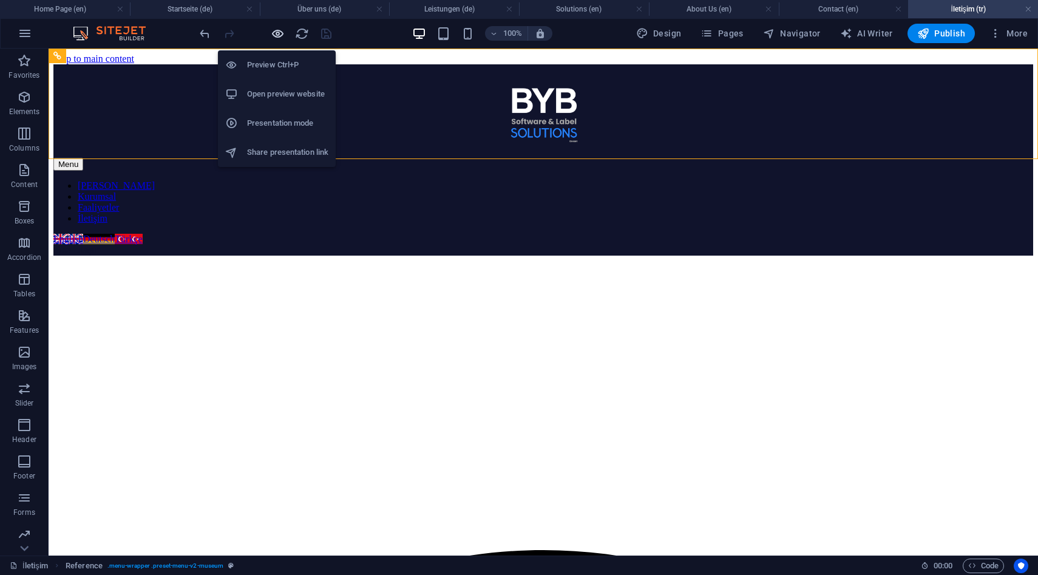
click at [274, 29] on icon "button" at bounding box center [278, 34] width 14 height 14
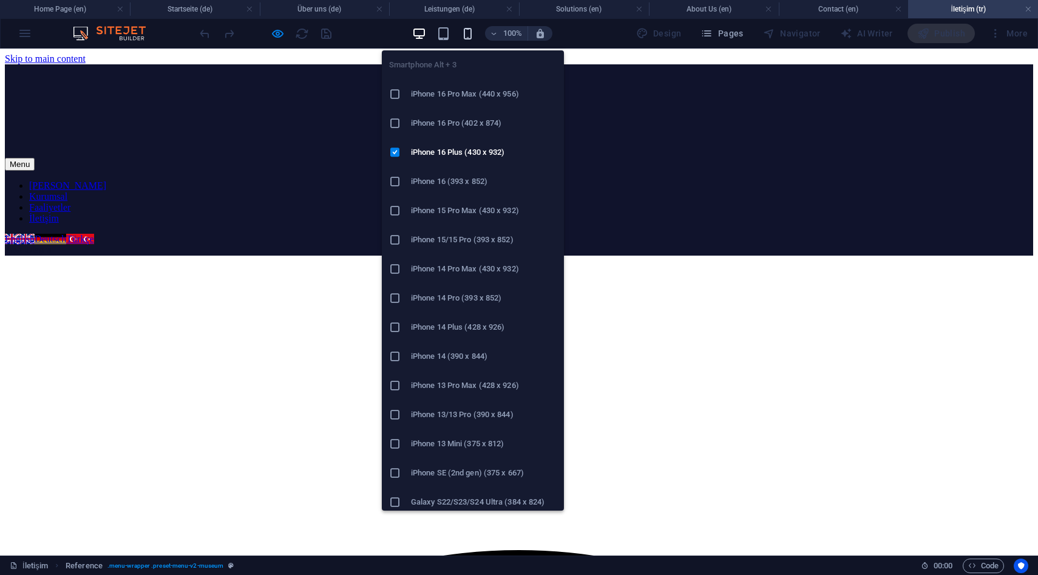
click at [471, 35] on icon "button" at bounding box center [468, 34] width 14 height 14
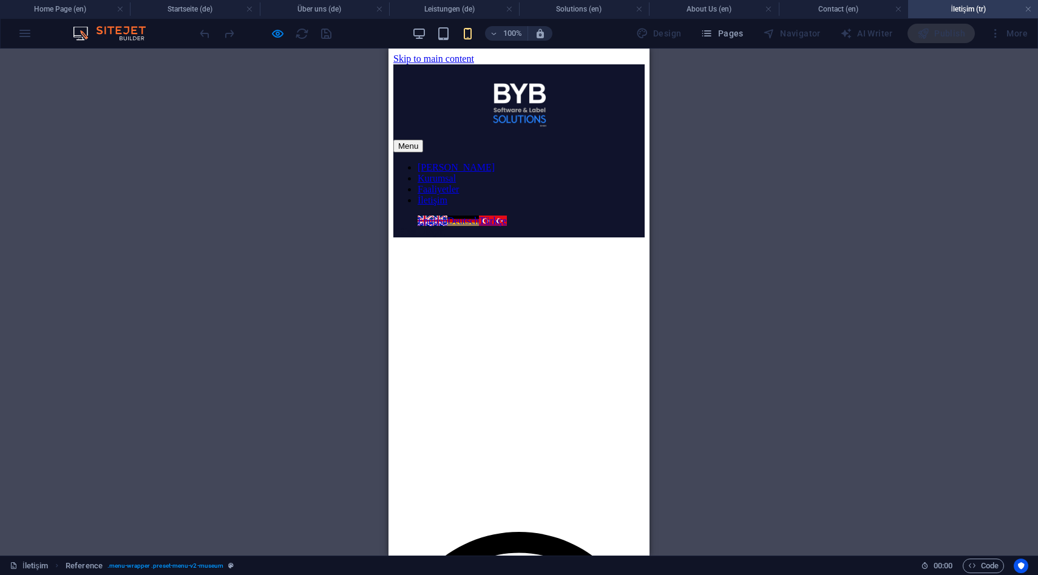
click at [615, 108] on div "Menu Ana Sayfa Kurumsal Faaliyetler İletişim English Deutsch Türkçe Bize Ulaşın" at bounding box center [518, 150] width 251 height 173
click at [622, 102] on div "Menu Ana Sayfa Kurumsal Faaliyetler İletişim English Deutsch Türkçe Bize Ulaşın" at bounding box center [518, 150] width 251 height 173
click at [626, 140] on div "Menu" at bounding box center [518, 146] width 251 height 13
click at [514, 206] on ul "Ana Sayfa Kurumsal Faaliyetler İletişim" at bounding box center [518, 184] width 251 height 44
click at [459, 194] on link "Faaliyetler" at bounding box center [438, 189] width 41 height 10
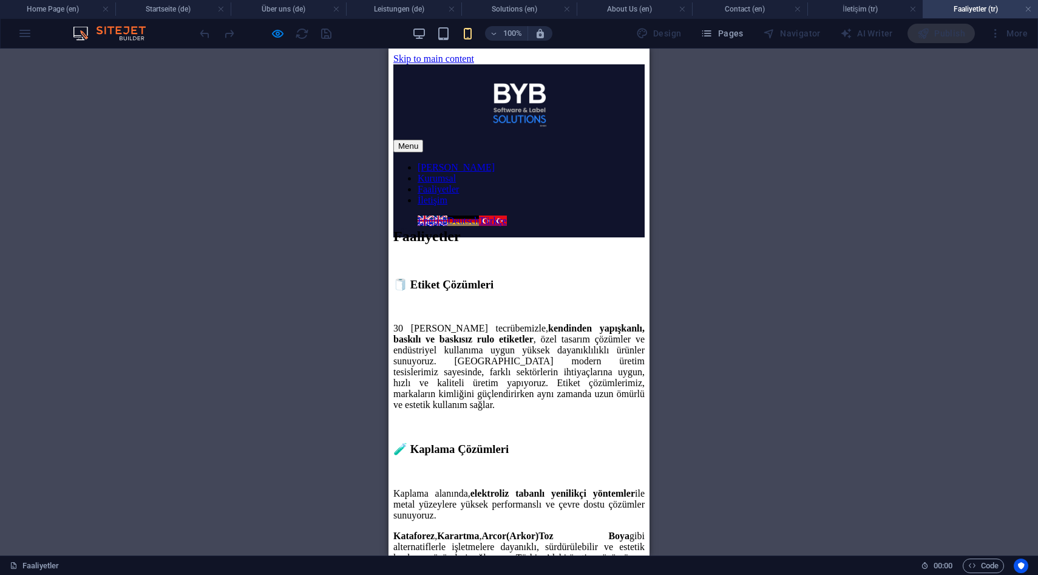
click at [534, 140] on div "Menu" at bounding box center [518, 146] width 251 height 13
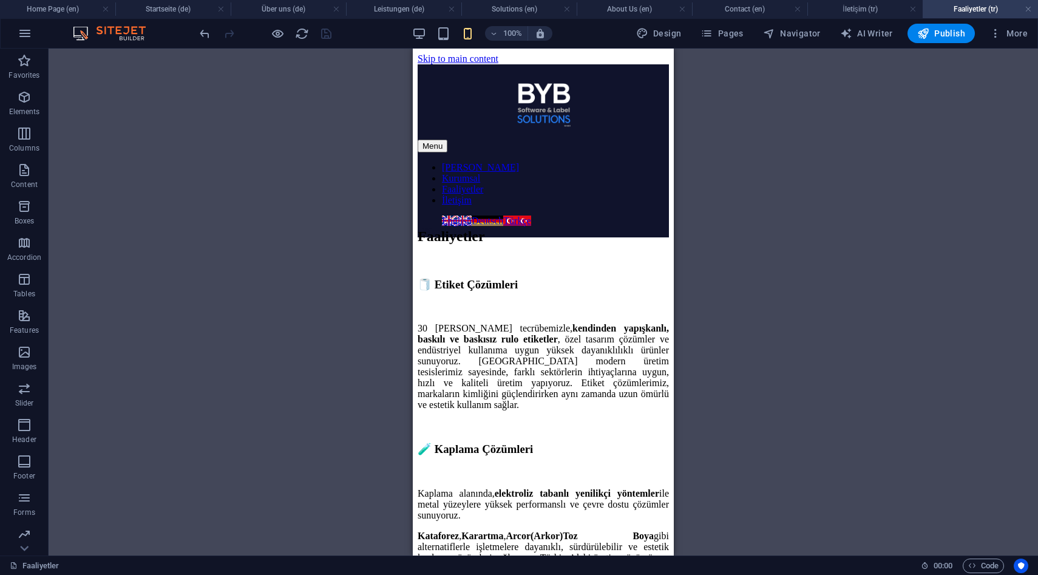
click at [430, 36] on div "100%" at bounding box center [482, 33] width 140 height 19
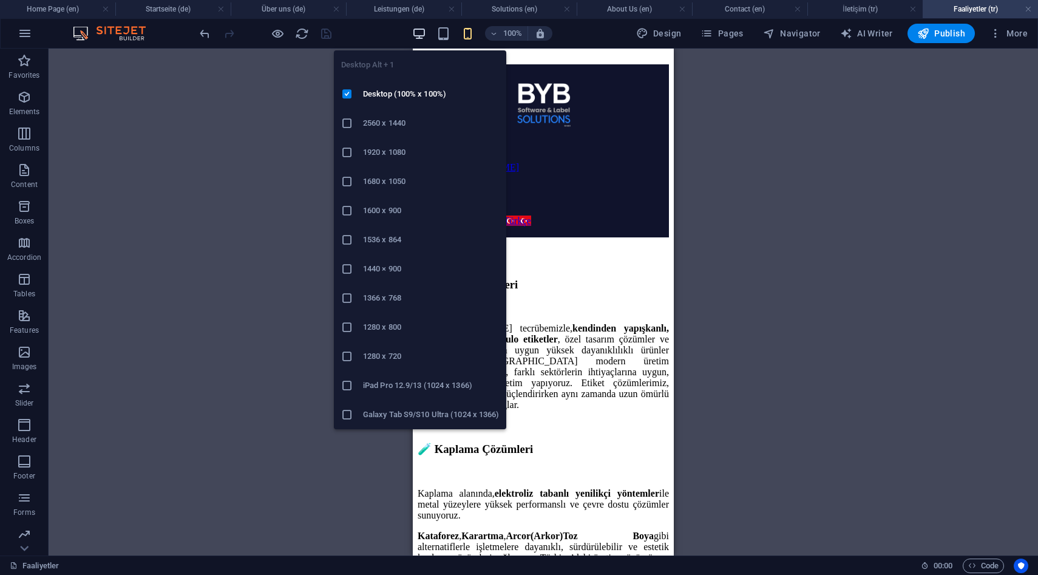
click at [418, 34] on icon "button" at bounding box center [419, 34] width 14 height 14
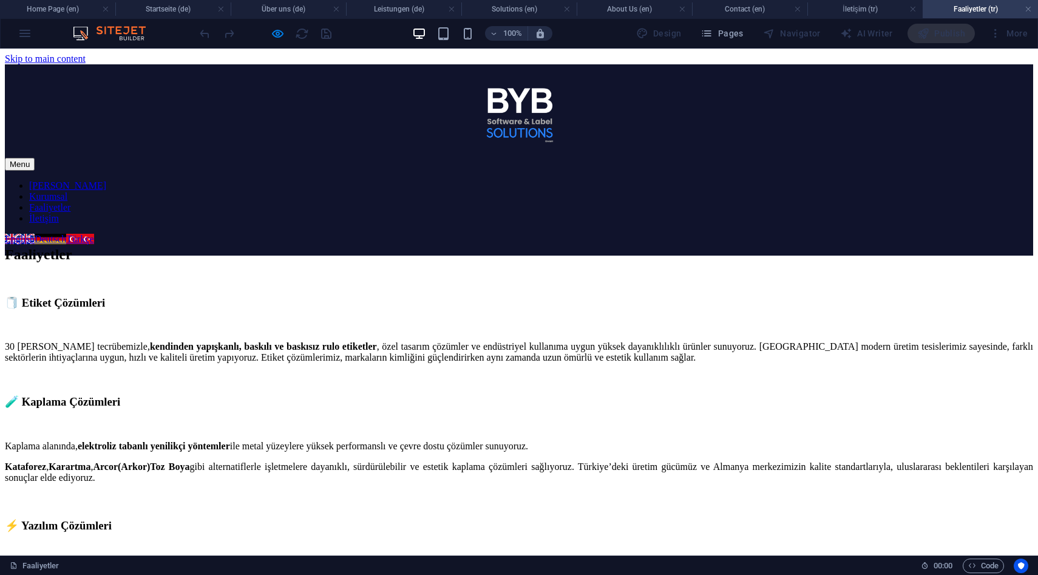
click at [66, 234] on link "Deutsch" at bounding box center [51, 239] width 32 height 10
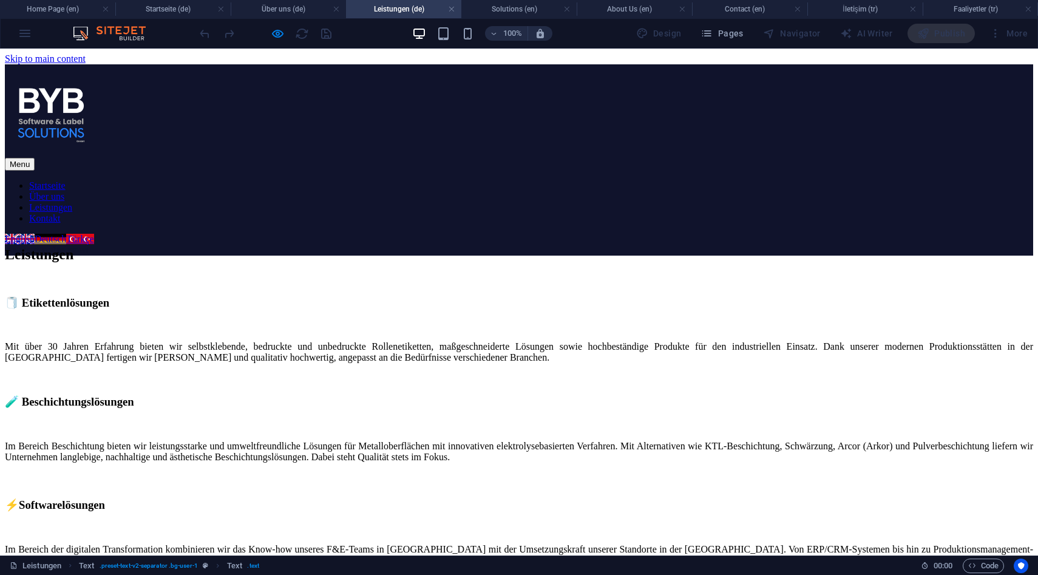
click at [61, 213] on link "Kontakt" at bounding box center [45, 218] width 32 height 10
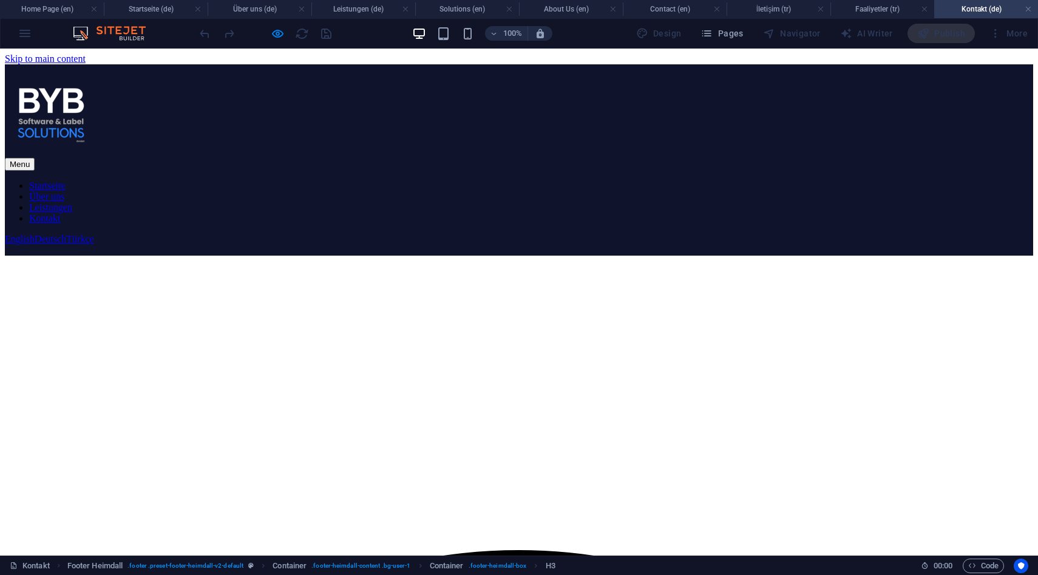
click at [430, 180] on nav "Startseite Über uns Leistungen Kontakt" at bounding box center [519, 202] width 1028 height 44
click at [408, 180] on nav "Startseite Über uns Leistungen Kontakt" at bounding box center [519, 202] width 1028 height 44
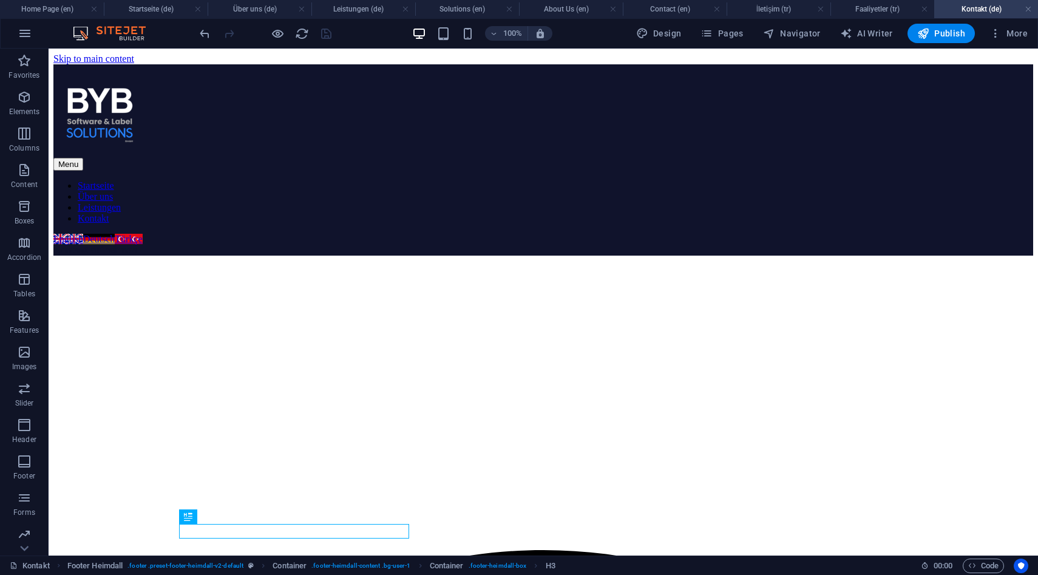
click at [423, 180] on nav "Startseite Über uns Leistungen Kontakt" at bounding box center [543, 202] width 980 height 44
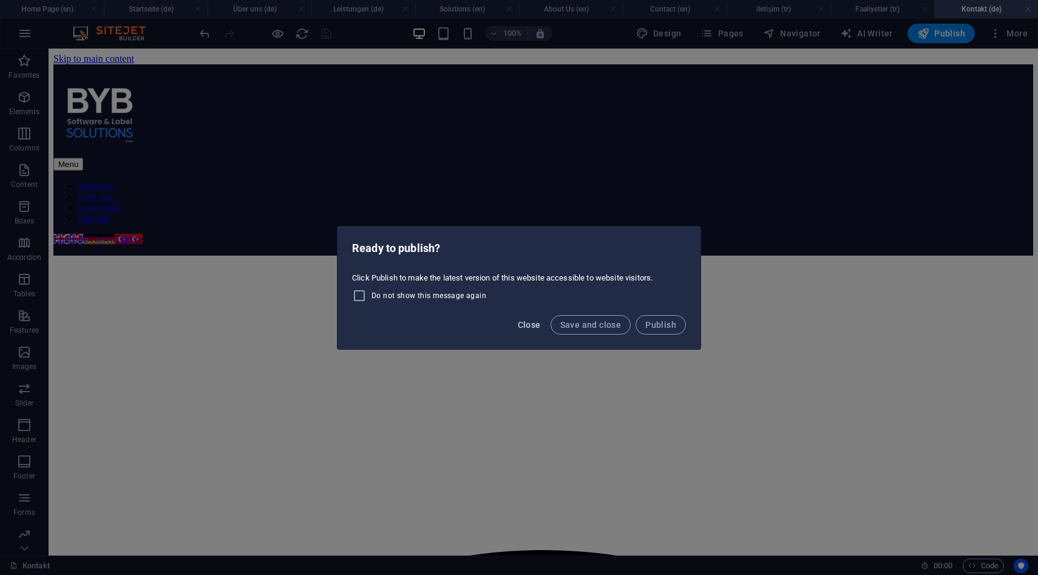
click at [538, 330] on button "Close" at bounding box center [529, 324] width 33 height 19
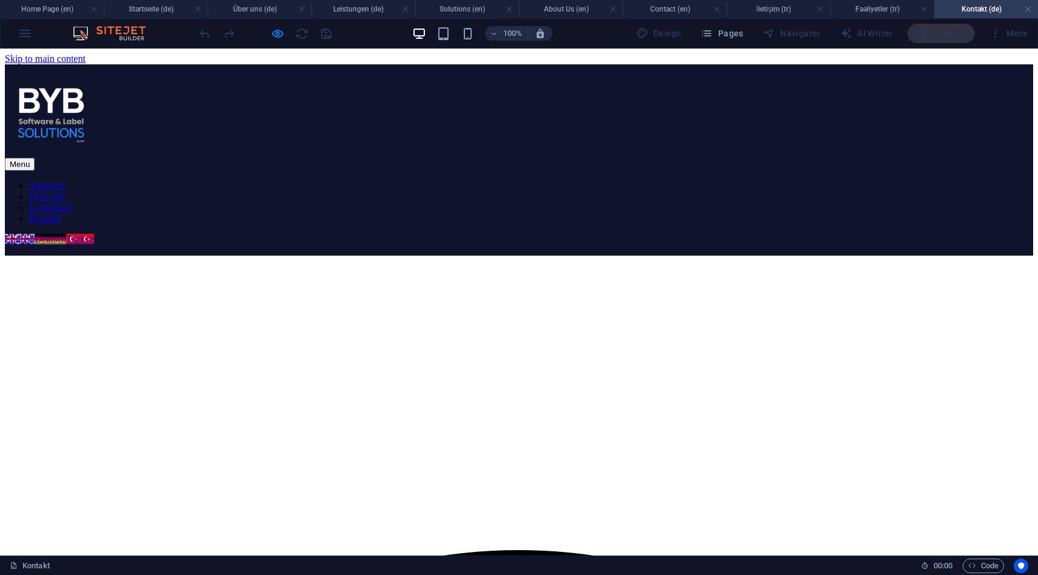
click at [64, 191] on link "Über uns" at bounding box center [46, 196] width 35 height 10
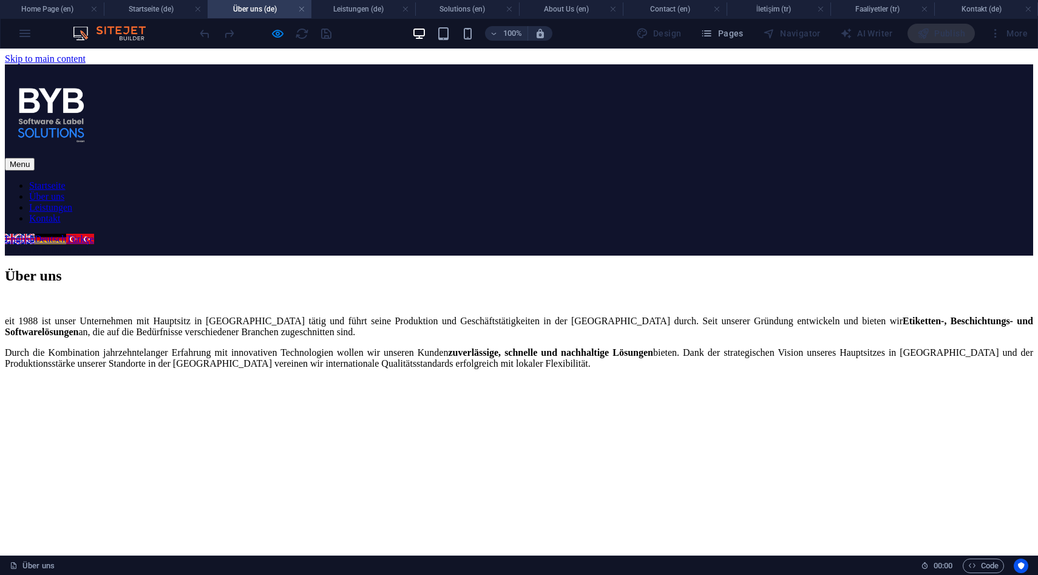
click at [66, 180] on link "Startseite" at bounding box center [47, 185] width 36 height 10
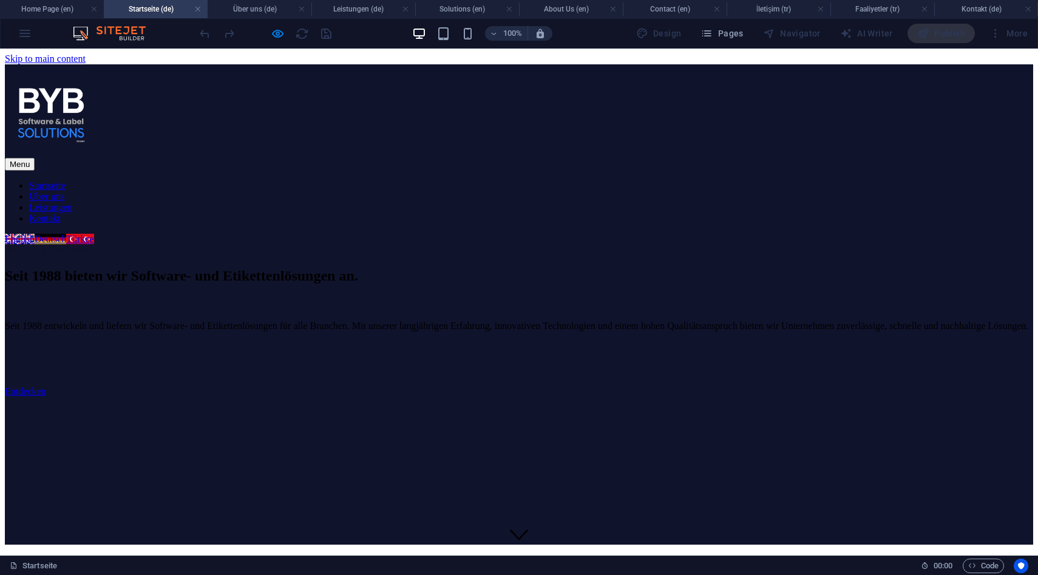
click at [64, 191] on link "Über uns" at bounding box center [46, 196] width 35 height 10
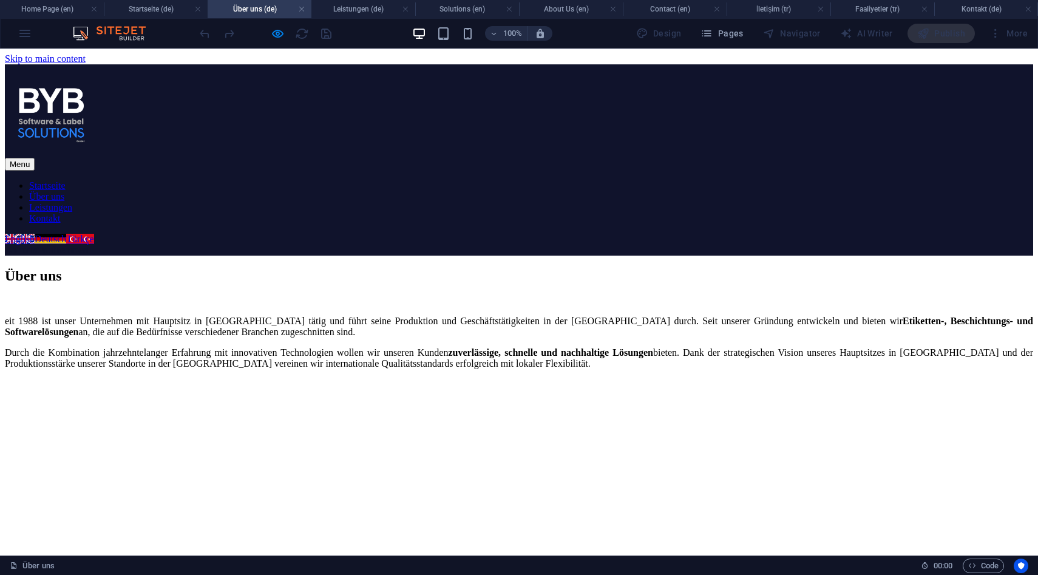
click at [523, 180] on ul "Startseite Über uns Leistungen Kontakt" at bounding box center [519, 202] width 1028 height 44
drag, startPoint x: 501, startPoint y: 109, endPoint x: 517, endPoint y: 109, distance: 15.2
click at [72, 202] on link "Leistungen" at bounding box center [50, 207] width 43 height 10
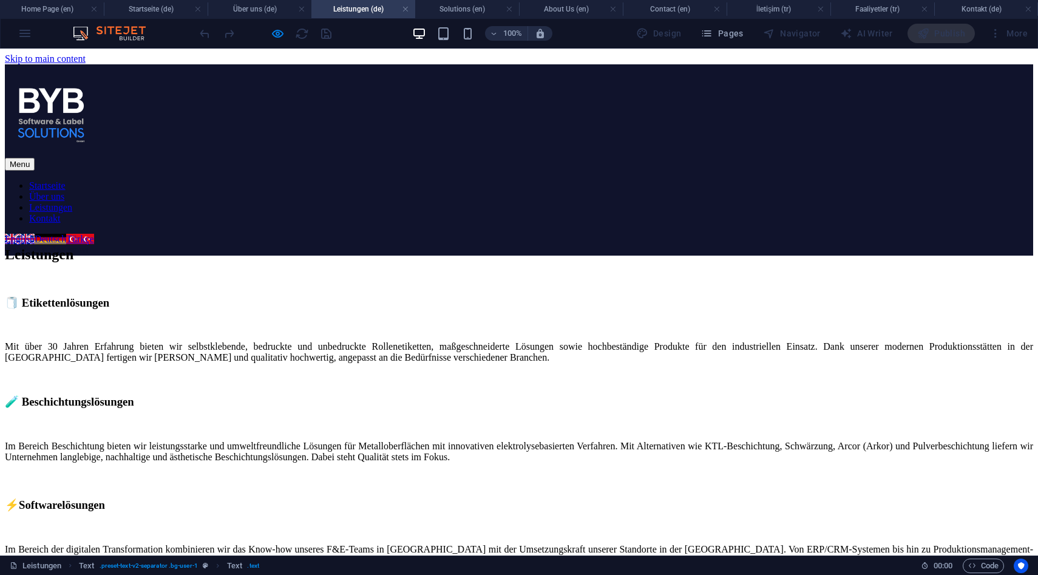
click at [595, 180] on ul "Startseite Über uns Leistungen Kontakt" at bounding box center [519, 202] width 1028 height 44
click at [61, 213] on link "Kontakt" at bounding box center [45, 218] width 32 height 10
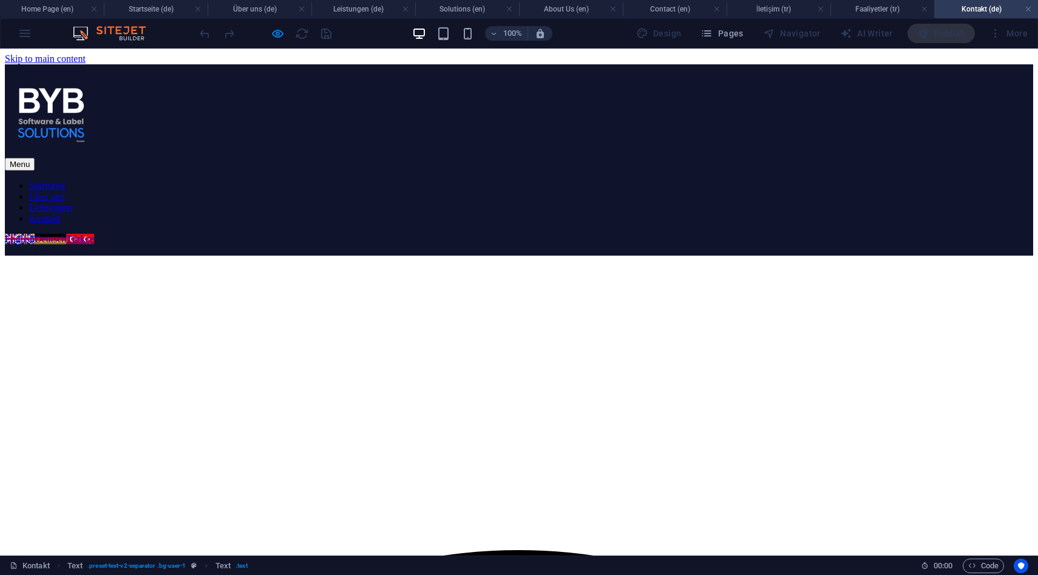
click at [72, 202] on link "Leistungen" at bounding box center [50, 207] width 43 height 10
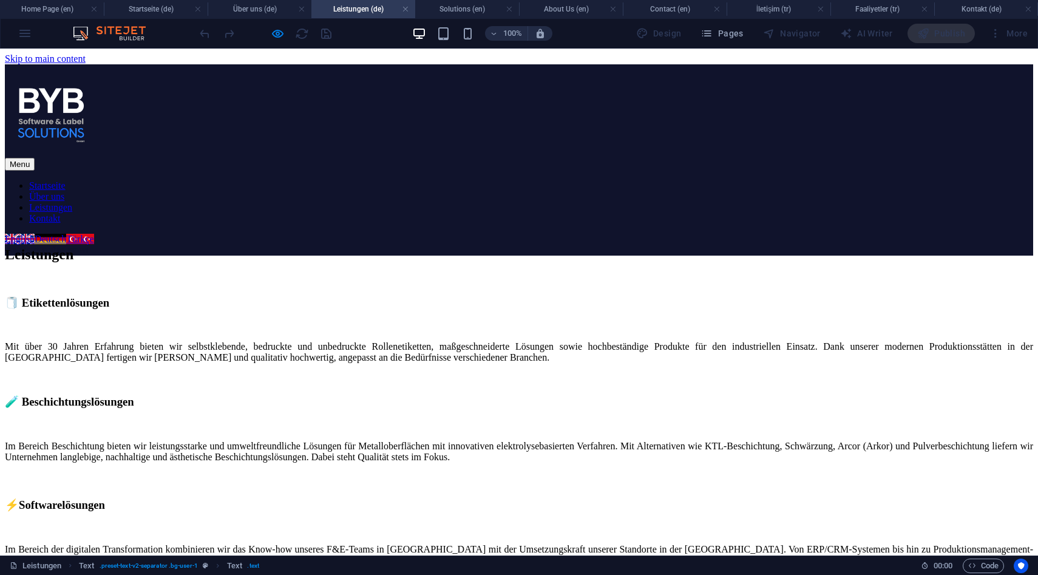
click at [61, 213] on link "Kontakt" at bounding box center [45, 218] width 32 height 10
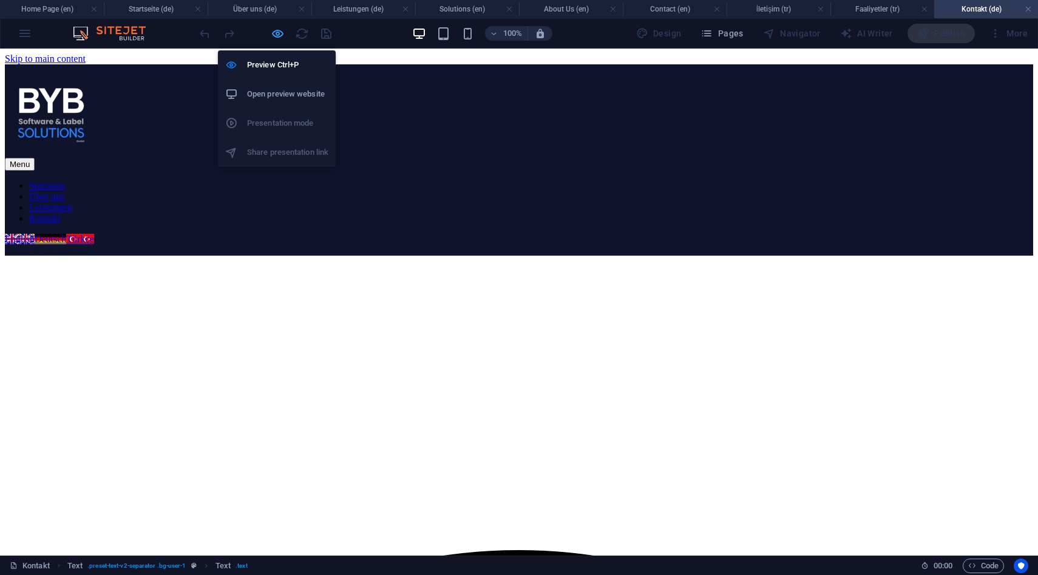
click at [279, 36] on icon "button" at bounding box center [278, 34] width 14 height 14
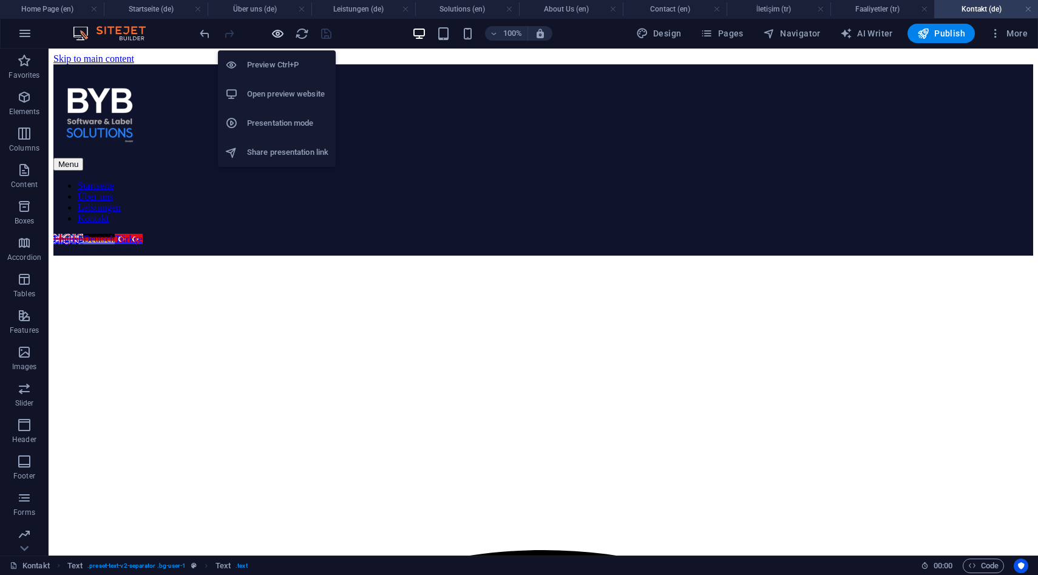
click at [275, 33] on icon "button" at bounding box center [278, 34] width 14 height 14
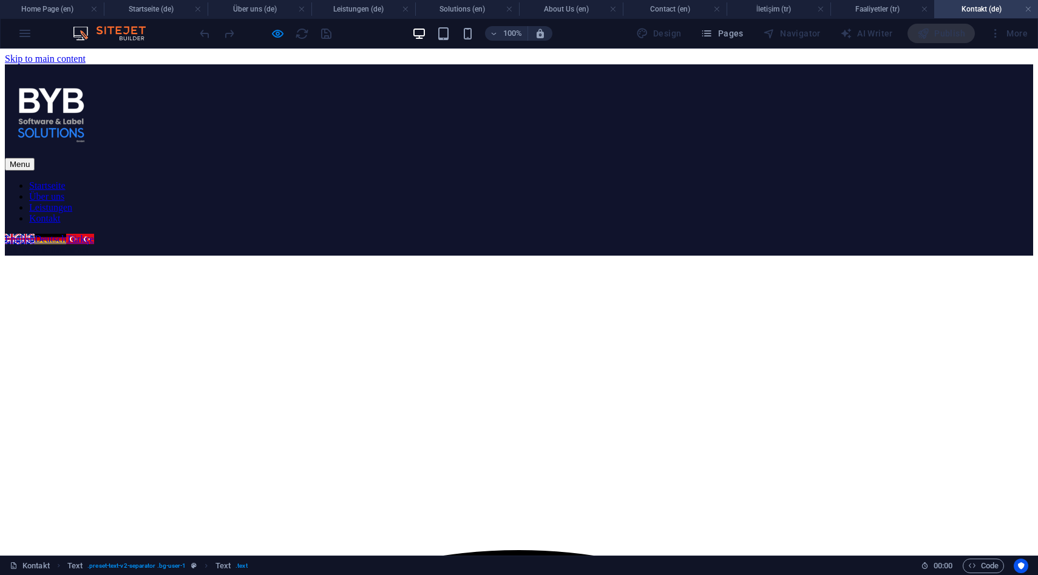
click at [64, 191] on link "Über uns" at bounding box center [46, 196] width 35 height 10
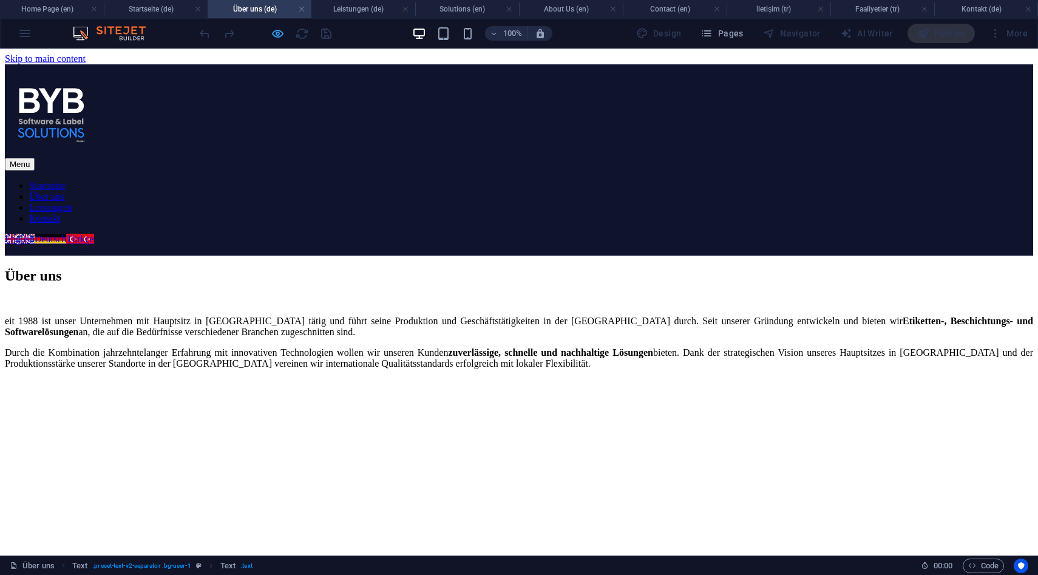
click at [275, 28] on icon "button" at bounding box center [278, 34] width 14 height 14
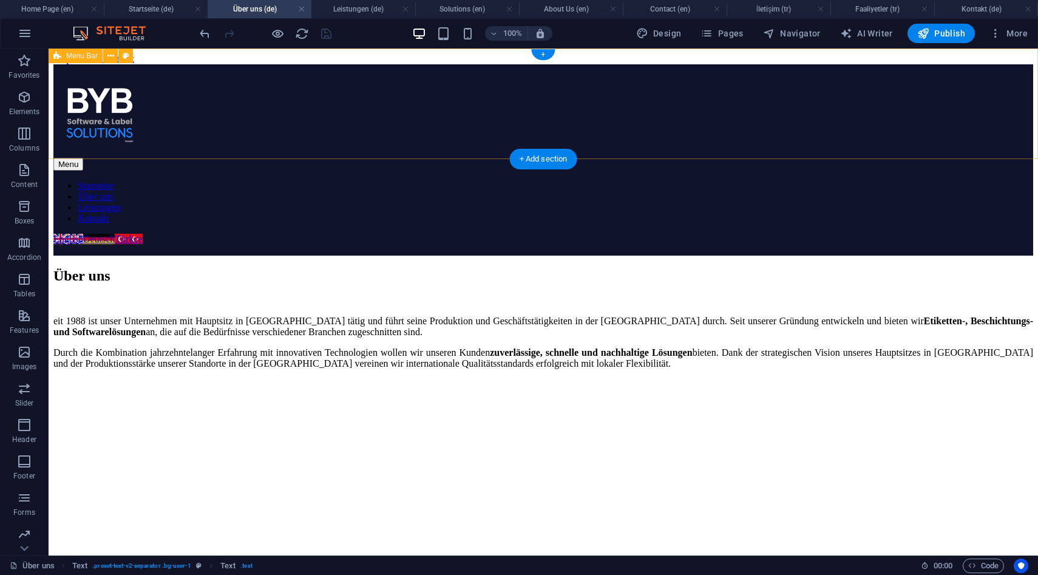
click at [747, 69] on div "Menu Startseite Über uns Leistungen Kontakt English Deutsch Türkçe Kontakt aufn…" at bounding box center [543, 159] width 980 height 191
click at [781, 245] on div "Kontakt aufnehmen" at bounding box center [543, 250] width 980 height 11
select select "2"
select select
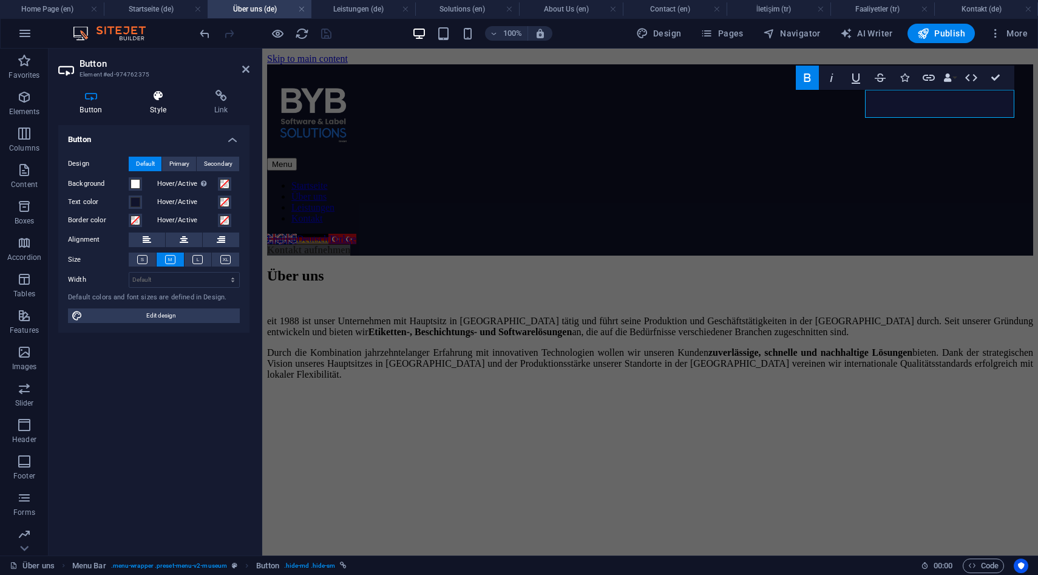
click at [175, 97] on icon at bounding box center [158, 96] width 59 height 12
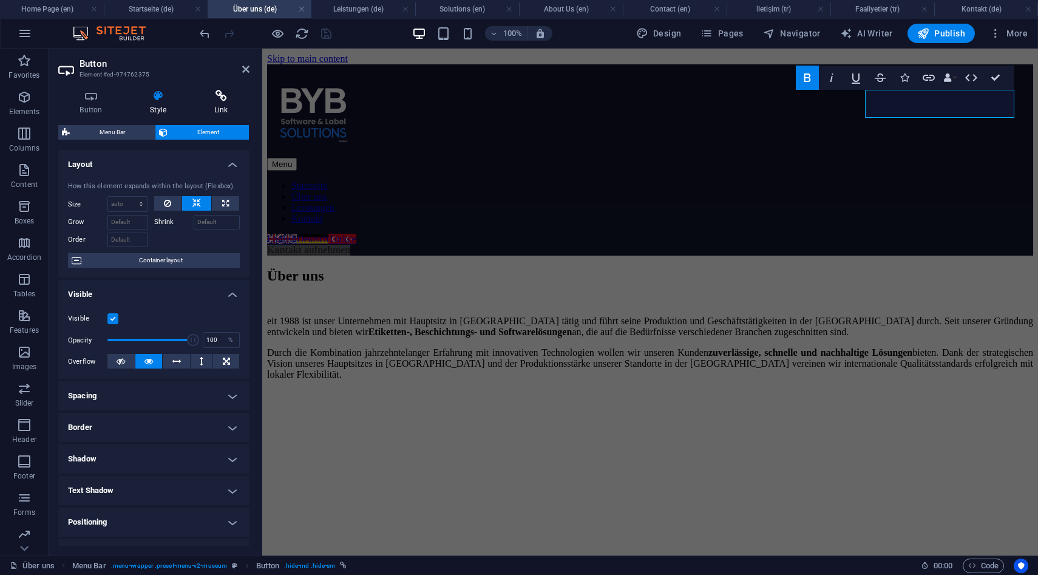
click at [213, 97] on icon at bounding box center [220, 96] width 57 height 12
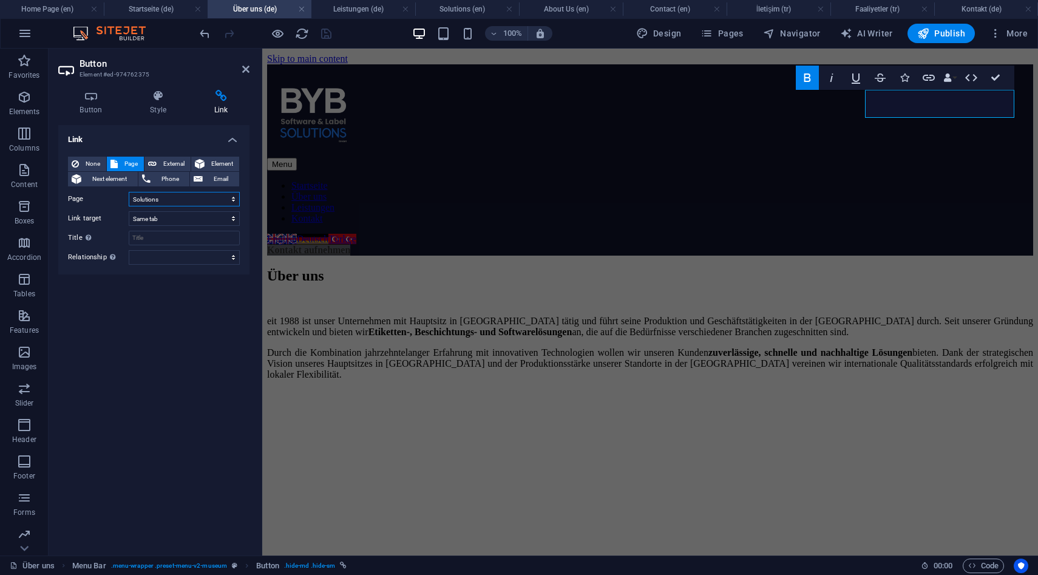
click at [179, 195] on select "Home Page About Us Solutions Contact Startseite Über uns Leistungen Kontakt Ana…" at bounding box center [184, 199] width 111 height 15
select select "3"
click at [129, 192] on select "Home Page About Us Solutions Contact Startseite Über uns Leistungen Kontakt Ana…" at bounding box center [184, 199] width 111 height 15
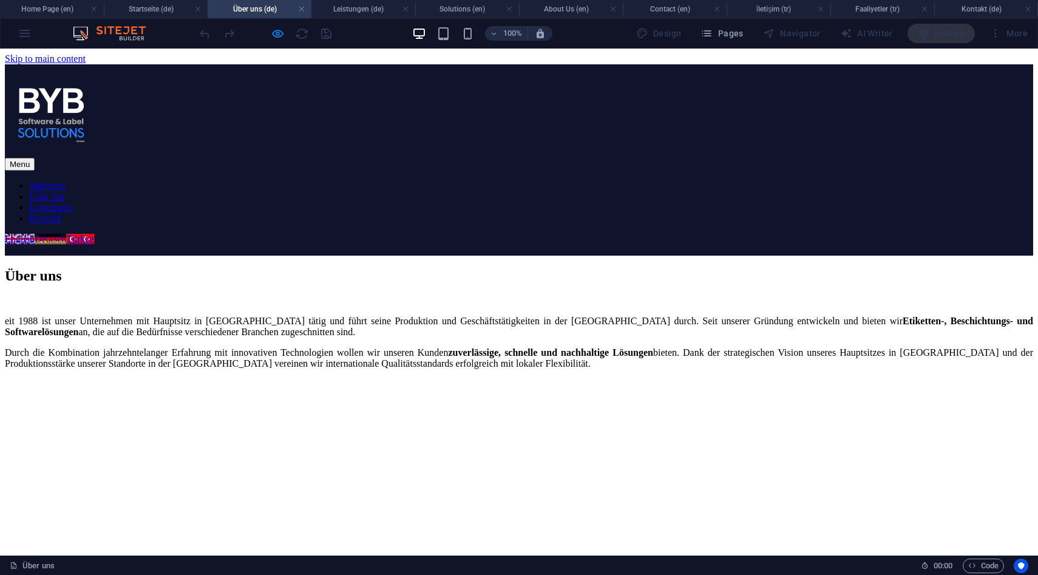
click at [72, 202] on link "Leistungen" at bounding box center [50, 207] width 43 height 10
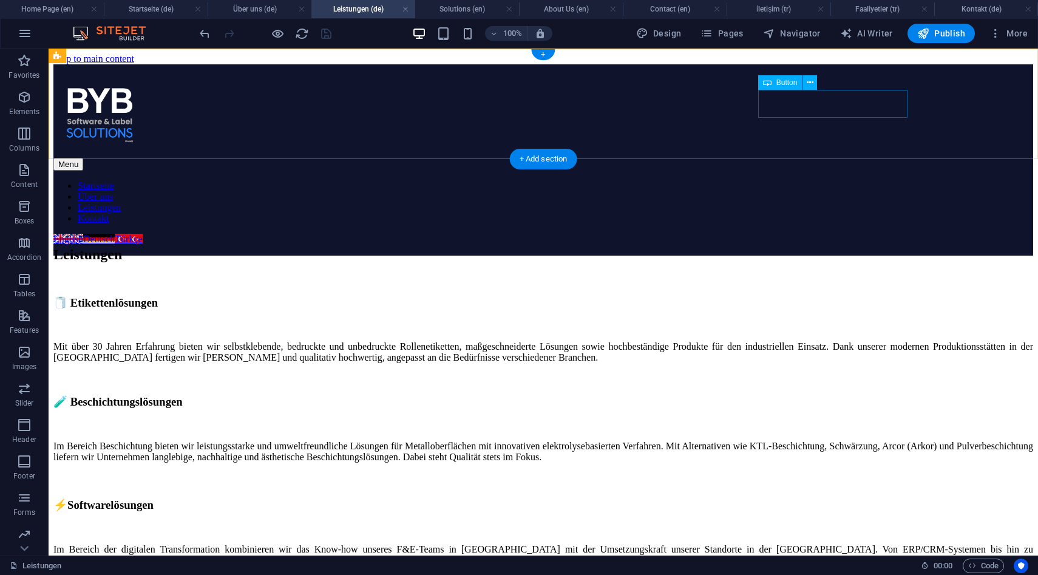
click at [781, 245] on div "Kontakt aufnehmen" at bounding box center [543, 250] width 980 height 11
select select "2"
select select
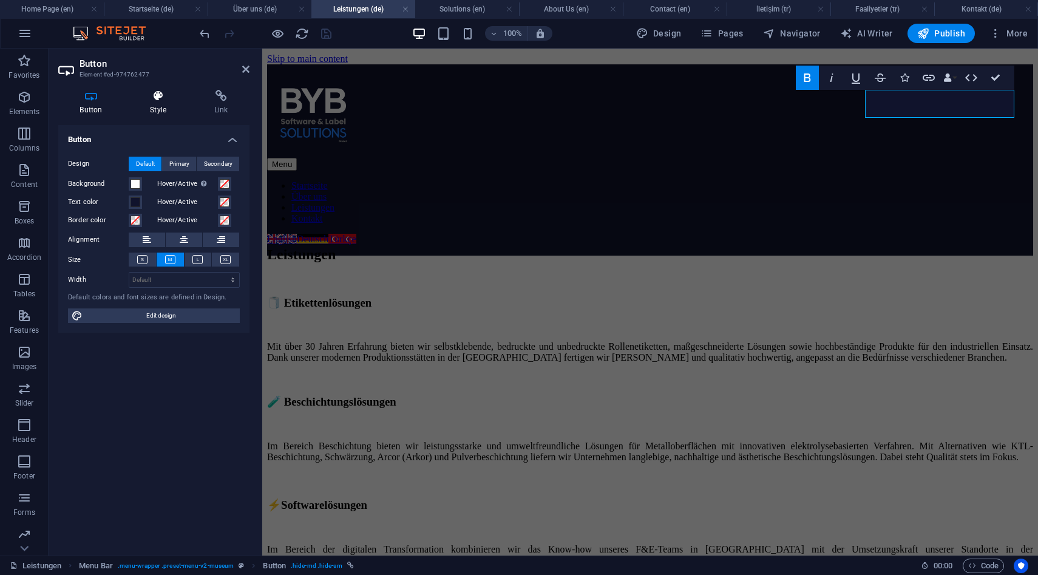
click at [149, 90] on icon at bounding box center [158, 96] width 59 height 12
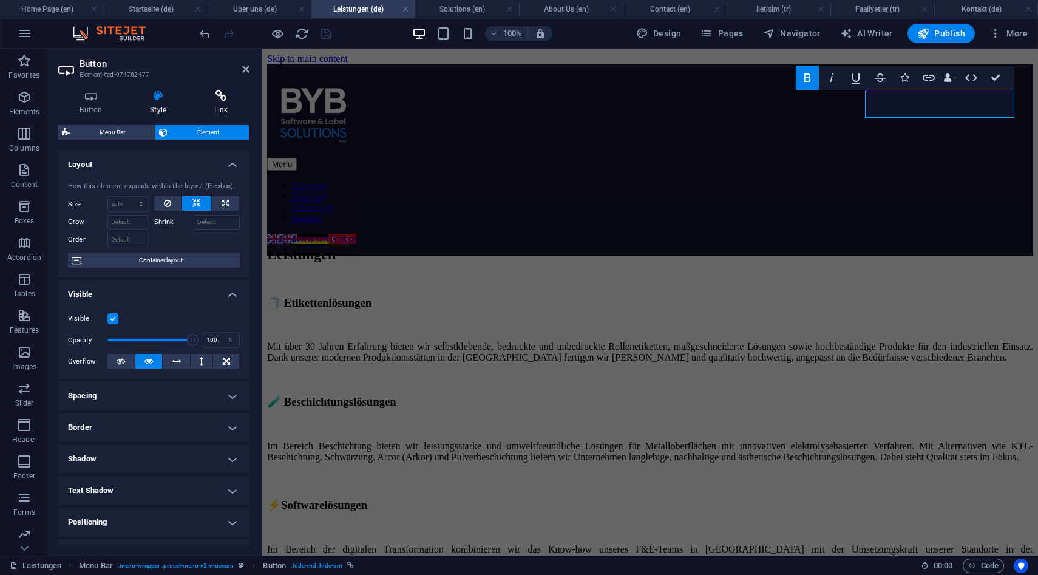
click at [239, 102] on h4 "Link" at bounding box center [220, 102] width 57 height 25
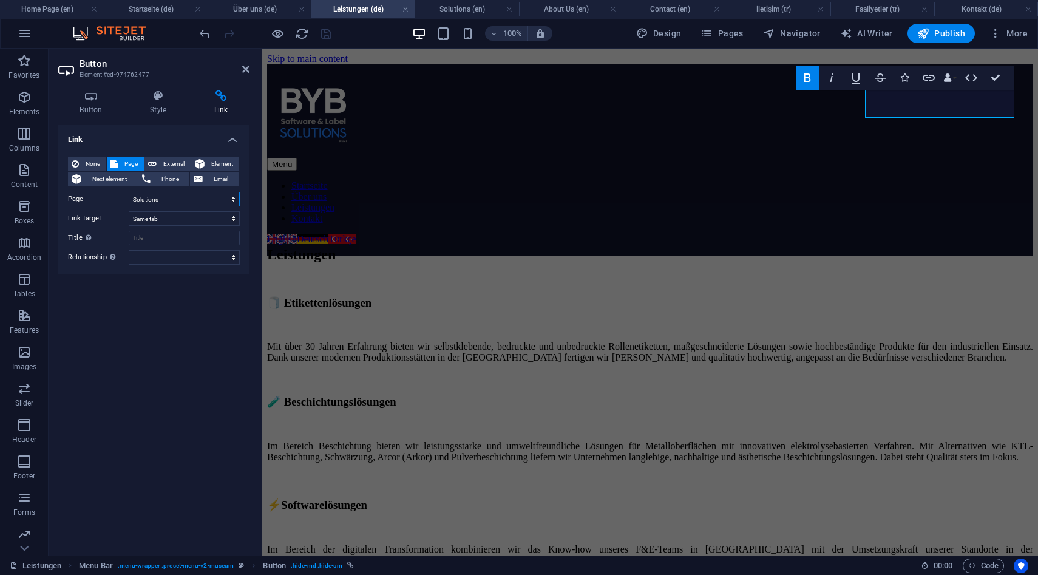
click at [159, 203] on select "Home Page About Us Solutions Contact Startseite Über uns Leistungen Kontakt Ana…" at bounding box center [184, 199] width 111 height 15
select select "3"
click at [129, 192] on select "Home Page About Us Solutions Contact Startseite Über uns Leistungen Kontakt Ana…" at bounding box center [184, 199] width 111 height 15
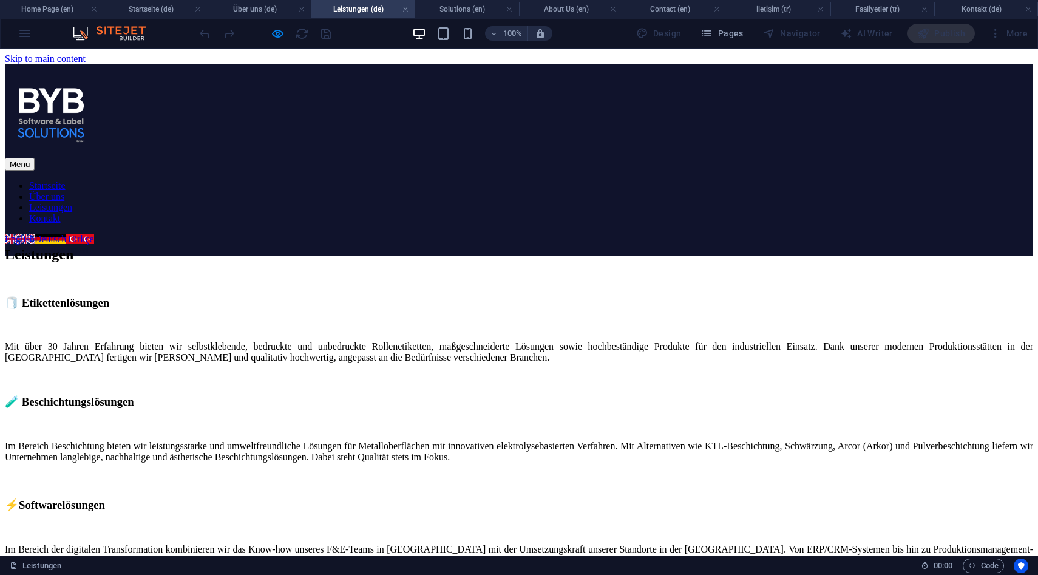
click at [93, 234] on link "Türkçe" at bounding box center [79, 239] width 27 height 10
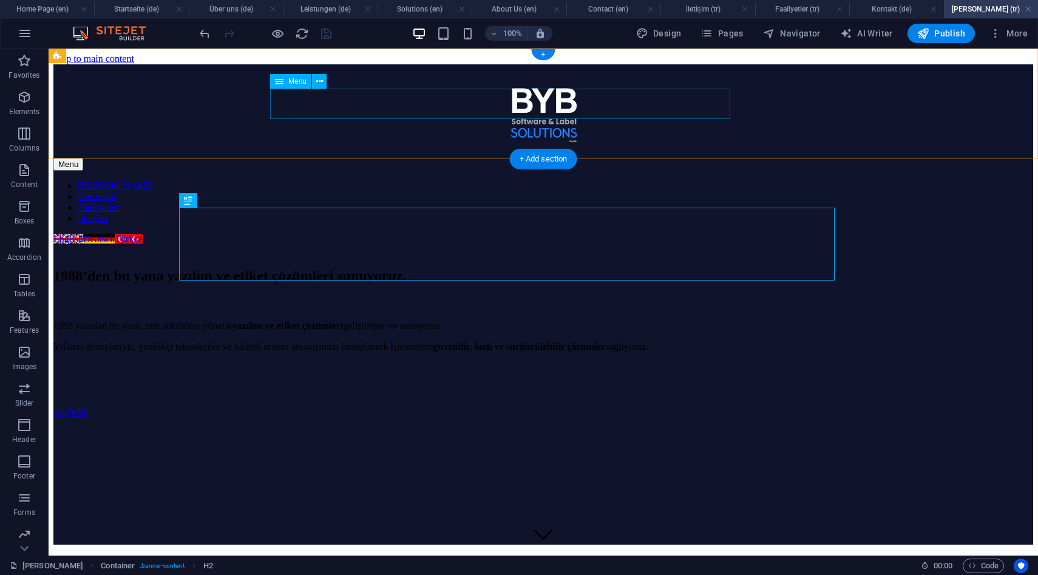
click at [456, 180] on nav "Ana Sayfa Kurumsal Faaliyetler İletişim" at bounding box center [543, 202] width 980 height 44
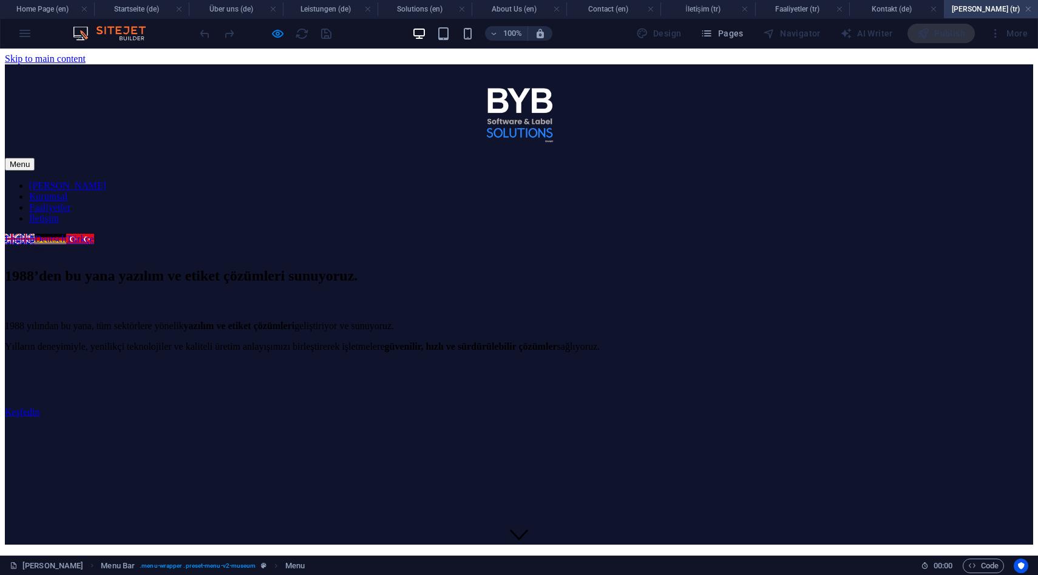
click at [67, 191] on link "Kurumsal" at bounding box center [48, 196] width 38 height 10
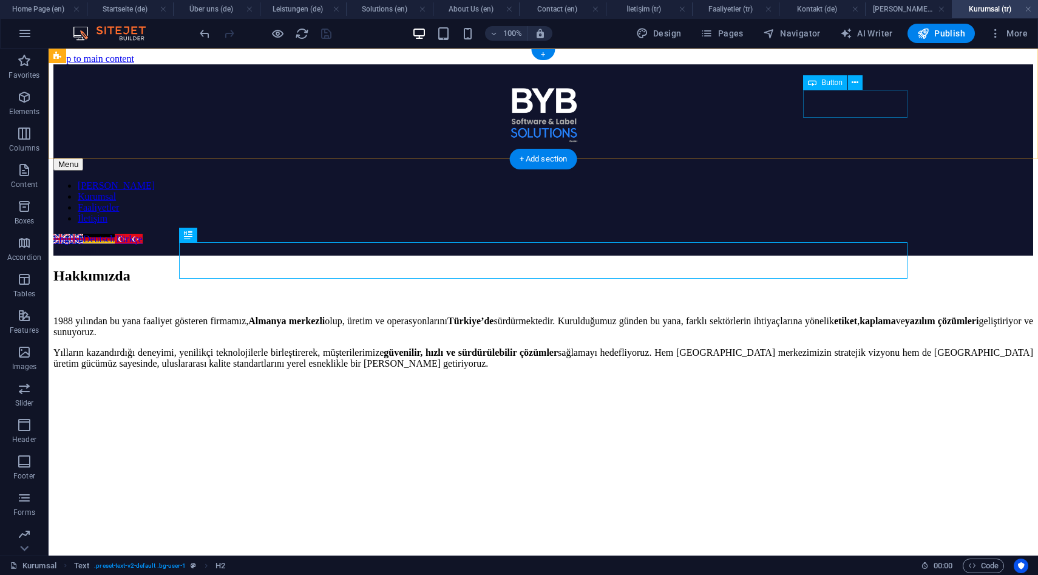
click at [831, 245] on div "Bize Ulaşın" at bounding box center [543, 250] width 980 height 11
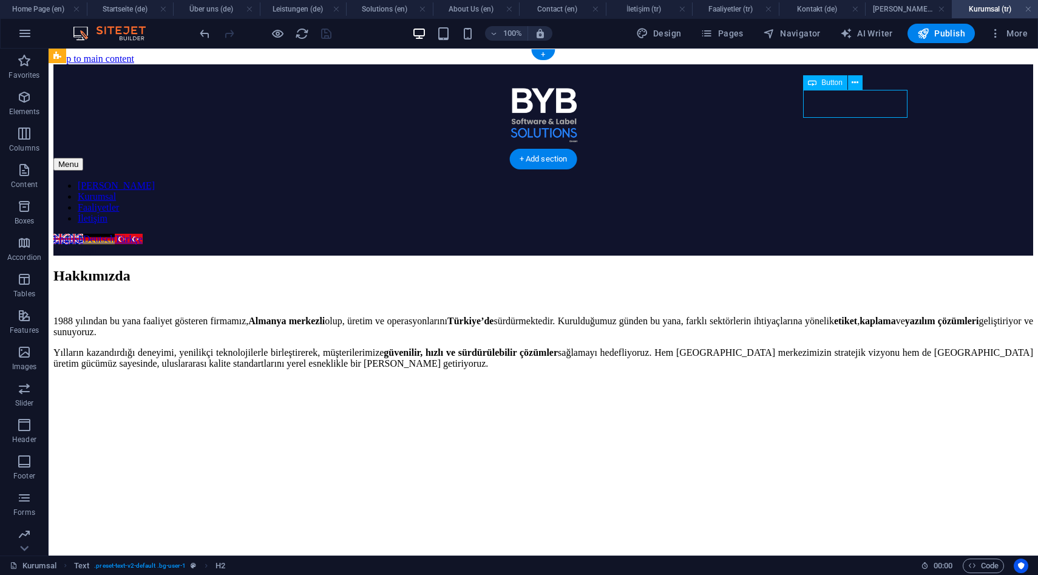
click at [831, 245] on div "Bize Ulaşın" at bounding box center [543, 250] width 980 height 11
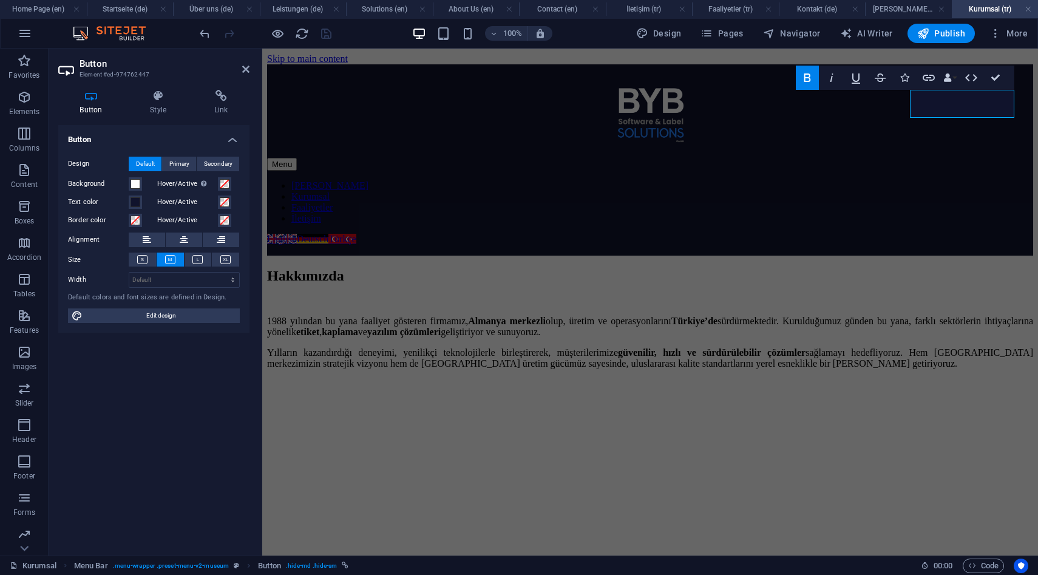
click at [218, 119] on div "Button Style Link Button Design Default Primary Secondary Background Hover/Acti…" at bounding box center [153, 318] width 191 height 456
click at [219, 108] on h4 "Link" at bounding box center [220, 102] width 57 height 25
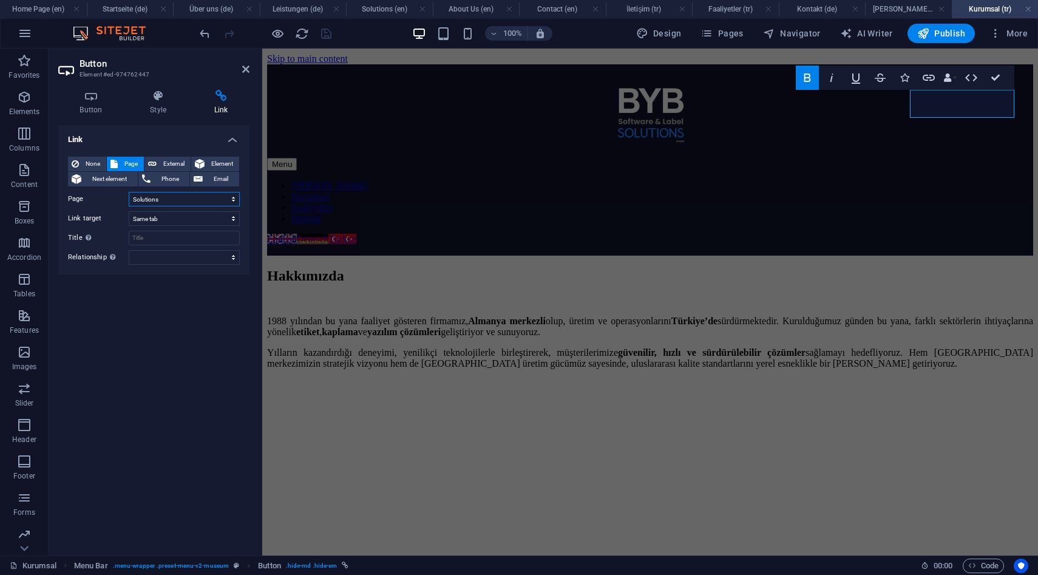
click at [154, 202] on select "Home Page About Us Solutions Contact Startseite Über uns Leistungen Kontakt Ana…" at bounding box center [184, 199] width 111 height 15
select select "11"
click at [129, 192] on select "Home Page About Us Solutions Contact Startseite Über uns Leistungen Kontakt Ana…" at bounding box center [184, 199] width 111 height 15
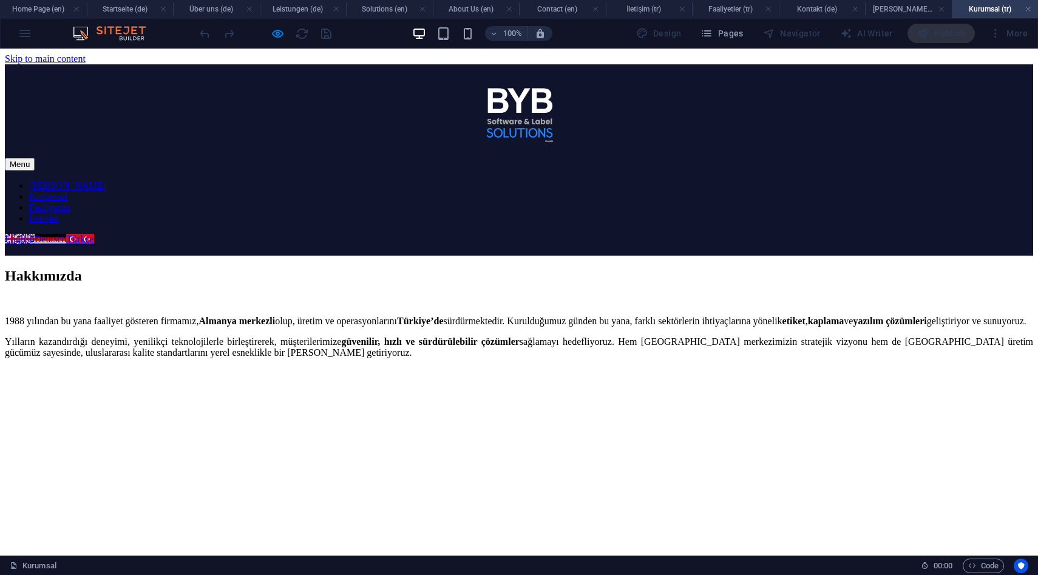
click at [70, 202] on link "Faaliyetler" at bounding box center [49, 207] width 41 height 10
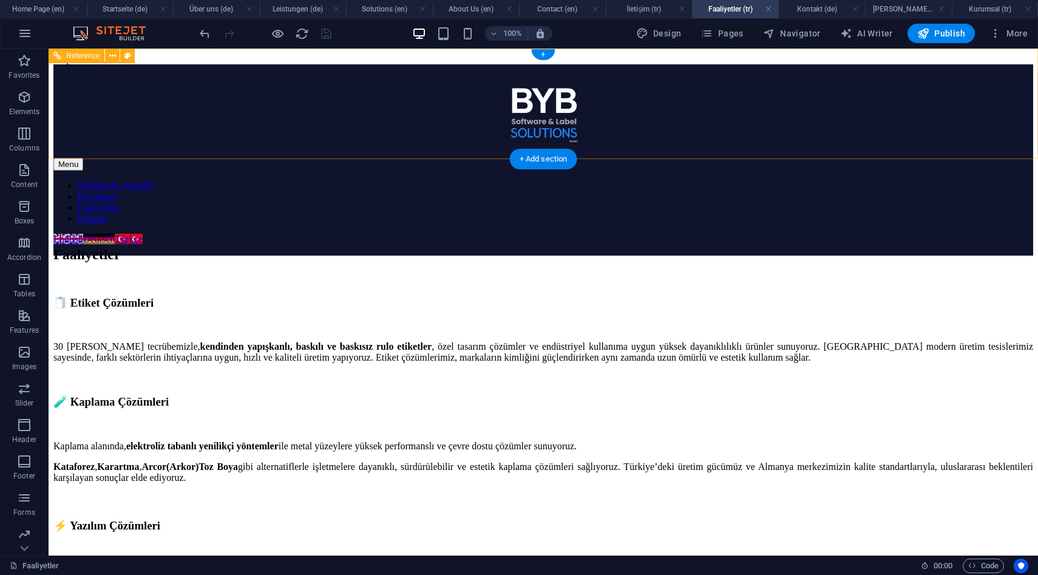
click at [847, 245] on div "Bize Ulaşın" at bounding box center [543, 250] width 980 height 11
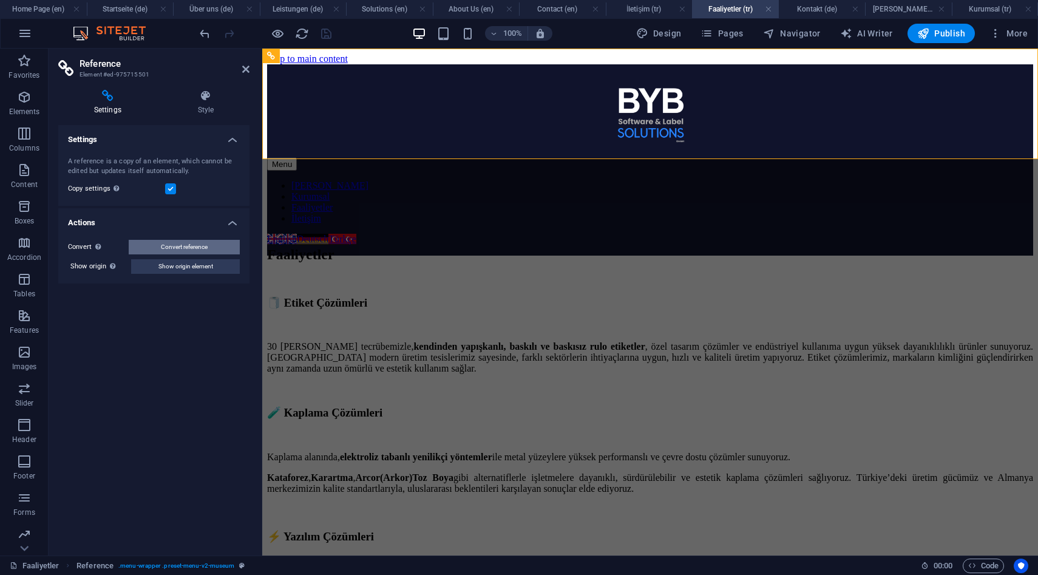
click at [211, 251] on button "Convert reference" at bounding box center [184, 247] width 111 height 15
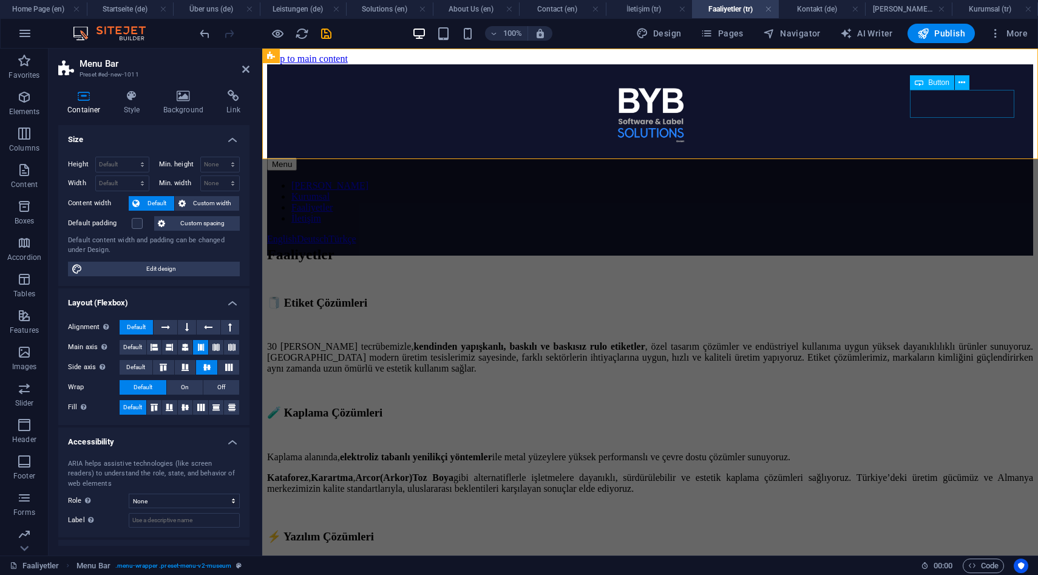
click at [960, 245] on div "Bize Ulaşın" at bounding box center [650, 250] width 766 height 11
select select "2"
select select
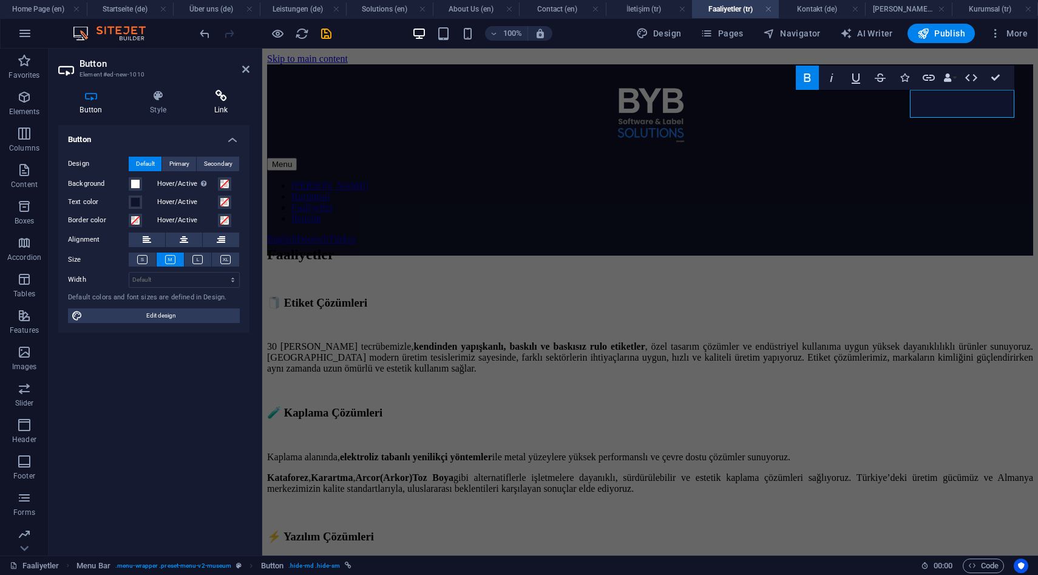
click at [223, 97] on icon at bounding box center [220, 96] width 57 height 12
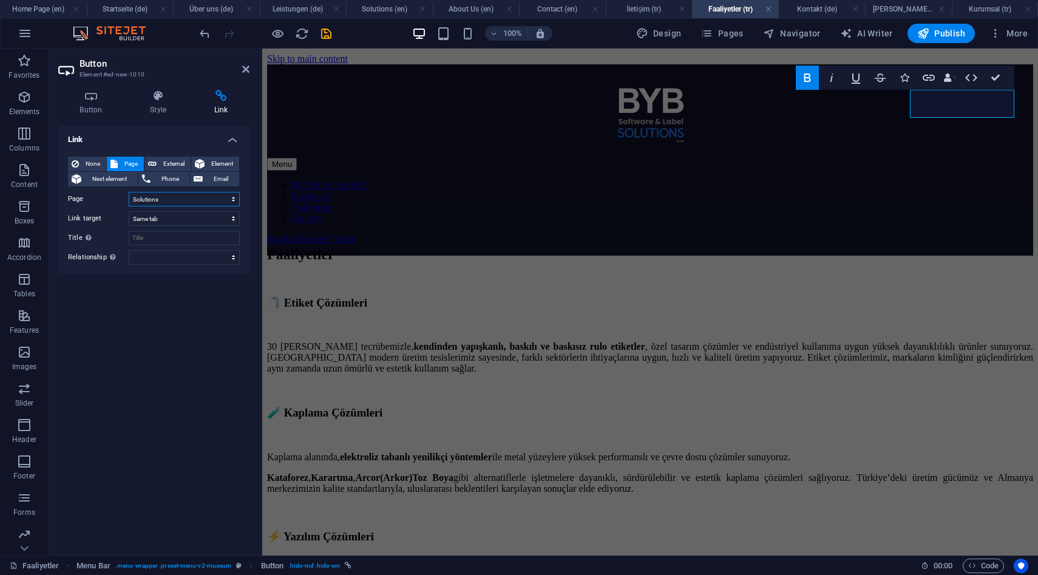
click at [160, 196] on select "Home Page About Us Solutions Contact Startseite Über uns Leistungen Kontakt Ana…" at bounding box center [184, 199] width 111 height 15
select select "11"
click at [129, 192] on select "Home Page About Us Solutions Contact Startseite Über uns Leistungen Kontakt Ana…" at bounding box center [184, 199] width 111 height 15
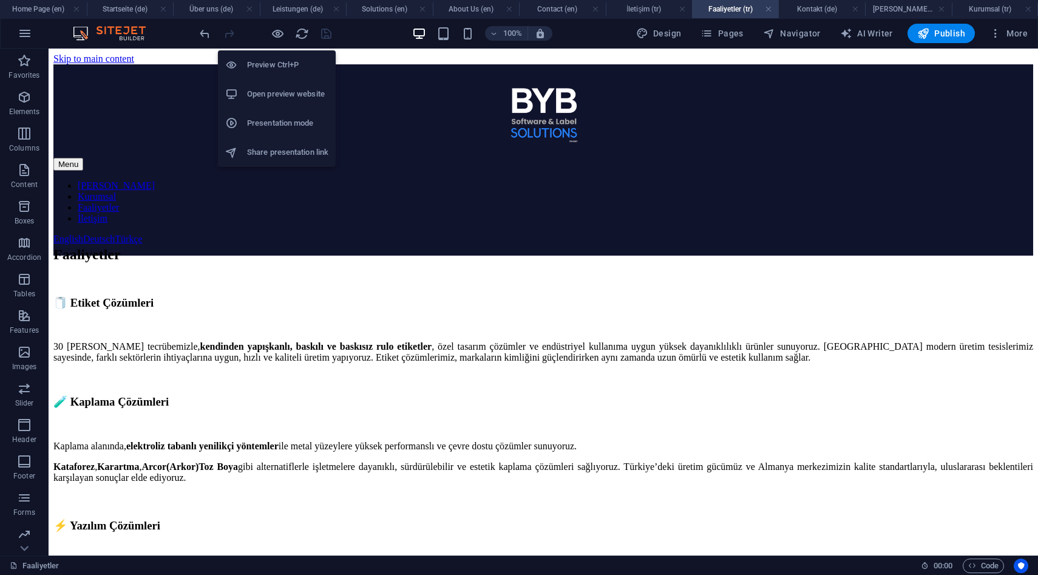
click at [274, 90] on h6 "Open preview website" at bounding box center [287, 94] width 81 height 15
click at [274, 35] on icon "button" at bounding box center [278, 34] width 14 height 14
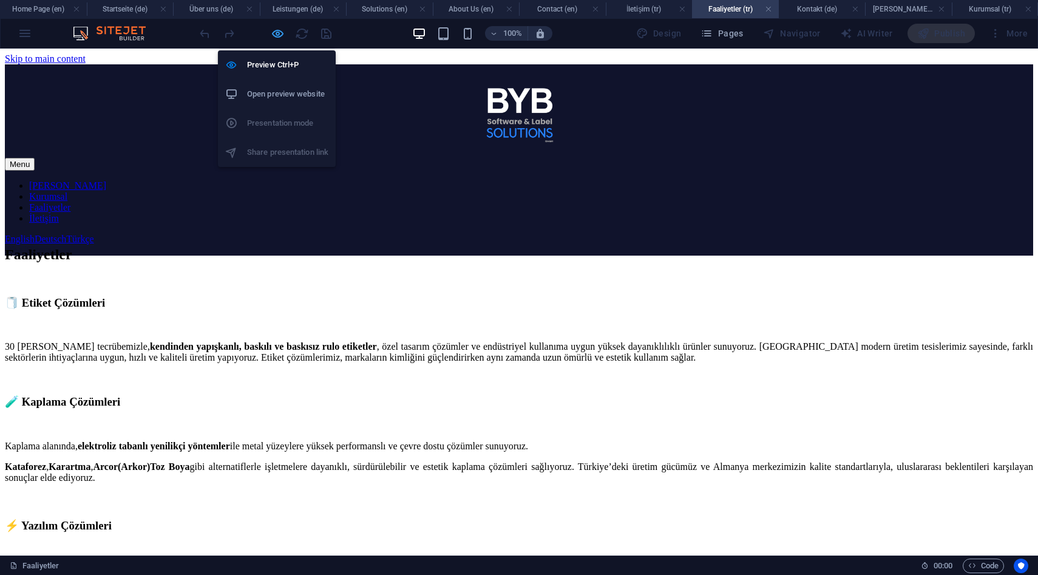
click at [278, 35] on icon "button" at bounding box center [278, 34] width 14 height 14
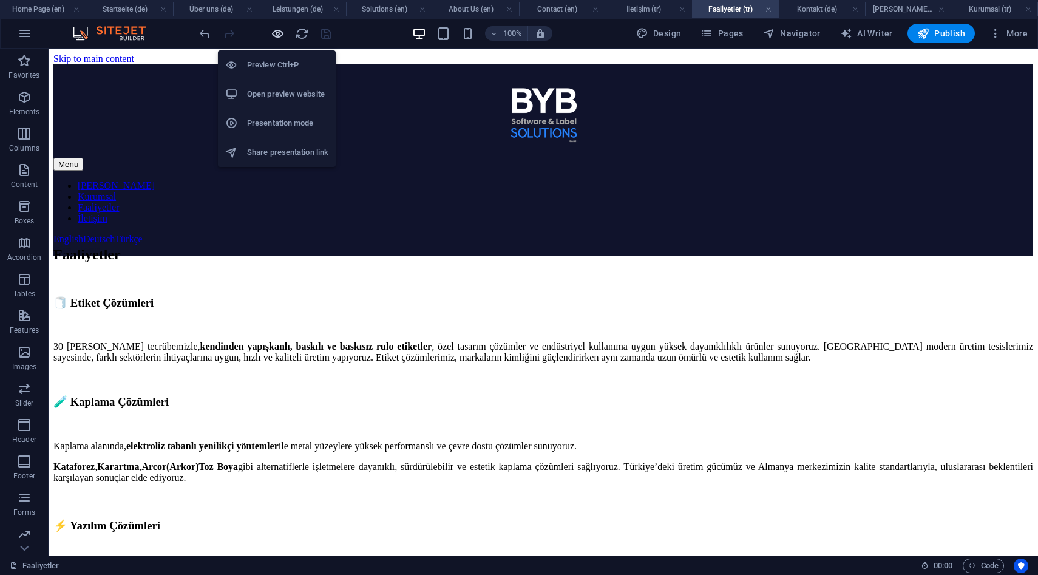
click at [278, 35] on icon "button" at bounding box center [278, 34] width 14 height 14
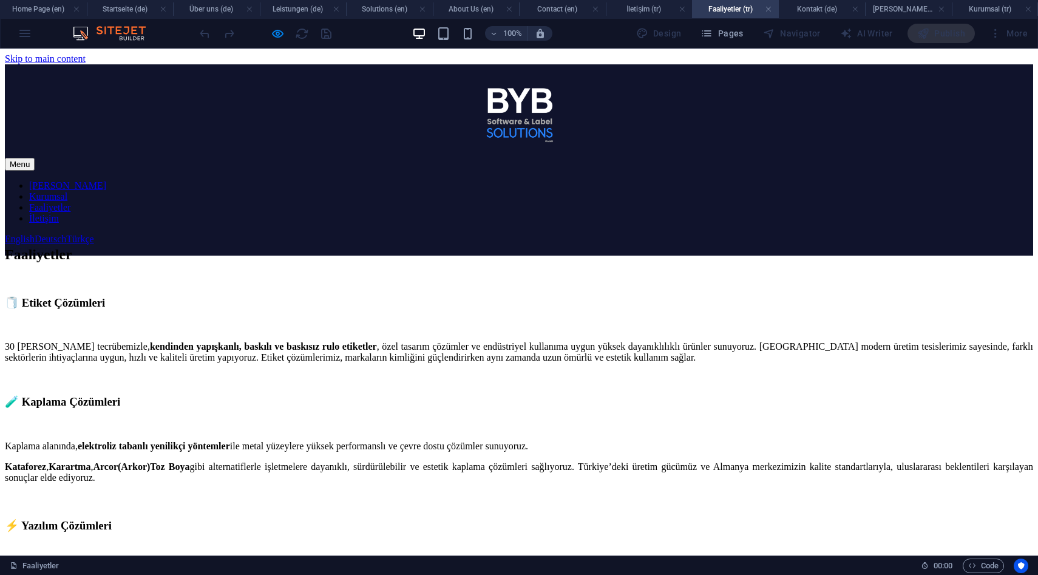
click at [106, 180] on link "Ana Sayfa" at bounding box center [67, 185] width 77 height 10
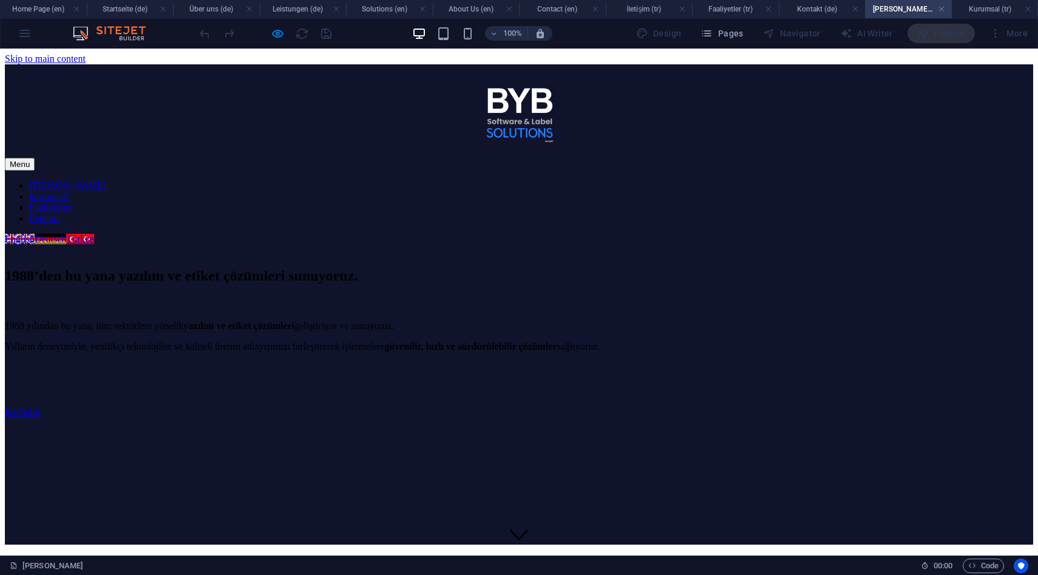
click at [66, 234] on link "Deutsch" at bounding box center [51, 239] width 32 height 10
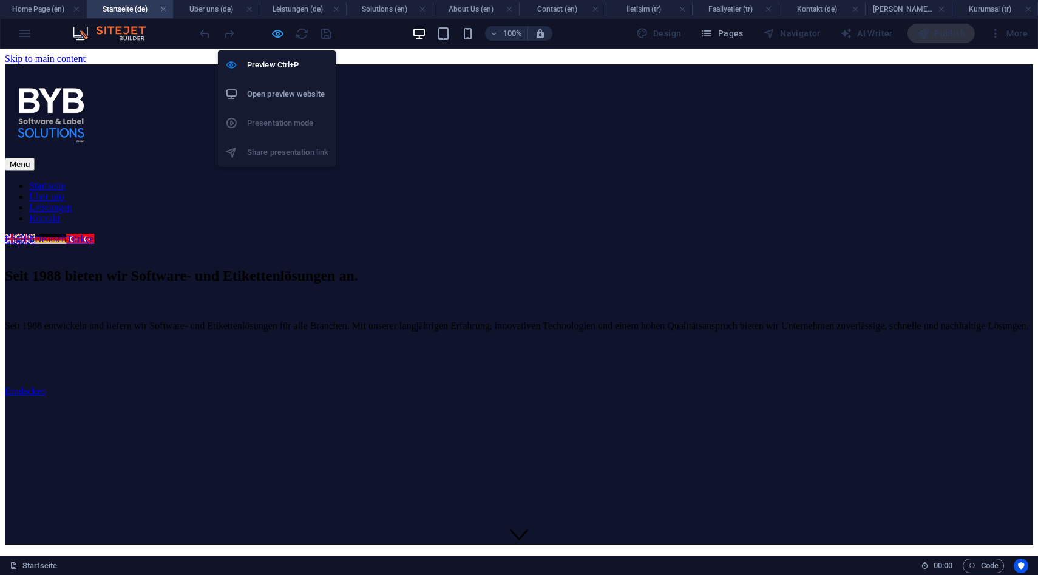
click at [283, 38] on icon "button" at bounding box center [278, 34] width 14 height 14
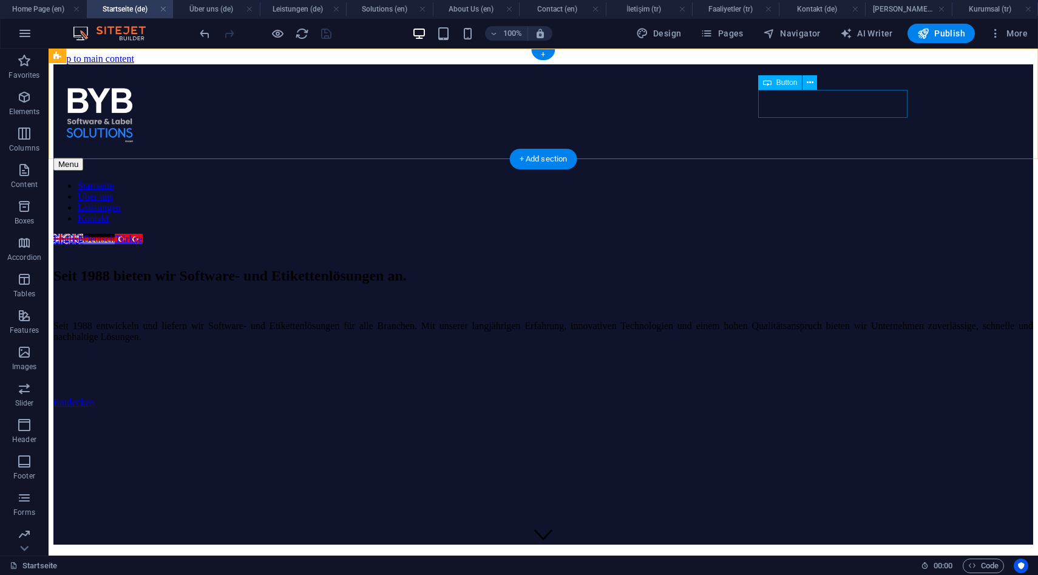
click at [816, 245] on div "Kontakt aufnehmen" at bounding box center [543, 250] width 980 height 11
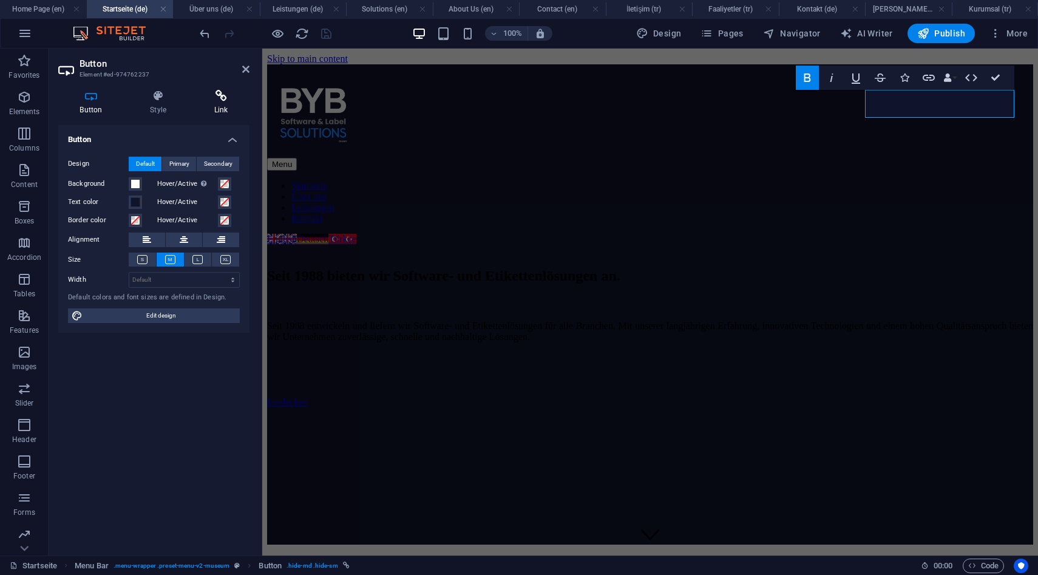
click at [218, 103] on h4 "Link" at bounding box center [220, 102] width 57 height 25
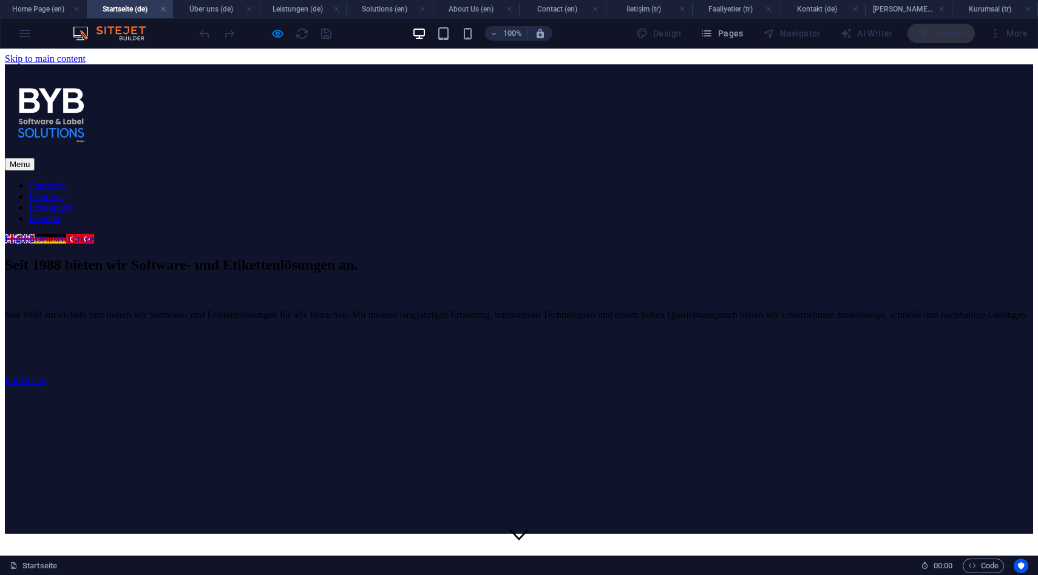
click at [64, 191] on link "Über uns" at bounding box center [46, 196] width 35 height 10
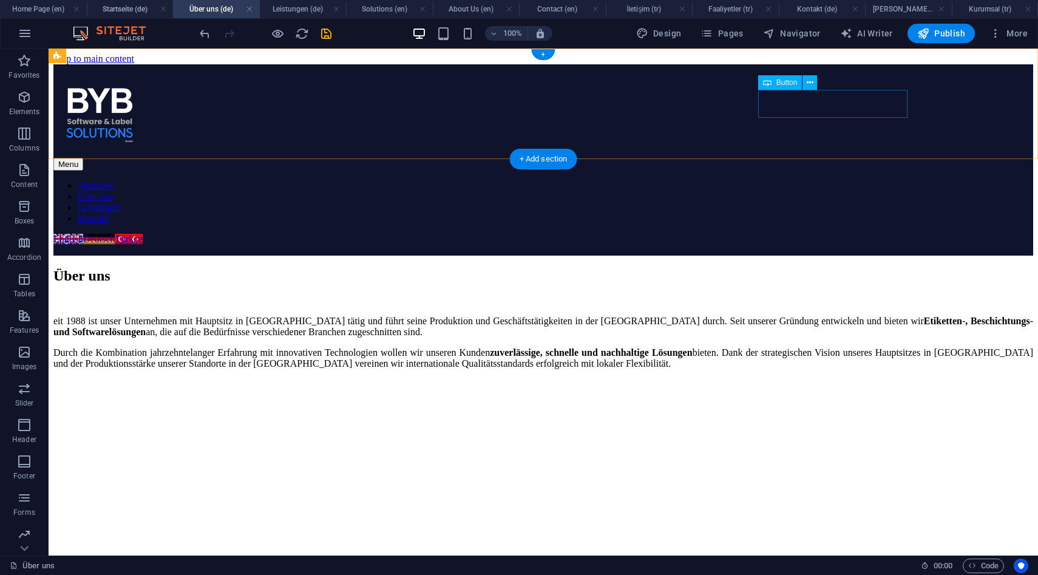
click at [818, 245] on div "Kontakt aufnehmen" at bounding box center [543, 250] width 980 height 11
select select "3"
select select
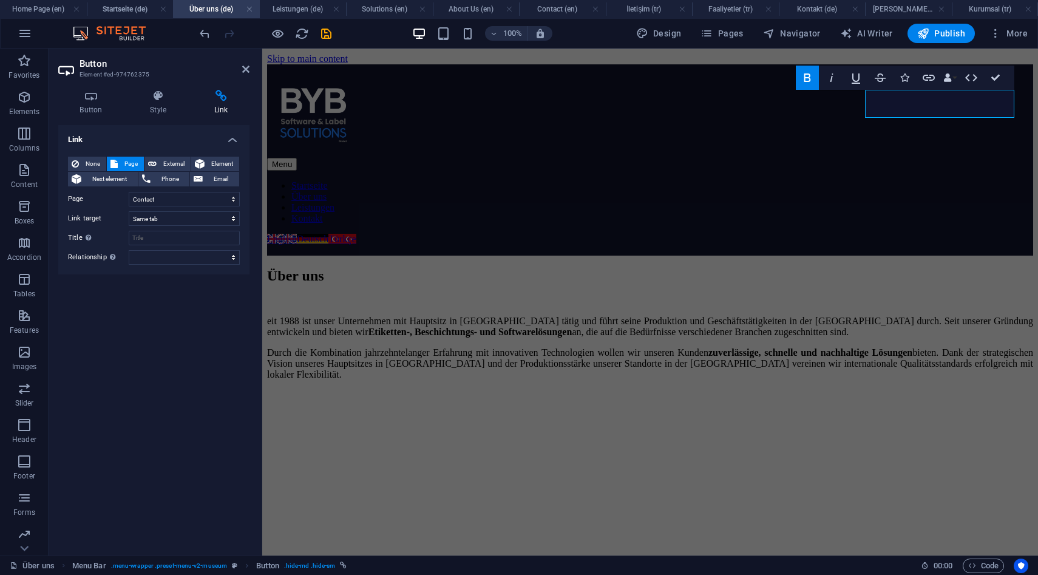
click at [160, 208] on div "None Page External Element Next element Phone Email Page Home Page About Us Sol…" at bounding box center [154, 211] width 172 height 108
click at [163, 205] on select "Home Page About Us Solutions Contact Startseite Über uns Leistungen Kontakt Ana…" at bounding box center [184, 199] width 111 height 15
select select "7"
click at [129, 192] on select "Home Page About Us Solutions Contact Startseite Über uns Leistungen Kontakt Ana…" at bounding box center [184, 199] width 111 height 15
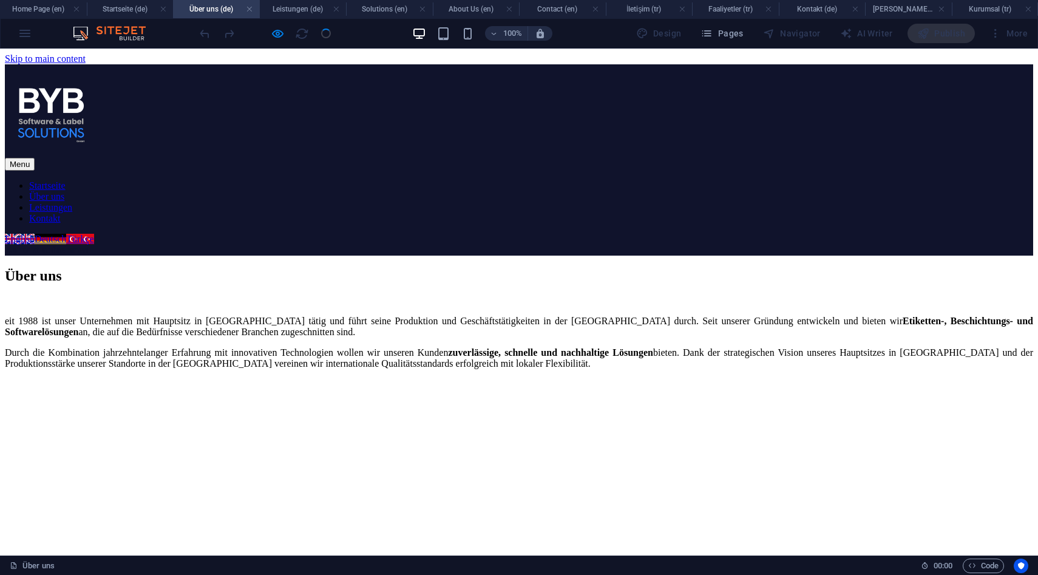
click at [66, 180] on link "Startseite" at bounding box center [47, 185] width 36 height 10
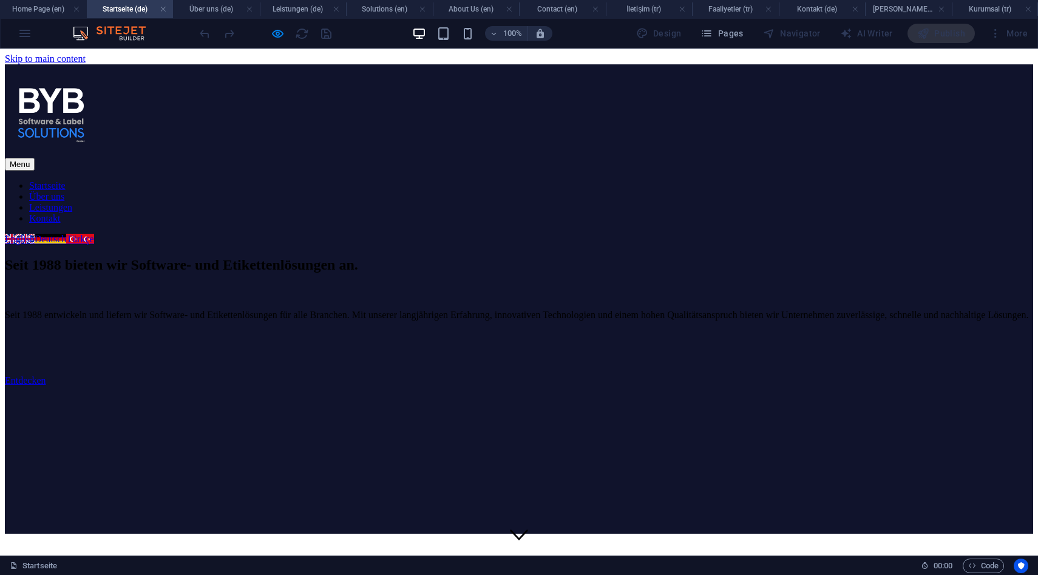
click at [64, 191] on link "Über uns" at bounding box center [46, 196] width 35 height 10
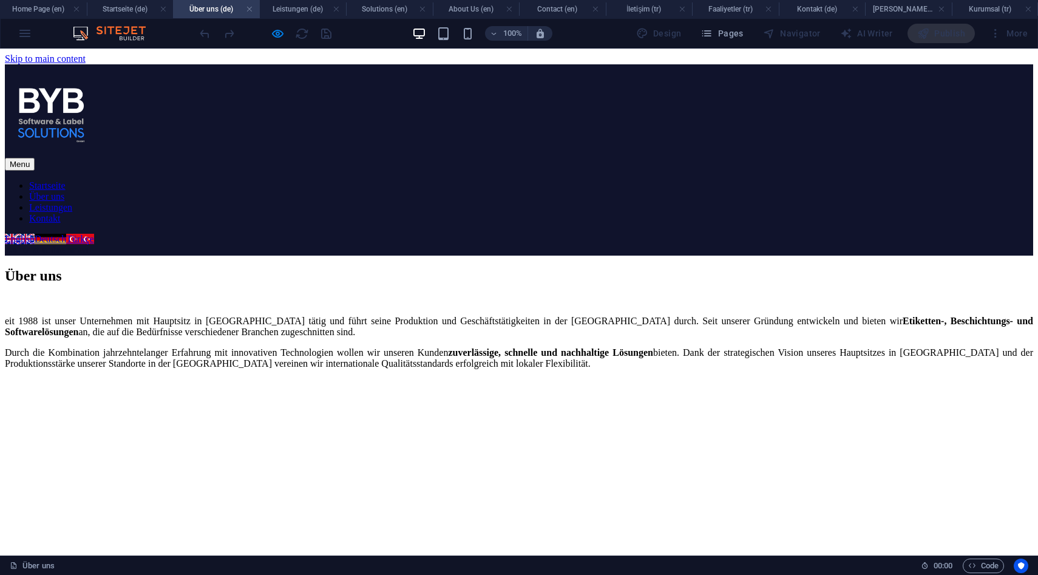
click at [66, 180] on link "Startseite" at bounding box center [47, 185] width 36 height 10
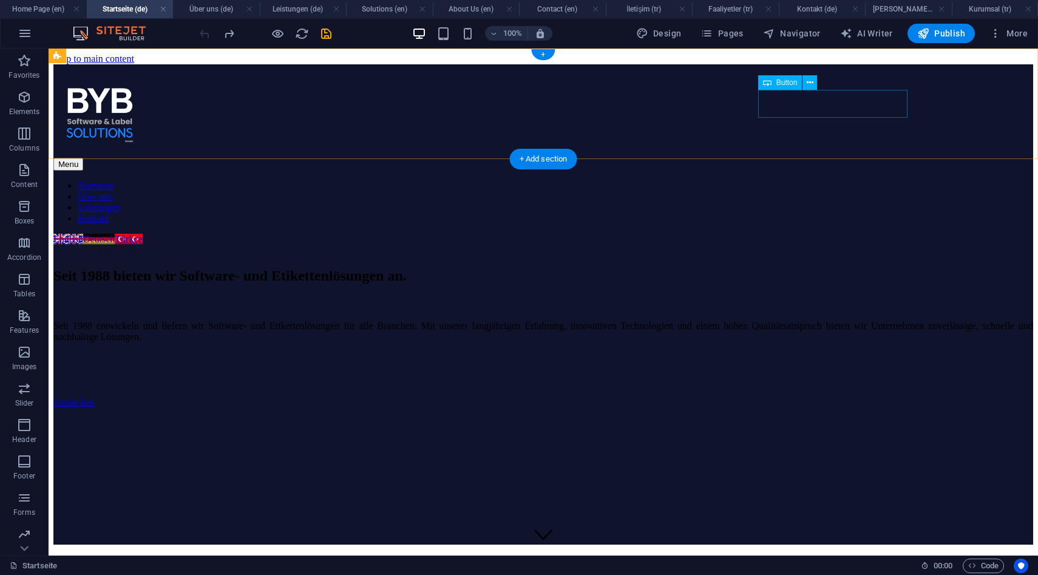
click at [797, 245] on div "Kontakt aufnehmen" at bounding box center [543, 250] width 980 height 11
select select "7"
select select
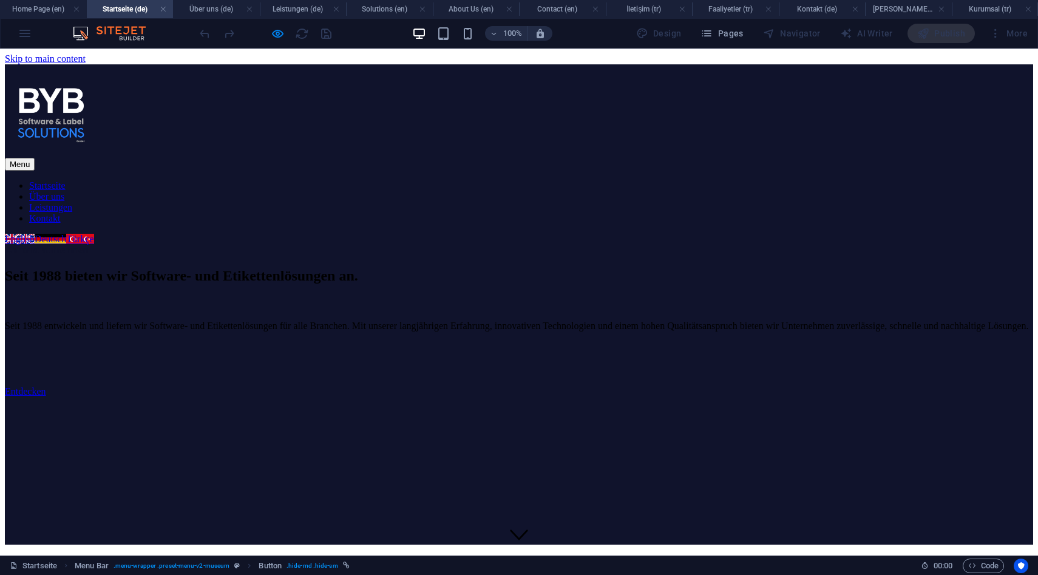
click at [72, 202] on link "Leistungen" at bounding box center [50, 207] width 43 height 10
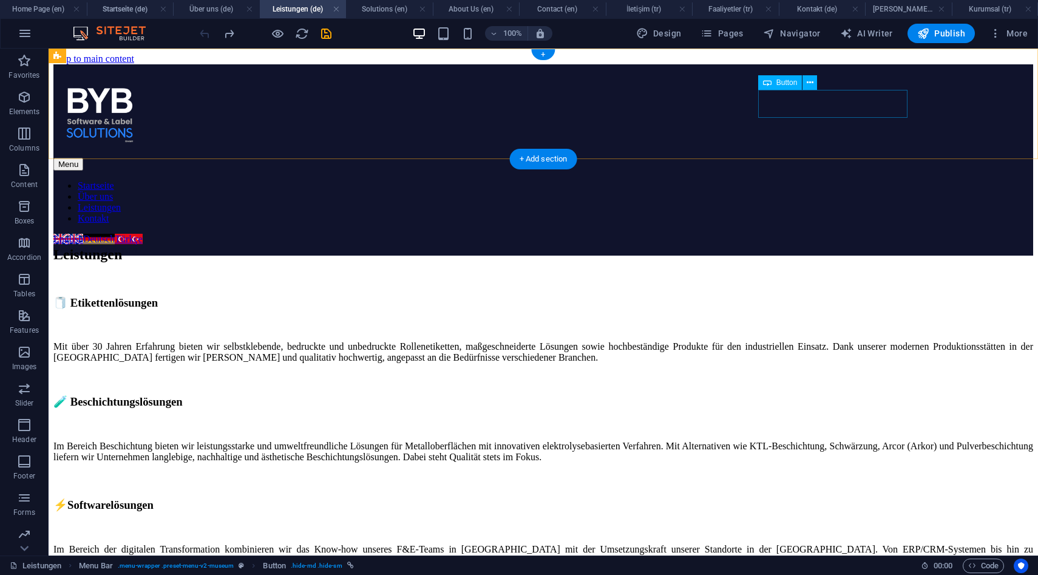
click at [846, 245] on div "Kontakt aufnehmen" at bounding box center [543, 250] width 980 height 11
select select "3"
select select
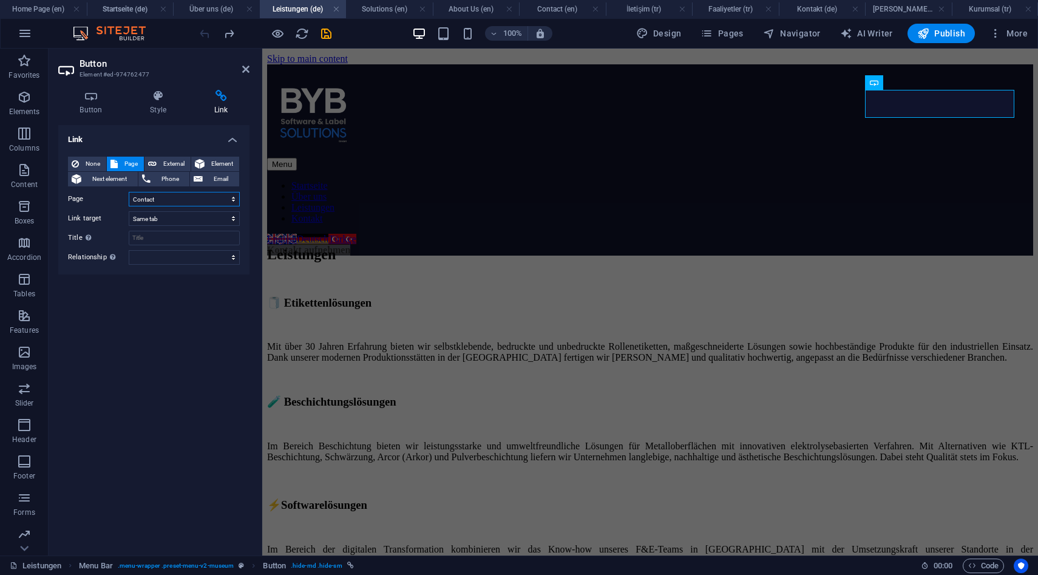
click at [203, 192] on select "Home Page About Us Solutions Contact Startseite Über uns Leistungen Kontakt Ana…" at bounding box center [184, 199] width 111 height 15
select select "7"
click at [129, 192] on select "Home Page About Us Solutions Contact Startseite Über uns Leistungen Kontakt Ana…" at bounding box center [184, 199] width 111 height 15
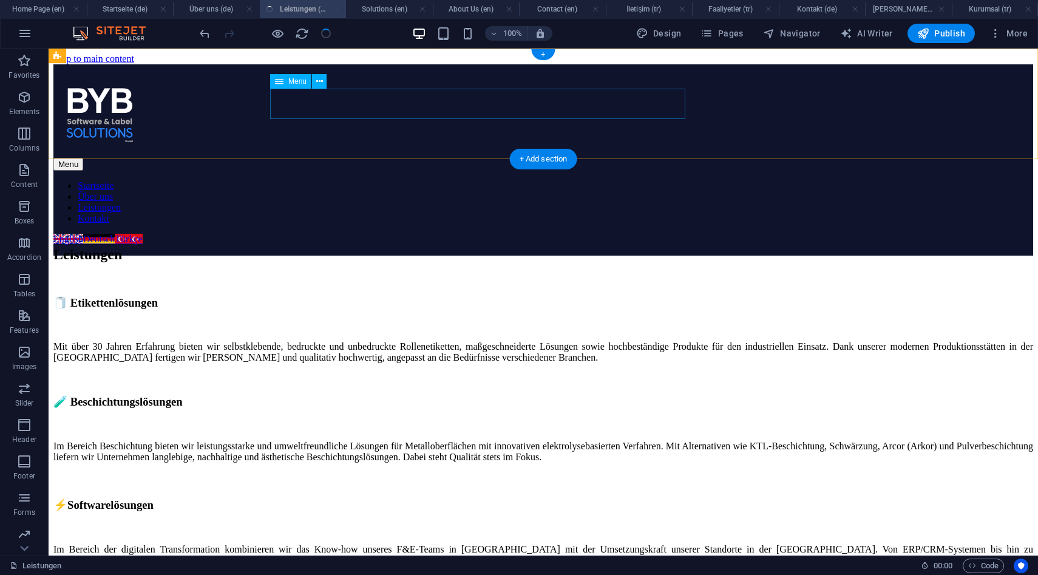
click at [603, 180] on nav "Startseite Über uns Leistungen Kontakt" at bounding box center [543, 202] width 980 height 44
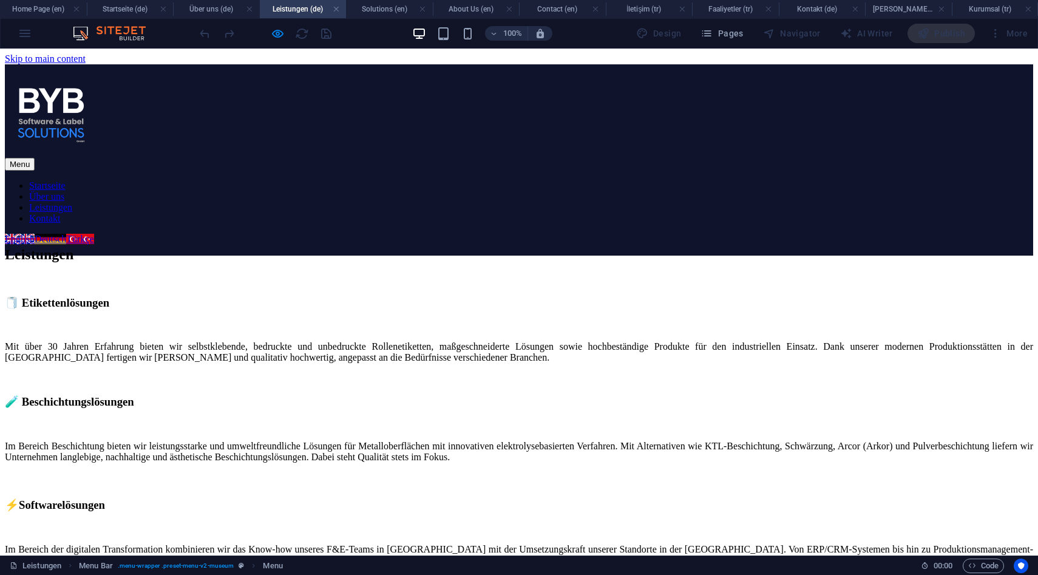
click at [603, 180] on ul "Startseite Über uns Leistungen Kontakt" at bounding box center [519, 202] width 1028 height 44
click at [61, 213] on link "Kontakt" at bounding box center [45, 218] width 32 height 10
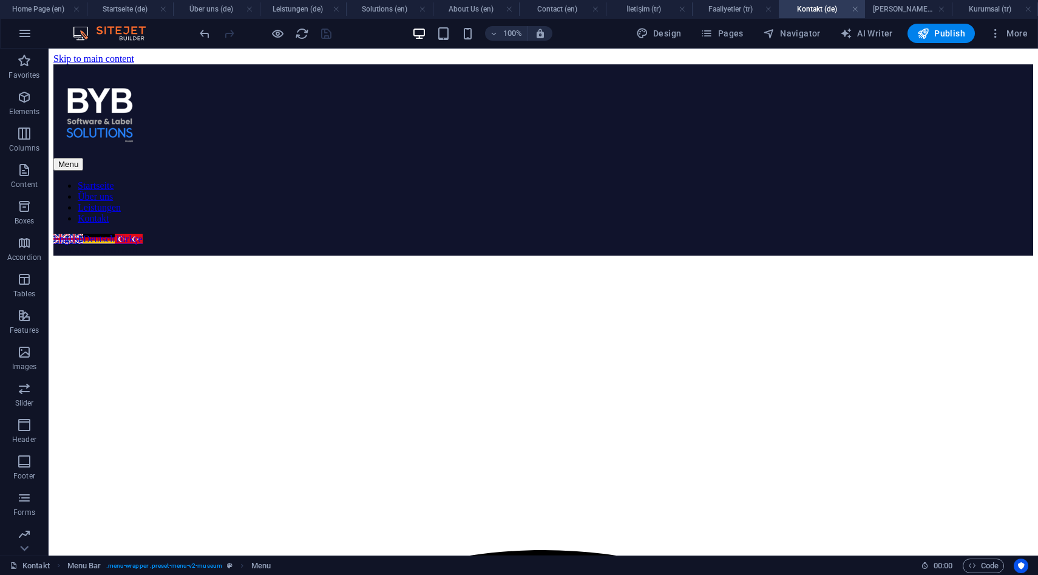
click at [572, 180] on nav "Startseite Über uns Leistungen Kontakt" at bounding box center [543, 202] width 980 height 44
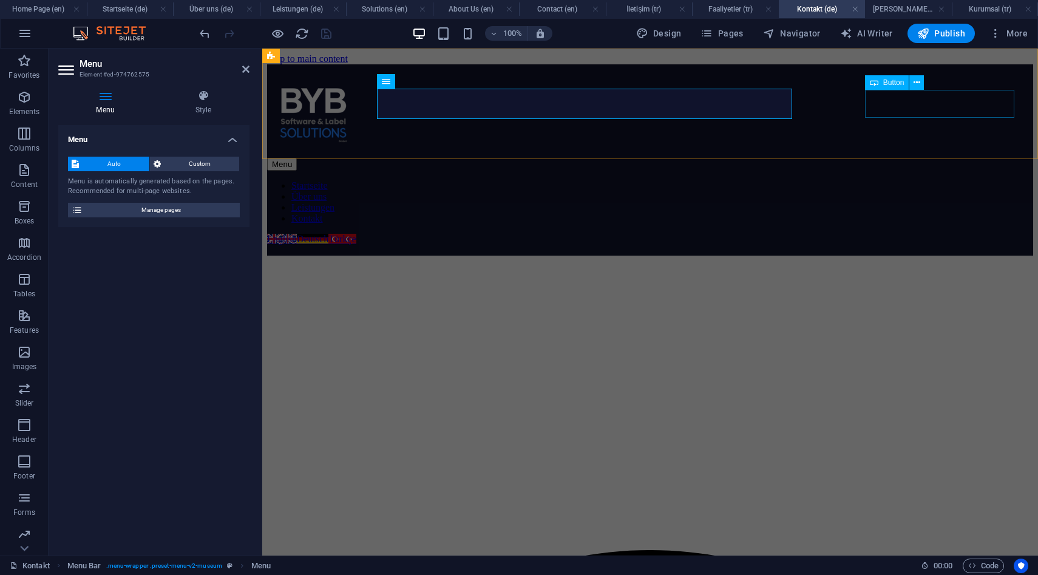
click at [943, 245] on div "Kontakt aufnehmen" at bounding box center [650, 250] width 766 height 11
select select "2"
select select
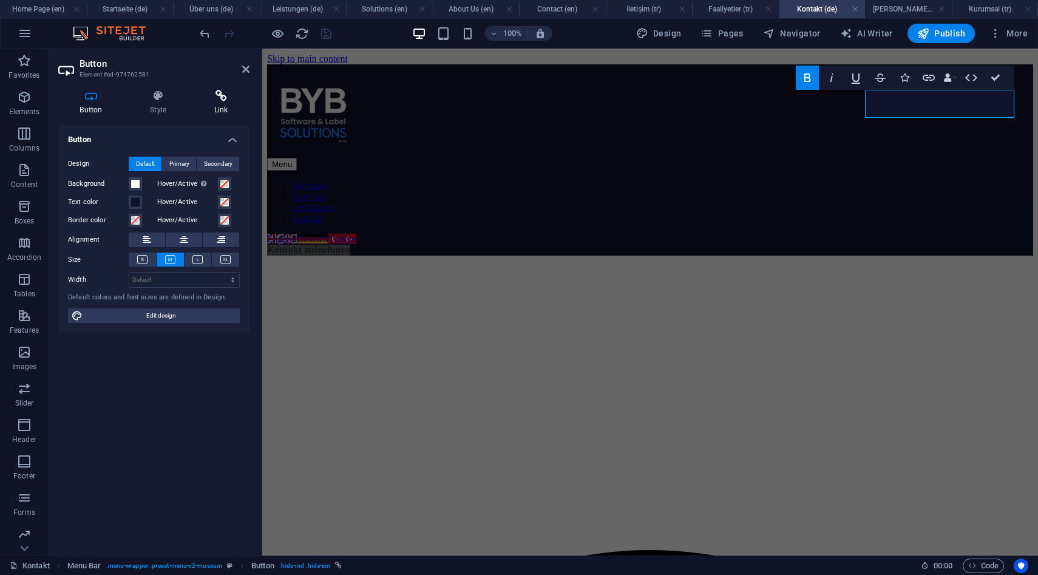
click at [210, 105] on h4 "Link" at bounding box center [220, 102] width 57 height 25
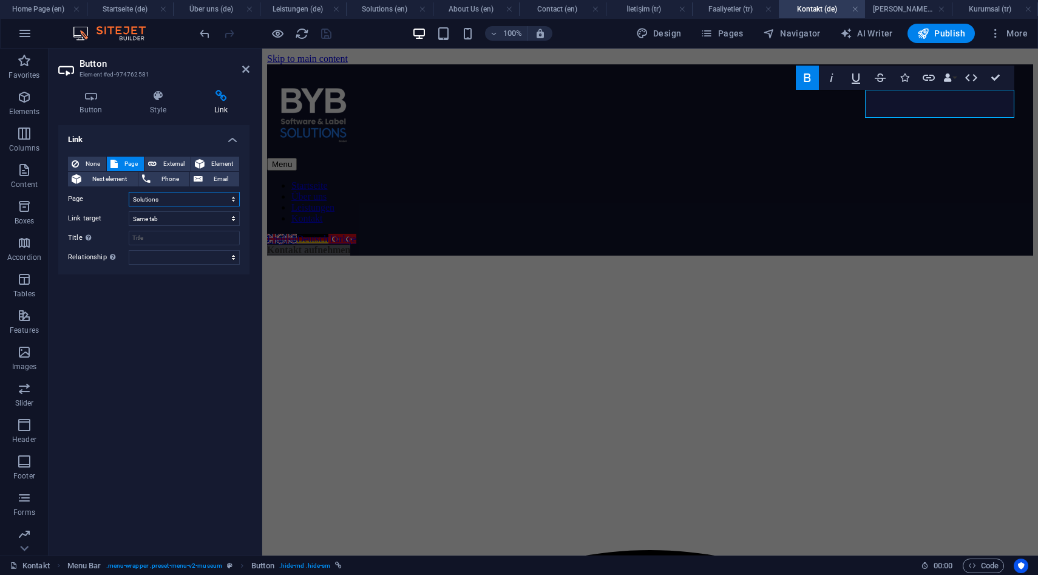
click at [160, 200] on select "Home Page About Us Solutions Contact Startseite Über uns Leistungen Kontakt Ana…" at bounding box center [184, 199] width 111 height 15
select select "7"
click at [129, 192] on select "Home Page About Us Solutions Contact Startseite Über uns Leistungen Kontakt Ana…" at bounding box center [184, 199] width 111 height 15
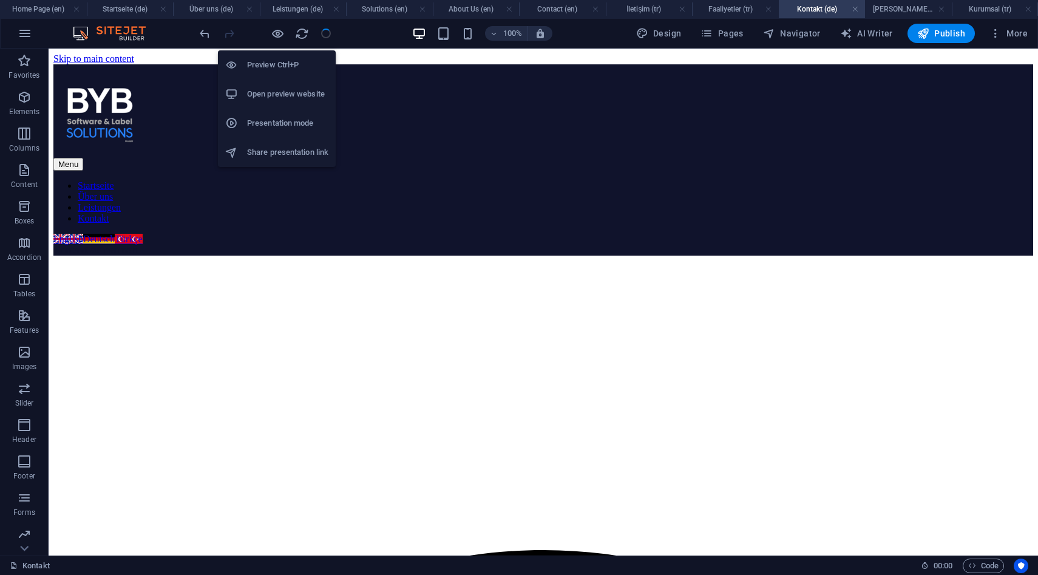
click at [286, 89] on h6 "Open preview website" at bounding box center [287, 94] width 81 height 15
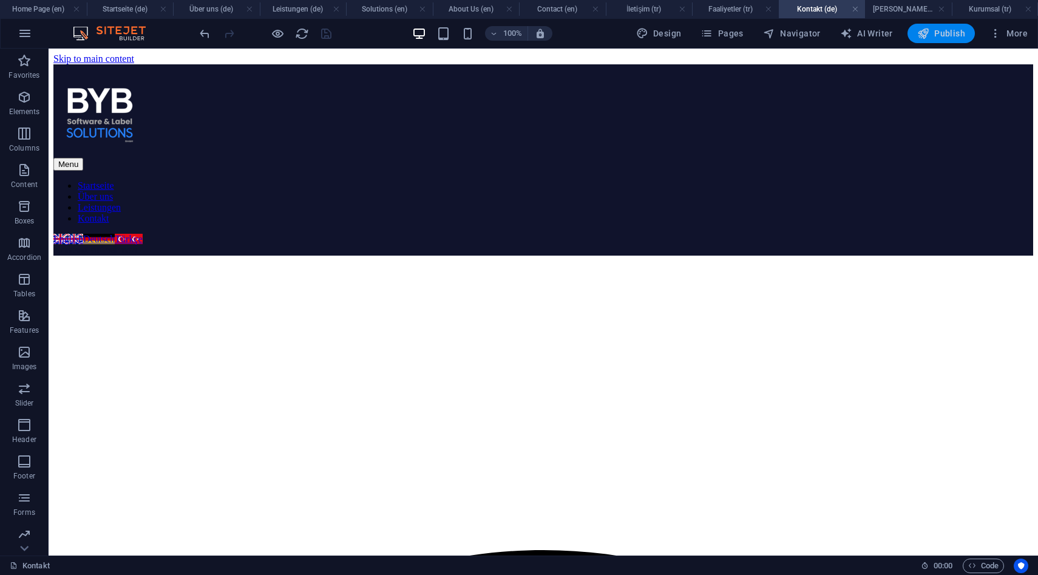
click at [952, 36] on span "Publish" at bounding box center [941, 33] width 48 height 12
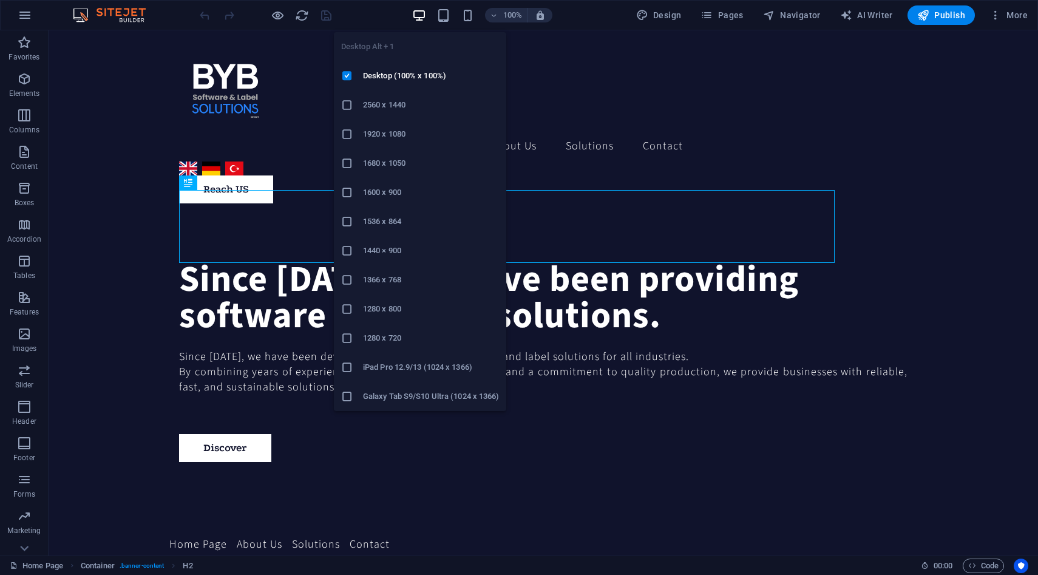
click at [399, 117] on li "2560 x 1440" at bounding box center [420, 104] width 172 height 29
click at [348, 104] on icon at bounding box center [347, 105] width 12 height 12
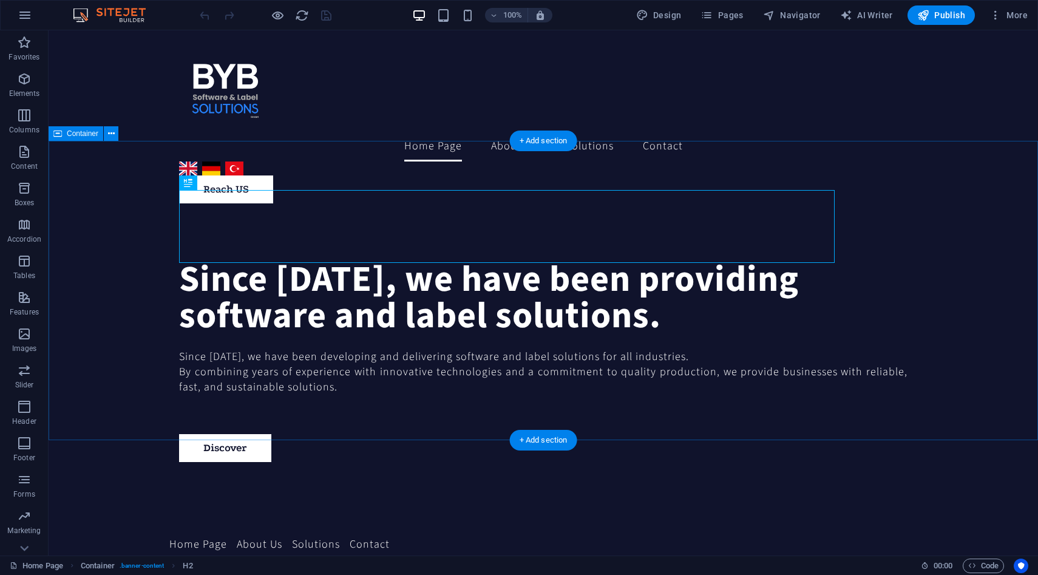
click at [600, 406] on div "Since [DATE], we have been providing software and label solutions. Since [DATE]…" at bounding box center [543, 362] width 989 height 299
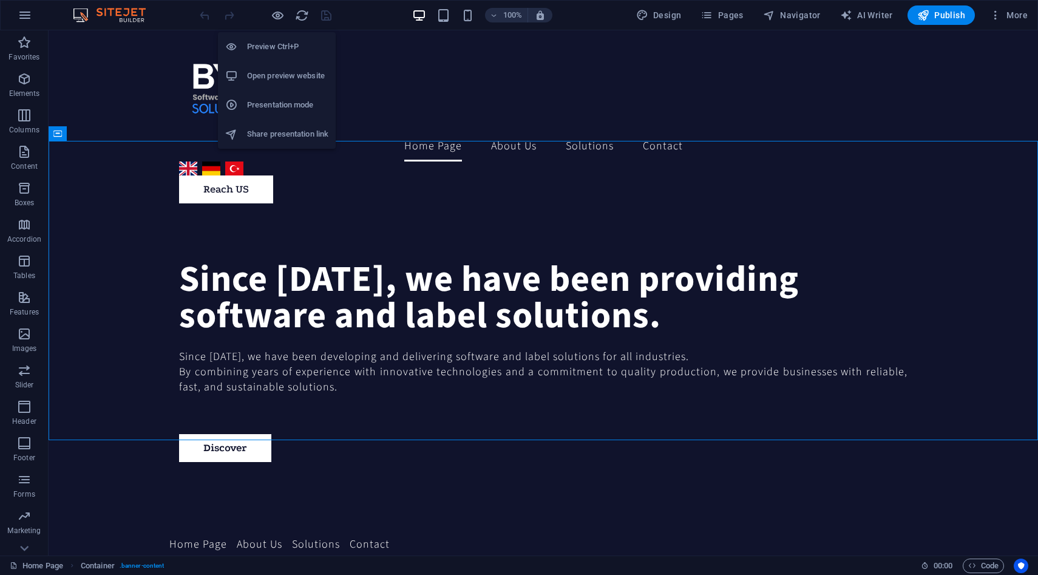
click at [276, 73] on h6 "Open preview website" at bounding box center [287, 76] width 81 height 15
click at [275, 76] on h6 "Open preview website" at bounding box center [287, 76] width 81 height 15
